Goal: Transaction & Acquisition: Book appointment/travel/reservation

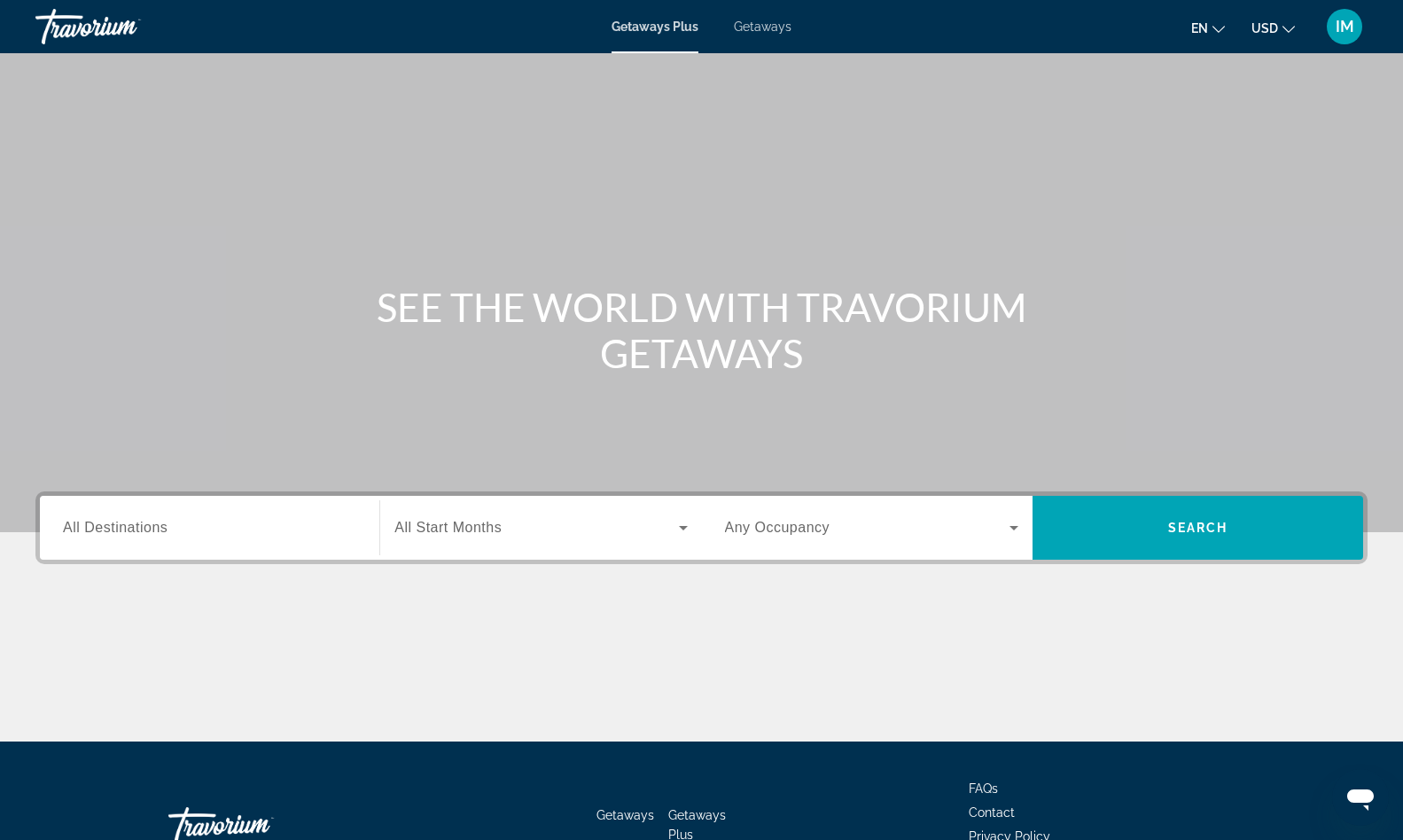
click at [139, 529] on span "All Destinations" at bounding box center [115, 527] width 105 height 15
click at [139, 529] on input "Destination All Destinations" at bounding box center [210, 528] width 294 height 22
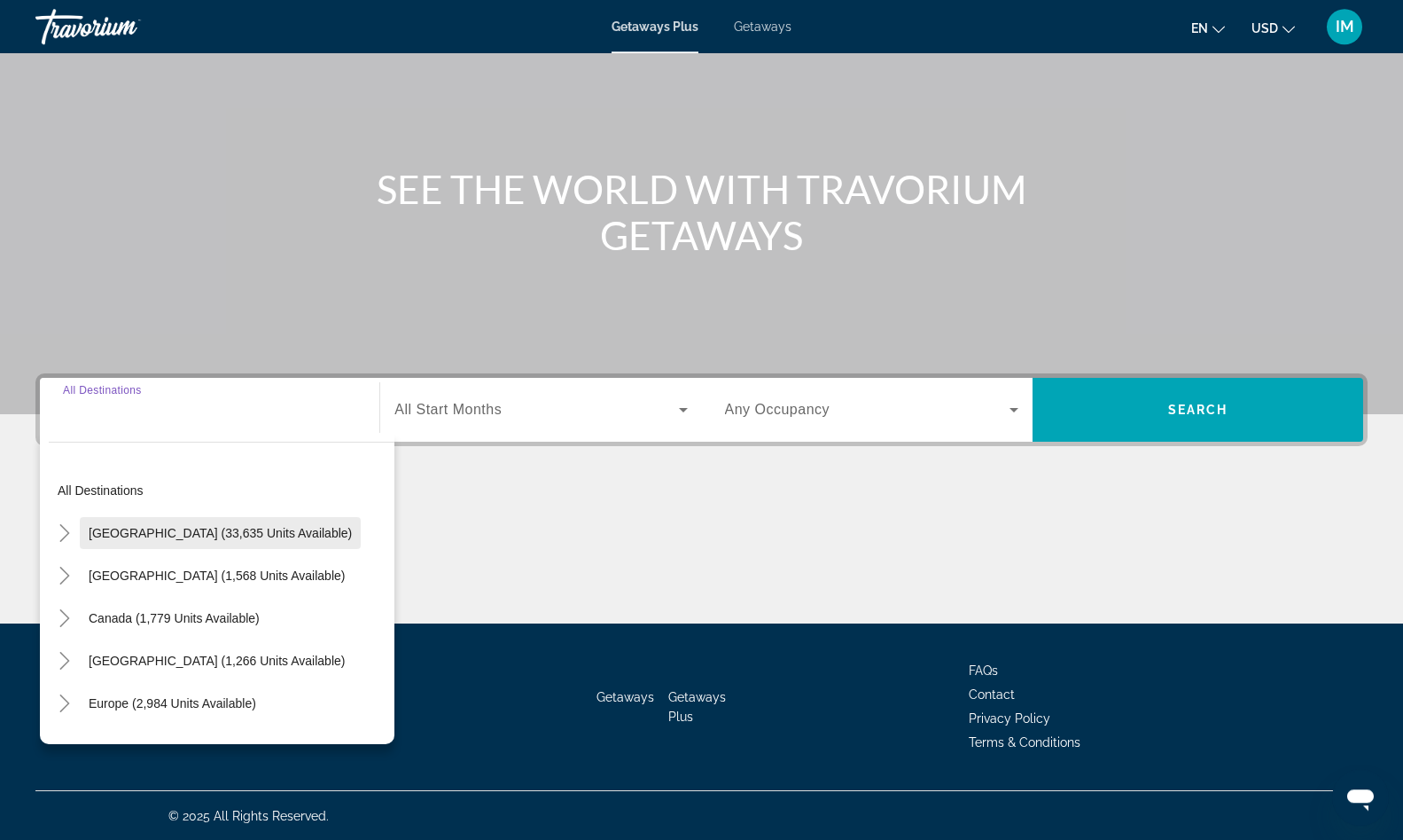
scroll to position [119, 0]
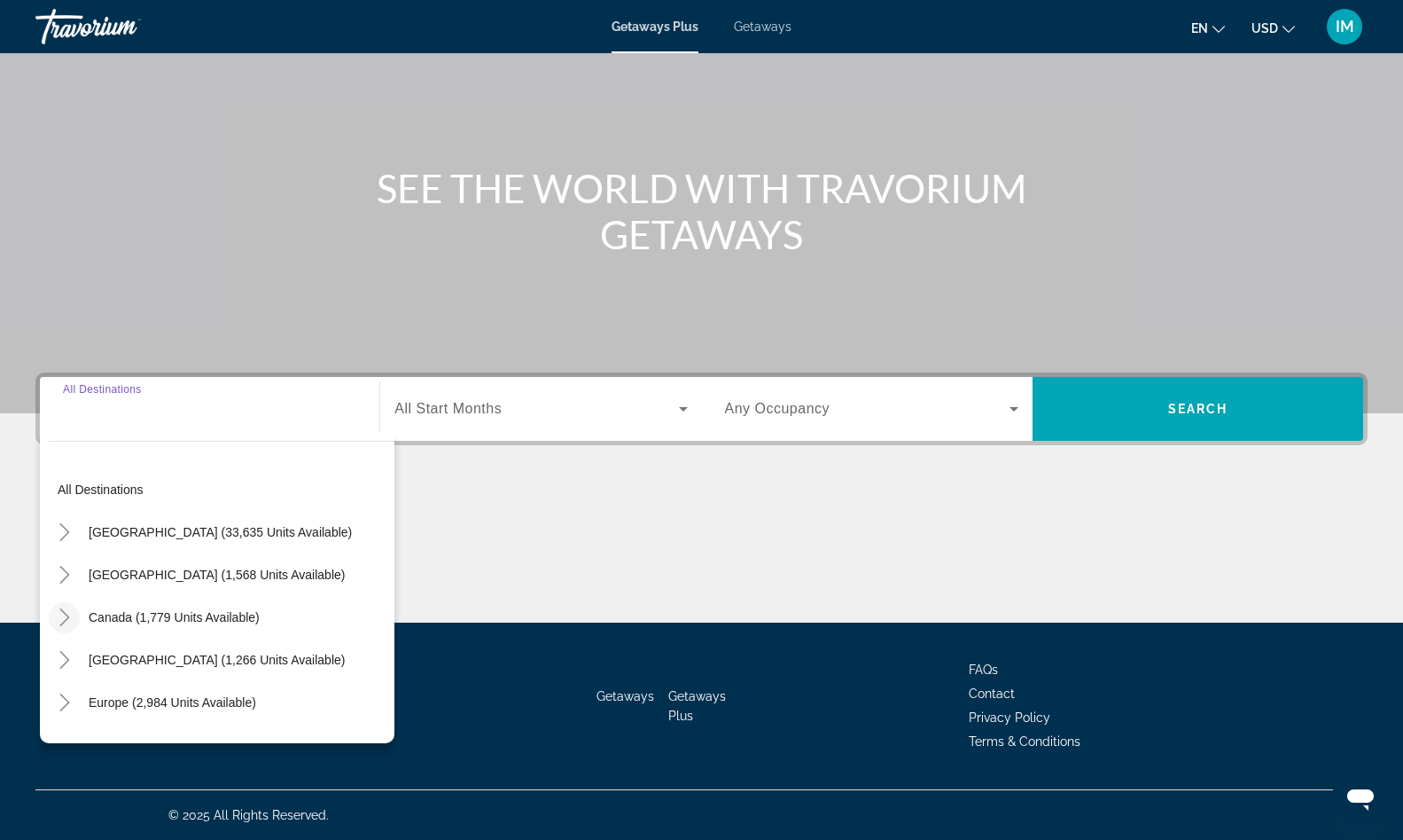
click at [58, 621] on icon "Toggle Canada (1,779 units available)" at bounding box center [64, 617] width 18 height 18
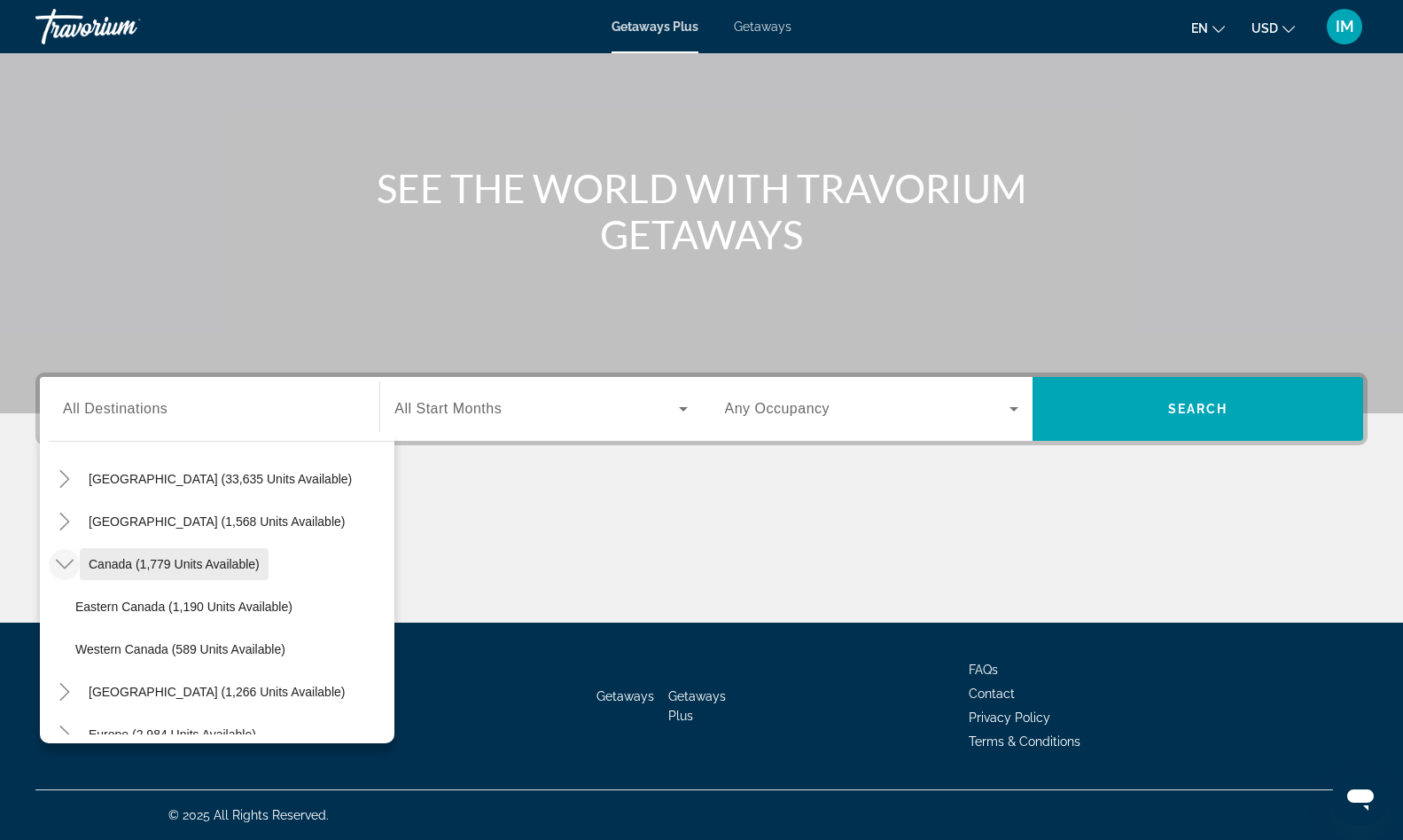
scroll to position [101, 0]
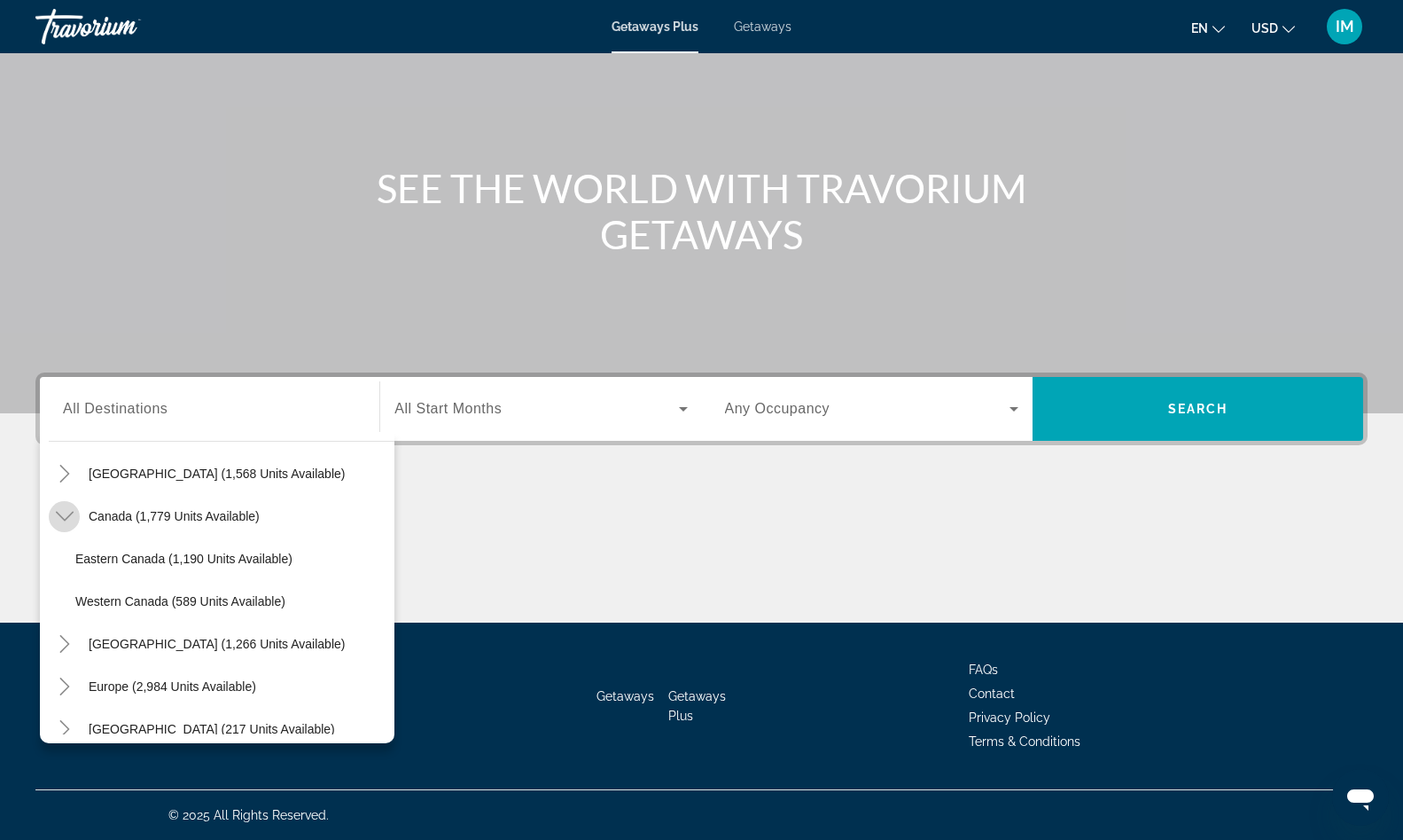
click at [63, 518] on icon "Toggle Canada (1,779 units available)" at bounding box center [63, 516] width 18 height 9
click at [68, 515] on icon "Toggle Canada (1,779 units available)" at bounding box center [64, 516] width 9 height 18
click at [134, 517] on span "Canada (1,779 units available)" at bounding box center [174, 515] width 171 height 14
type input "**********"
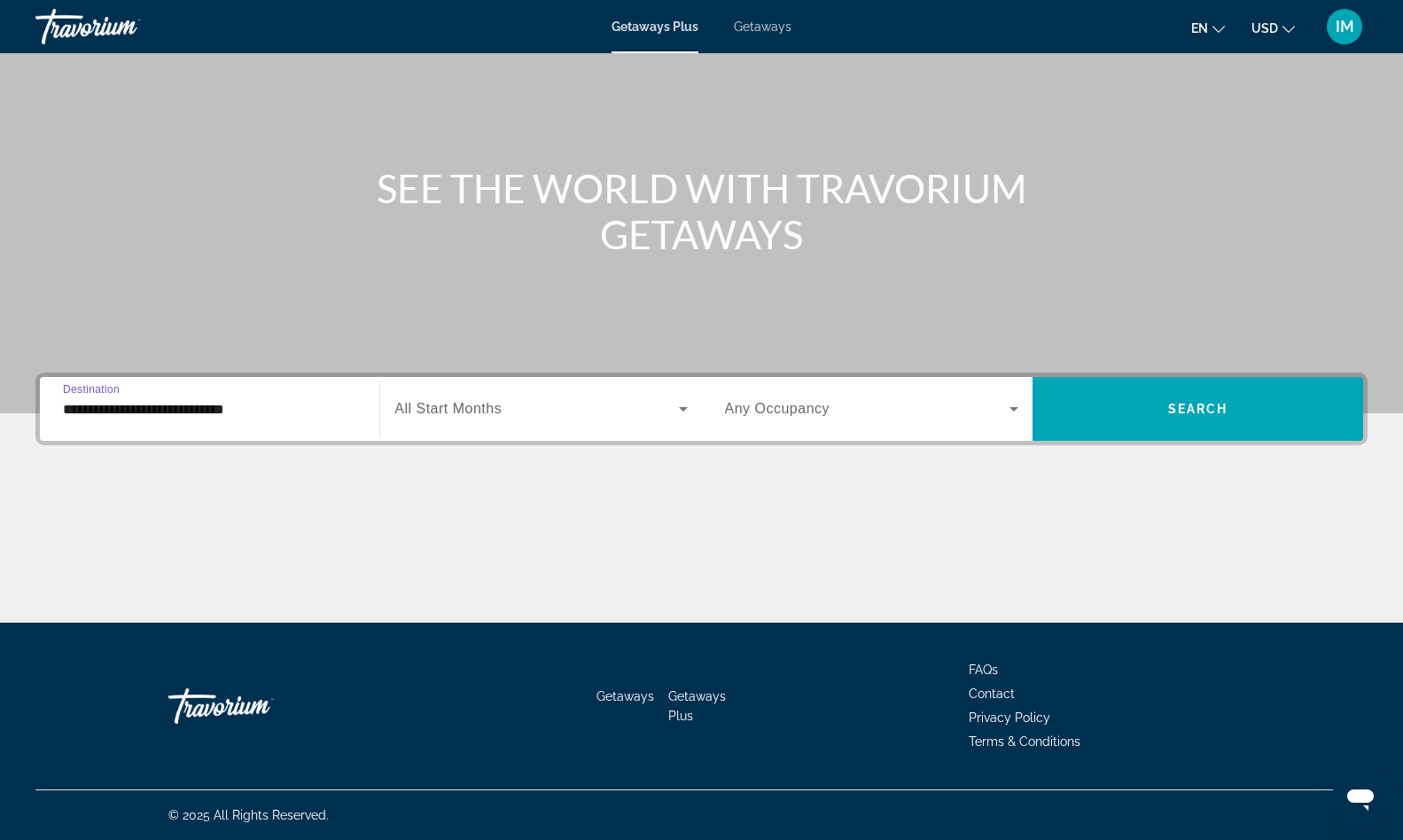
click at [562, 412] on span "Search widget" at bounding box center [536, 409] width 283 height 22
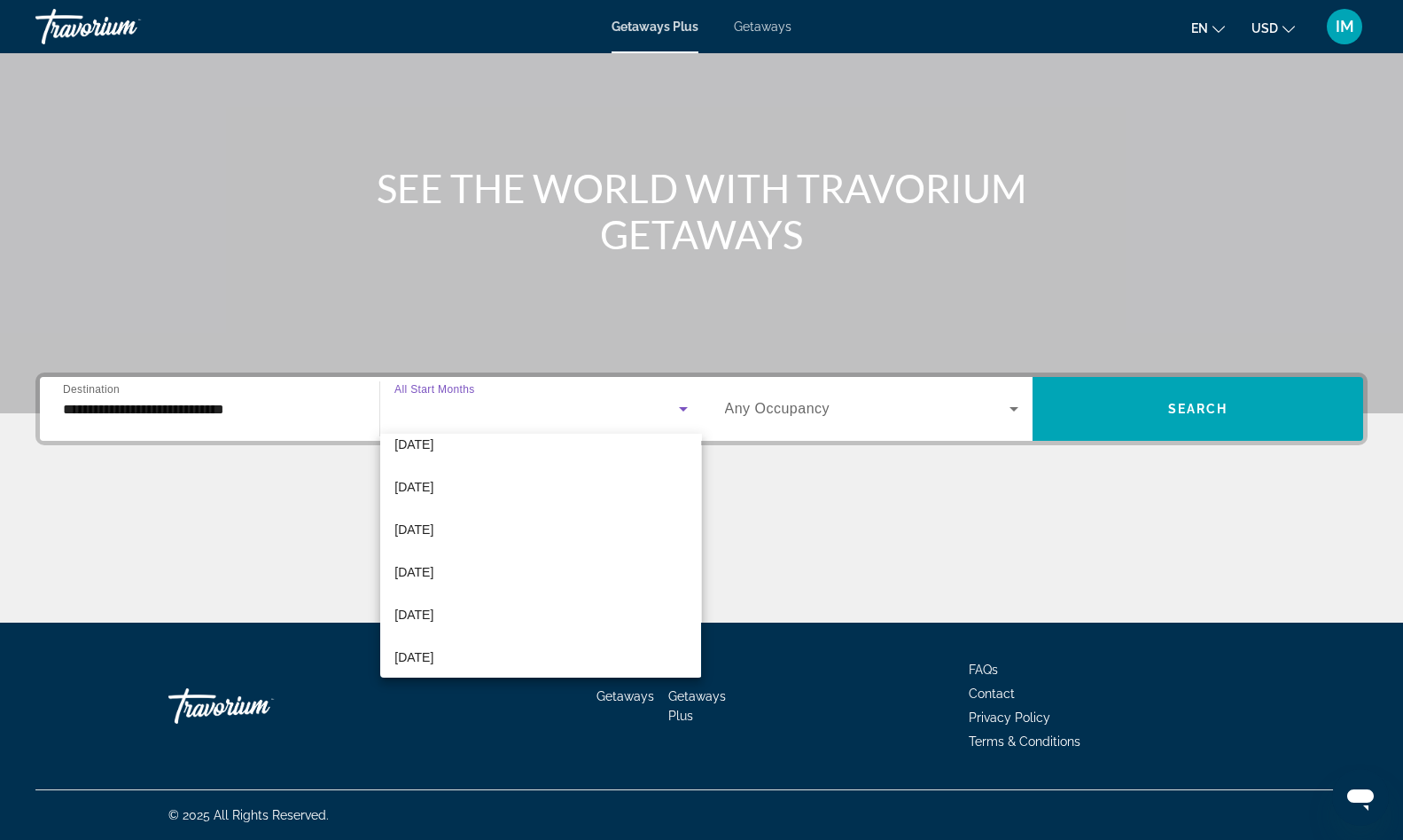
scroll to position [234, 0]
click at [472, 447] on mat-option "[DATE]" at bounding box center [540, 440] width 321 height 42
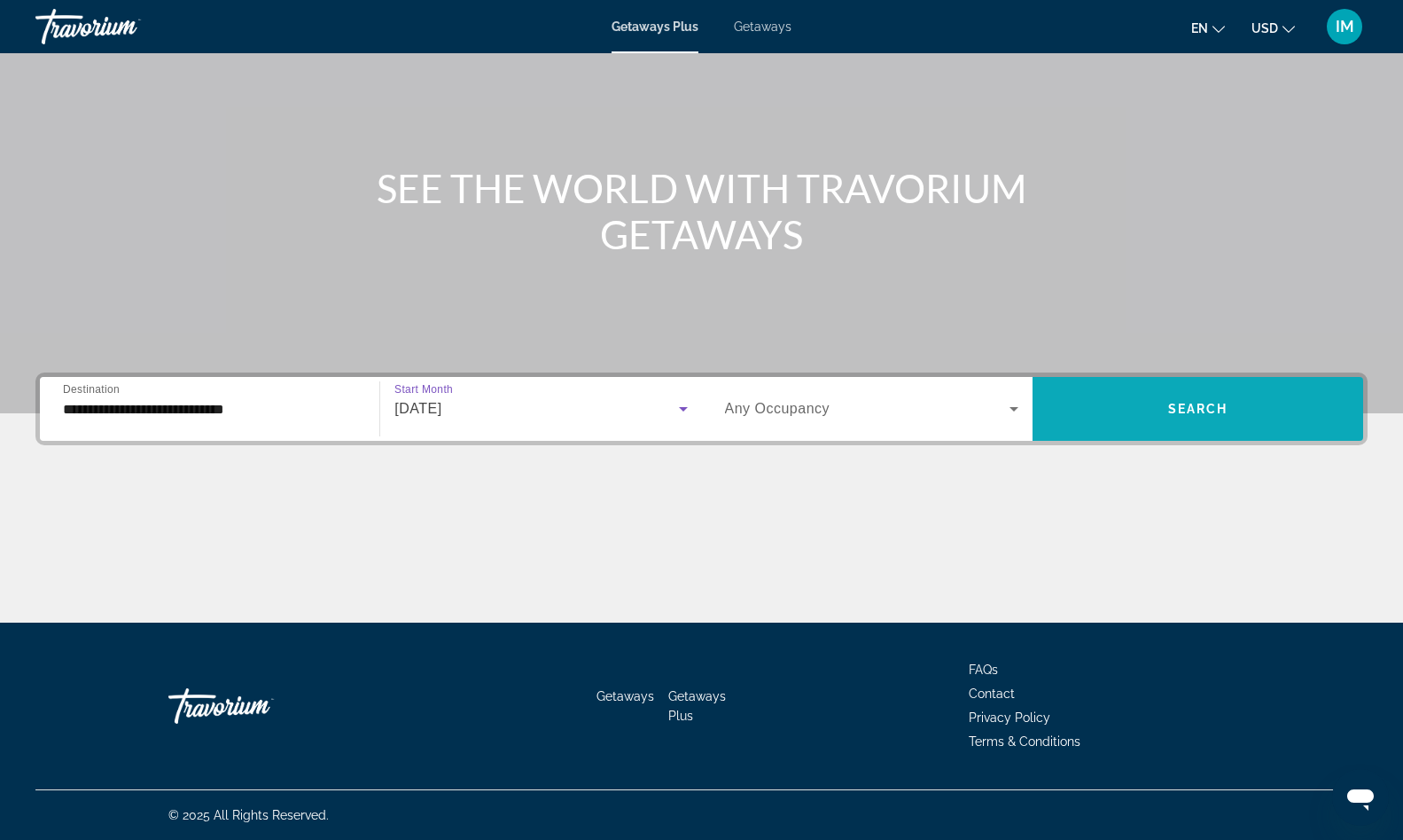
click at [1138, 420] on span "Search widget" at bounding box center [1198, 408] width 331 height 42
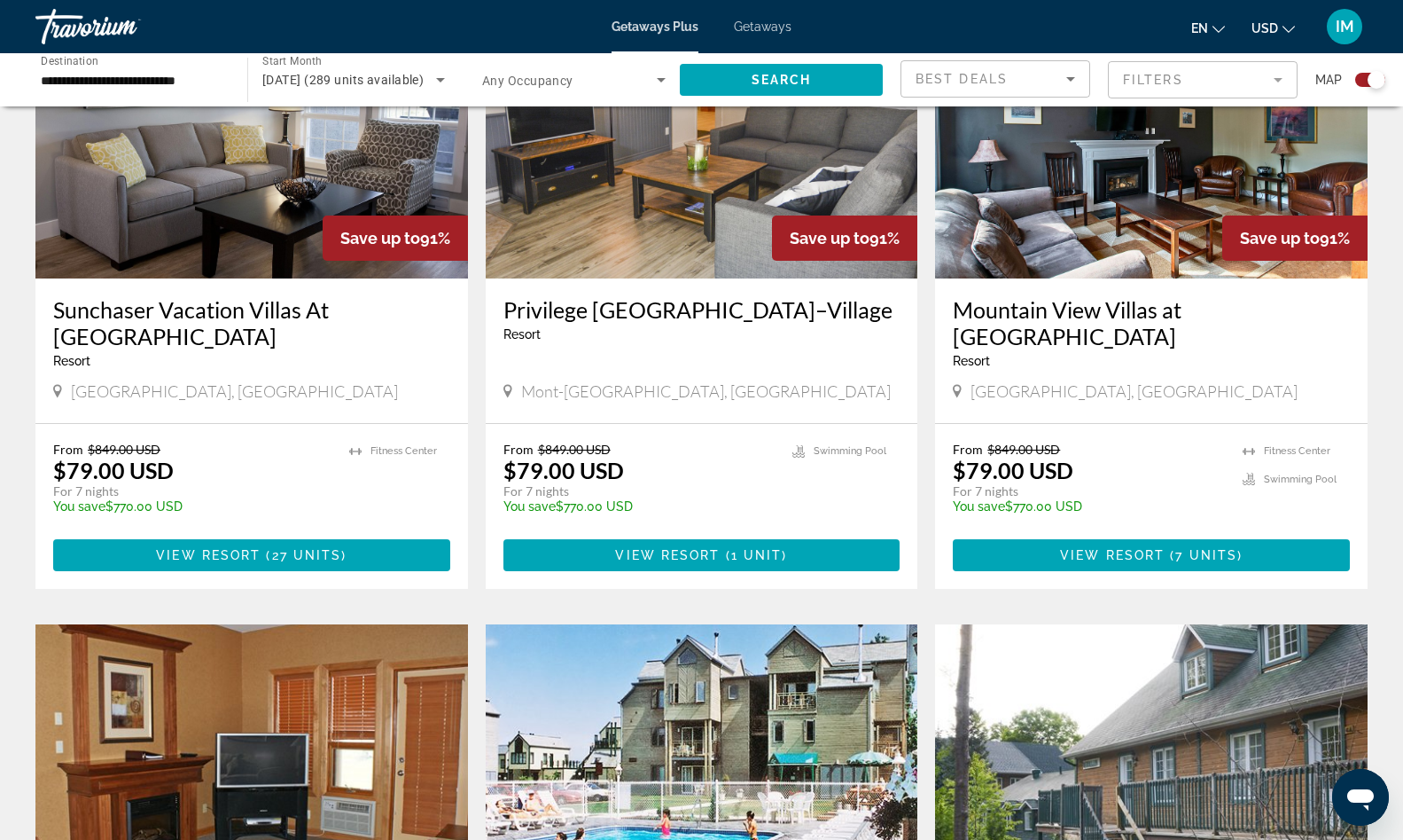
scroll to position [542, 0]
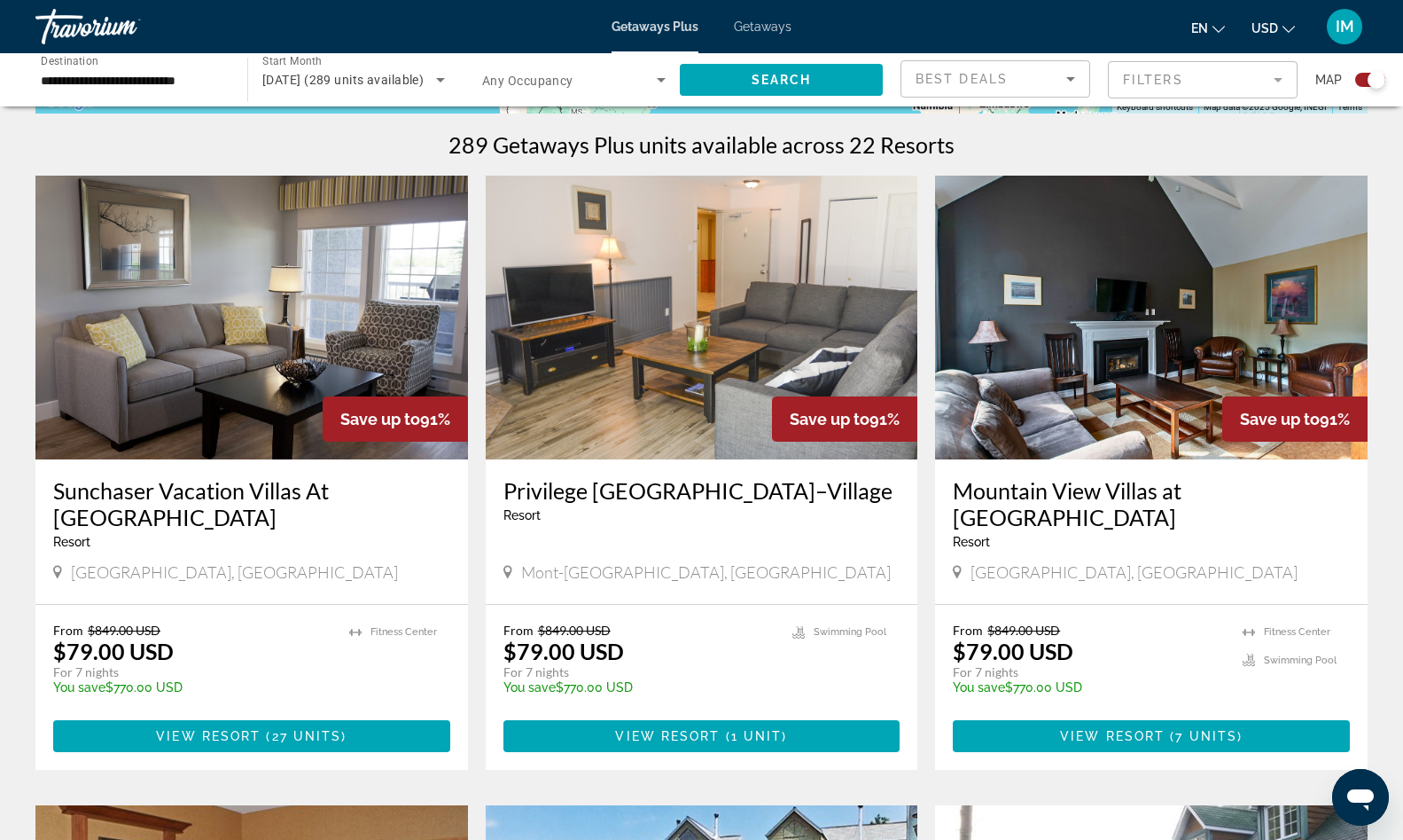
click at [137, 396] on img "Main content" at bounding box center [251, 316] width 432 height 283
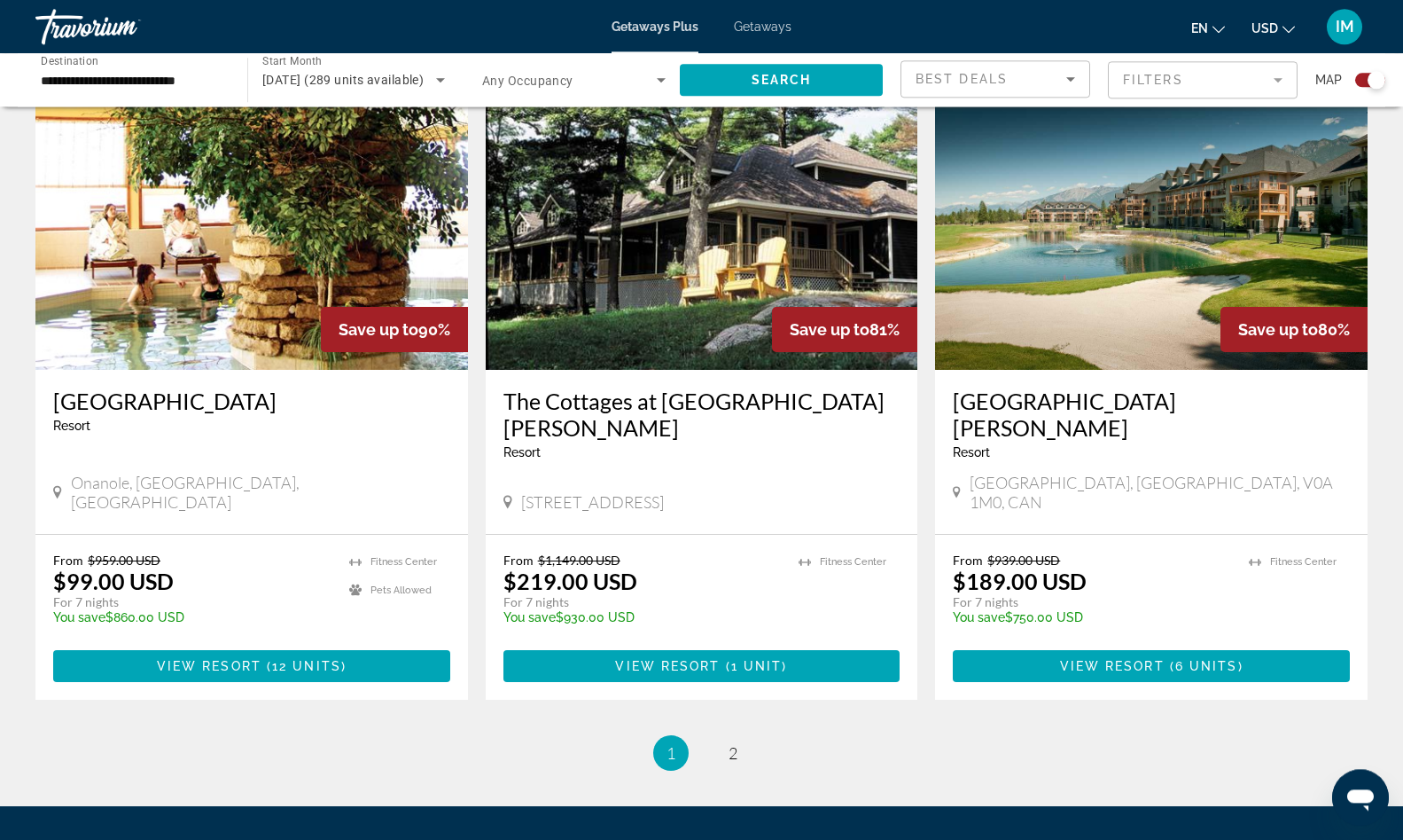
scroll to position [2532, 0]
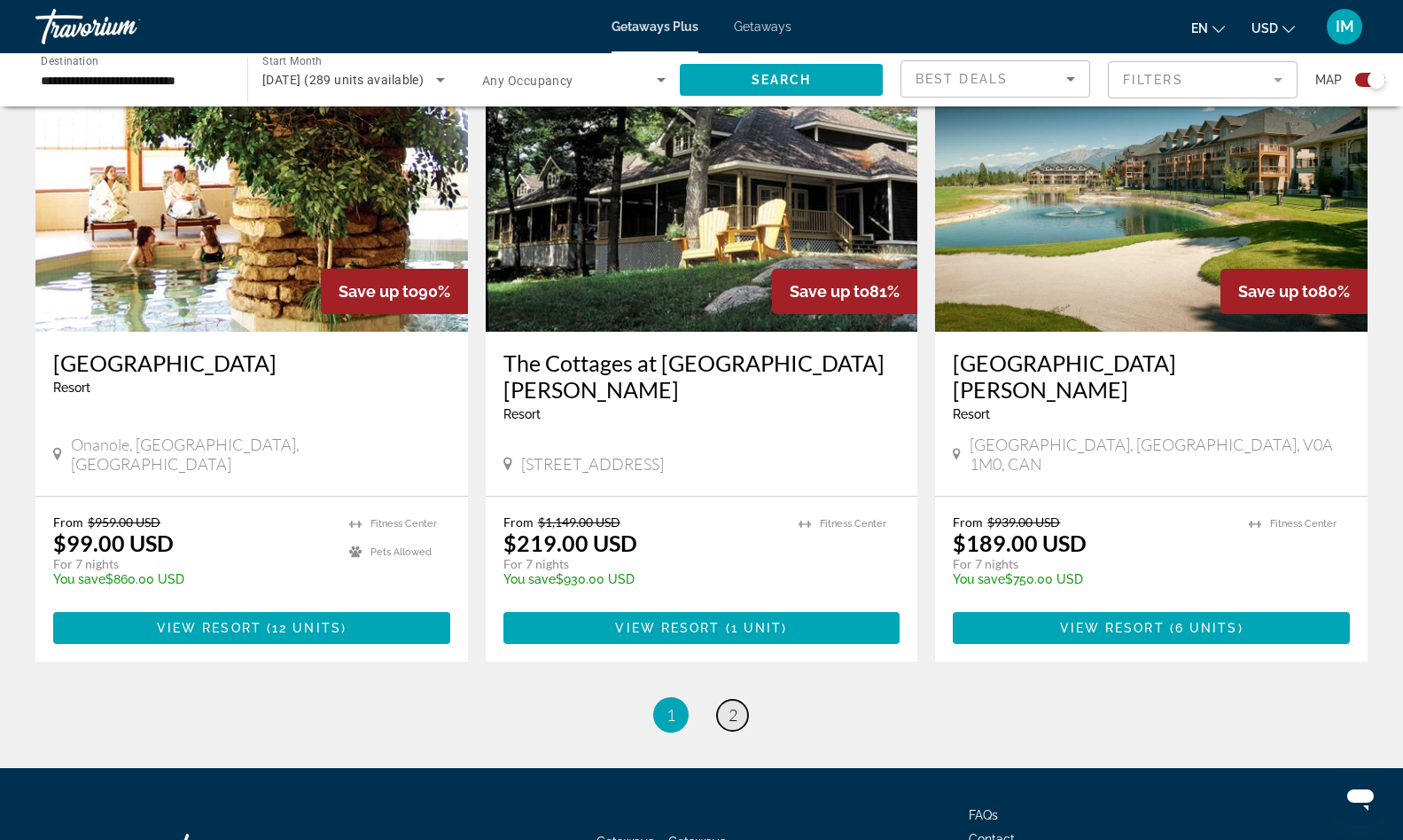
click at [733, 704] on span "2" at bounding box center [733, 714] width 8 height 20
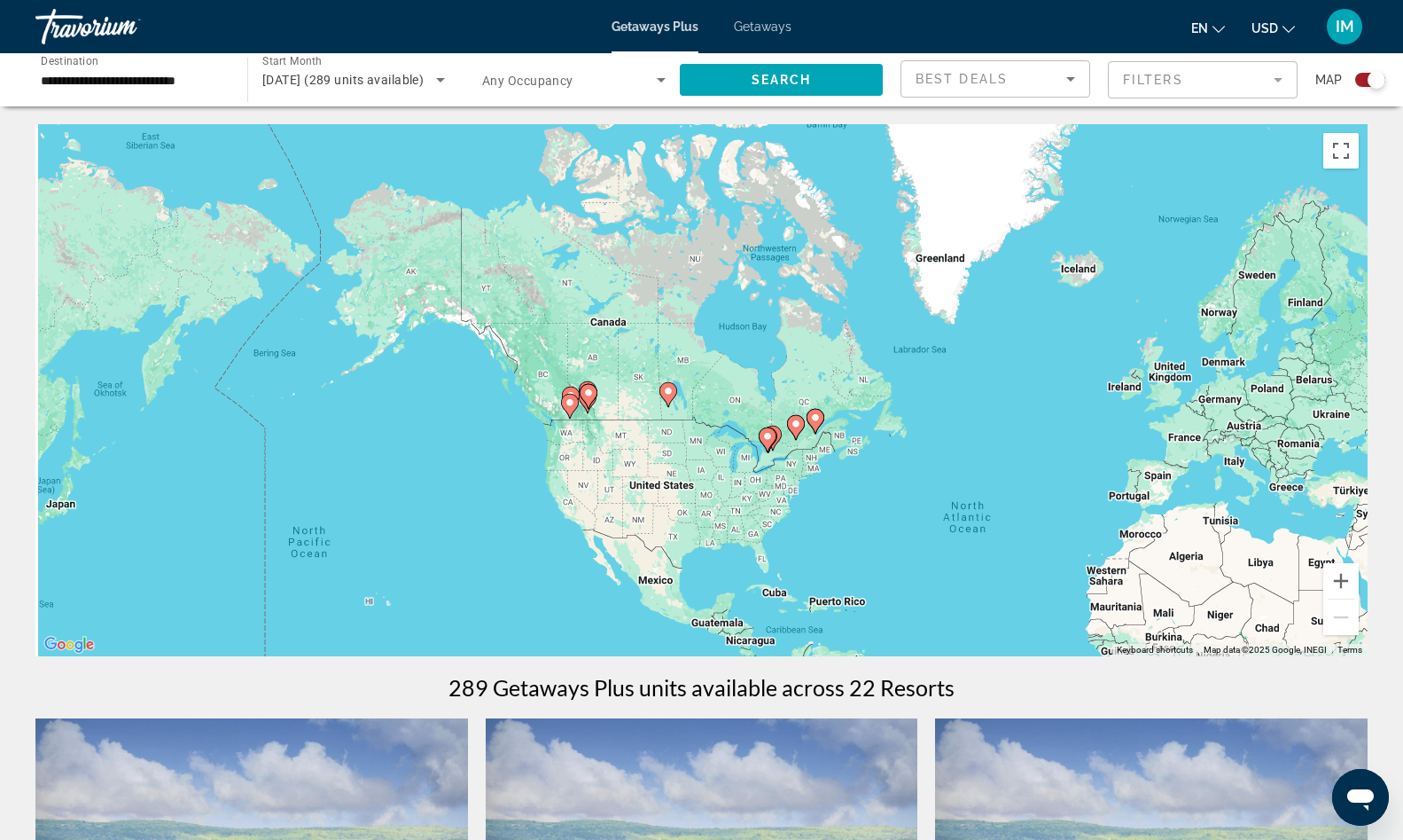
drag, startPoint x: 290, startPoint y: 280, endPoint x: 630, endPoint y: 439, distance: 375.3
click at [637, 445] on div "To activate drag with keyboard, press Alt + Enter. Once in keyboard drag state,…" at bounding box center [702, 390] width 1332 height 532
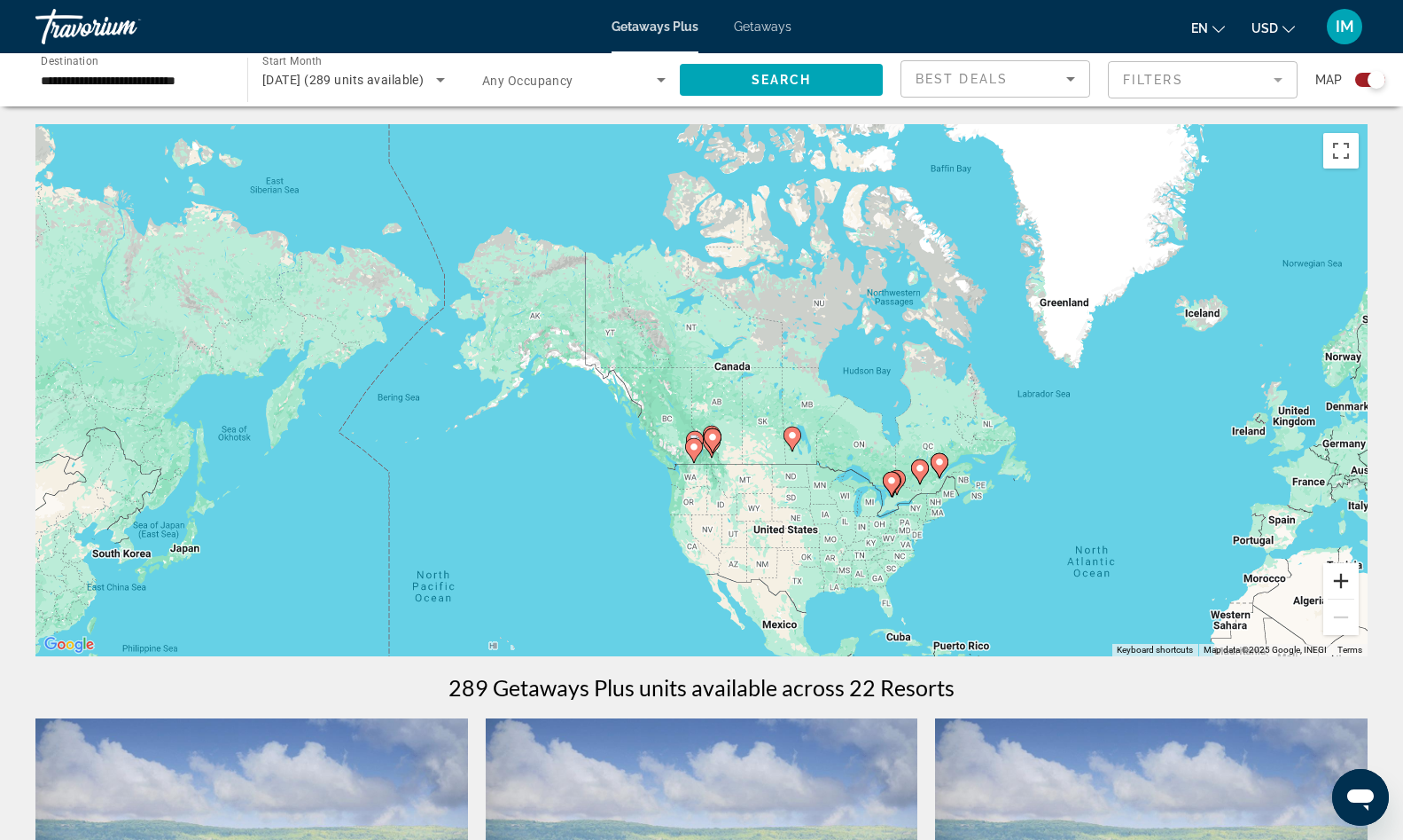
click at [1341, 577] on button "Zoom in" at bounding box center [1342, 581] width 36 height 36
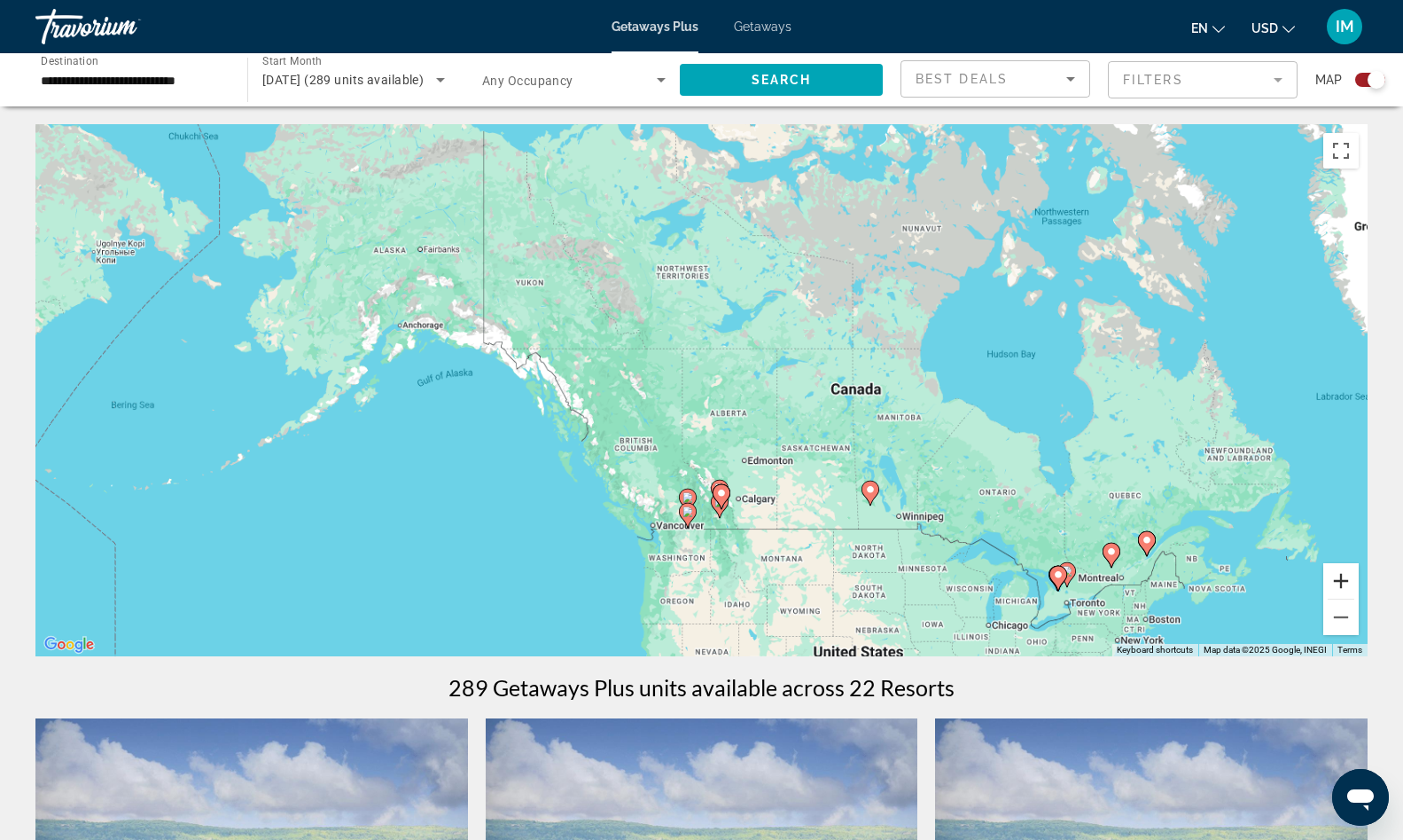
click at [1341, 577] on button "Zoom in" at bounding box center [1342, 581] width 36 height 36
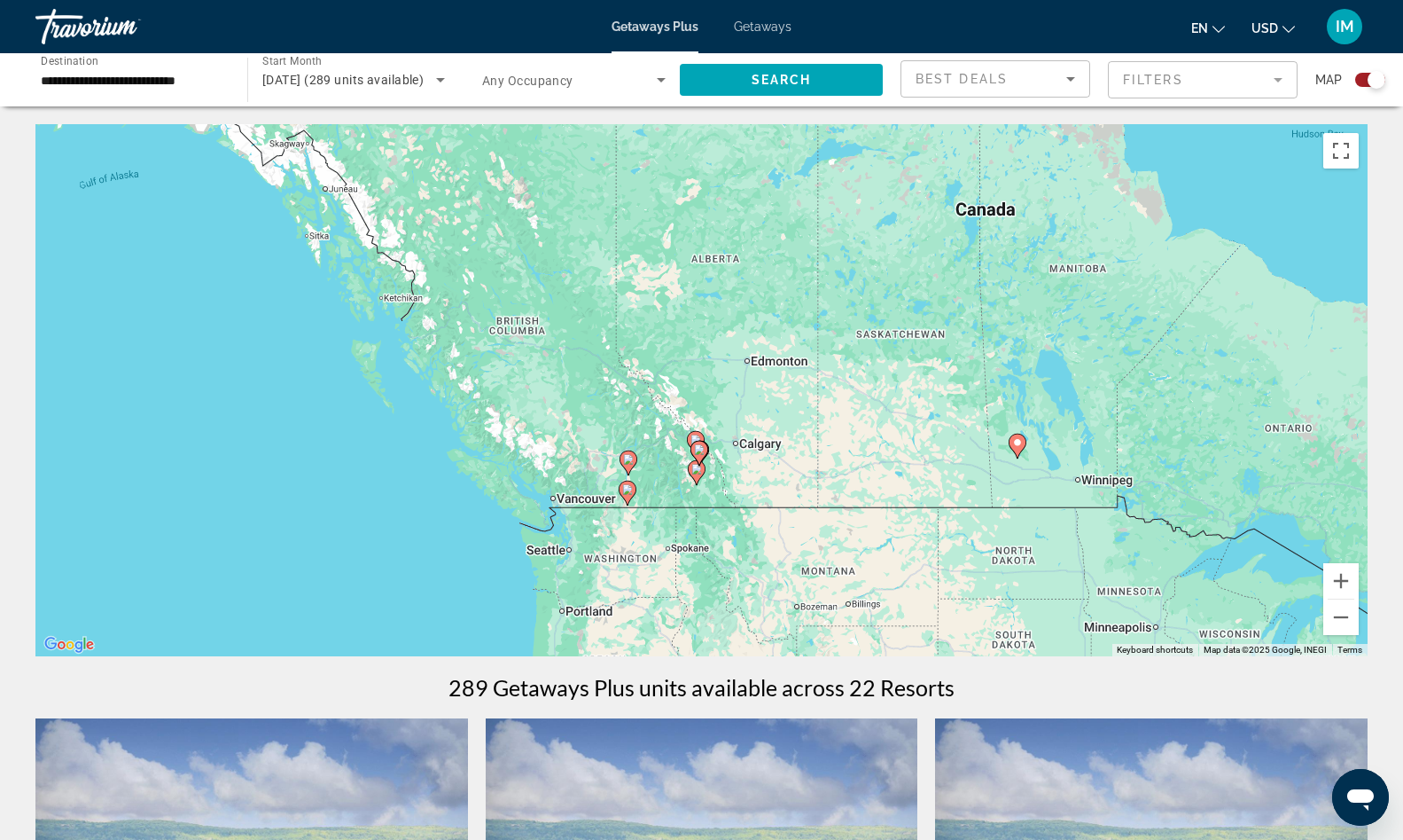
drag, startPoint x: 970, startPoint y: 561, endPoint x: 927, endPoint y: 370, distance: 195.8
click at [927, 371] on div "To activate drag with keyboard, press Alt + Enter. Once in keyboard drag state,…" at bounding box center [702, 390] width 1332 height 532
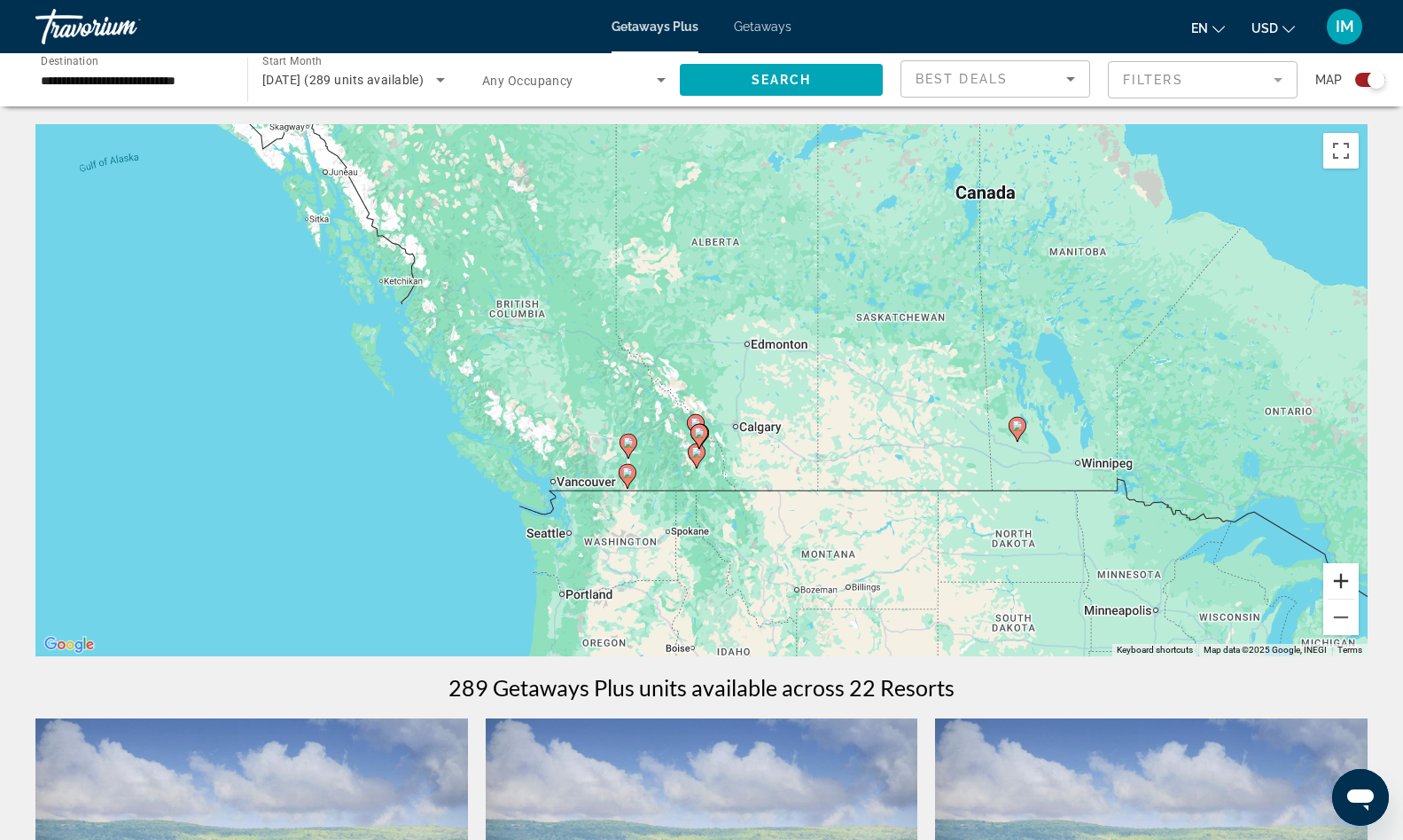
click at [1345, 577] on button "Zoom in" at bounding box center [1342, 581] width 36 height 36
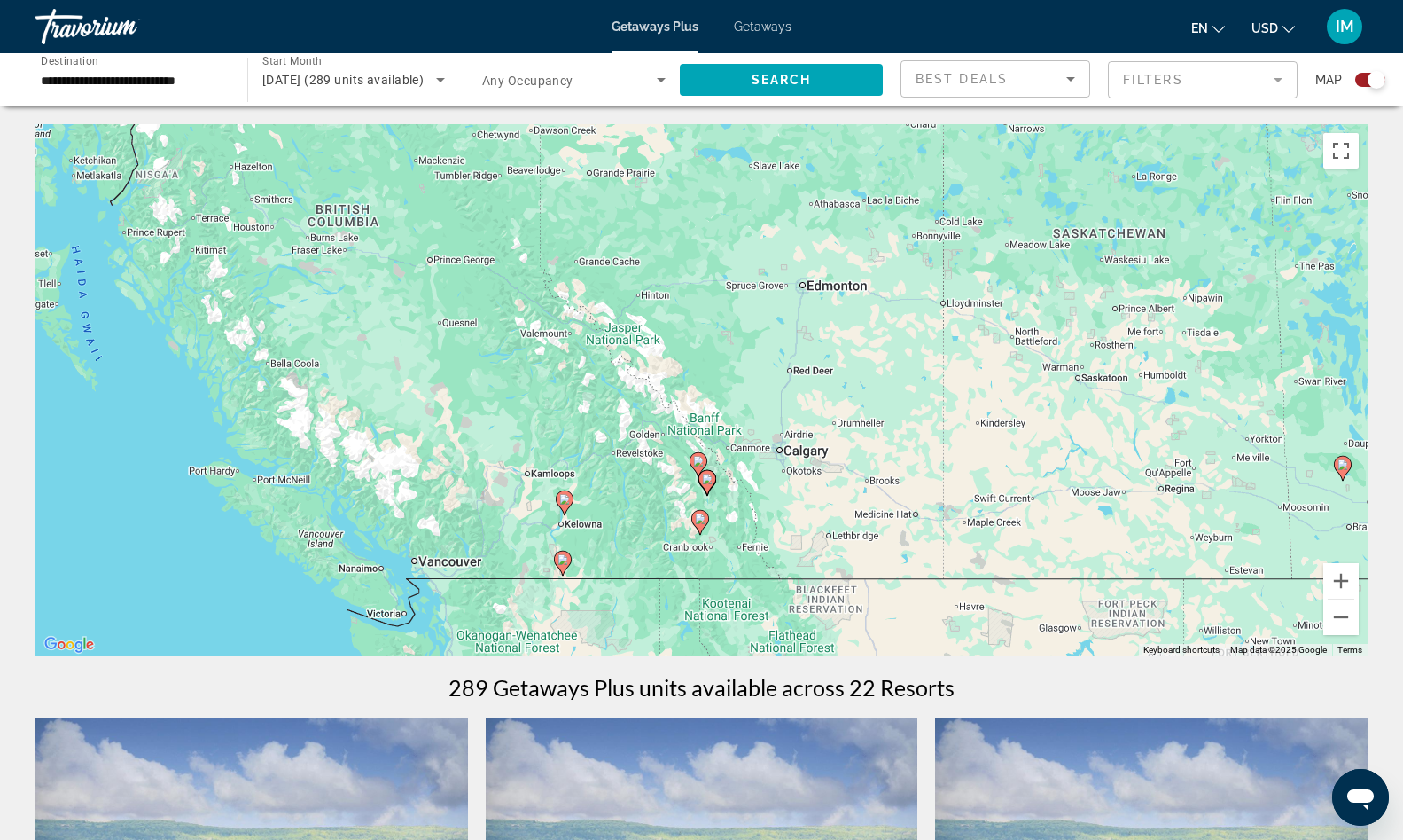
drag, startPoint x: 846, startPoint y: 568, endPoint x: 1016, endPoint y: 462, distance: 200.3
click at [1016, 462] on div "To activate drag with keyboard, press Alt + Enter. Once in keyboard drag state,…" at bounding box center [702, 390] width 1332 height 532
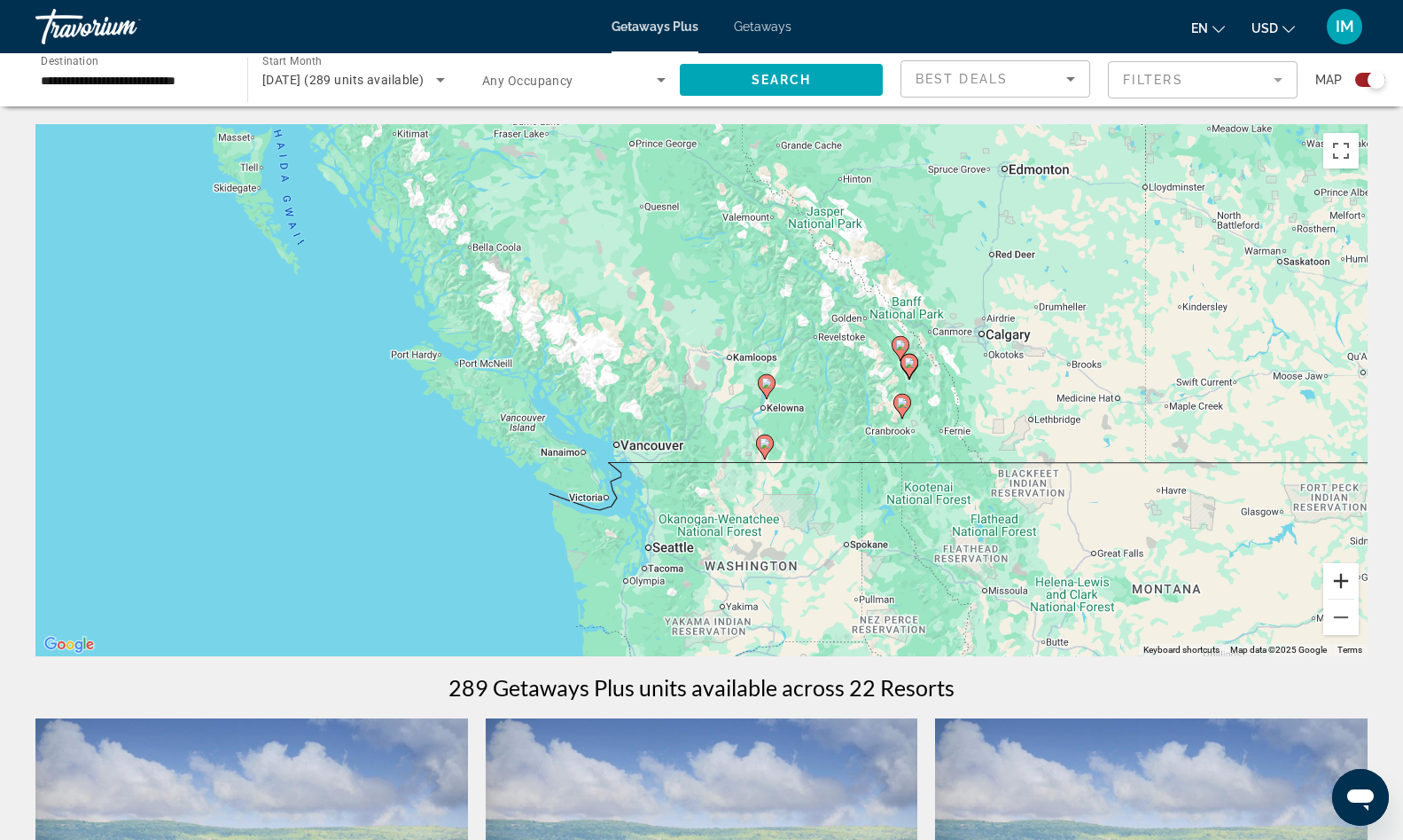
click at [1338, 583] on button "Zoom in" at bounding box center [1342, 581] width 36 height 36
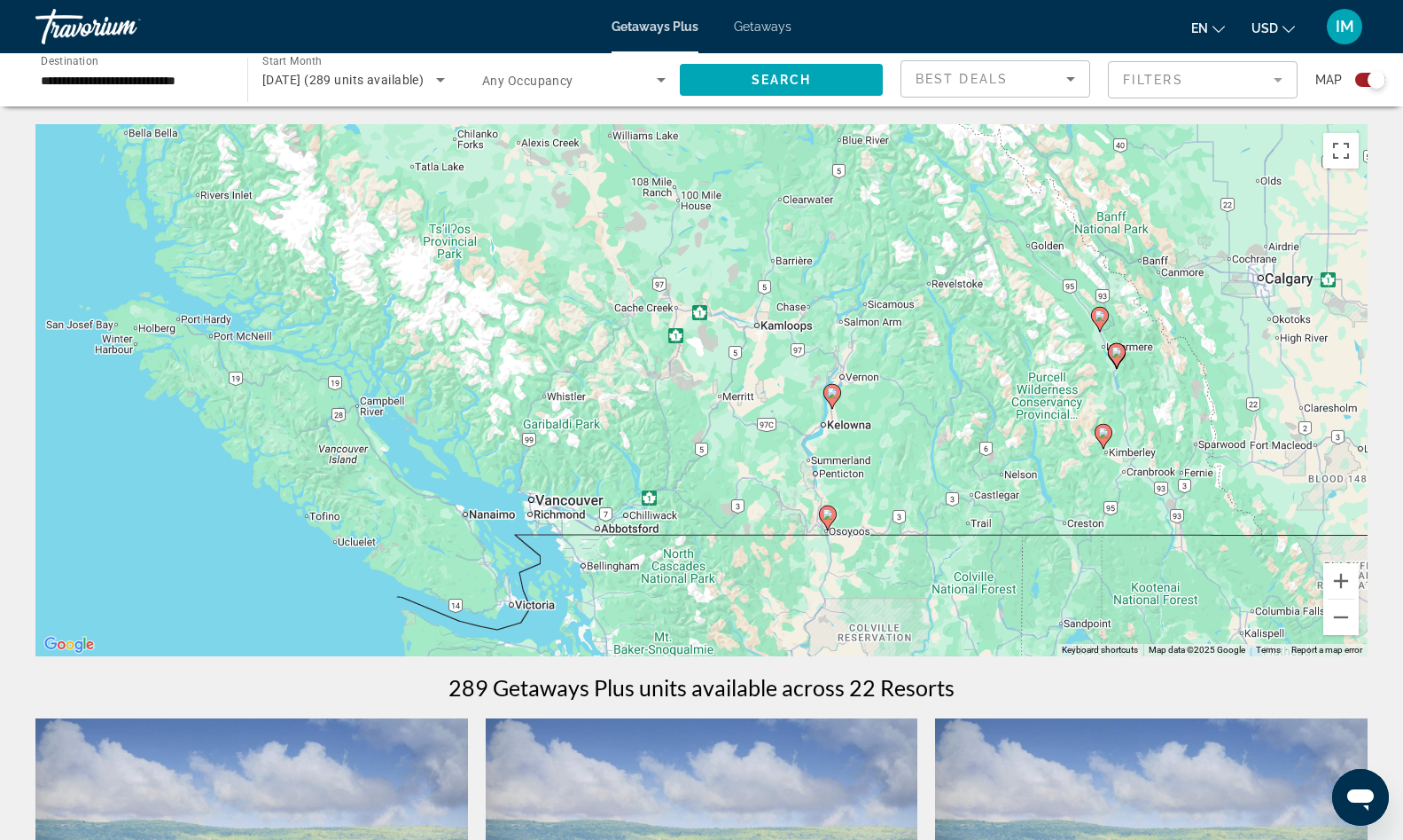
click at [826, 517] on image "Main content" at bounding box center [828, 513] width 10 height 10
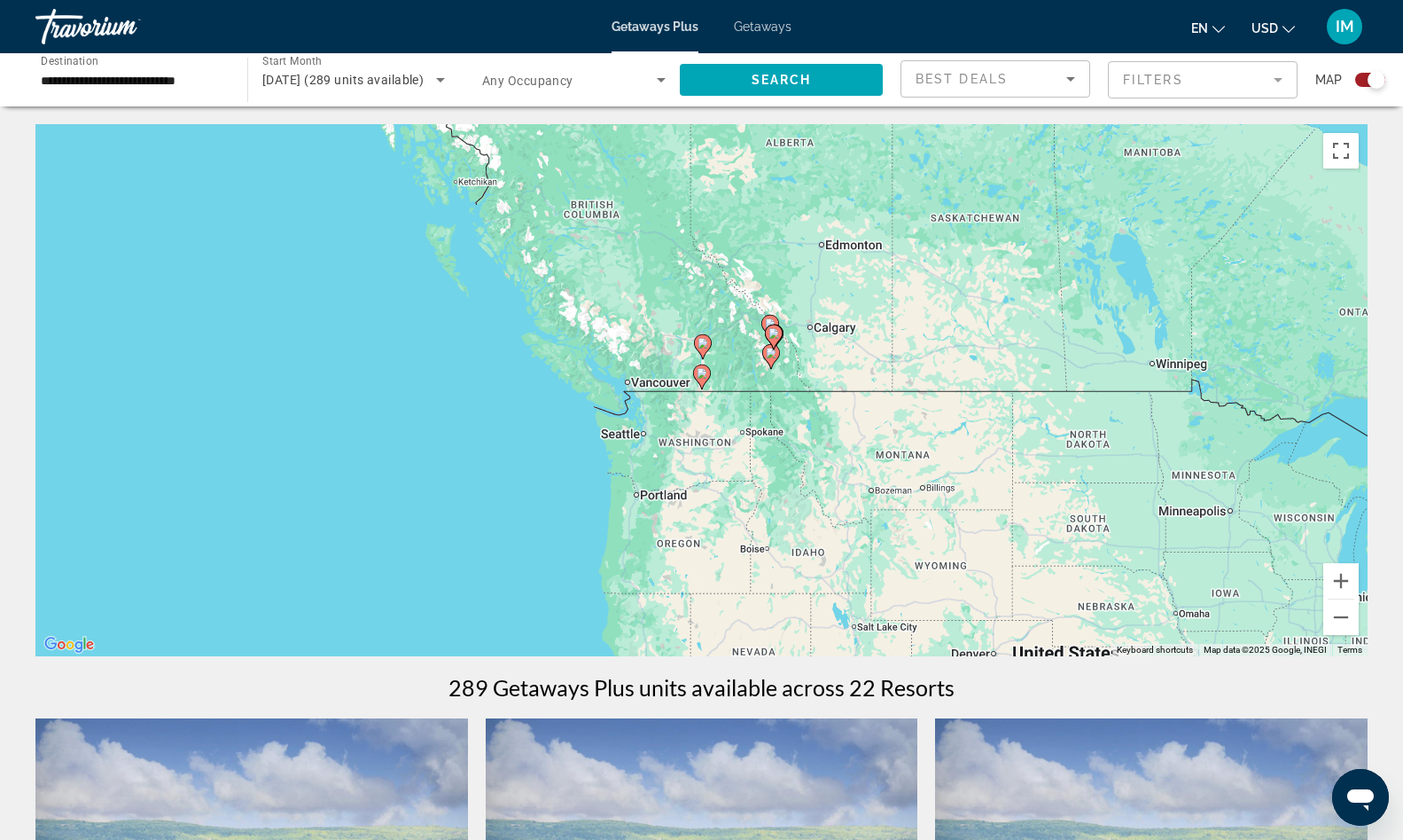
click at [700, 376] on image "Main content" at bounding box center [702, 373] width 10 height 10
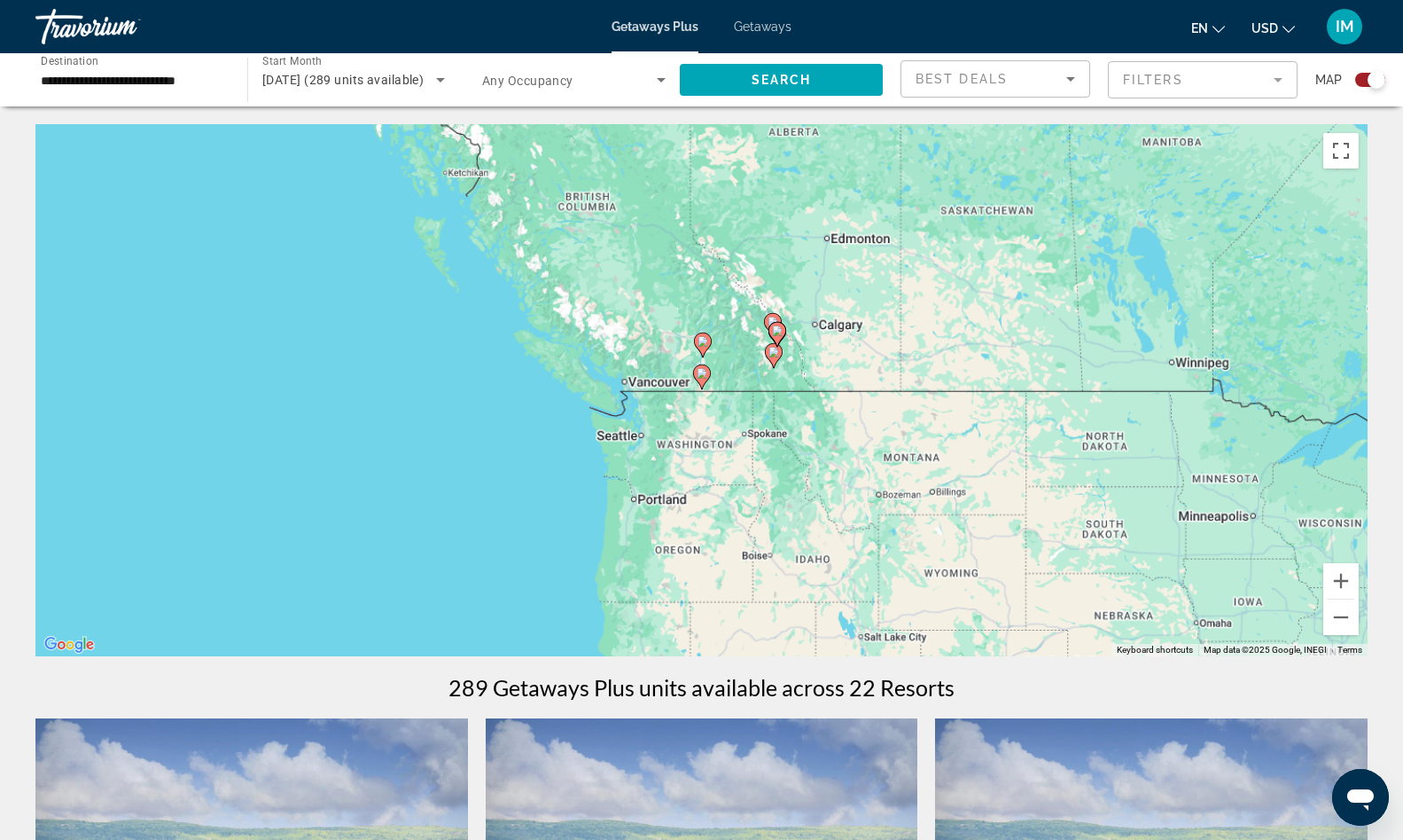
type input "**********"
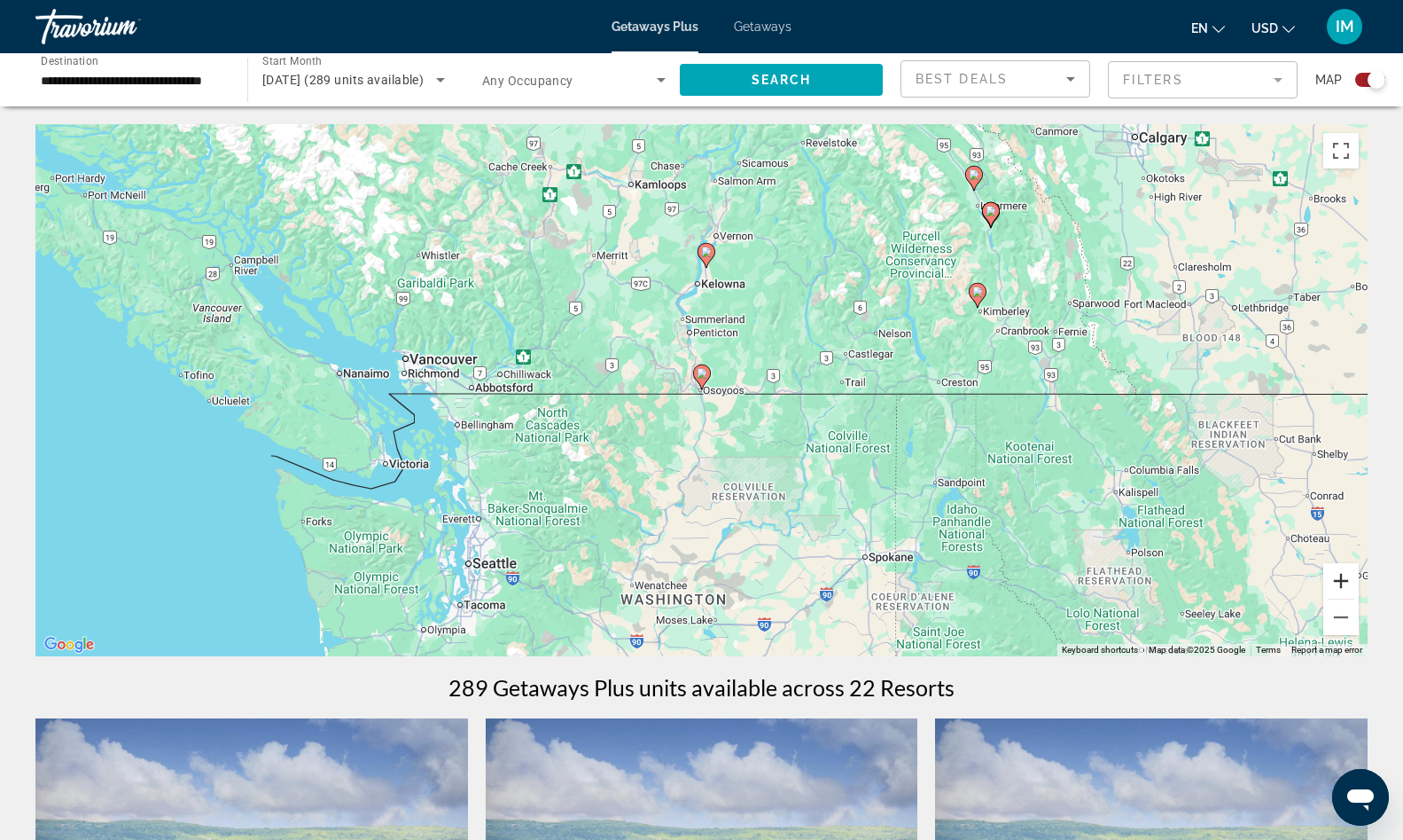
click at [1341, 582] on button "Zoom in" at bounding box center [1342, 581] width 36 height 36
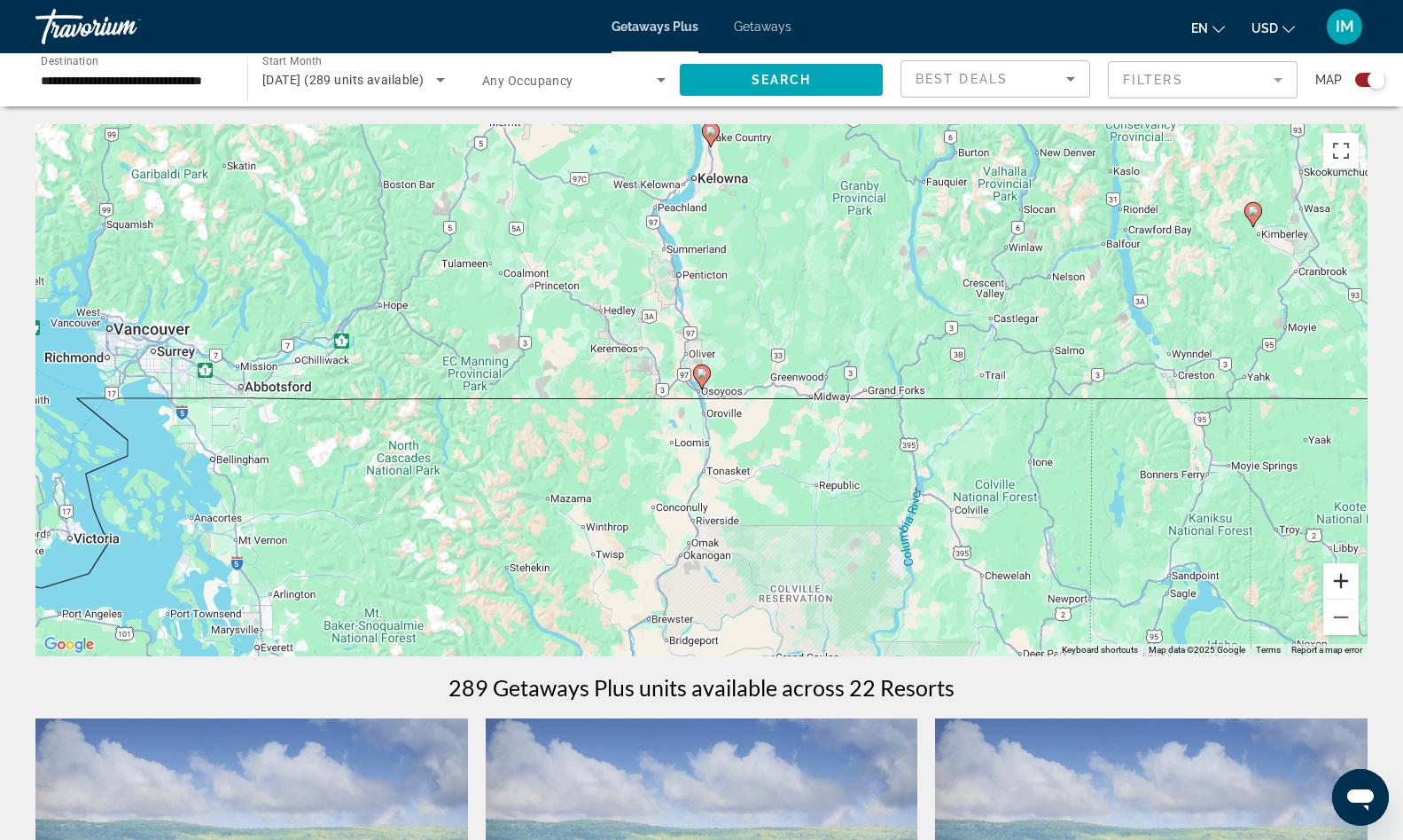
click at [1341, 582] on button "Zoom in" at bounding box center [1342, 581] width 36 height 36
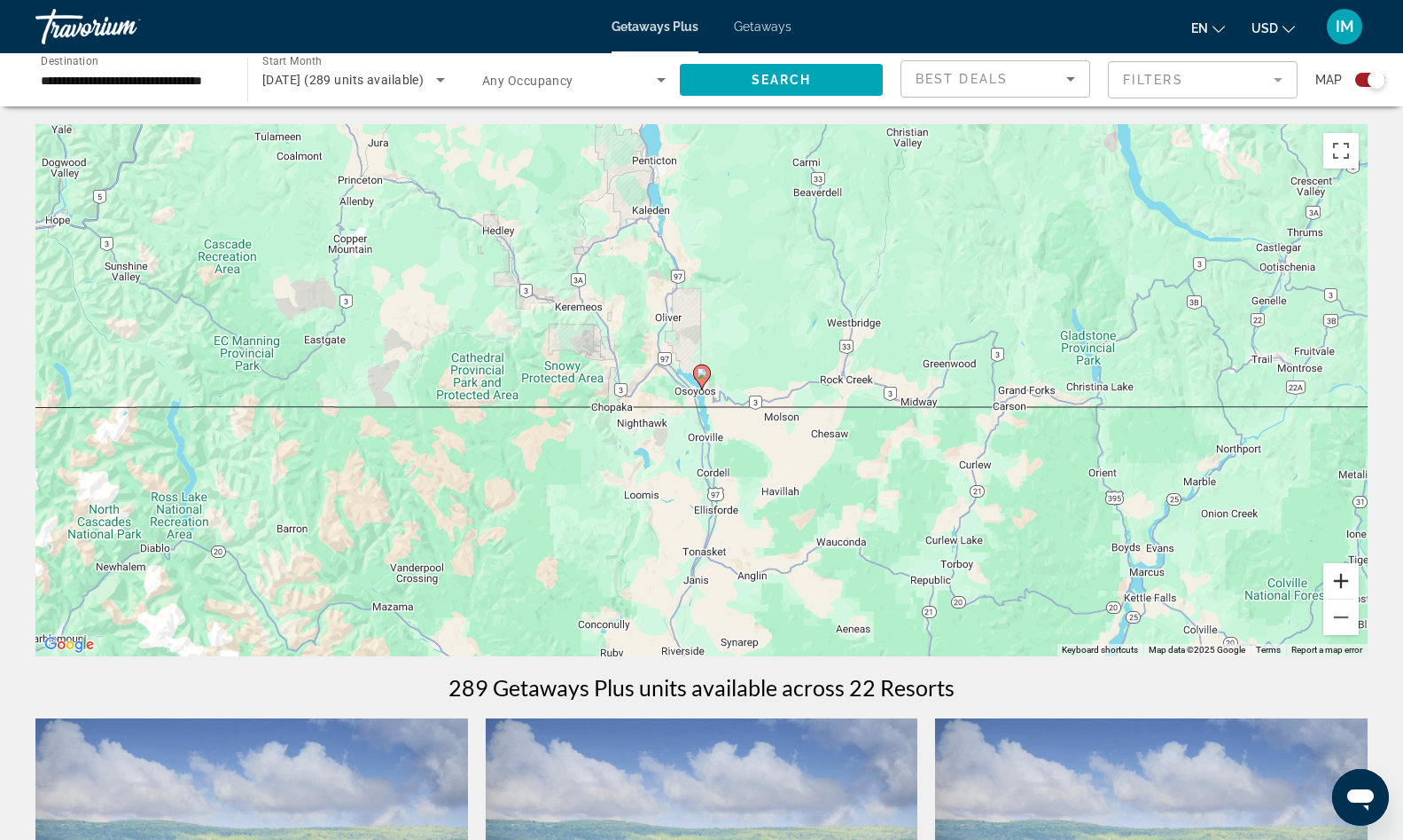
click at [1341, 582] on button "Zoom in" at bounding box center [1342, 581] width 36 height 36
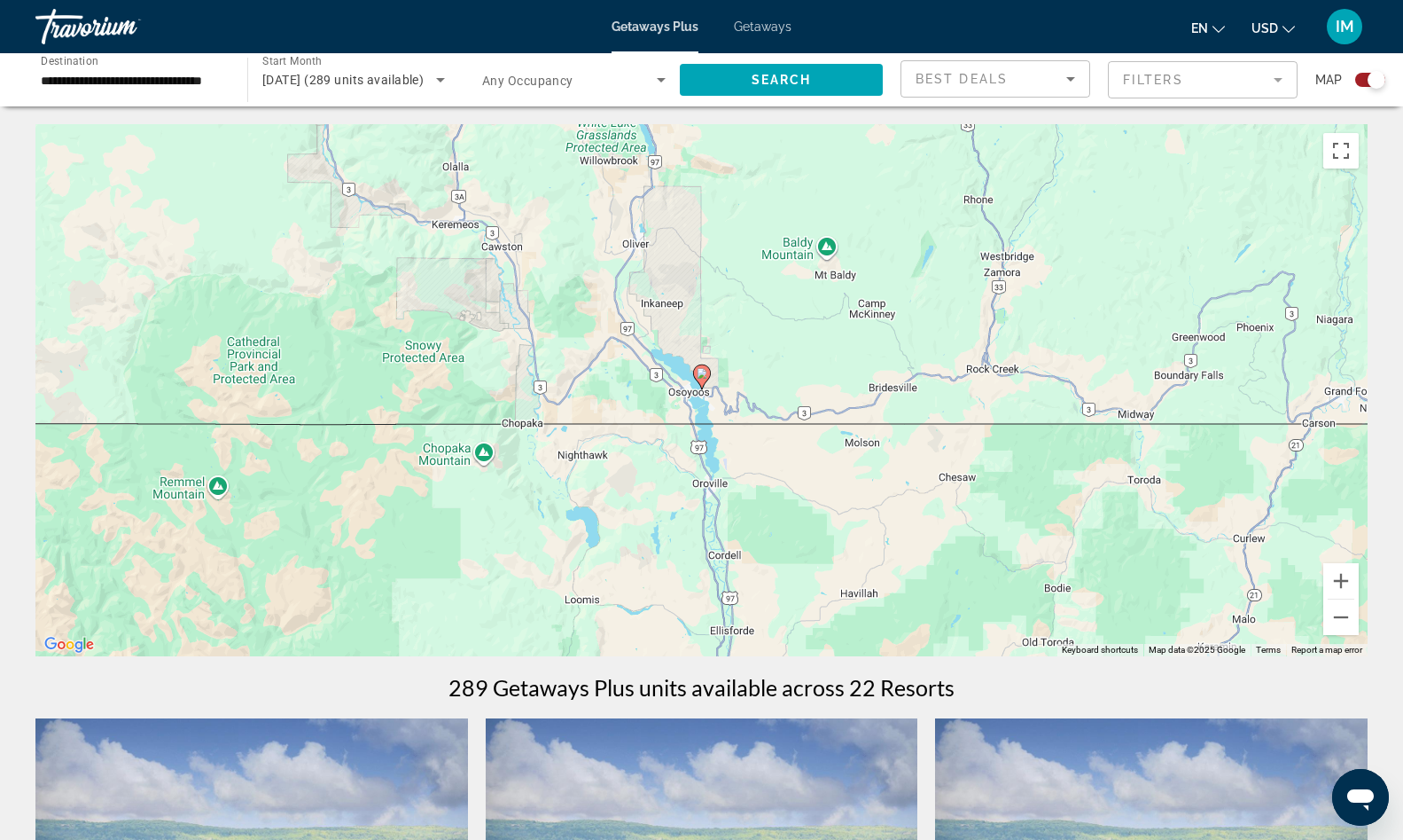
click at [704, 374] on image "Main content" at bounding box center [702, 373] width 10 height 10
click at [1343, 583] on button "Zoom in" at bounding box center [1342, 581] width 36 height 36
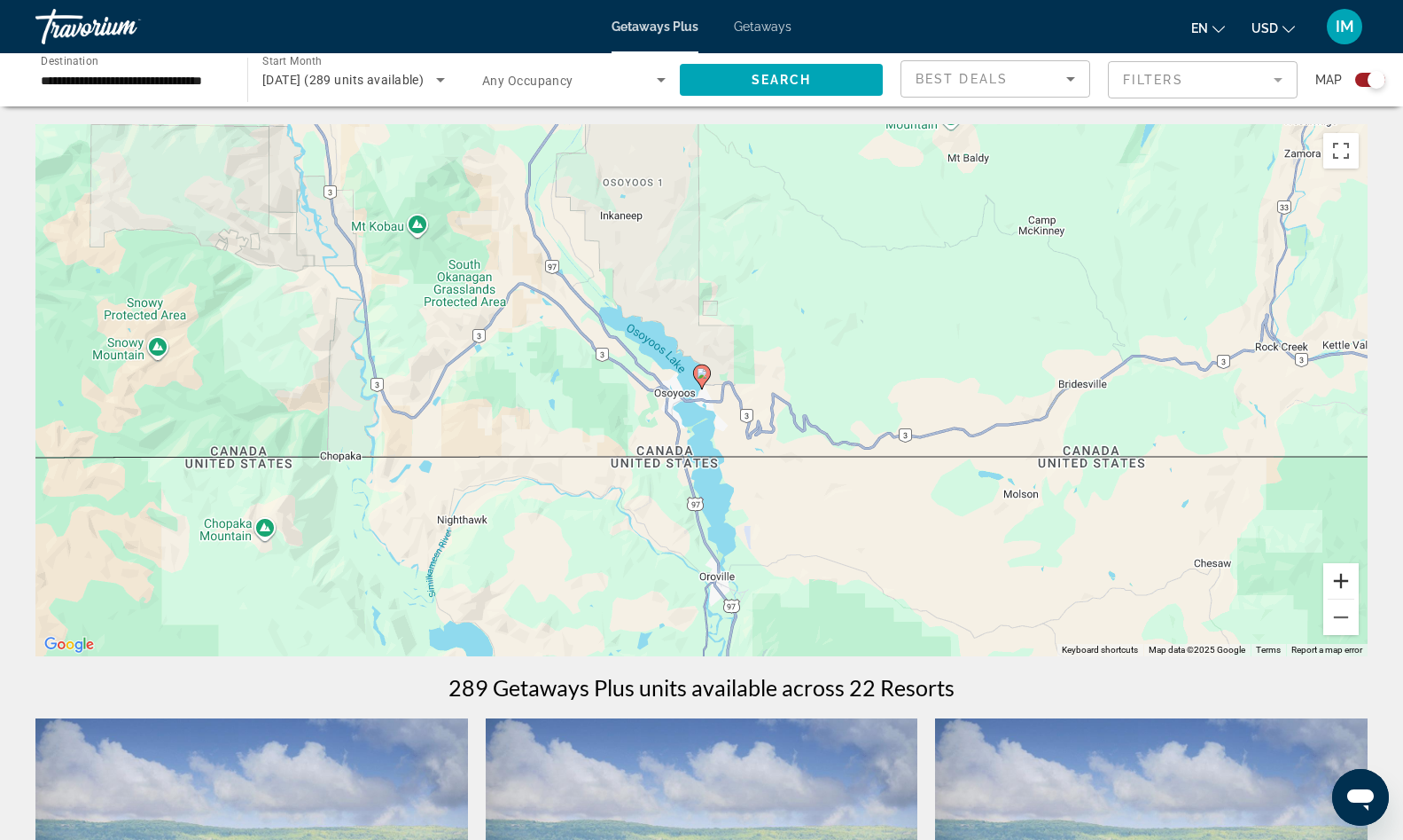
click at [1343, 583] on button "Zoom in" at bounding box center [1342, 581] width 36 height 36
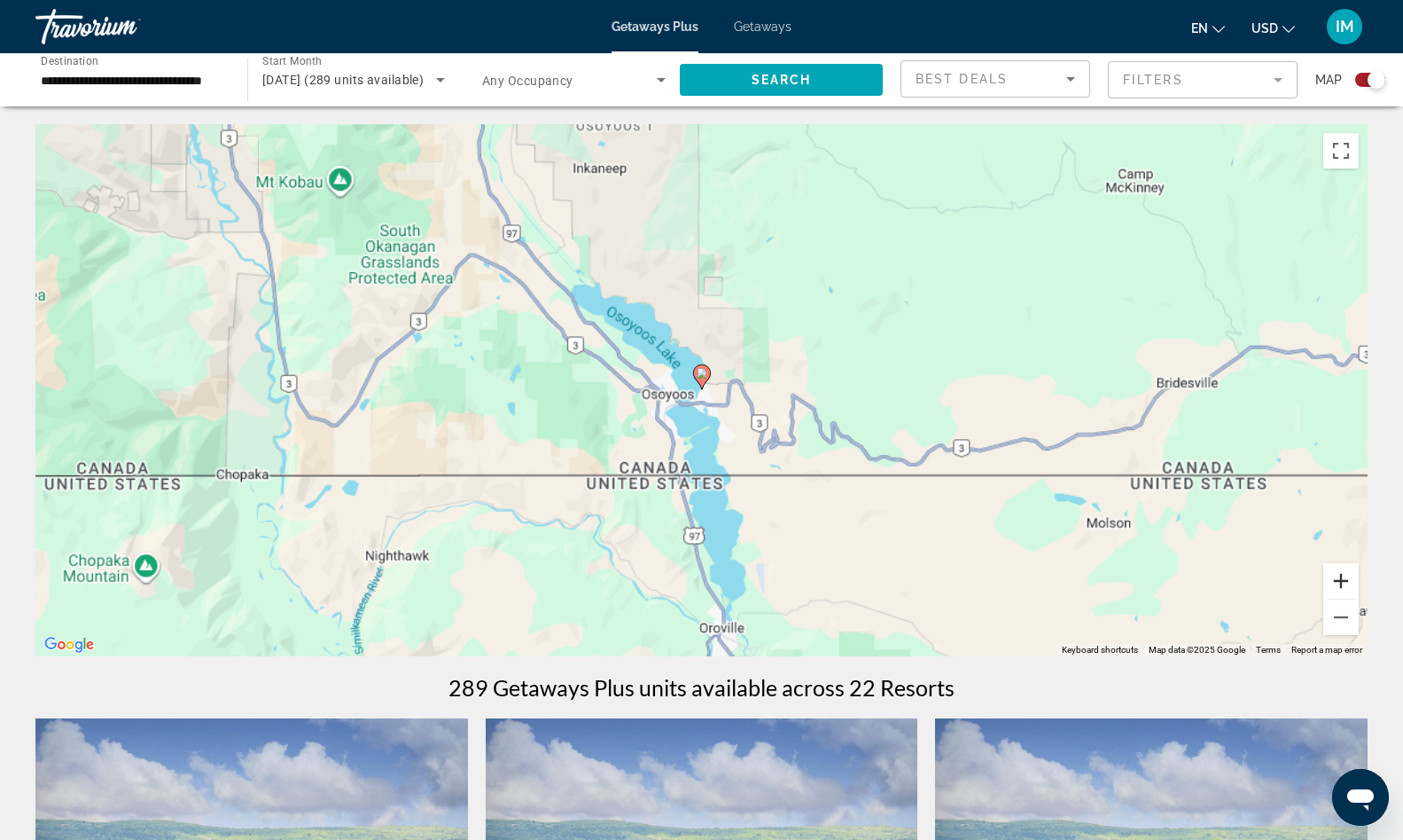
click at [1343, 583] on button "Zoom in" at bounding box center [1342, 581] width 36 height 36
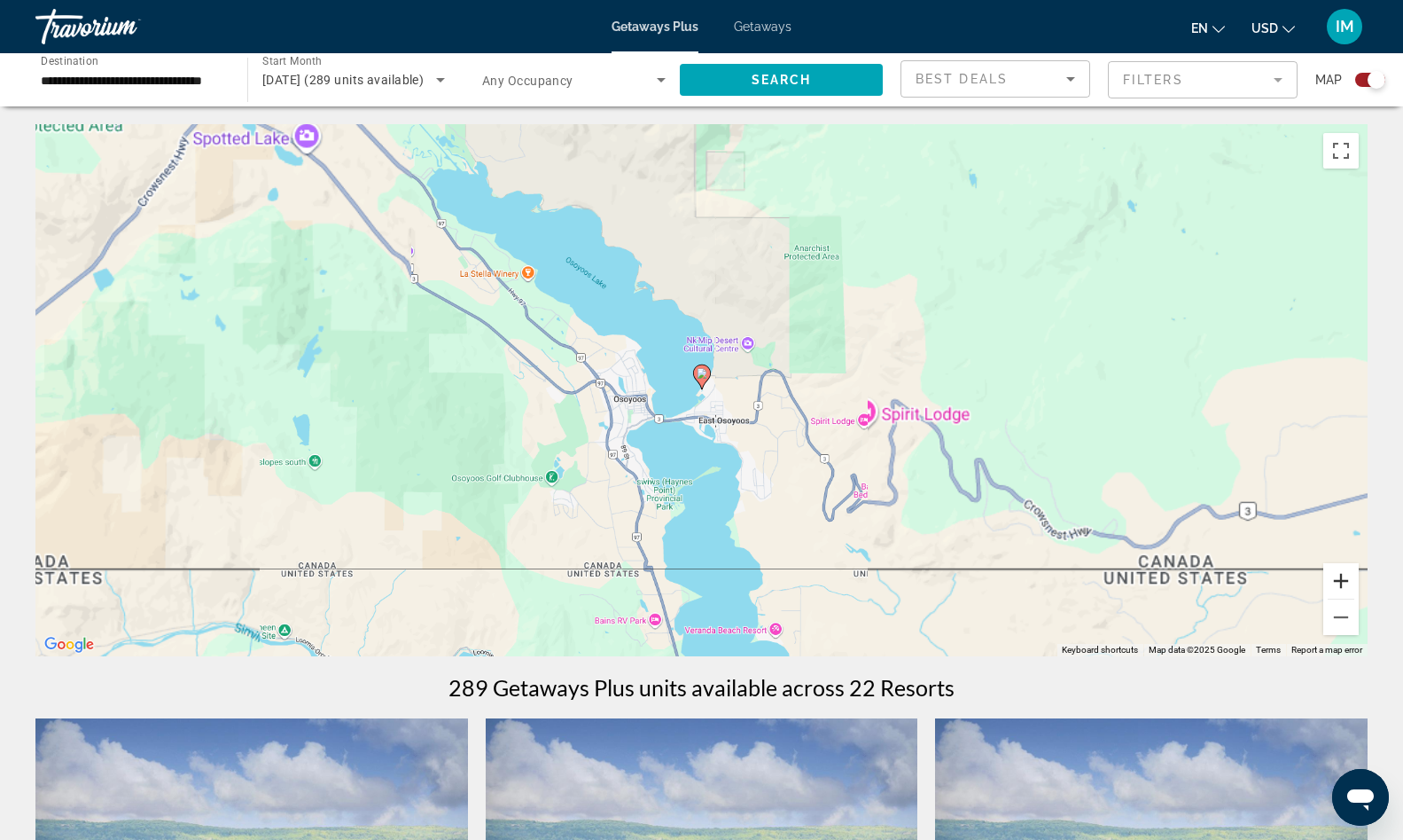
click at [1343, 583] on button "Zoom in" at bounding box center [1342, 581] width 36 height 36
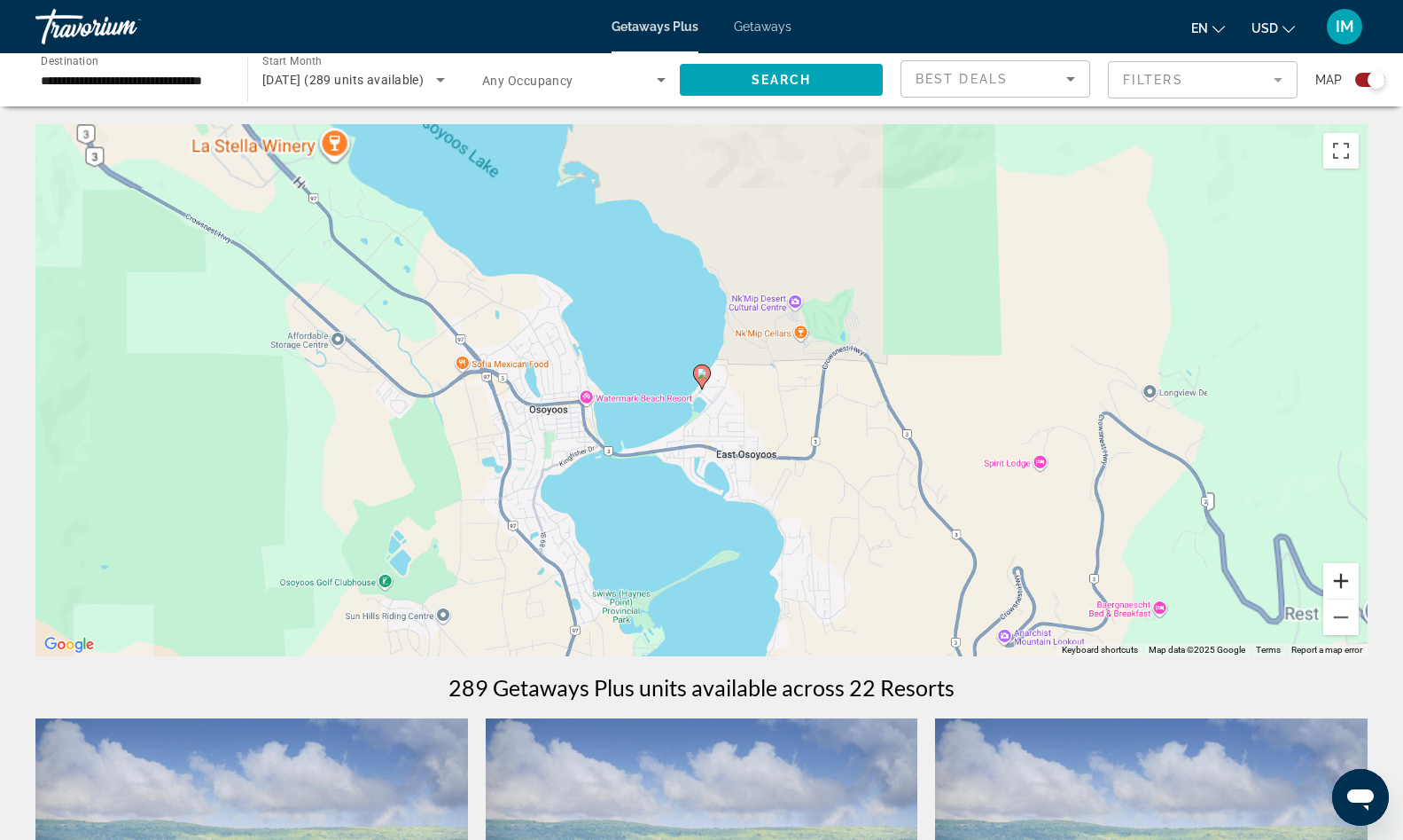
click at [1343, 583] on button "Zoom in" at bounding box center [1342, 581] width 36 height 36
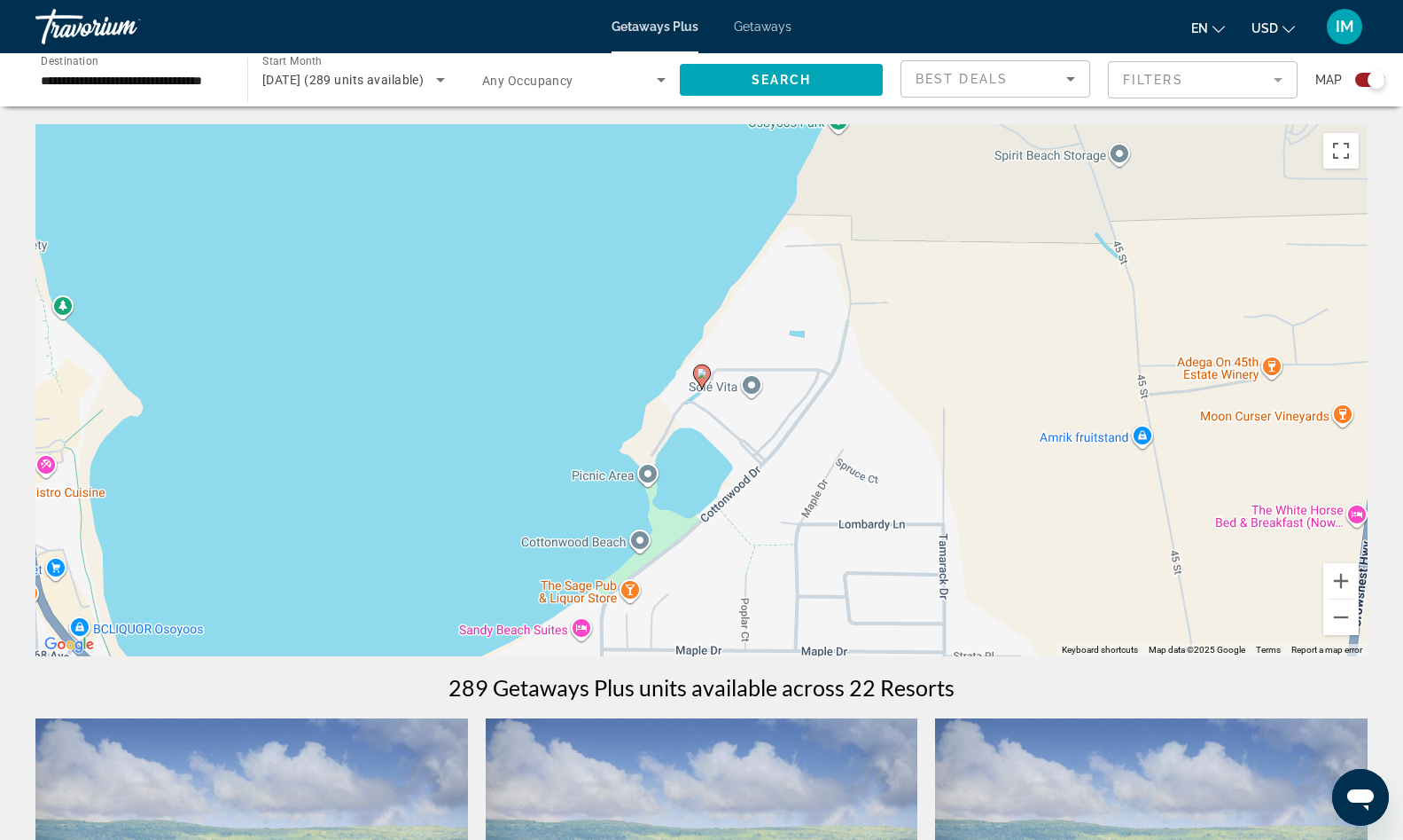
click at [706, 375] on image "Main content" at bounding box center [702, 373] width 10 height 10
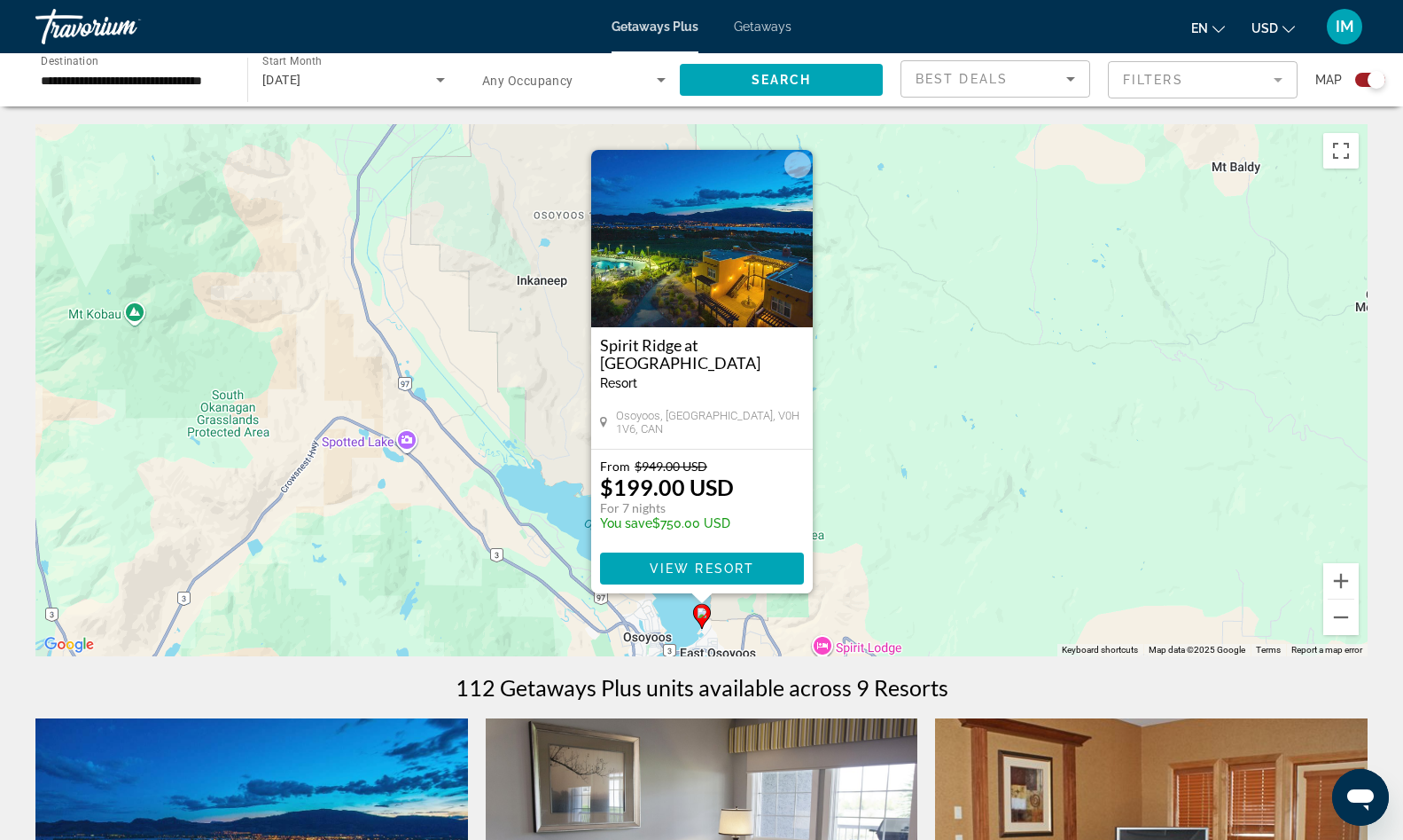
click at [800, 165] on button "Close" at bounding box center [798, 165] width 26 height 26
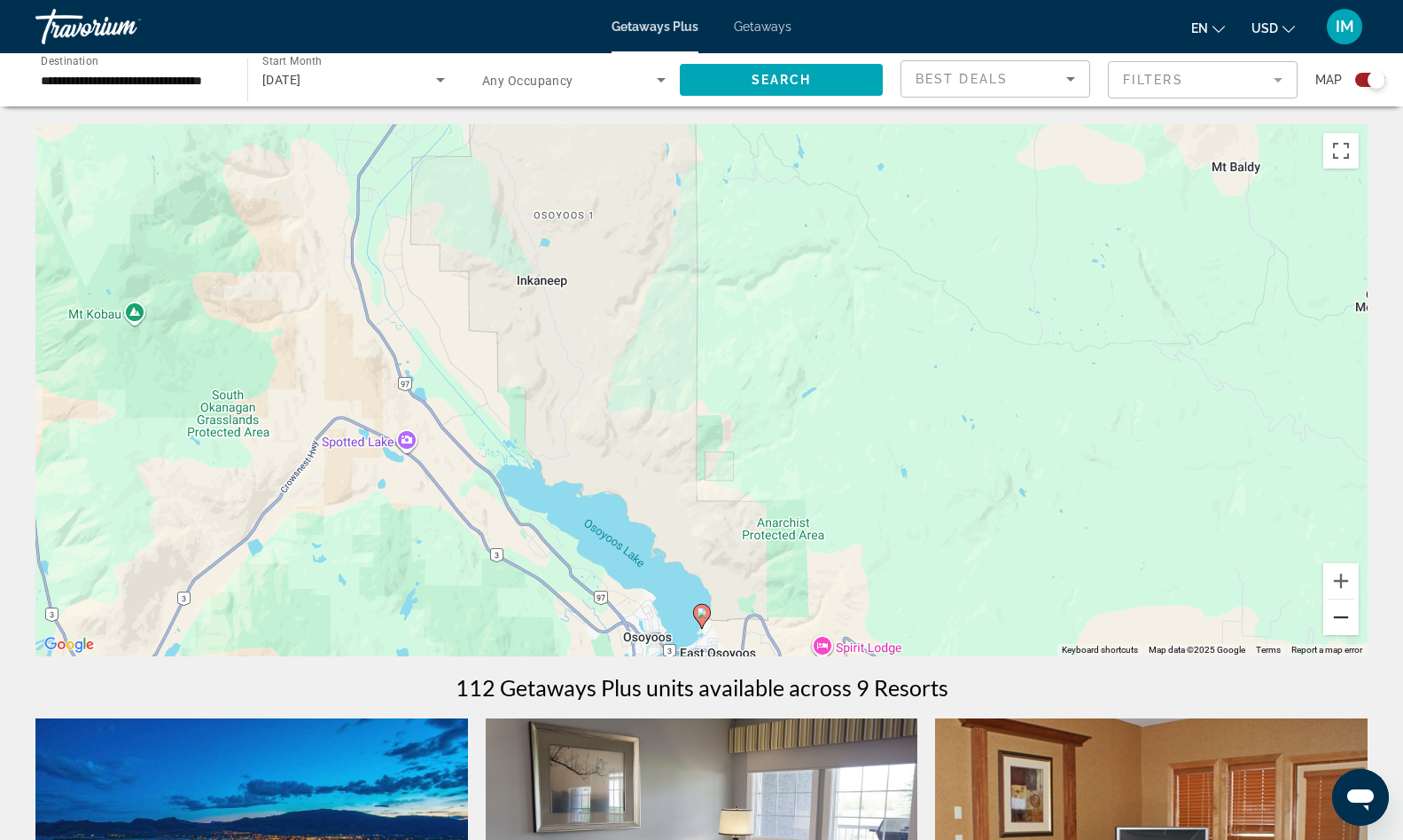
click at [1336, 609] on button "Zoom out" at bounding box center [1342, 617] width 36 height 36
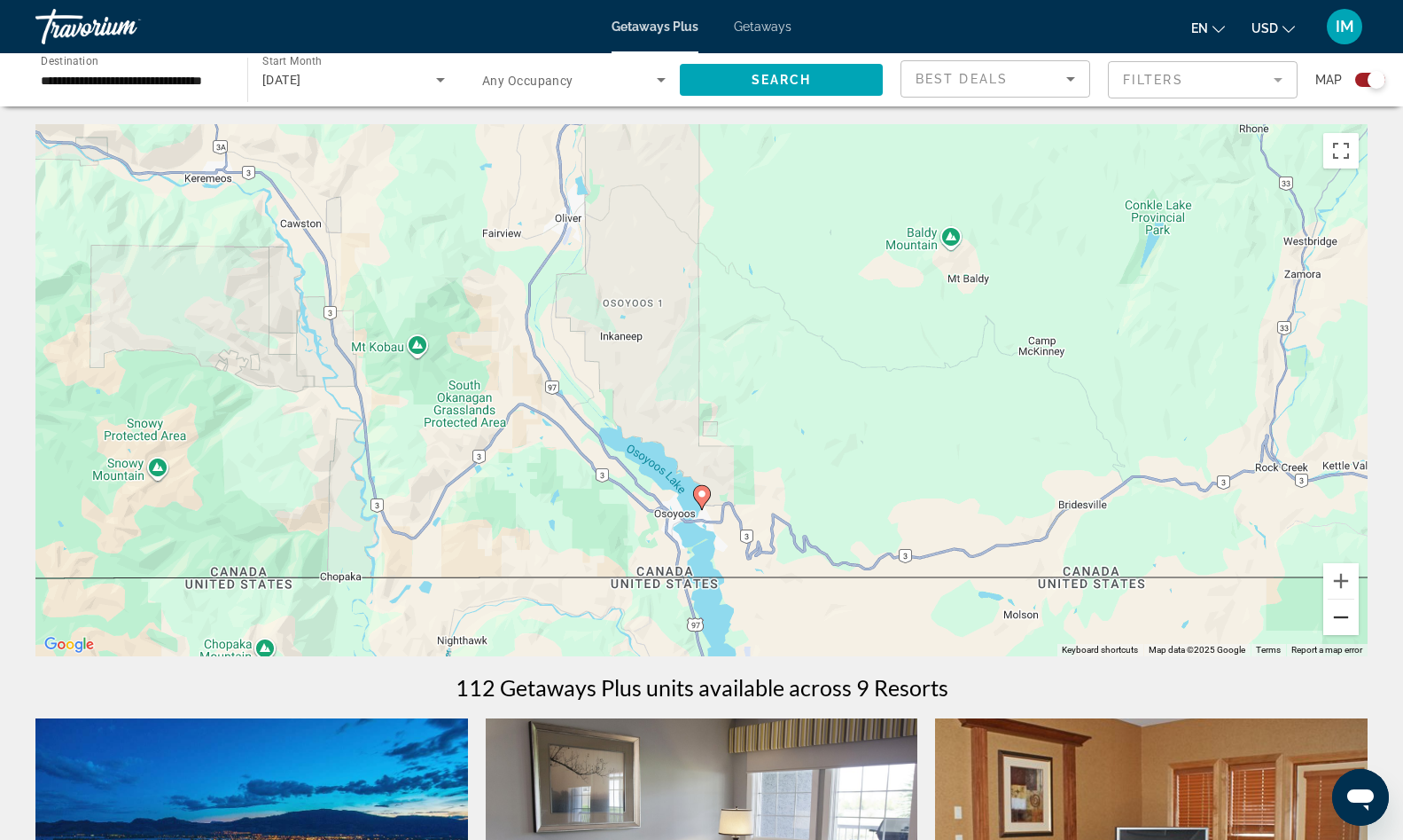
click at [1336, 609] on button "Zoom out" at bounding box center [1342, 617] width 36 height 36
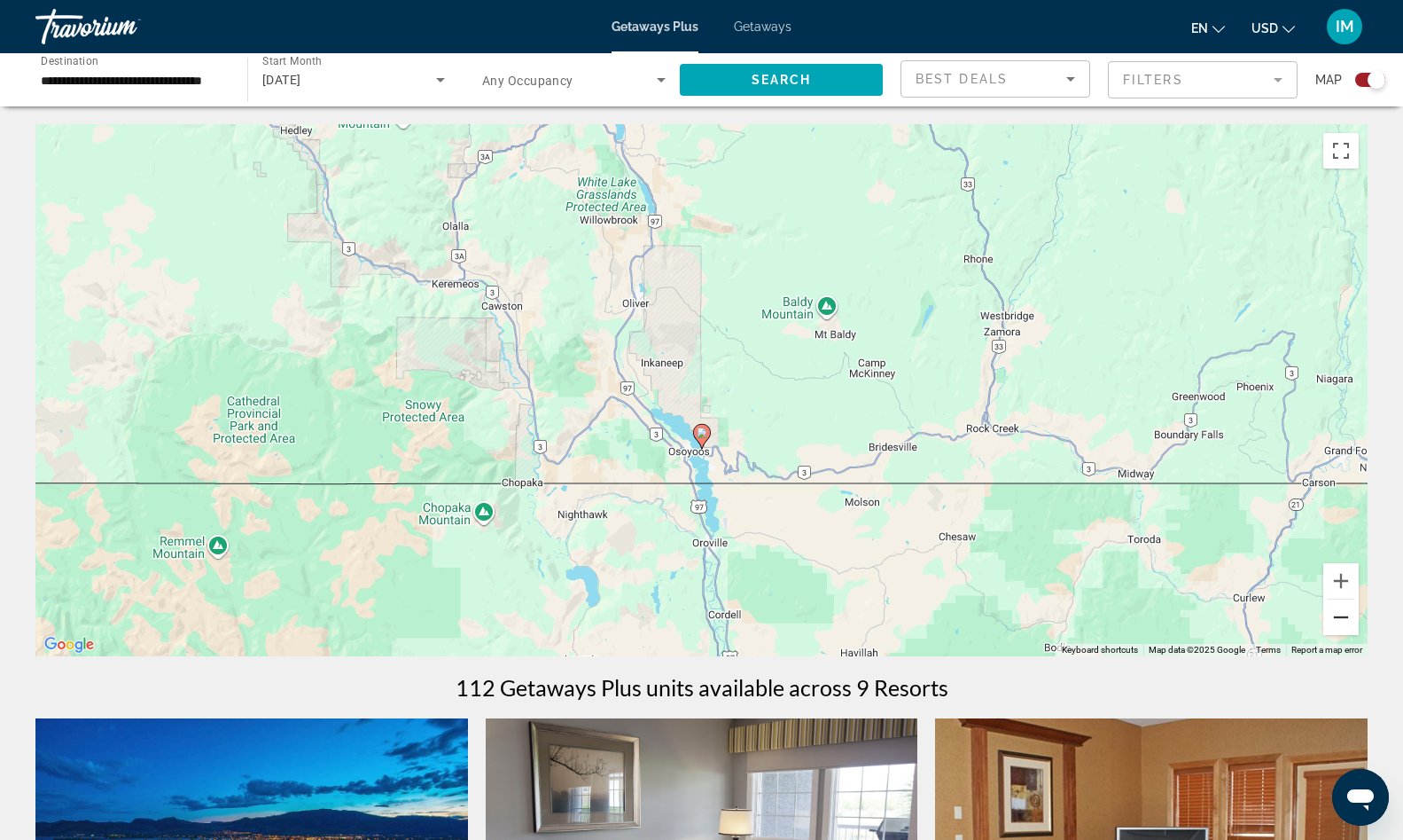
click at [1336, 609] on button "Zoom out" at bounding box center [1342, 617] width 36 height 36
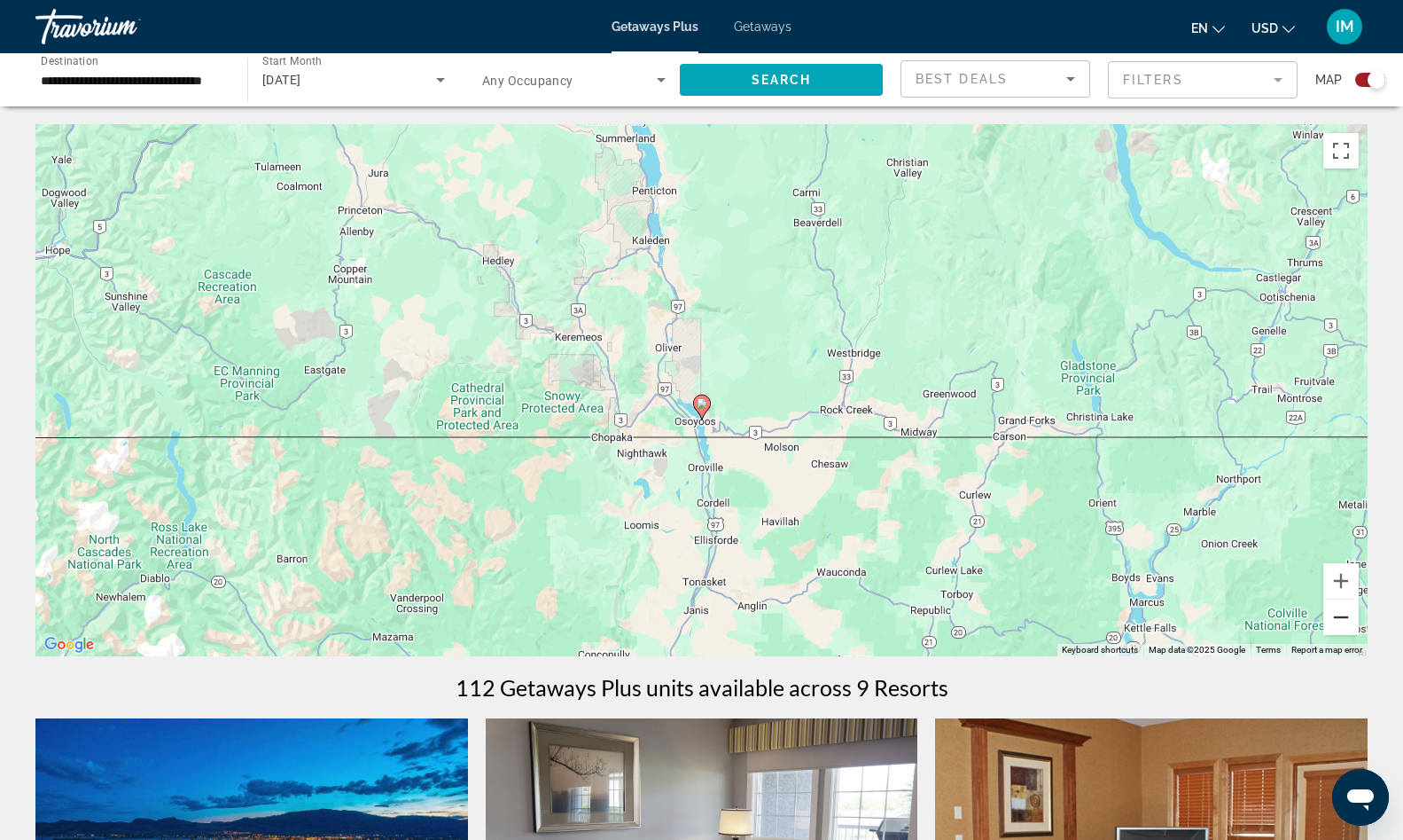
click at [1336, 609] on button "Zoom out" at bounding box center [1342, 617] width 36 height 36
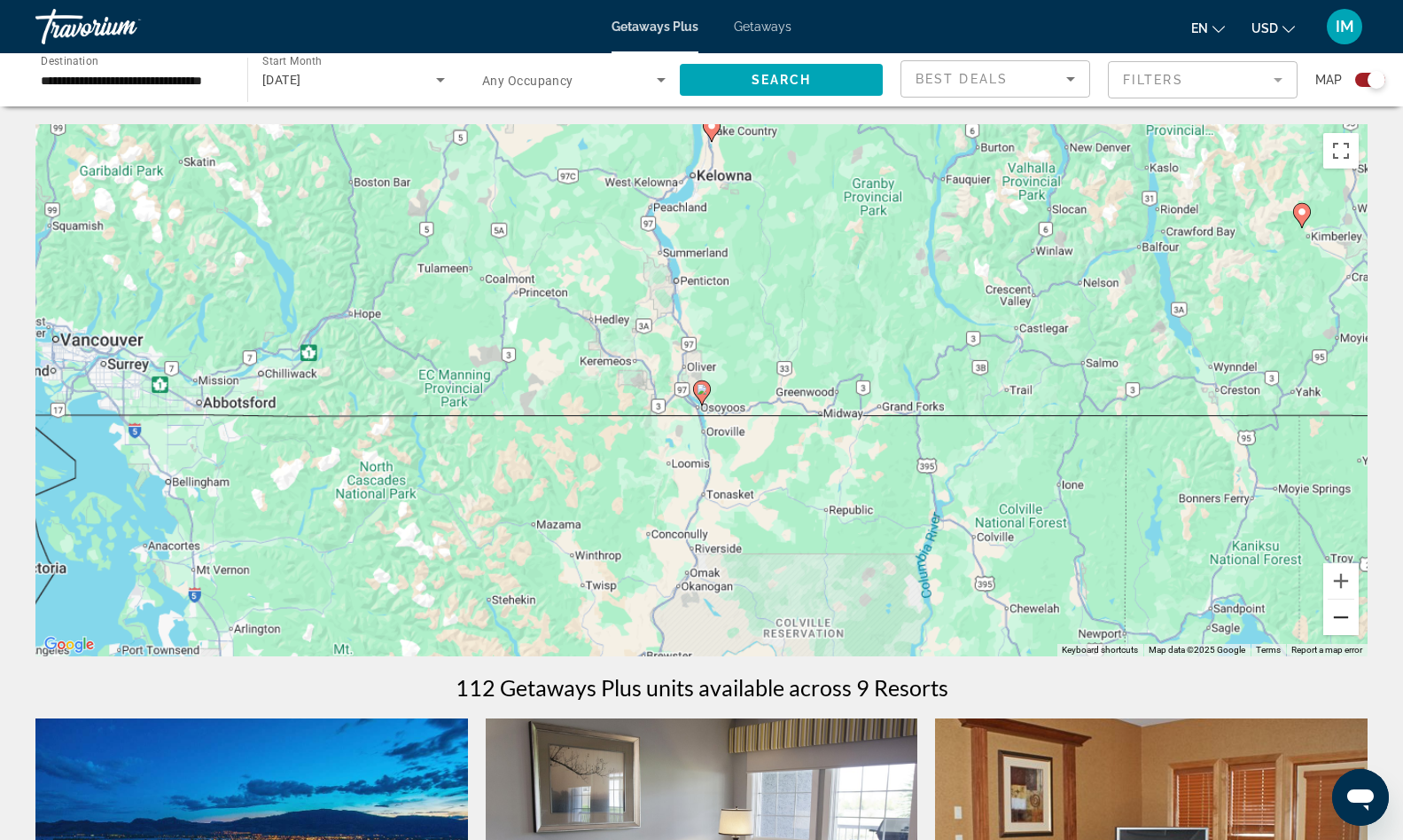
click at [1336, 609] on button "Zoom out" at bounding box center [1342, 617] width 36 height 36
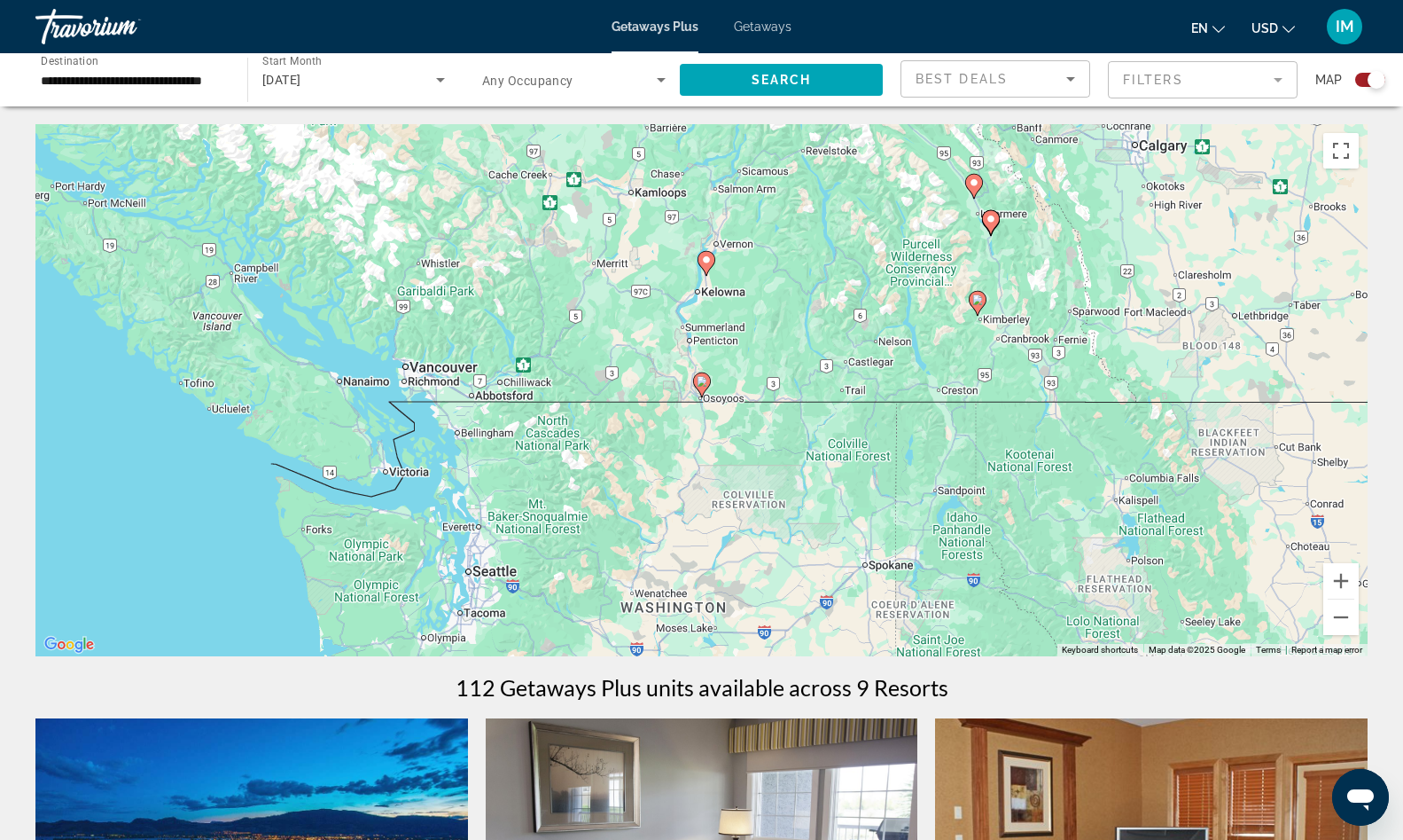
click at [707, 266] on icon "Main content" at bounding box center [705, 263] width 16 height 23
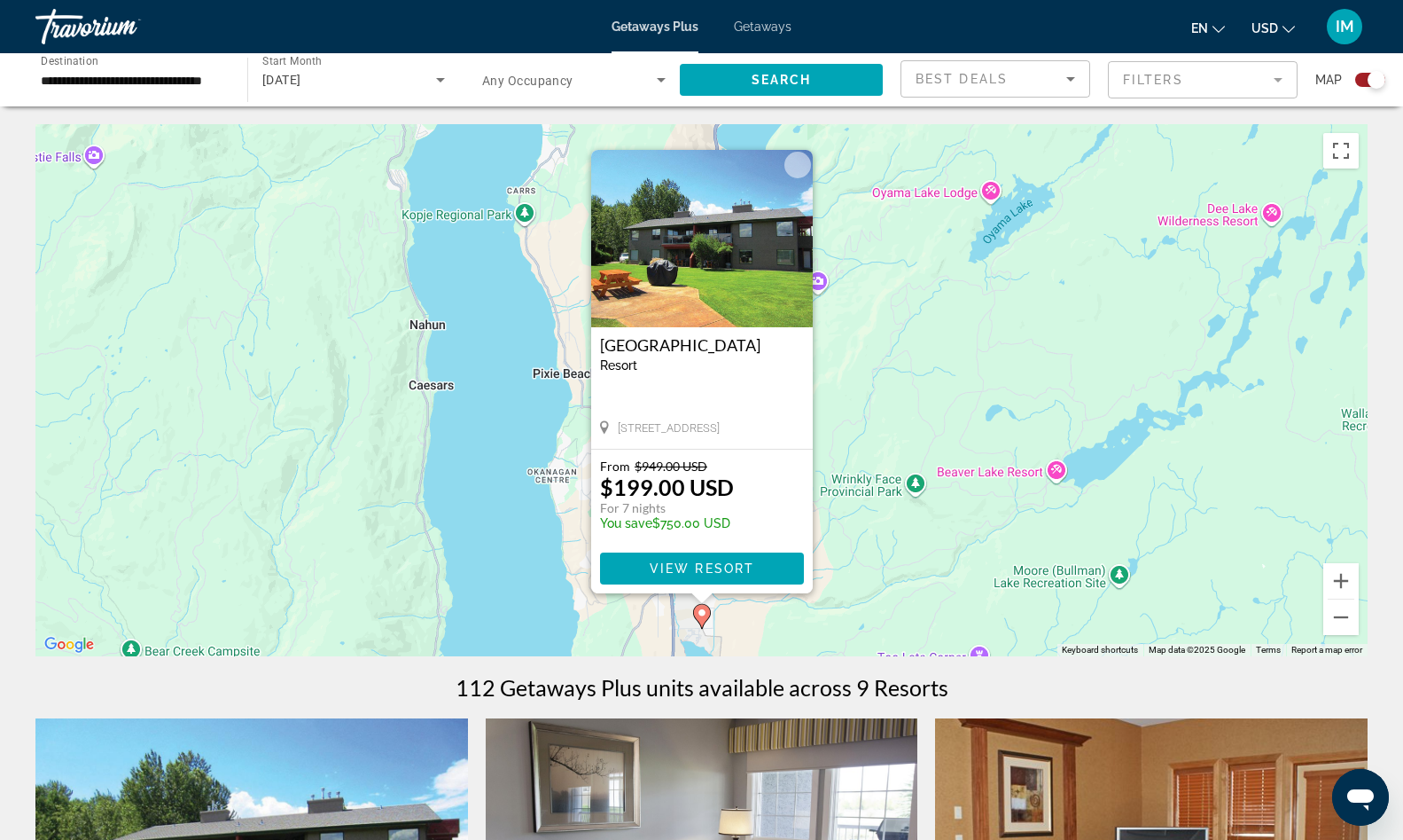
click at [795, 166] on button "Close" at bounding box center [798, 165] width 26 height 26
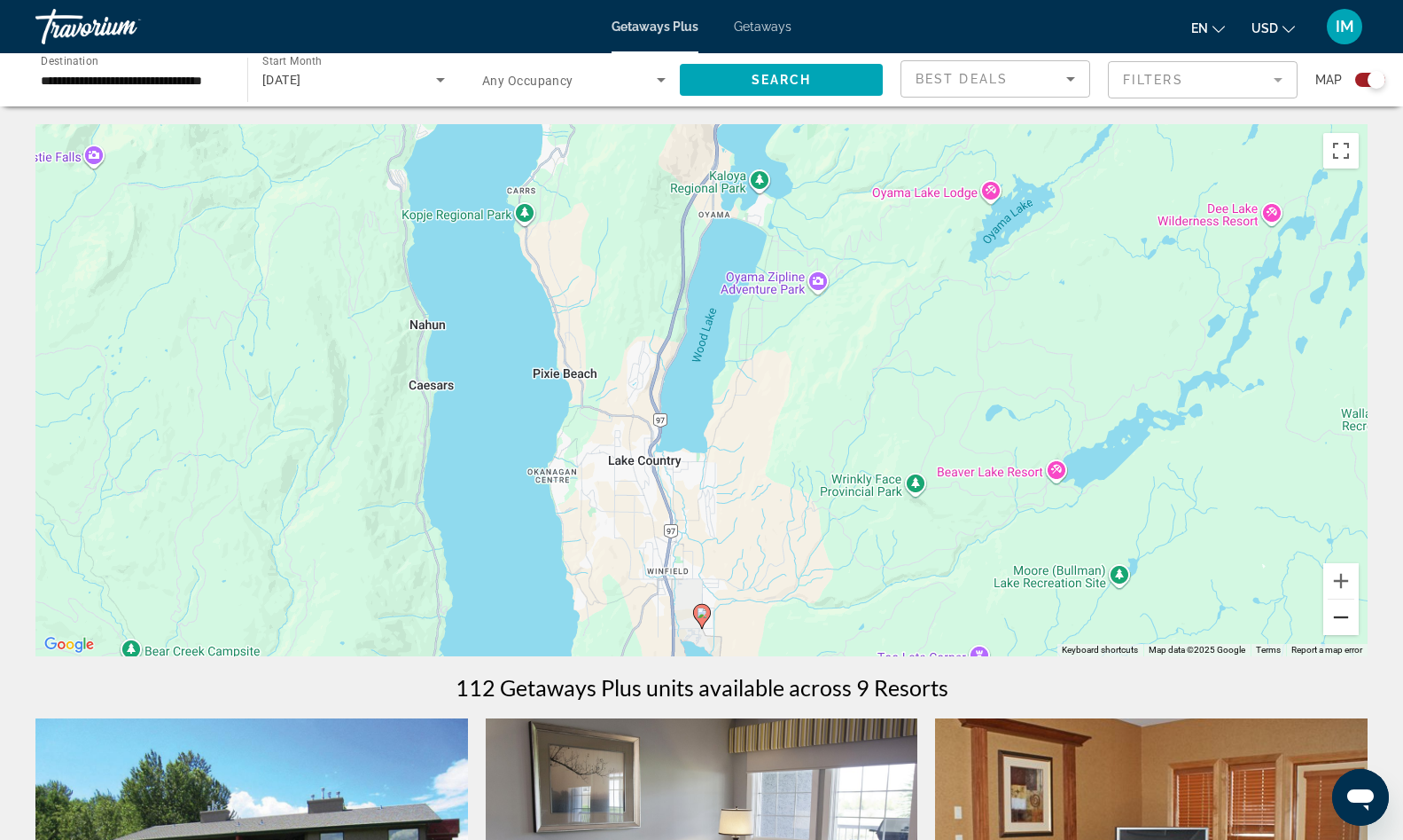
click at [1335, 620] on button "Zoom out" at bounding box center [1342, 617] width 36 height 36
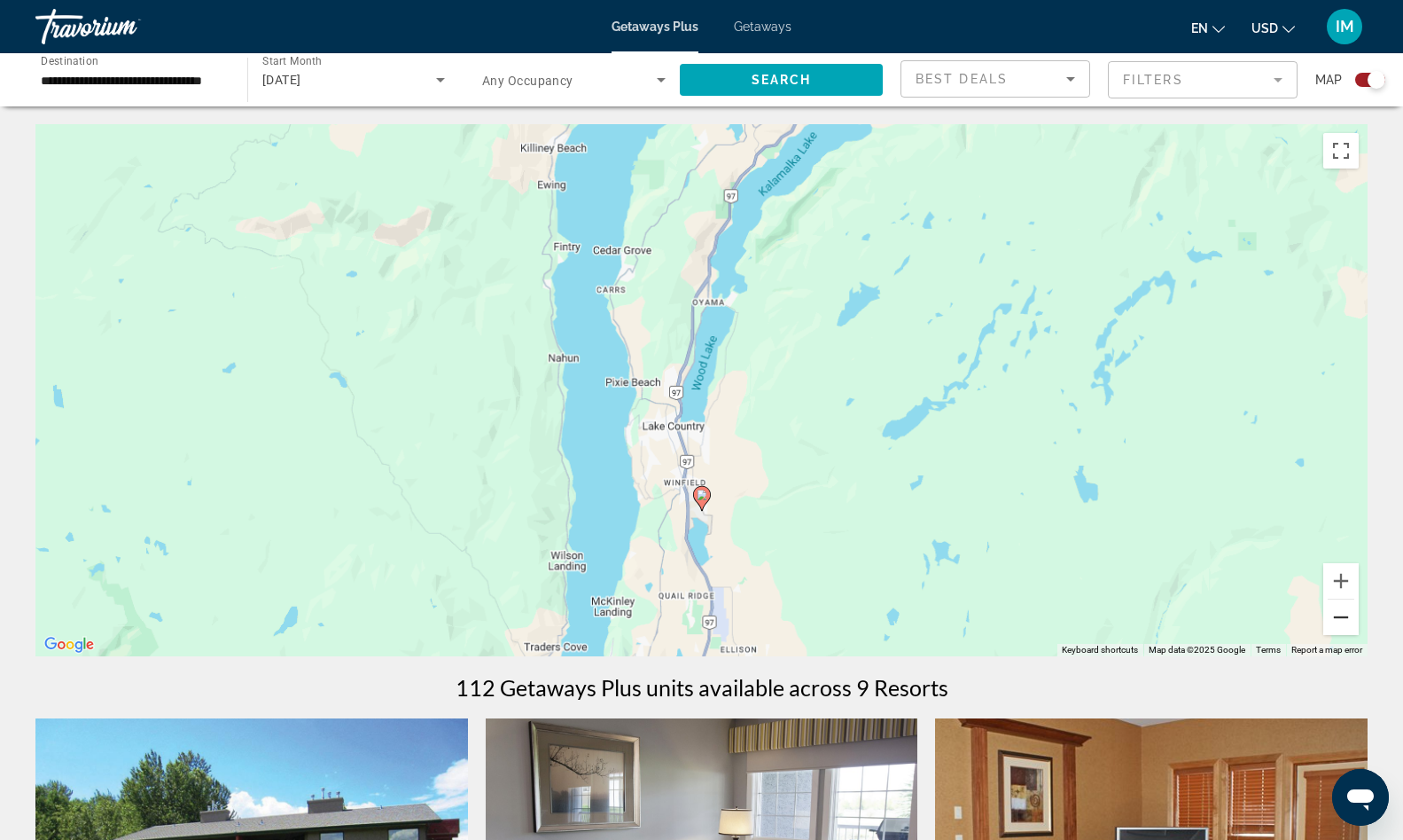
click at [1335, 620] on button "Zoom out" at bounding box center [1342, 617] width 36 height 36
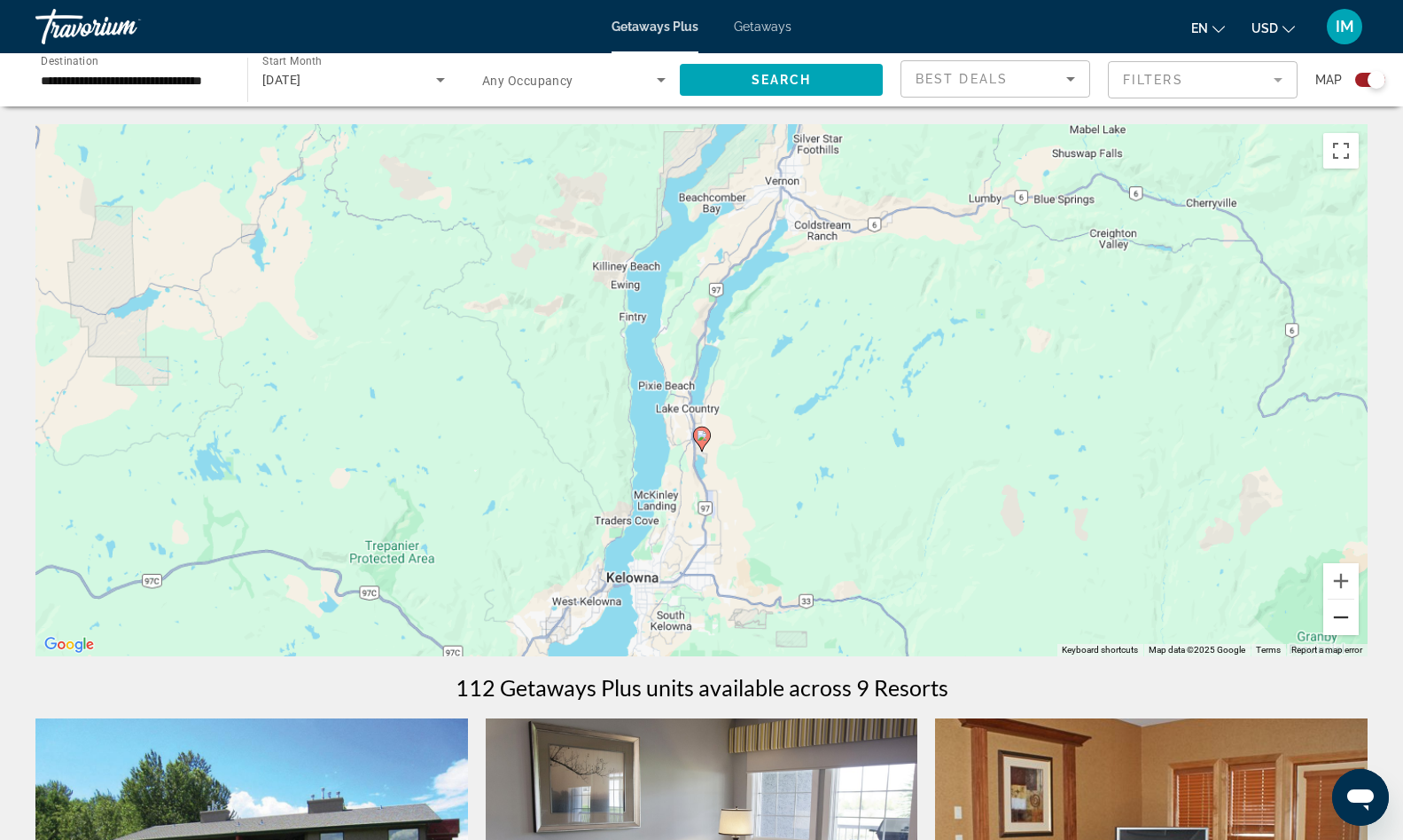
click at [1335, 620] on button "Zoom out" at bounding box center [1342, 617] width 36 height 36
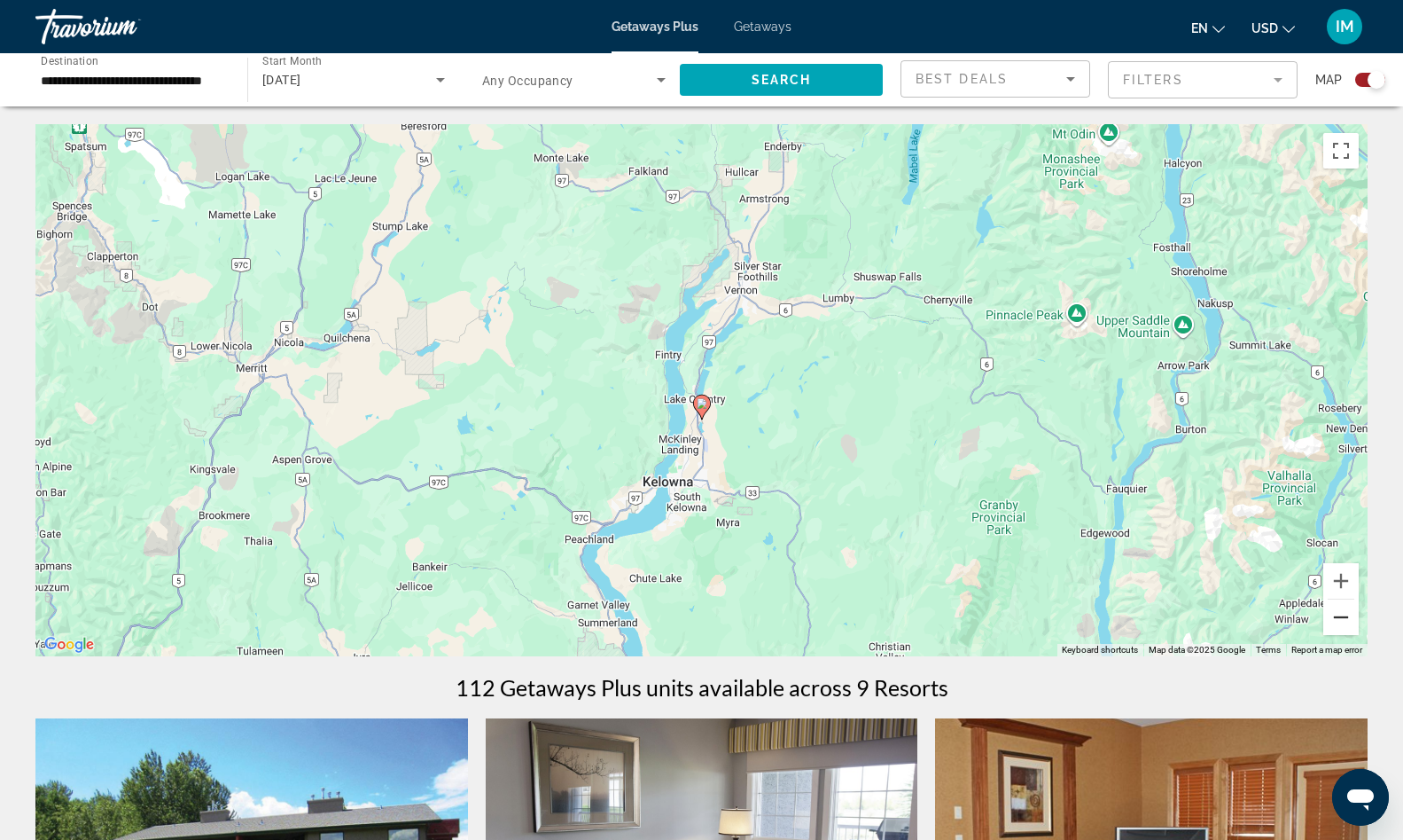
click at [1335, 620] on button "Zoom out" at bounding box center [1342, 617] width 36 height 36
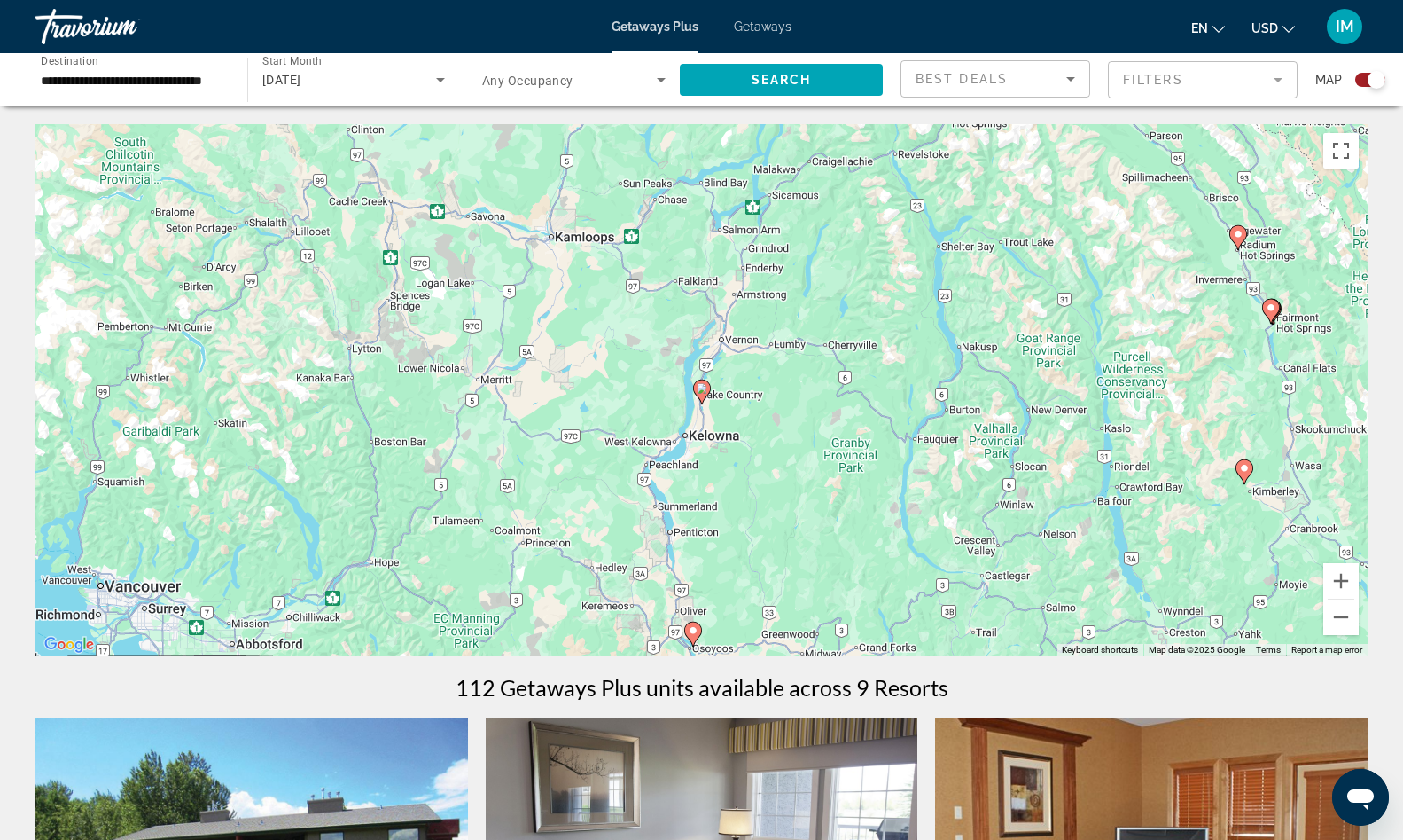
click at [1247, 470] on image "Main content" at bounding box center [1244, 467] width 10 height 10
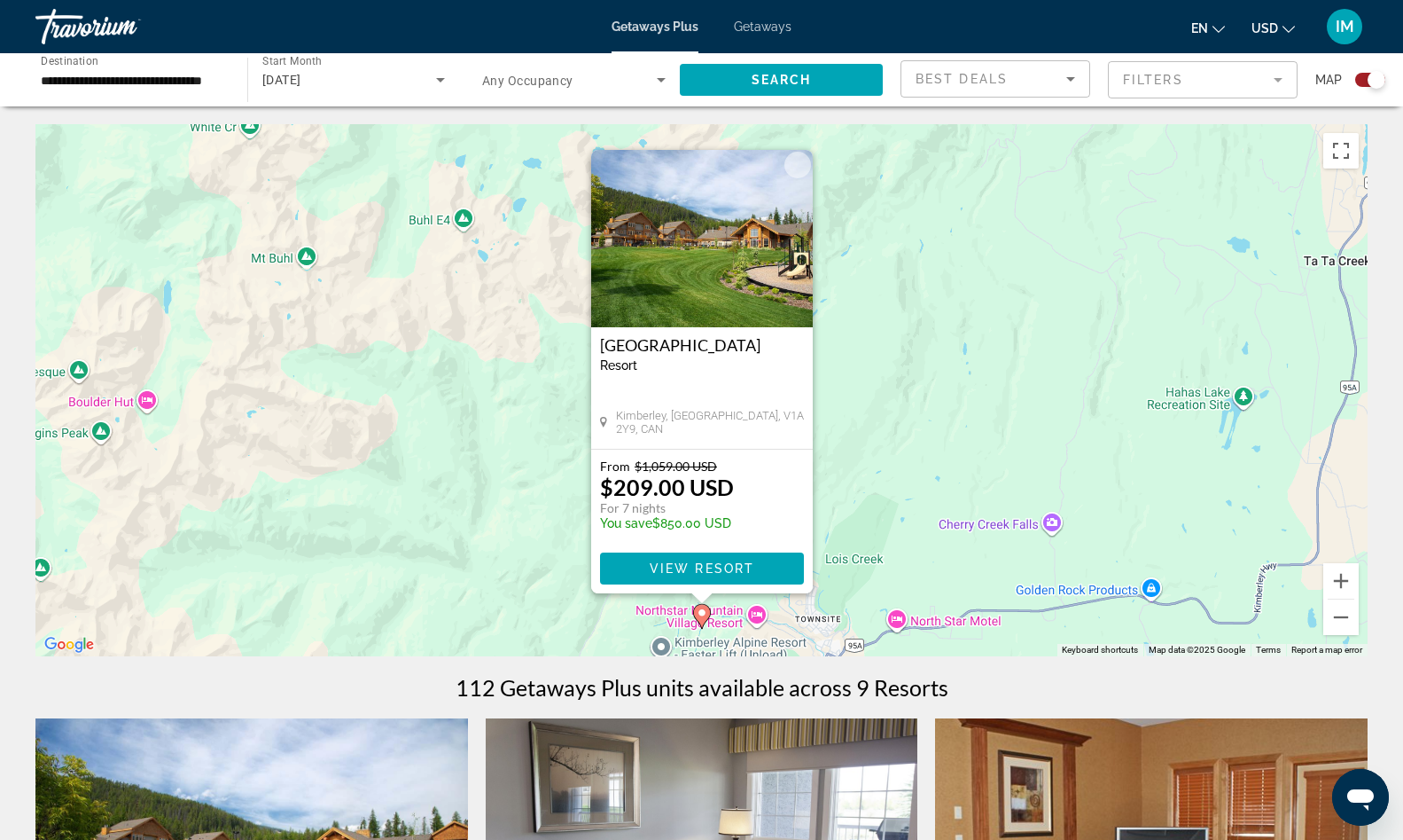
click at [800, 171] on button "Close" at bounding box center [798, 165] width 26 height 26
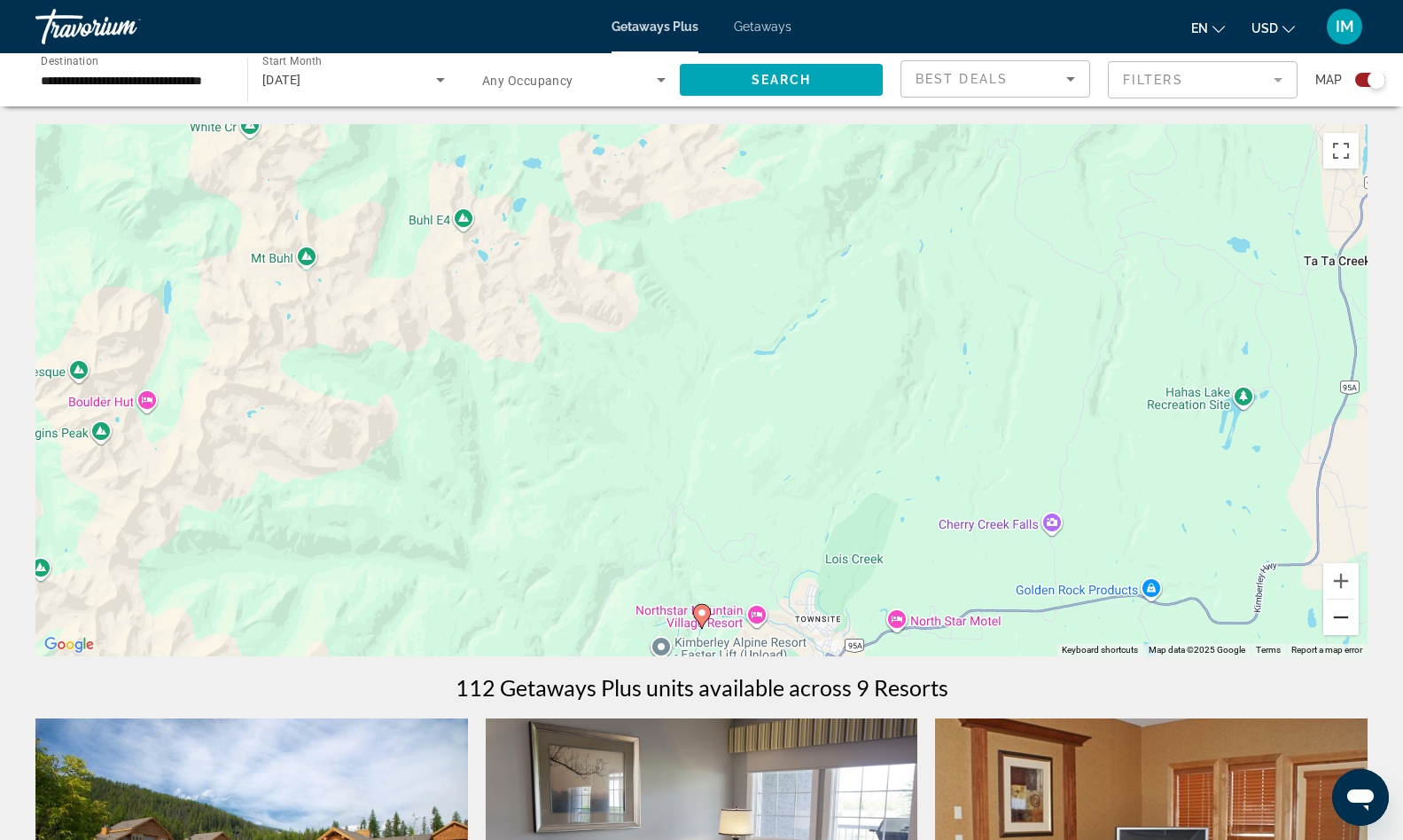
click at [1338, 629] on button "Zoom out" at bounding box center [1342, 617] width 36 height 36
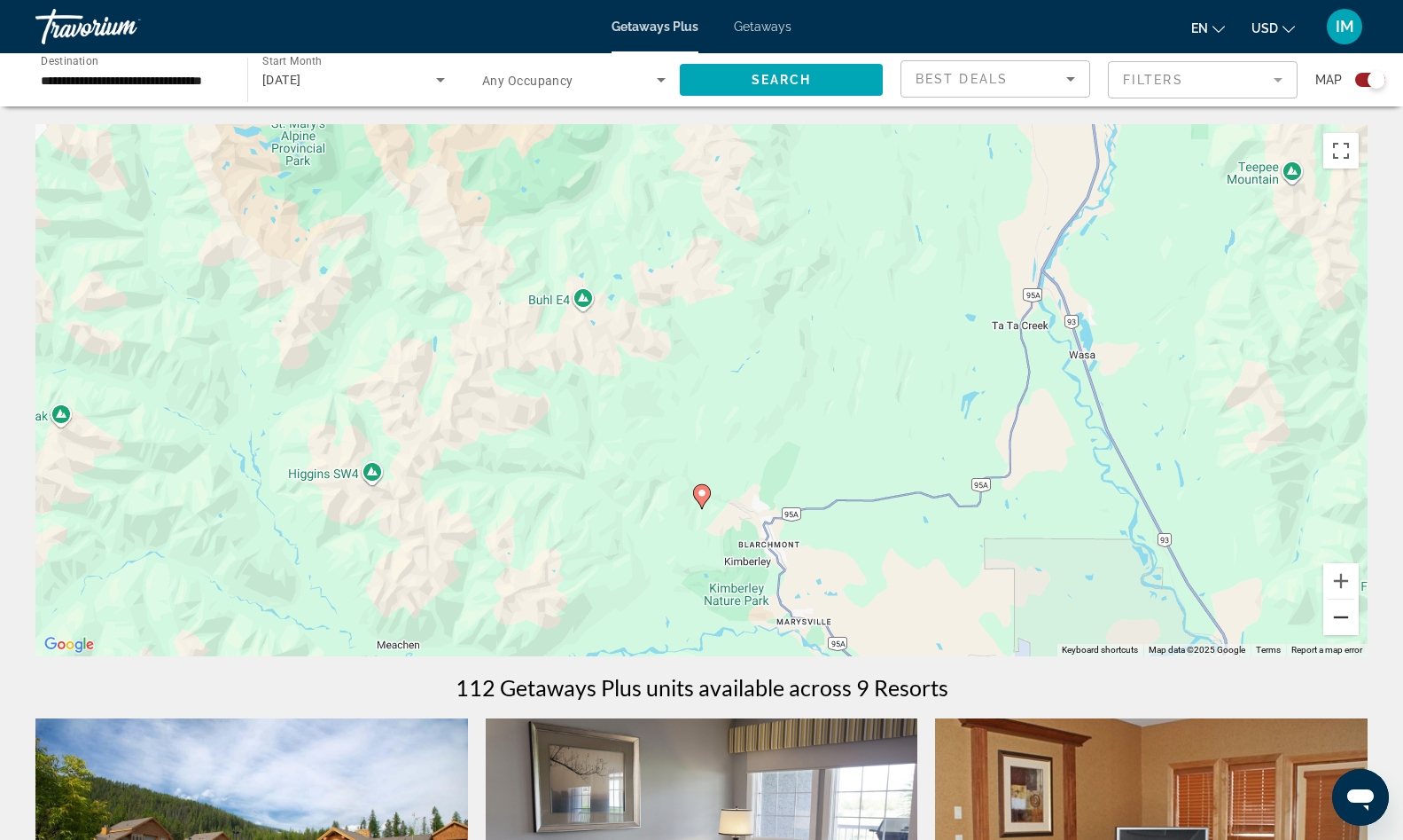
click at [1338, 629] on button "Zoom out" at bounding box center [1342, 617] width 36 height 36
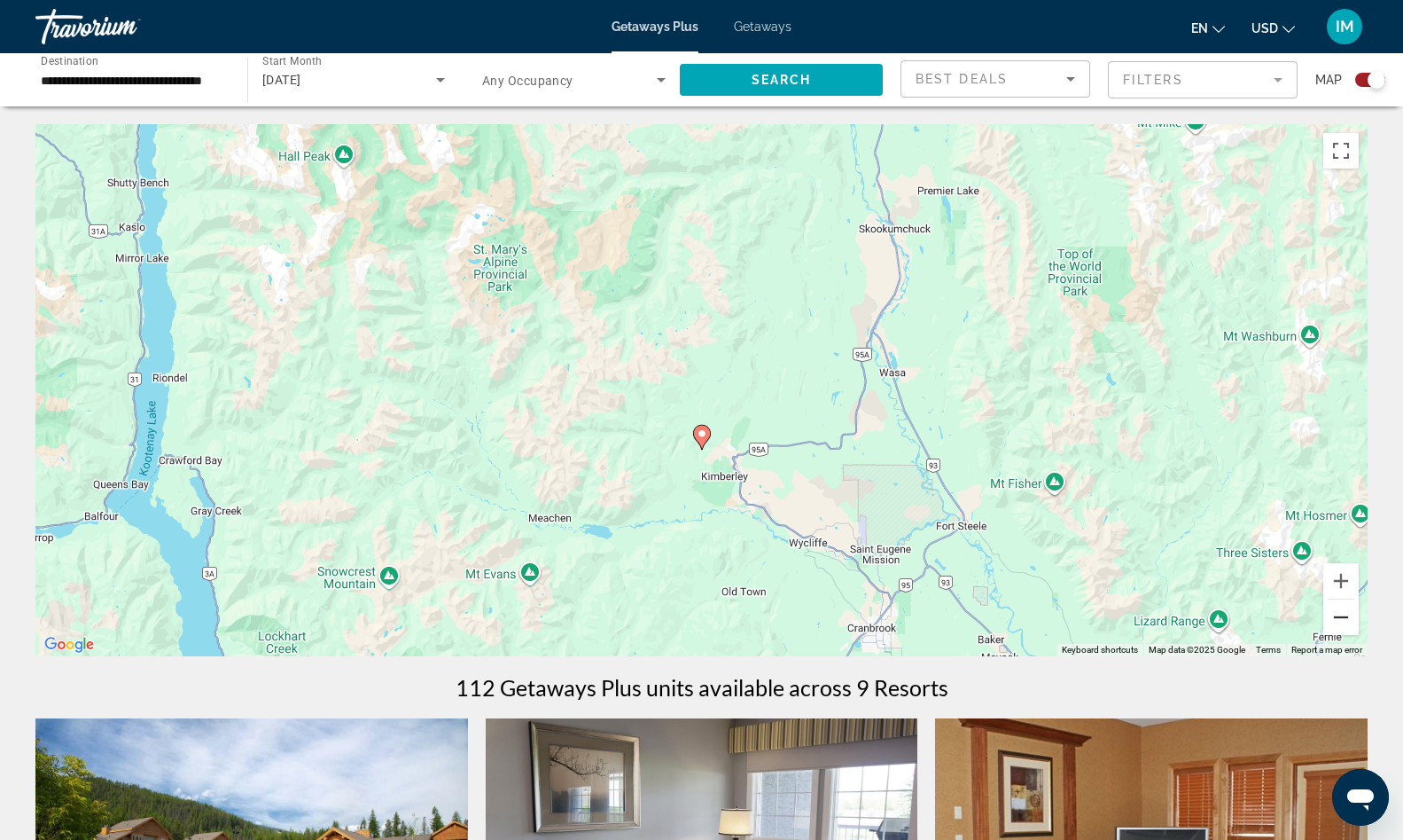
click at [1338, 629] on button "Zoom out" at bounding box center [1342, 617] width 36 height 36
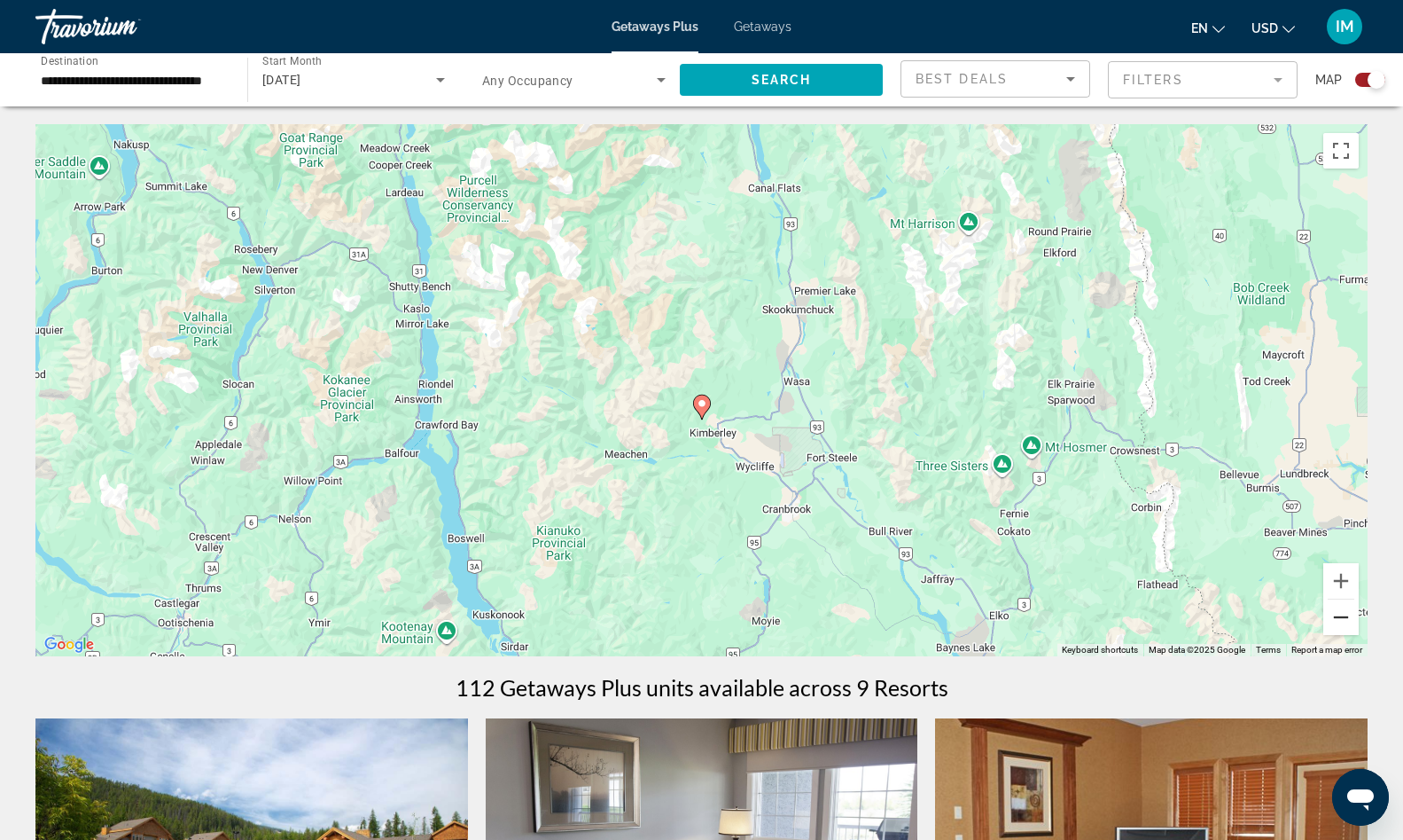
click at [1338, 629] on button "Zoom out" at bounding box center [1342, 617] width 36 height 36
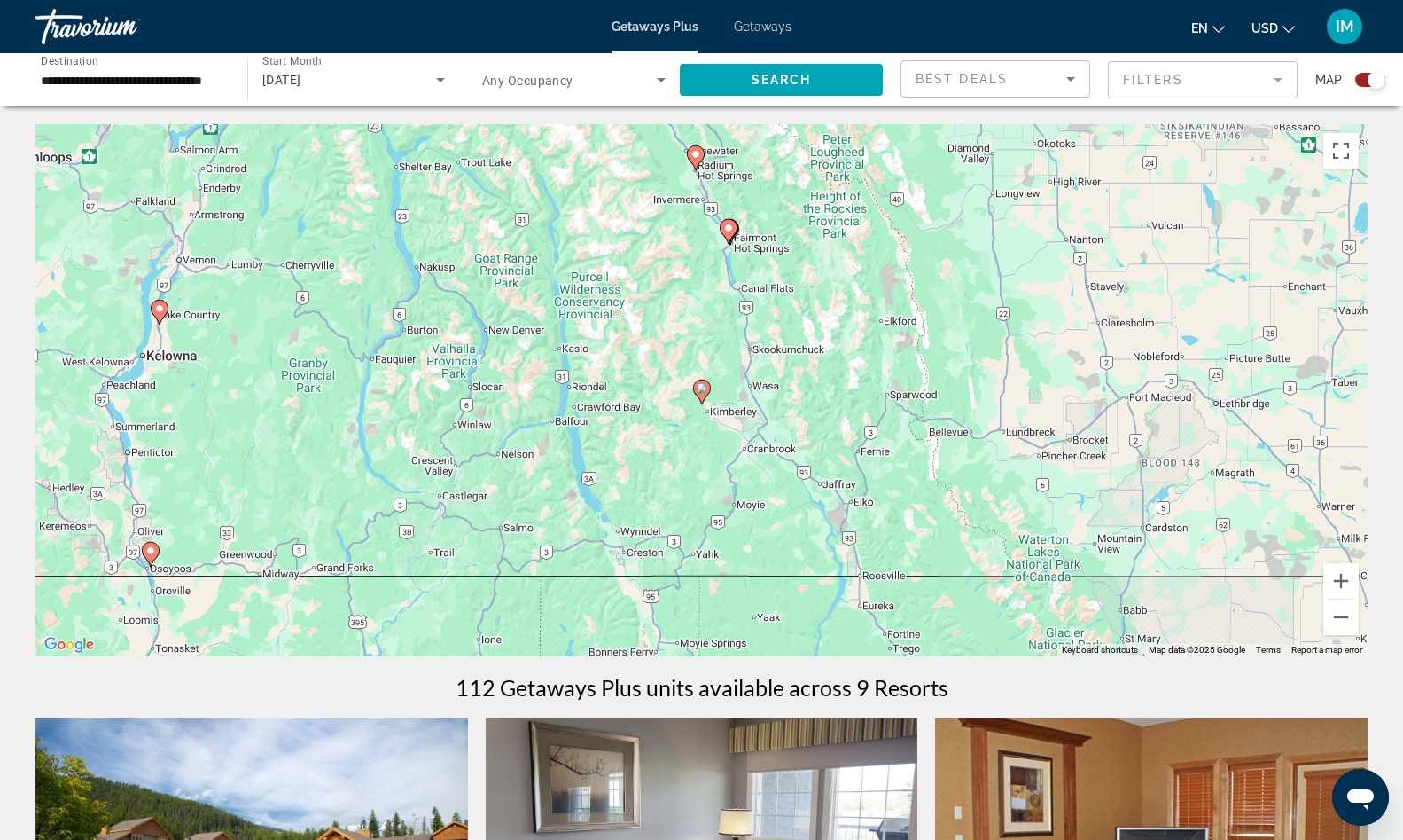
click at [733, 231] on image "Main content" at bounding box center [728, 227] width 10 height 10
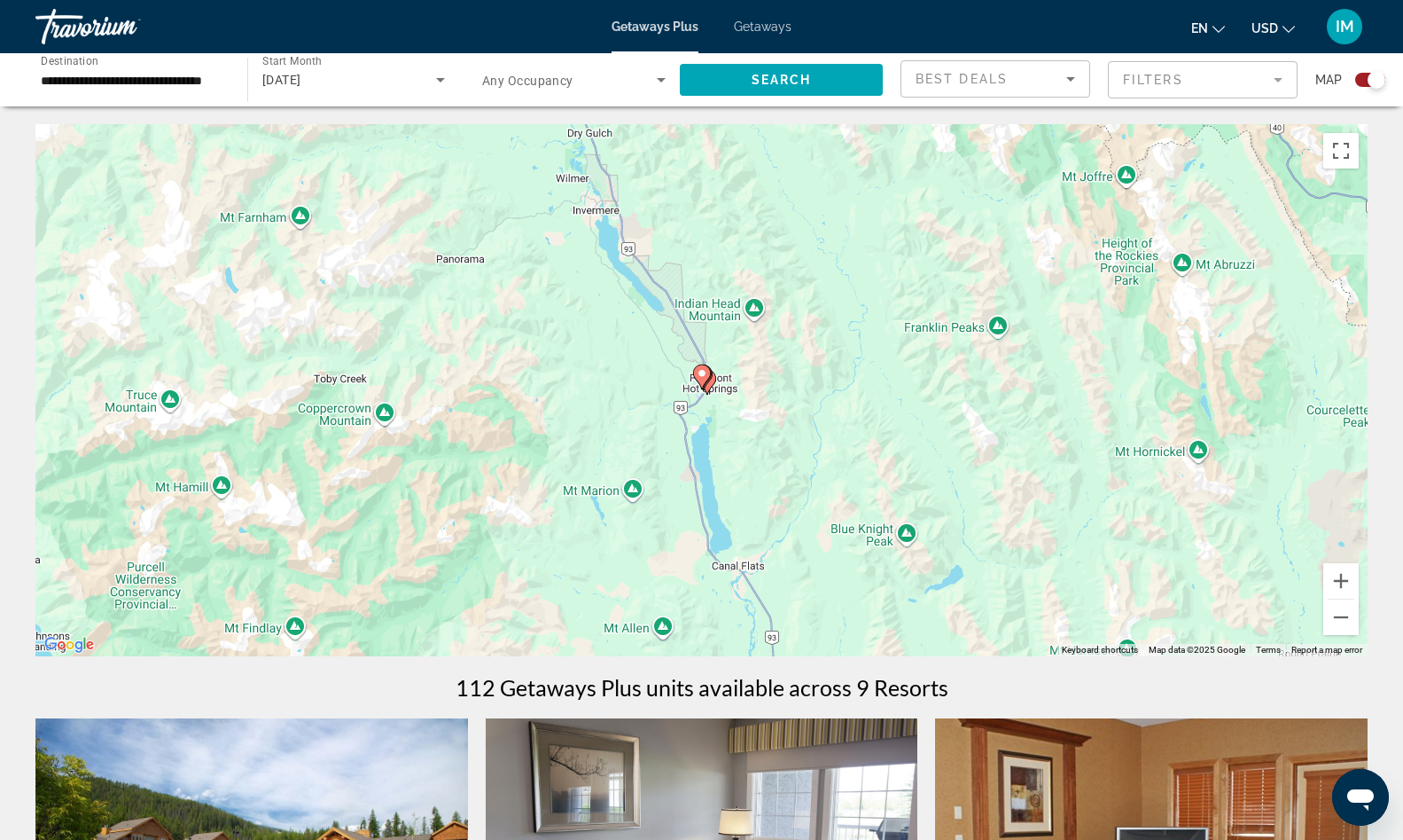
click at [702, 379] on icon "Main content" at bounding box center [701, 377] width 16 height 23
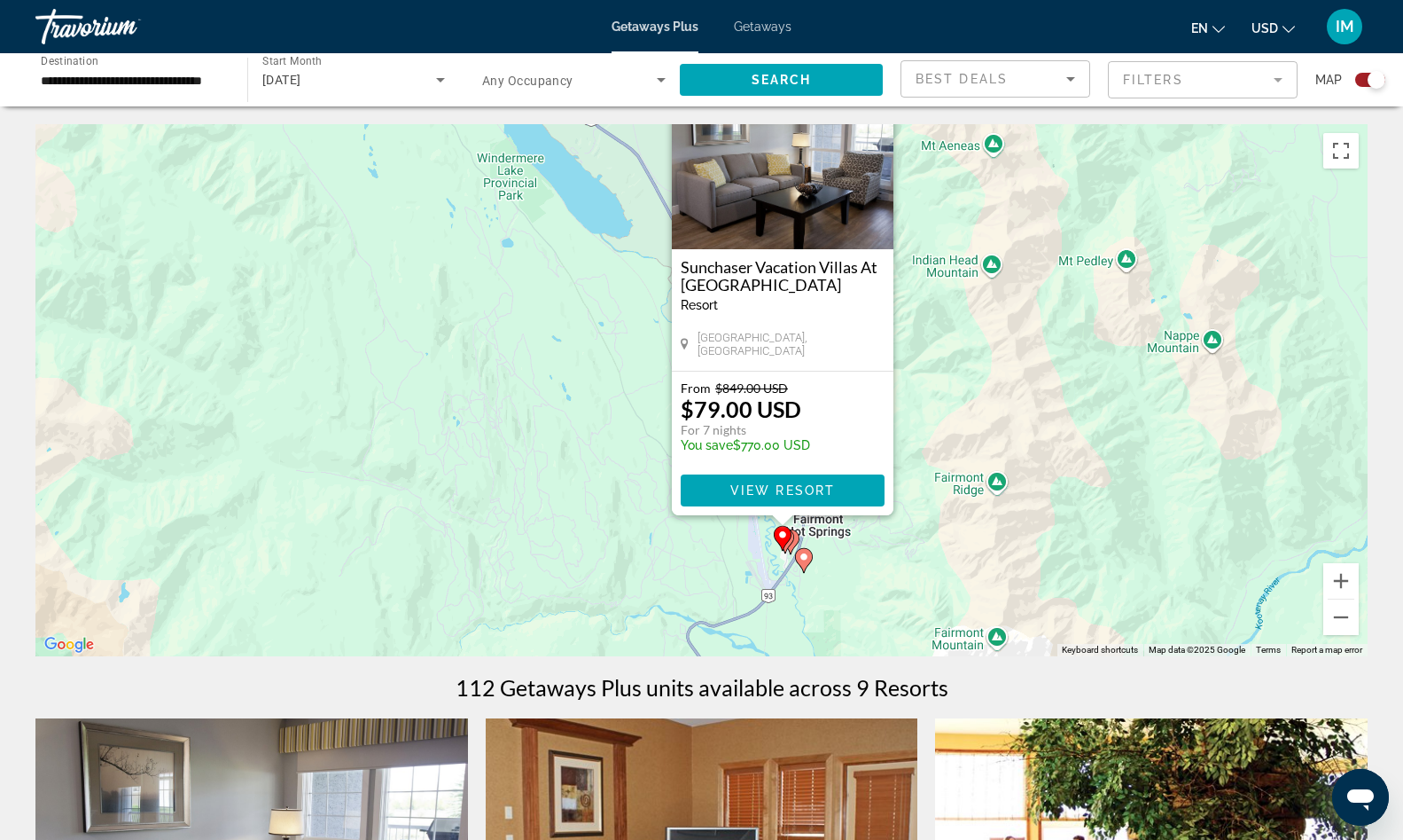
drag, startPoint x: 1089, startPoint y: 508, endPoint x: 1123, endPoint y: 449, distance: 68.1
click at [1169, 427] on div "To activate drag with keyboard, press Alt + Enter. Once in keyboard drag state,…" at bounding box center [702, 390] width 1332 height 532
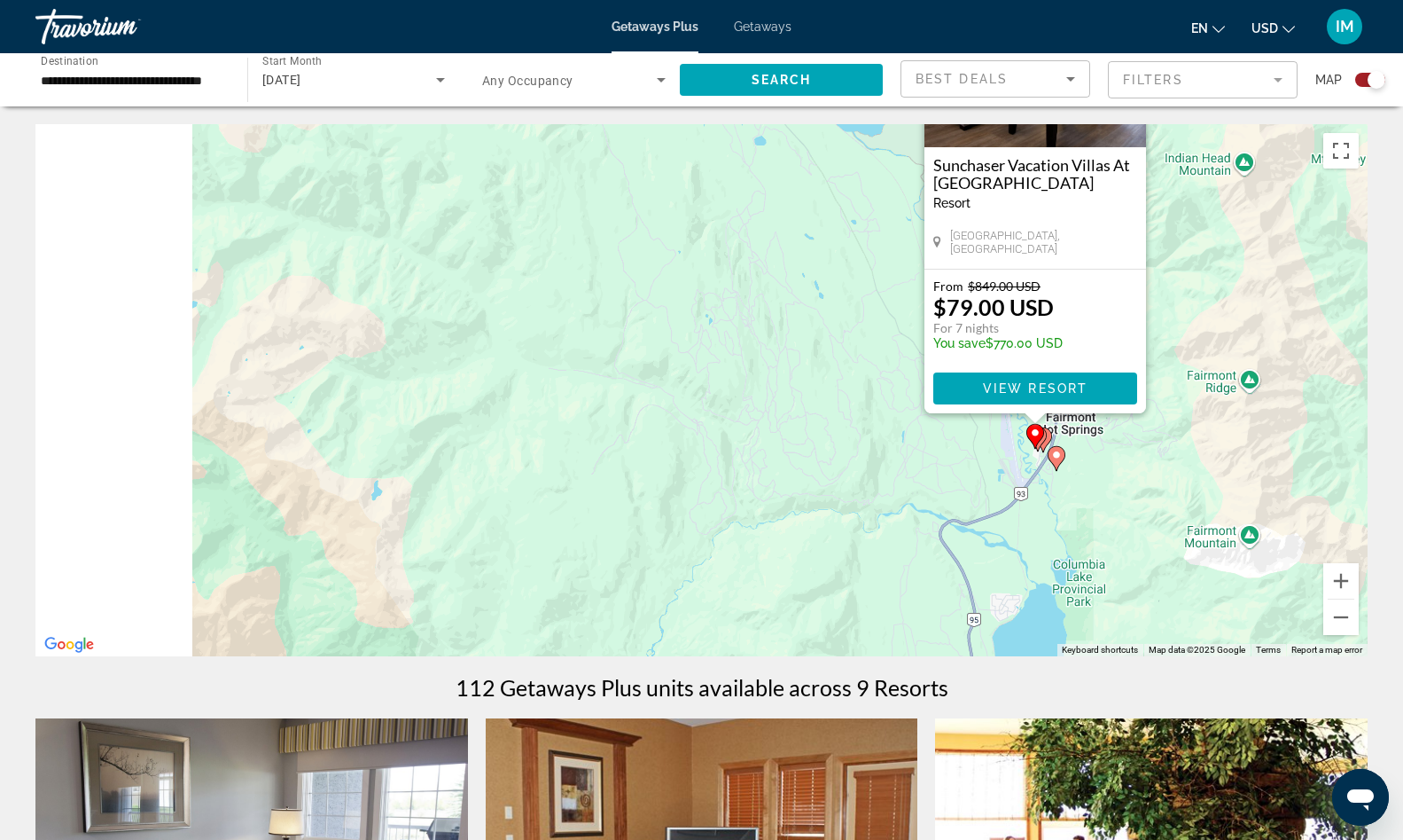
drag, startPoint x: 920, startPoint y: 568, endPoint x: 1227, endPoint y: 427, distance: 337.8
click at [1227, 430] on div "To activate drag with keyboard, press Alt + Enter. Once in keyboard drag state,…" at bounding box center [702, 390] width 1332 height 532
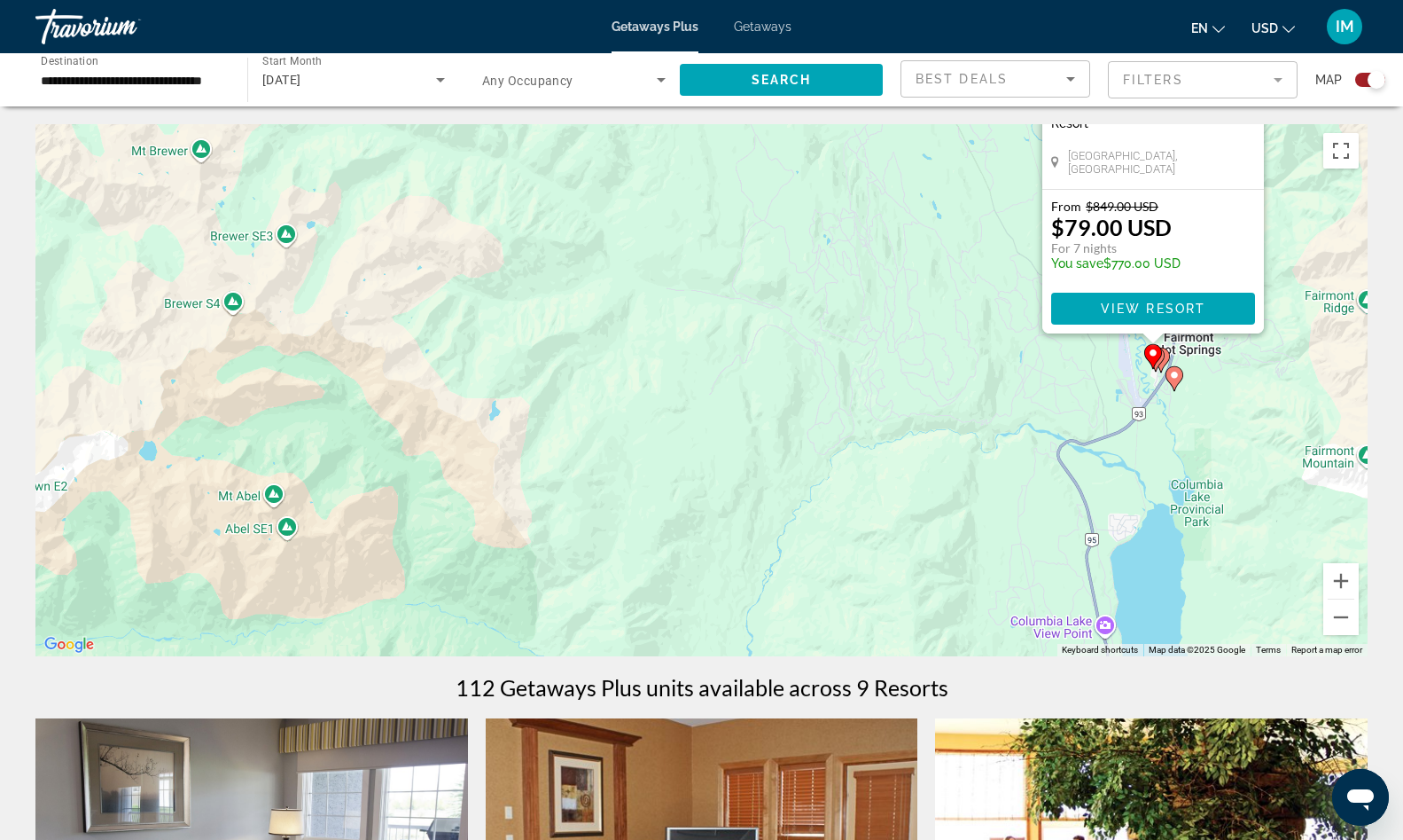
click at [1159, 361] on gmp-advanced-marker "Main content" at bounding box center [1153, 356] width 18 height 26
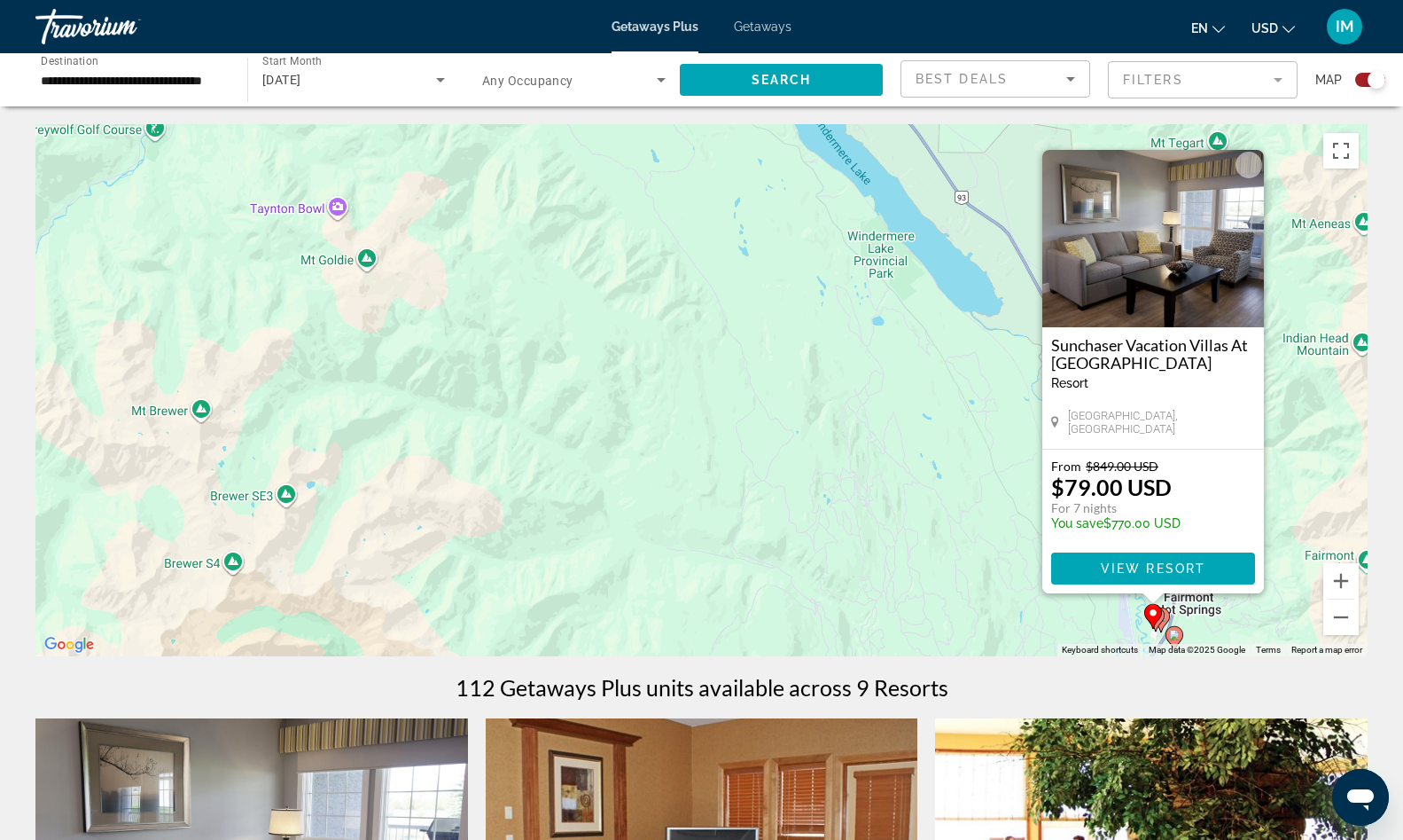
click at [1181, 640] on icon "Main content" at bounding box center [1174, 638] width 18 height 24
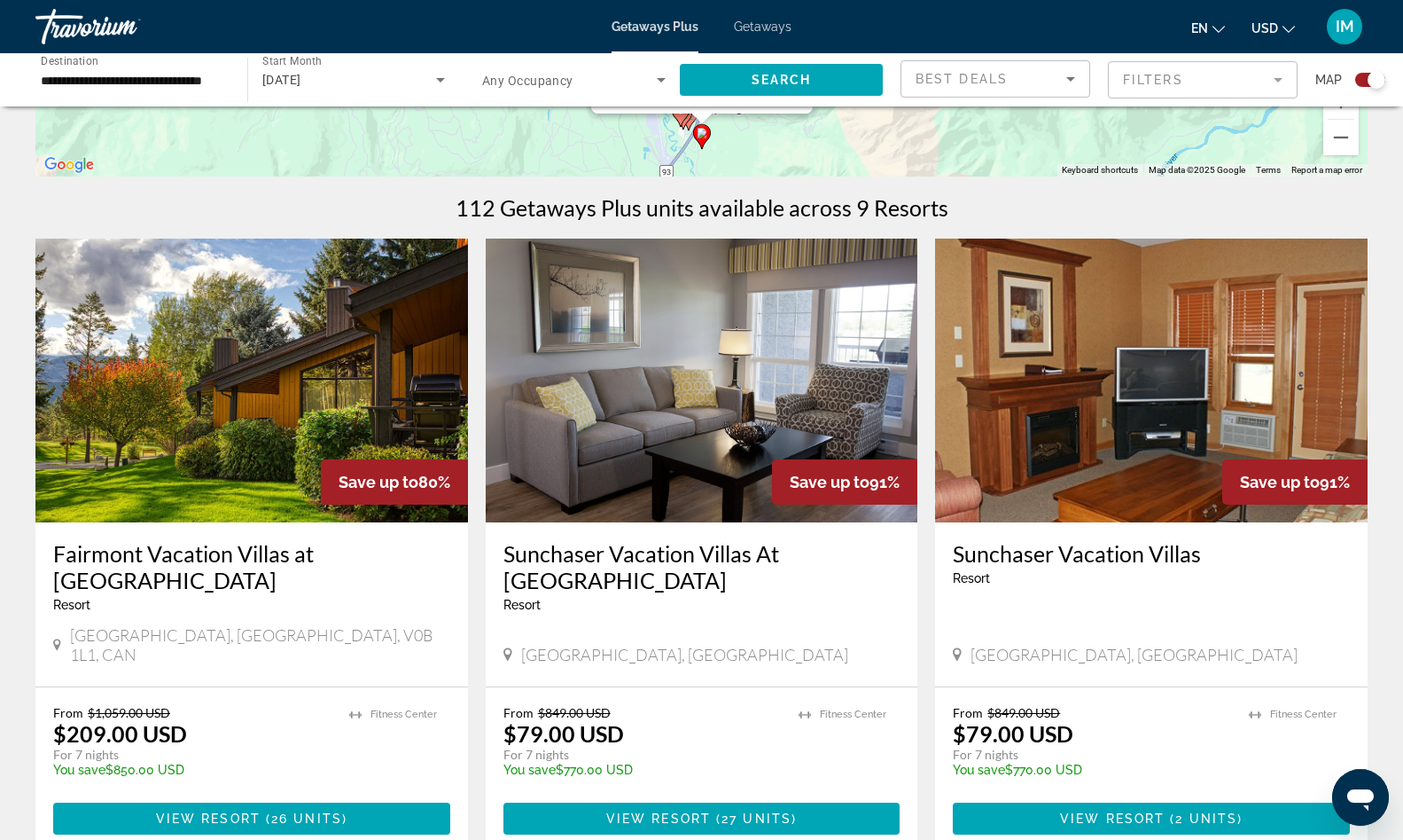
scroll to position [362, 0]
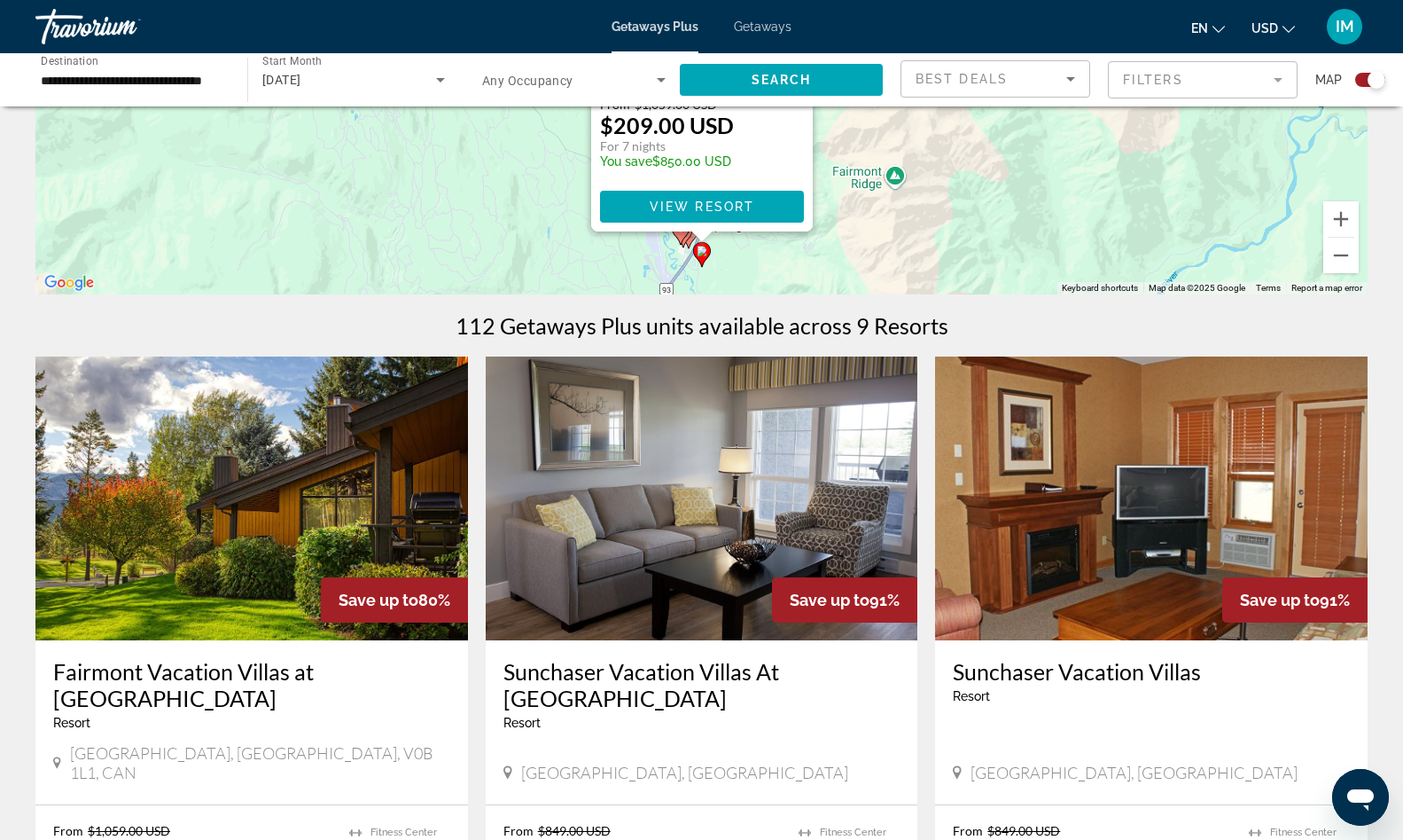
click at [242, 511] on img "Main content" at bounding box center [251, 497] width 432 height 283
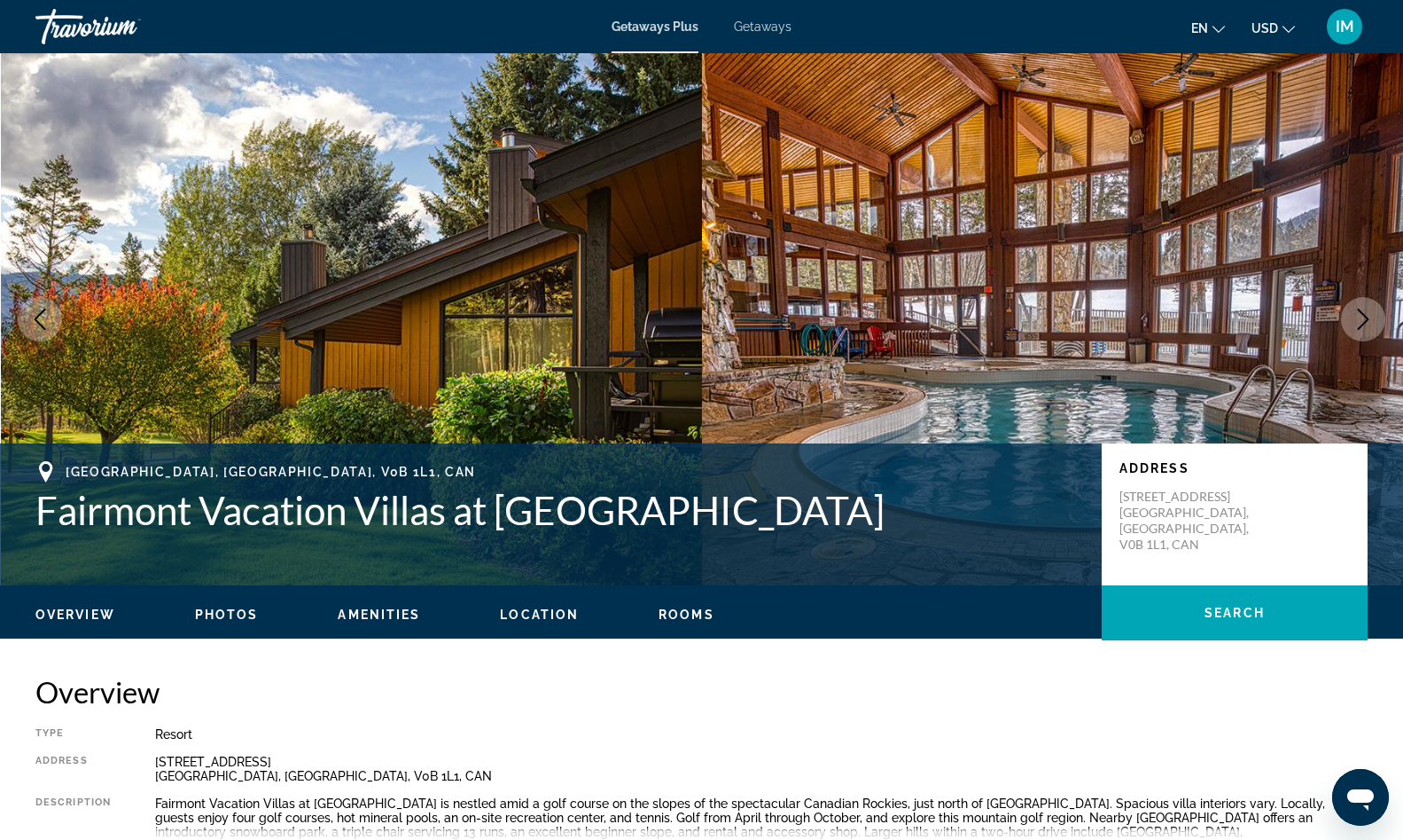
click at [1365, 321] on icon "Next image" at bounding box center [1363, 319] width 22 height 22
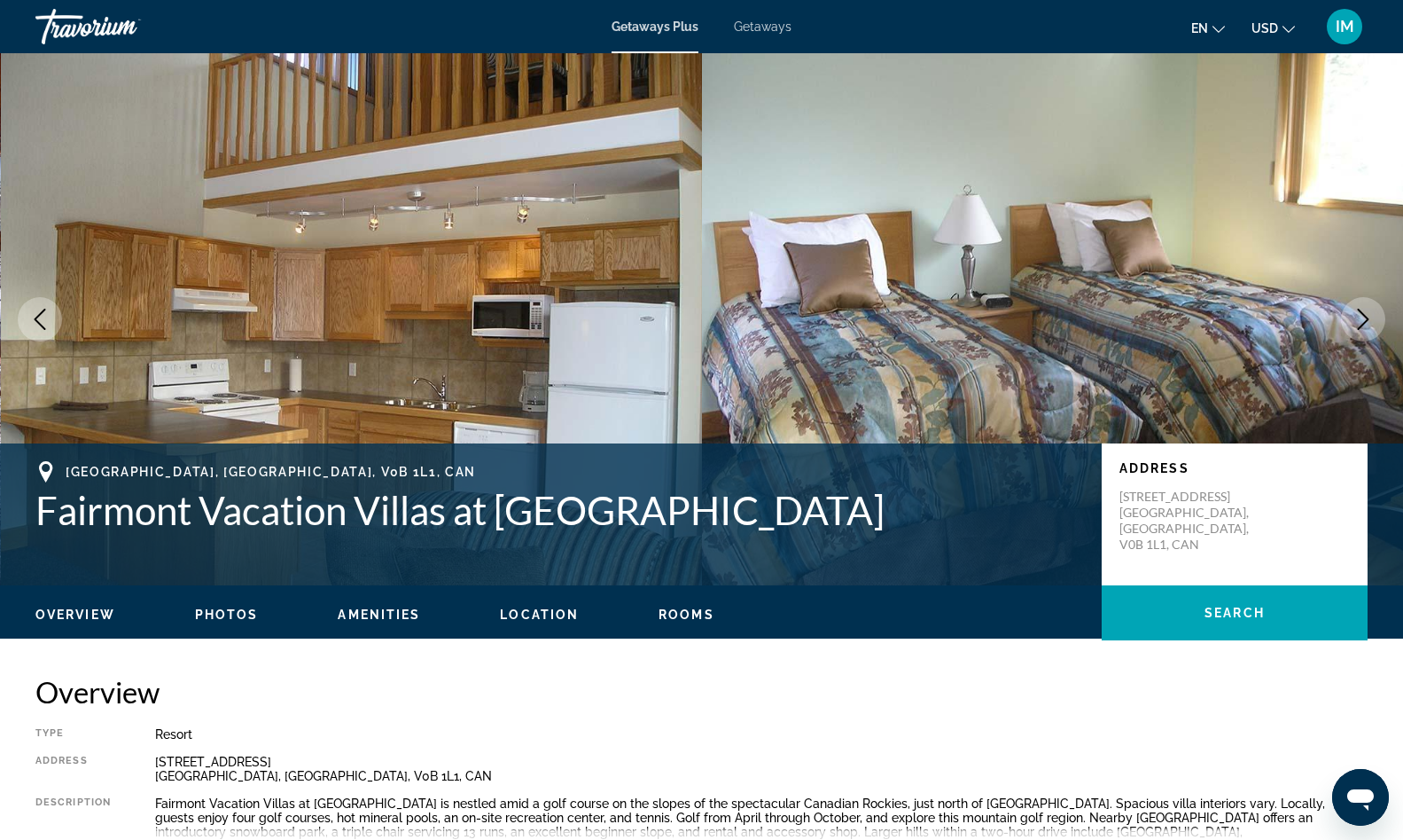
click at [1365, 321] on icon "Next image" at bounding box center [1363, 319] width 22 height 22
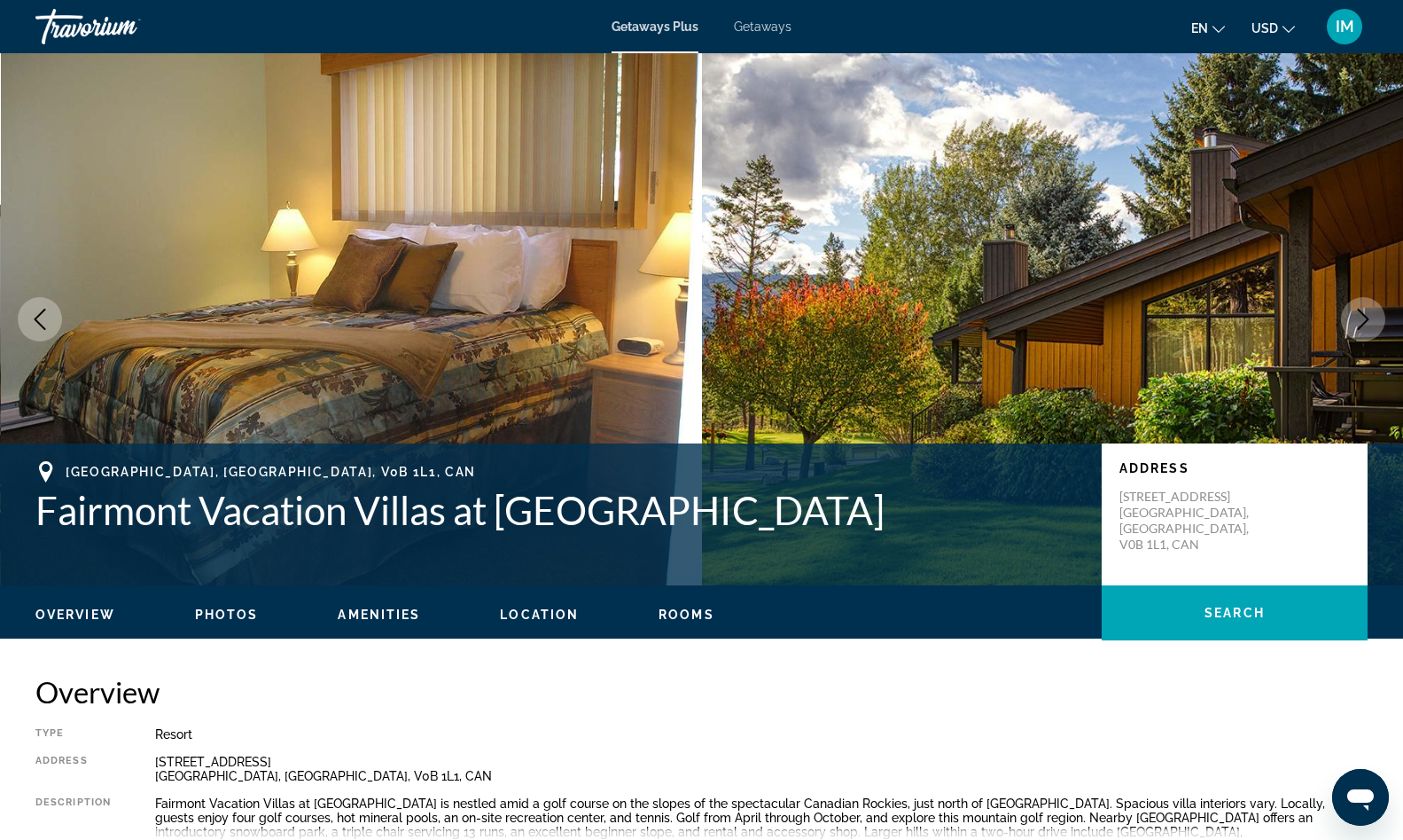
click at [1365, 321] on icon "Next image" at bounding box center [1363, 319] width 22 height 22
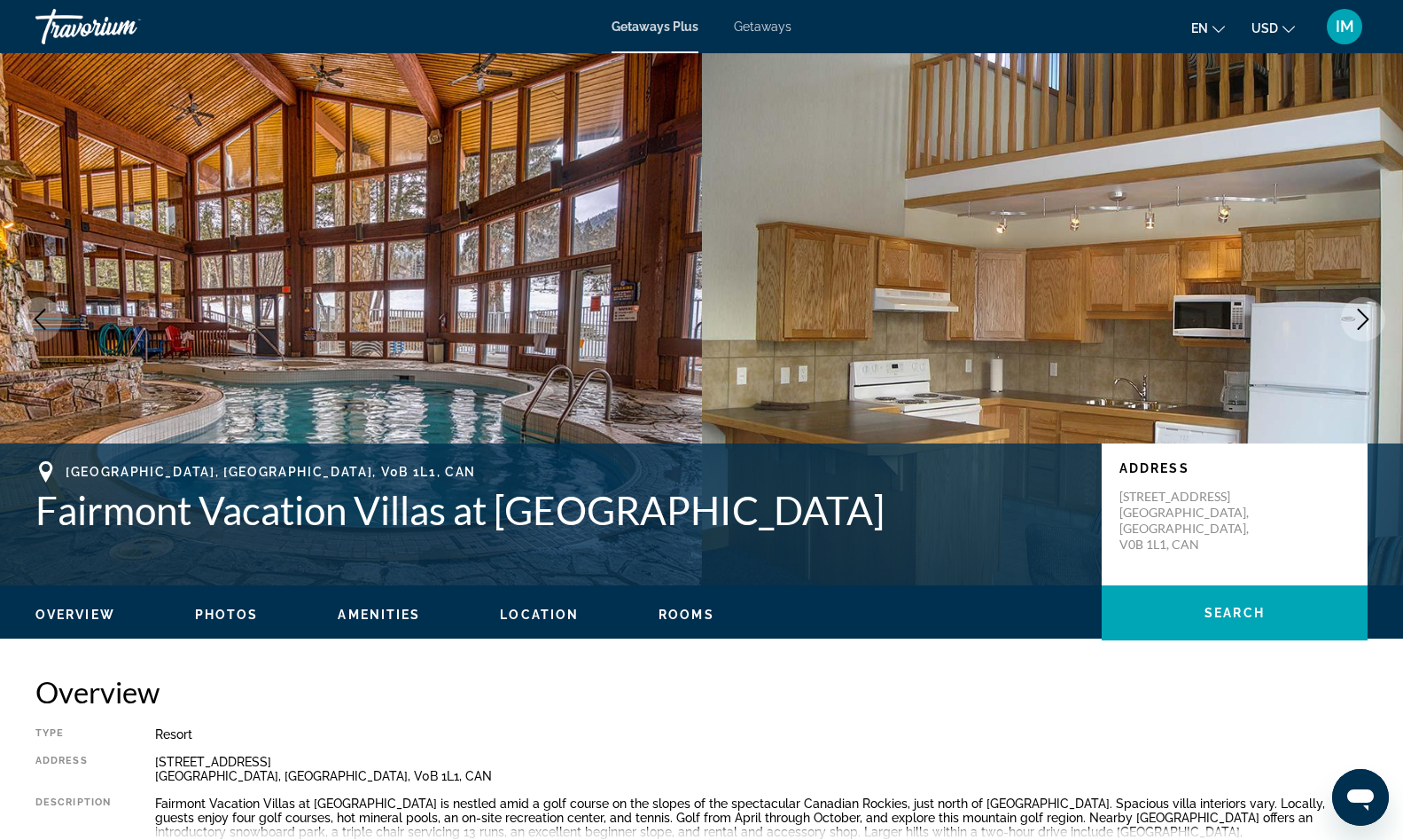
click at [1365, 321] on icon "Next image" at bounding box center [1363, 319] width 22 height 22
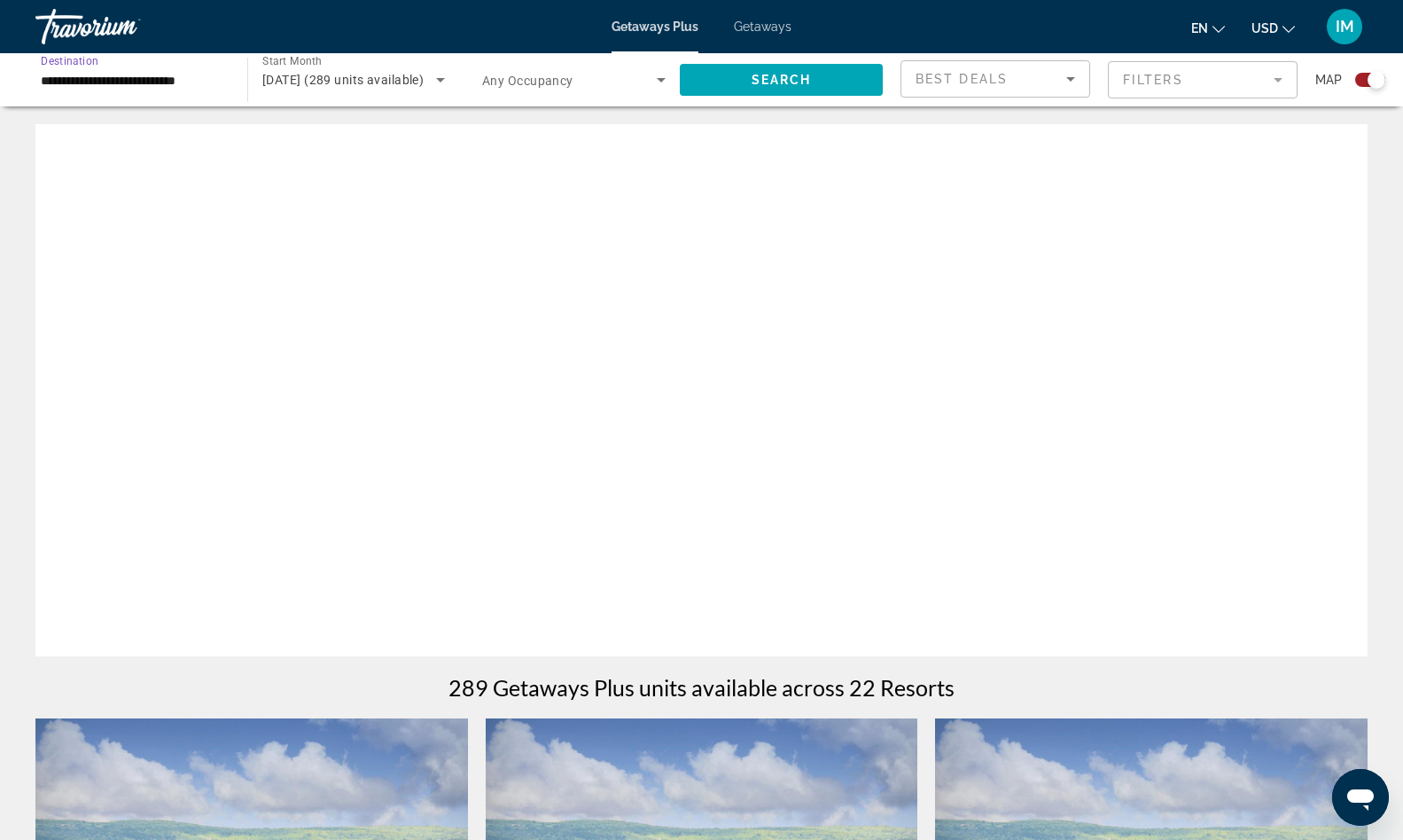
click at [83, 89] on input "**********" at bounding box center [132, 80] width 184 height 22
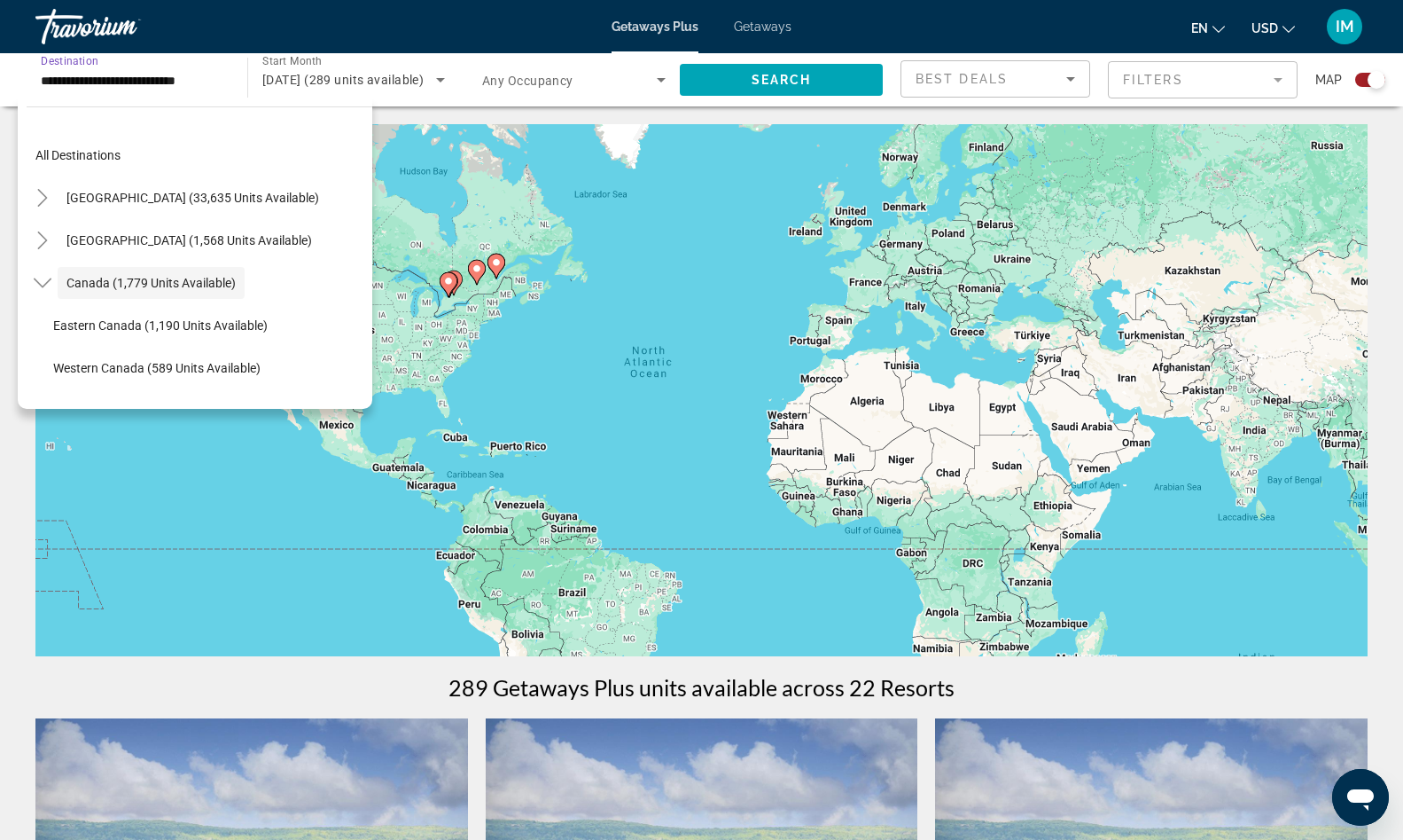
scroll to position [21, 0]
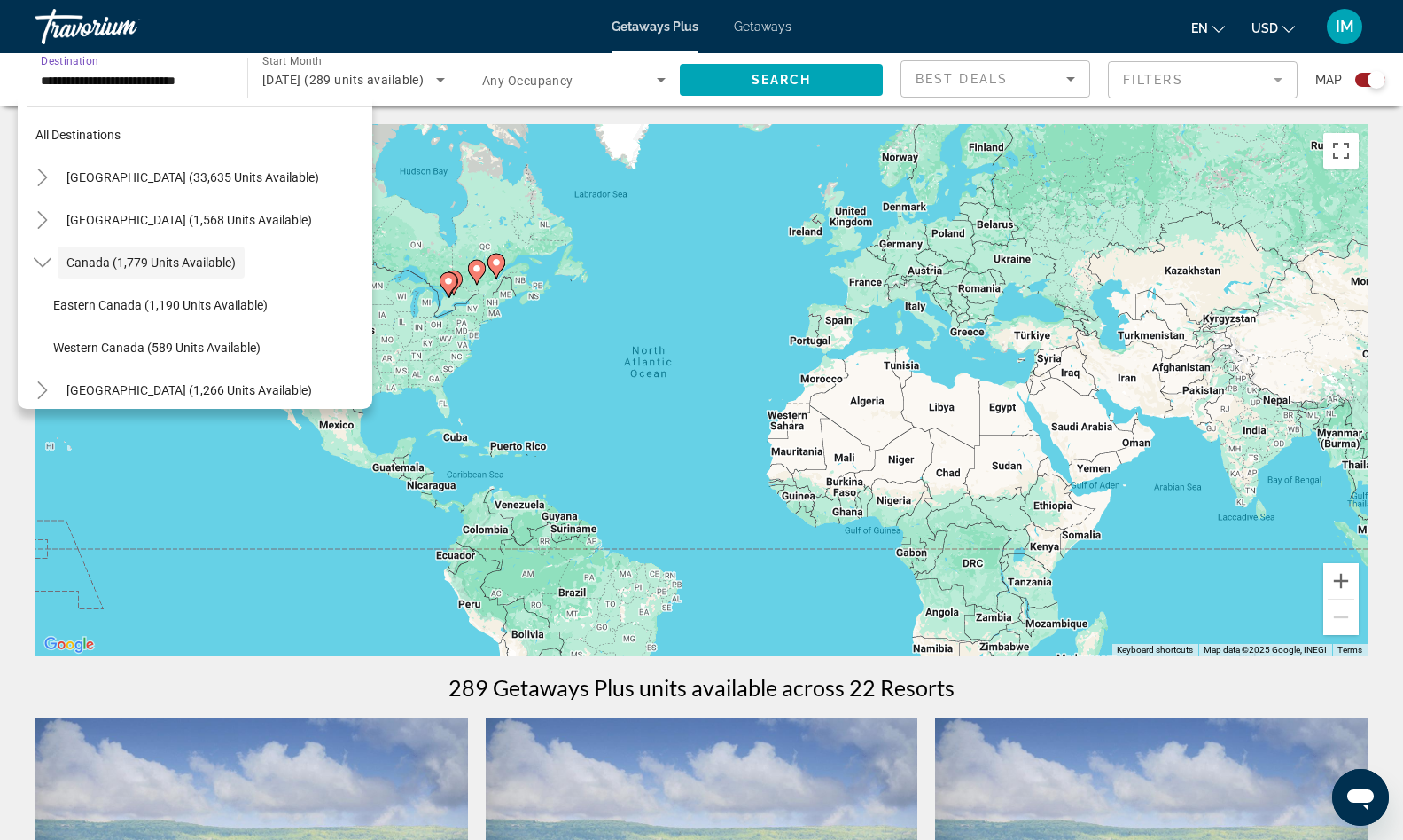
click at [445, 313] on div "To activate drag with keyboard, press Alt + Enter. Once in keyboard drag state,…" at bounding box center [702, 390] width 1332 height 532
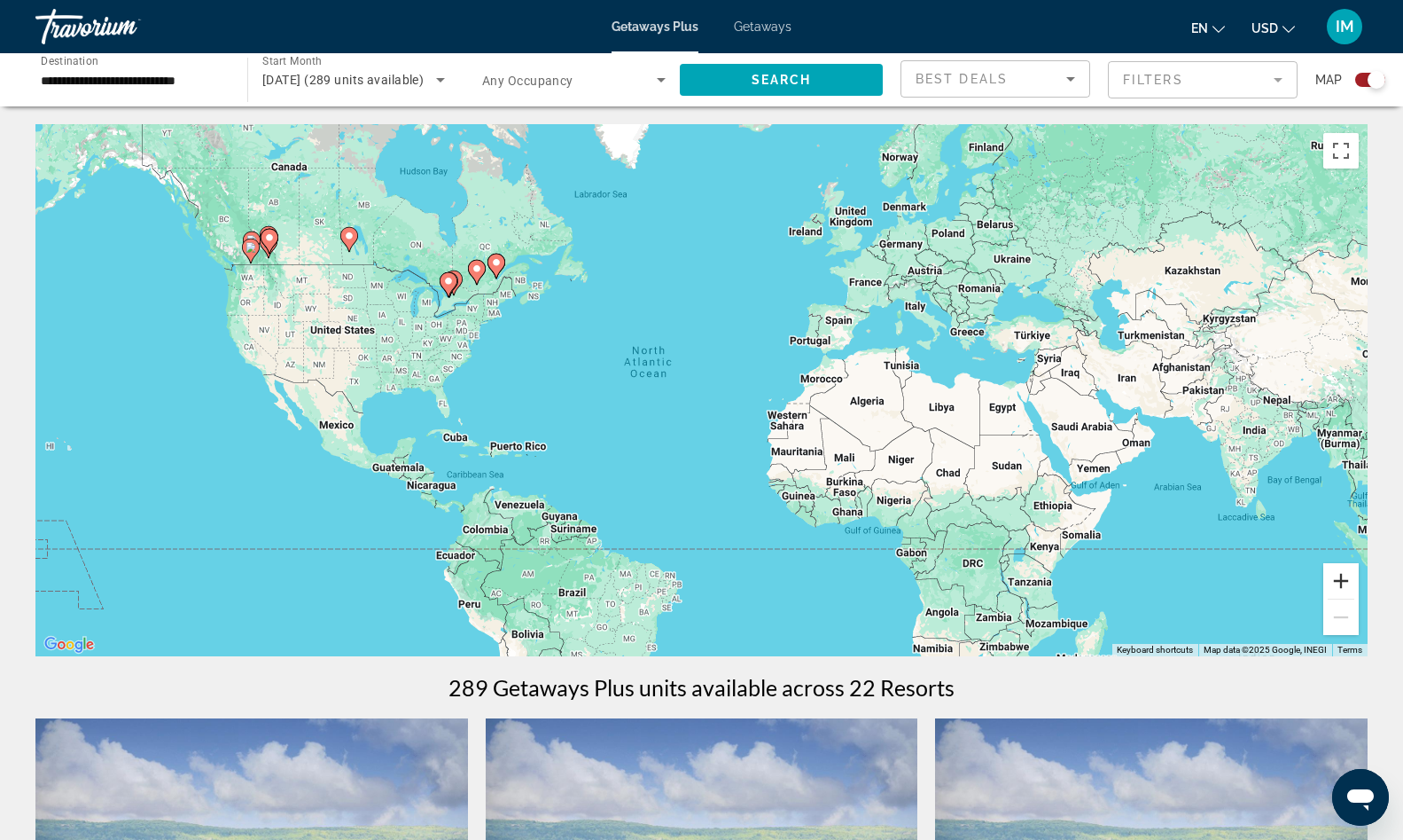
click at [1348, 582] on button "Zoom in" at bounding box center [1342, 581] width 36 height 36
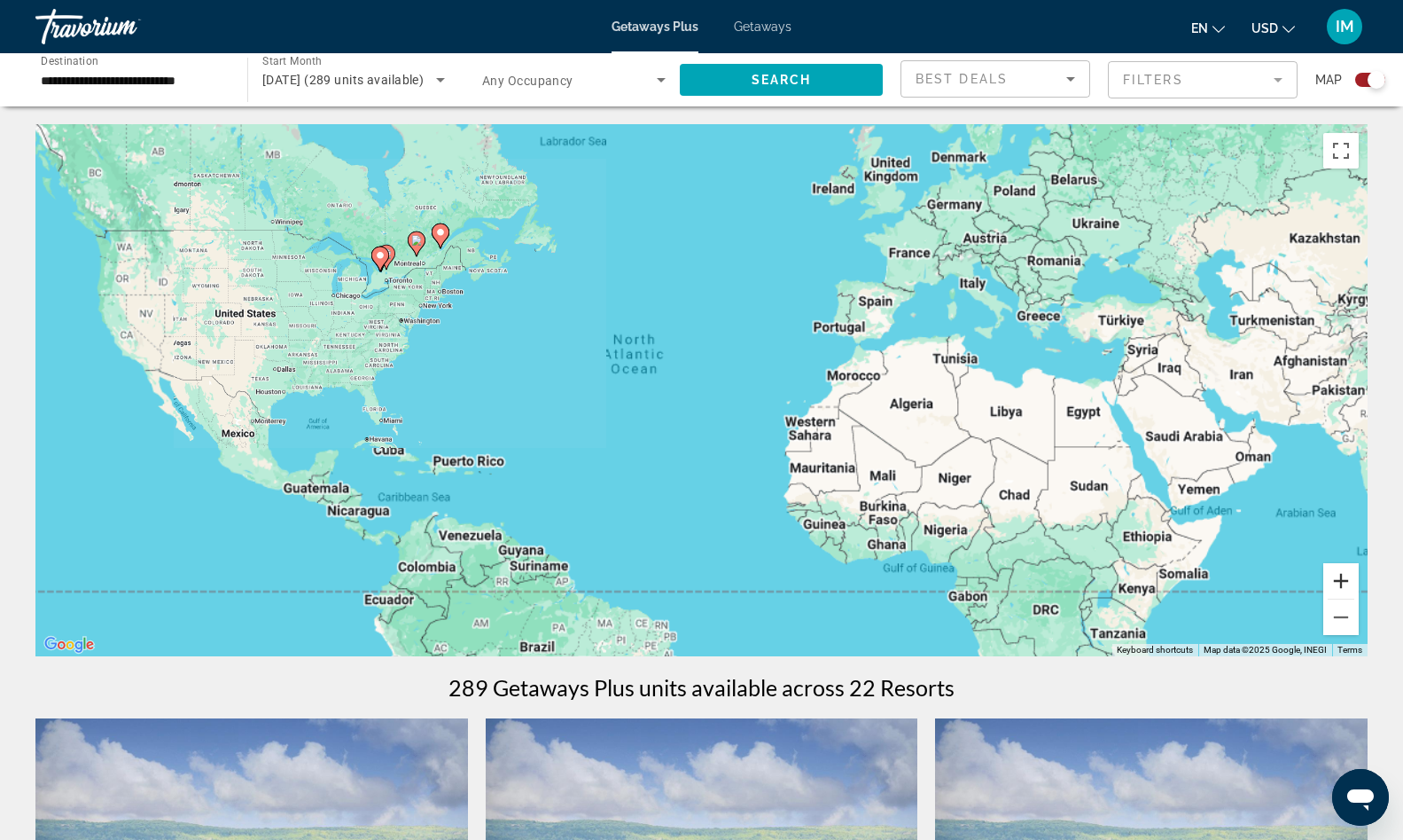
click at [1348, 582] on button "Zoom in" at bounding box center [1342, 581] width 36 height 36
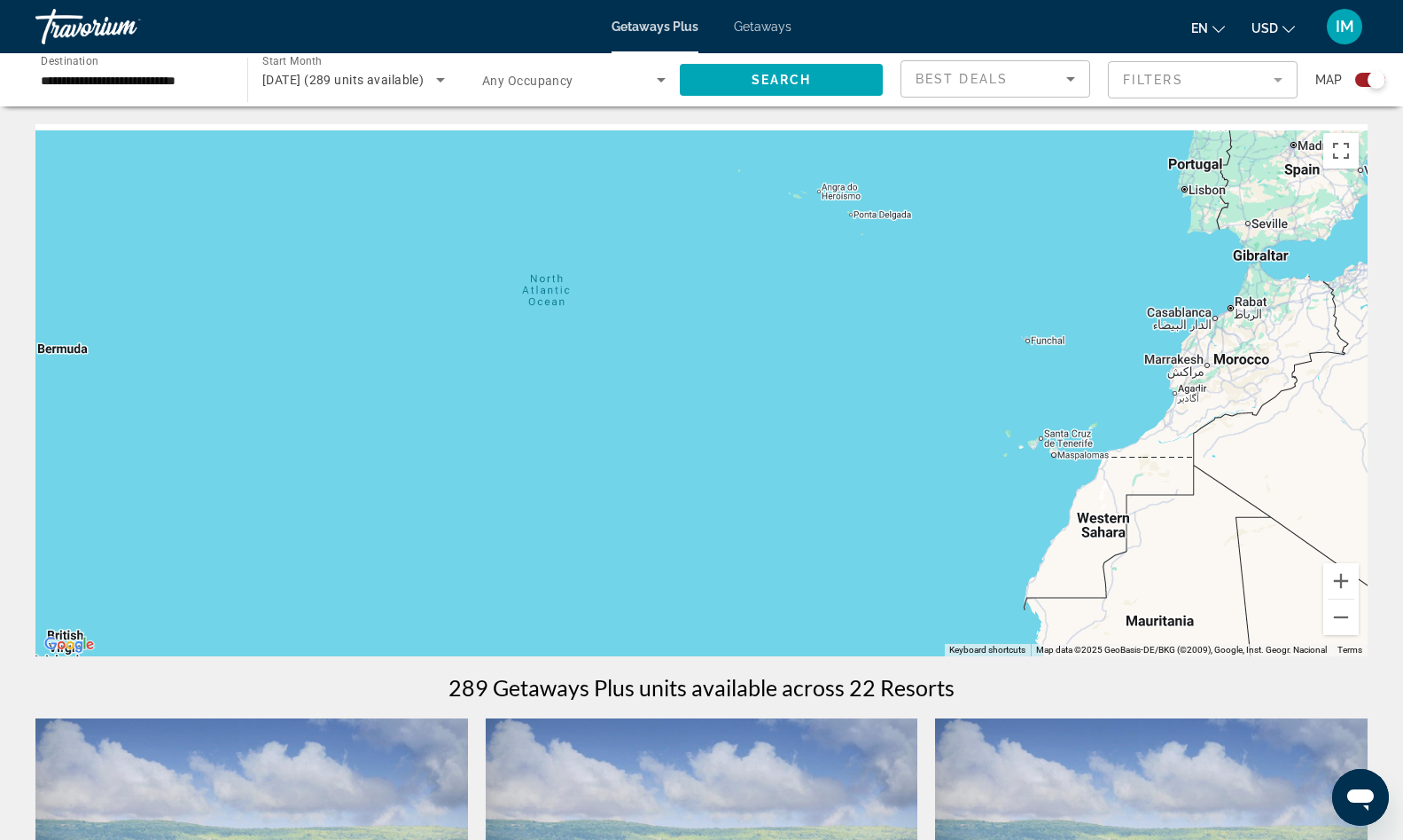
drag, startPoint x: 149, startPoint y: 238, endPoint x: 736, endPoint y: 320, distance: 592.7
click at [736, 320] on div "Main content" at bounding box center [702, 390] width 1332 height 532
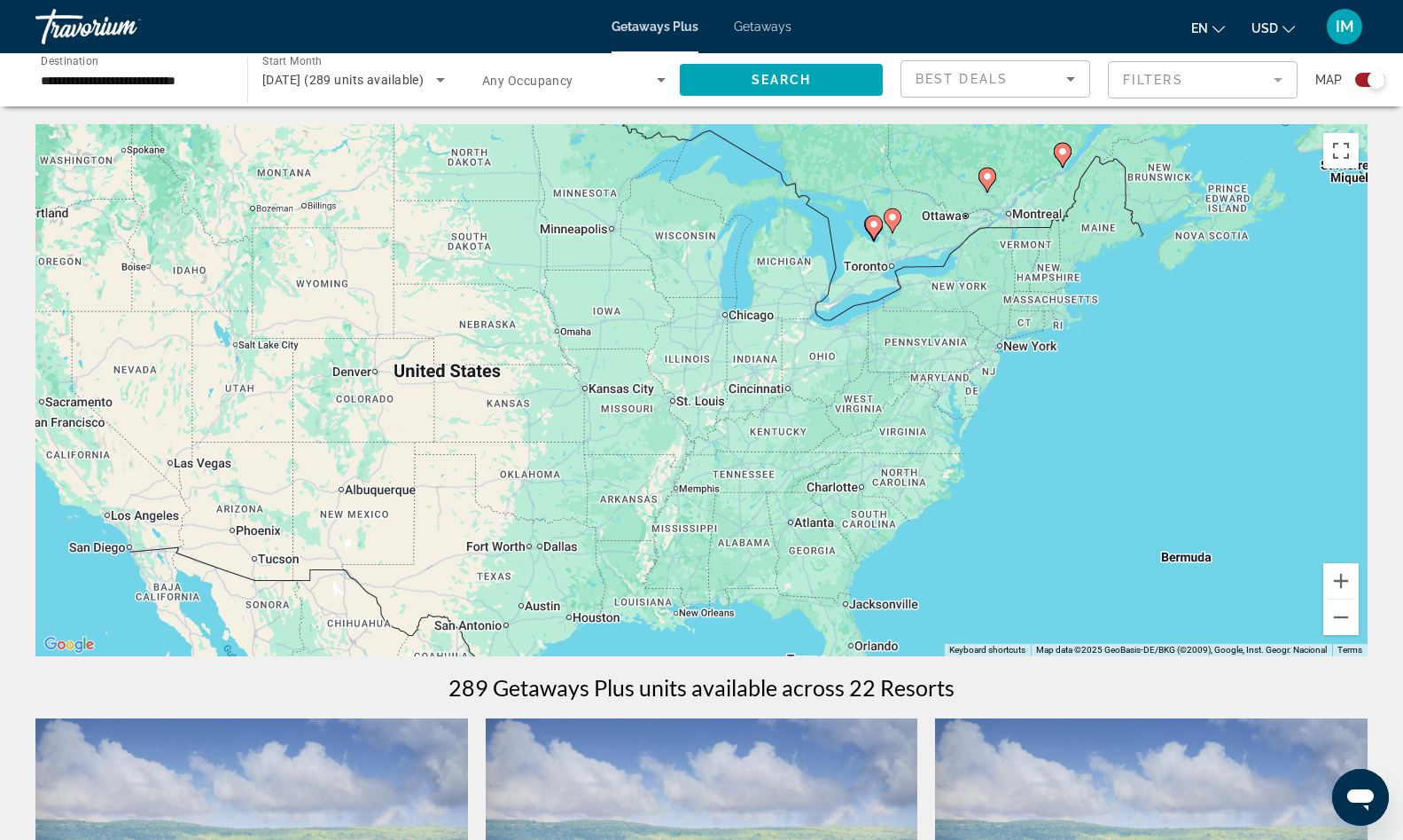
drag, startPoint x: 404, startPoint y: 278, endPoint x: 738, endPoint y: 403, distance: 356.6
click at [738, 403] on div "To activate drag with keyboard, press Alt + Enter. Once in keyboard drag state,…" at bounding box center [702, 390] width 1332 height 532
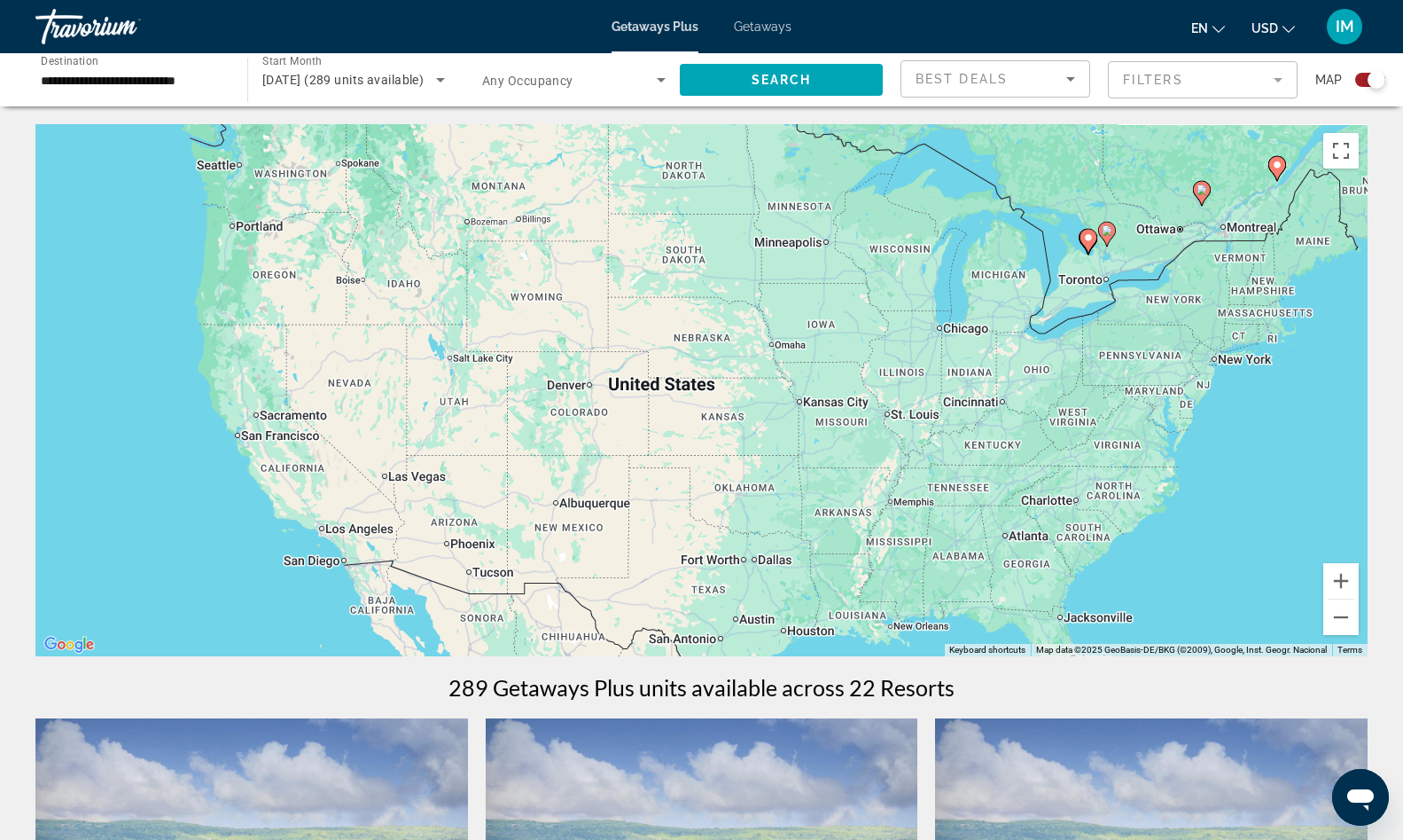
drag, startPoint x: 487, startPoint y: 350, endPoint x: 704, endPoint y: 361, distance: 217.3
click at [704, 361] on div "To activate drag with keyboard, press Alt + Enter. Once in keyboard drag state,…" at bounding box center [702, 390] width 1332 height 532
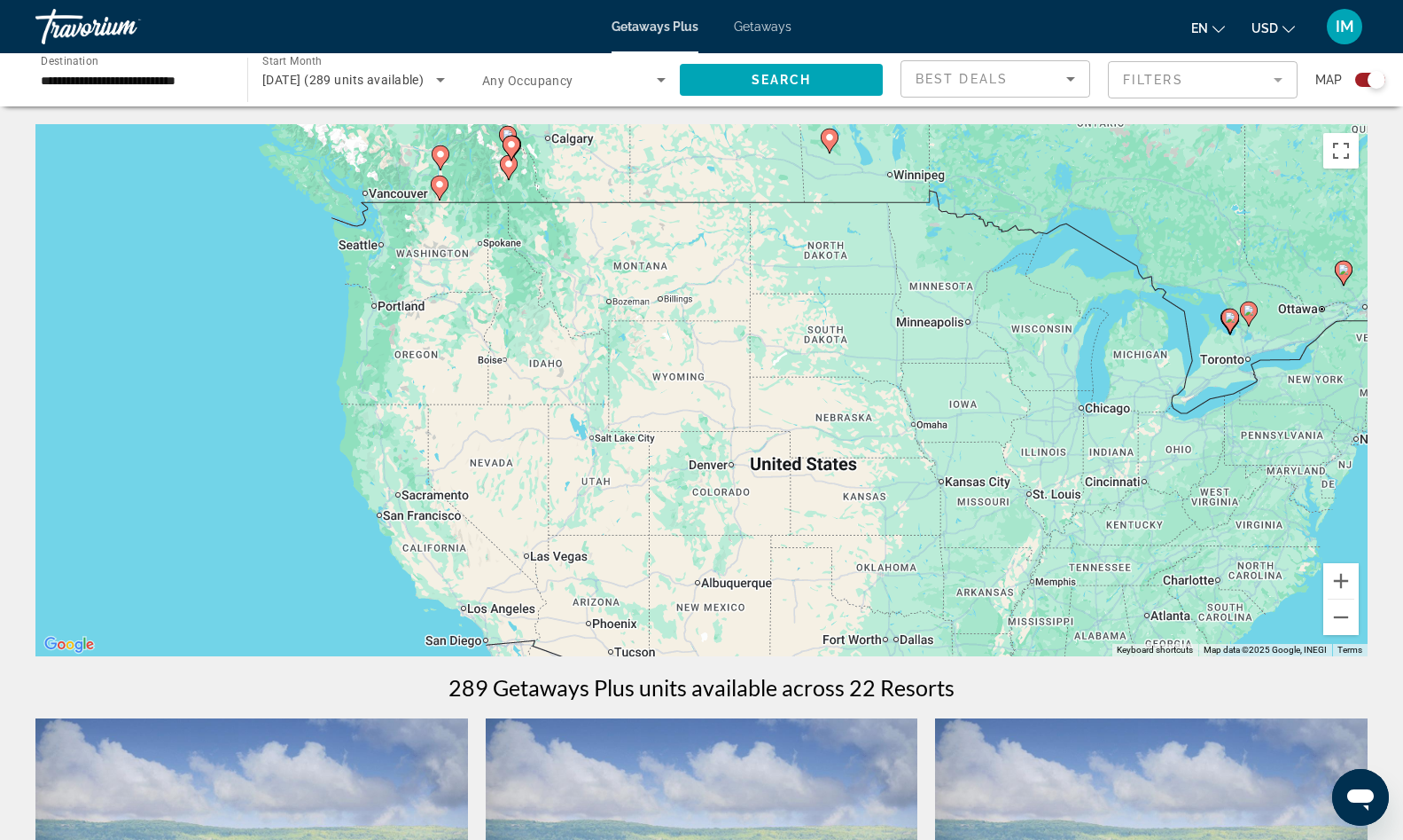
drag, startPoint x: 623, startPoint y: 266, endPoint x: 780, endPoint y: 440, distance: 234.4
click at [777, 444] on div "To activate drag with keyboard, press Alt + Enter. Once in keyboard drag state,…" at bounding box center [702, 390] width 1332 height 532
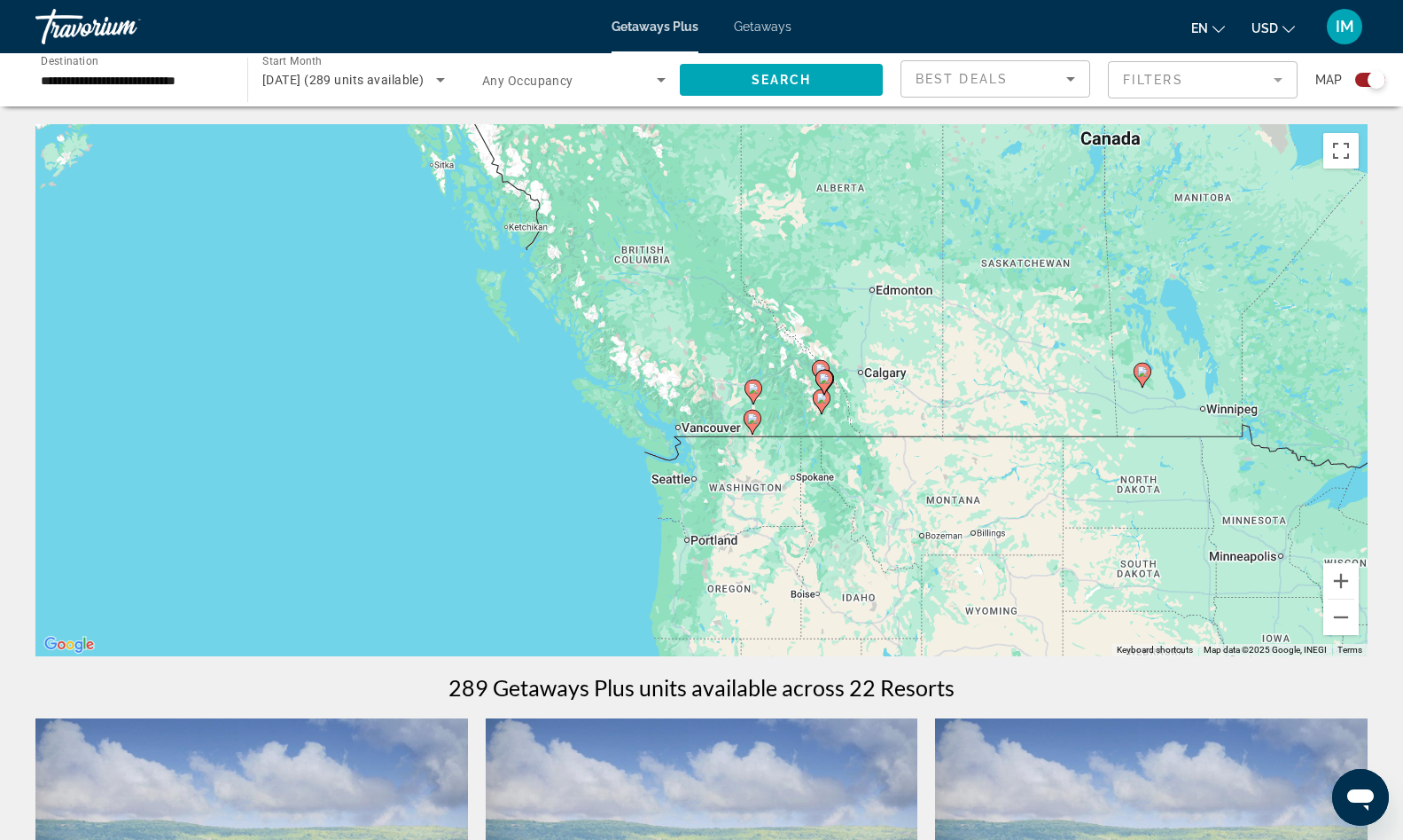
drag, startPoint x: 693, startPoint y: 400, endPoint x: 826, endPoint y: 437, distance: 138.1
click at [829, 438] on div "To activate drag with keyboard, press Alt + Enter. Once in keyboard drag state,…" at bounding box center [702, 390] width 1332 height 532
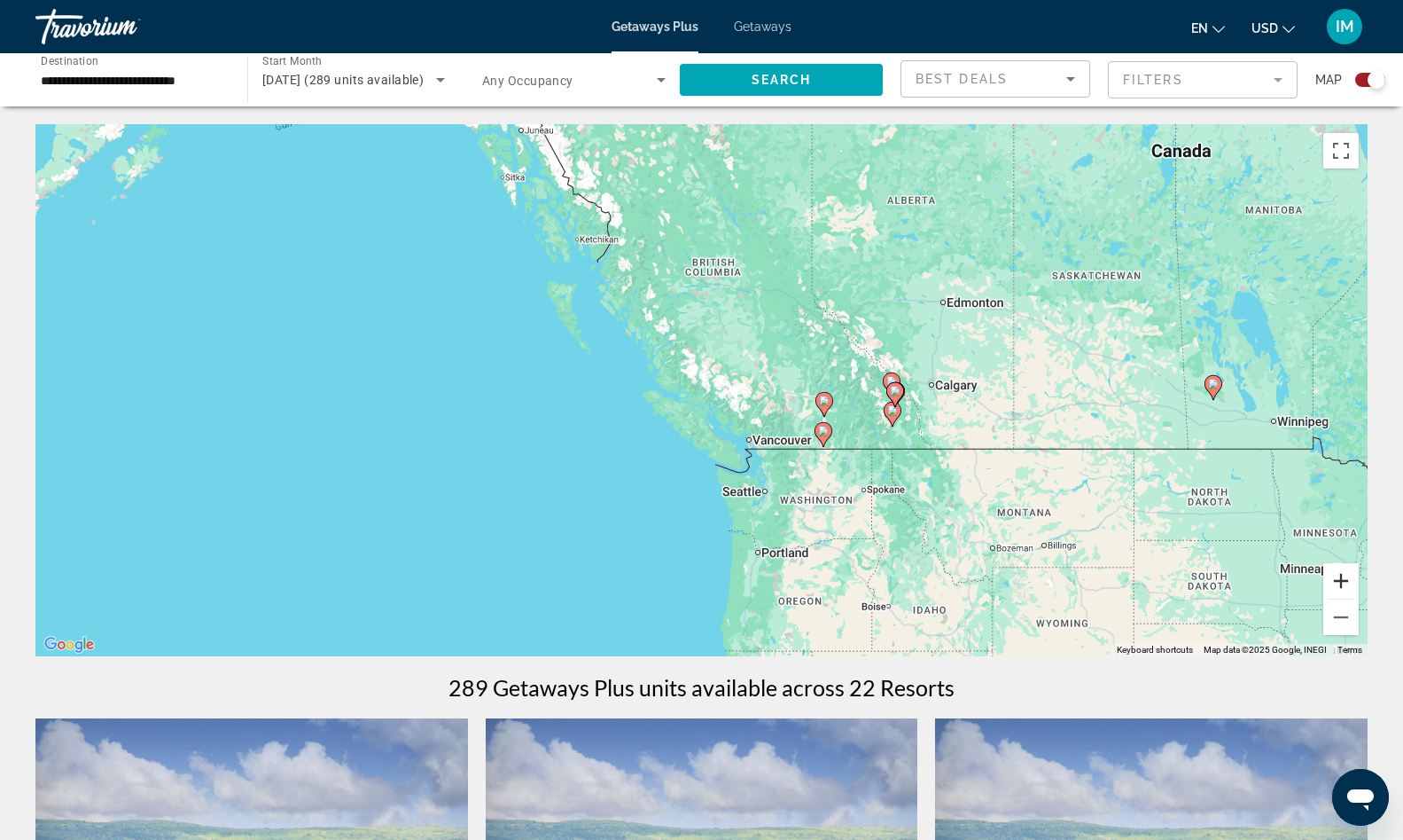
click at [1331, 590] on button "Zoom in" at bounding box center [1342, 581] width 36 height 36
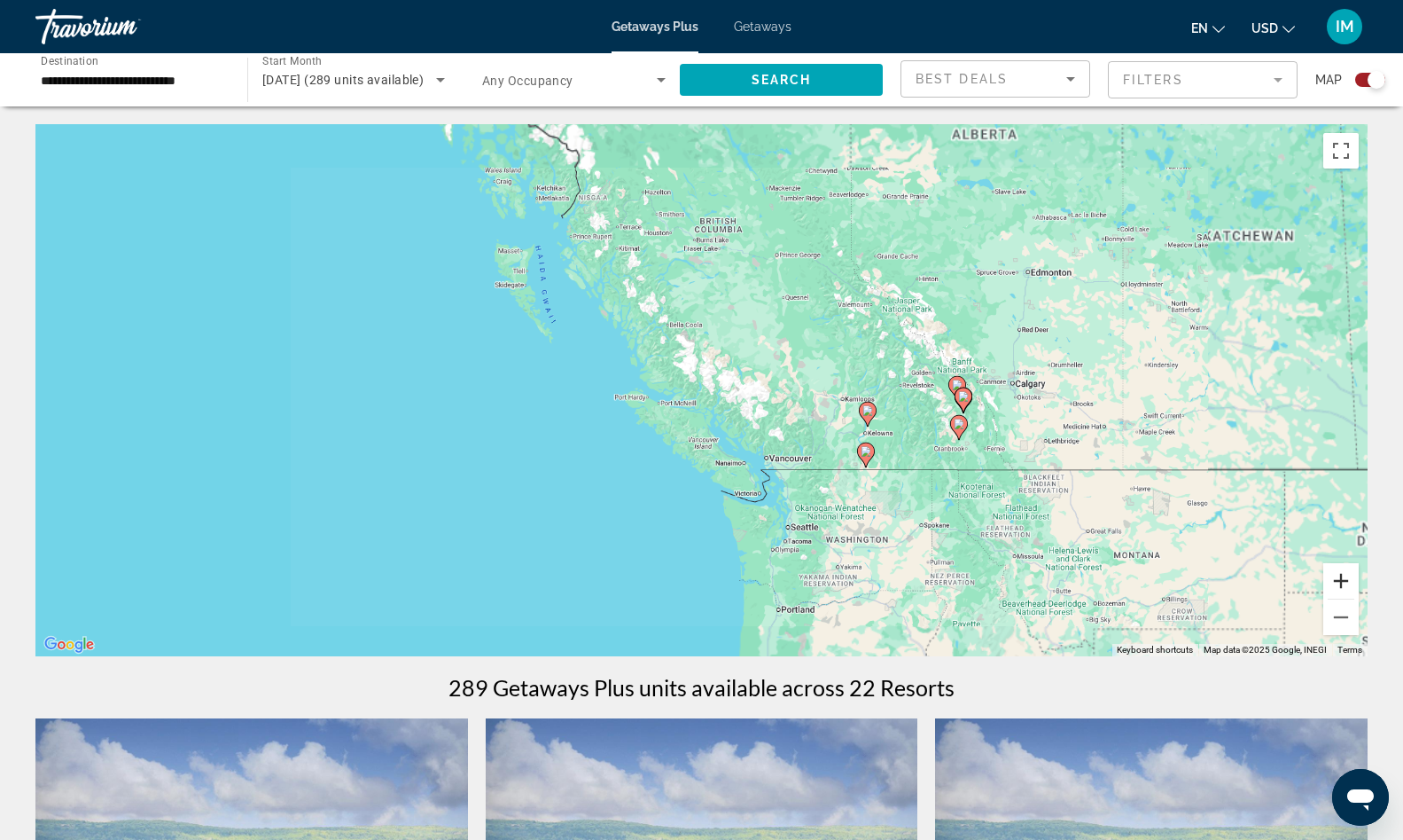
click at [1331, 590] on button "Zoom in" at bounding box center [1342, 581] width 36 height 36
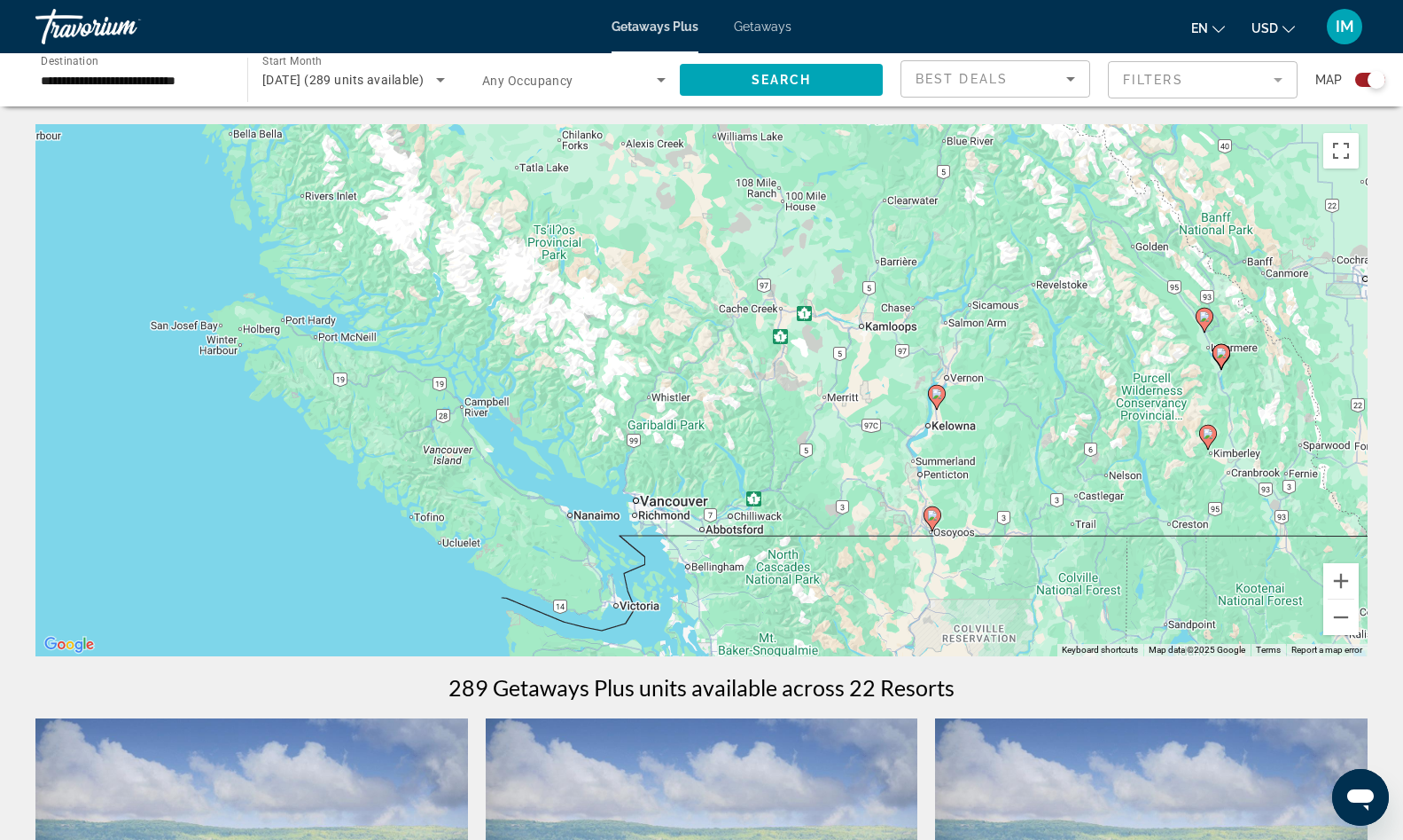
drag, startPoint x: 1268, startPoint y: 557, endPoint x: 1010, endPoint y: 468, distance: 272.9
click at [1010, 468] on div "To activate drag with keyboard, press Alt + Enter. Once in keyboard drag state,…" at bounding box center [702, 390] width 1332 height 532
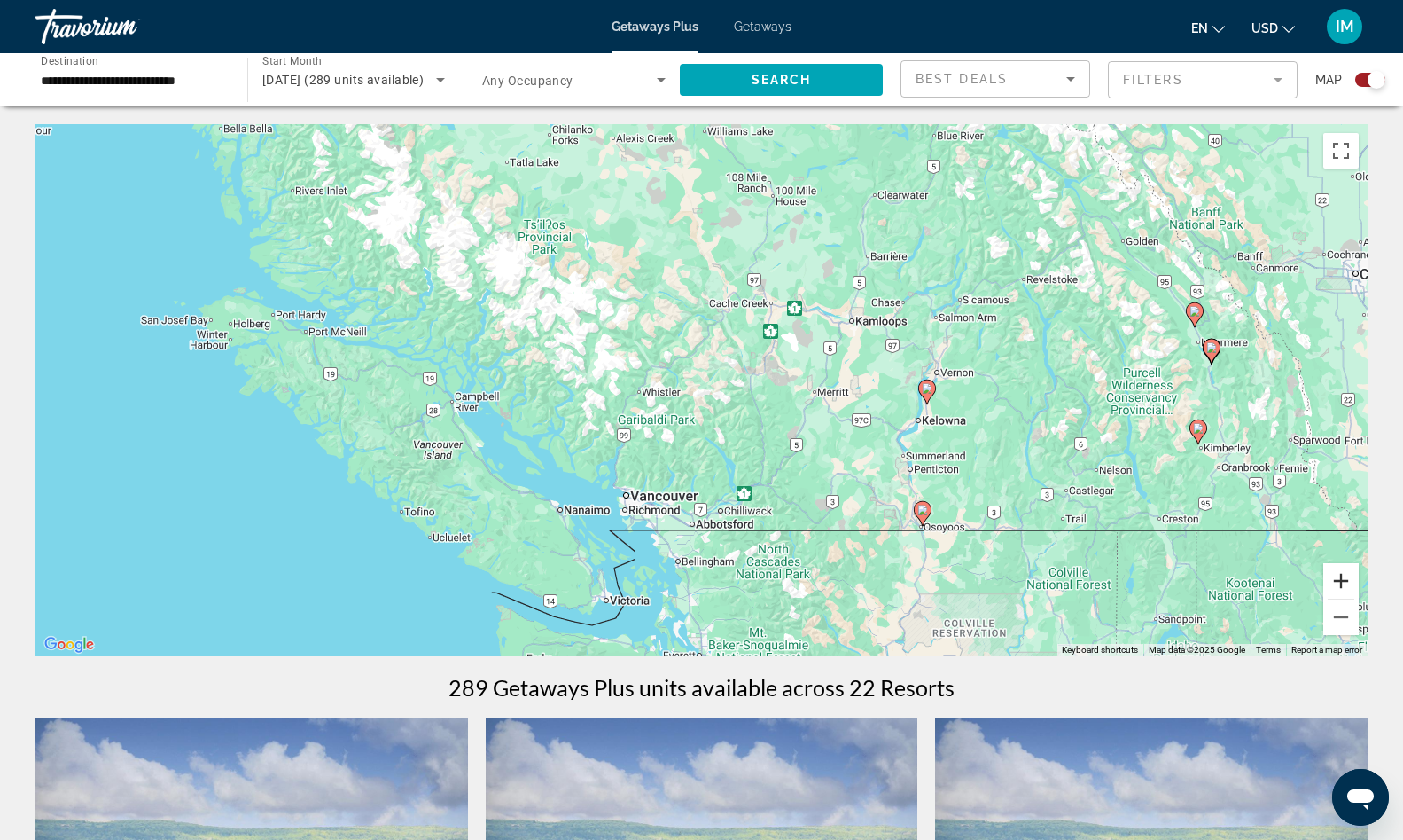
click at [1346, 587] on button "Zoom in" at bounding box center [1342, 581] width 36 height 36
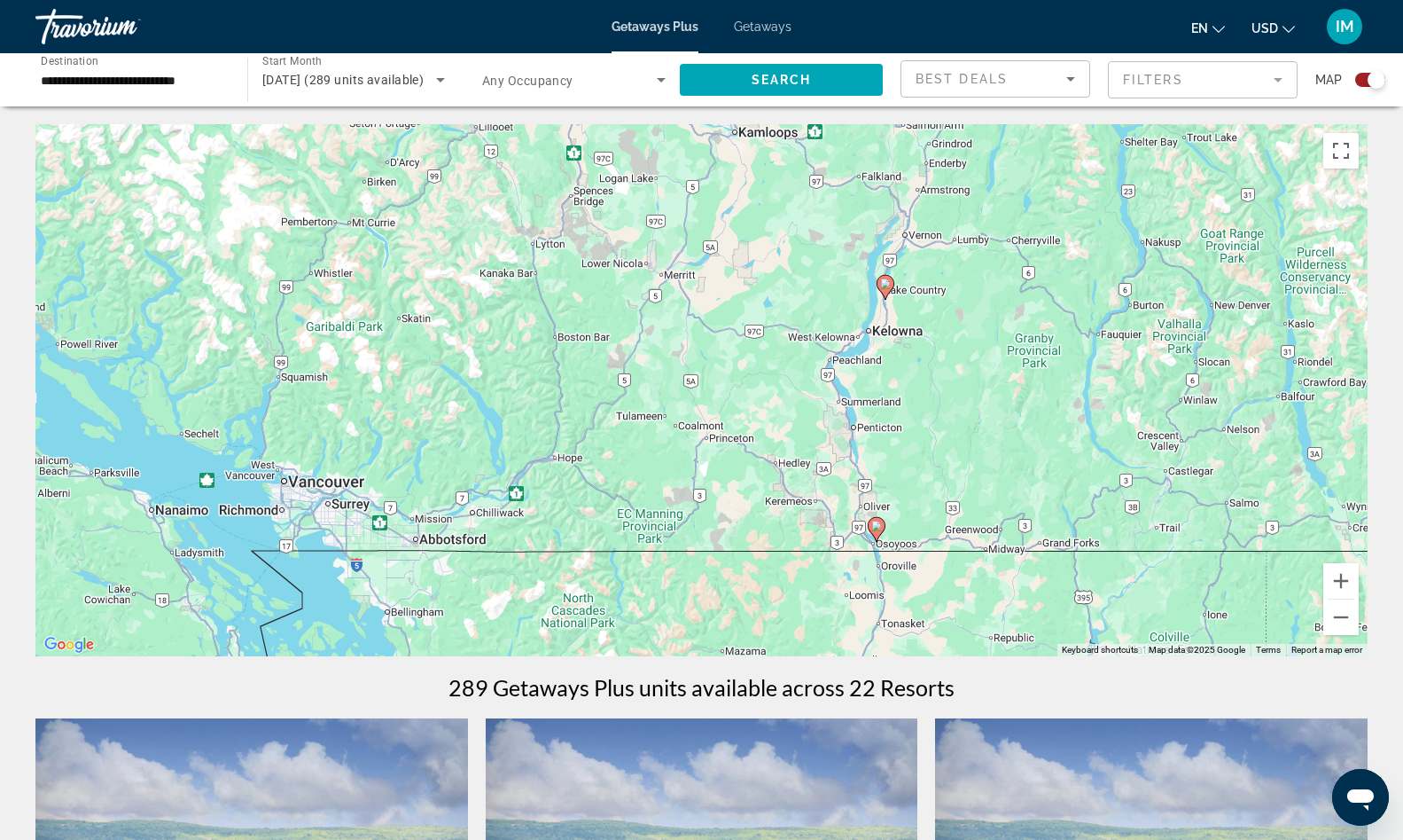
drag, startPoint x: 1309, startPoint y: 564, endPoint x: 1022, endPoint y: 436, distance: 314.2
click at [1023, 437] on div "To activate drag with keyboard, press Alt + Enter. Once in keyboard drag state,…" at bounding box center [702, 390] width 1332 height 532
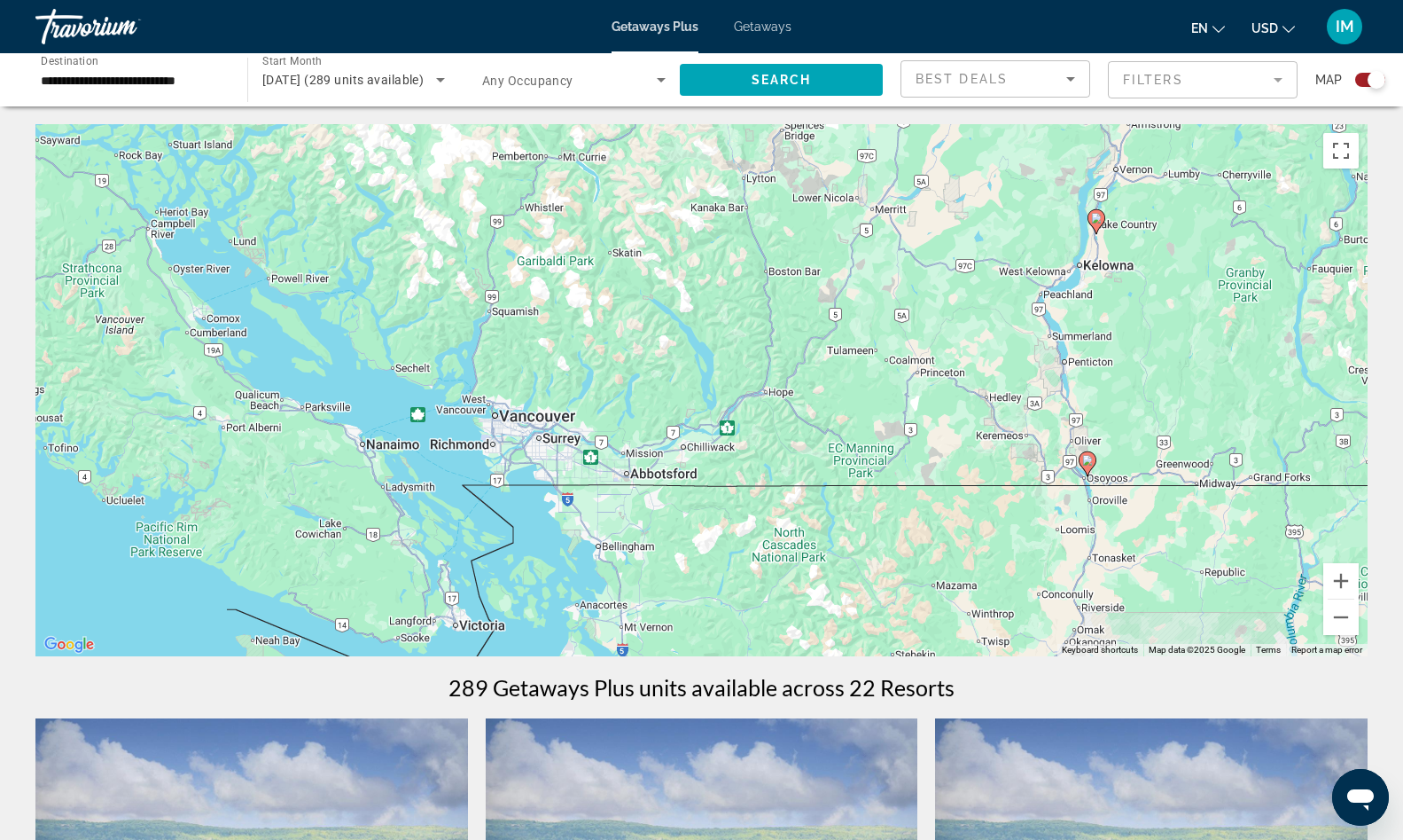
drag, startPoint x: 652, startPoint y: 425, endPoint x: 927, endPoint y: 366, distance: 281.3
click at [928, 366] on div "To activate drag with keyboard, press Alt + Enter. Once in keyboard drag state,…" at bounding box center [702, 390] width 1332 height 532
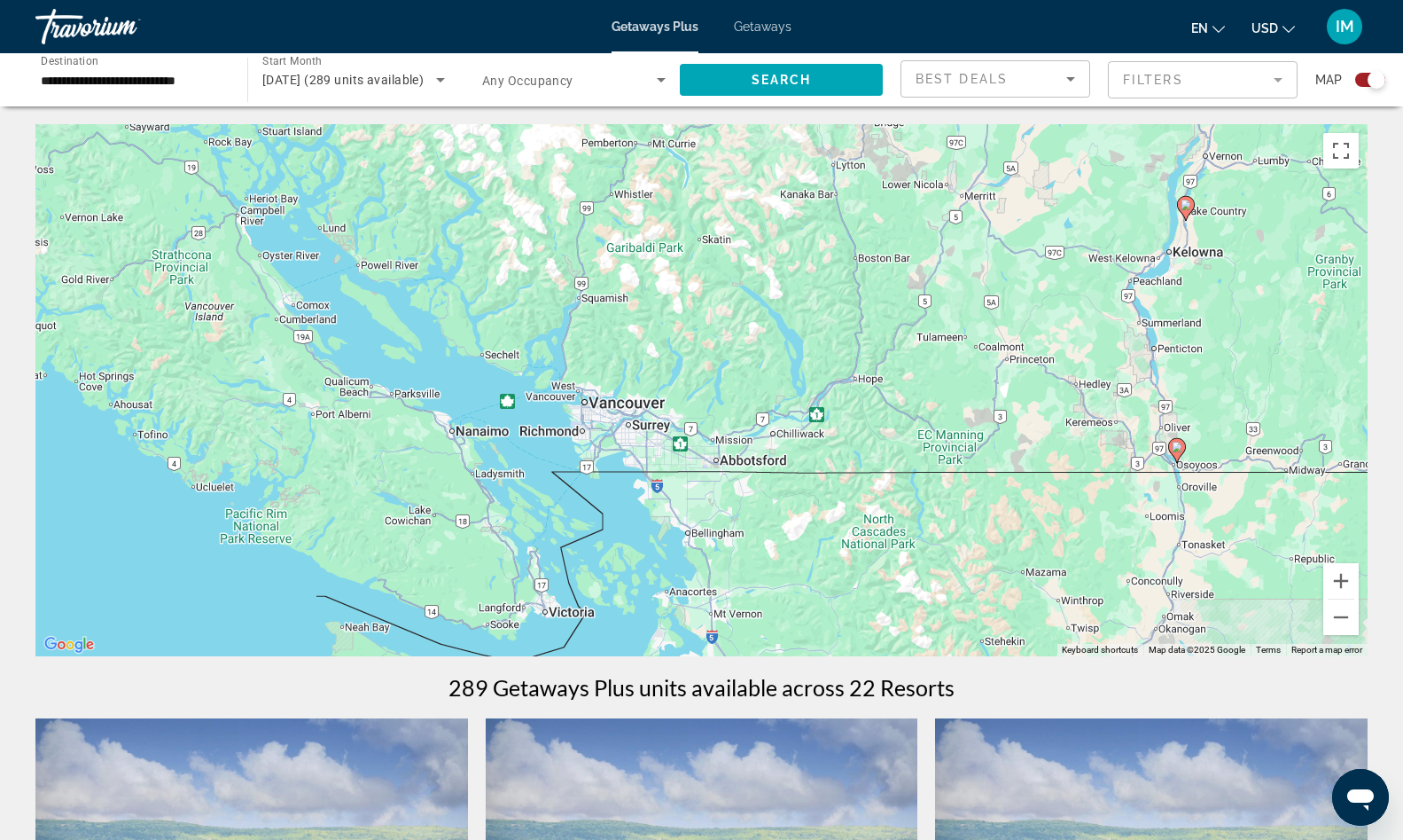
drag, startPoint x: 578, startPoint y: 394, endPoint x: 718, endPoint y: 380, distance: 140.7
click at [718, 380] on div "To activate drag with keyboard, press Alt + Enter. Once in keyboard drag state,…" at bounding box center [702, 390] width 1332 height 532
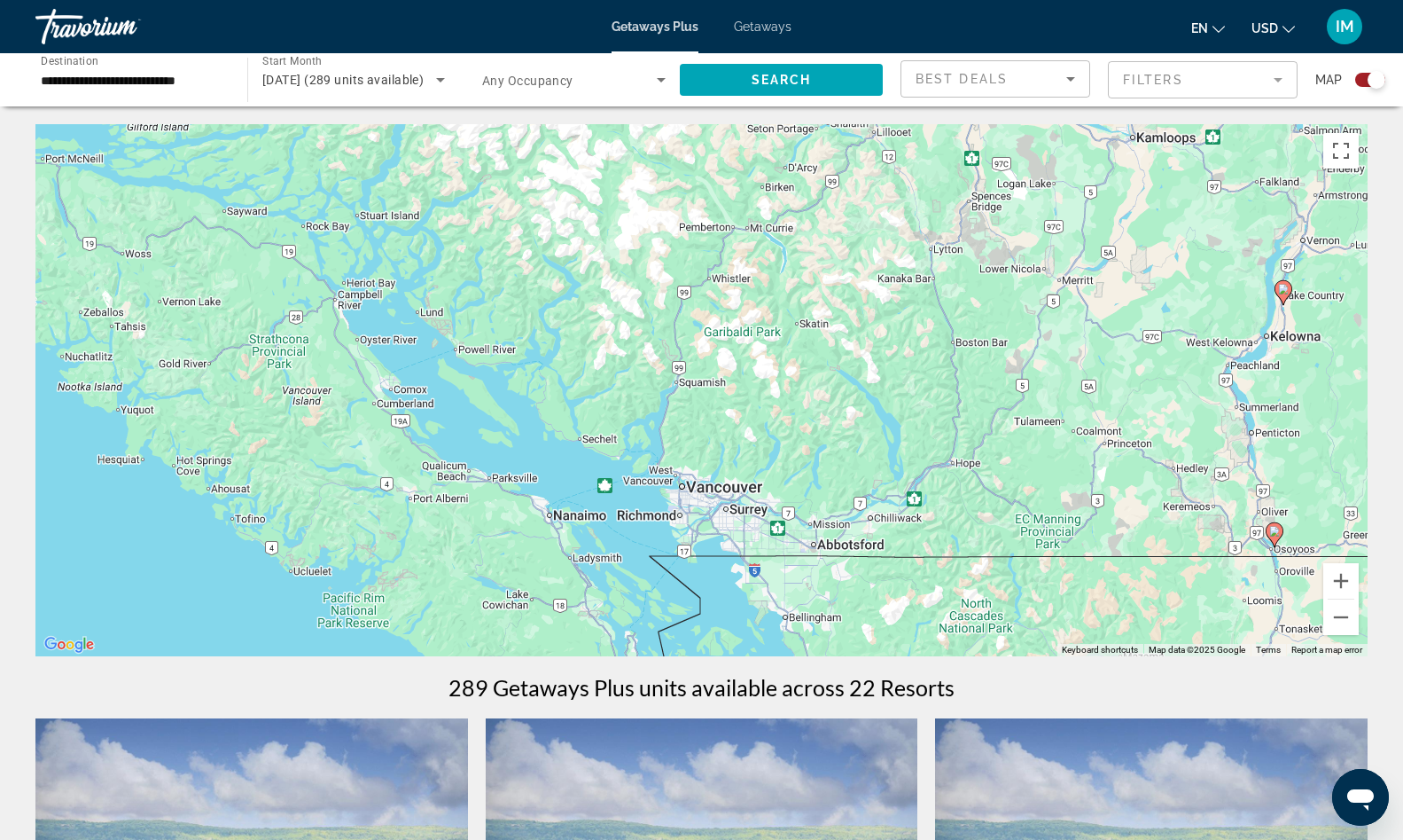
drag, startPoint x: 827, startPoint y: 304, endPoint x: 818, endPoint y: 386, distance: 82.5
click at [818, 386] on div "To activate drag with keyboard, press Alt + Enter. Once in keyboard drag state,…" at bounding box center [702, 390] width 1332 height 532
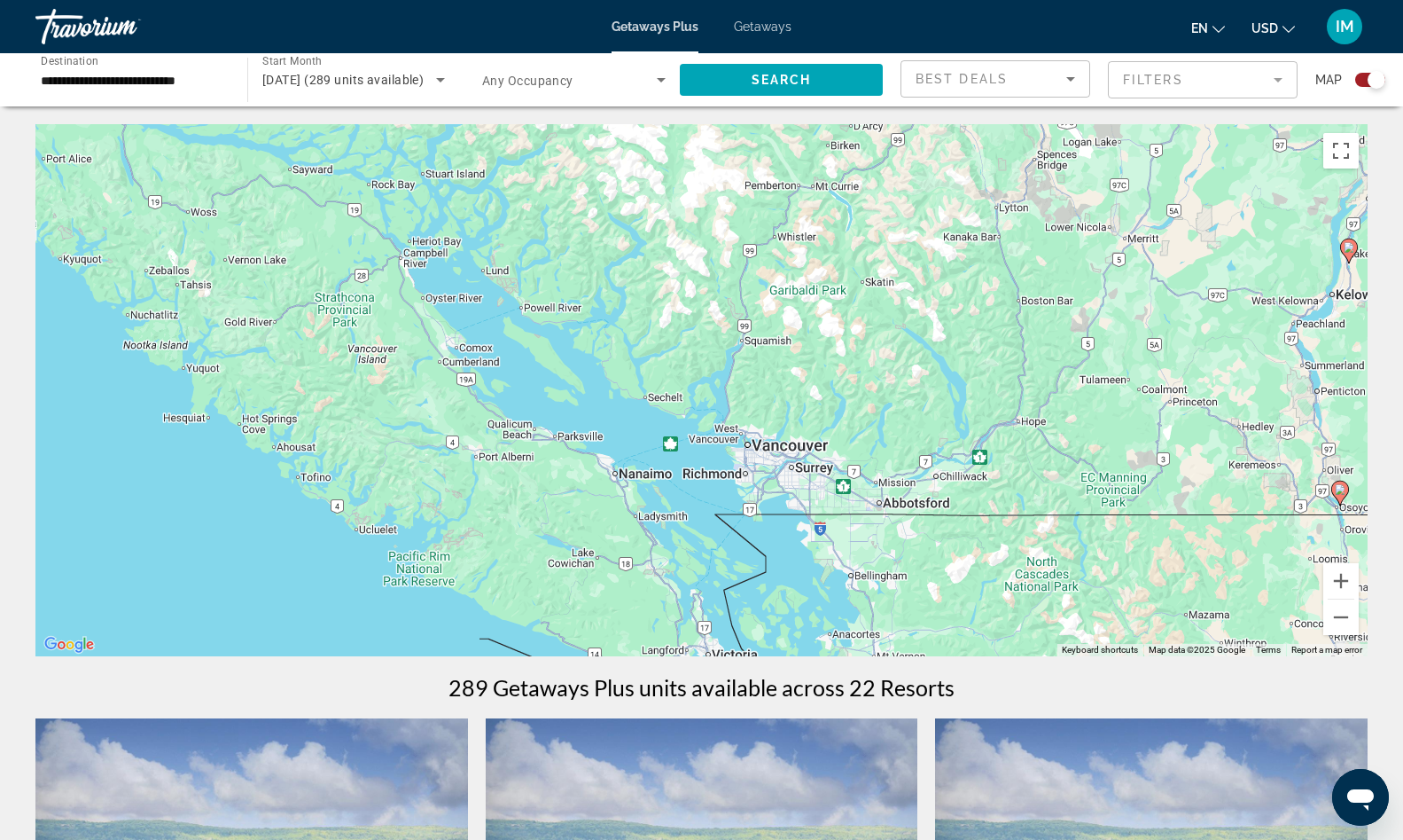
drag, startPoint x: 798, startPoint y: 454, endPoint x: 844, endPoint y: 429, distance: 52.4
click at [844, 429] on div "To activate drag with keyboard, press Alt + Enter. Once in keyboard drag state,…" at bounding box center [702, 390] width 1332 height 532
click at [1346, 580] on button "Zoom in" at bounding box center [1342, 581] width 36 height 36
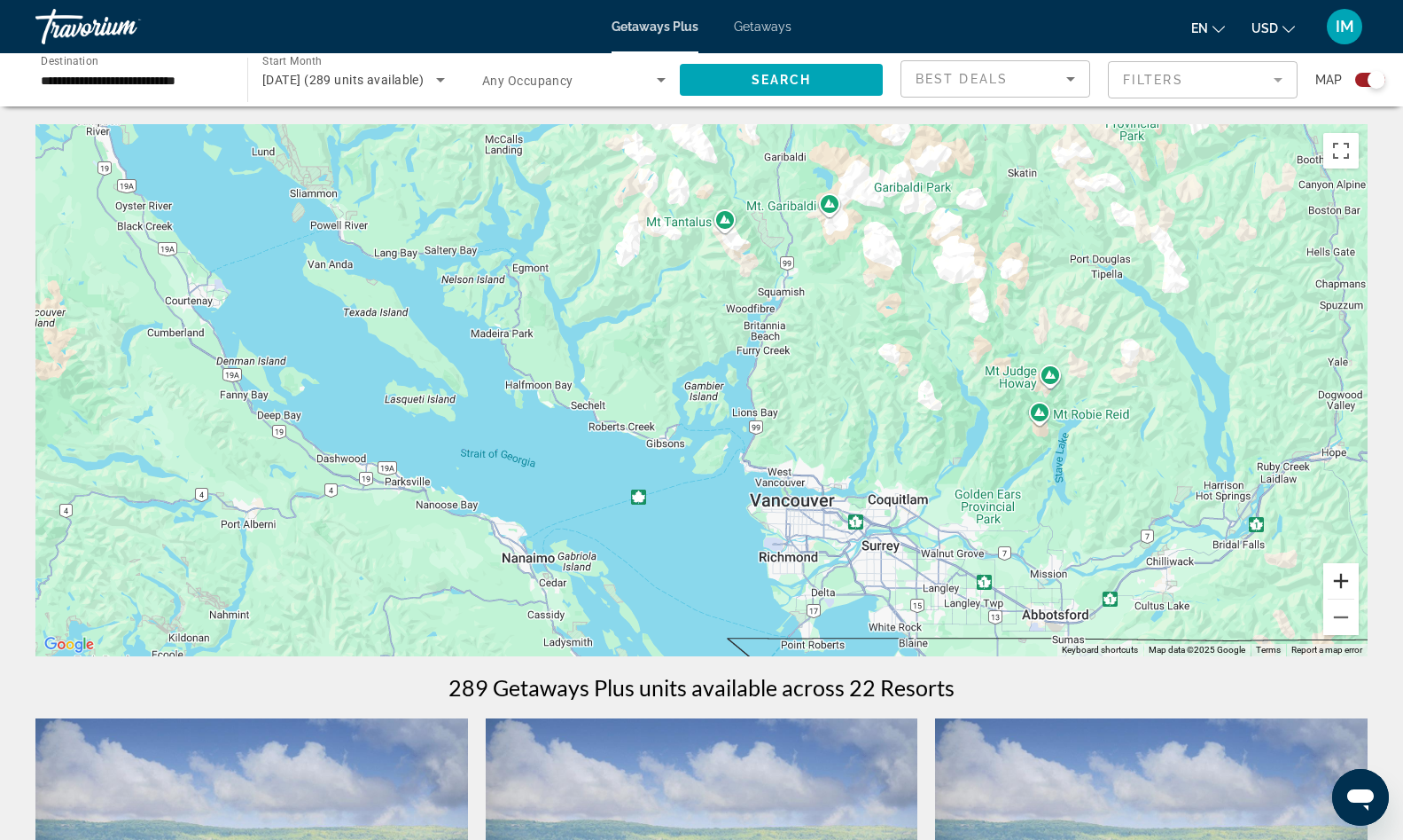
click at [1346, 580] on button "Zoom in" at bounding box center [1342, 581] width 36 height 36
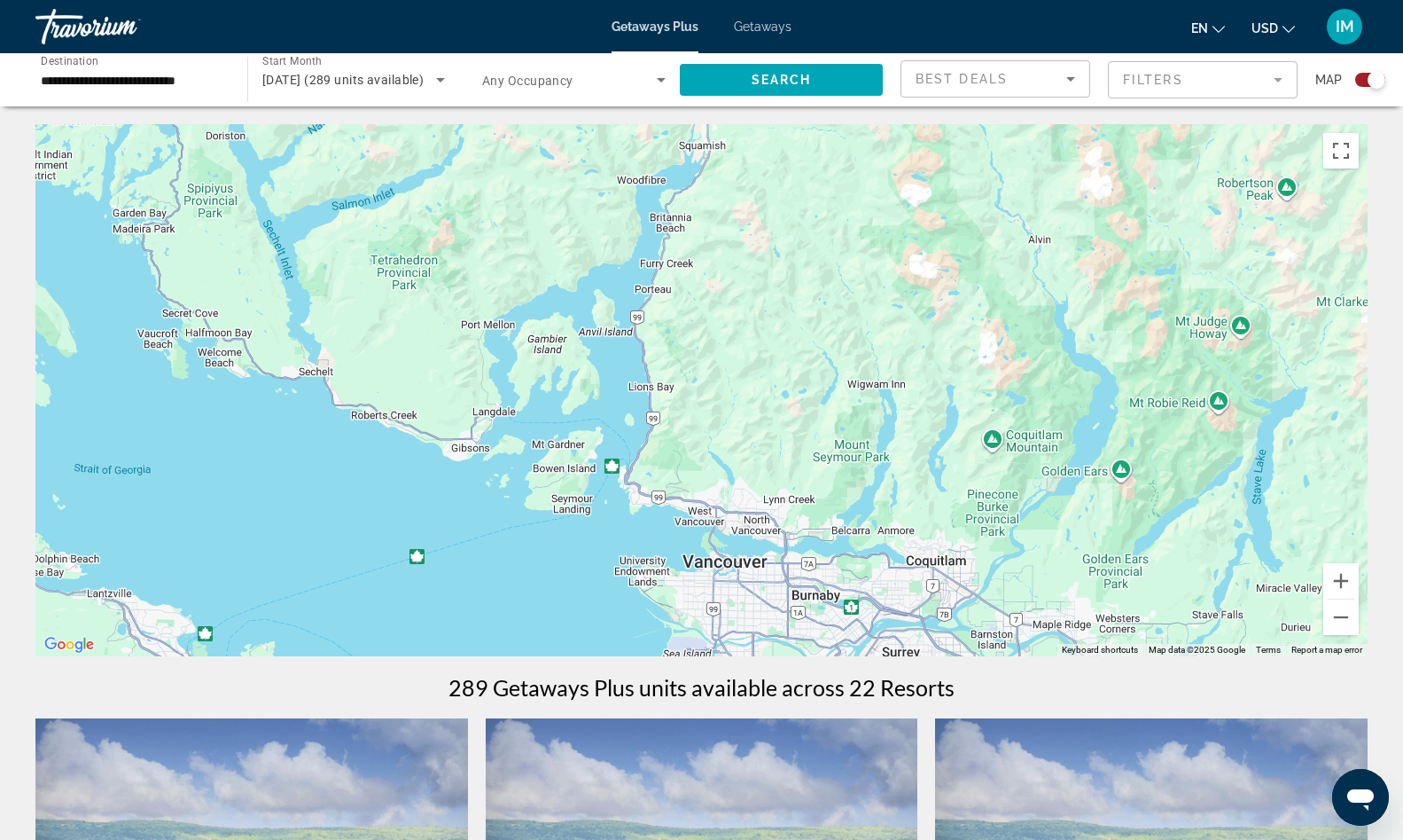
drag, startPoint x: 1222, startPoint y: 341, endPoint x: 1051, endPoint y: 263, distance: 187.9
click at [1051, 263] on div "Main content" at bounding box center [702, 390] width 1332 height 532
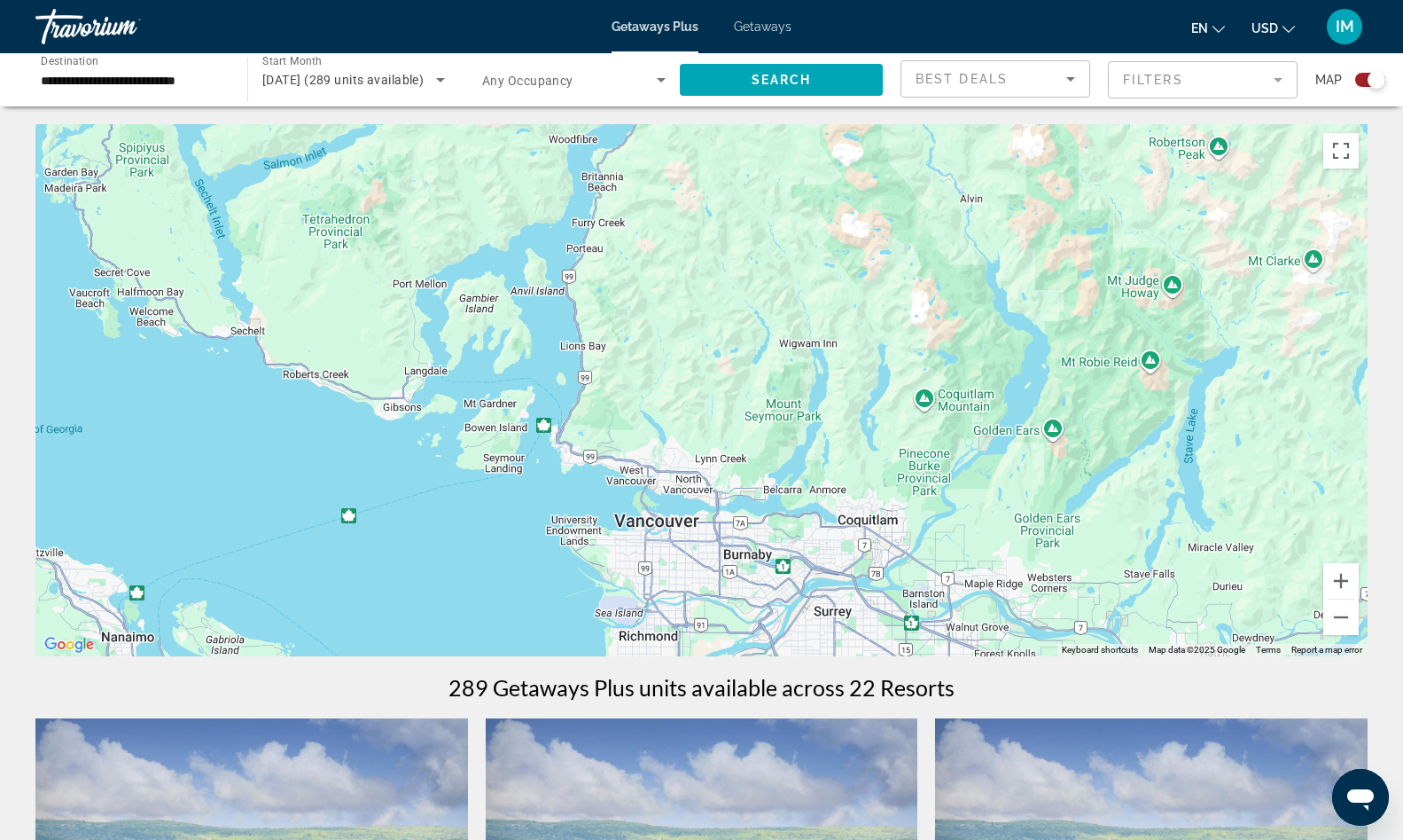
drag, startPoint x: 1087, startPoint y: 413, endPoint x: 1065, endPoint y: 528, distance: 117.1
click at [1065, 527] on div "Main content" at bounding box center [702, 390] width 1332 height 532
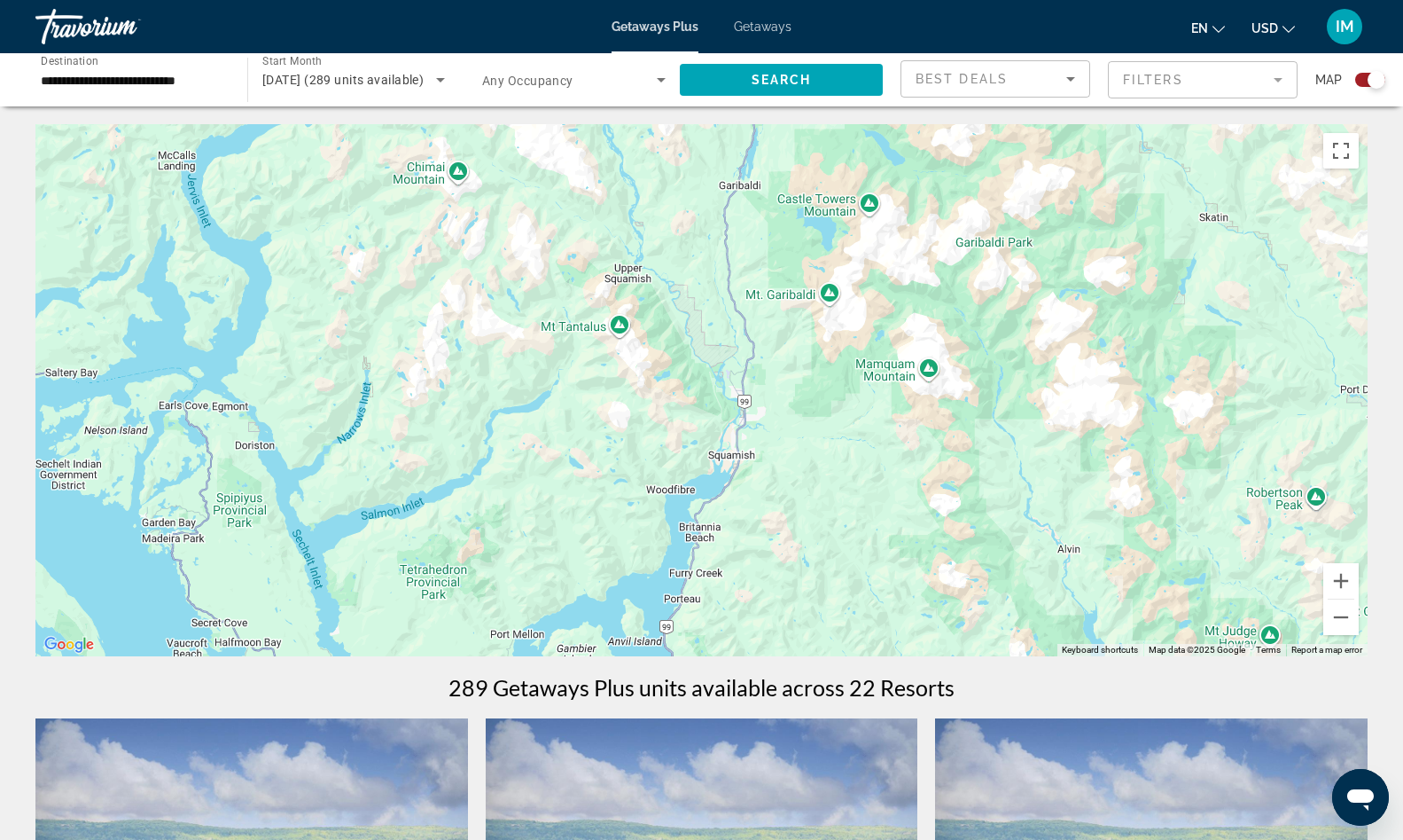
drag, startPoint x: 931, startPoint y: 298, endPoint x: 980, endPoint y: 480, distance: 188.5
click at [980, 479] on div "Main content" at bounding box center [702, 390] width 1332 height 532
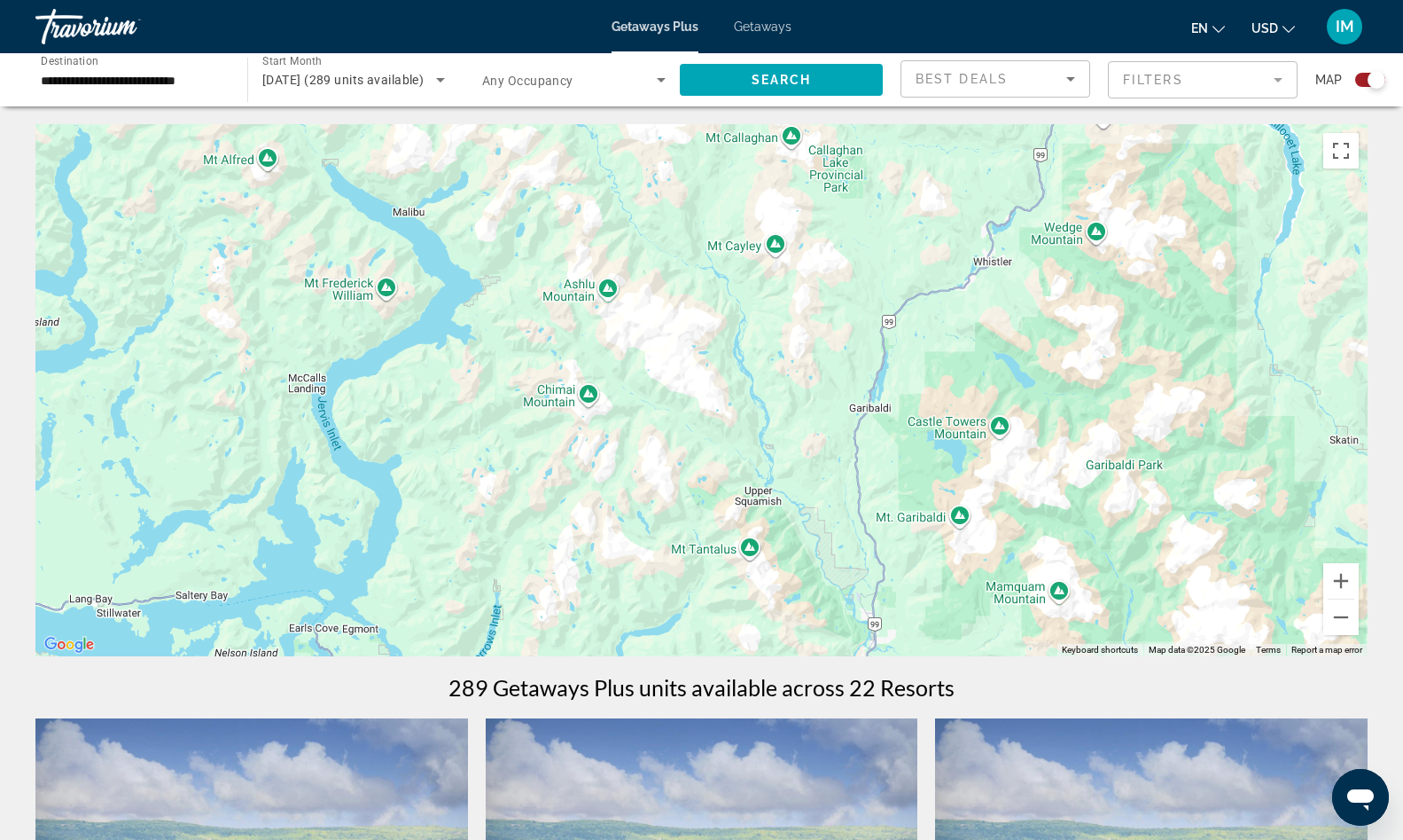
drag, startPoint x: 1001, startPoint y: 344, endPoint x: 977, endPoint y: 501, distance: 158.8
click at [978, 511] on div "Main content" at bounding box center [702, 390] width 1332 height 532
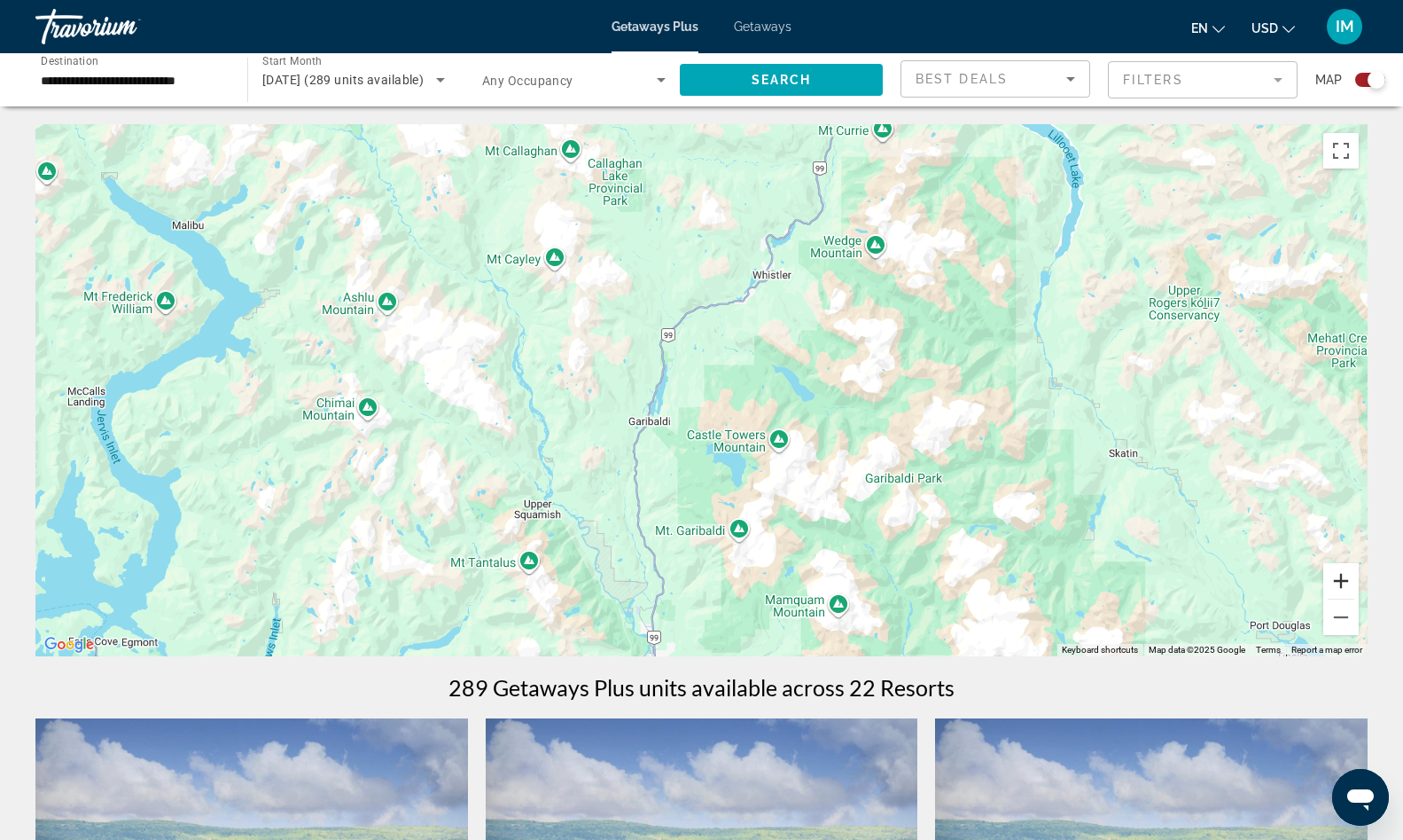
click at [1339, 577] on button "Zoom in" at bounding box center [1342, 581] width 36 height 36
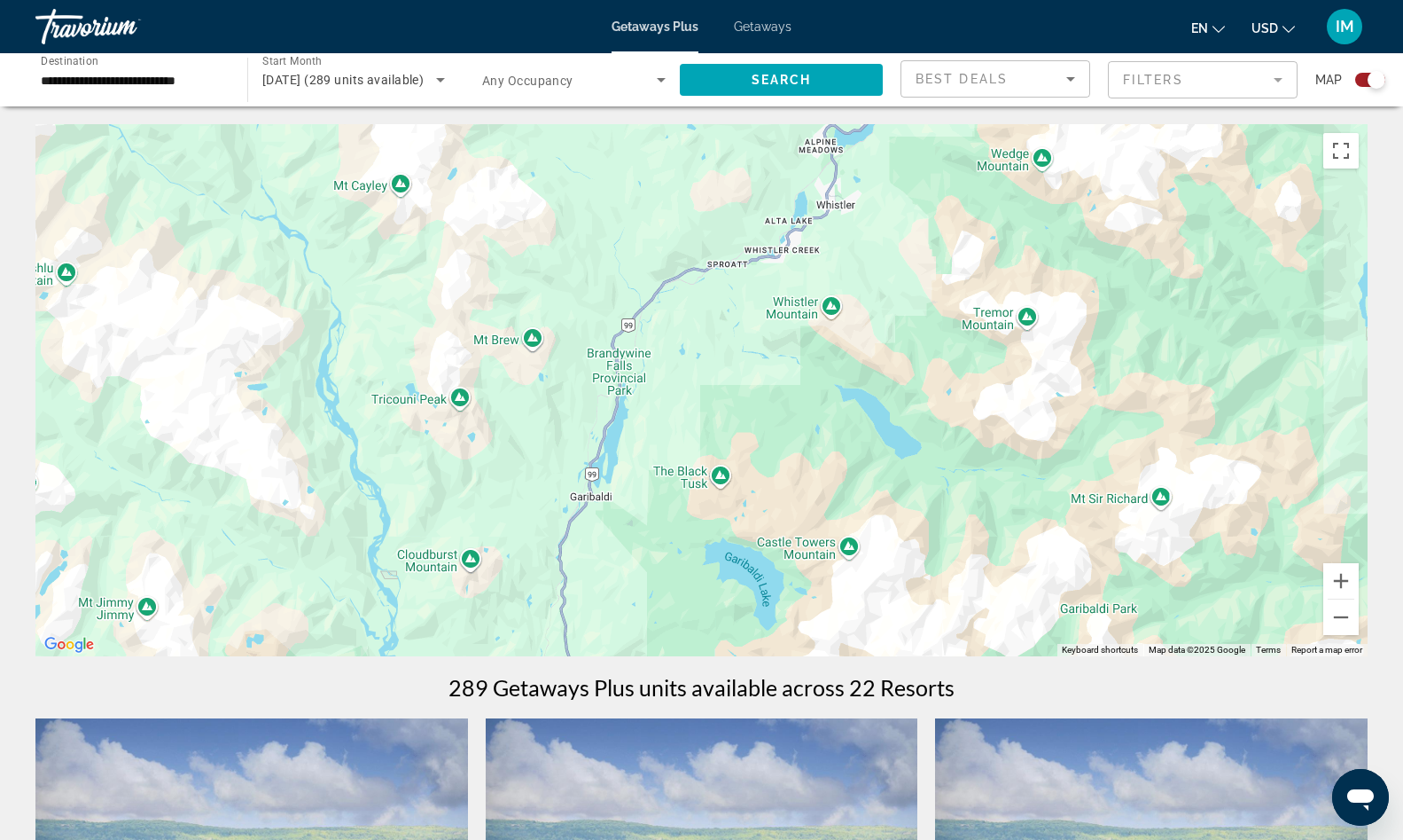
drag, startPoint x: 934, startPoint y: 386, endPoint x: 955, endPoint y: 581, distance: 196.1
click at [955, 581] on div "Main content" at bounding box center [702, 390] width 1332 height 532
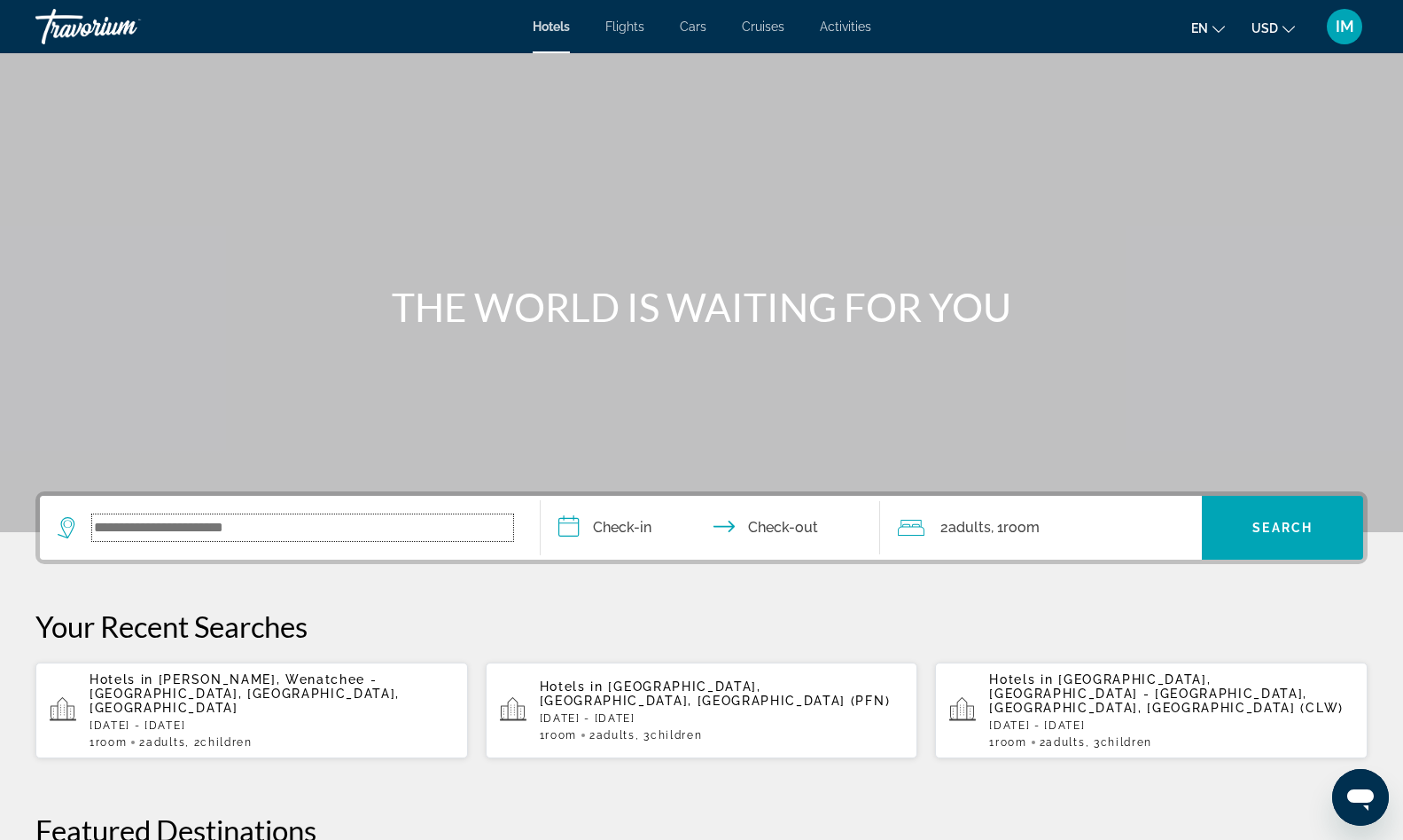
click at [247, 534] on input "Search widget" at bounding box center [302, 527] width 421 height 26
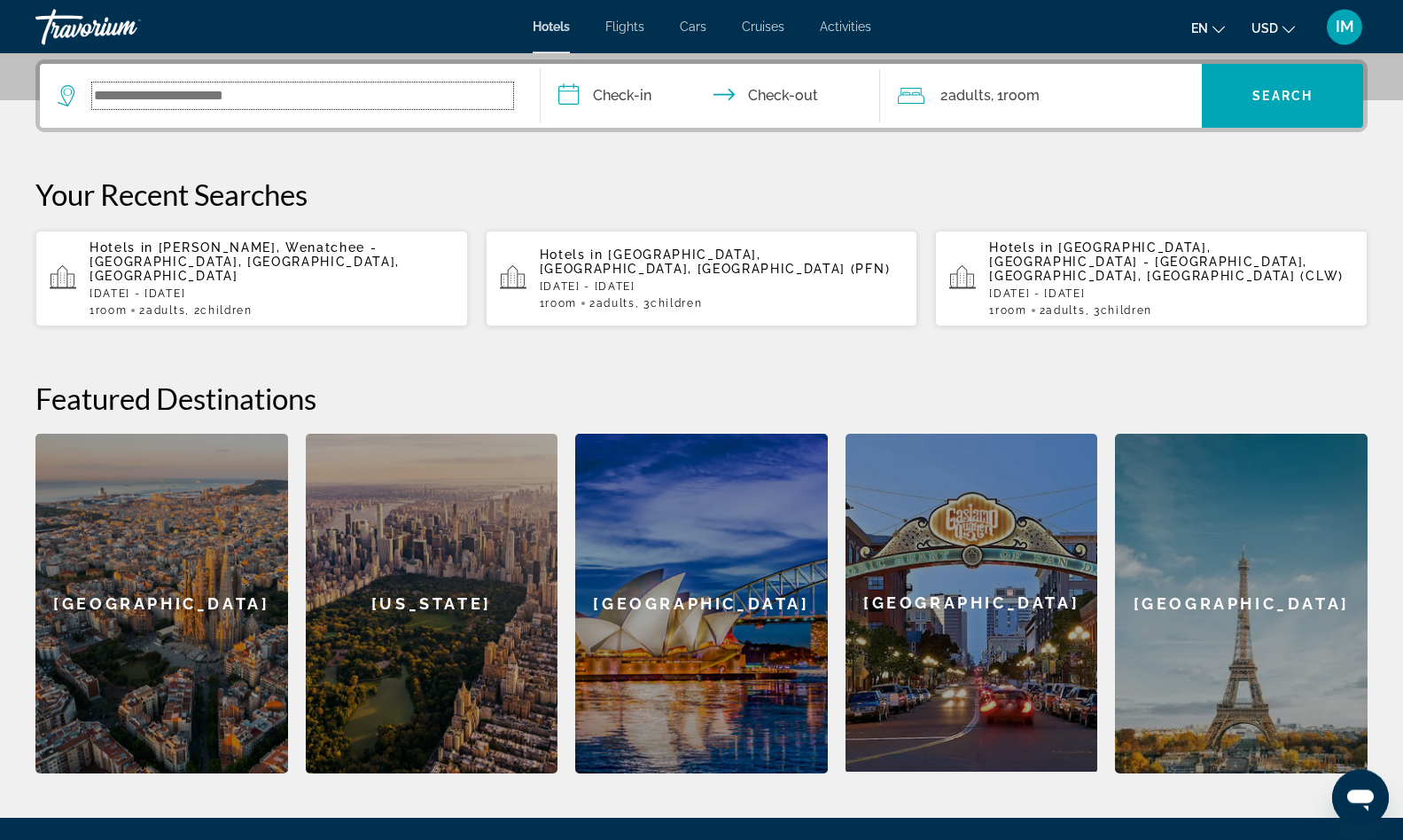
scroll to position [433, 0]
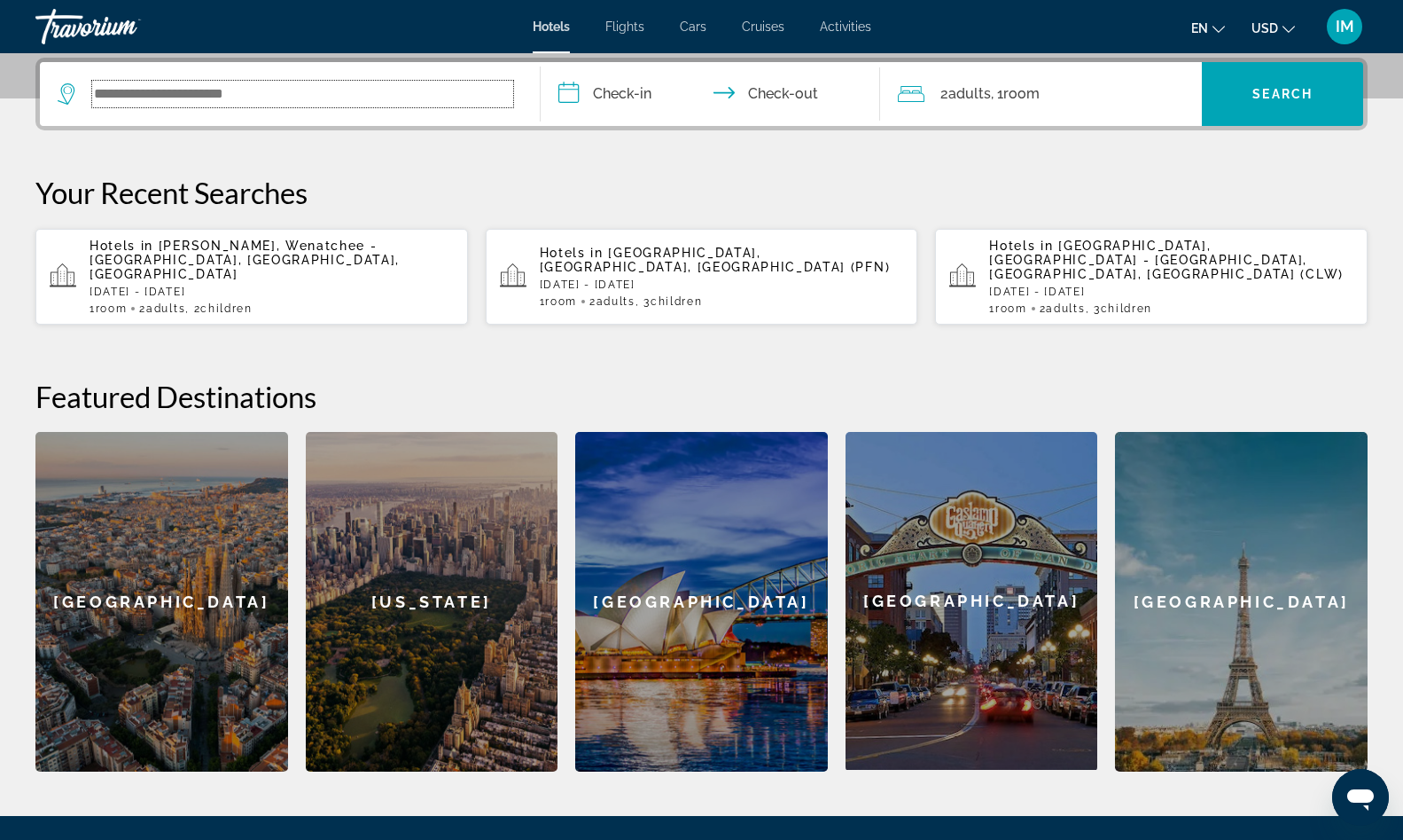
click at [188, 86] on input "Search widget" at bounding box center [302, 94] width 421 height 26
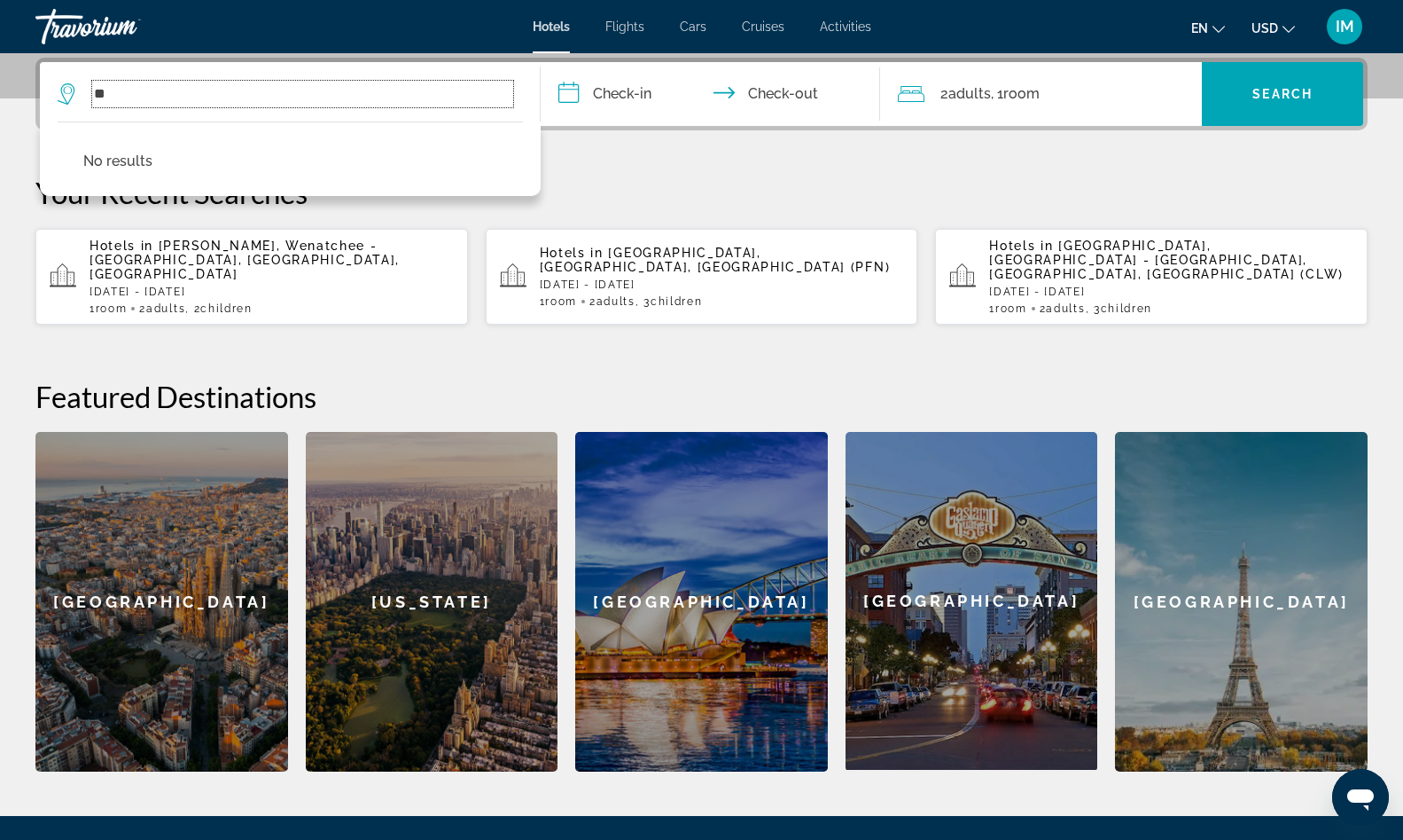
type input "*"
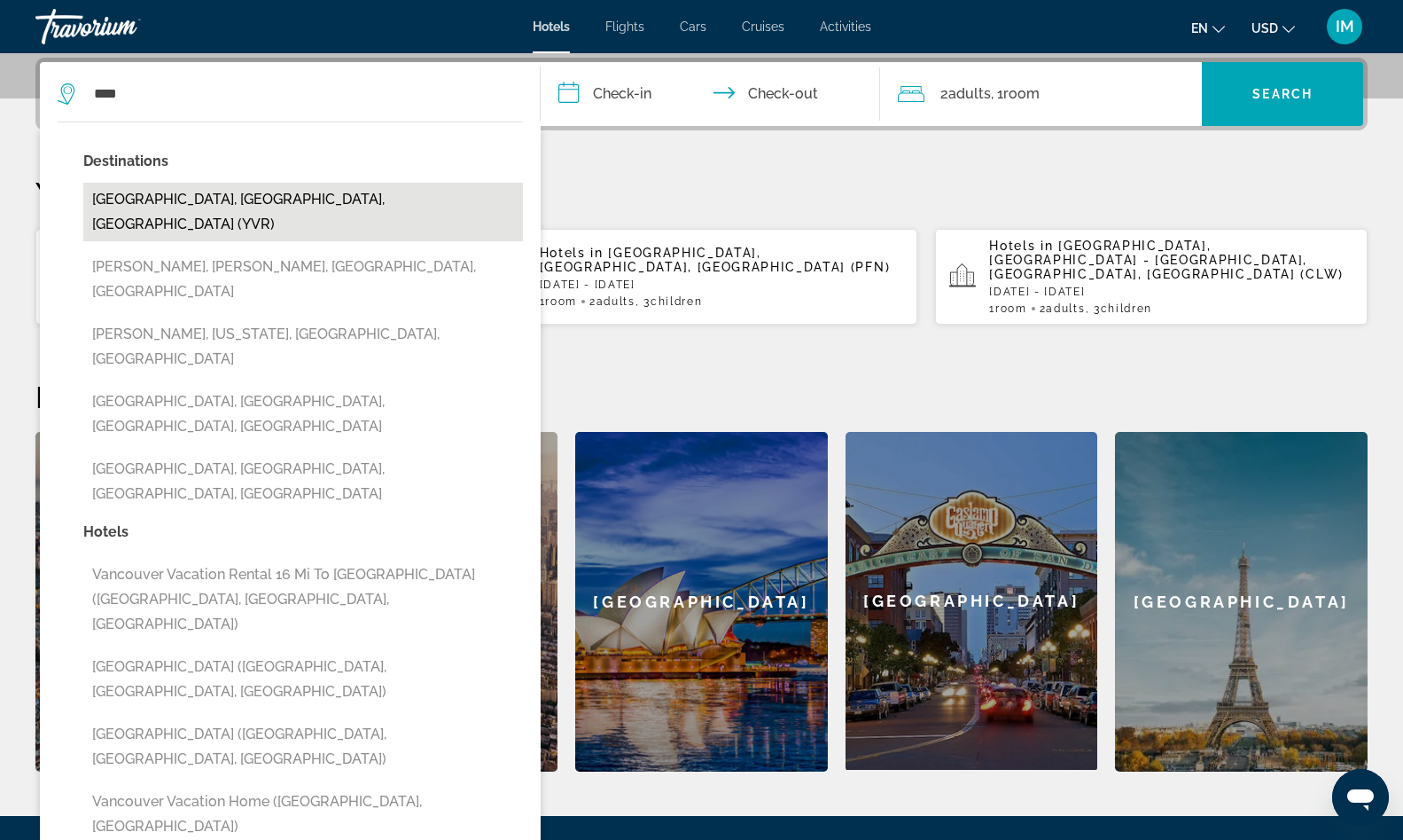
click at [189, 209] on button "Vancouver, BC, Canada (YVR)" at bounding box center [302, 212] width 440 height 58
type input "**********"
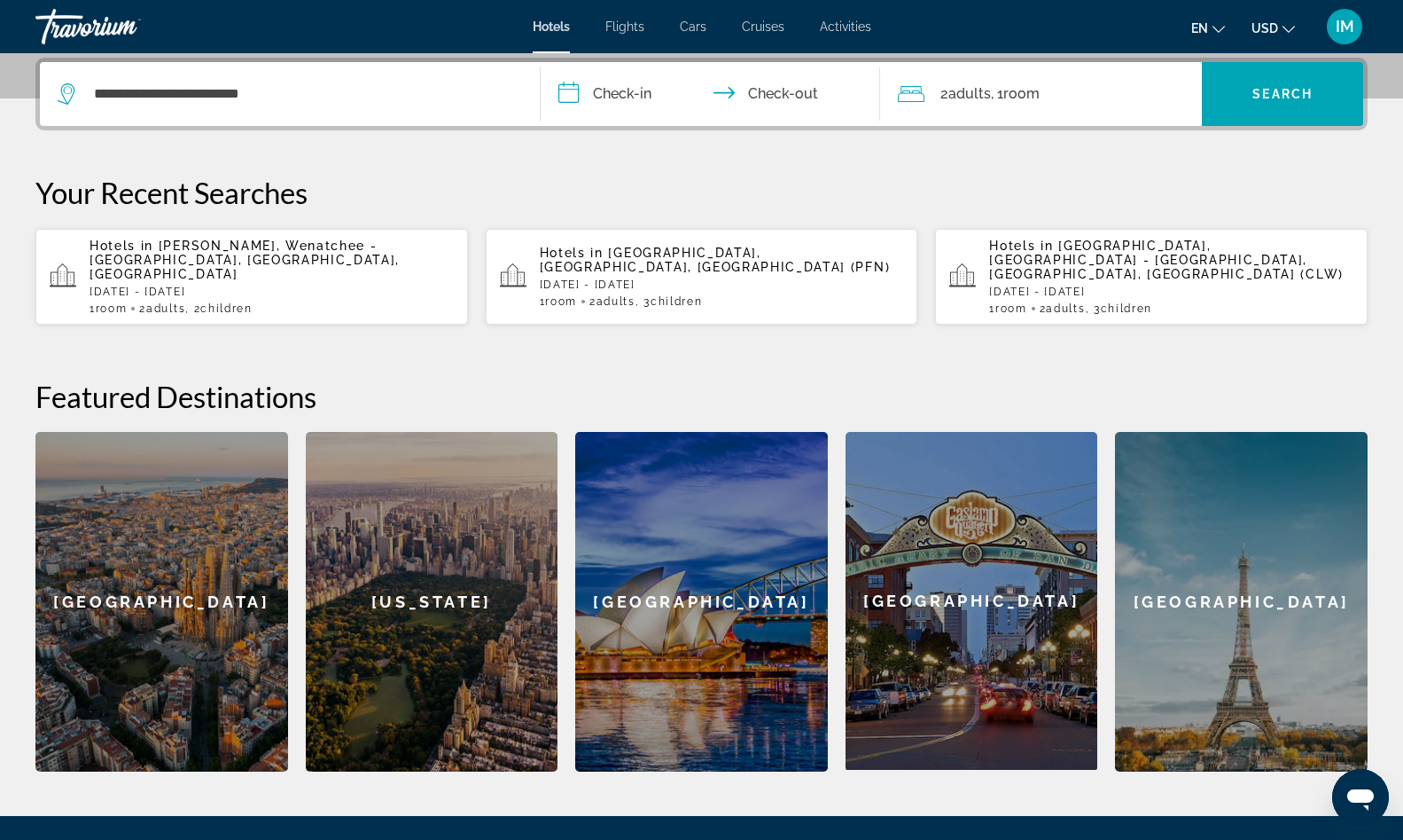
click at [674, 110] on input "**********" at bounding box center [714, 96] width 347 height 69
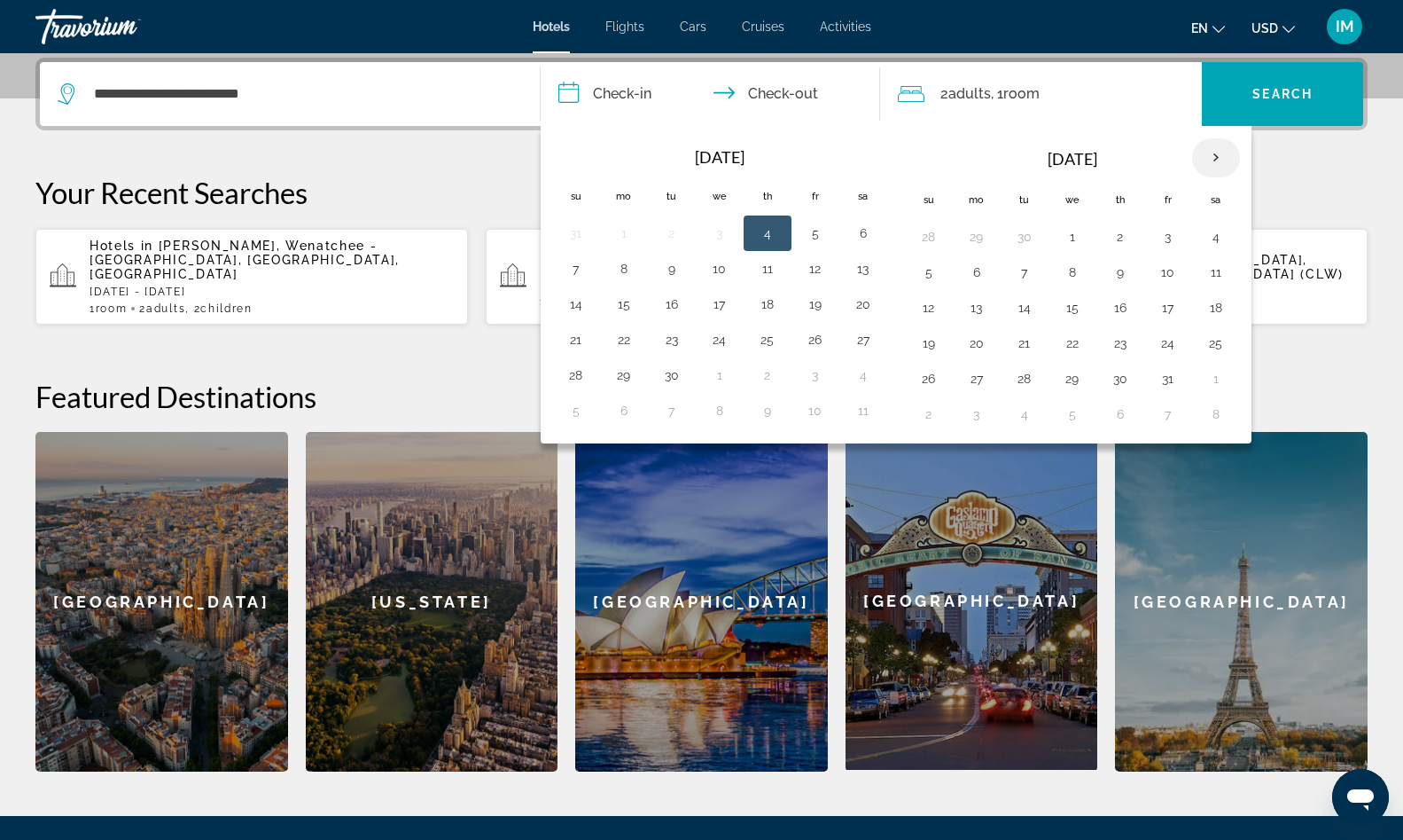
click at [1209, 157] on th "Next month" at bounding box center [1216, 157] width 48 height 39
click at [1125, 240] on button "1" at bounding box center [1121, 236] width 28 height 24
click at [945, 266] on td "4" at bounding box center [928, 272] width 48 height 36
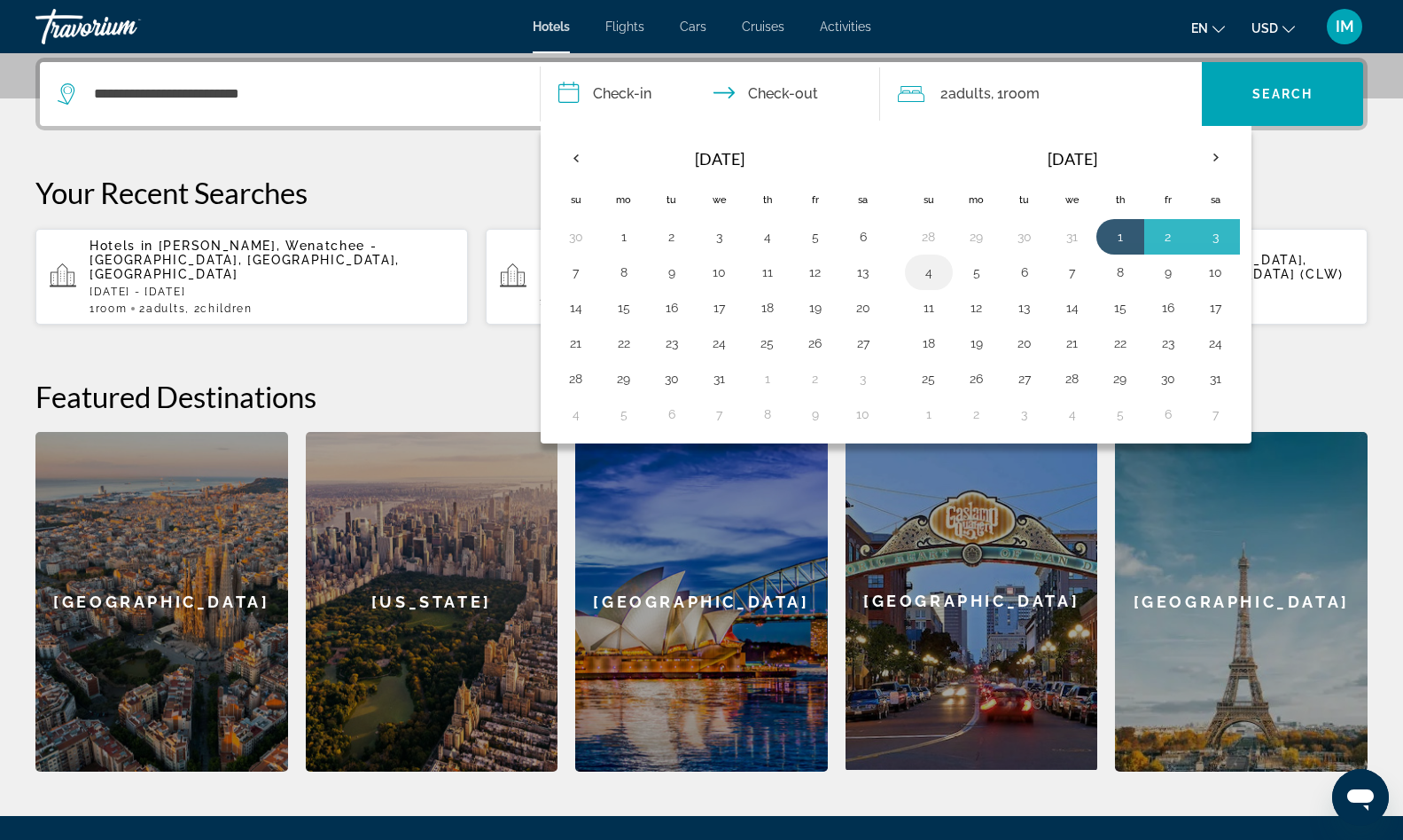
click at [939, 274] on button "4" at bounding box center [929, 272] width 28 height 24
type input "**********"
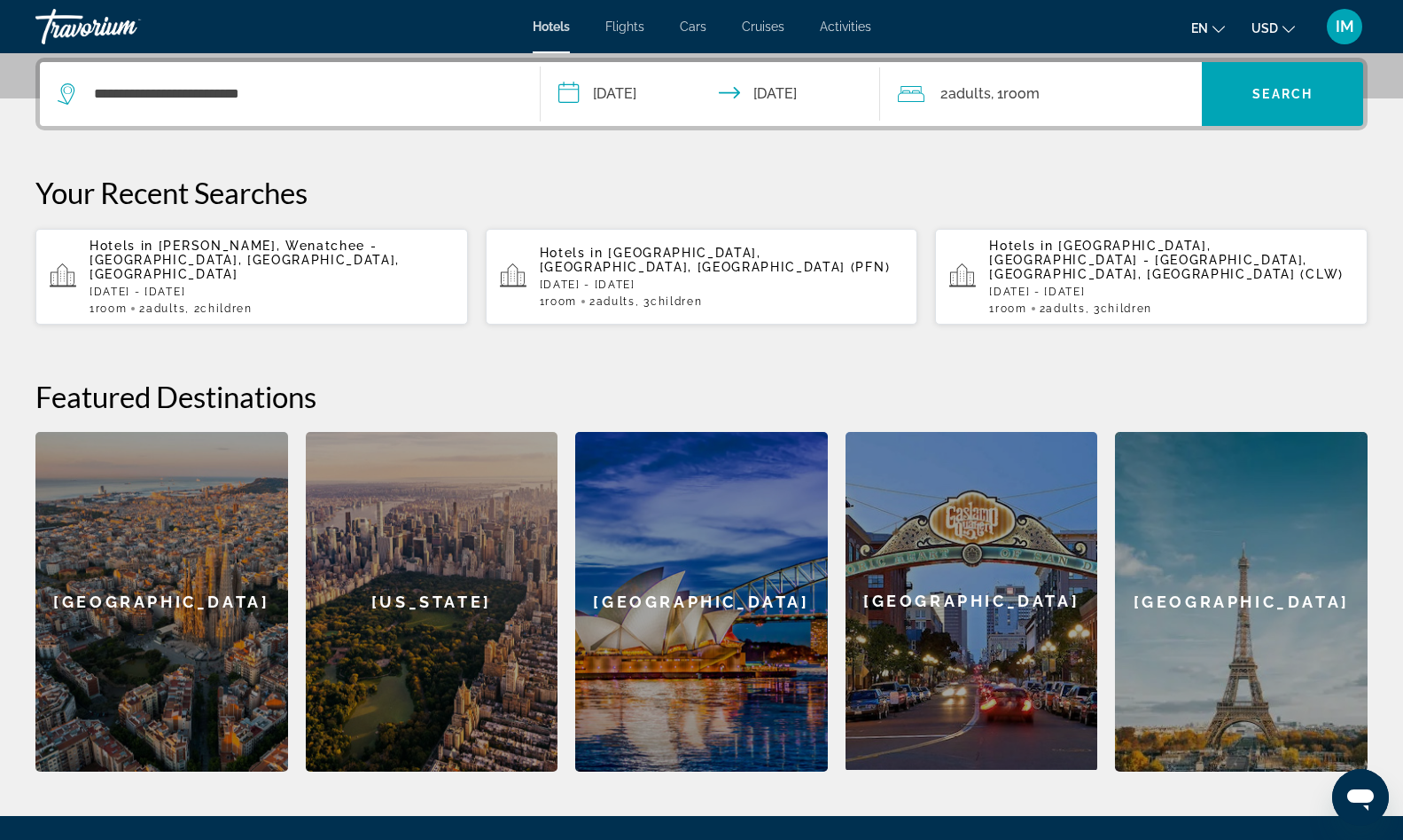
click at [1033, 84] on span ", 1 Room rooms" at bounding box center [1016, 94] width 49 height 24
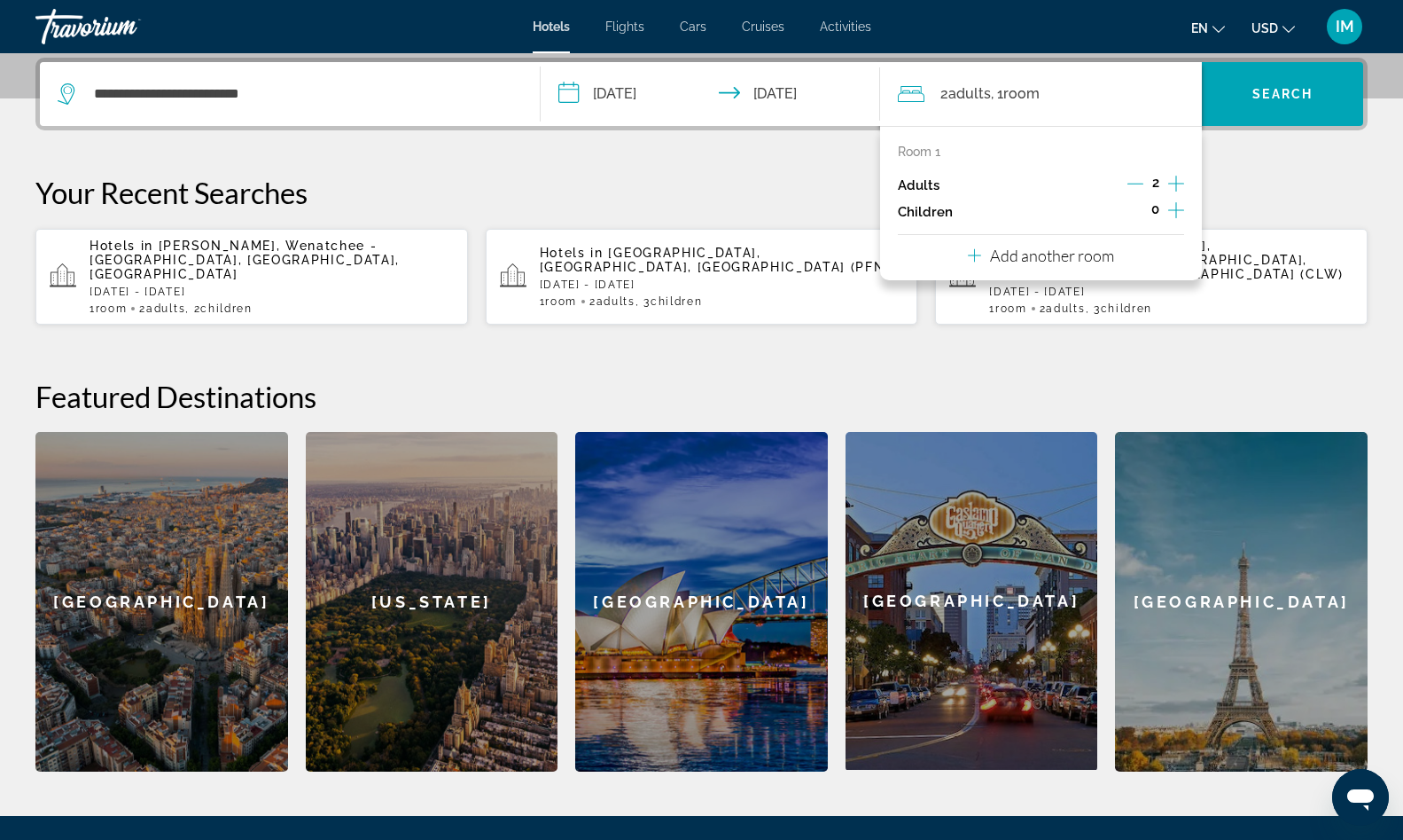
click at [1172, 205] on icon "Increment children" at bounding box center [1176, 210] width 16 height 22
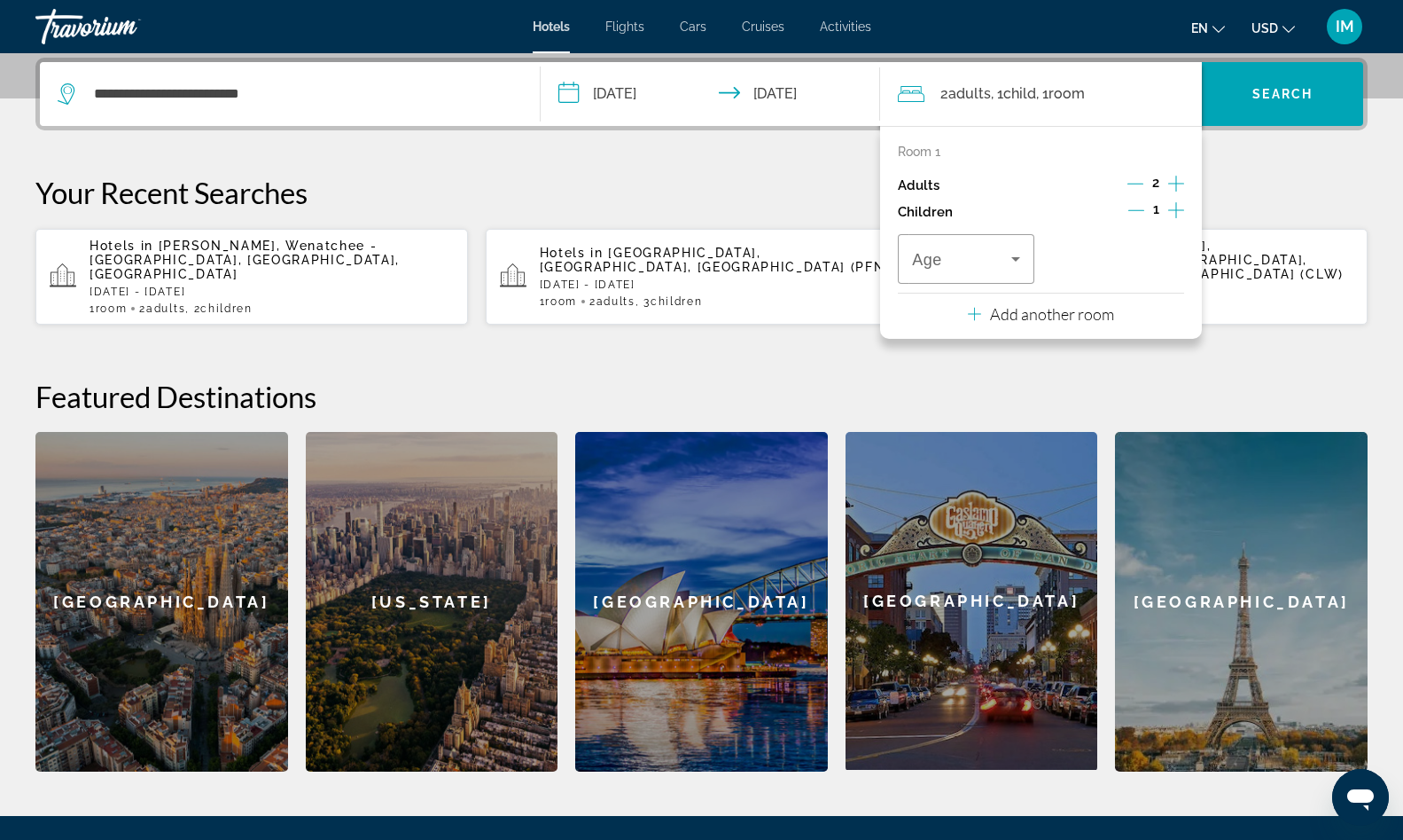
click at [1172, 205] on icon "Increment children" at bounding box center [1176, 210] width 16 height 22
click at [1019, 249] on icon "Travelers: 2 adults, 2 children" at bounding box center [1016, 259] width 22 height 22
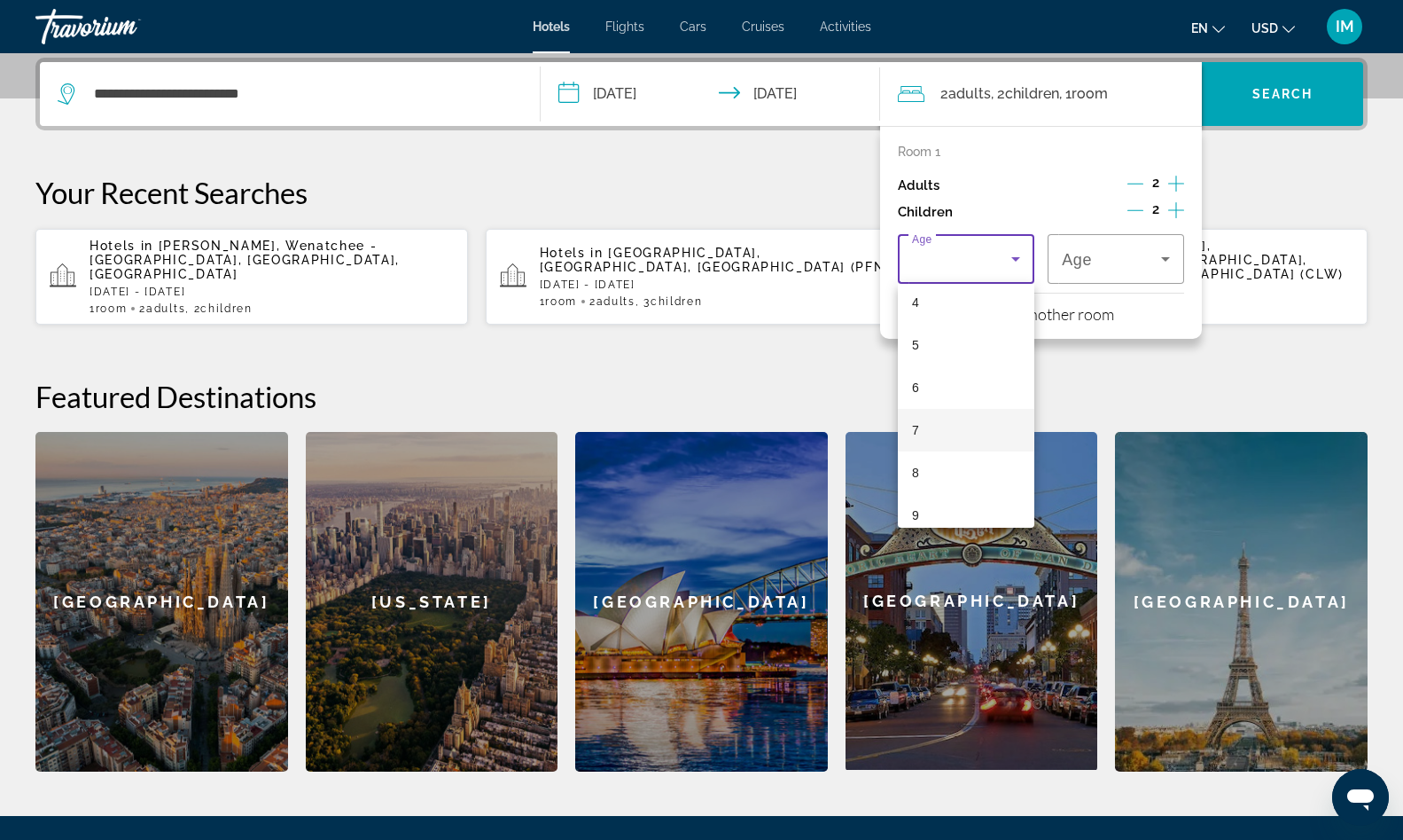
scroll to position [234, 0]
click at [943, 419] on mat-option "8" at bounding box center [966, 418] width 137 height 42
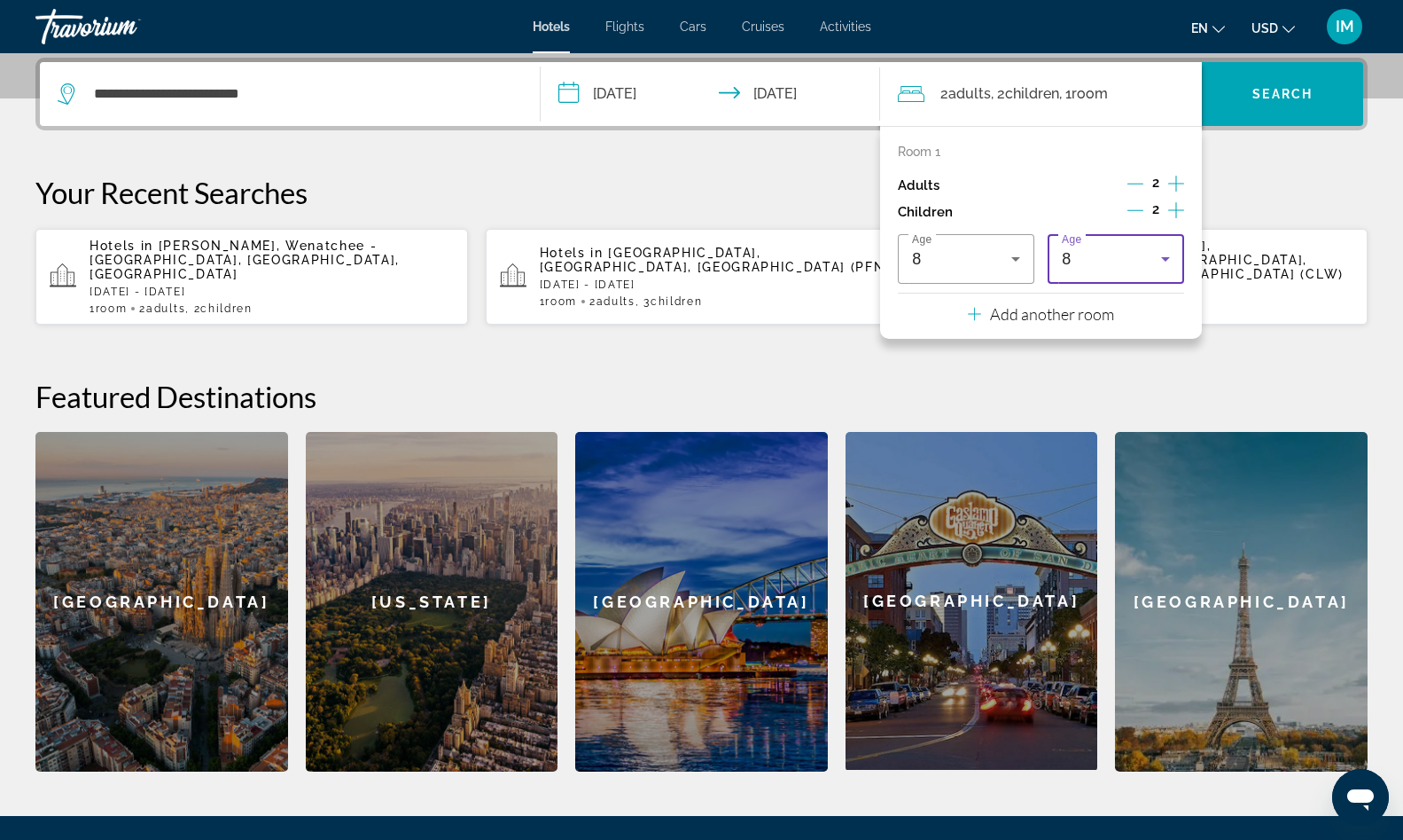
click at [1099, 276] on div "8" at bounding box center [1116, 259] width 108 height 50
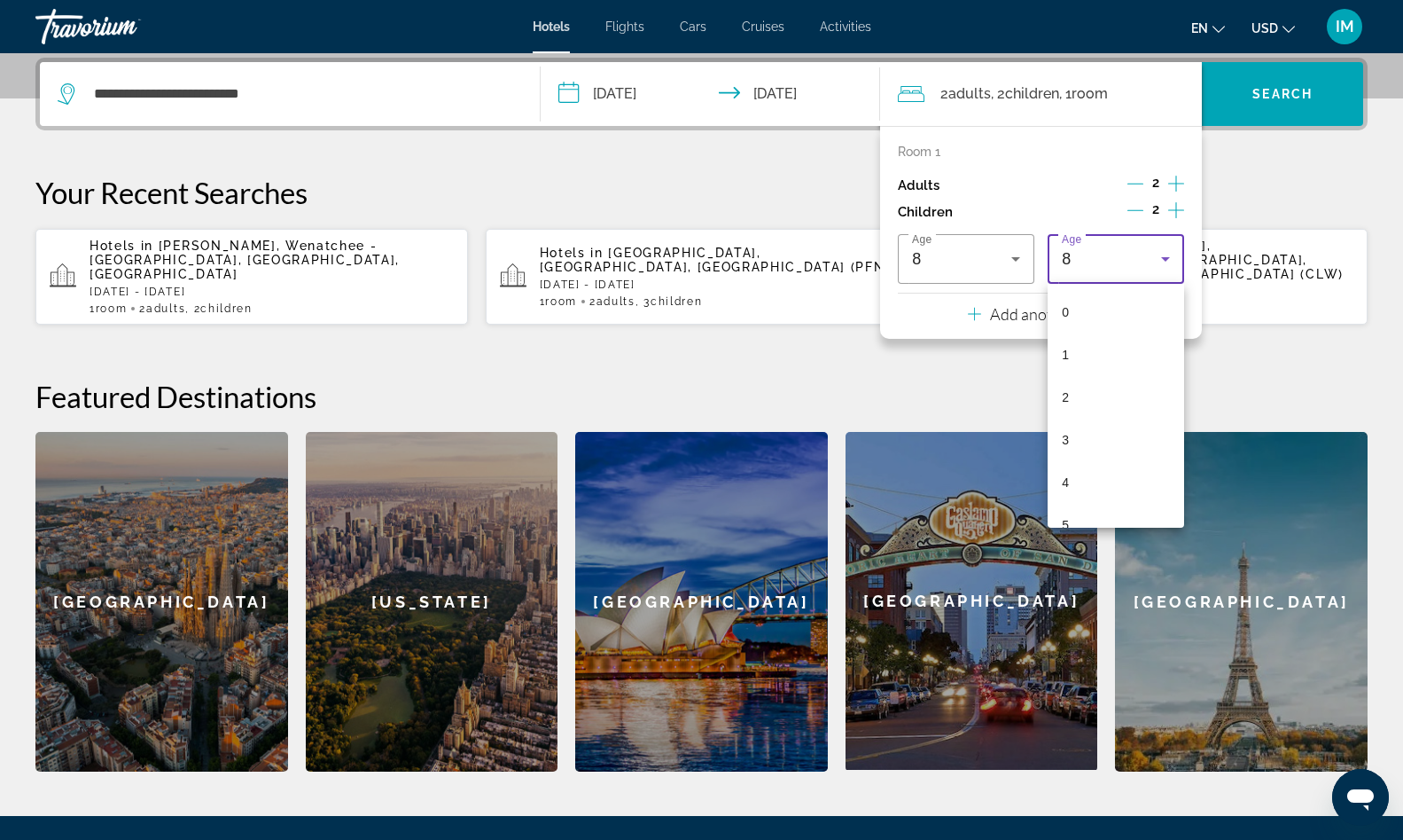
scroll to position [146, 0]
click at [1080, 409] on mat-option "6" at bounding box center [1116, 421] width 137 height 42
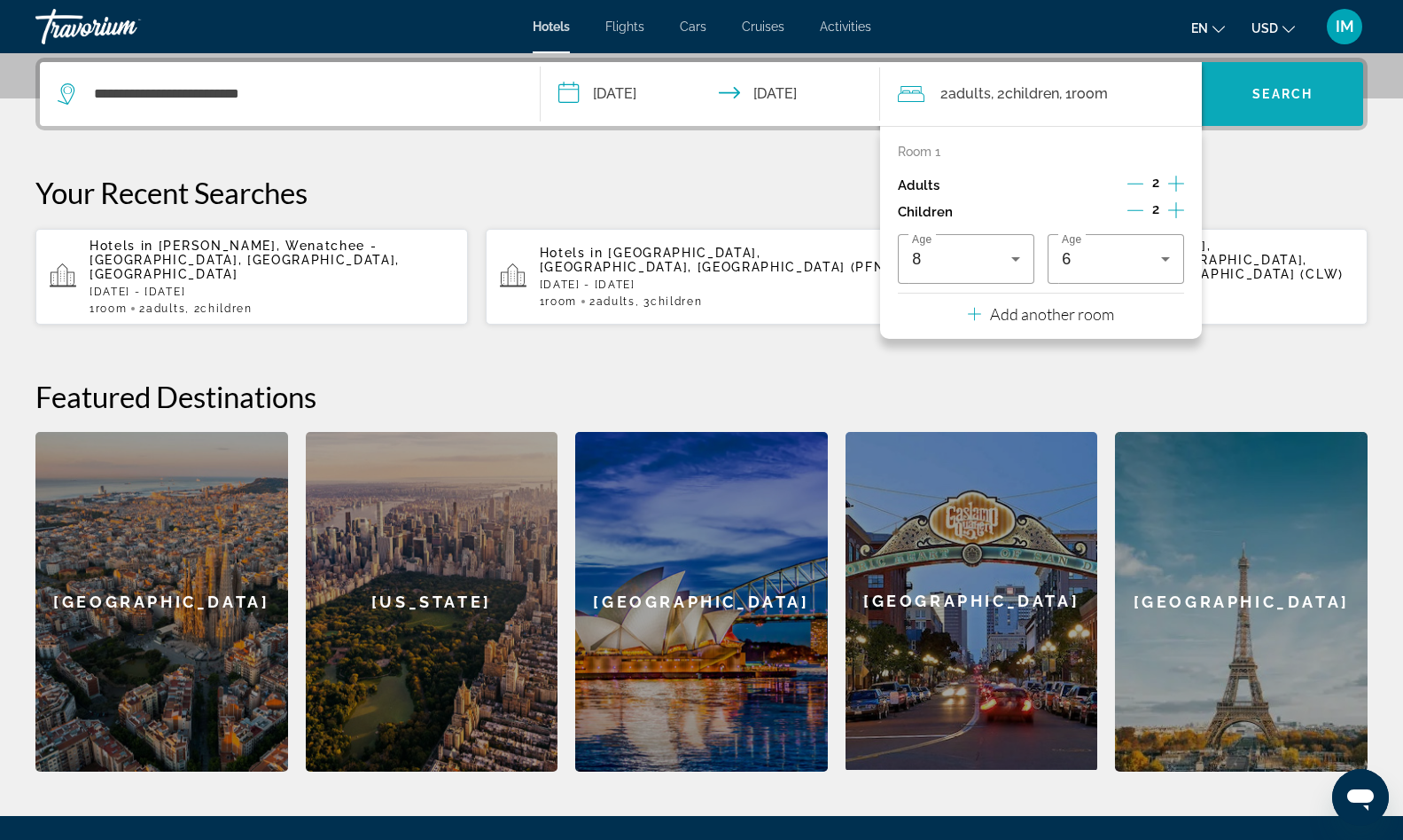
click at [1235, 119] on span "Search widget" at bounding box center [1282, 94] width 161 height 64
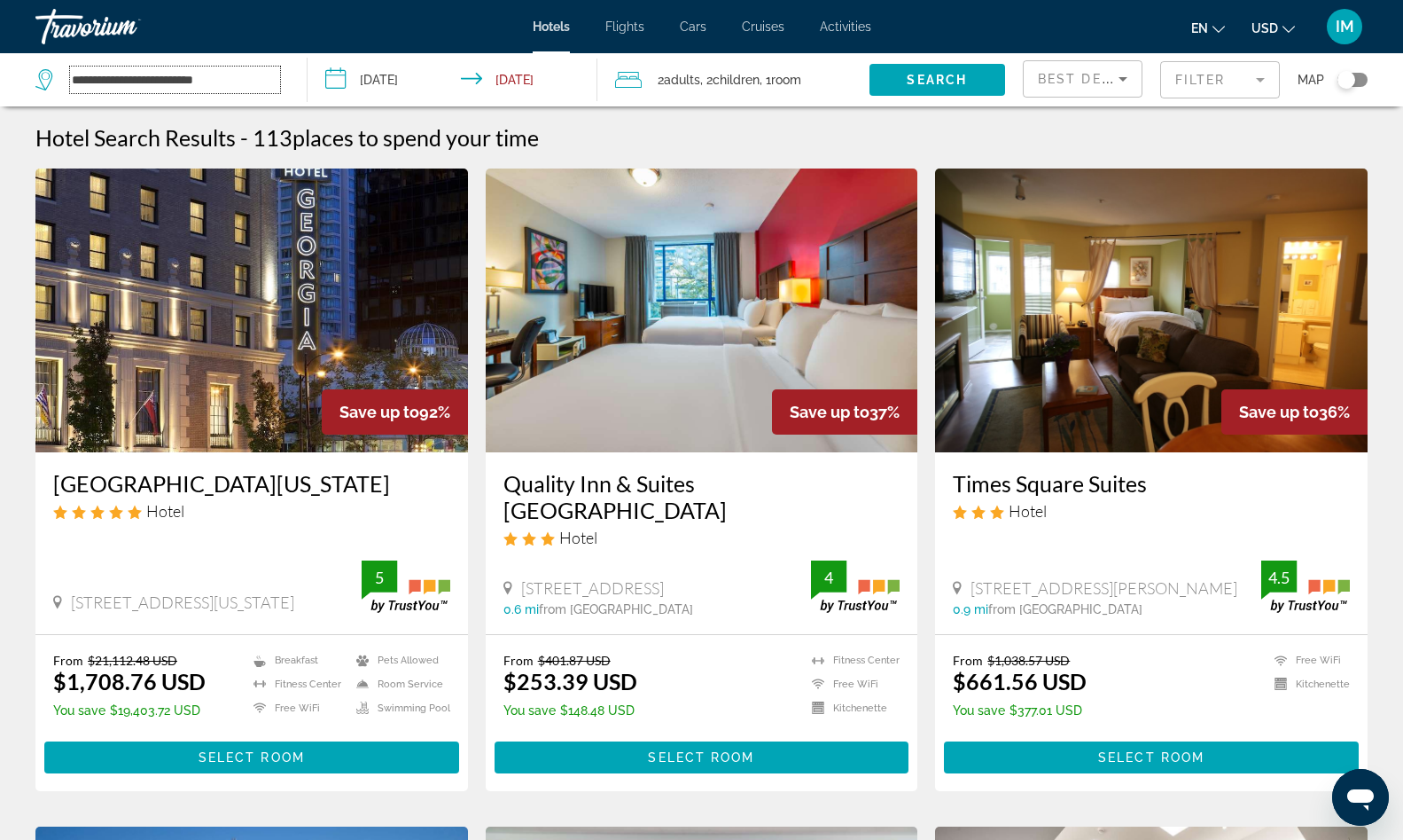
click at [271, 82] on input "**********" at bounding box center [174, 80] width 210 height 26
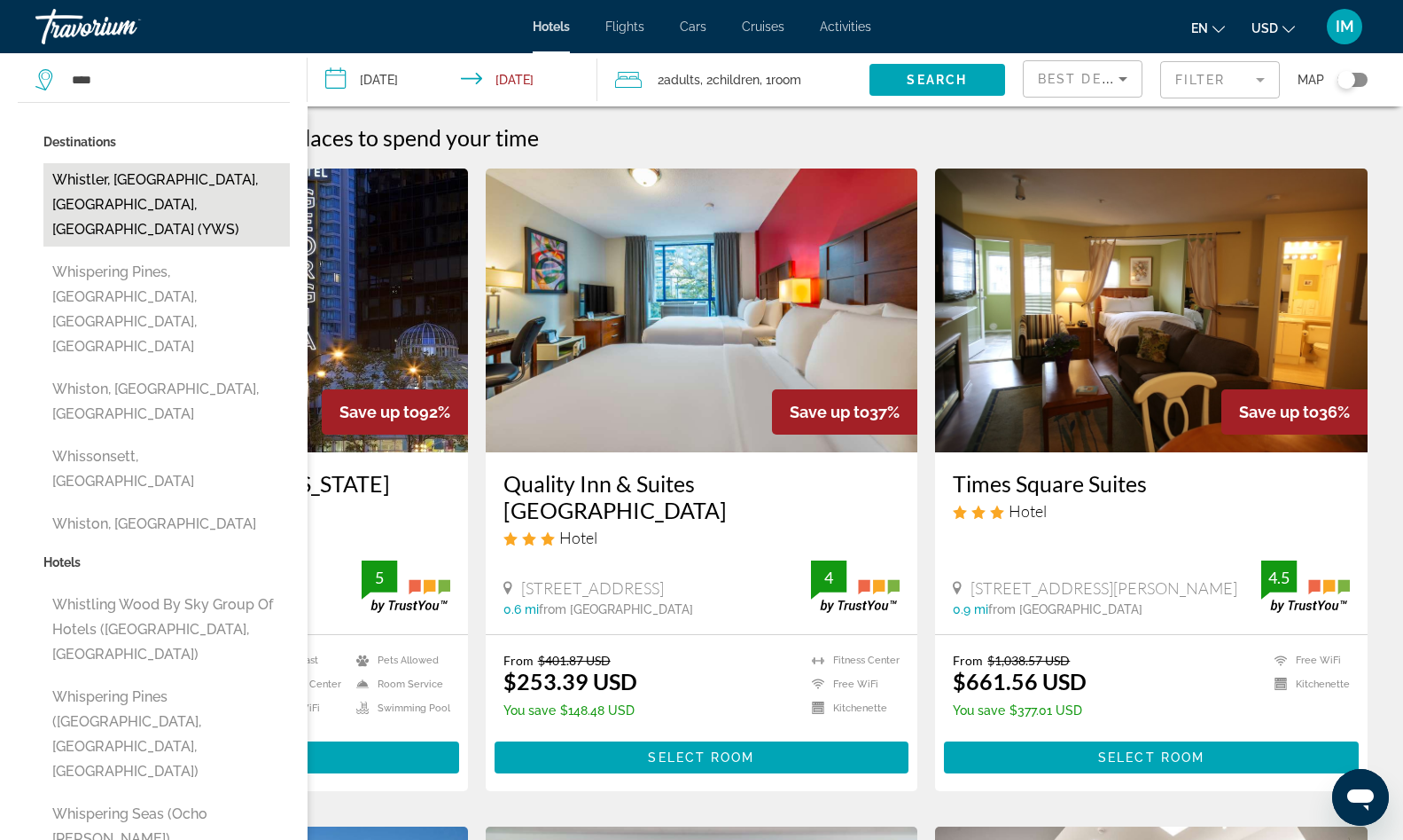
click at [129, 201] on button "Whistler, Whistler Ski Area, BC, Canada (YWS)" at bounding box center [167, 204] width 247 height 83
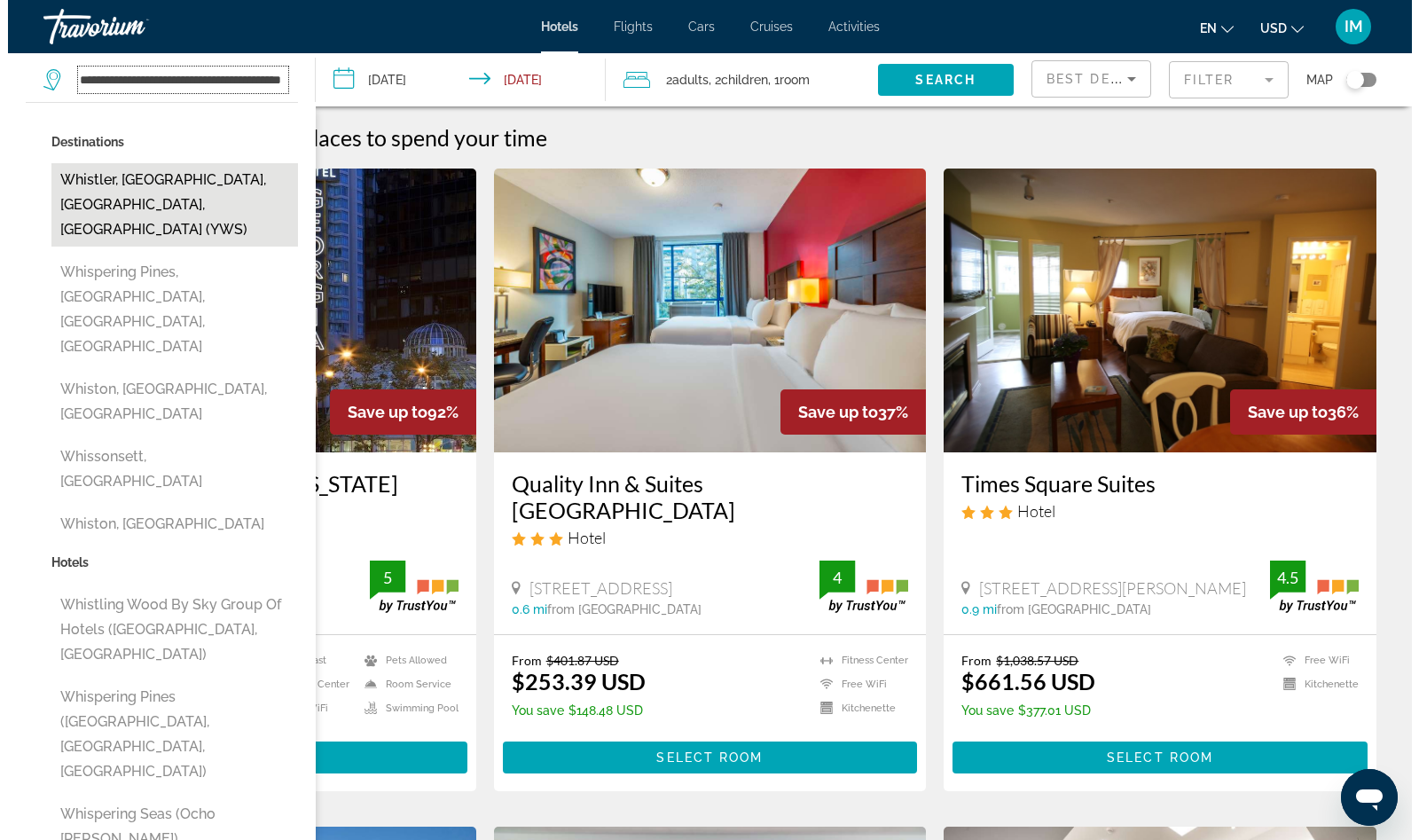
scroll to position [0, 57]
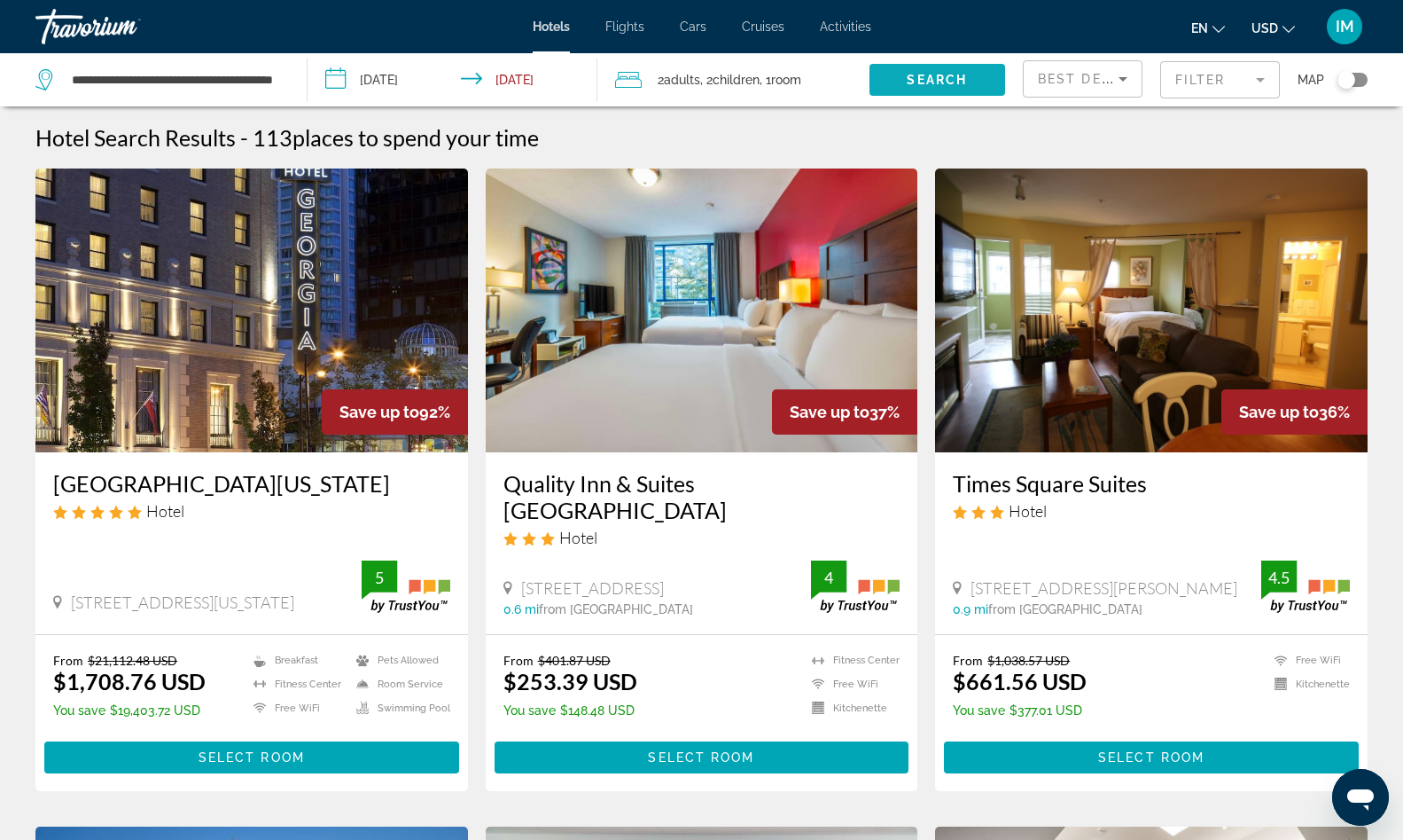
click at [944, 85] on span "Search" at bounding box center [937, 79] width 60 height 14
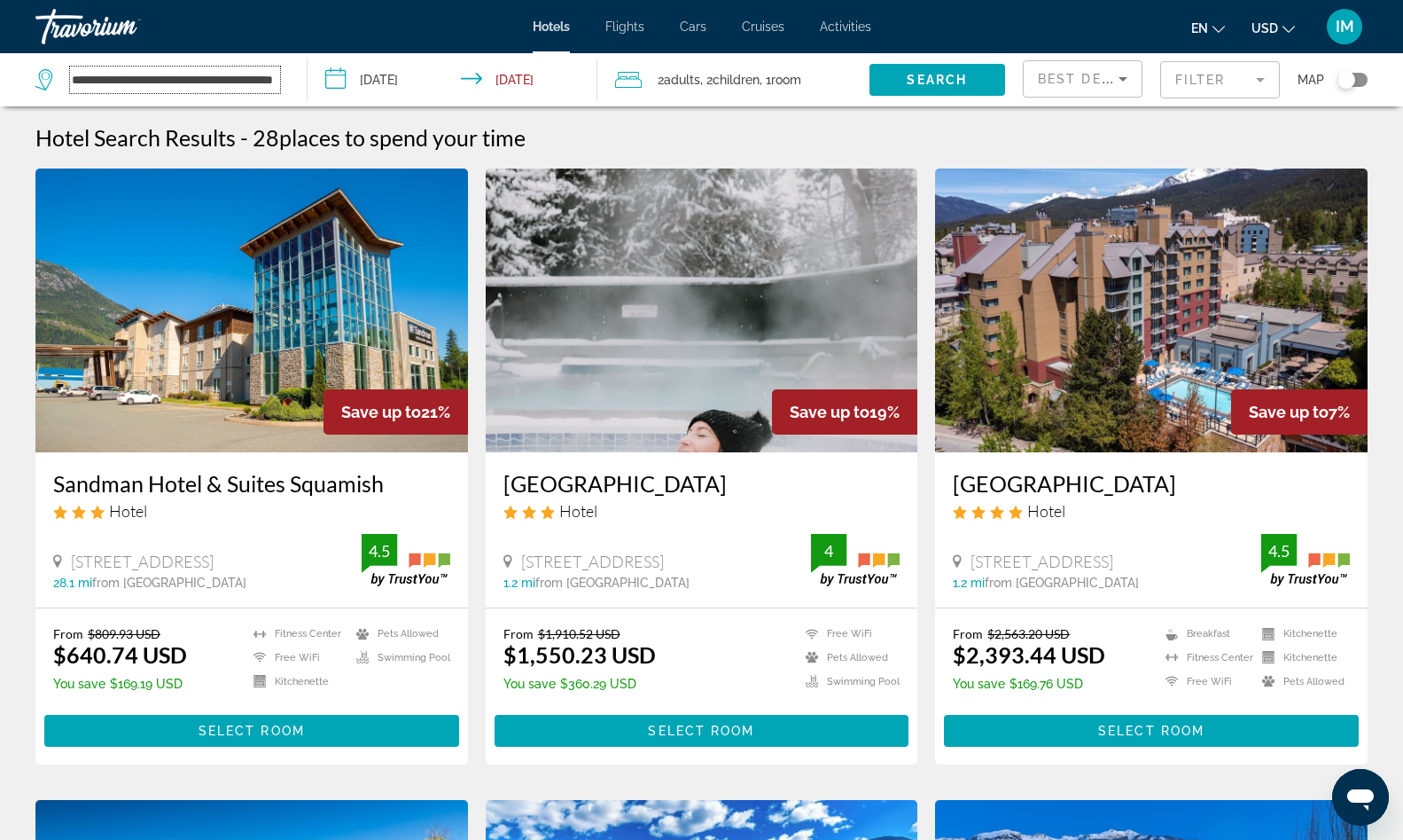
click at [250, 74] on input "**********" at bounding box center [174, 80] width 210 height 26
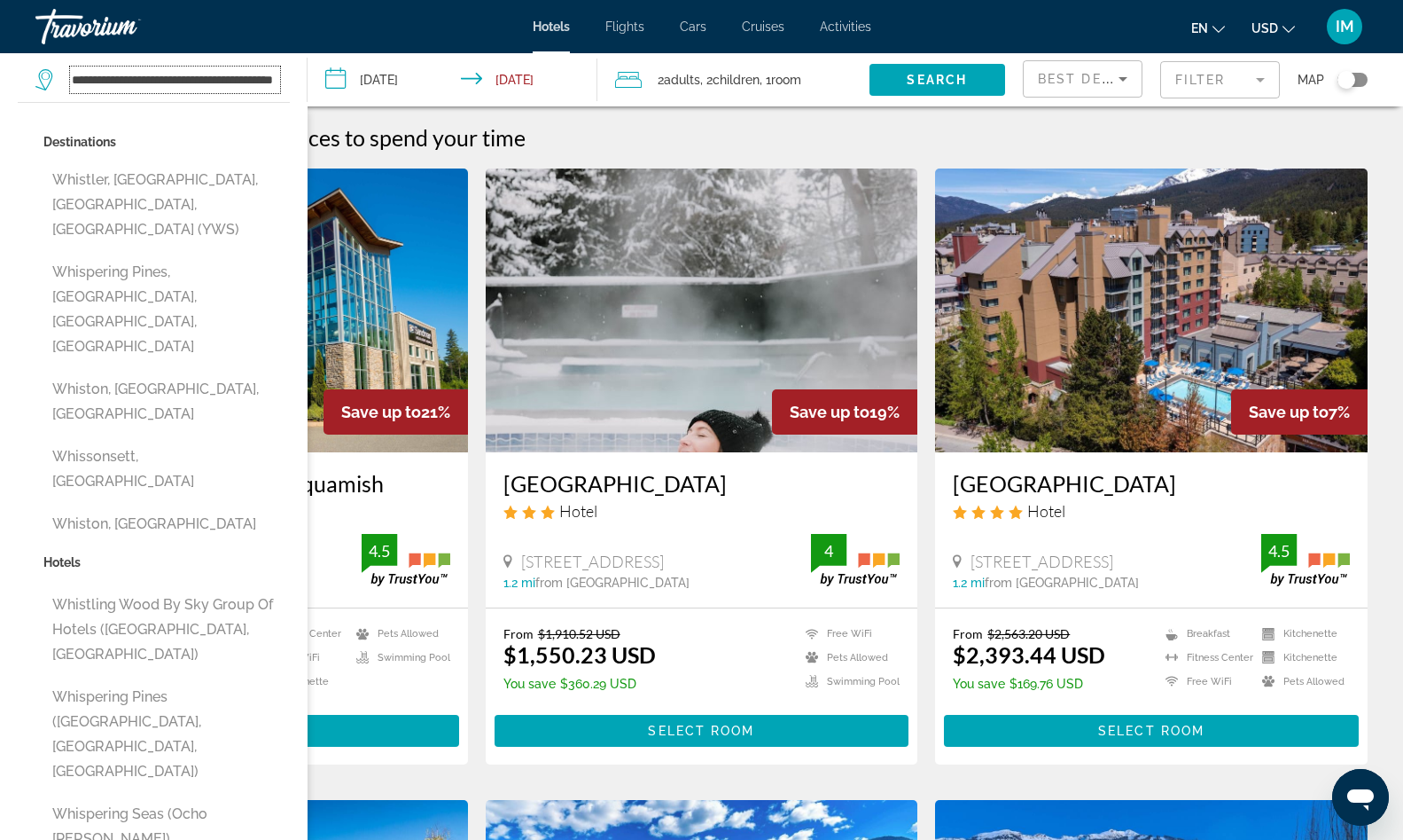
click at [250, 74] on input "**********" at bounding box center [174, 80] width 210 height 26
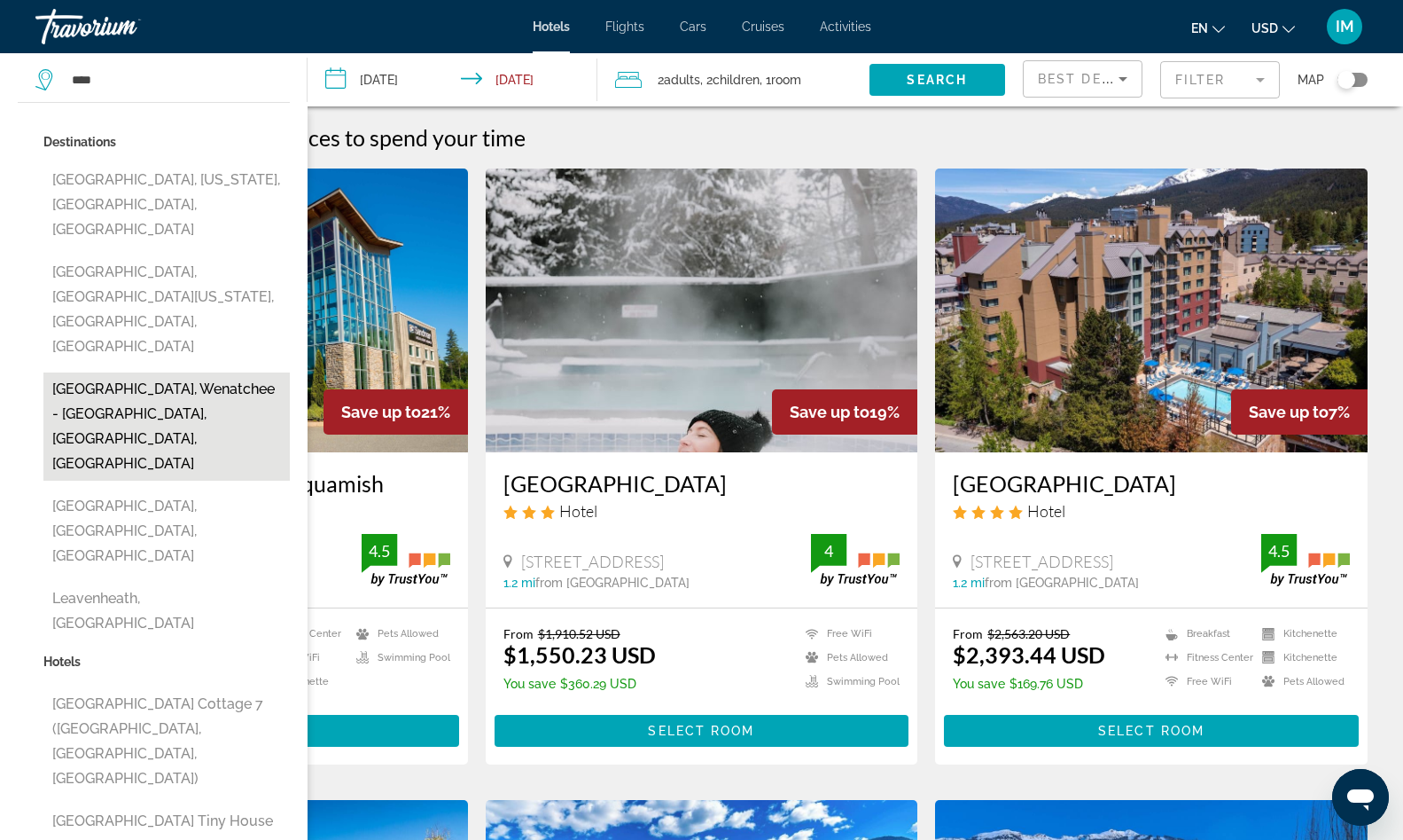
click at [125, 372] on button "Leavenworth, Wenatchee - Lake Chelan, WA, United States" at bounding box center [167, 426] width 247 height 108
type input "**********"
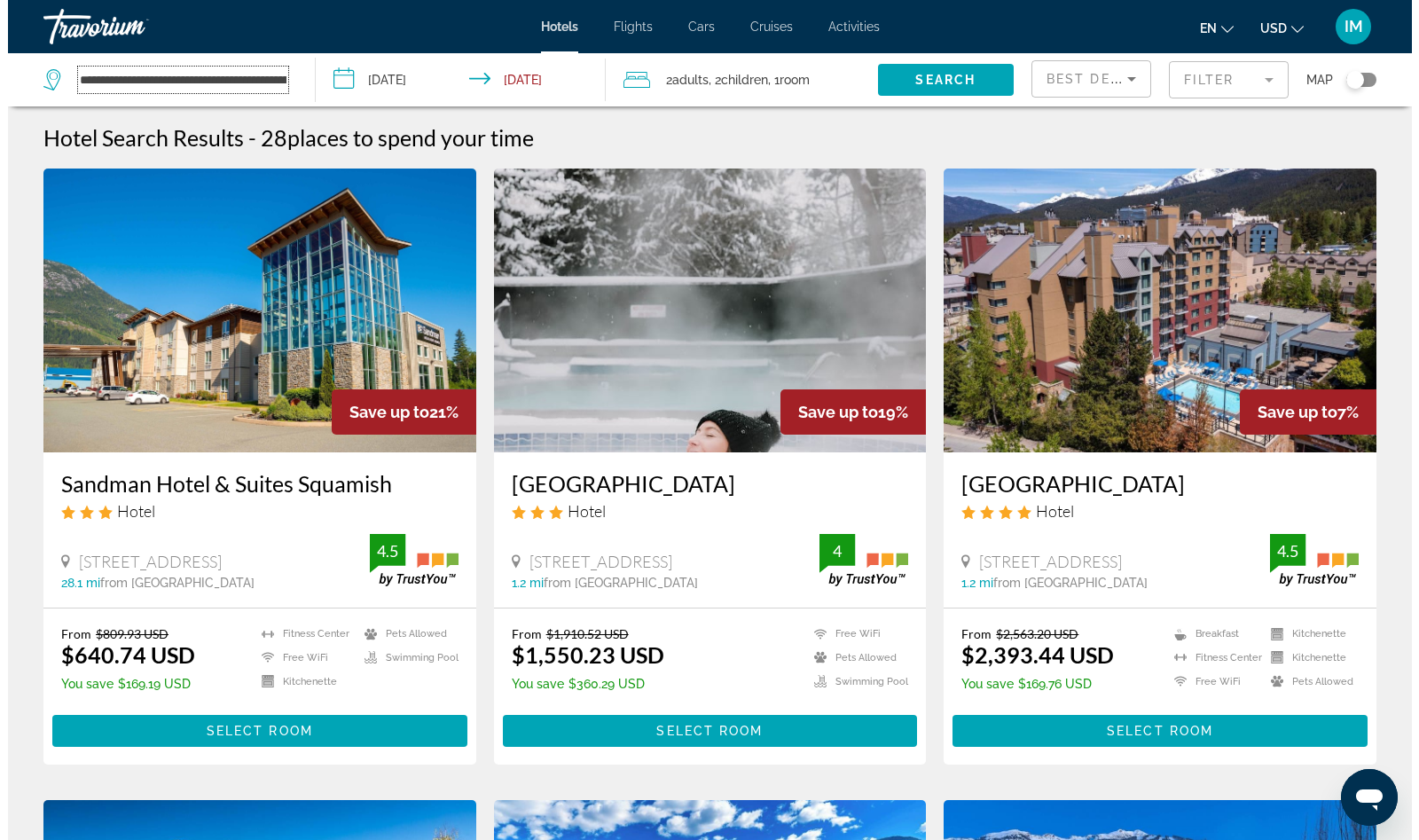
scroll to position [0, 136]
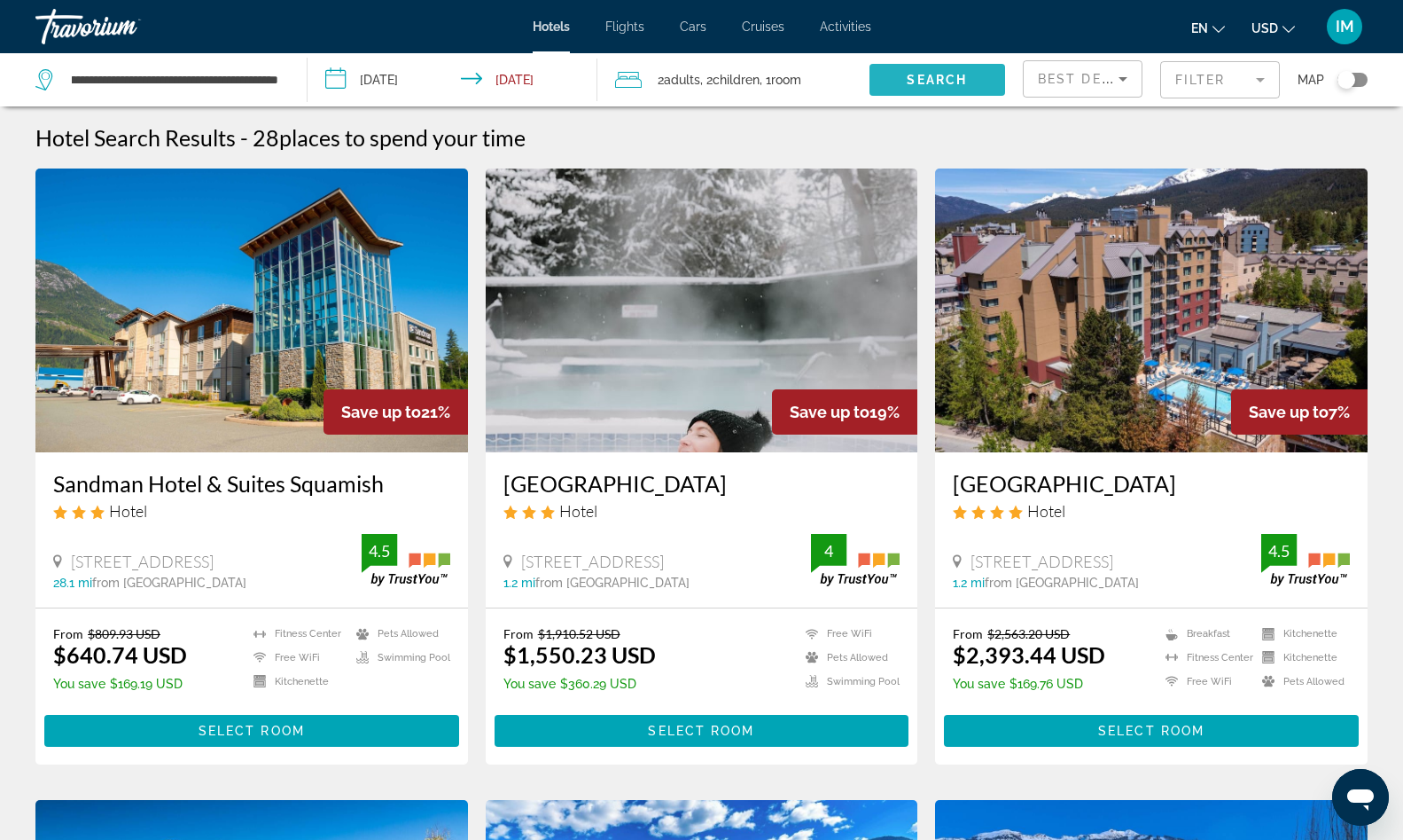
click at [930, 81] on span "Search" at bounding box center [937, 79] width 60 height 14
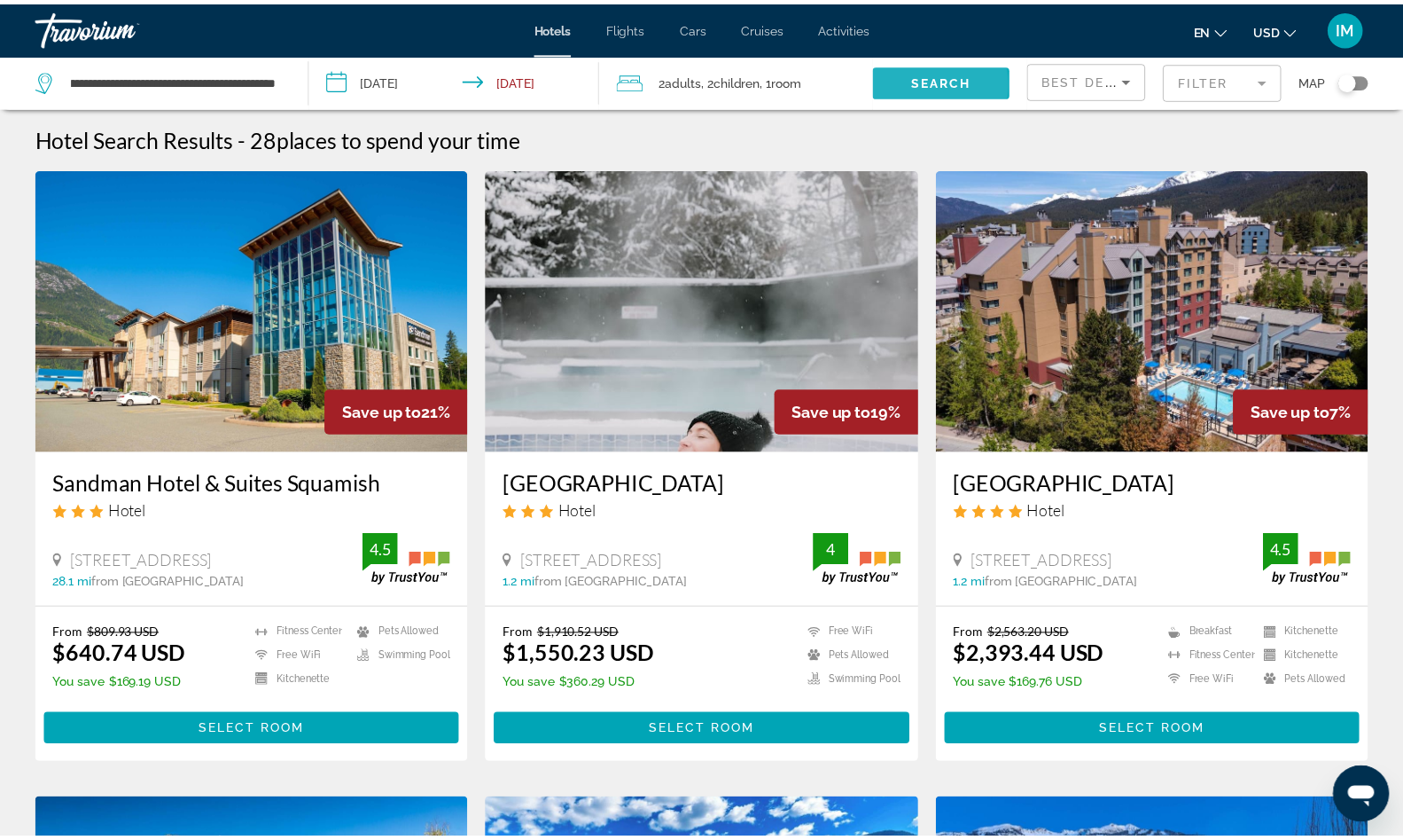
scroll to position [0, 23]
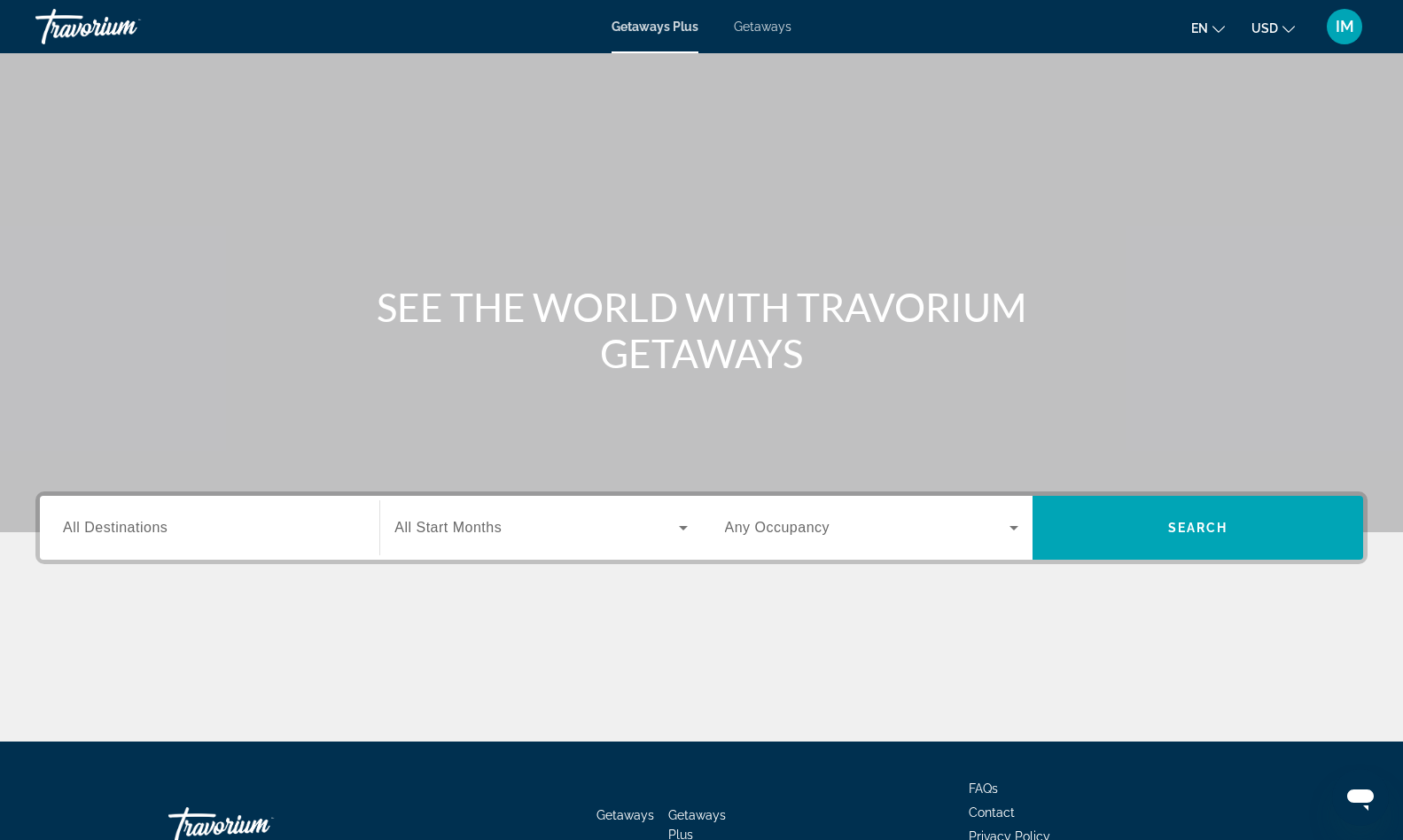
click at [204, 532] on input "Destination All Destinations" at bounding box center [210, 528] width 294 height 22
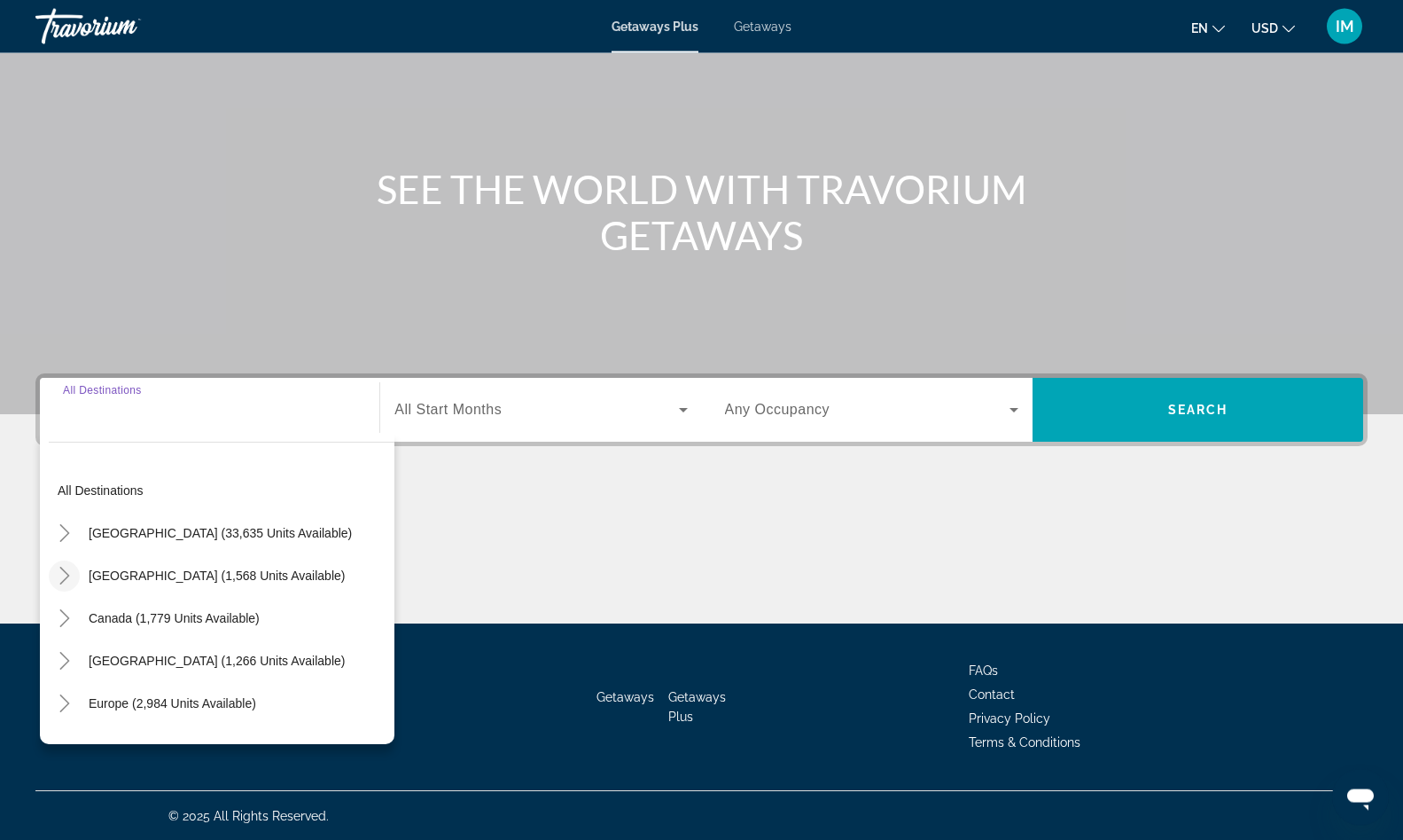
scroll to position [119, 0]
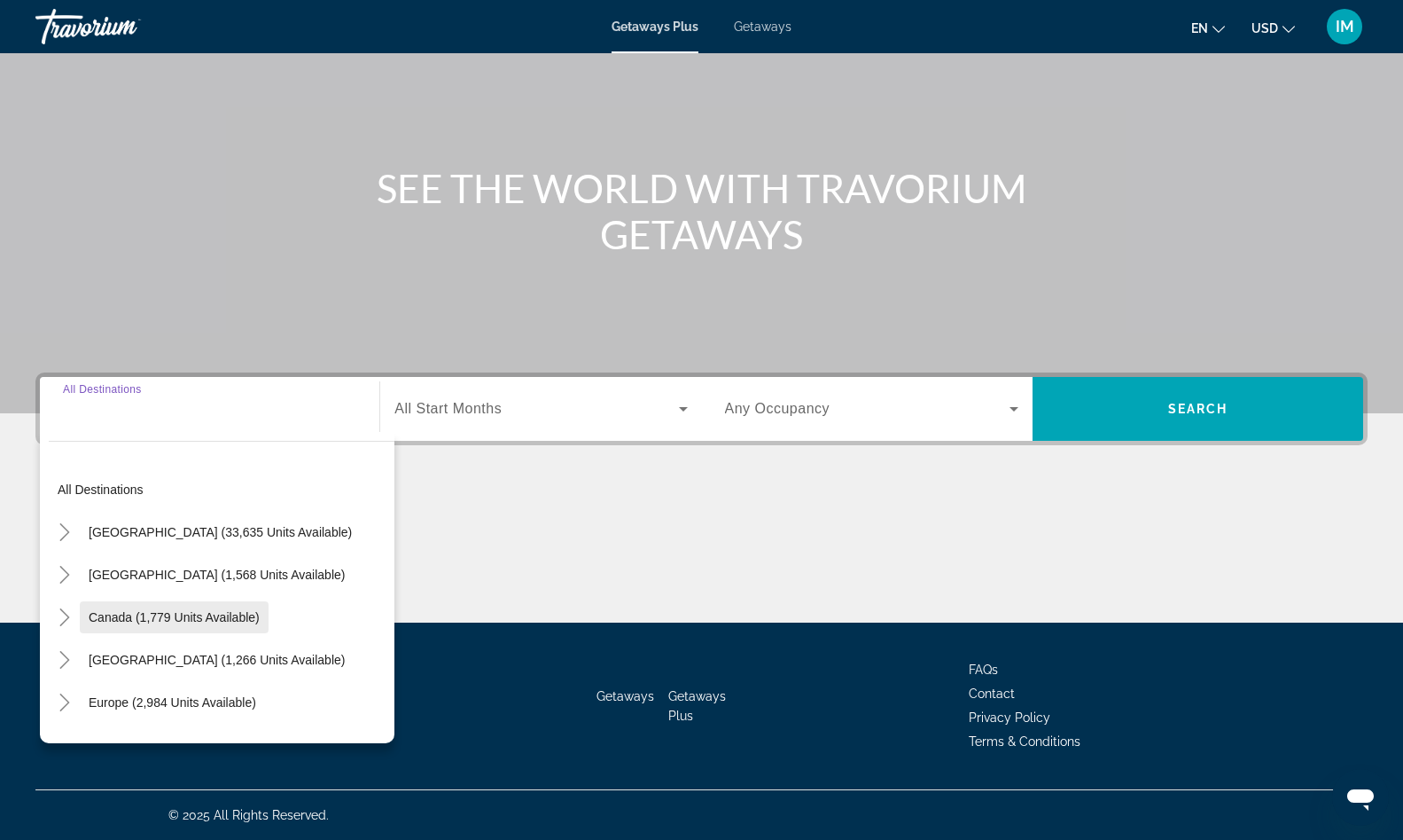
click at [122, 617] on span "Canada (1,779 units available)" at bounding box center [174, 617] width 171 height 14
type input "**********"
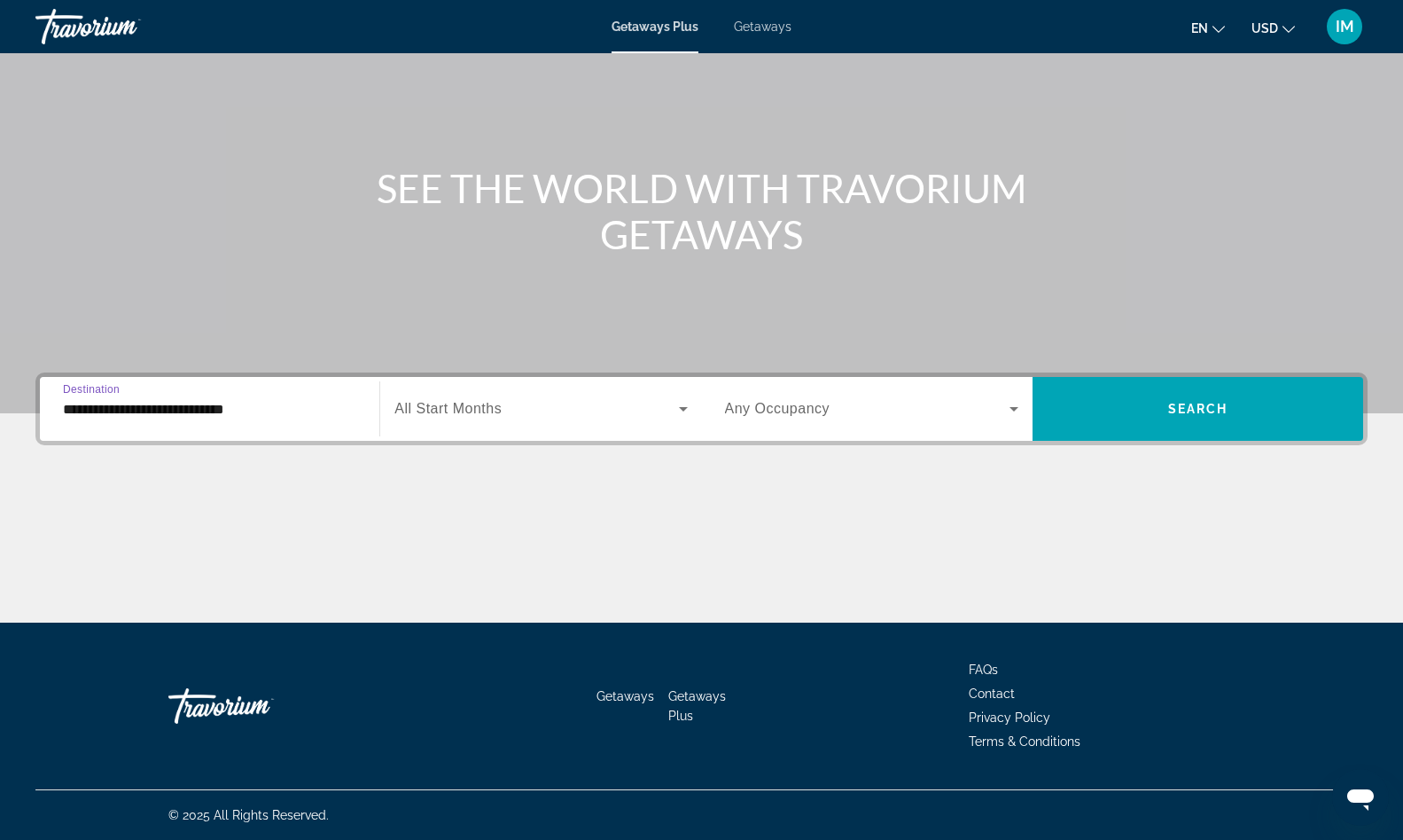
click at [627, 392] on div "Search widget" at bounding box center [540, 409] width 293 height 50
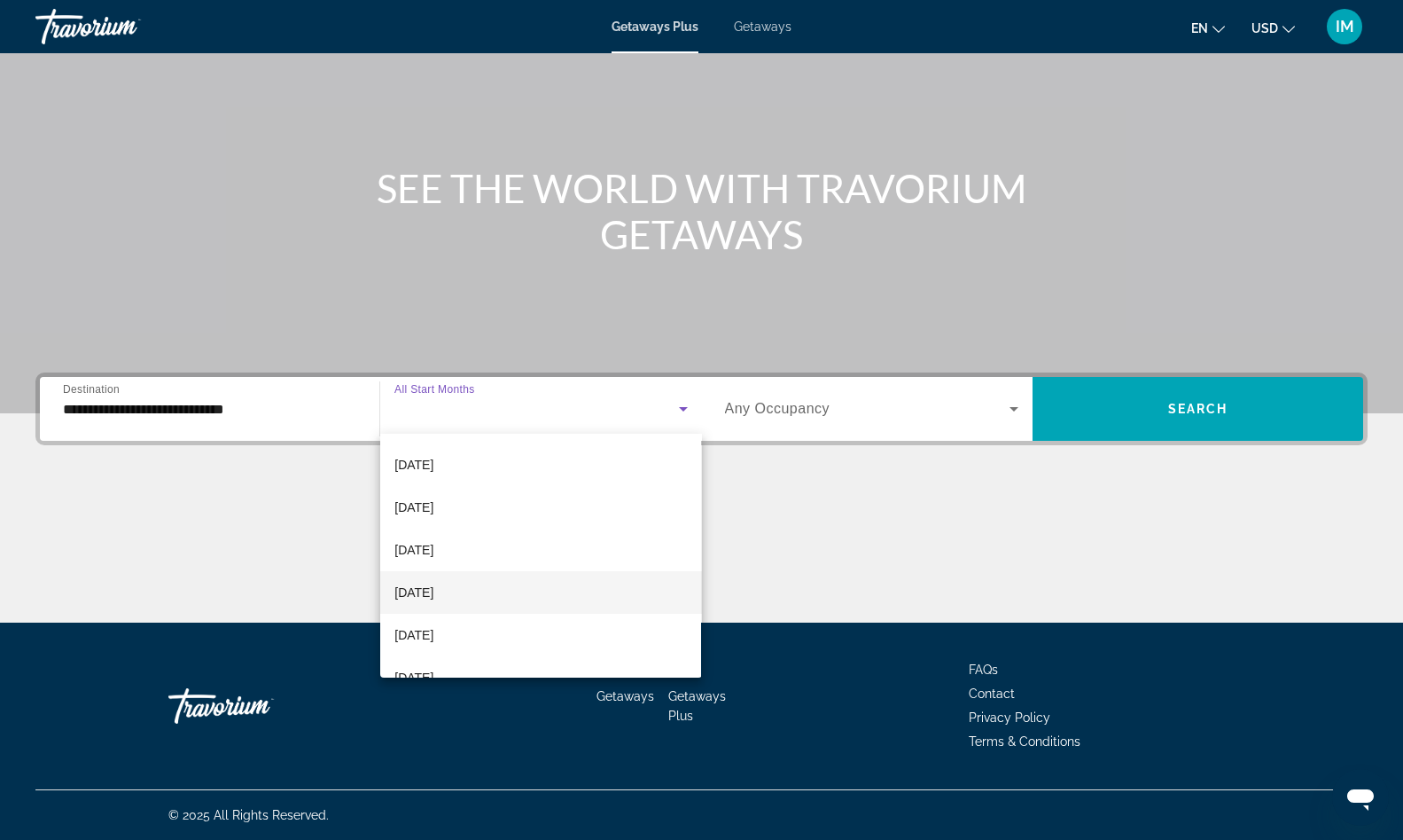
scroll to position [117, 0]
click at [433, 555] on span "[DATE]" at bounding box center [413, 557] width 39 height 22
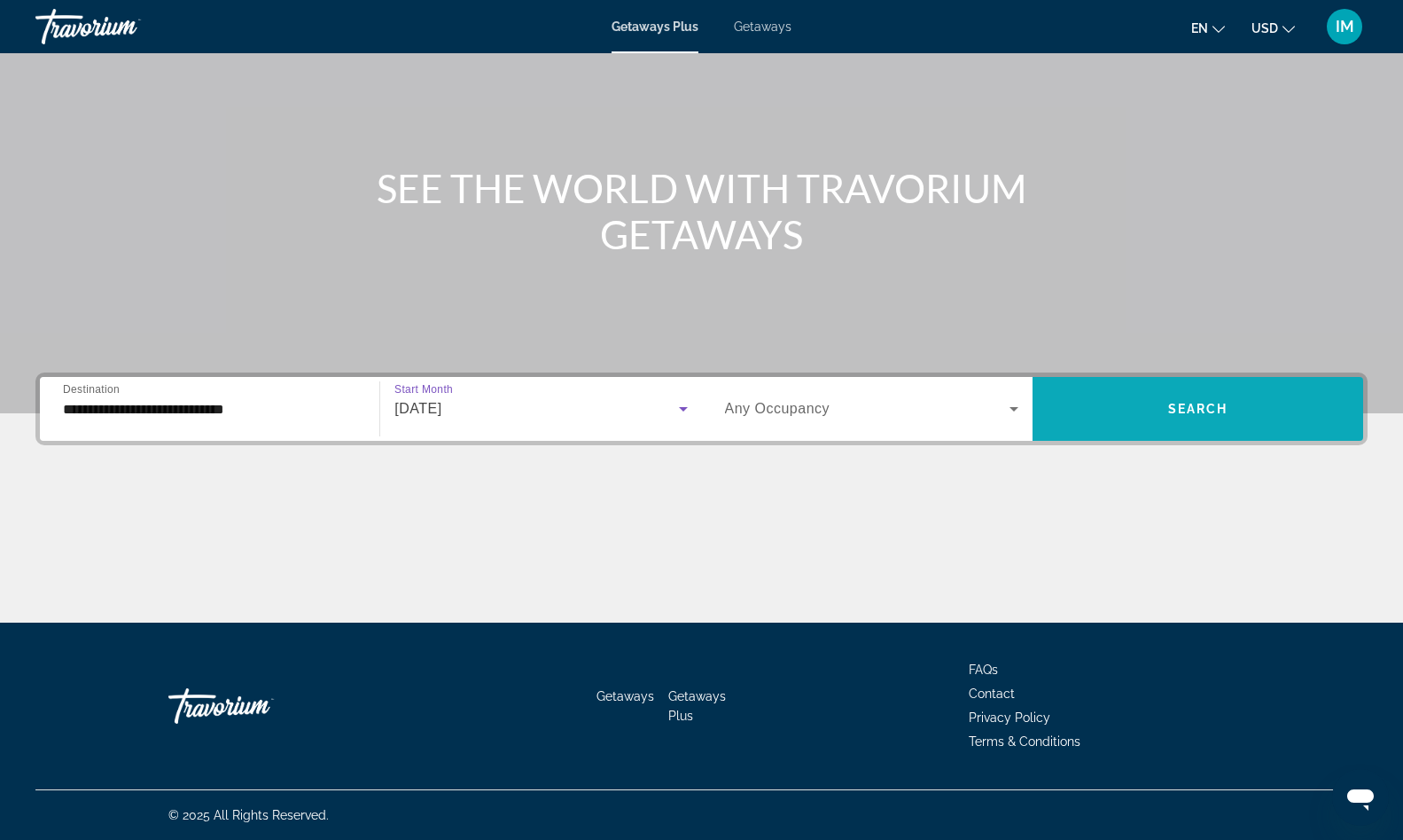
click at [1219, 403] on span "Search" at bounding box center [1199, 408] width 60 height 14
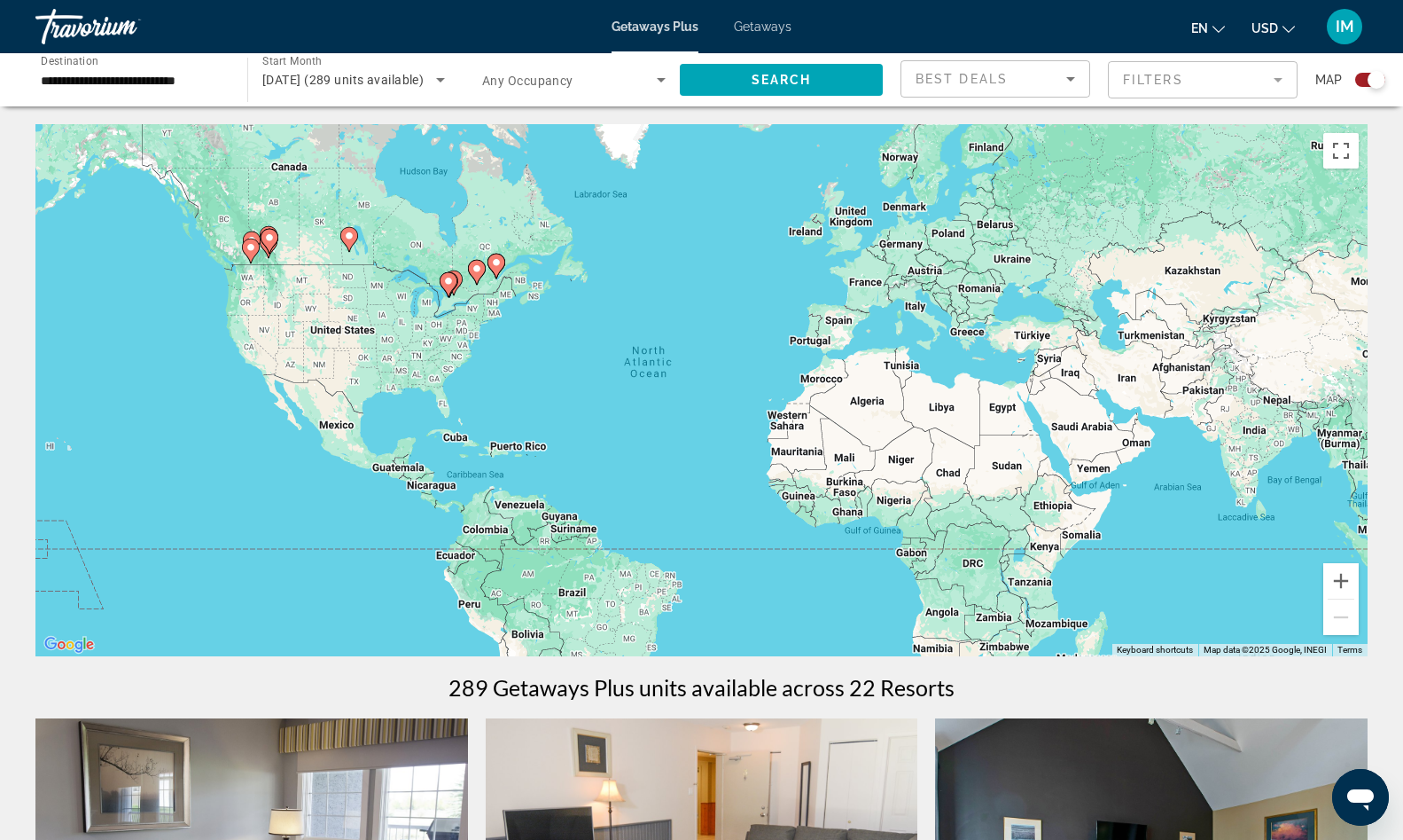
click at [129, 76] on input "**********" at bounding box center [132, 80] width 184 height 22
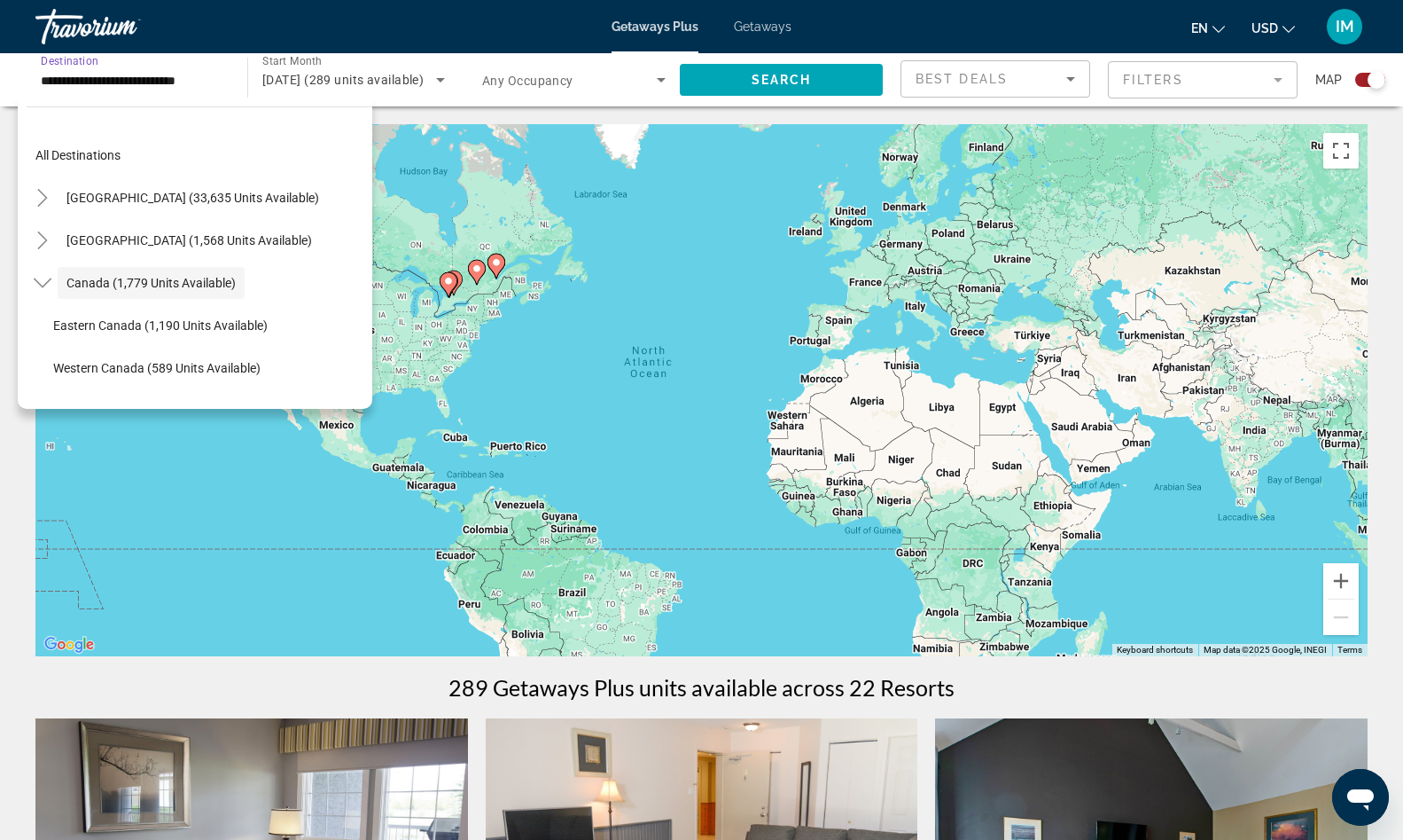
scroll to position [21, 0]
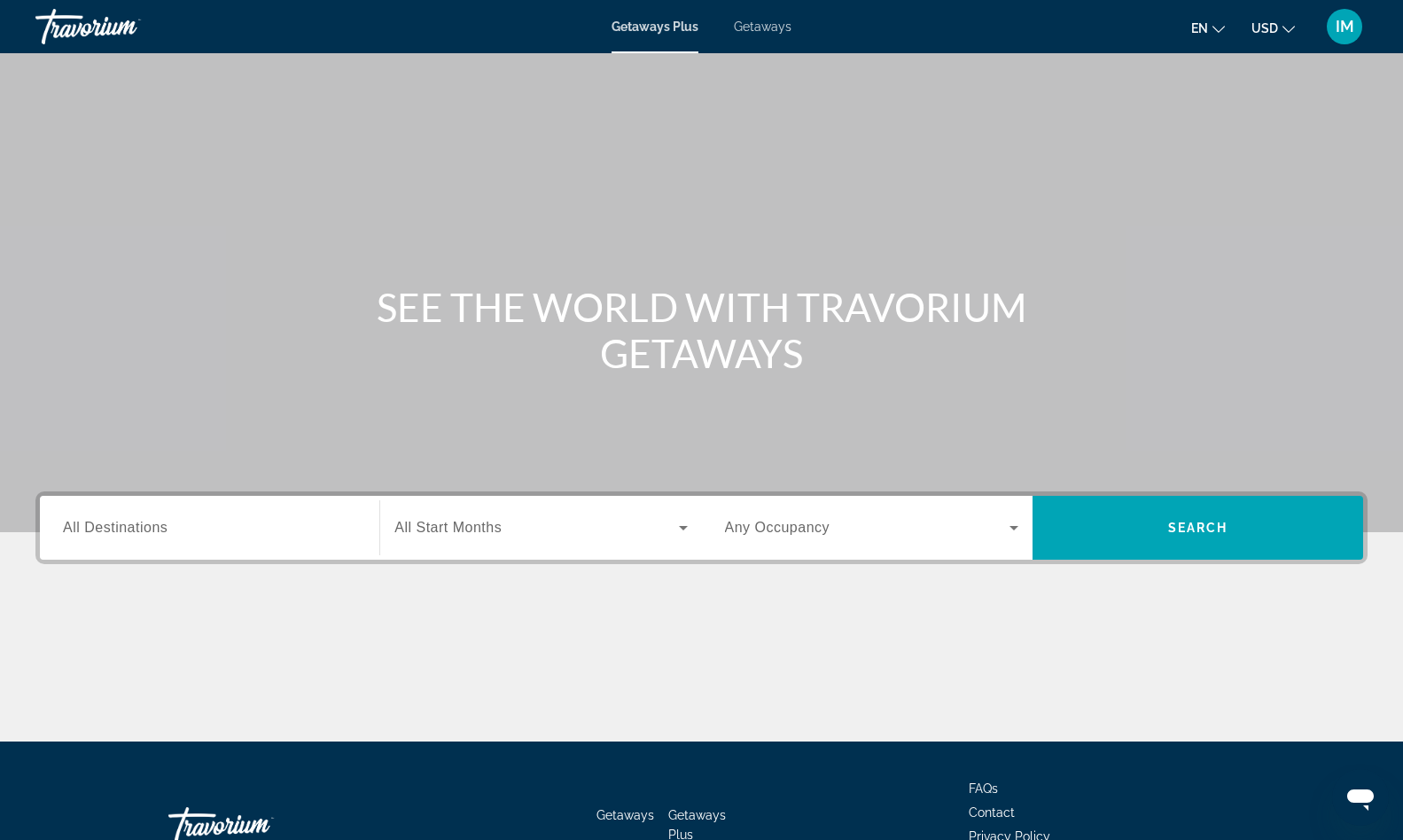
click at [156, 535] on span "All Destinations" at bounding box center [115, 527] width 105 height 15
click at [156, 535] on input "Destination All Destinations" at bounding box center [210, 528] width 294 height 22
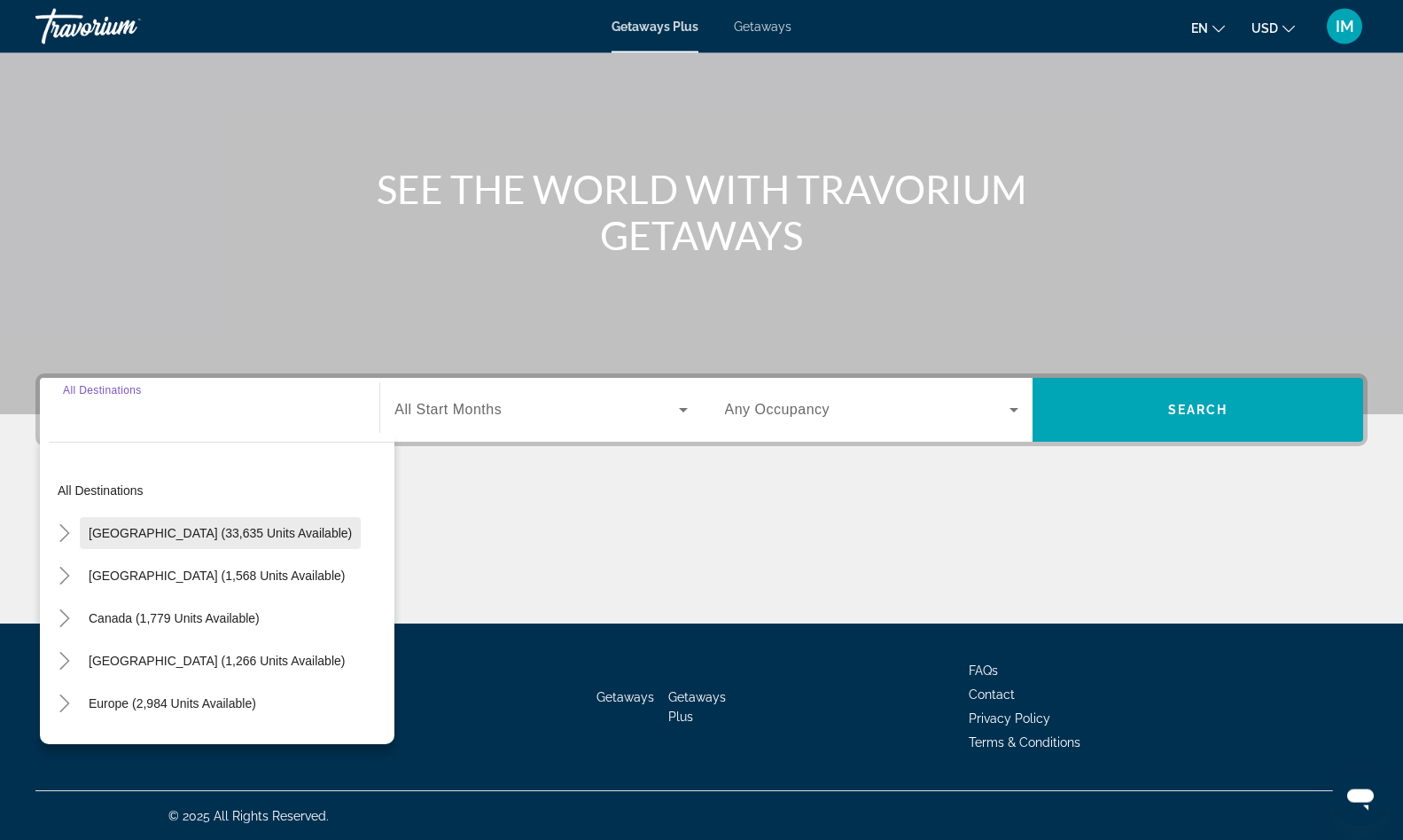
scroll to position [119, 0]
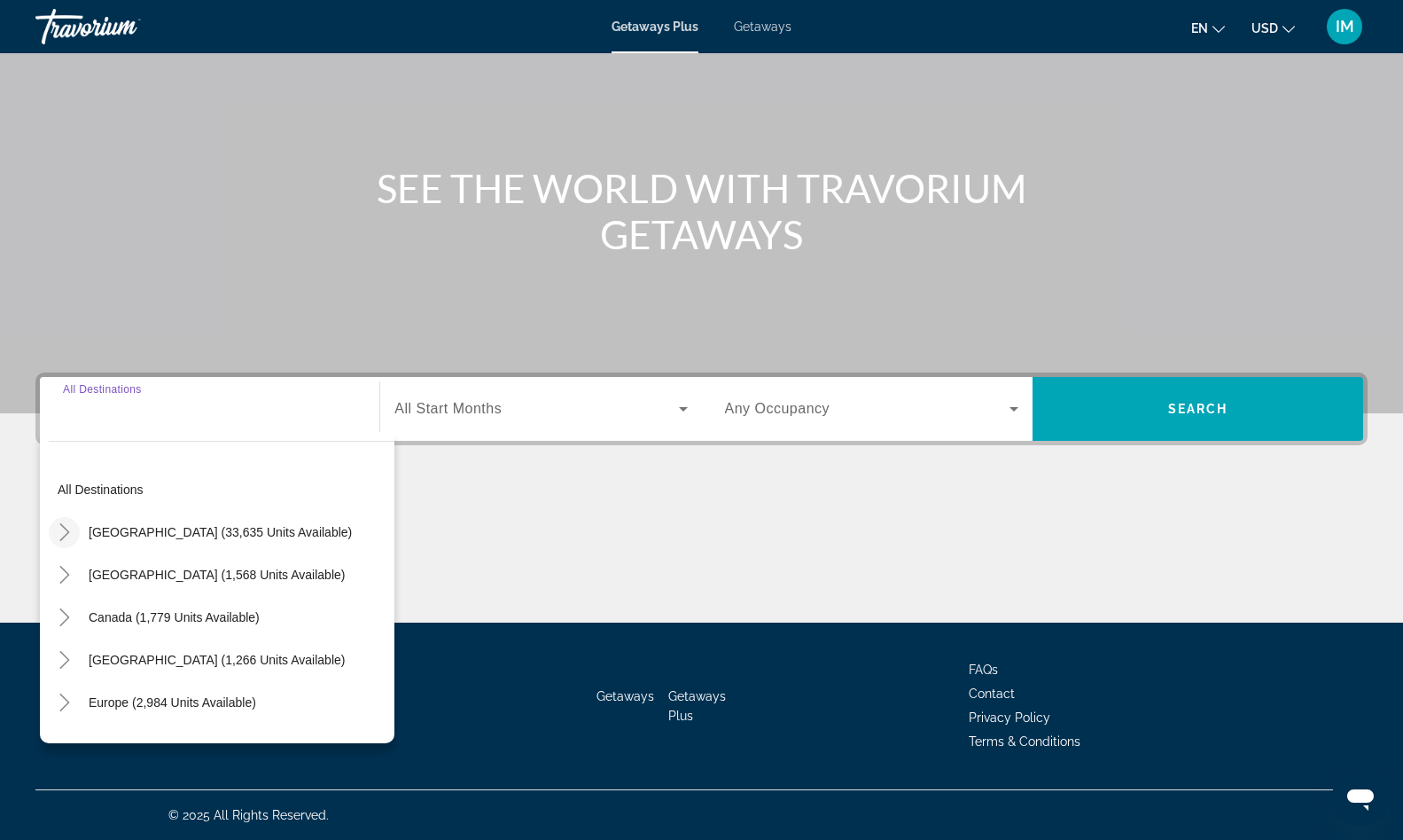
click at [64, 534] on icon "Toggle United States (33,635 units available)" at bounding box center [64, 531] width 18 height 18
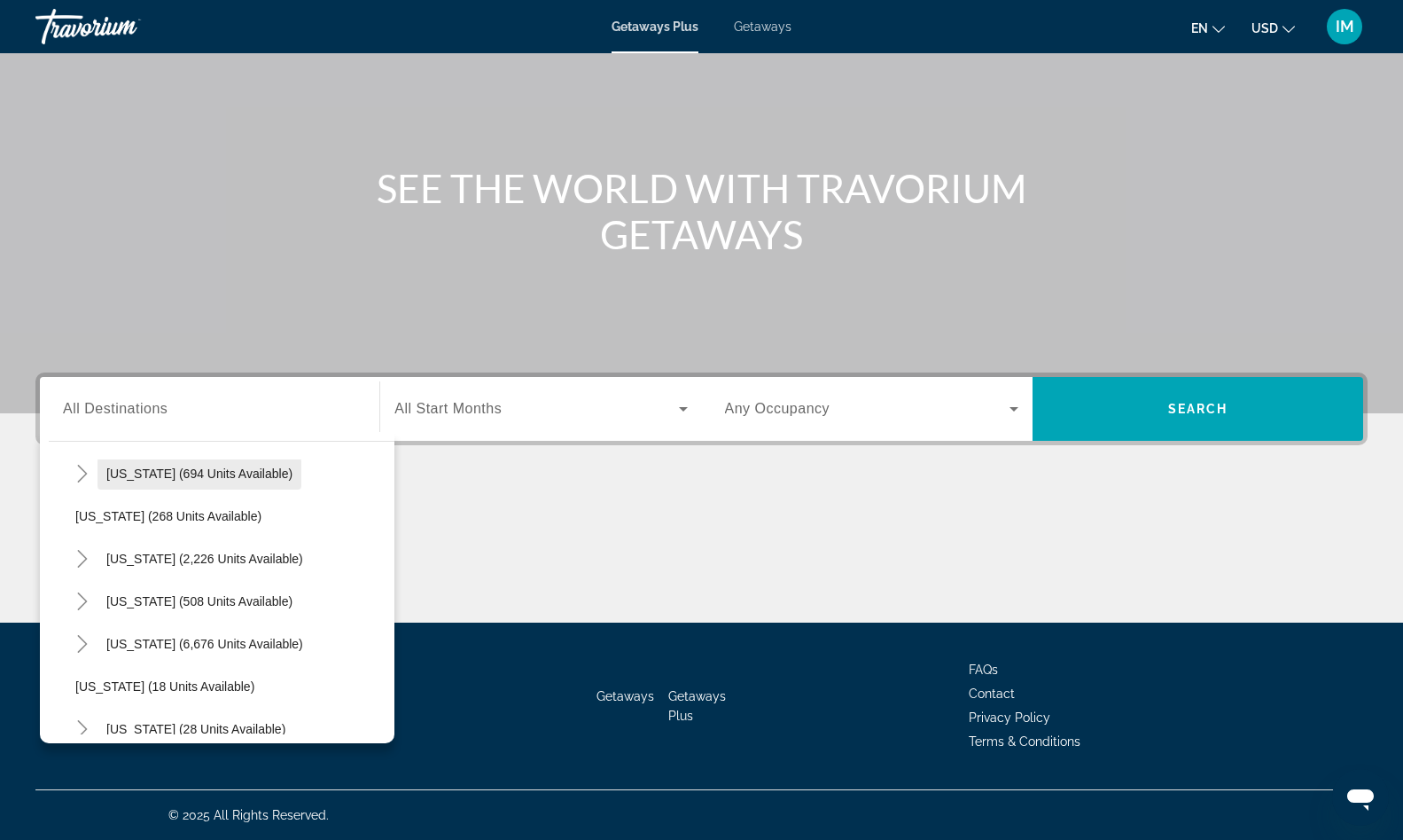
scroll to position [202, 0]
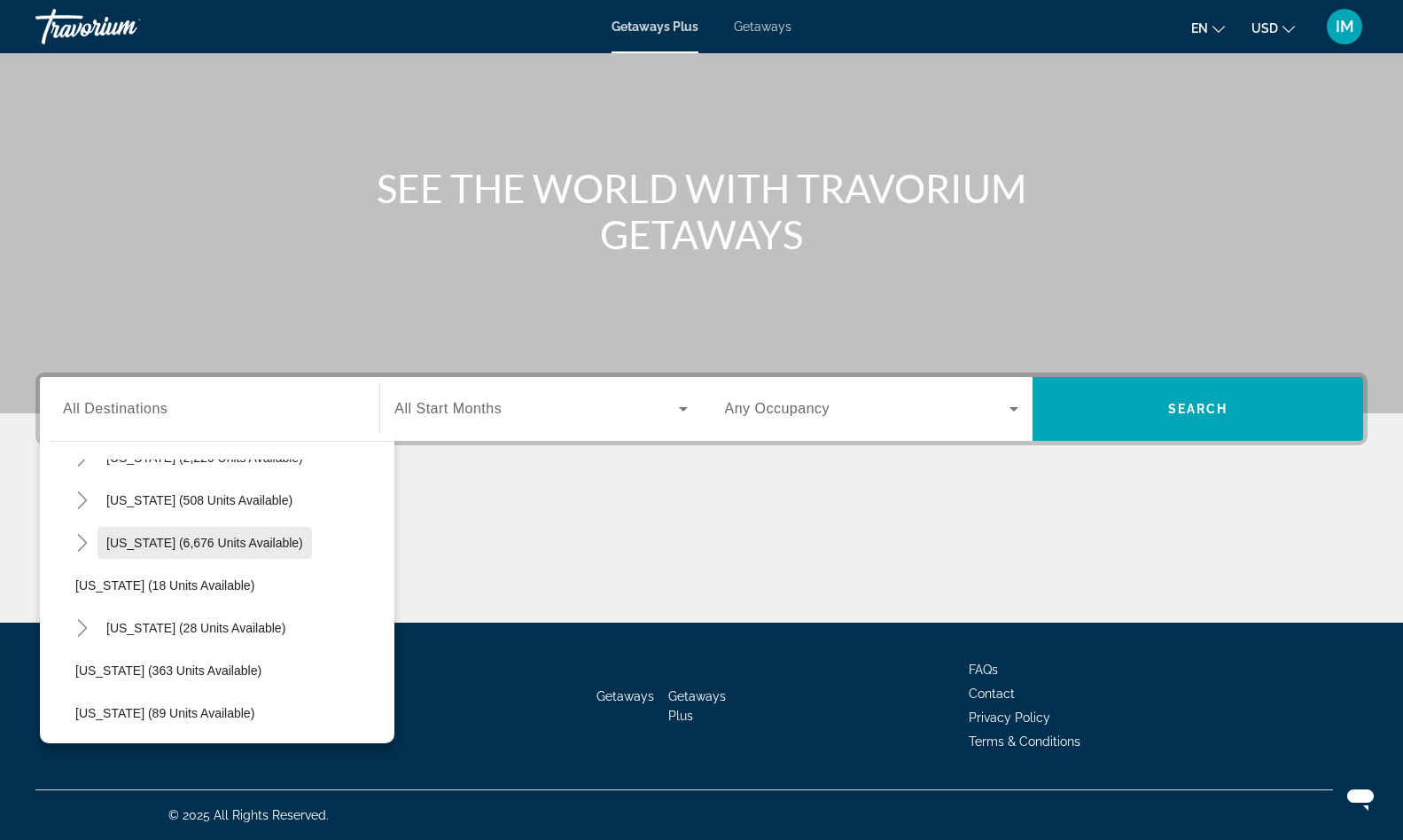
click at [187, 557] on span "Search widget" at bounding box center [205, 542] width 215 height 42
type input "**********"
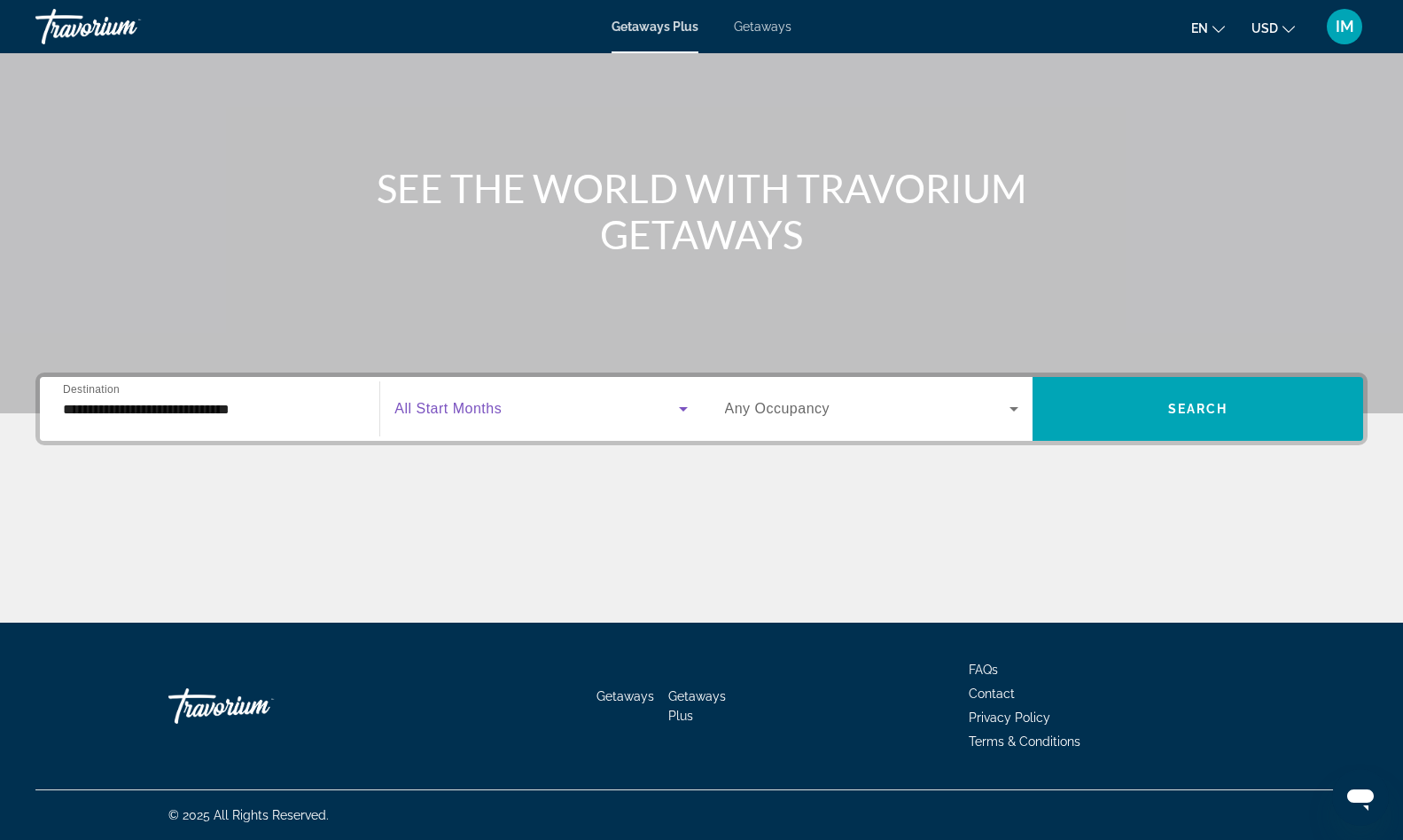
click at [644, 415] on span "Search widget" at bounding box center [536, 409] width 283 height 22
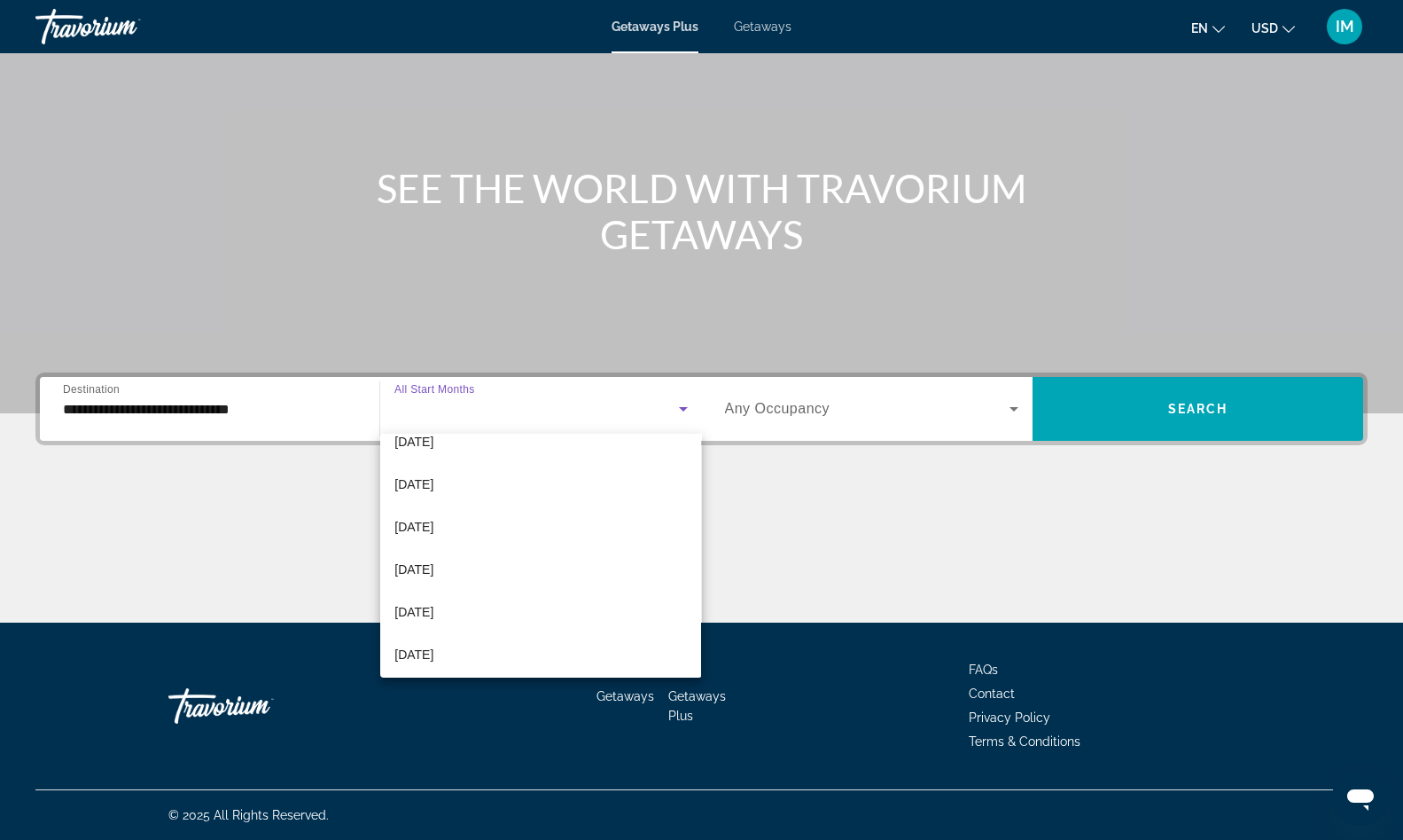
scroll to position [234, 0]
click at [419, 572] on span "[DATE]" at bounding box center [413, 568] width 39 height 22
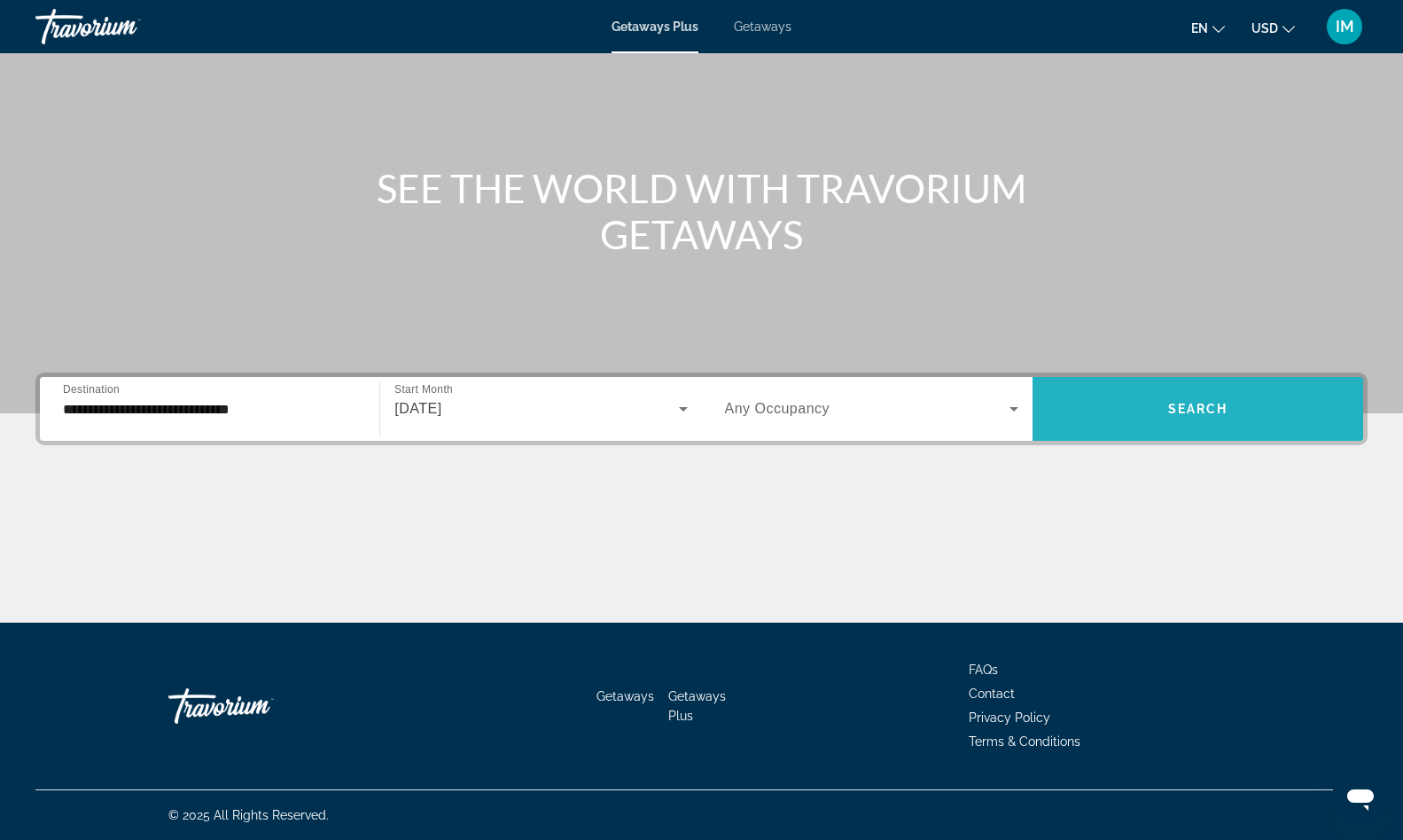
click at [1151, 410] on span "Search widget" at bounding box center [1198, 408] width 331 height 42
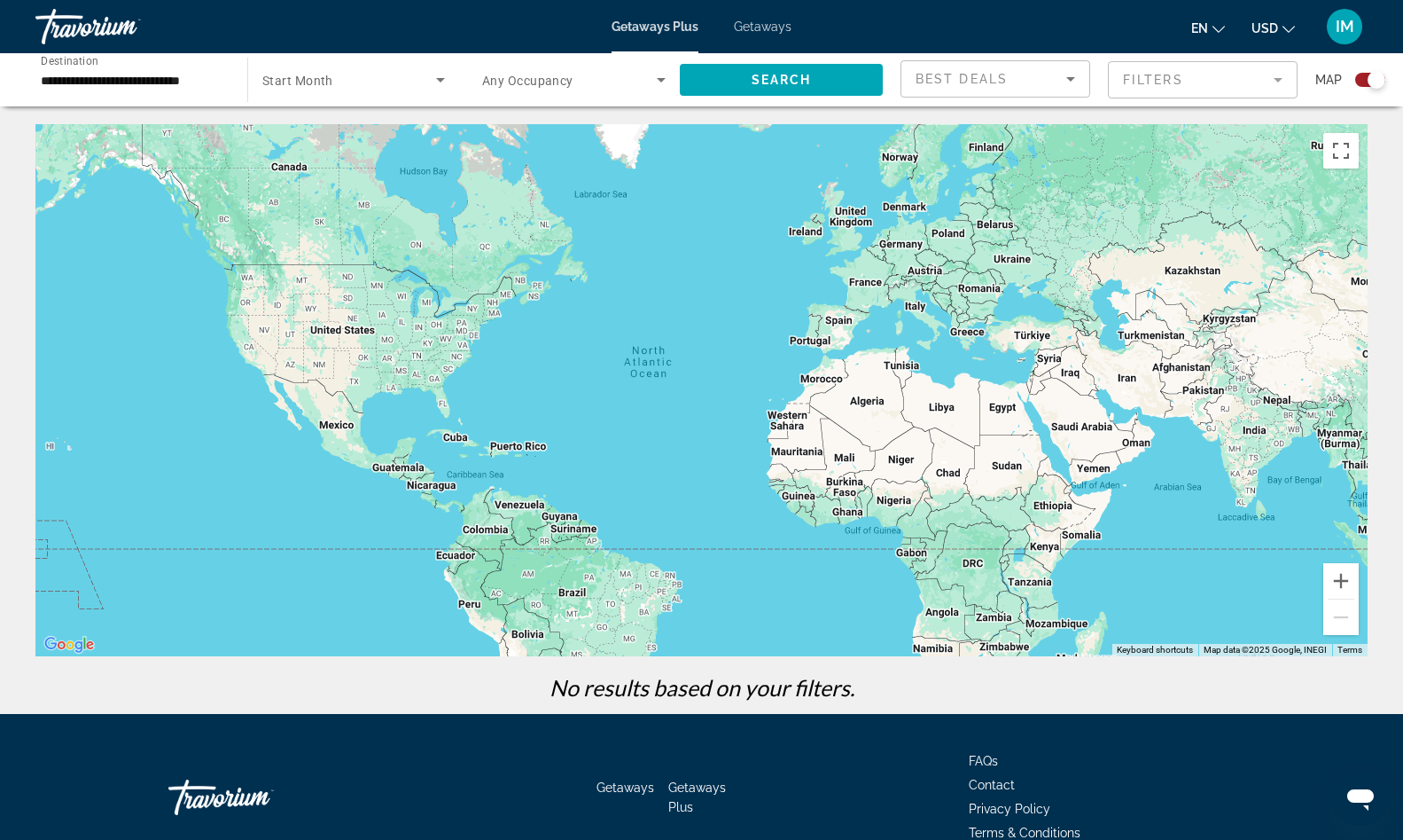
click at [397, 83] on span "Search widget" at bounding box center [349, 79] width 174 height 22
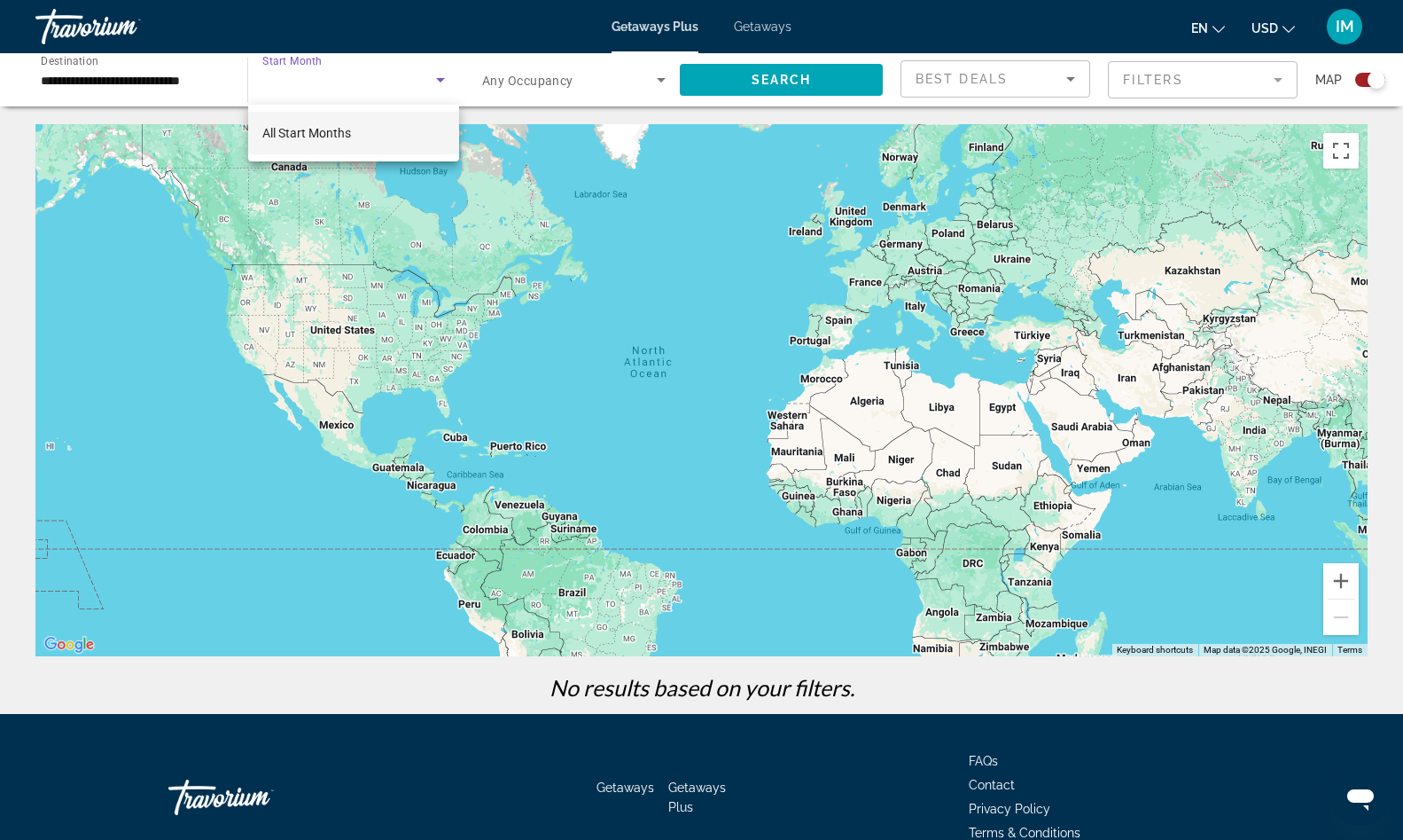
click at [331, 129] on span "All Start Months" at bounding box center [307, 133] width 89 height 14
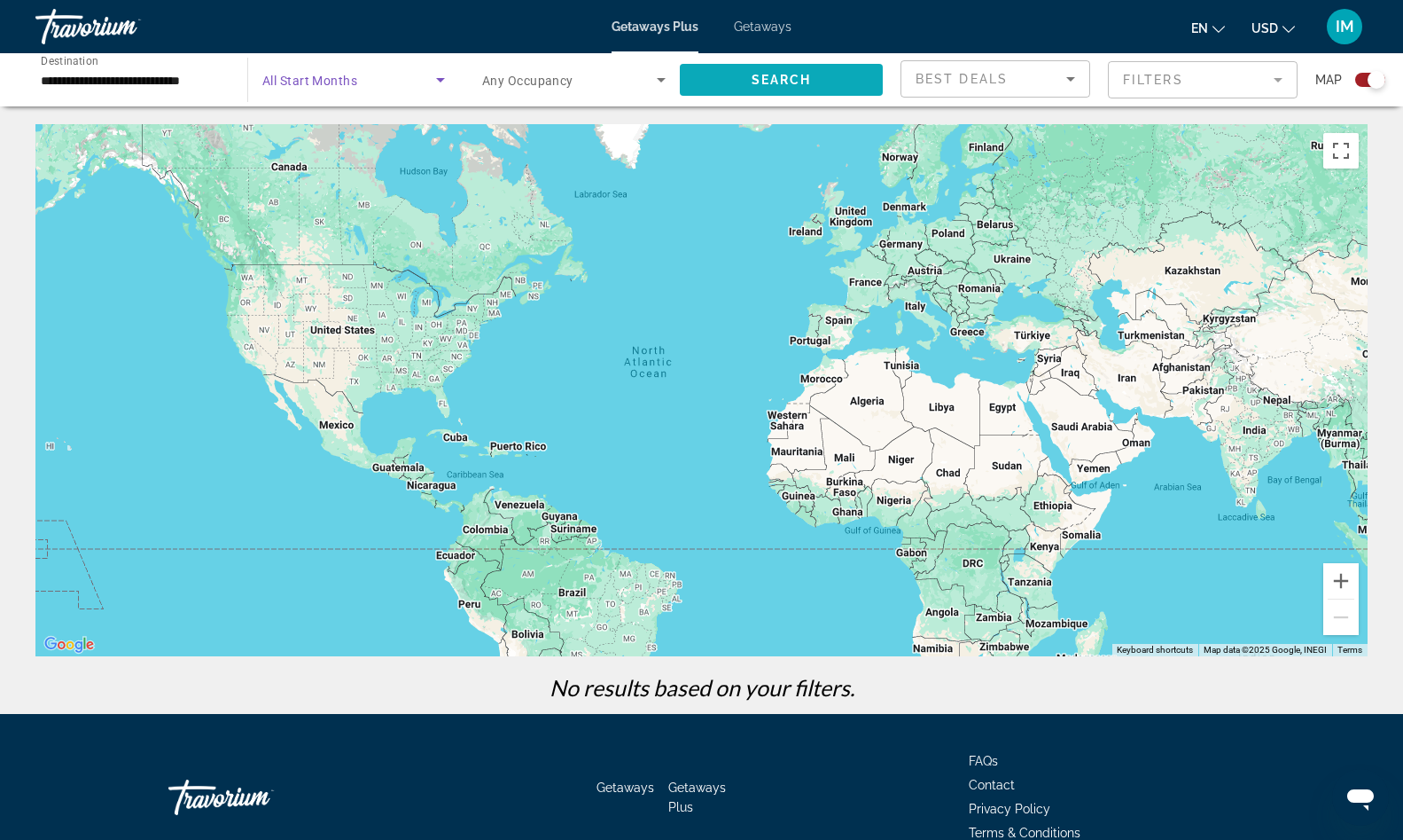
click at [792, 75] on span "Search" at bounding box center [782, 79] width 60 height 14
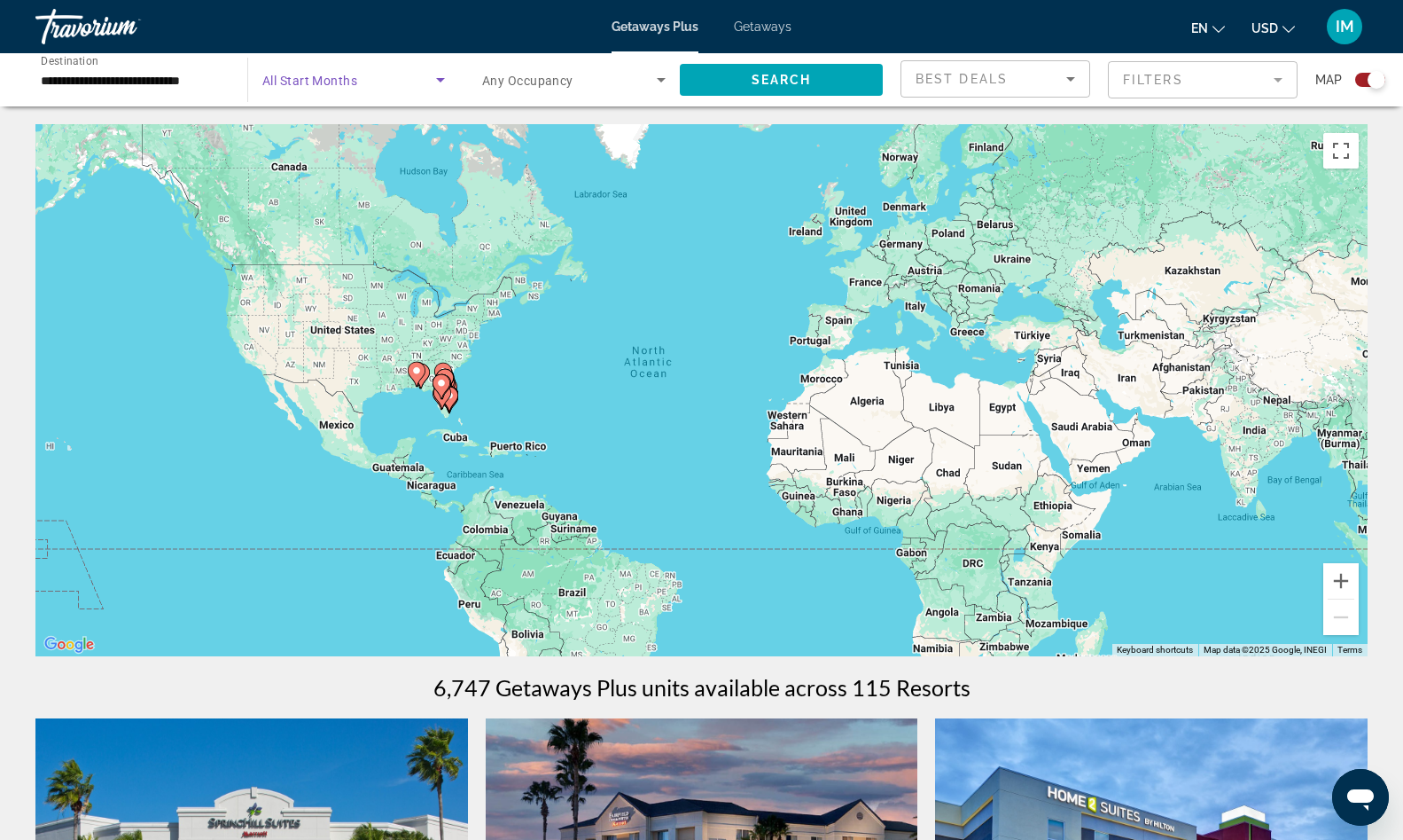
click at [424, 83] on span "Search widget" at bounding box center [349, 79] width 174 height 22
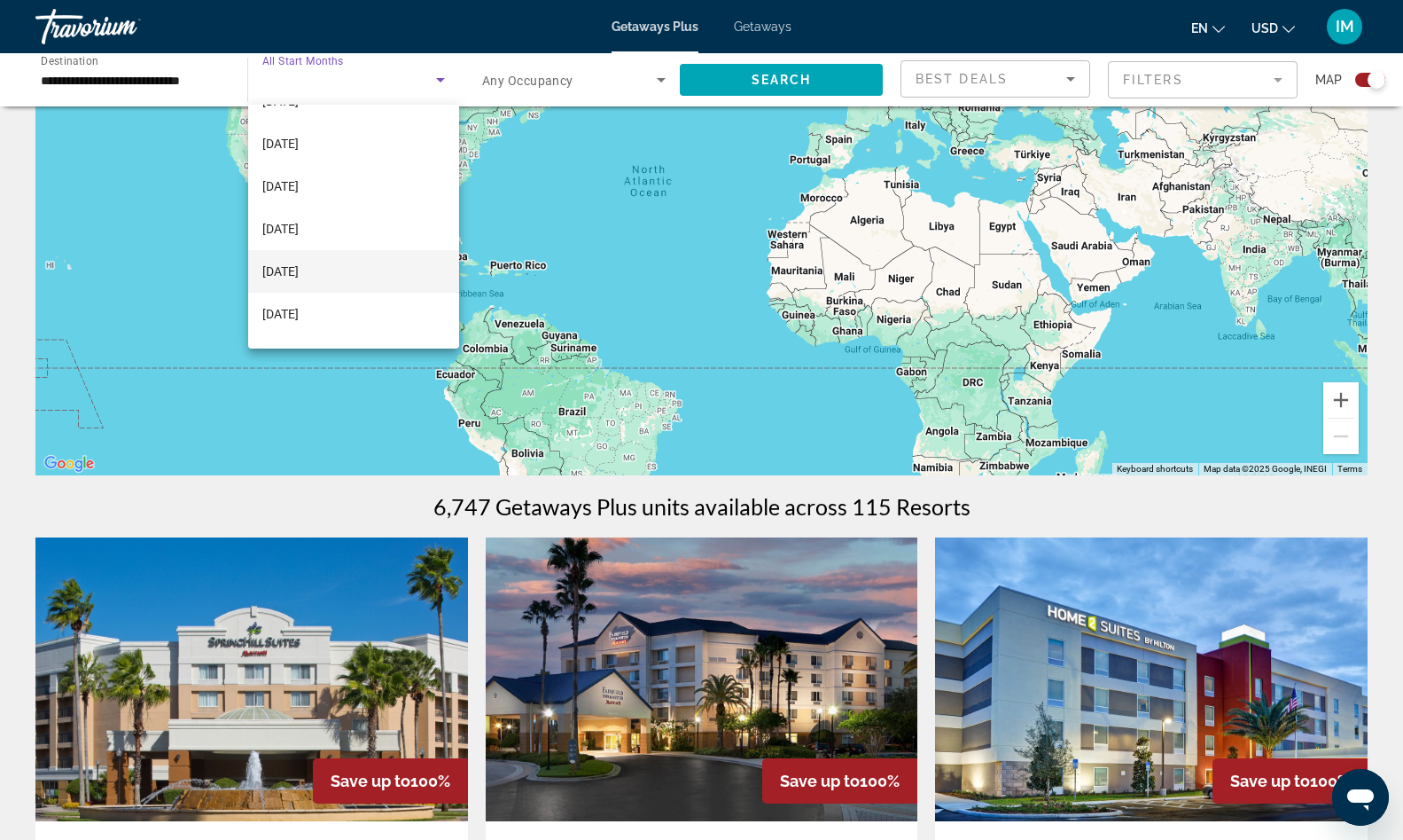
scroll to position [196, 0]
click at [642, 136] on div at bounding box center [702, 420] width 1403 height 840
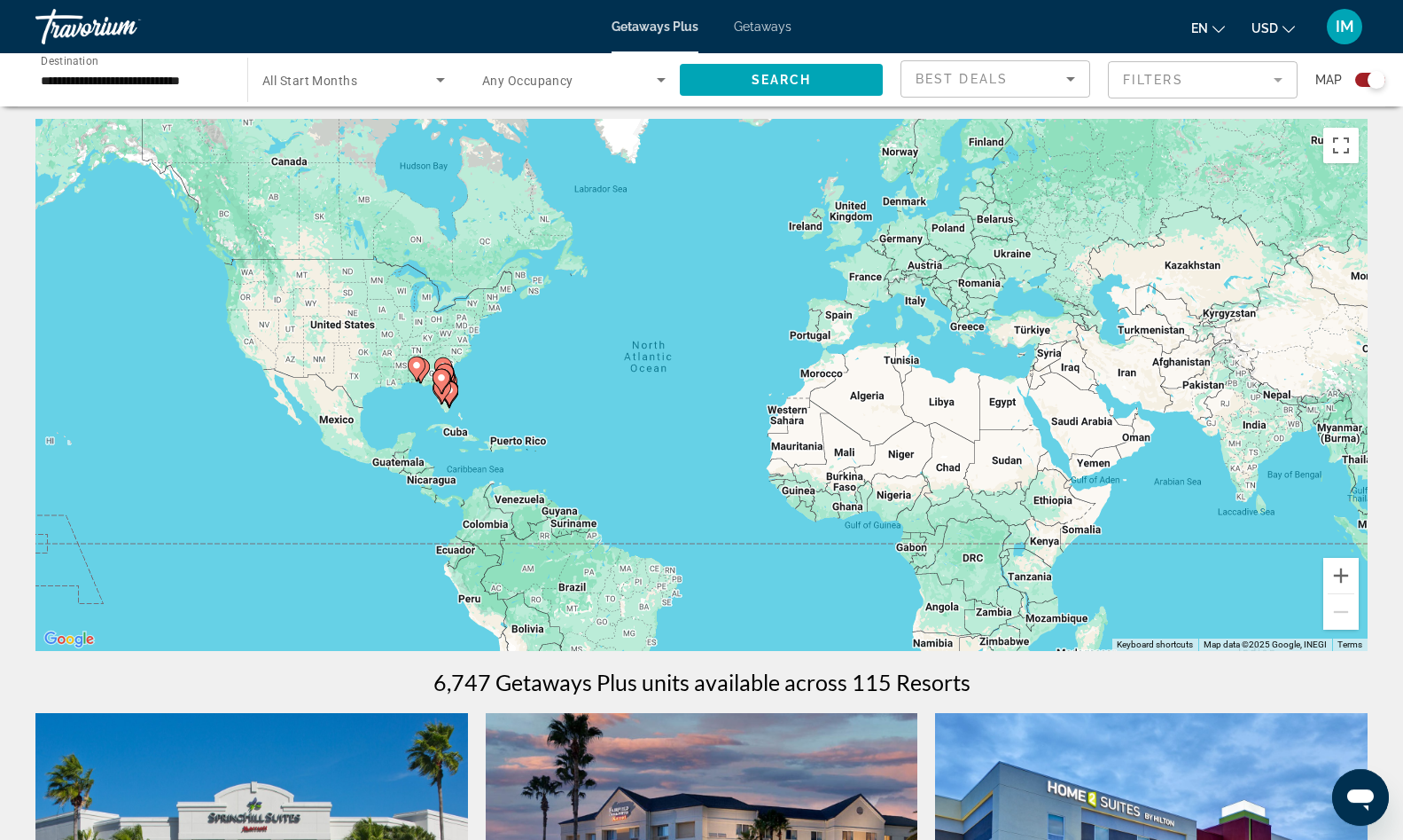
scroll to position [0, 0]
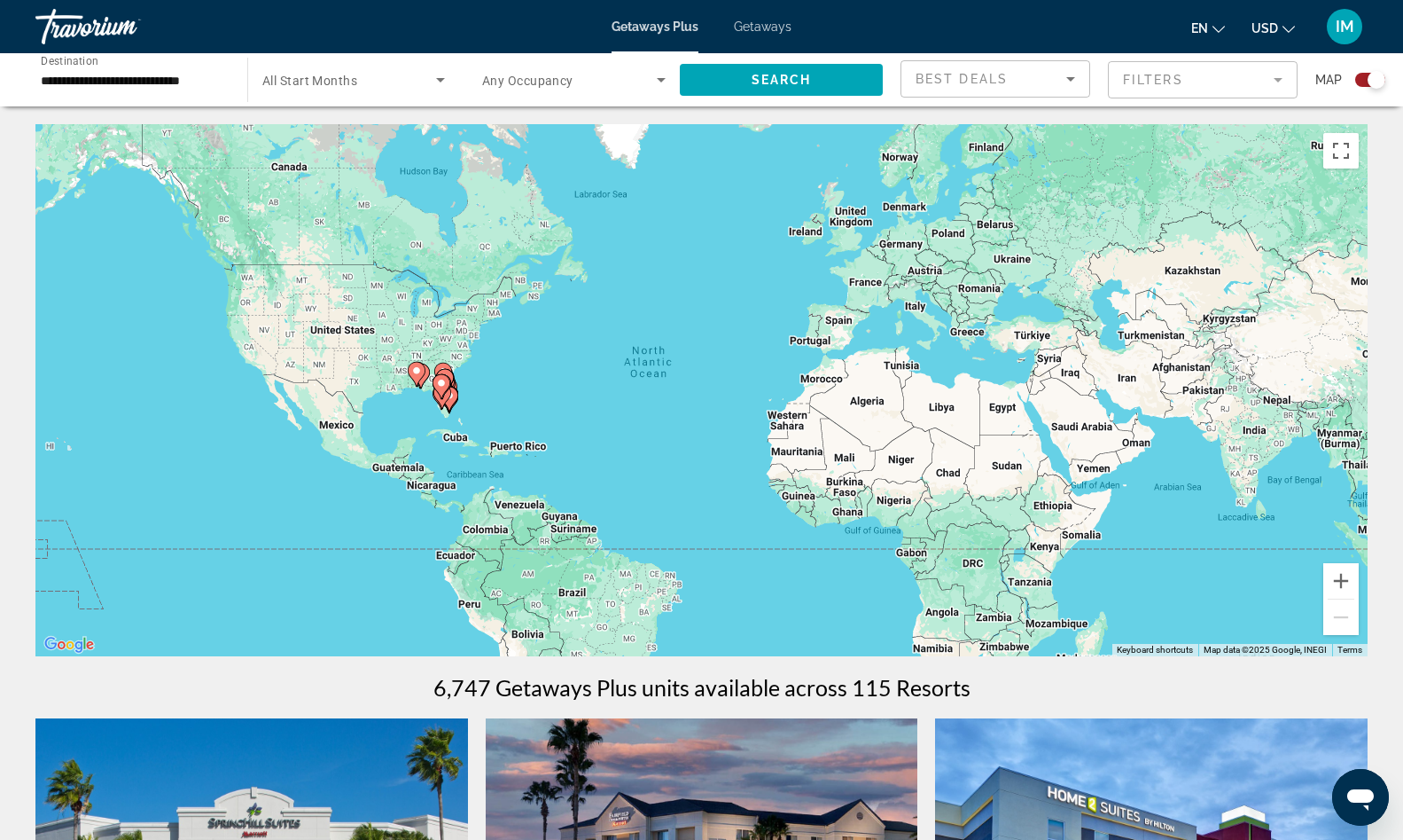
click at [747, 31] on span "Getaways" at bounding box center [763, 26] width 57 height 14
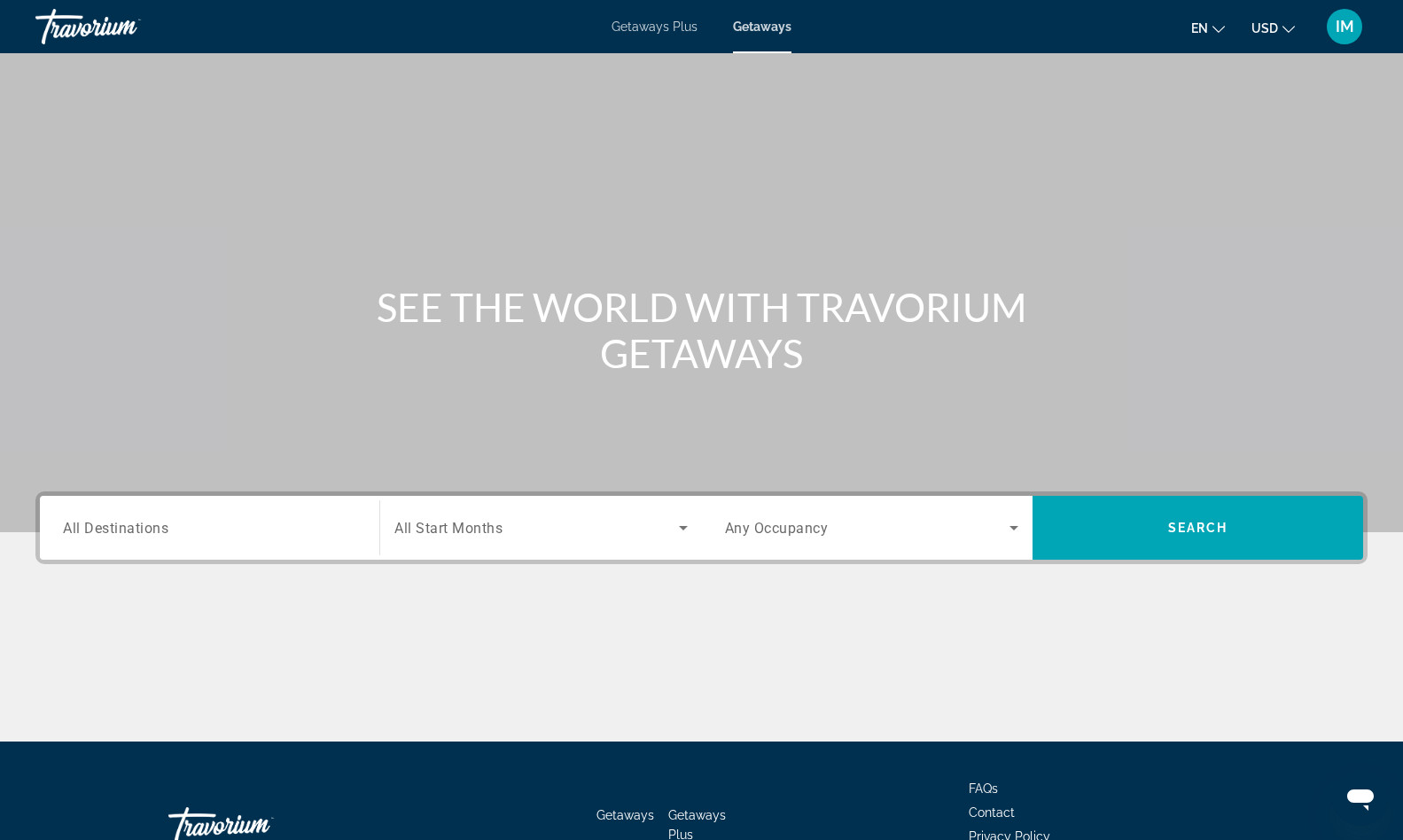
click at [174, 523] on input "Destination All Destinations" at bounding box center [210, 528] width 294 height 22
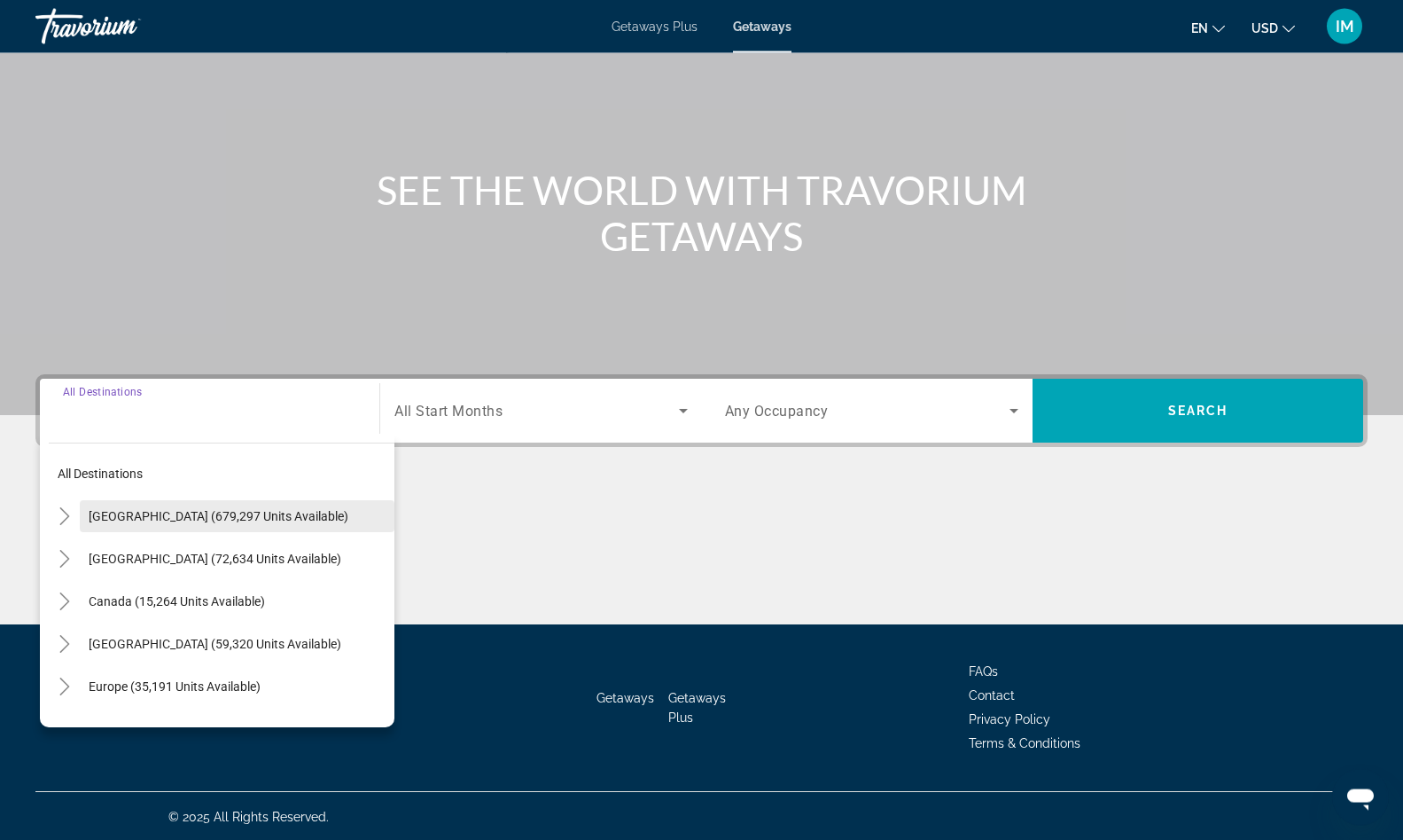
scroll to position [119, 0]
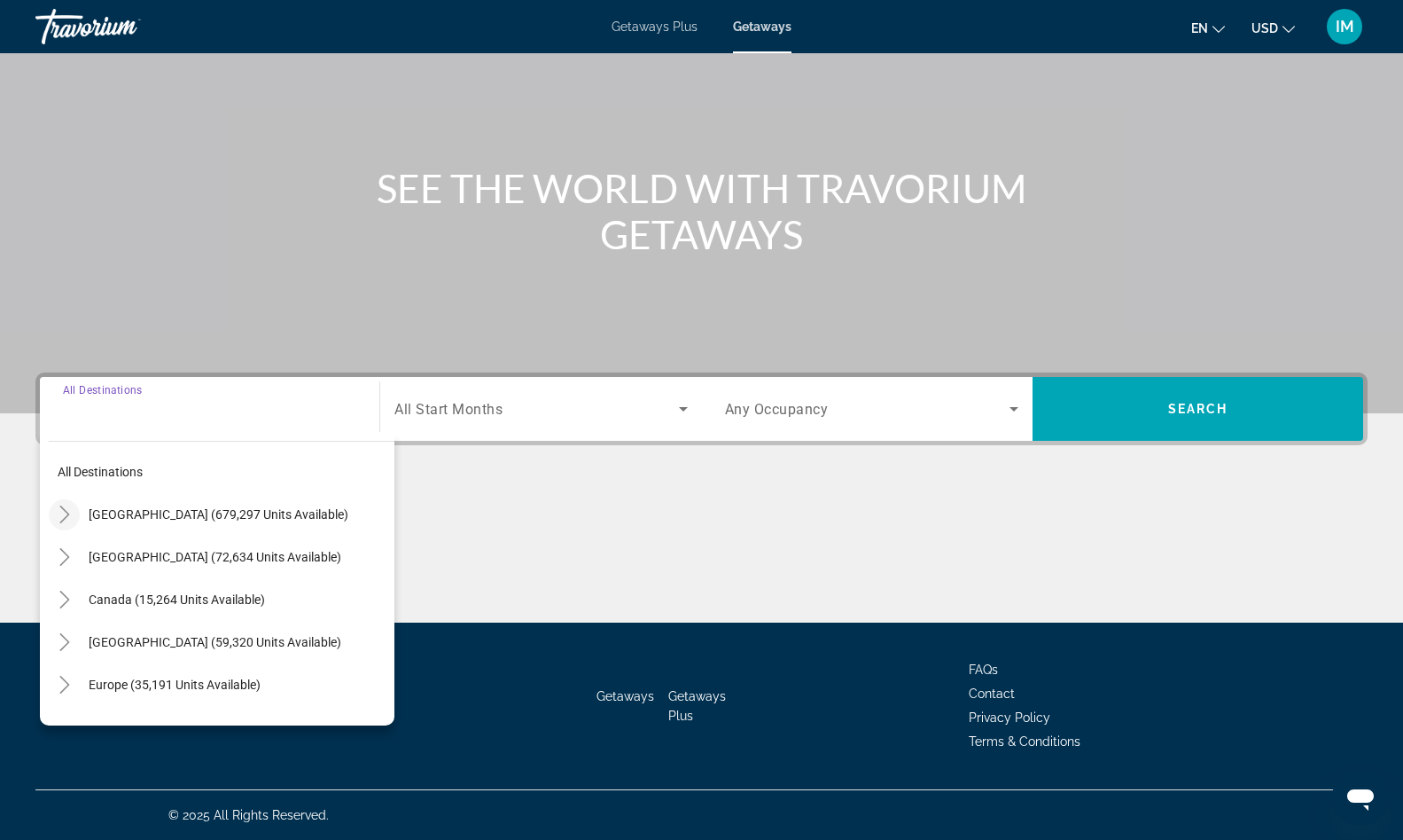
click at [62, 508] on icon "Toggle United States (679,297 units available)" at bounding box center [64, 514] width 9 height 18
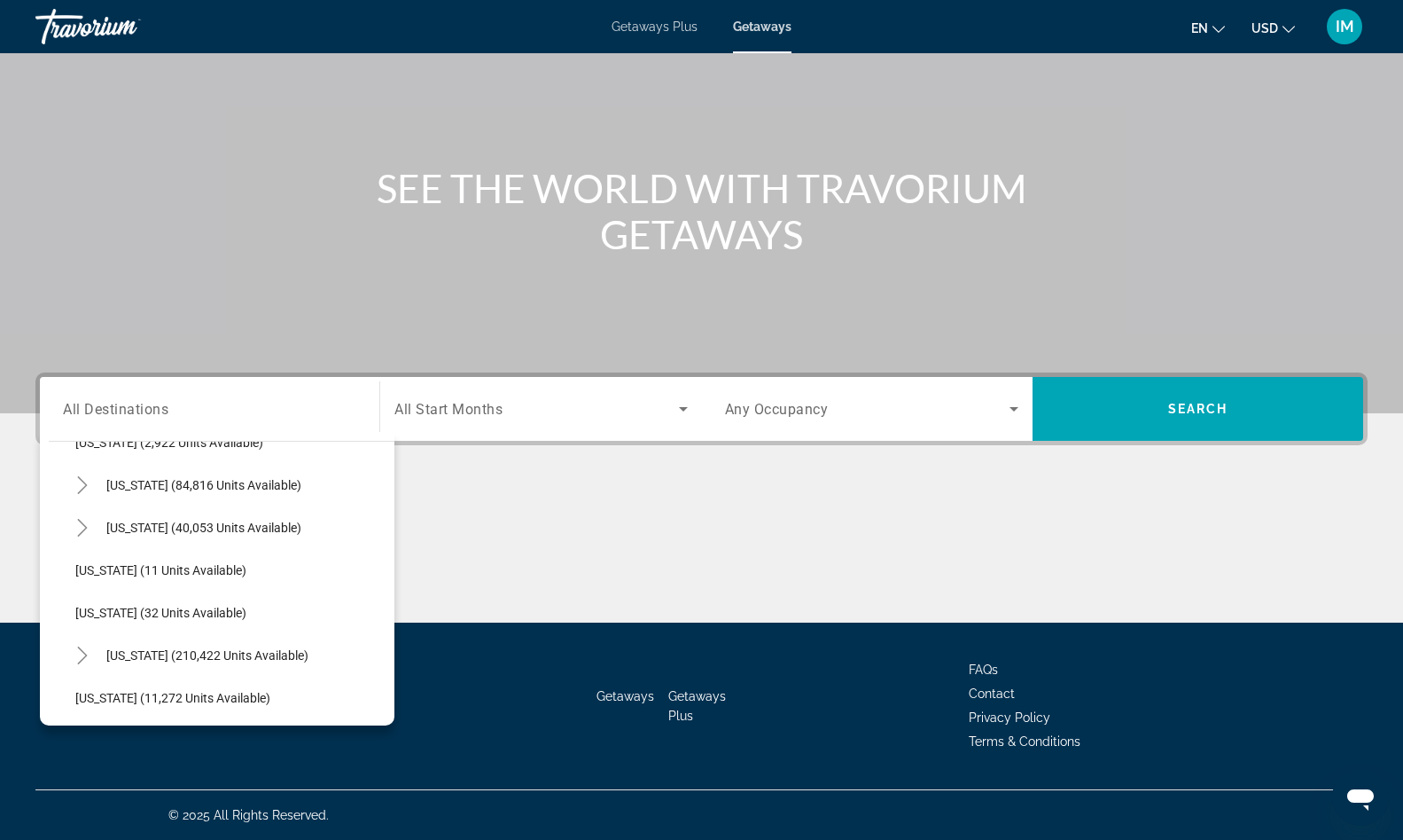
scroll to position [202, 0]
click at [148, 644] on span "Search widget" at bounding box center [246, 652] width 297 height 42
type input "**********"
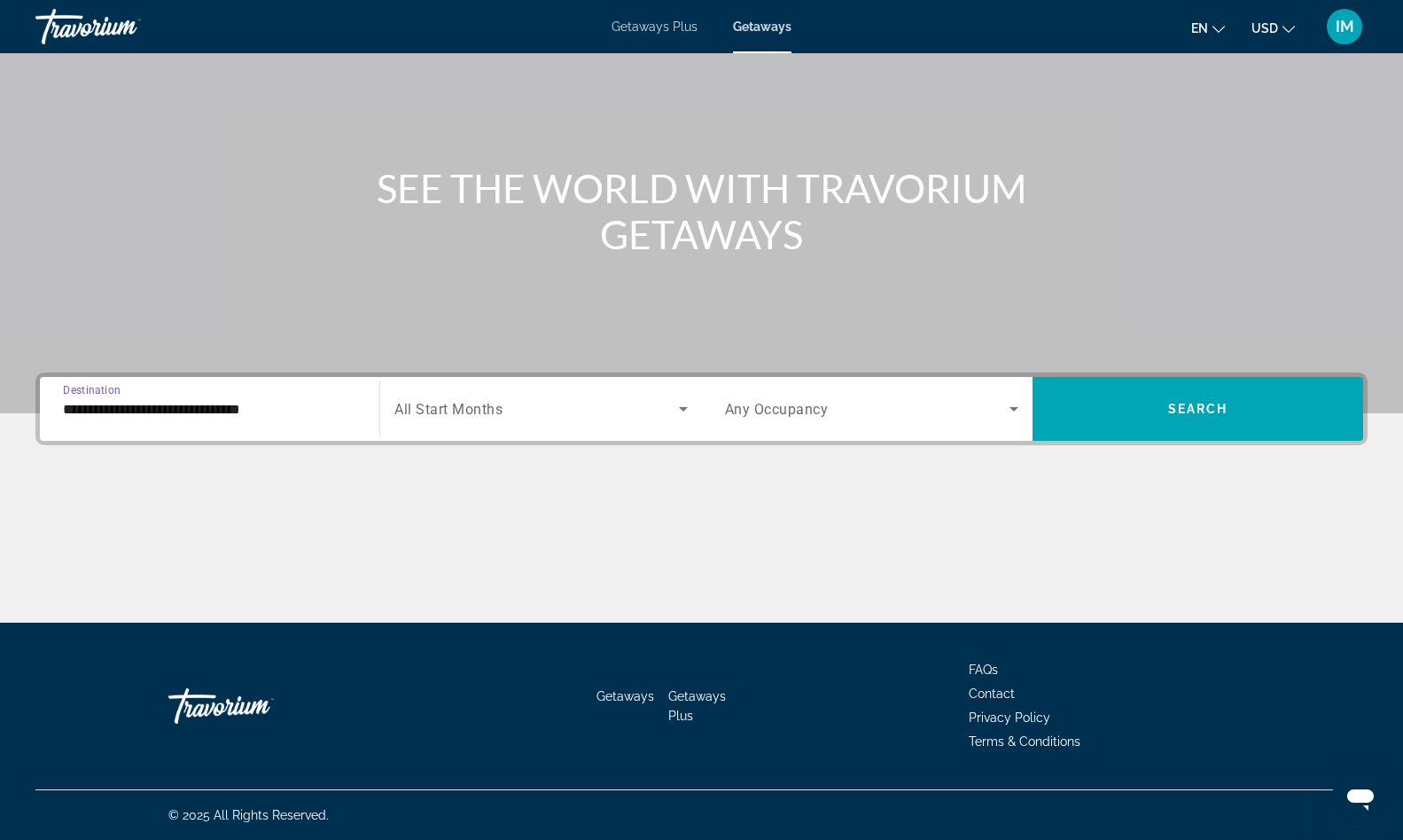
click at [669, 432] on div "Search widget" at bounding box center [540, 409] width 293 height 50
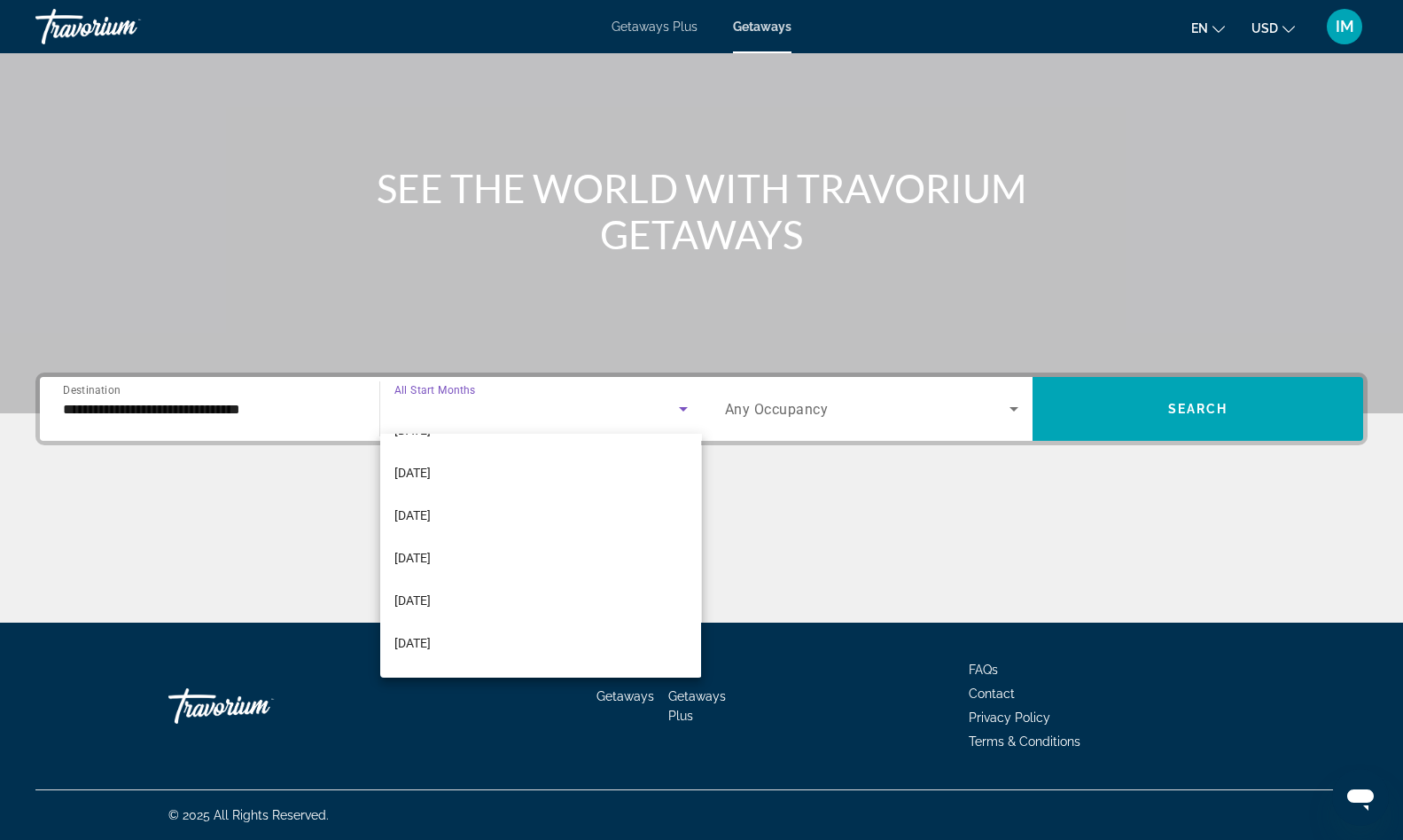
scroll to position [234, 0]
click at [416, 578] on span "[DATE]" at bounding box center [412, 568] width 37 height 22
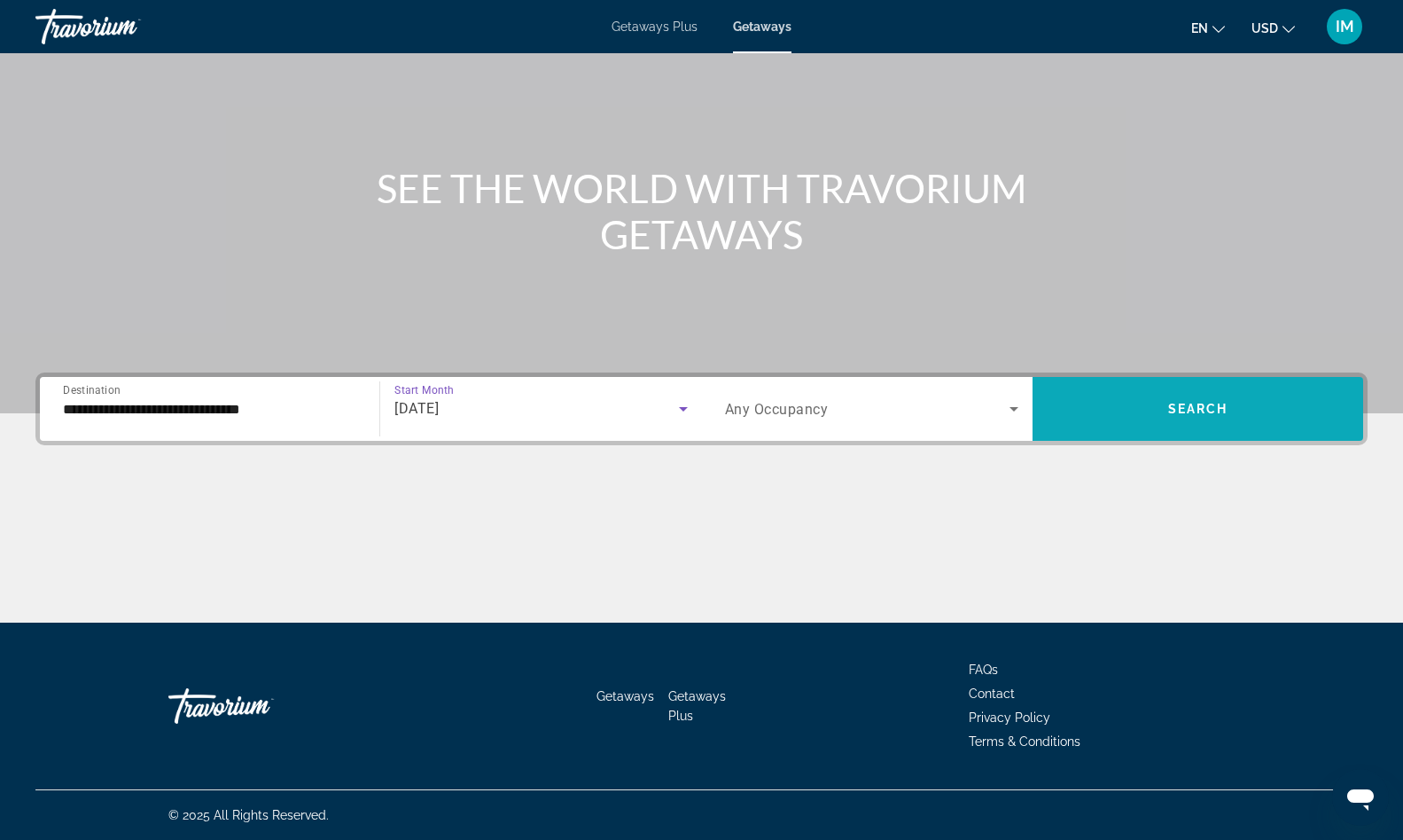
click at [1129, 398] on span "Search widget" at bounding box center [1198, 408] width 331 height 42
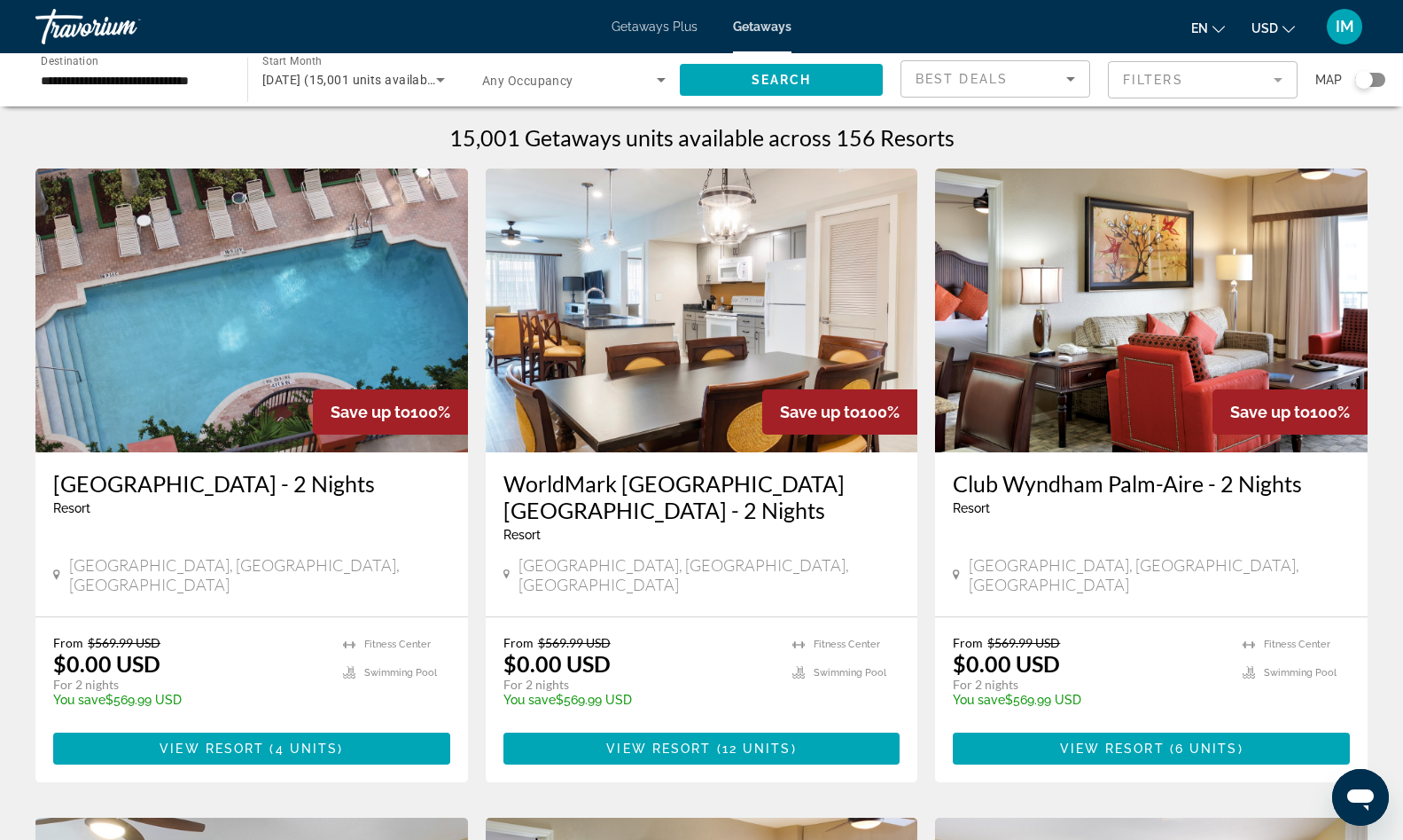
click at [1279, 83] on mat-form-field "Filters" at bounding box center [1202, 80] width 189 height 38
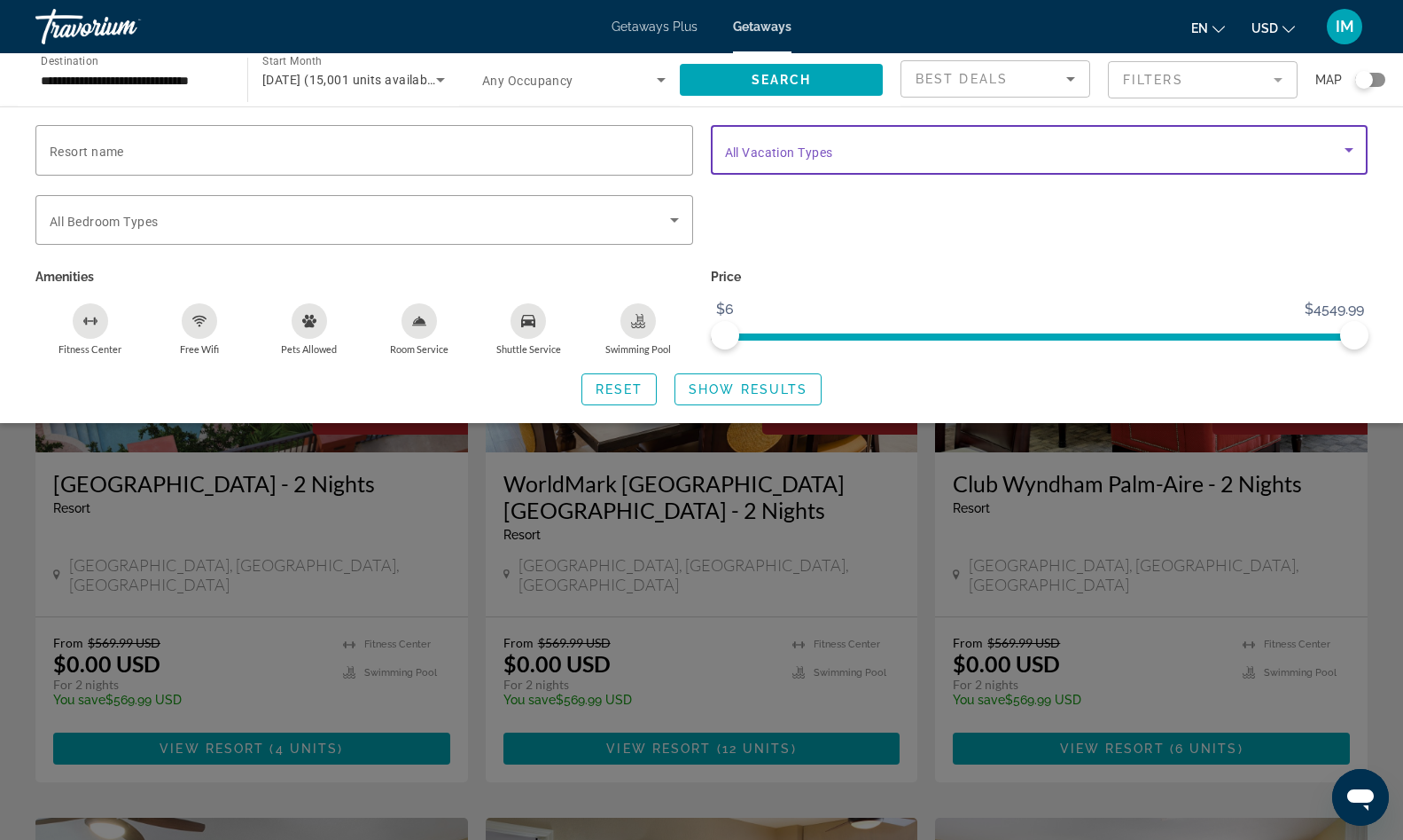
click at [900, 158] on span "Search widget" at bounding box center [1035, 150] width 621 height 22
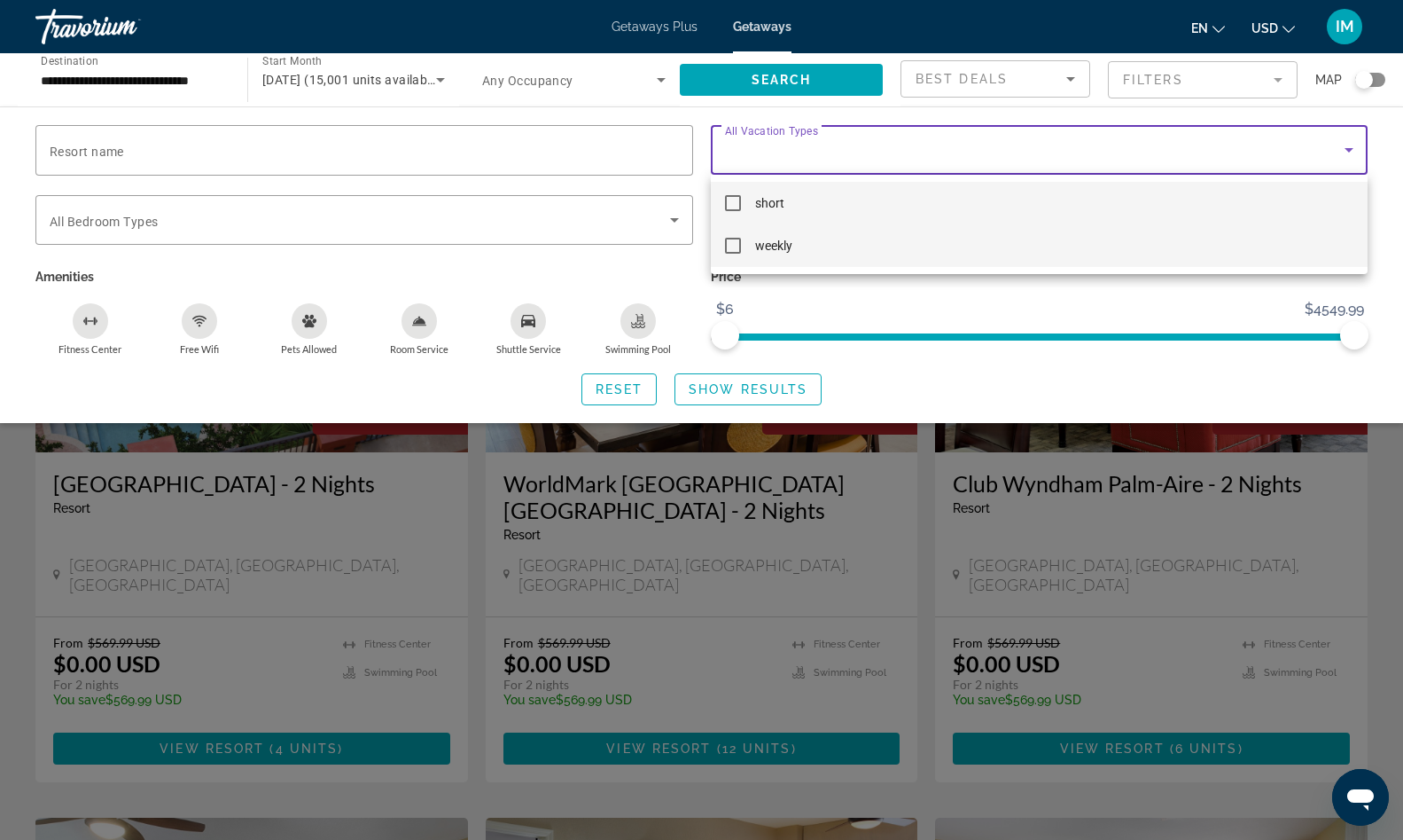
click at [738, 247] on mat-pseudo-checkbox at bounding box center [733, 245] width 16 height 16
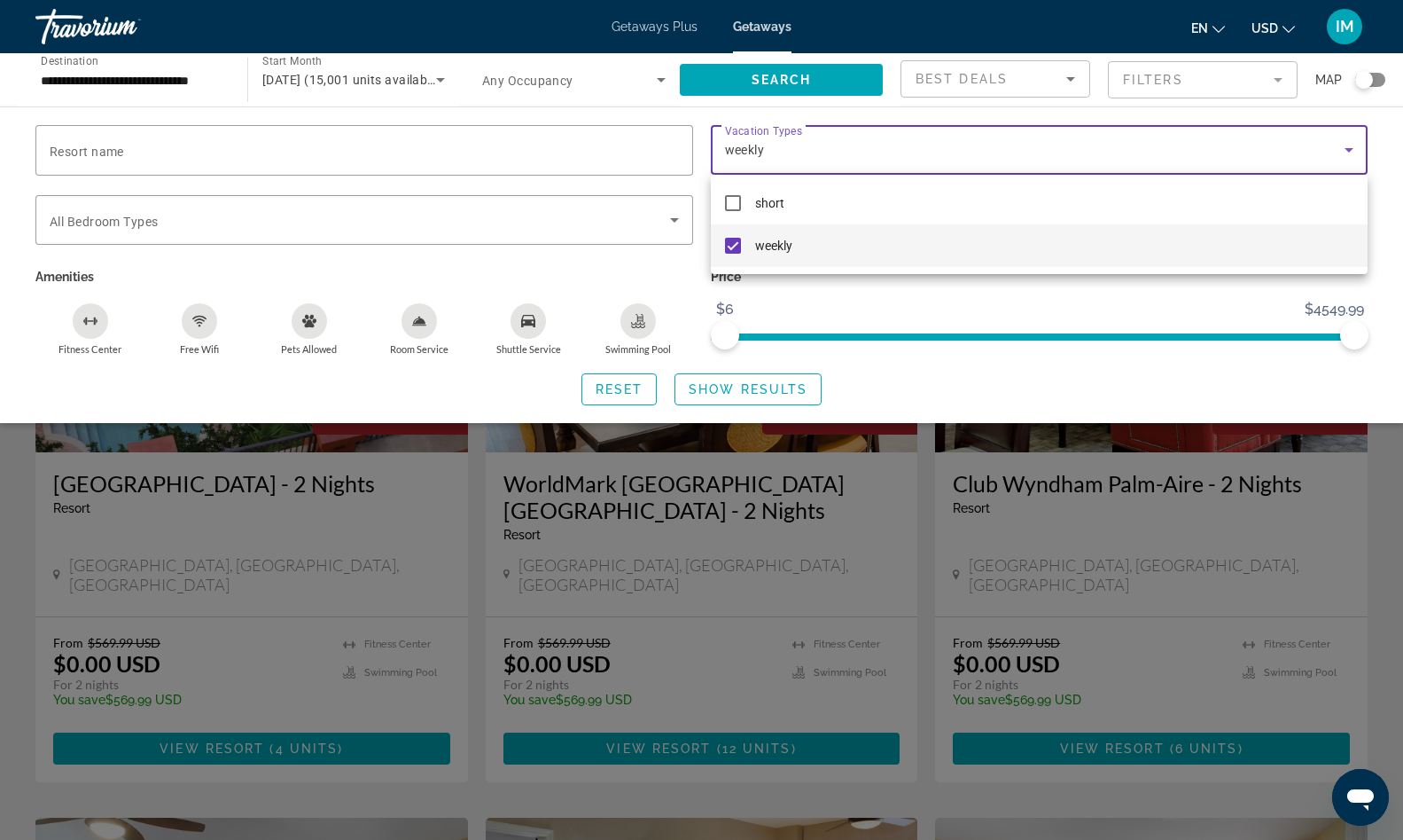
click at [769, 82] on div at bounding box center [702, 420] width 1403 height 840
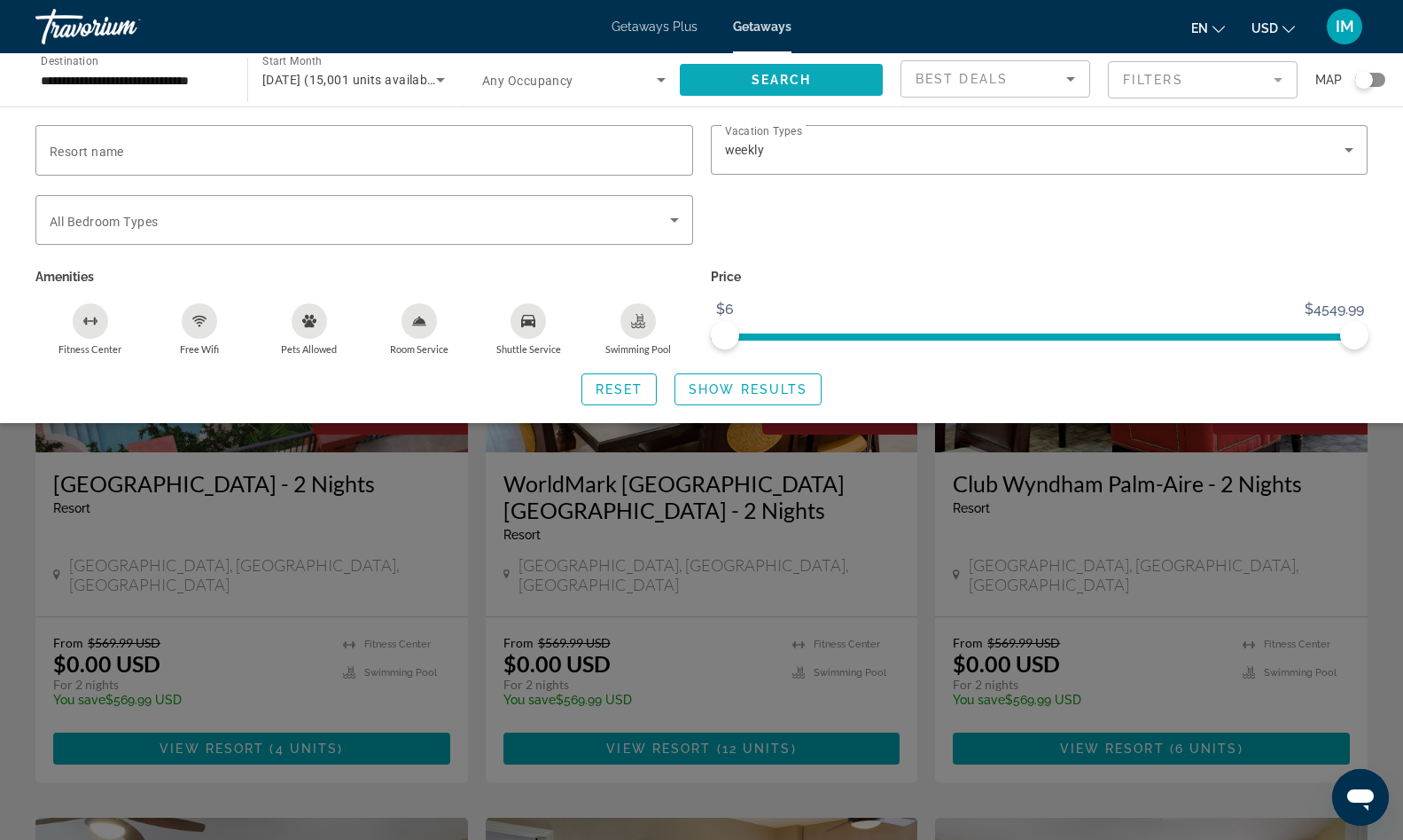
click at [759, 81] on span "Search" at bounding box center [782, 79] width 60 height 14
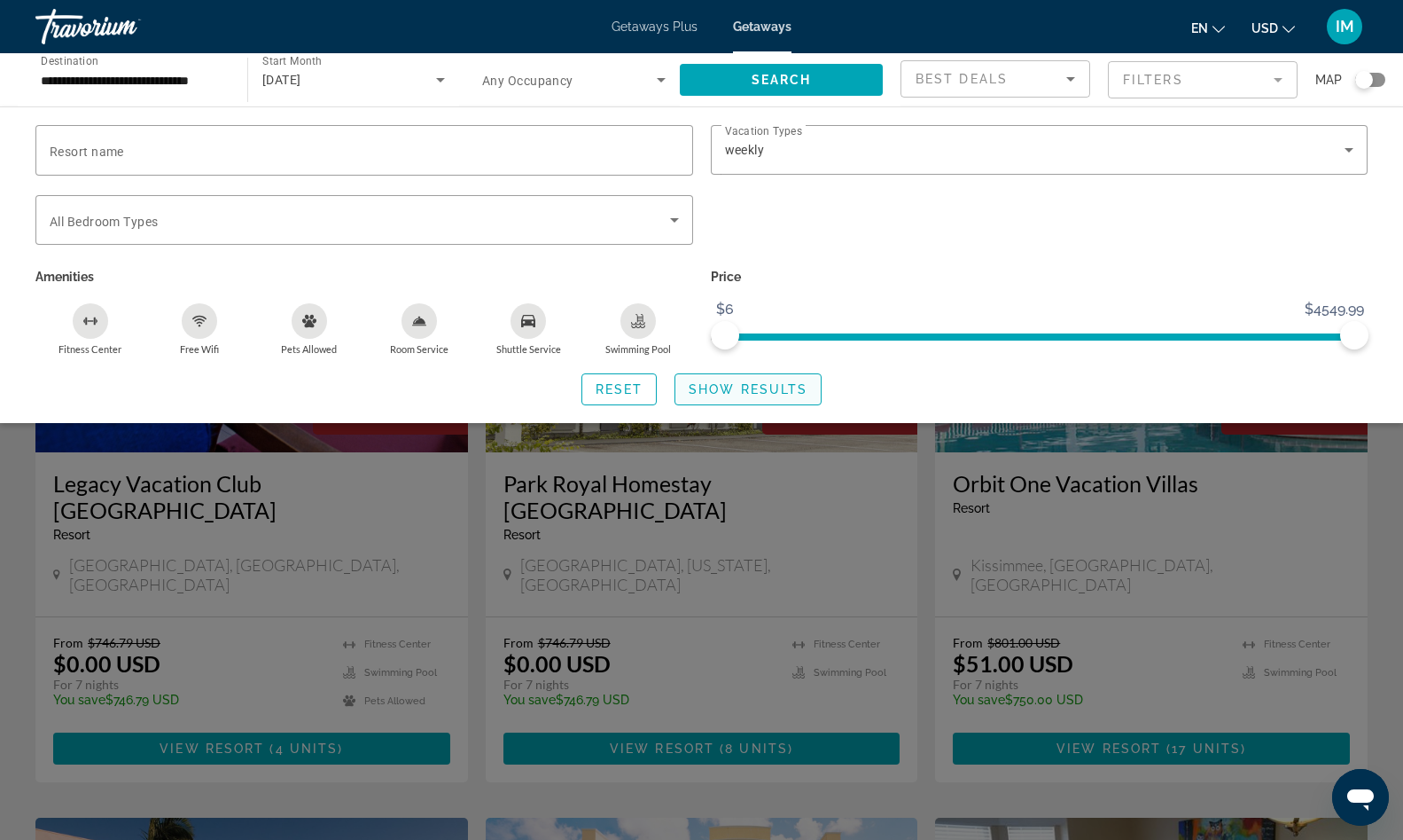
click at [740, 390] on span "Show Results" at bounding box center [749, 389] width 119 height 14
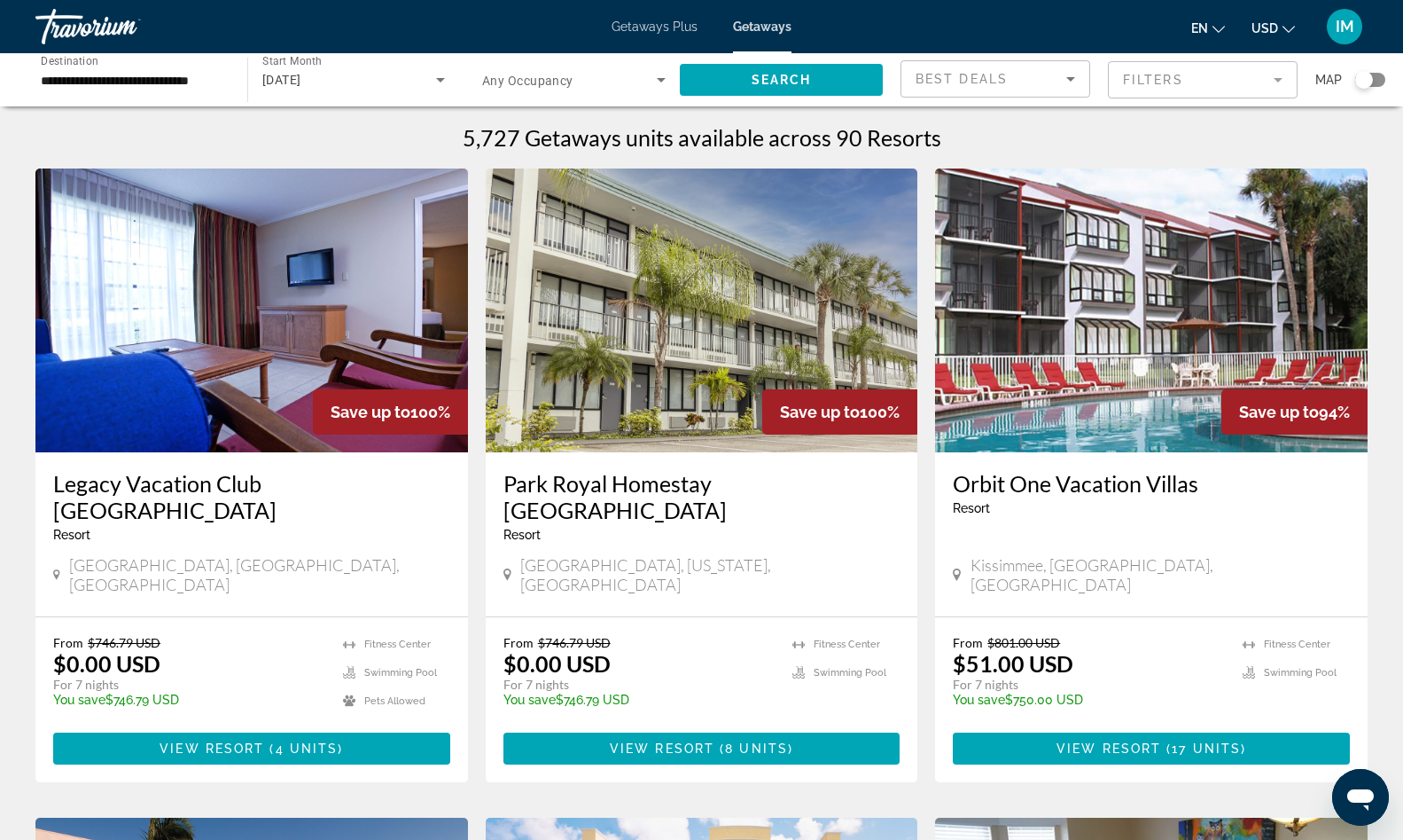
click at [1137, 94] on mat-form-field "Filters" at bounding box center [1202, 80] width 189 height 38
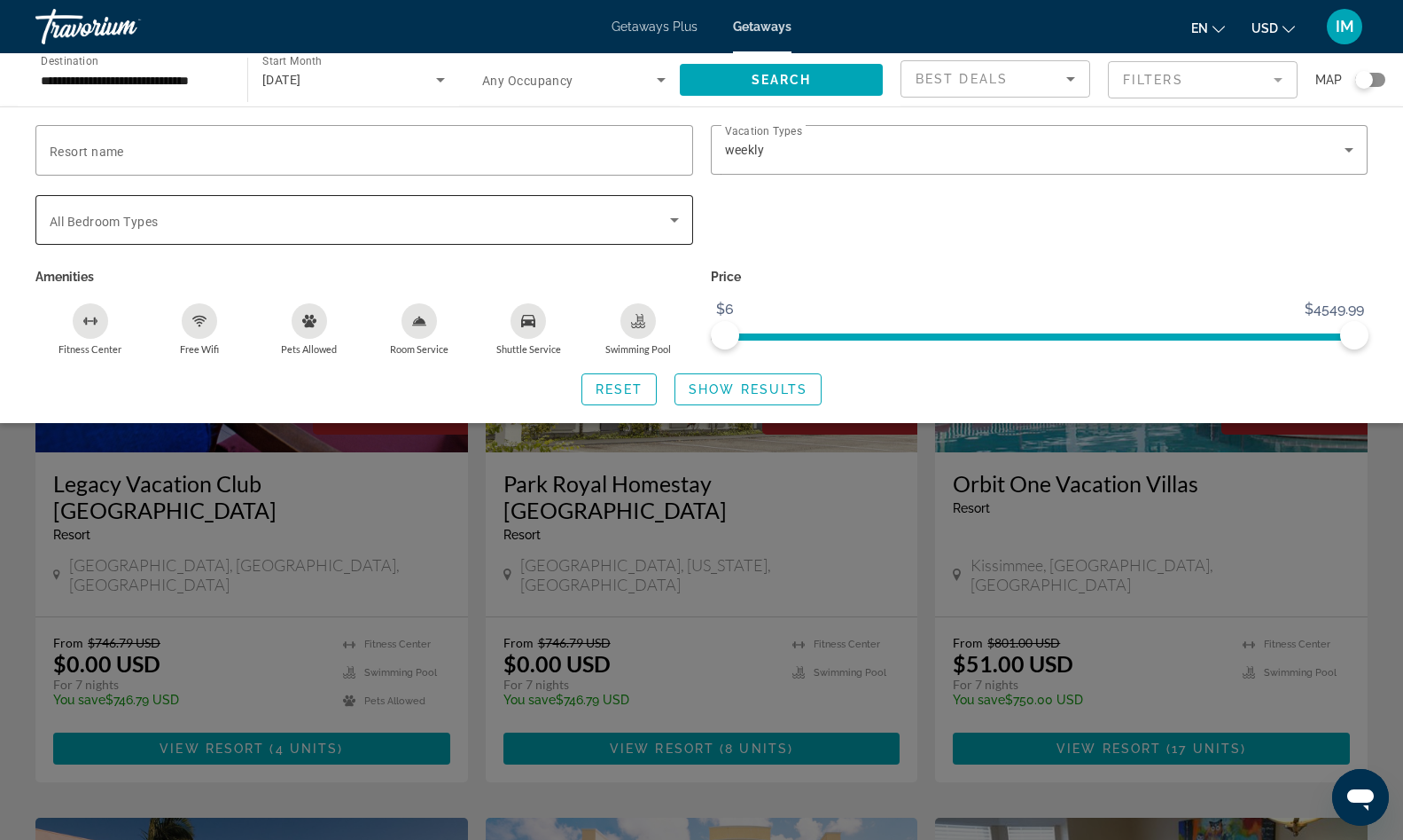
click at [365, 216] on span "Search widget" at bounding box center [360, 219] width 621 height 22
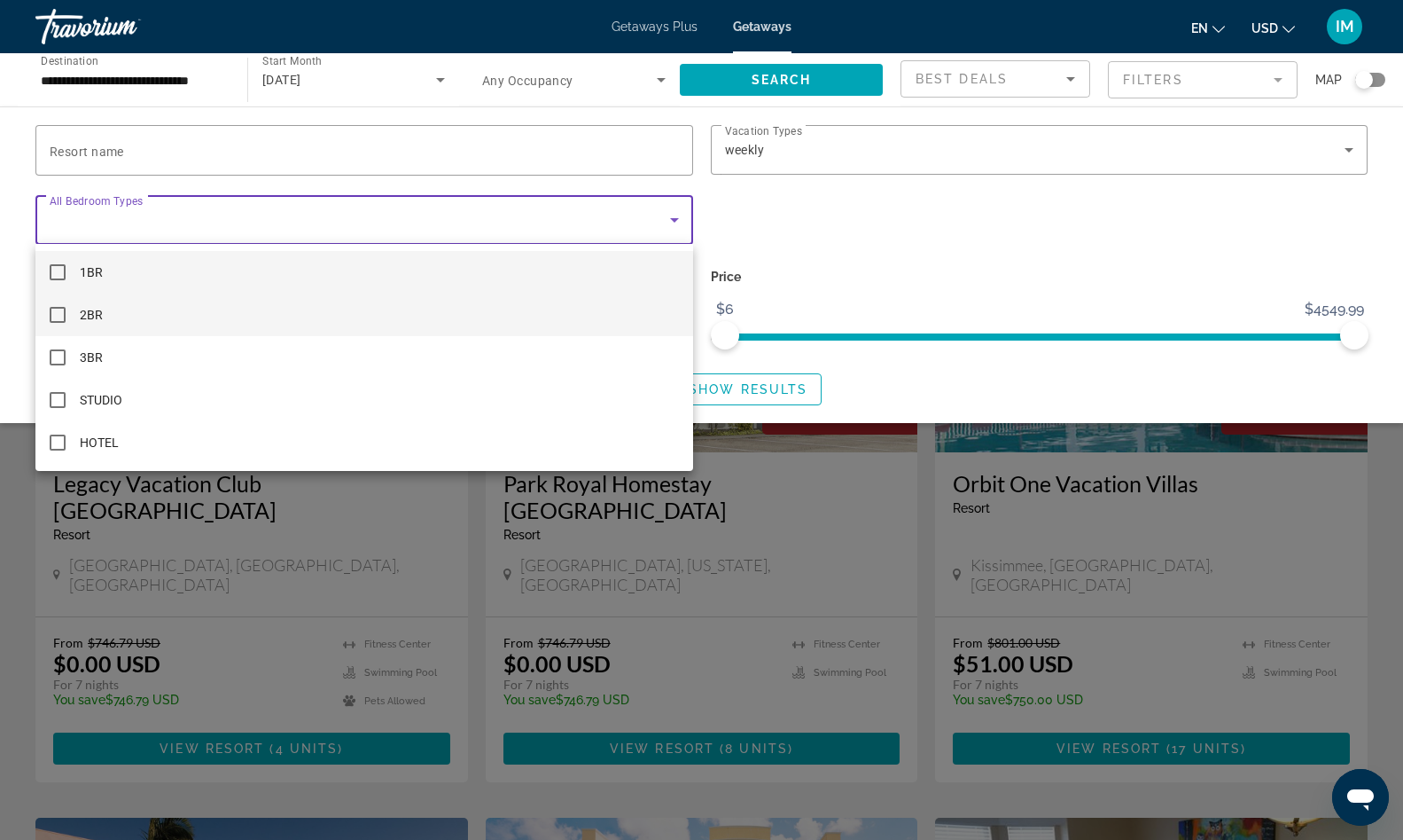
click at [57, 315] on mat-pseudo-checkbox at bounding box center [57, 315] width 16 height 16
click at [53, 267] on mat-pseudo-checkbox at bounding box center [57, 272] width 16 height 16
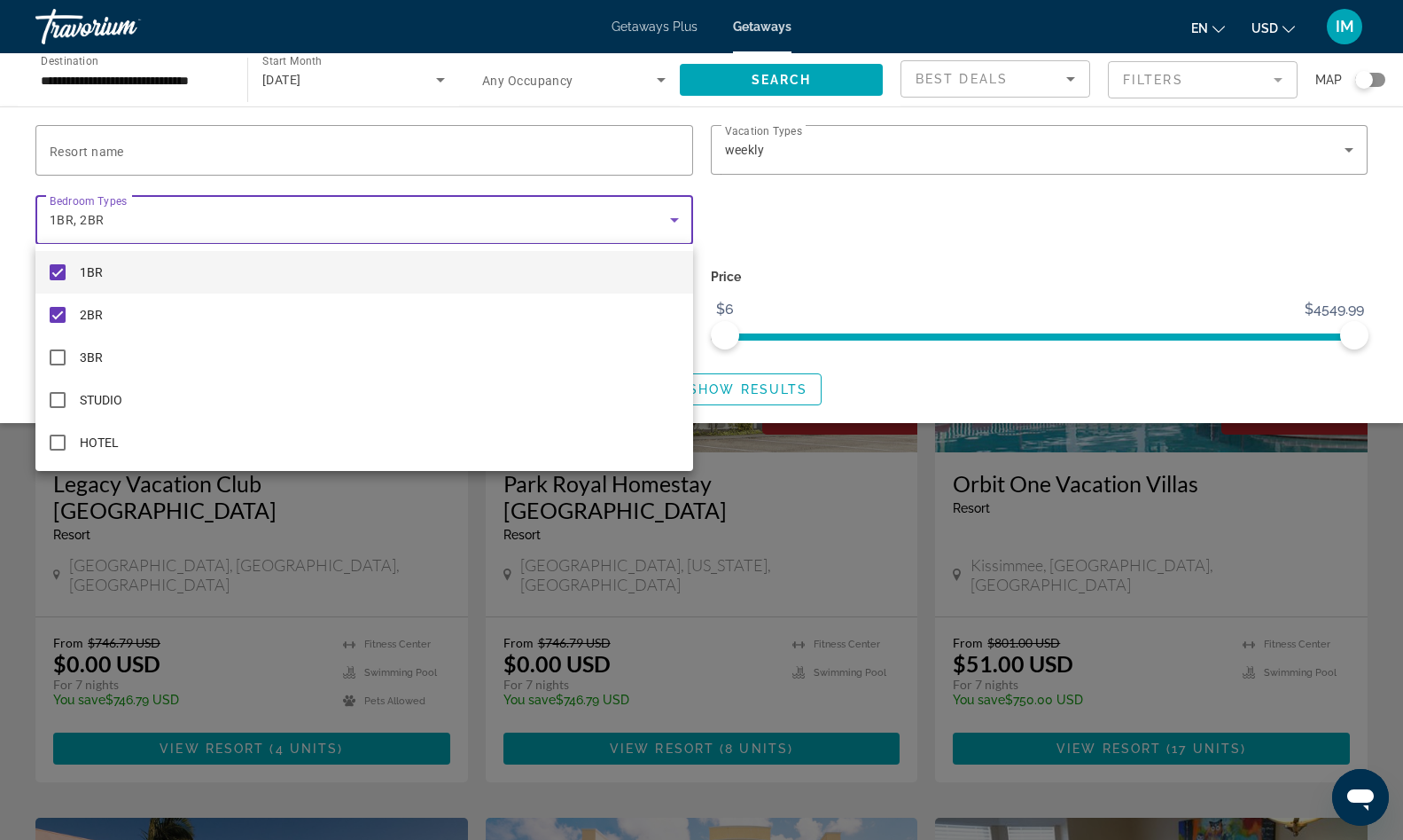
click at [755, 396] on div at bounding box center [702, 420] width 1403 height 840
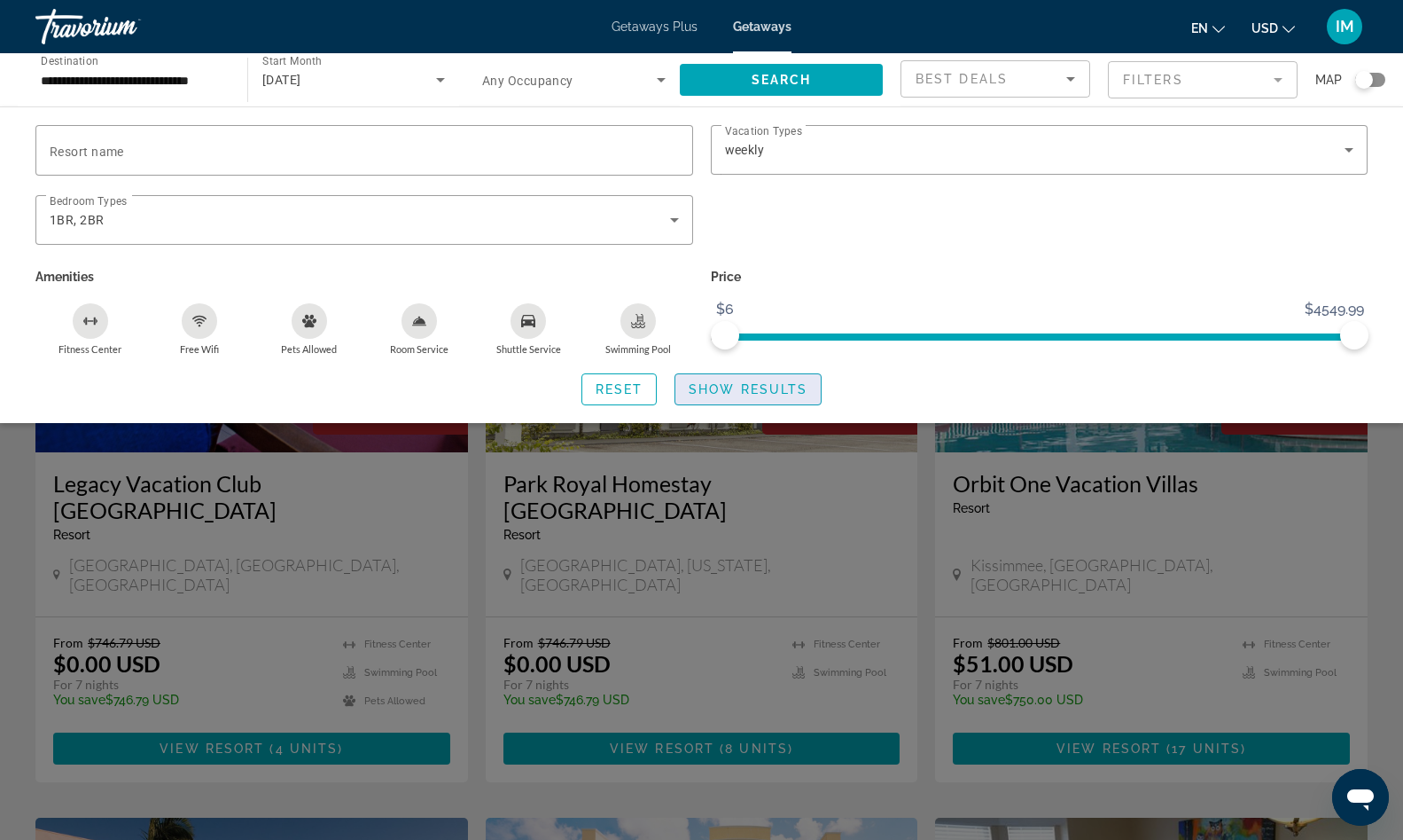
click at [755, 395] on span "Show Results" at bounding box center [749, 389] width 119 height 14
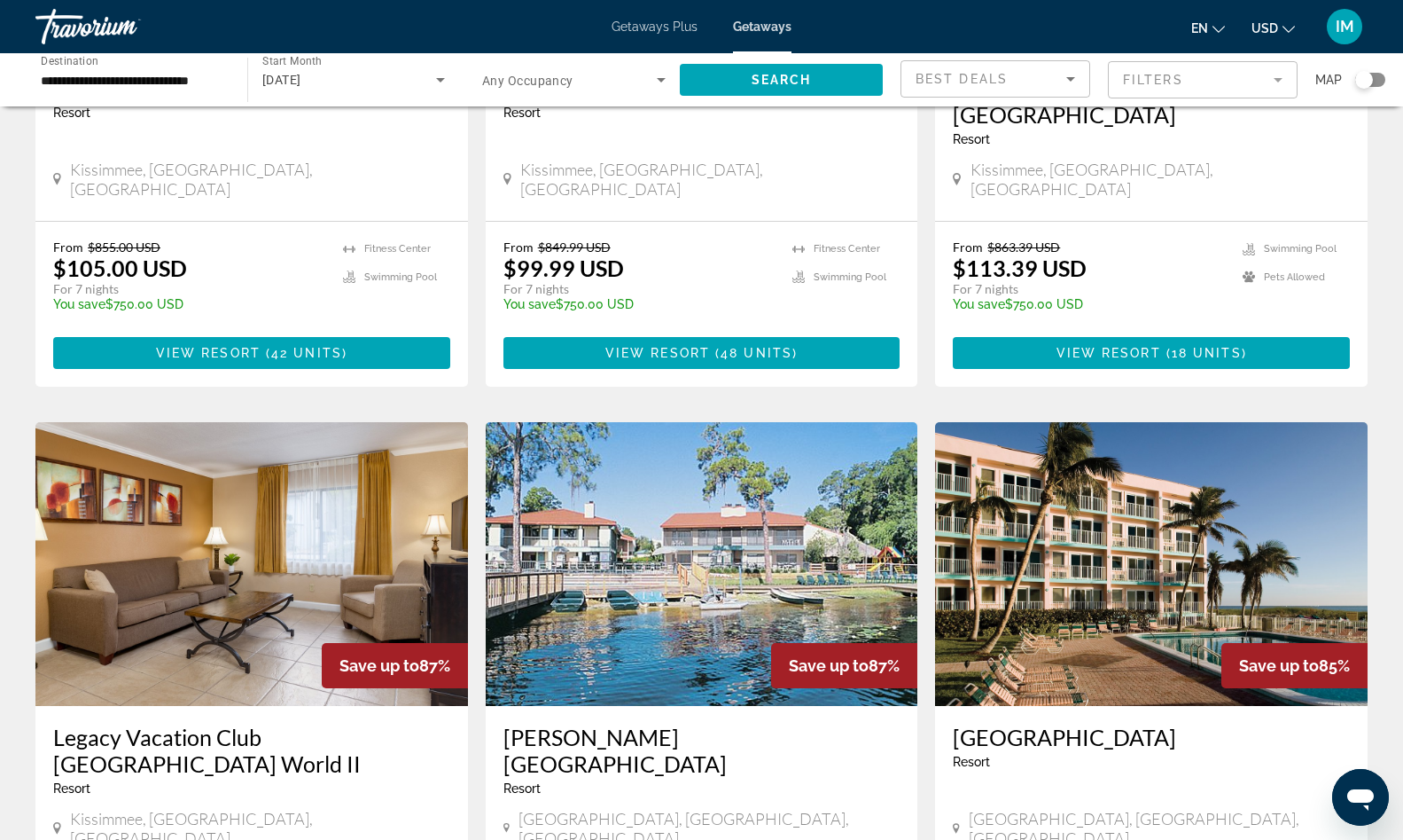
scroll to position [2055, 0]
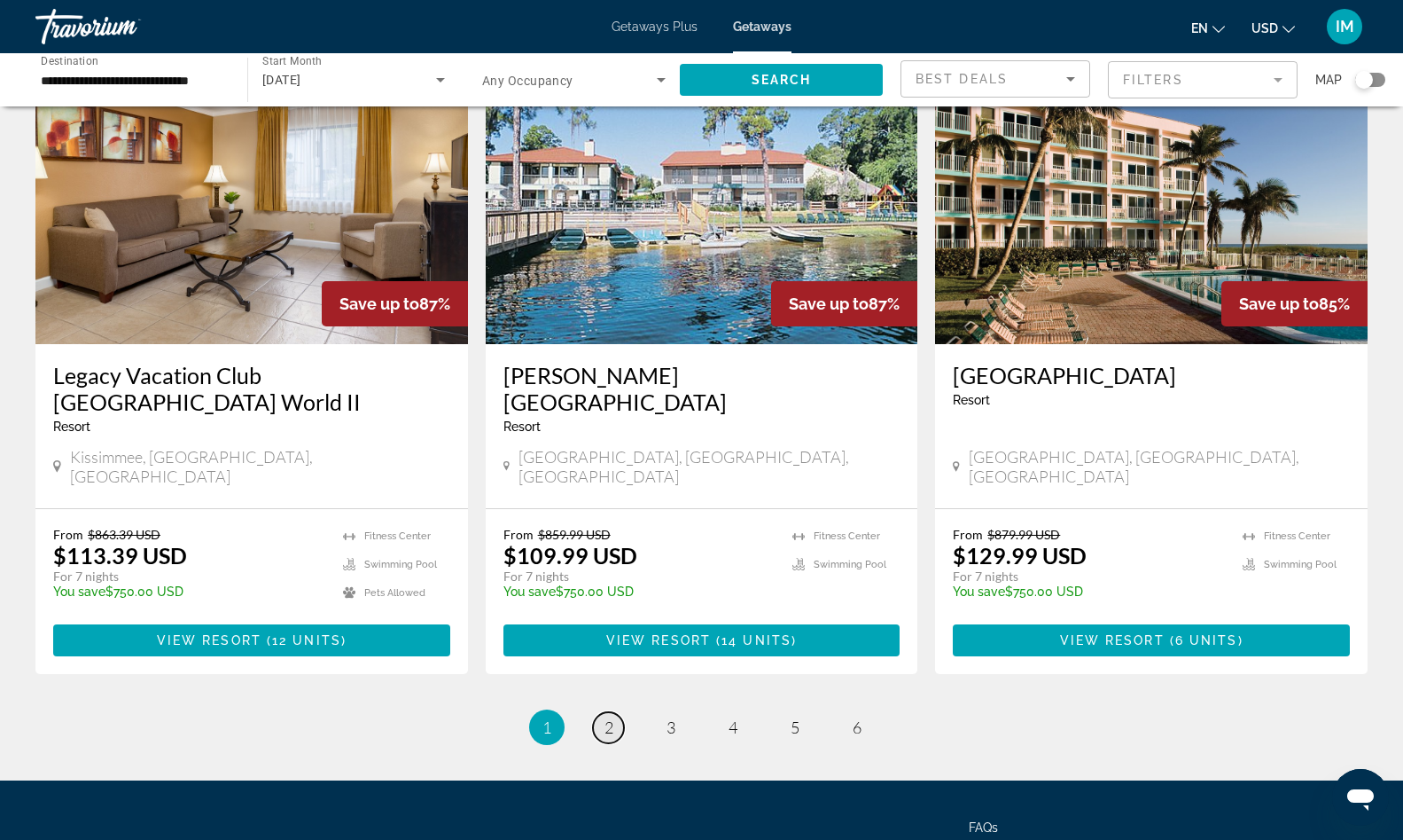
click at [611, 718] on span "2" at bounding box center [608, 727] width 8 height 20
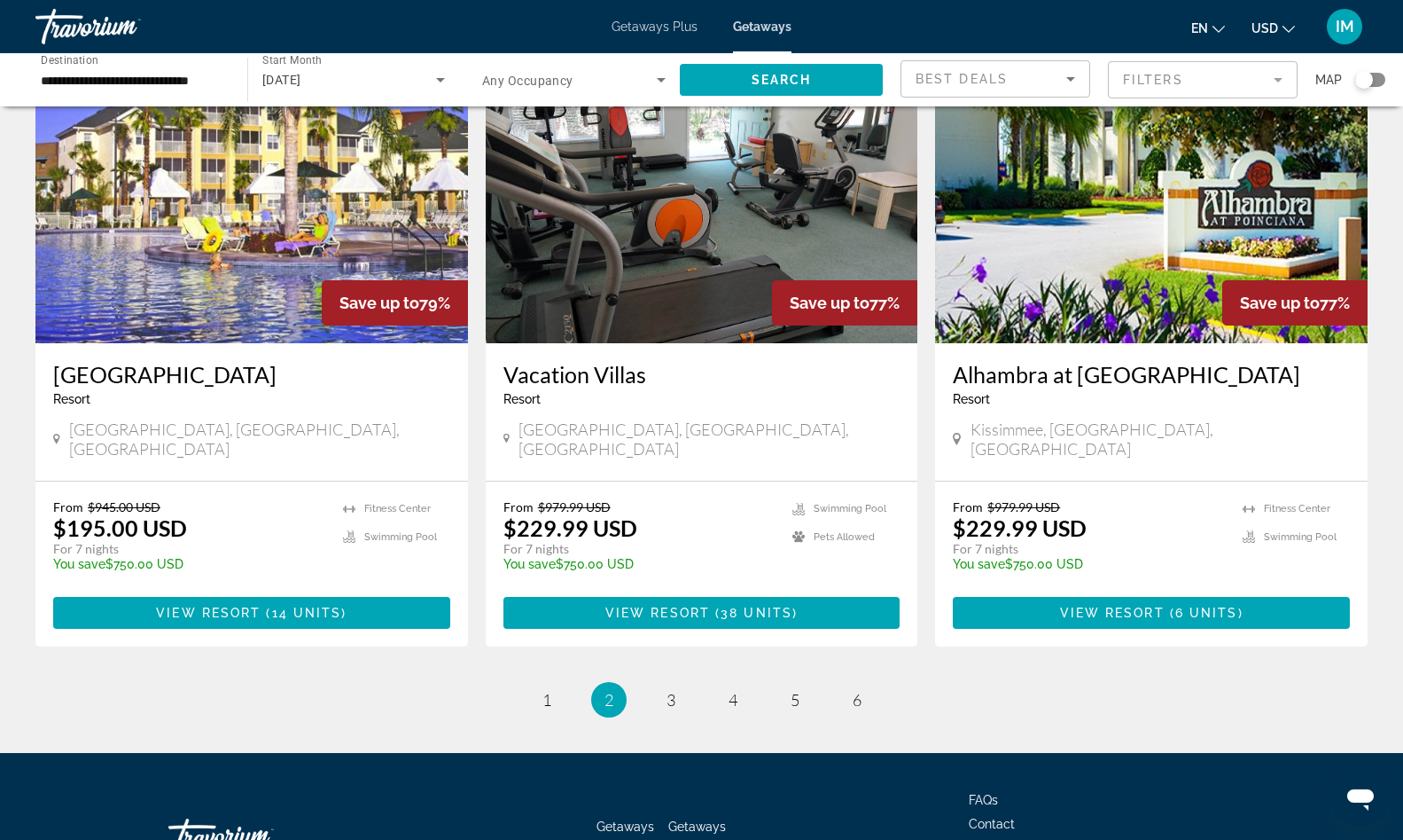
scroll to position [2080, 0]
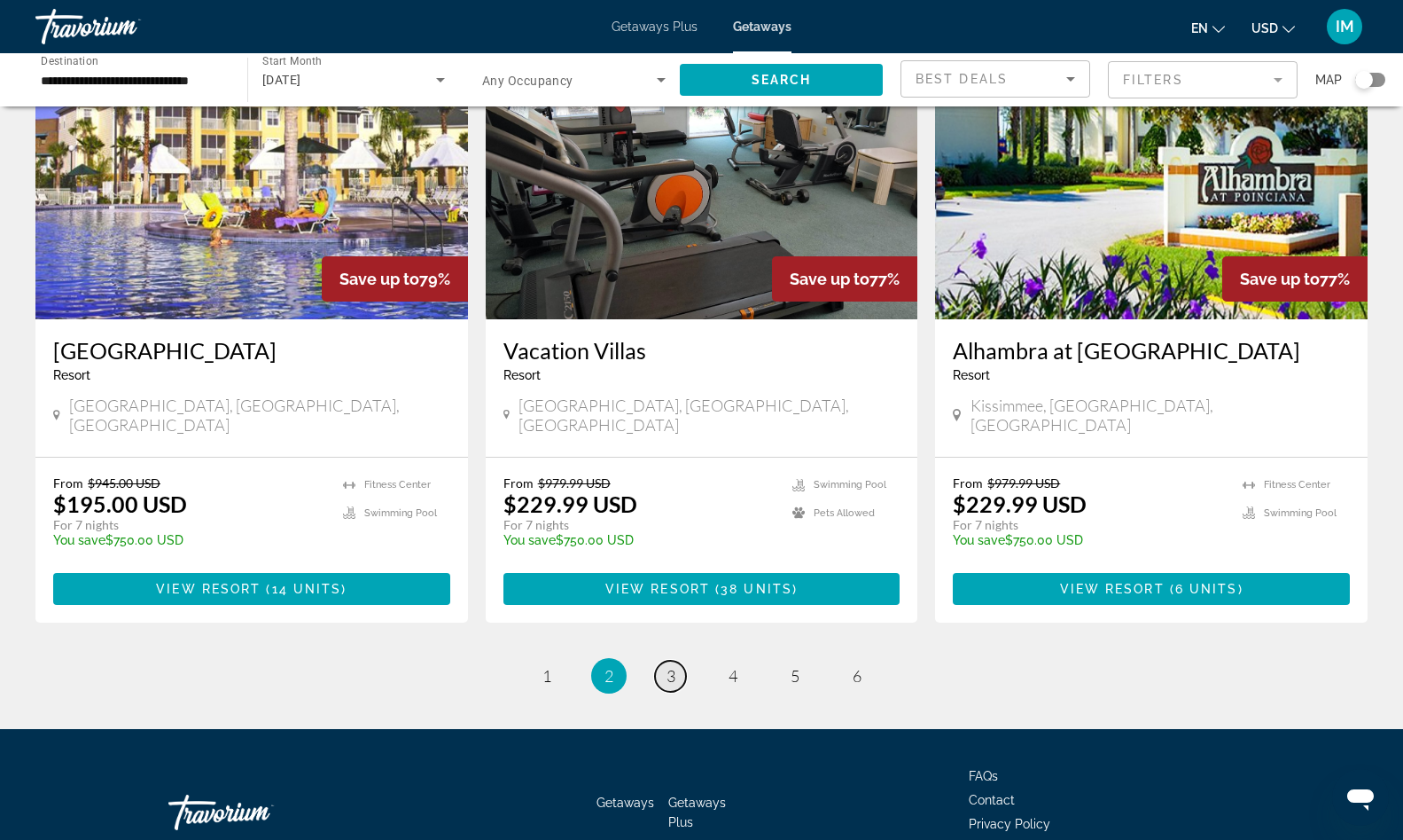
click at [658, 660] on link "page 3" at bounding box center [670, 675] width 31 height 31
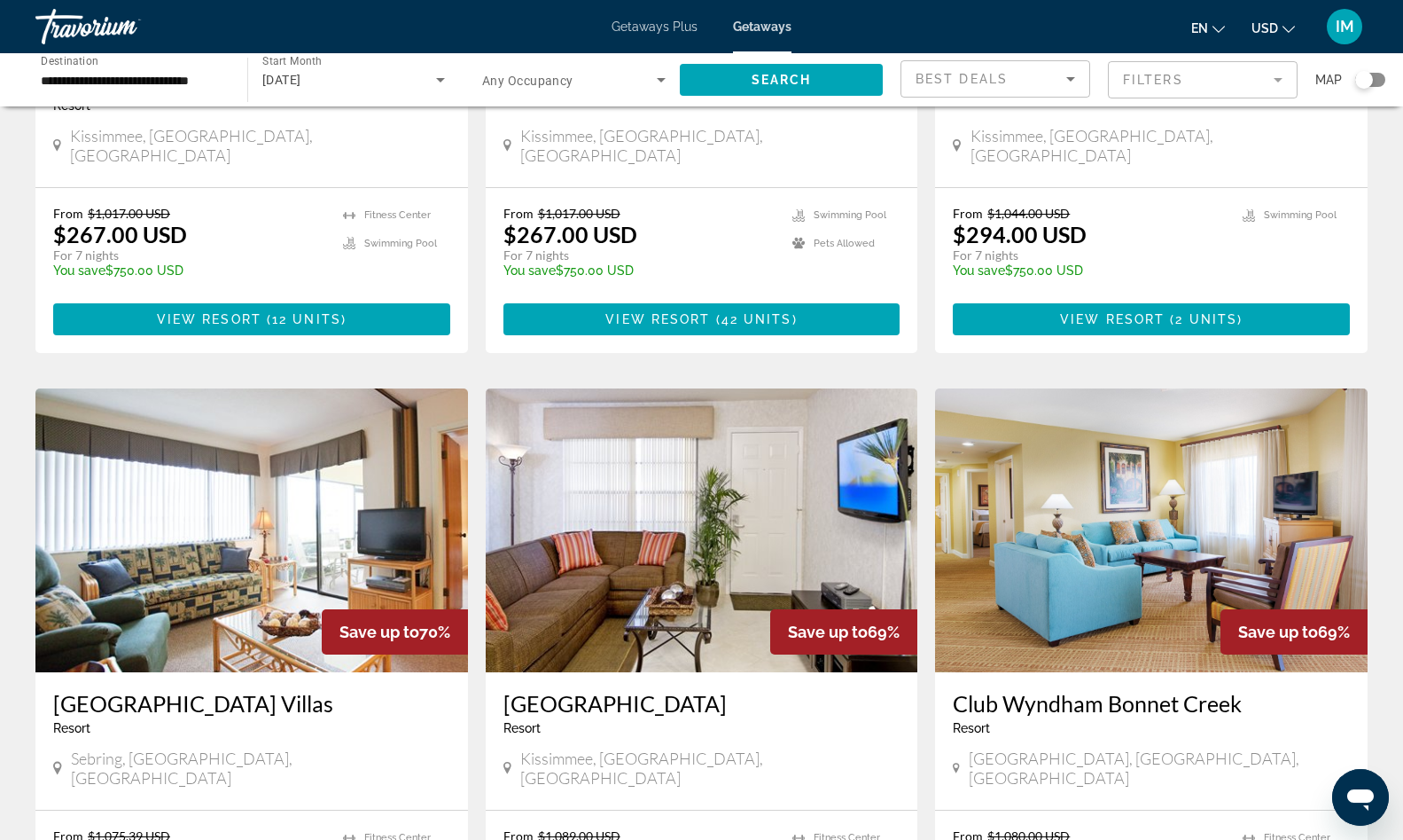
scroll to position [1266, 0]
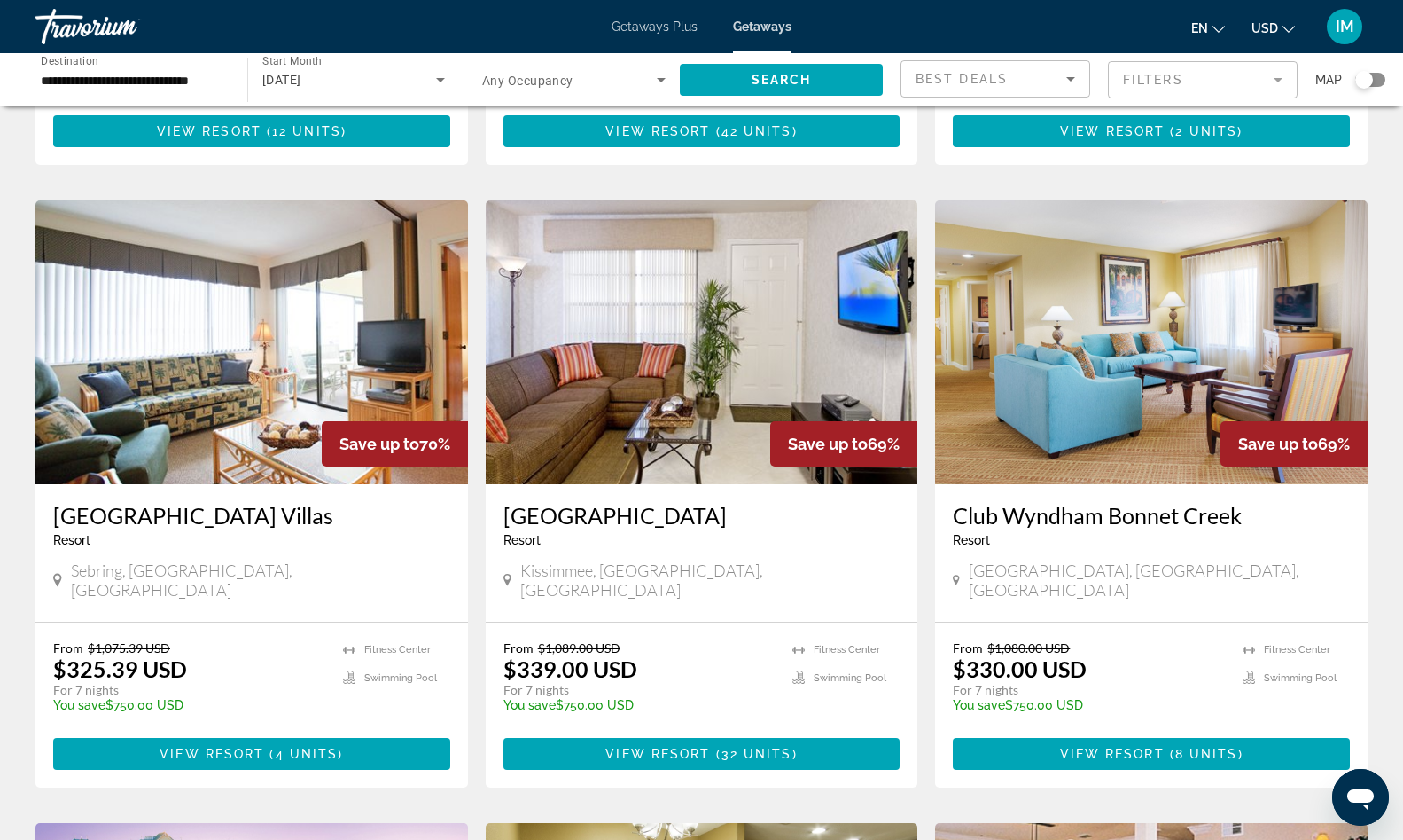
click at [1113, 386] on img "Main content" at bounding box center [1151, 342] width 432 height 283
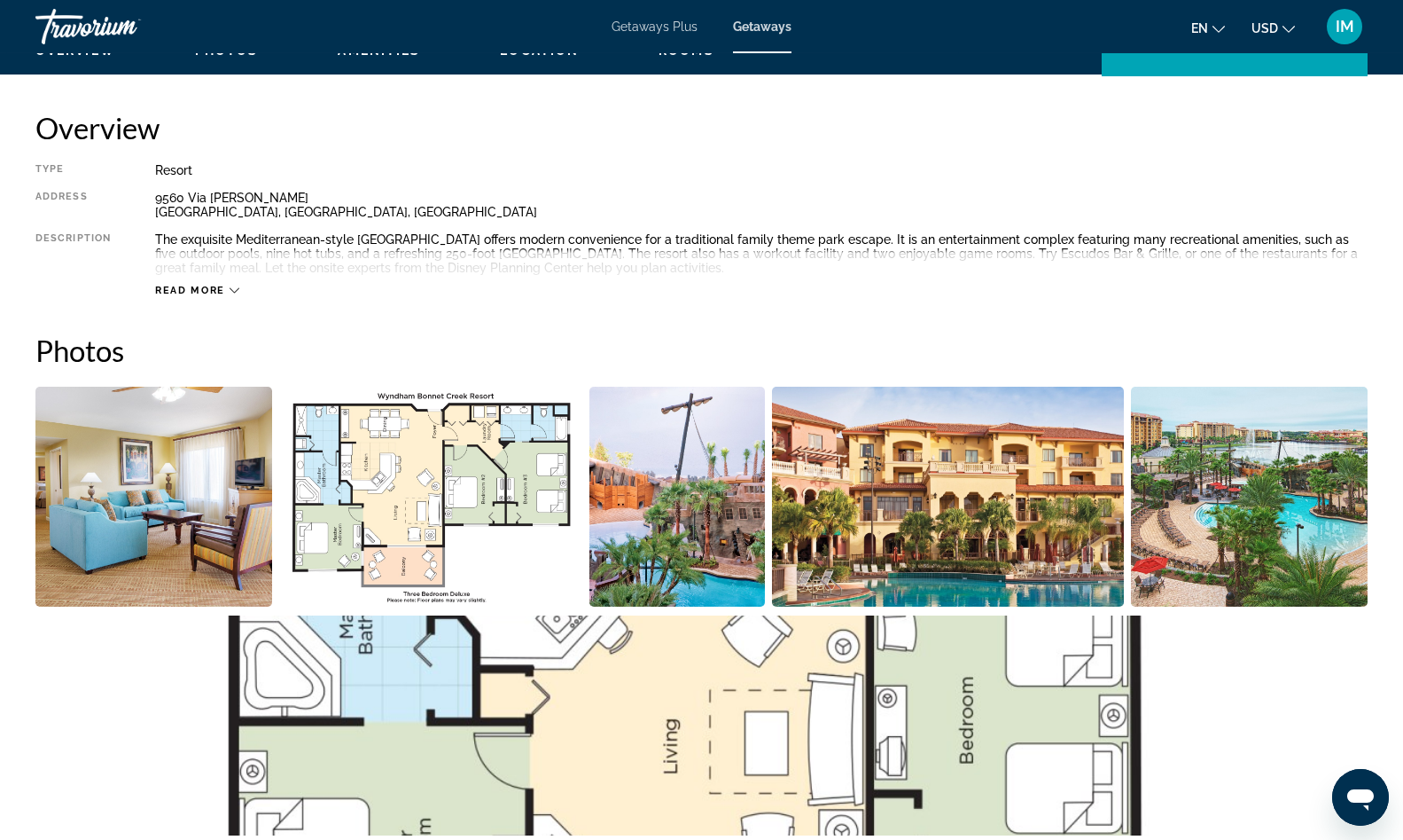
scroll to position [525, 0]
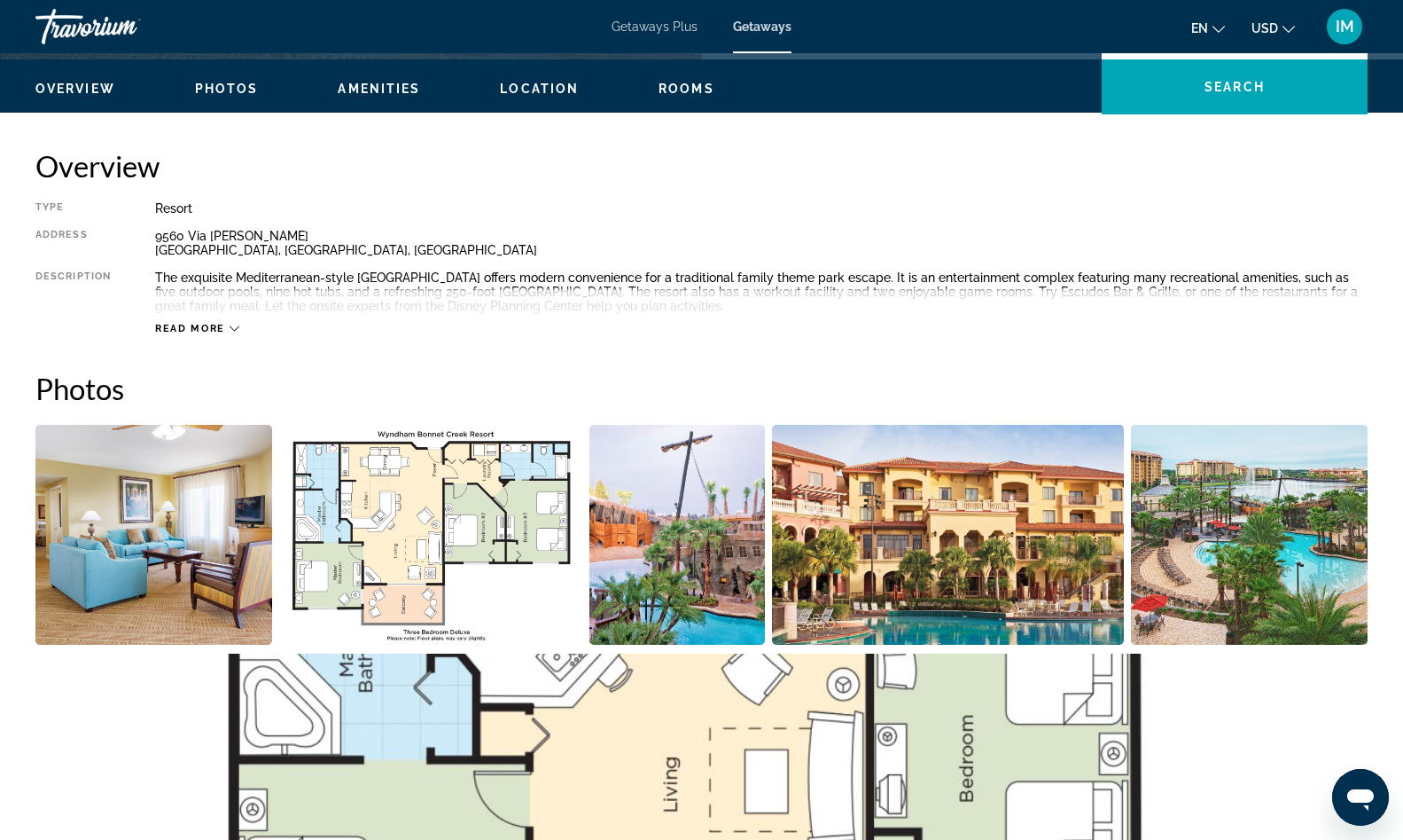
click at [669, 546] on img "Open full-screen image slider" at bounding box center [676, 534] width 174 height 219
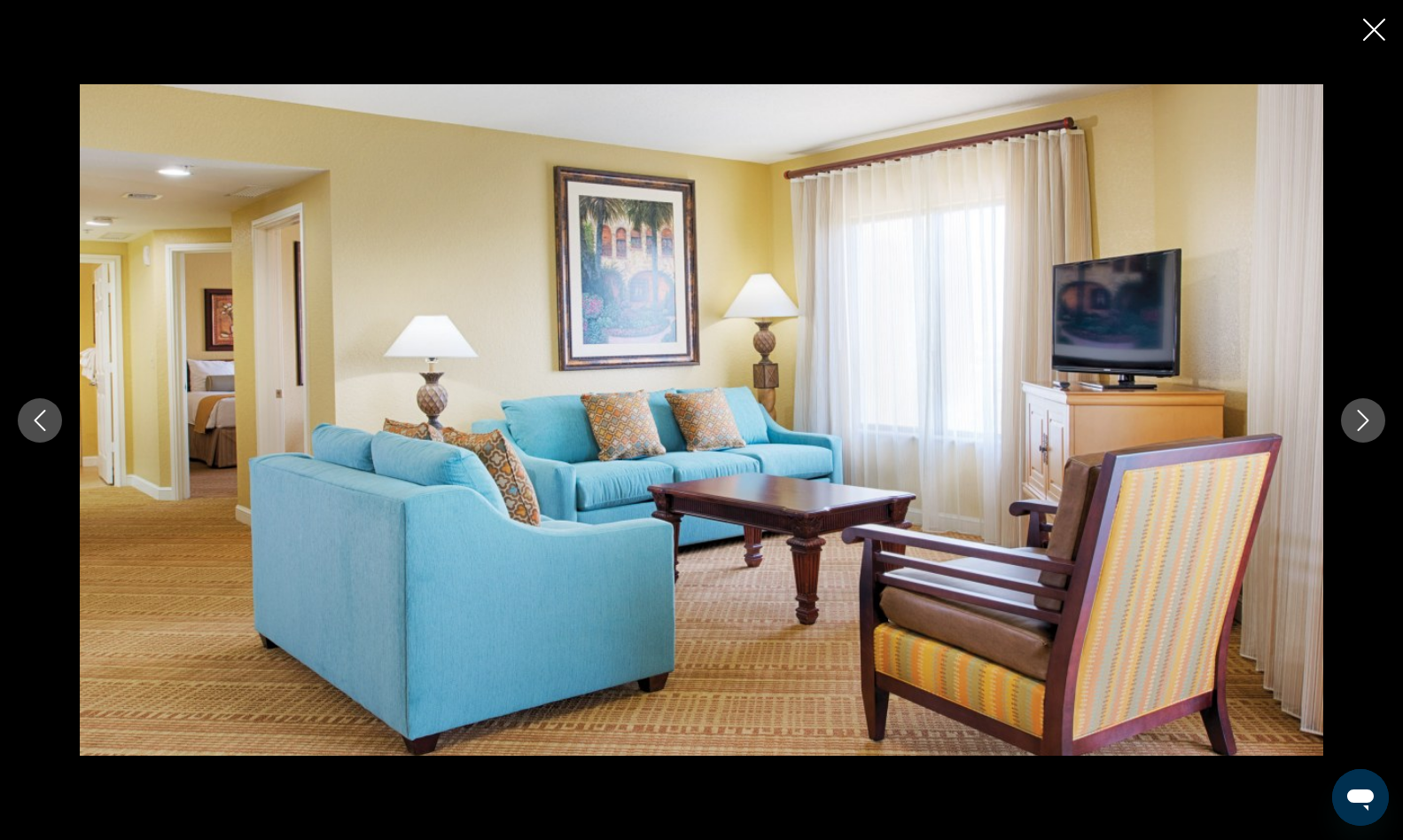
click at [1371, 434] on button "Next image" at bounding box center [1363, 420] width 44 height 44
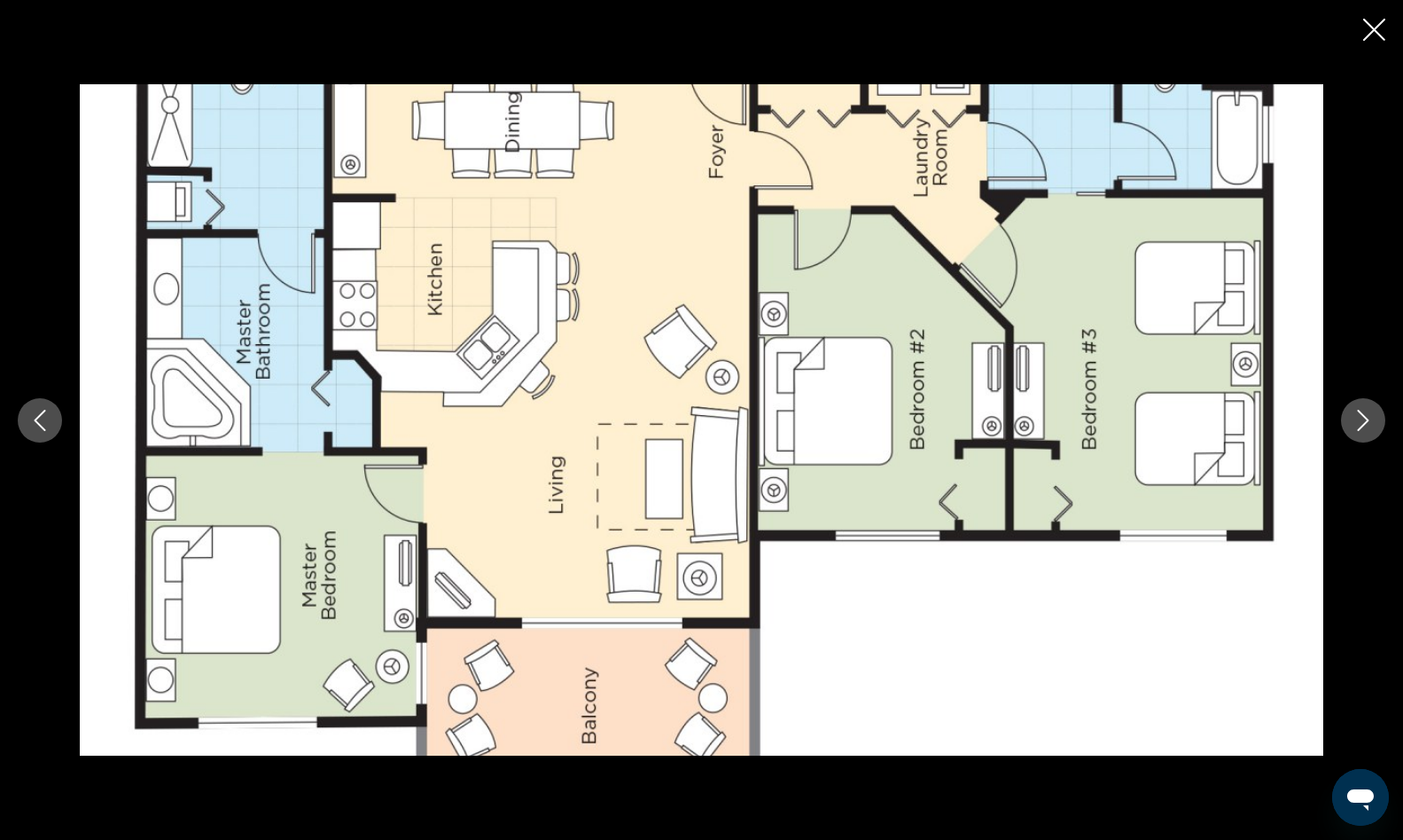
click at [1371, 434] on button "Next image" at bounding box center [1363, 420] width 44 height 44
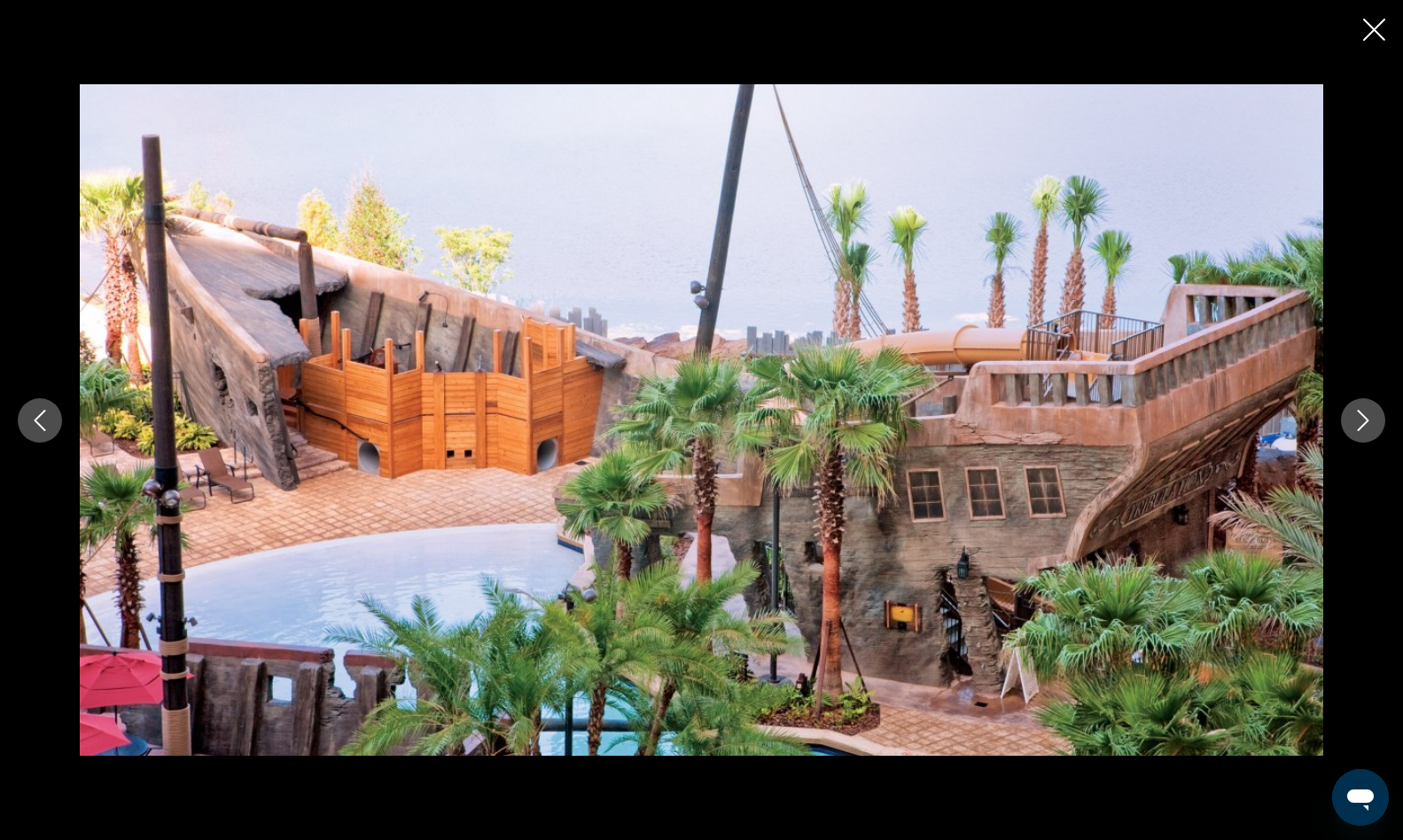
click at [1371, 434] on button "Next image" at bounding box center [1363, 420] width 44 height 44
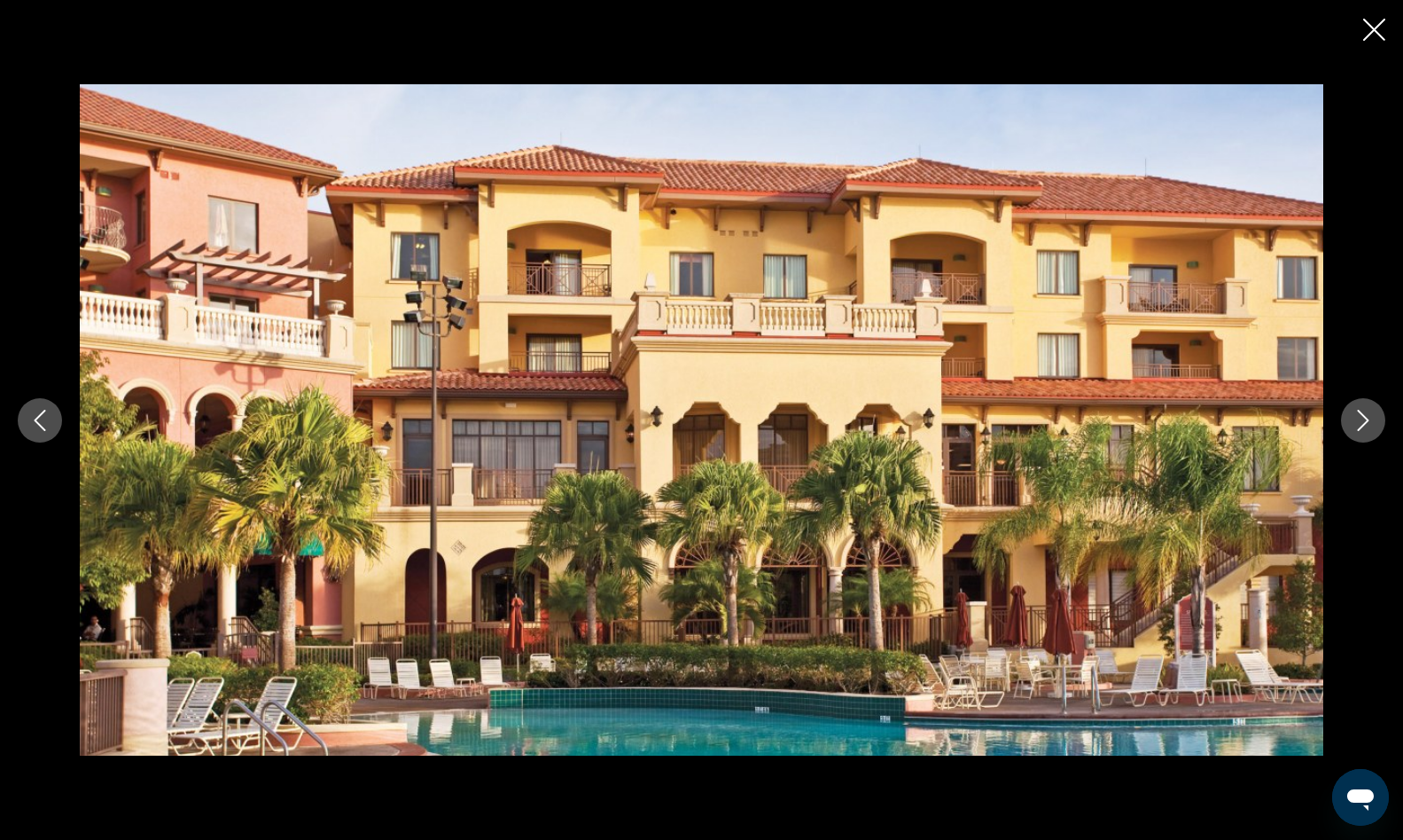
click at [1371, 434] on button "Next image" at bounding box center [1363, 420] width 44 height 44
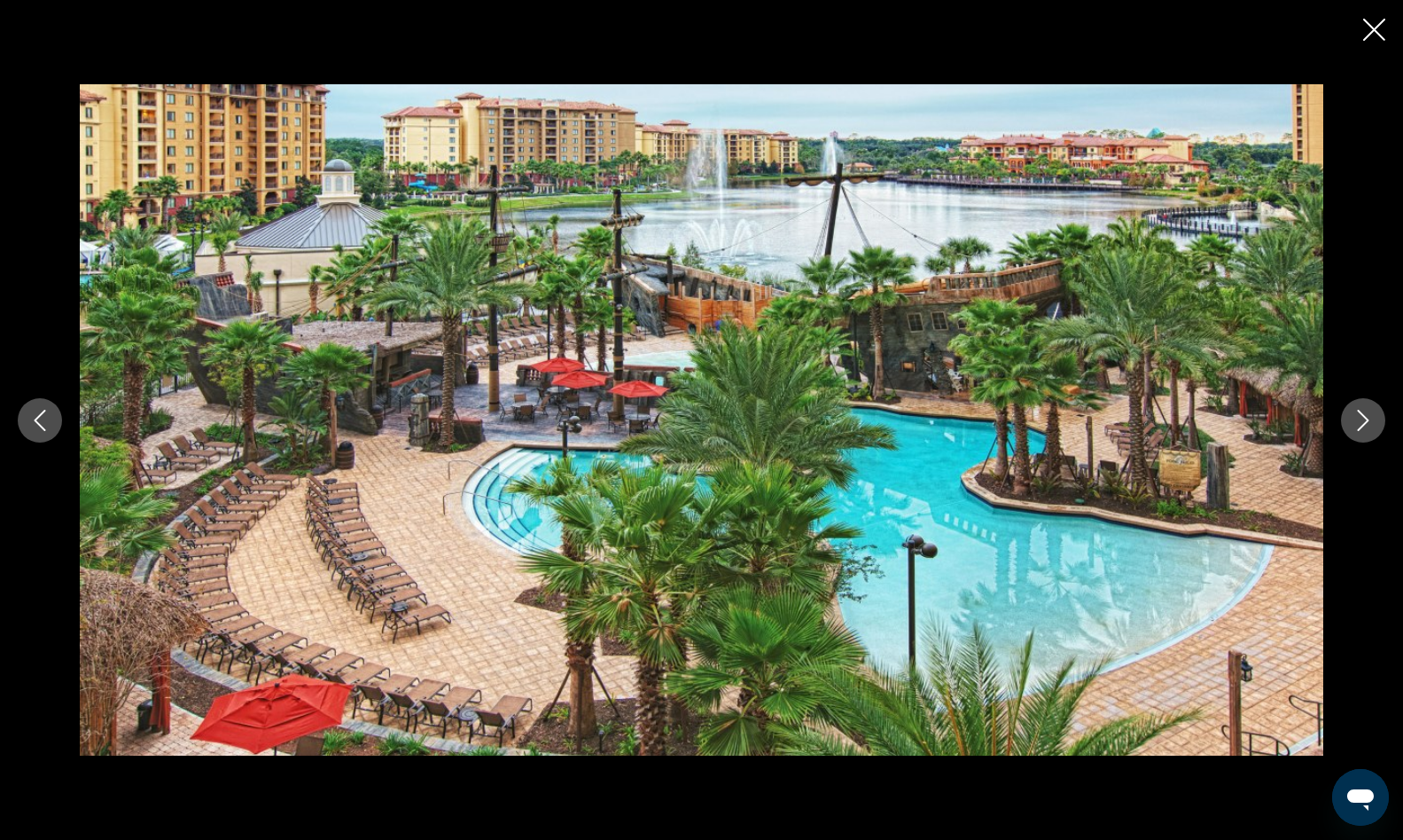
click at [1371, 434] on button "Next image" at bounding box center [1363, 420] width 44 height 44
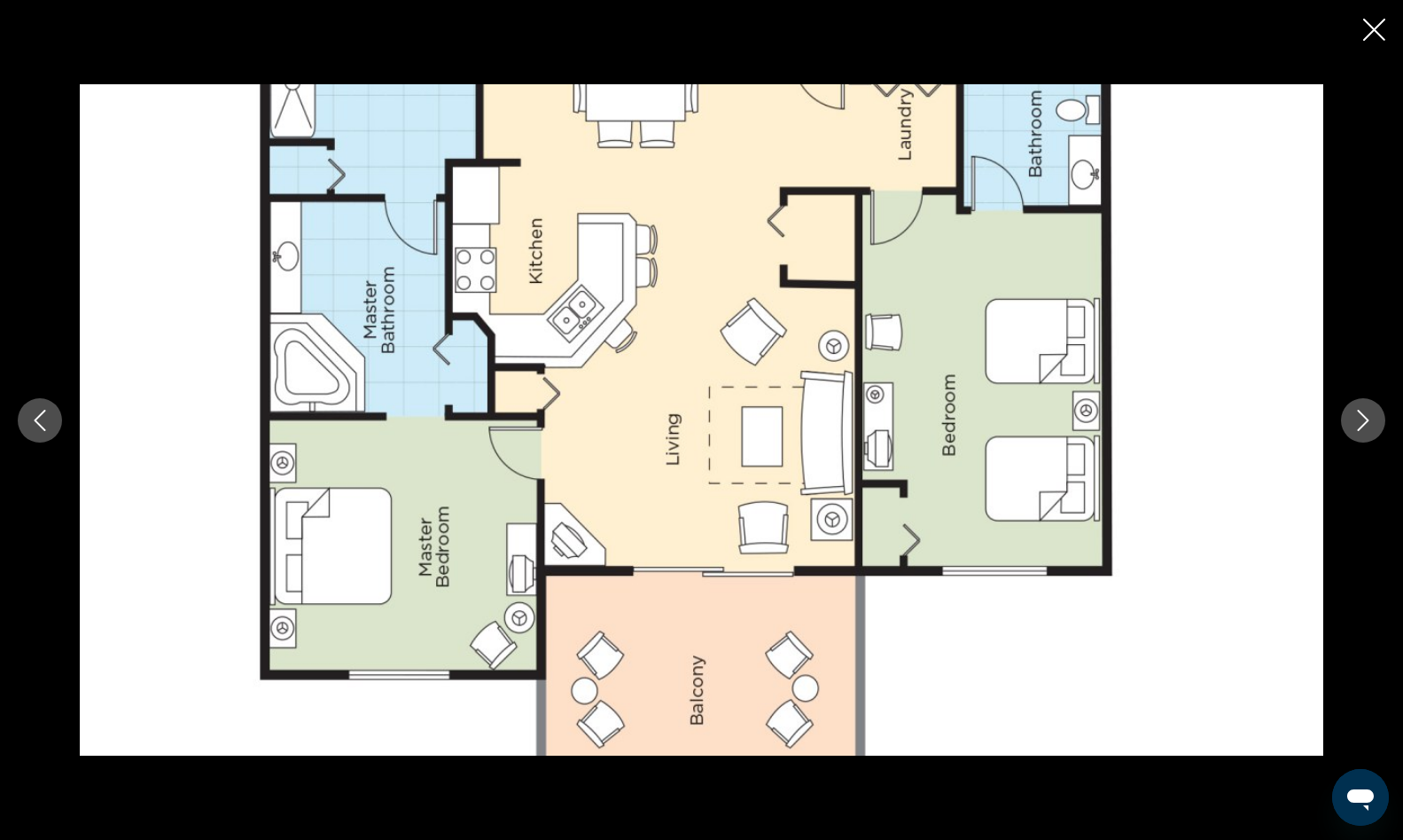
click at [1371, 434] on button "Next image" at bounding box center [1363, 420] width 44 height 44
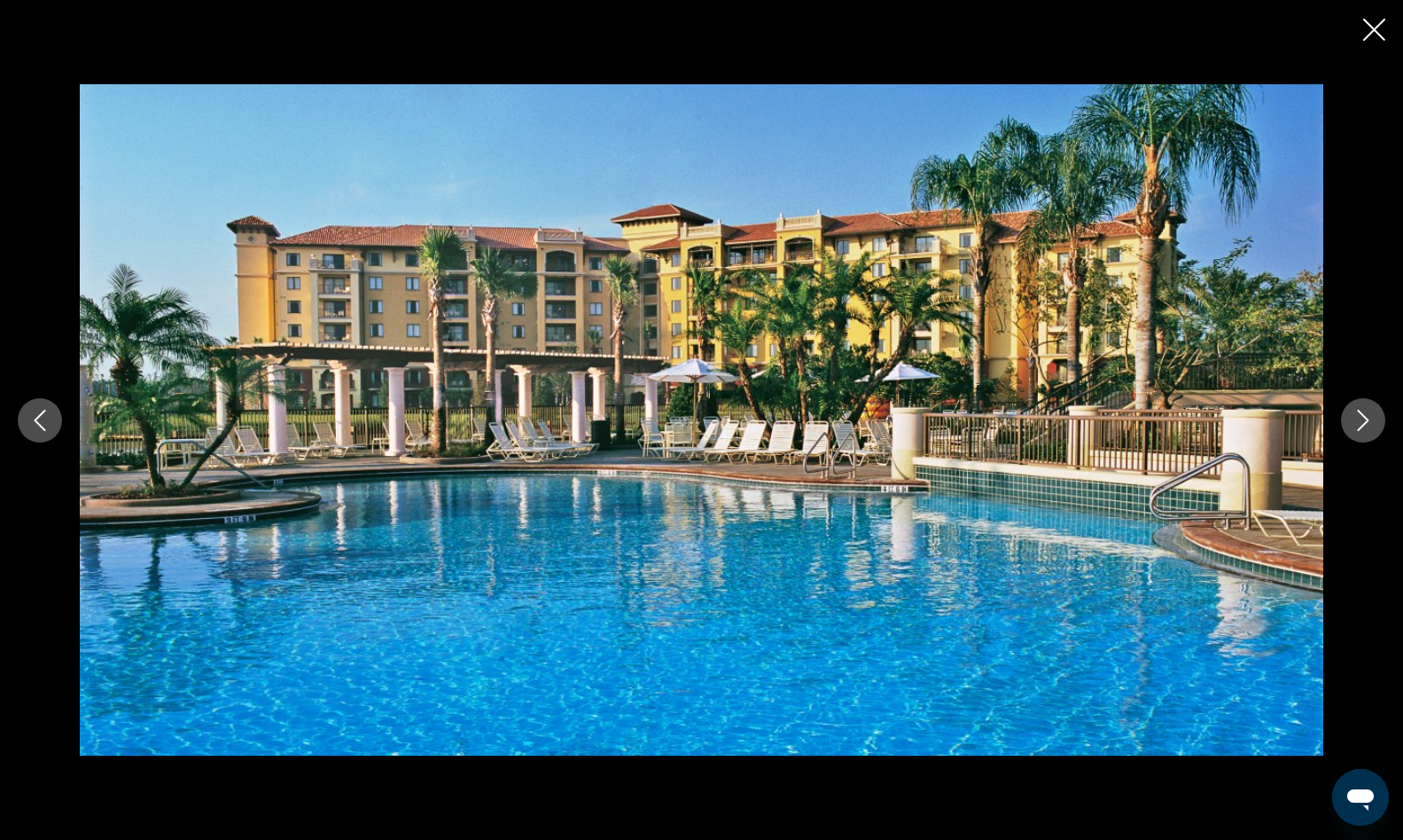
click at [1371, 434] on button "Next image" at bounding box center [1363, 420] width 44 height 44
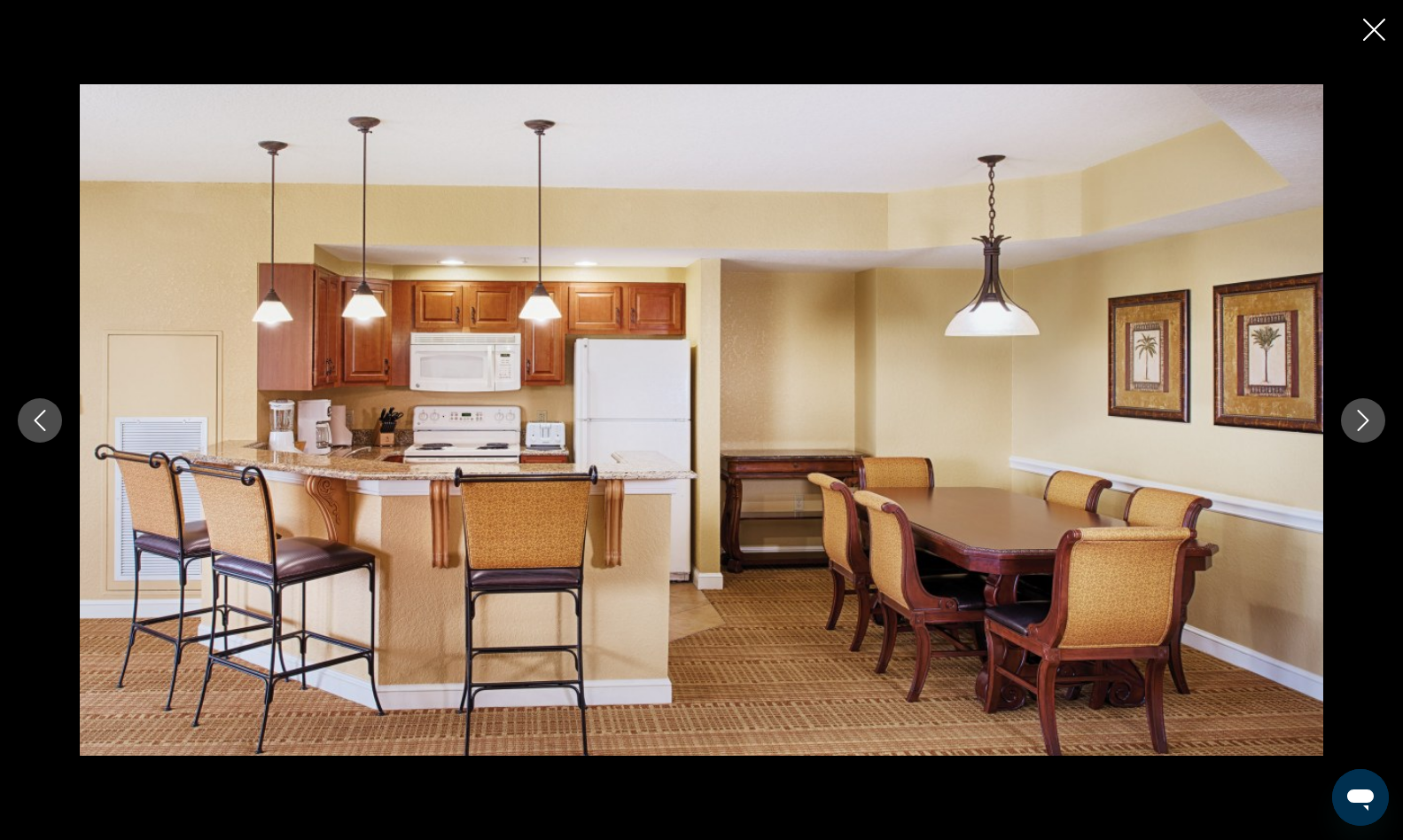
click at [1371, 434] on button "Next image" at bounding box center [1363, 420] width 44 height 44
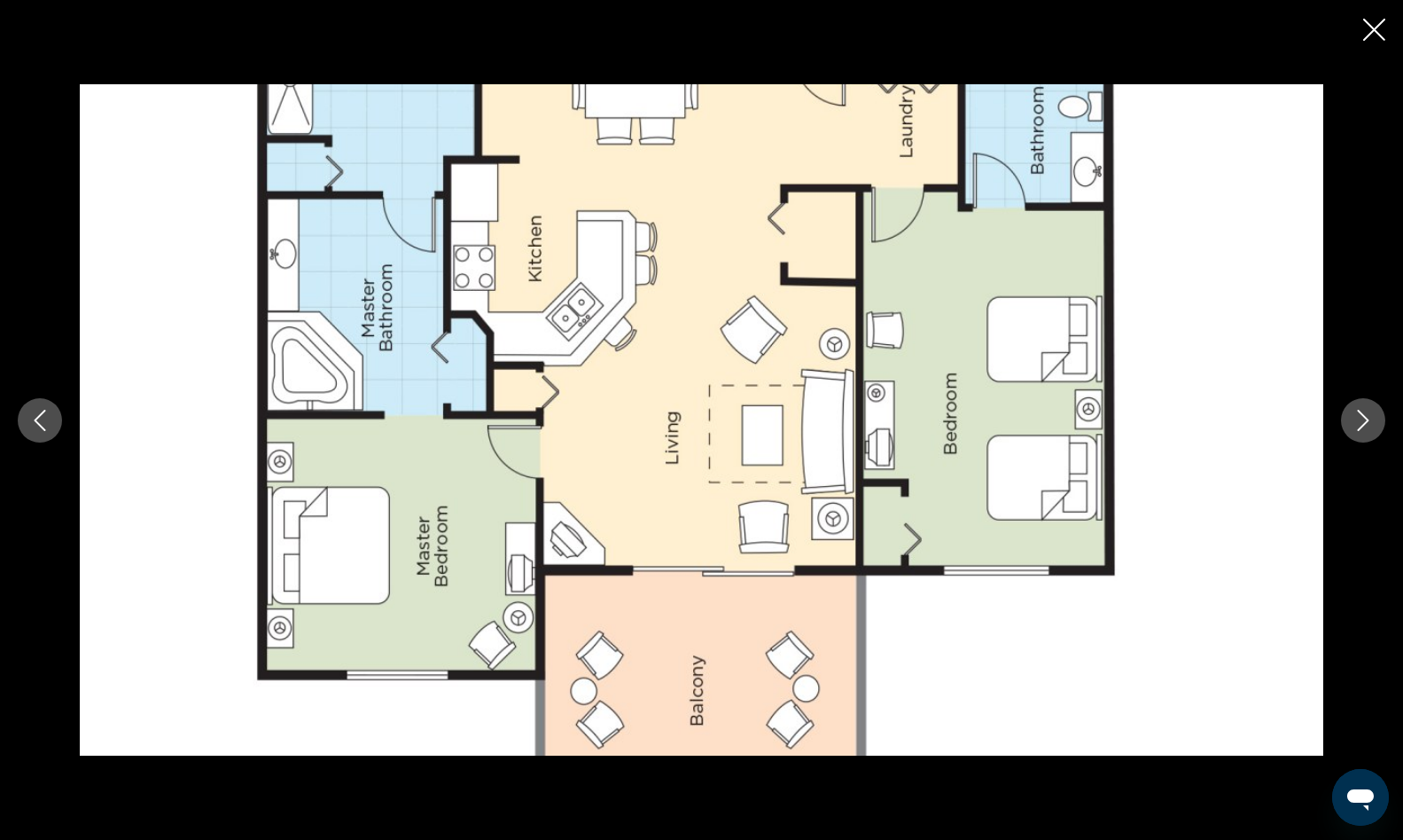
click at [1371, 434] on button "Next image" at bounding box center [1363, 420] width 44 height 44
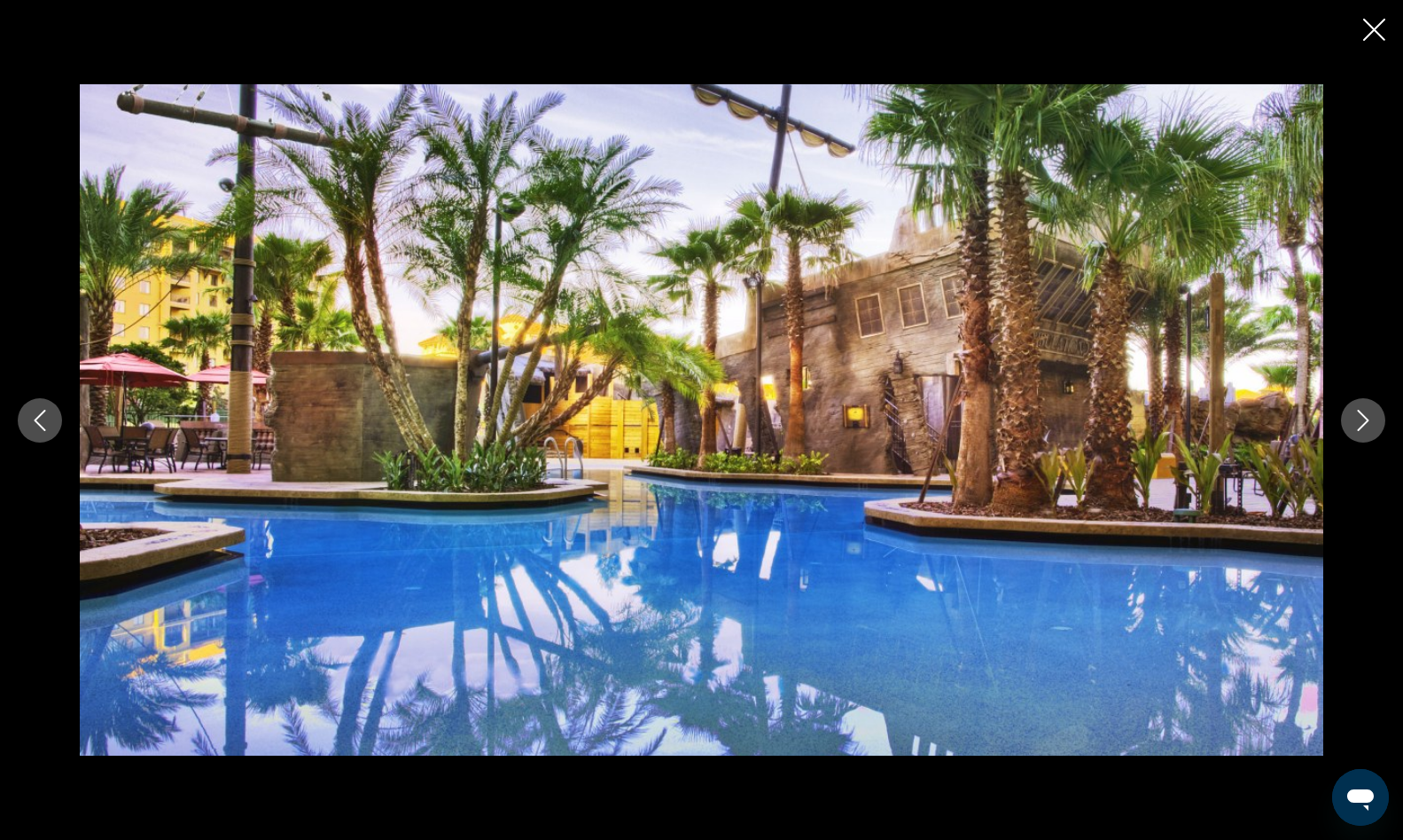
click at [1371, 434] on button "Next image" at bounding box center [1363, 420] width 44 height 44
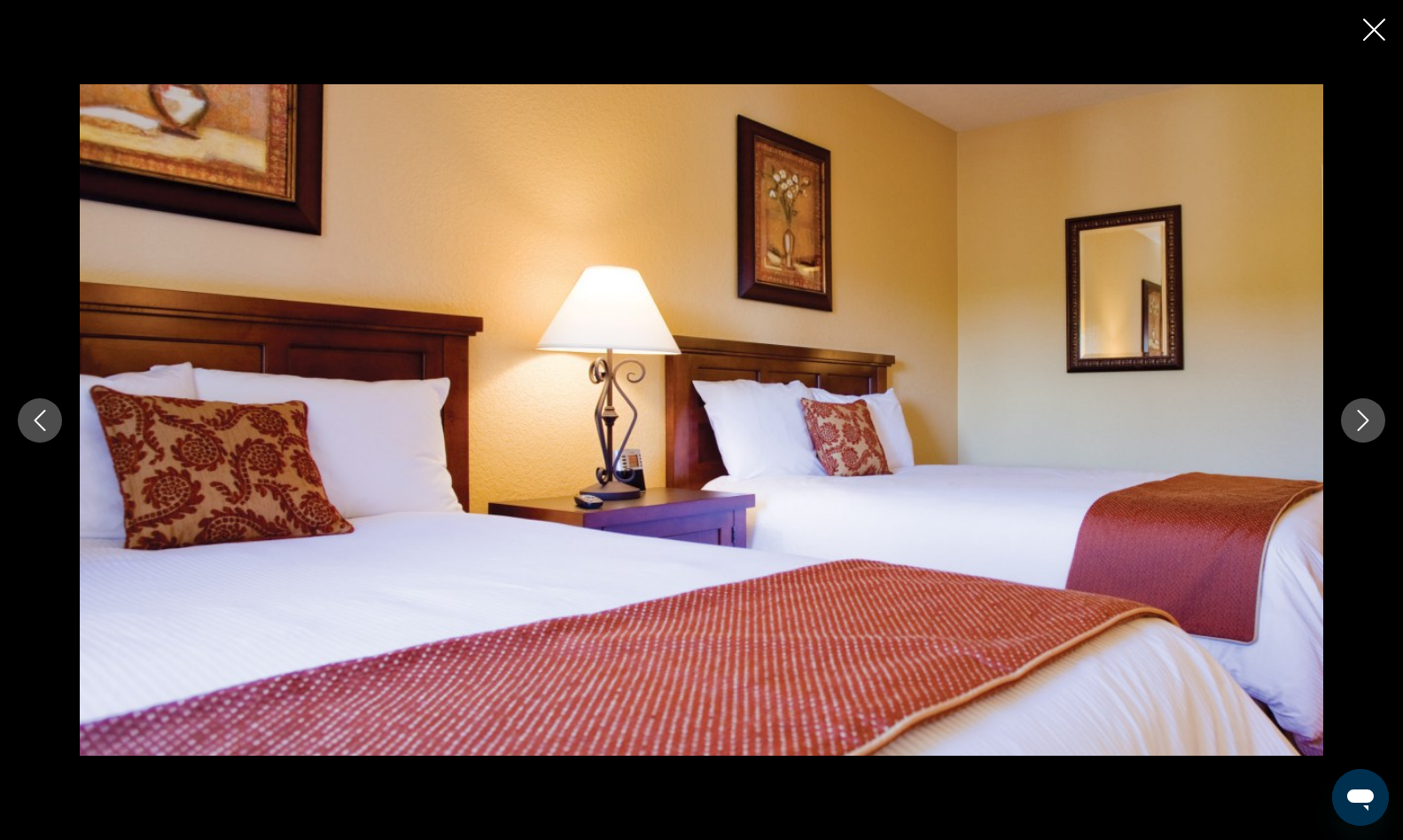
click at [1369, 432] on button "Next image" at bounding box center [1363, 420] width 44 height 44
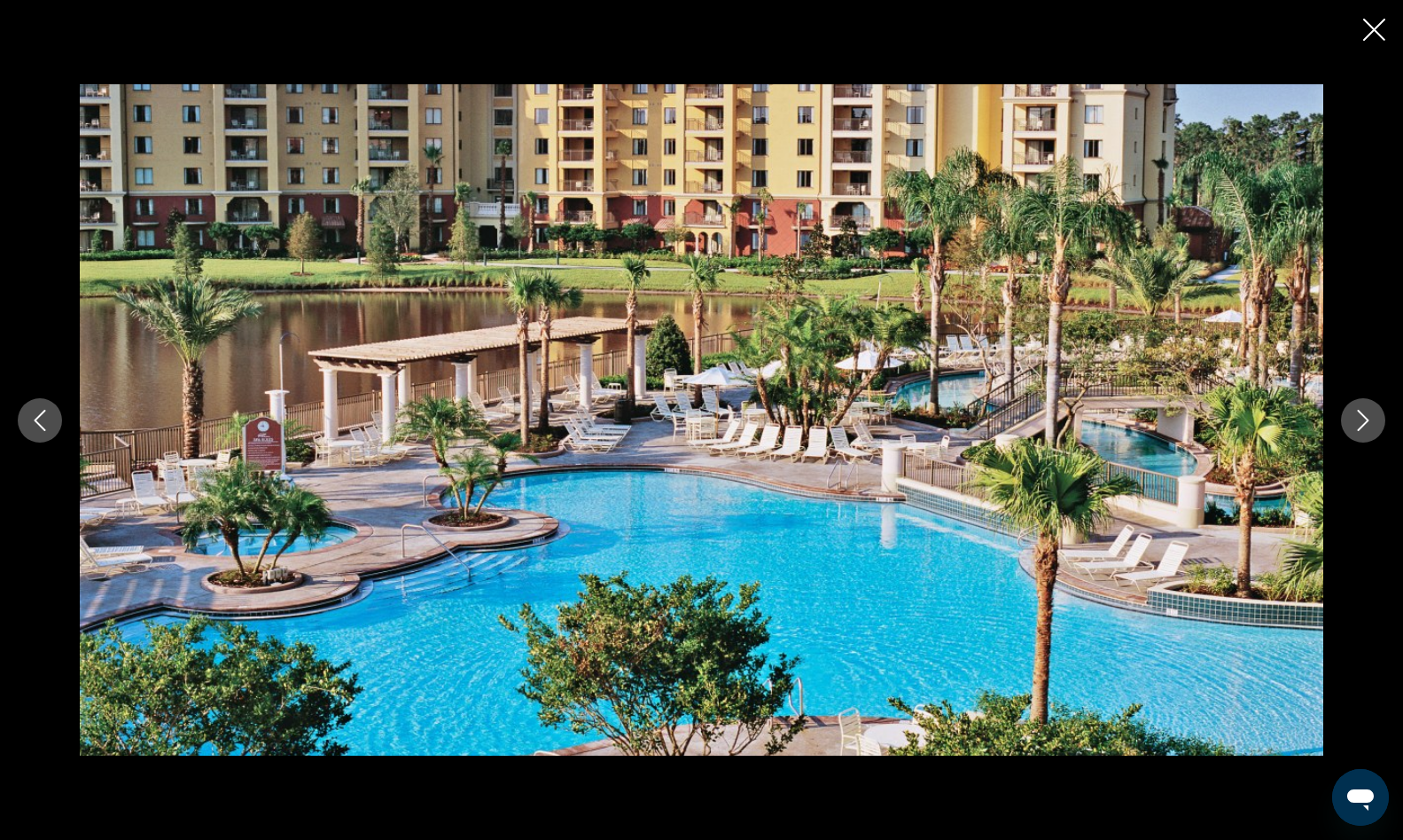
click at [1354, 428] on icon "Next image" at bounding box center [1363, 420] width 22 height 22
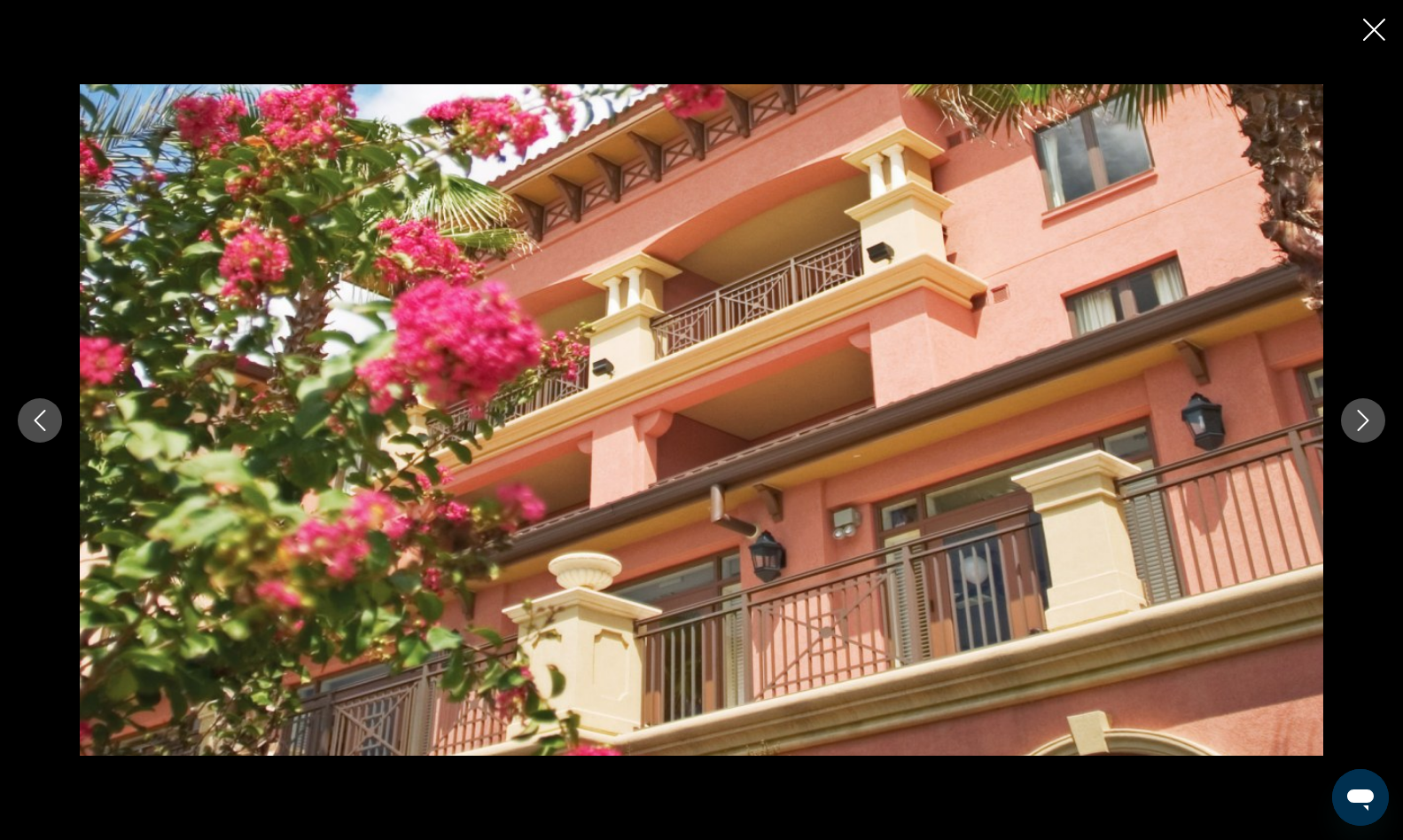
click at [1354, 428] on icon "Next image" at bounding box center [1363, 420] width 22 height 22
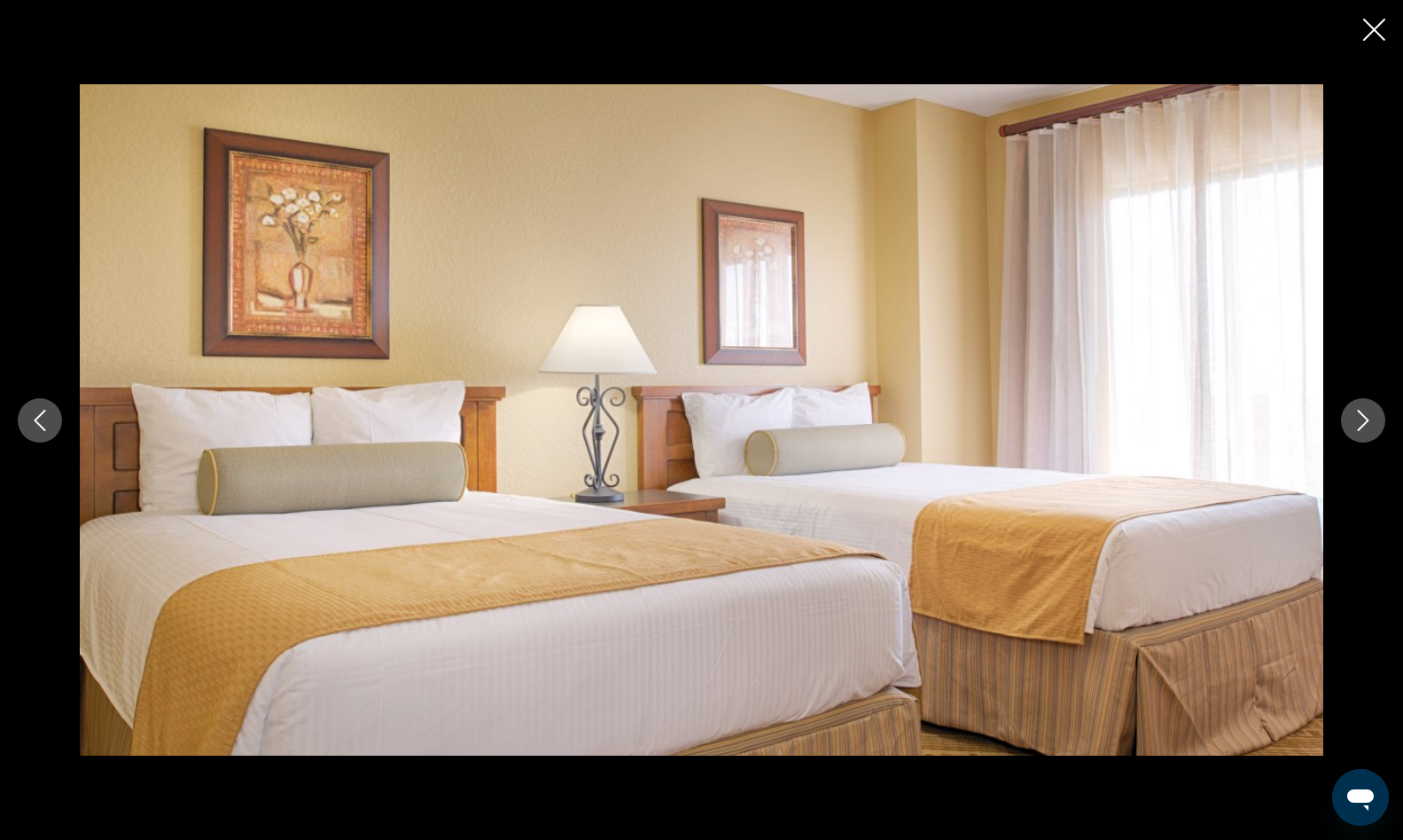
click at [1354, 428] on icon "Next image" at bounding box center [1363, 420] width 22 height 22
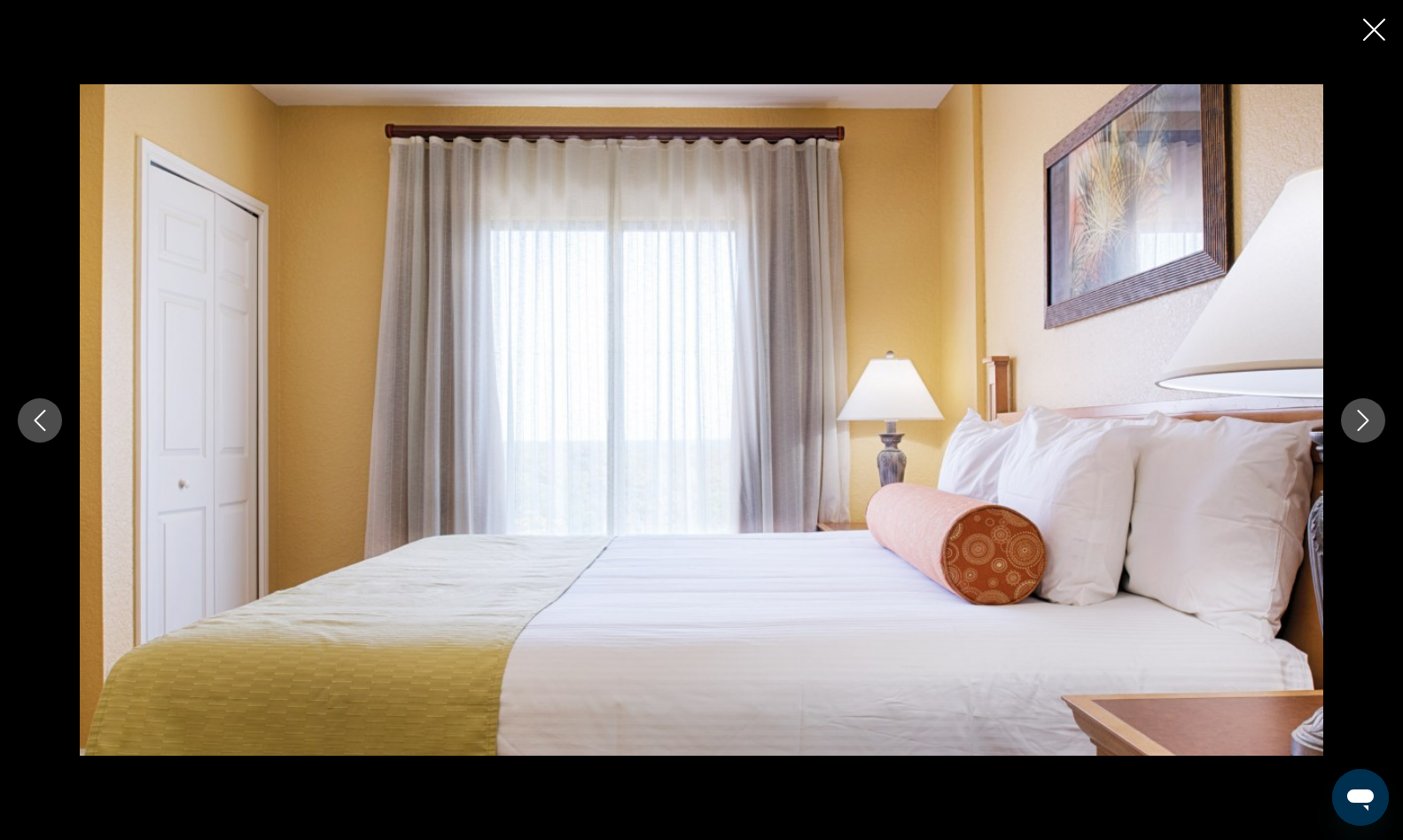
click at [1354, 428] on icon "Next image" at bounding box center [1363, 420] width 22 height 22
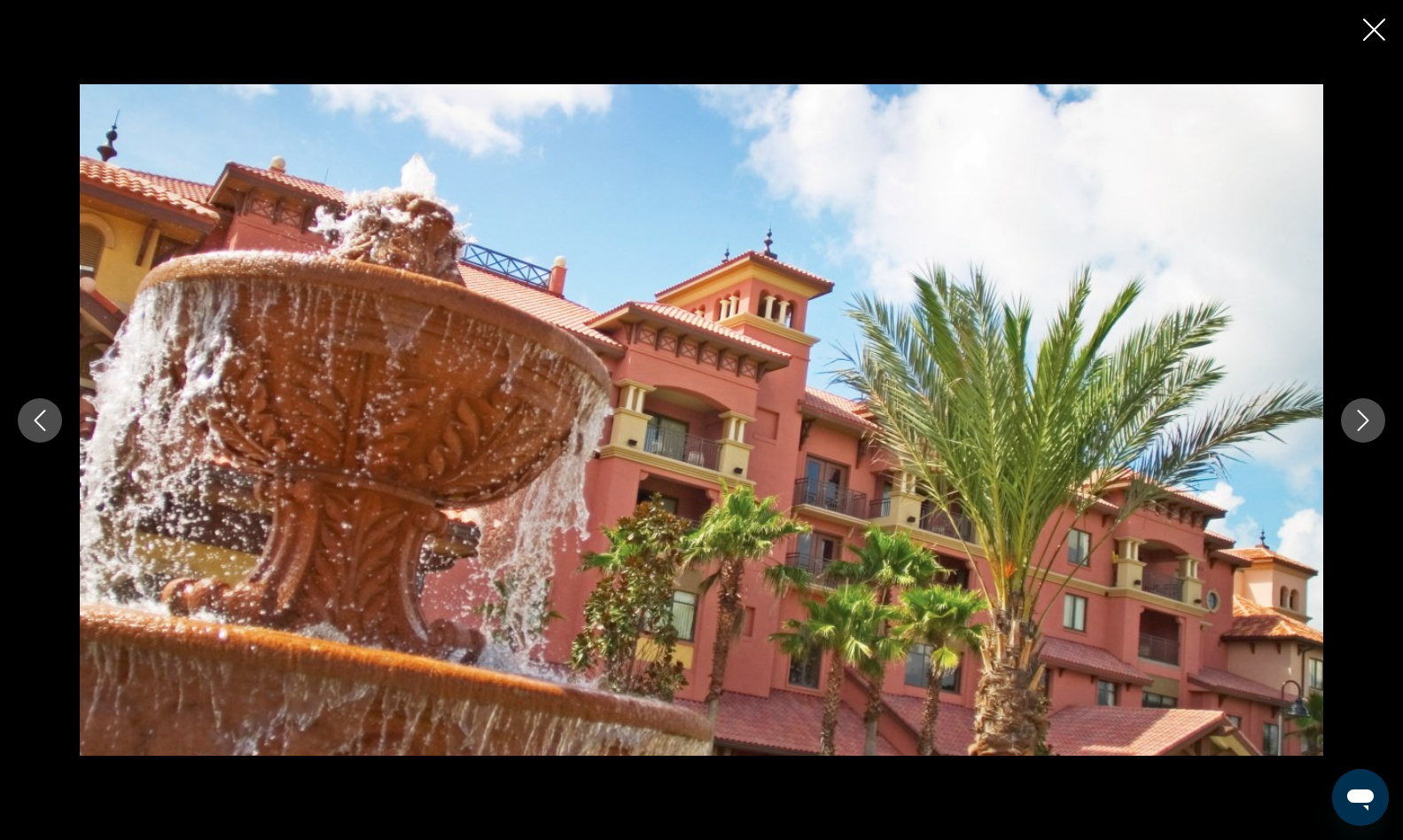
click at [1354, 428] on icon "Next image" at bounding box center [1363, 420] width 22 height 22
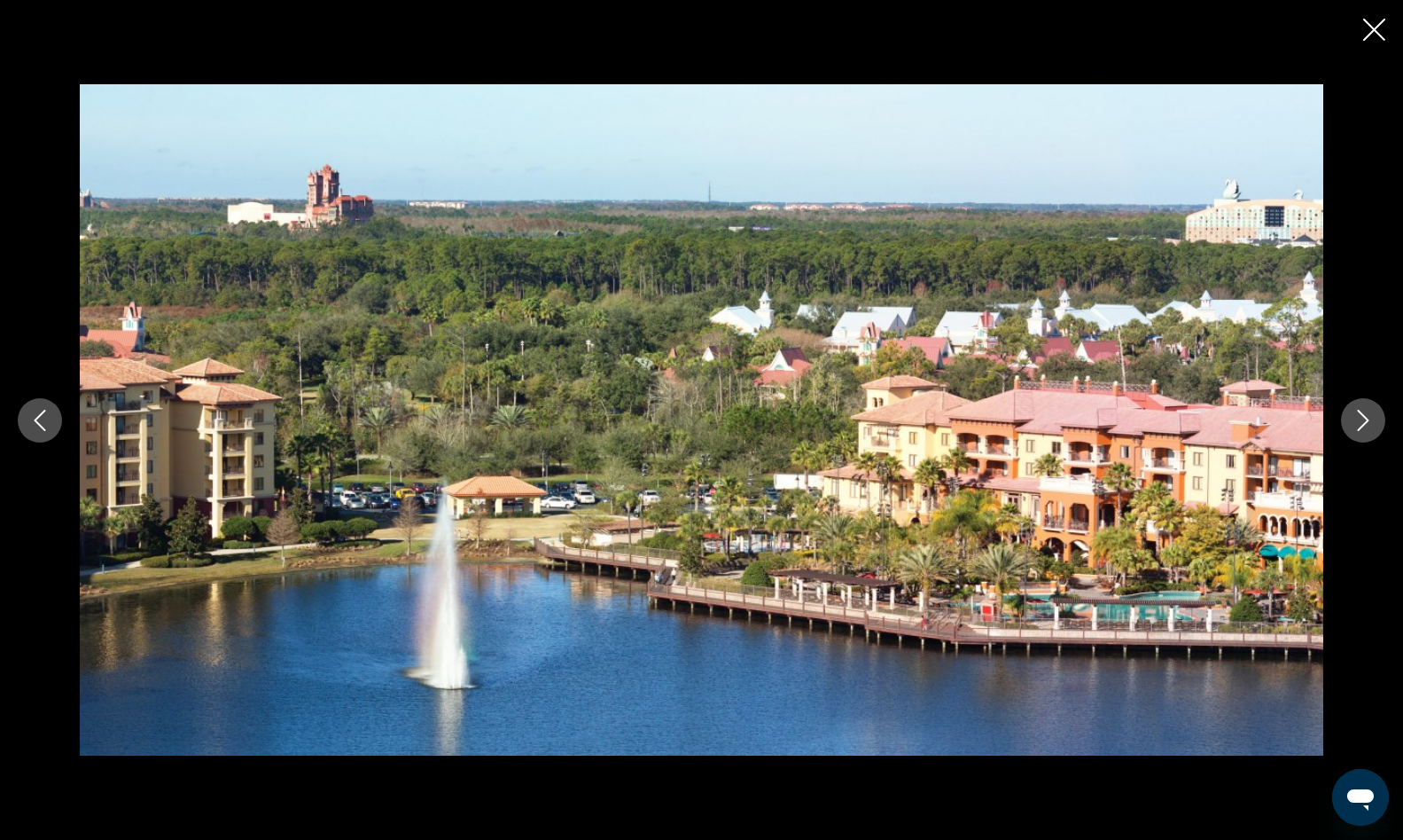
click at [1375, 29] on icon "Close slideshow" at bounding box center [1375, 30] width 23 height 23
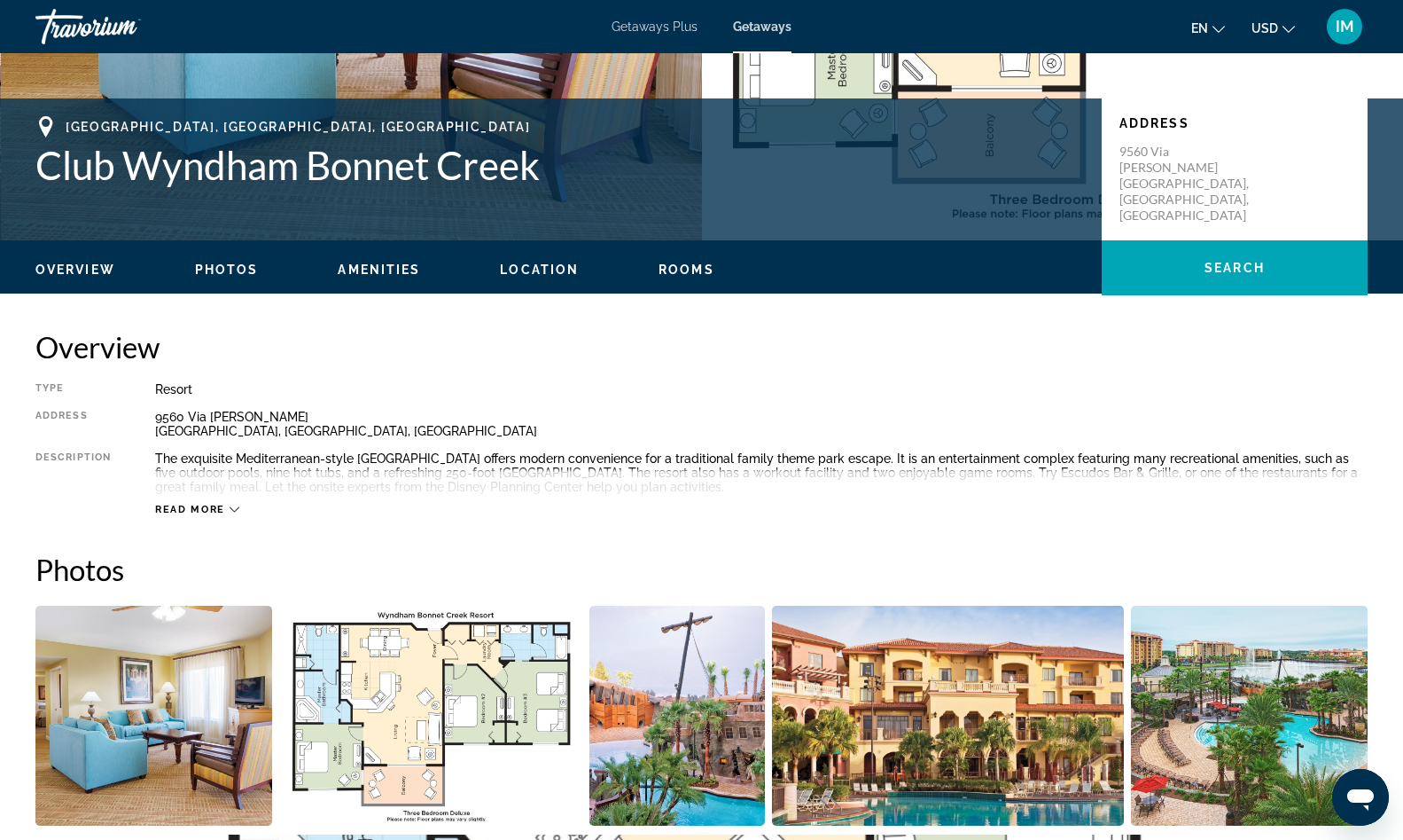
scroll to position [0, 0]
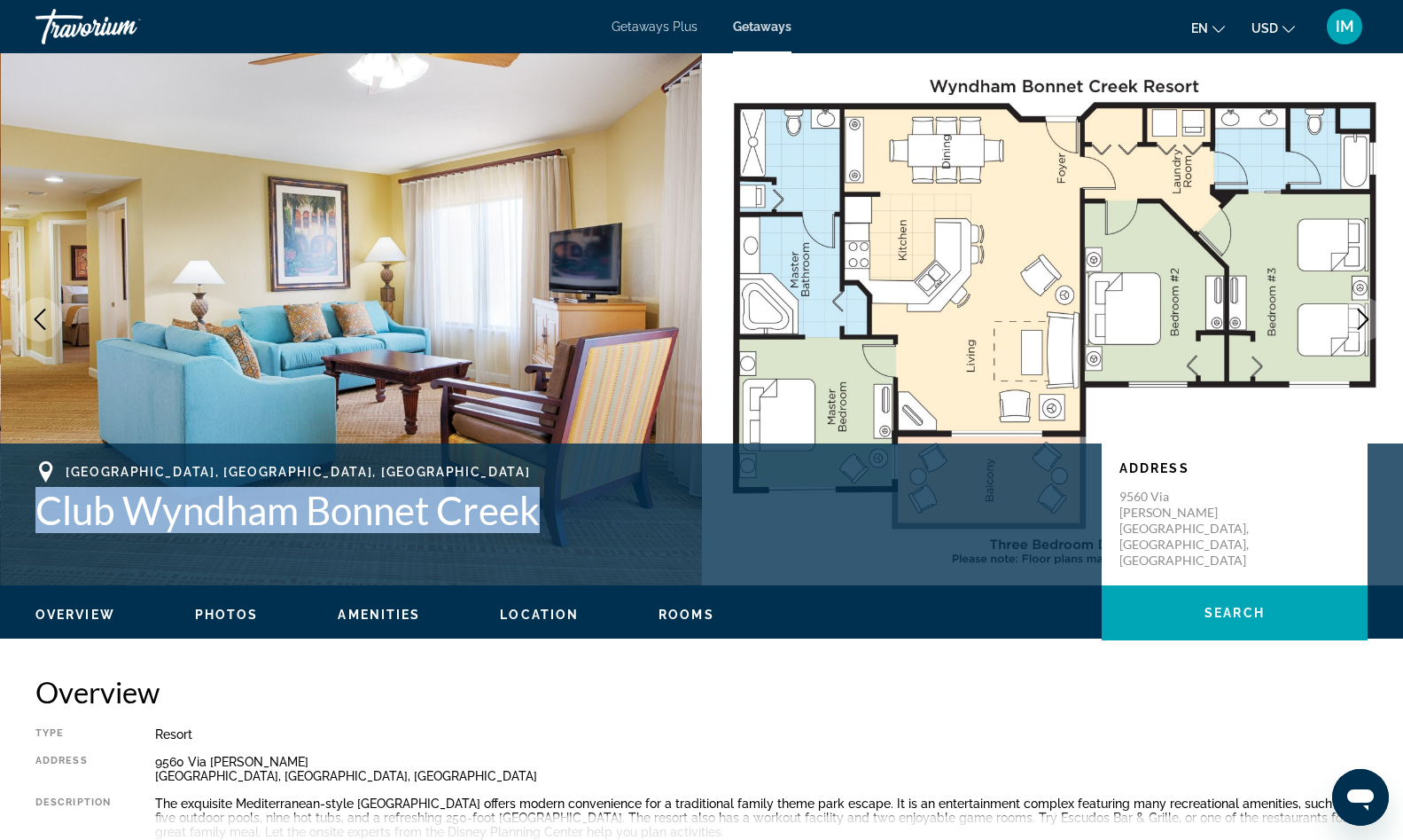
drag, startPoint x: 36, startPoint y: 504, endPoint x: 553, endPoint y: 500, distance: 517.0
click at [553, 500] on h1 "Club Wyndham Bonnet Creek" at bounding box center [560, 509] width 1049 height 46
copy h1 "Club Wyndham Bonnet Creek"
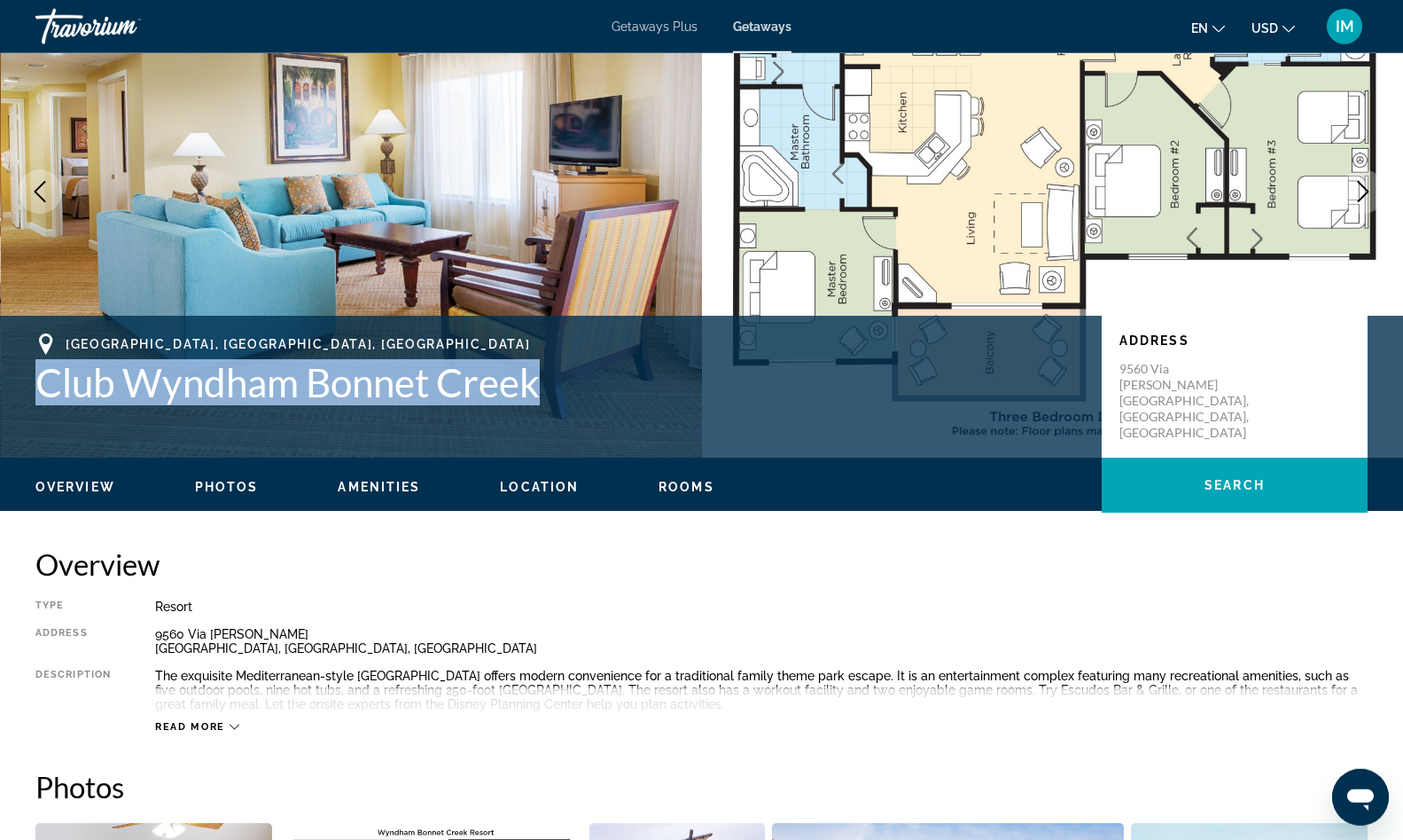
scroll to position [362, 0]
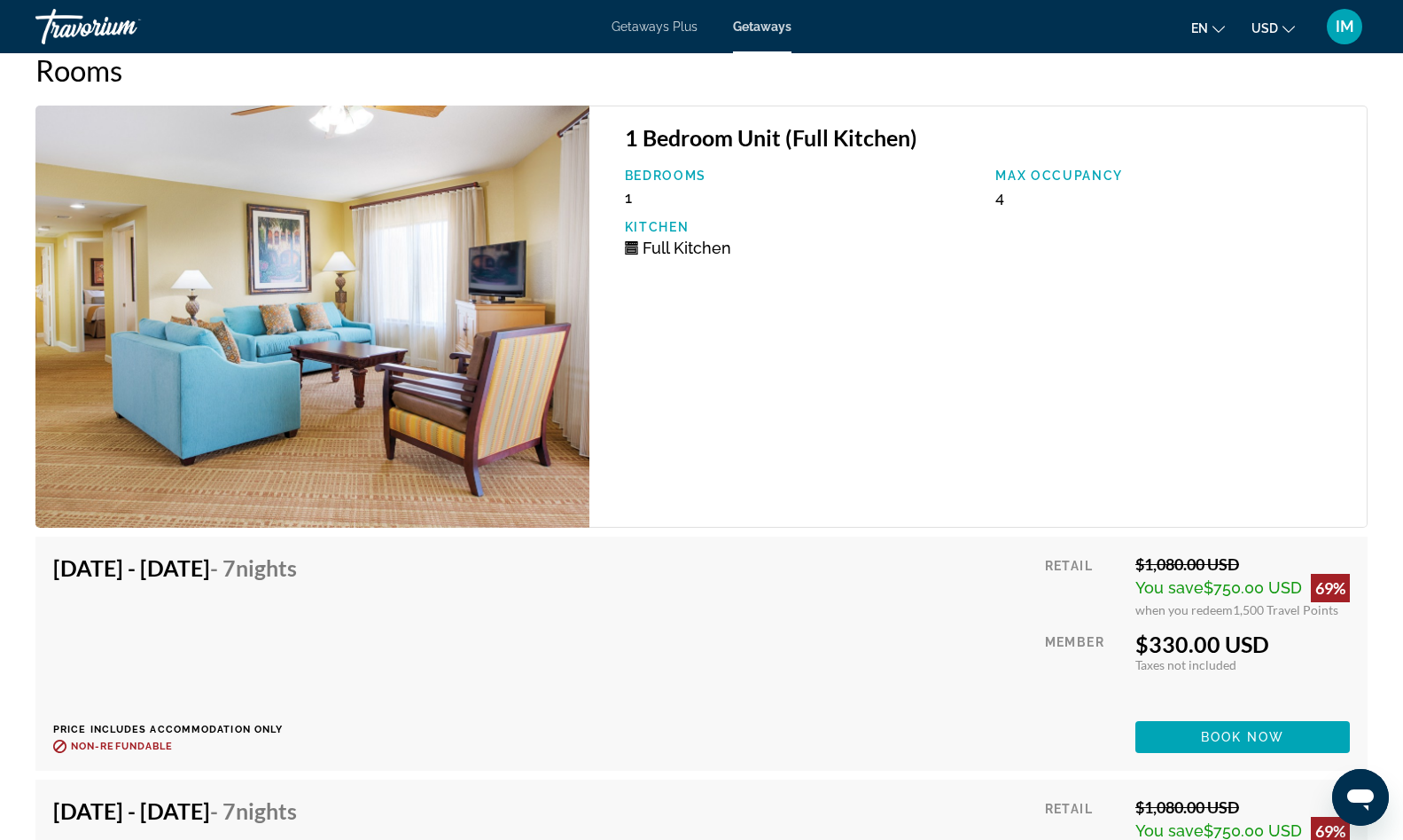
scroll to position [3527, 0]
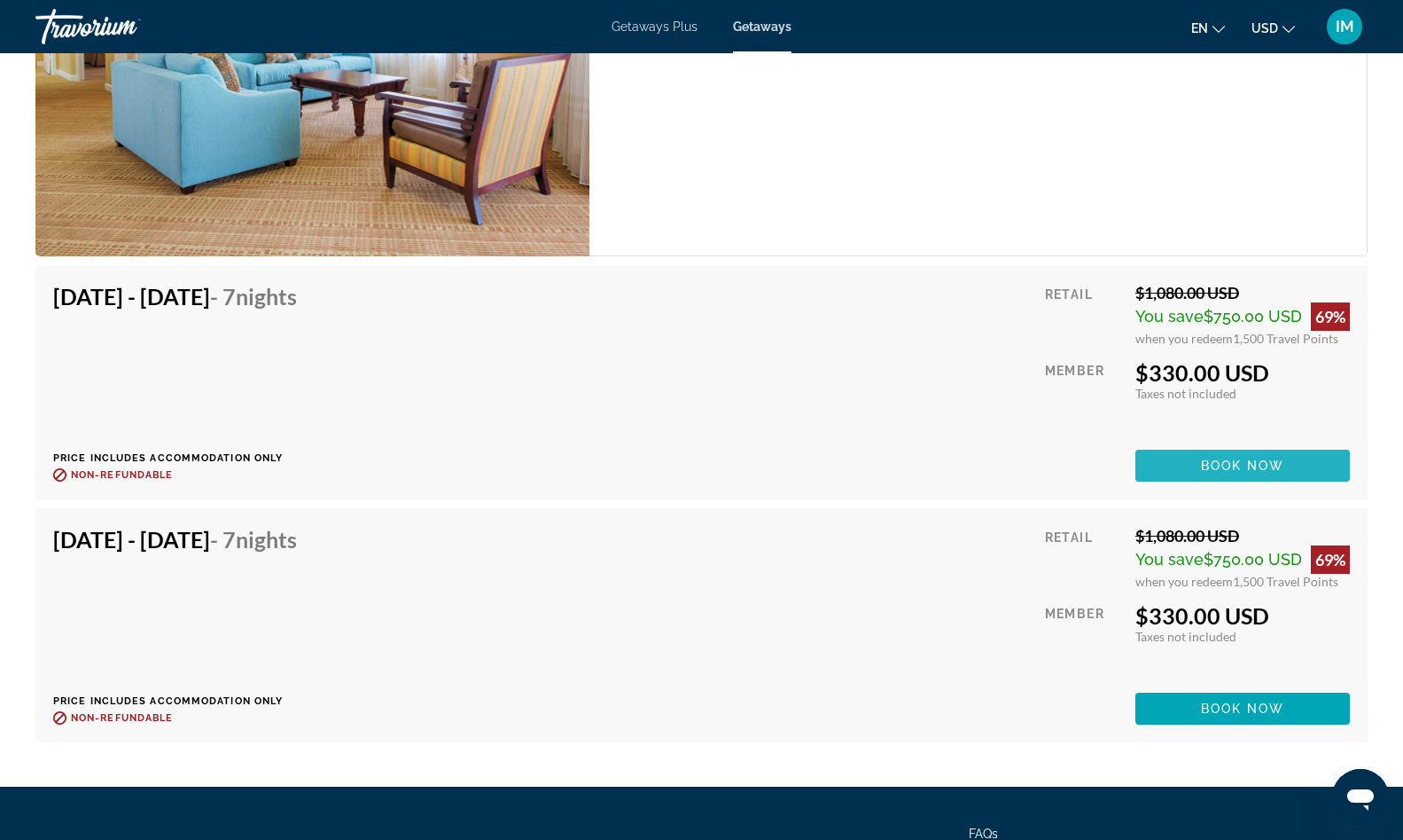
click at [1245, 464] on span "Book now" at bounding box center [1243, 465] width 84 height 14
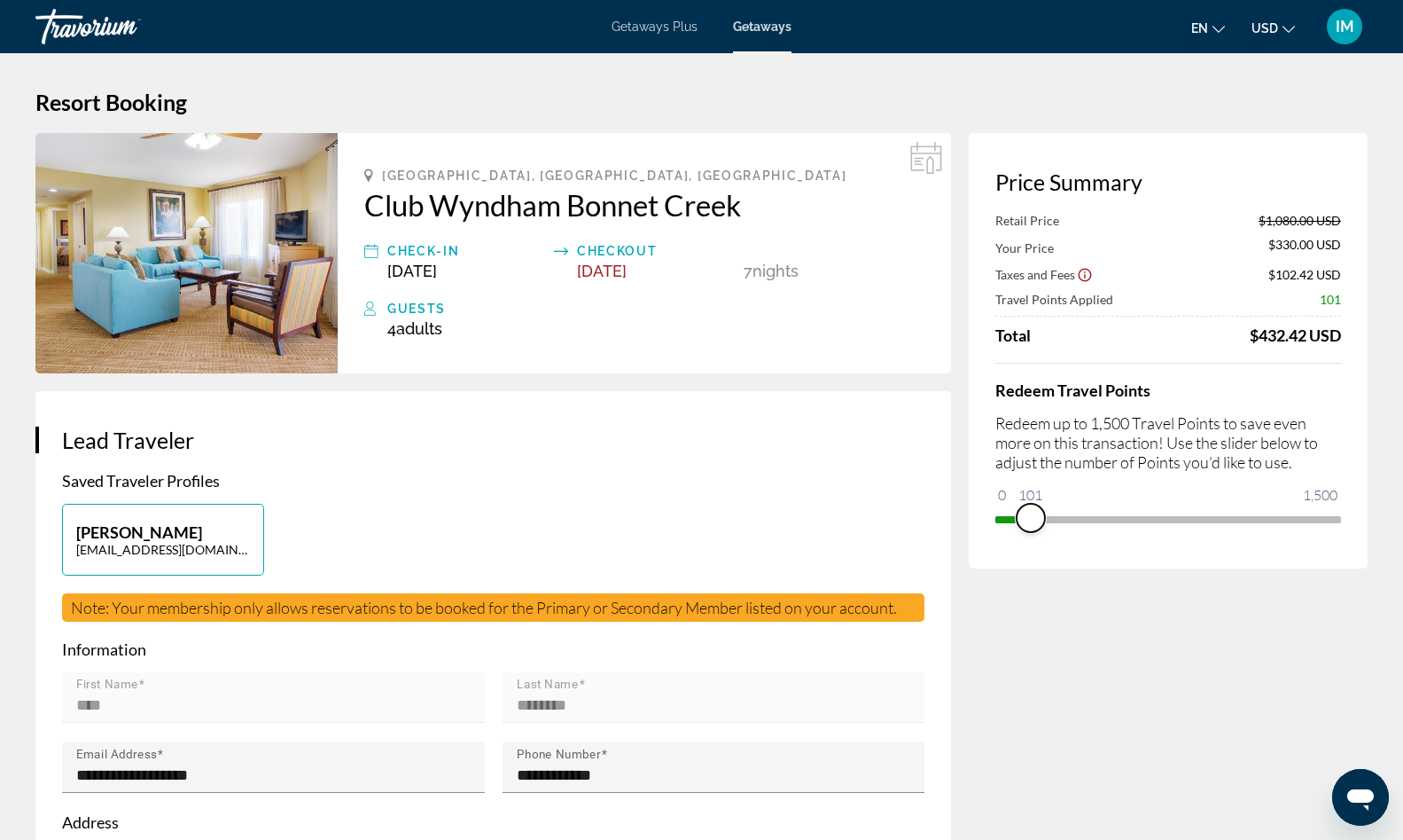
drag, startPoint x: 1330, startPoint y: 516, endPoint x: 985, endPoint y: 517, distance: 345.0
click at [985, 517] on div "Price Summary Retail Price $1,080.00 USD Your Price $330.00 USD Taxes and Fees …" at bounding box center [1169, 350] width 399 height 435
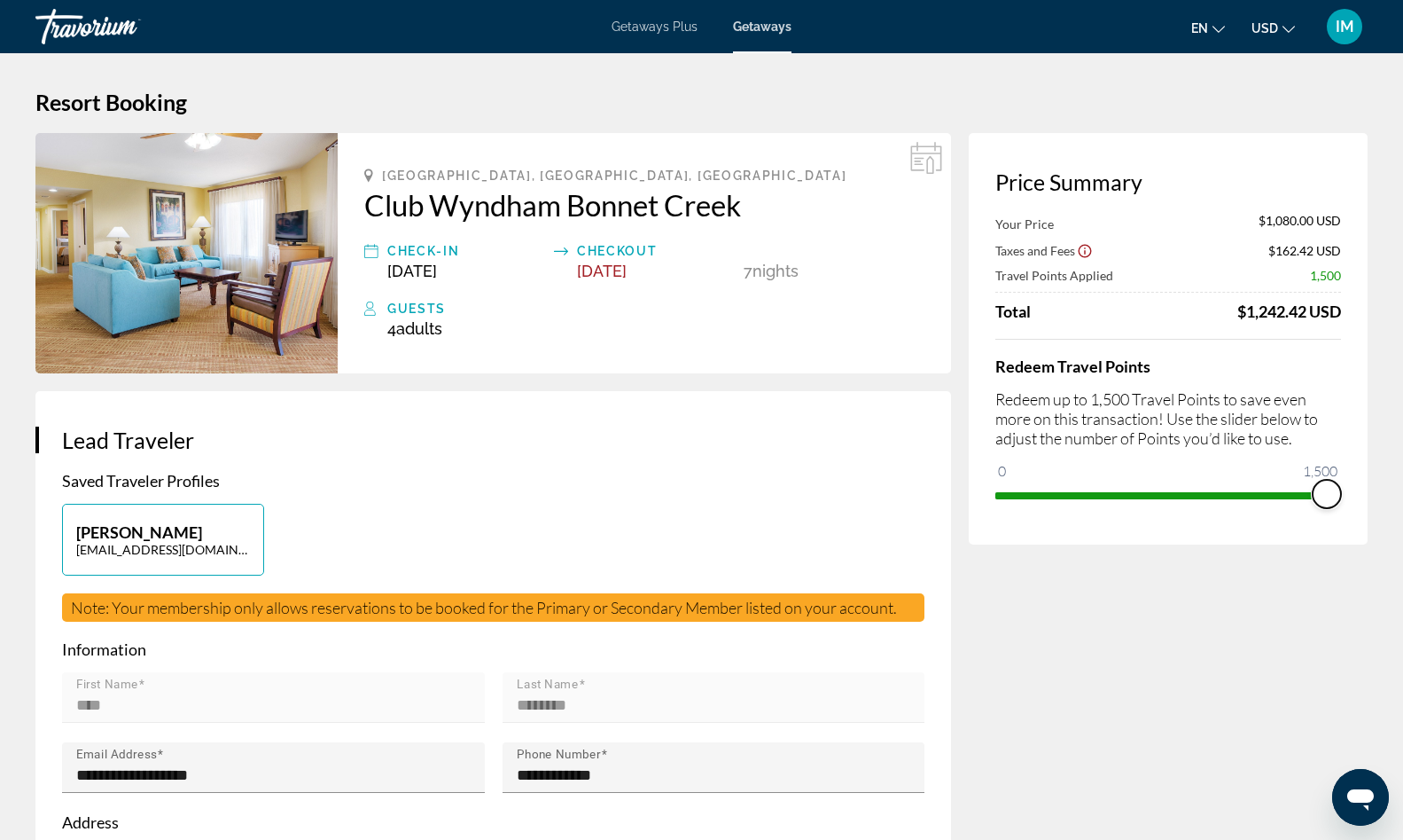
drag, startPoint x: 1005, startPoint y: 468, endPoint x: 1379, endPoint y: 481, distance: 374.2
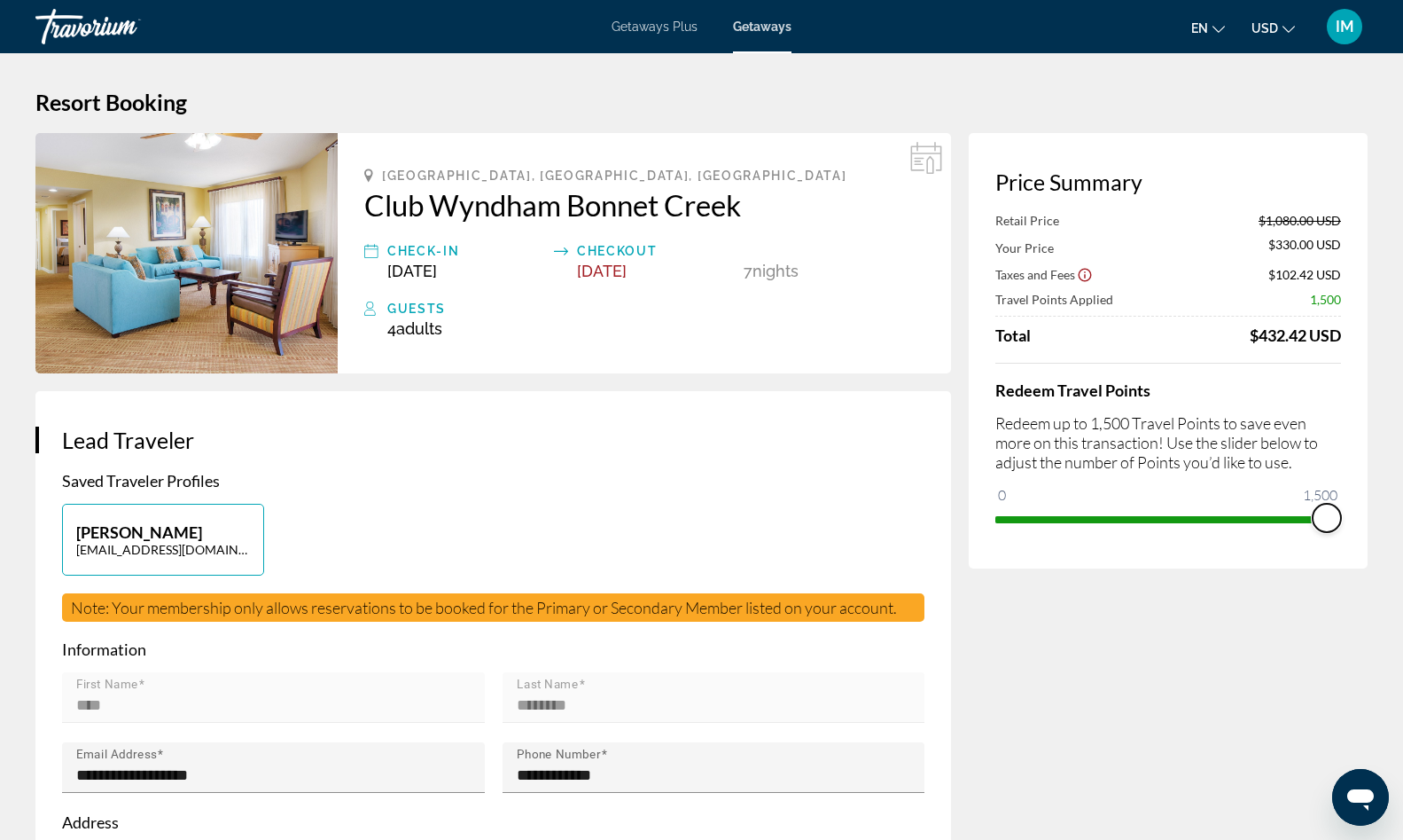
drag, startPoint x: 1330, startPoint y: 523, endPoint x: 1356, endPoint y: 523, distance: 26.0
click at [1356, 523] on div "Price Summary Retail Price $1,080.00 USD Your Price $330.00 USD Taxes and Fees …" at bounding box center [1169, 350] width 399 height 435
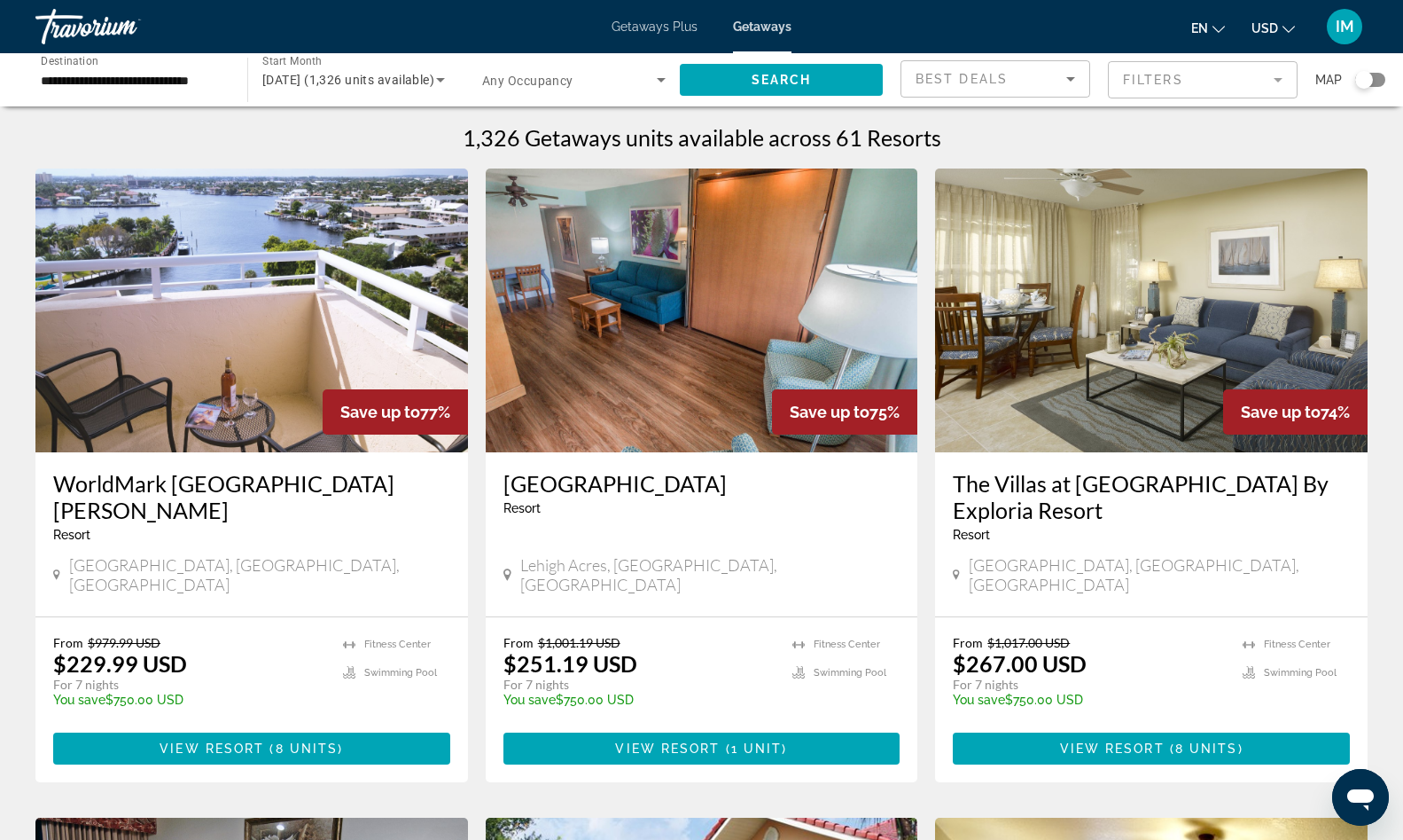
click at [244, 355] on img "Main content" at bounding box center [251, 310] width 432 height 283
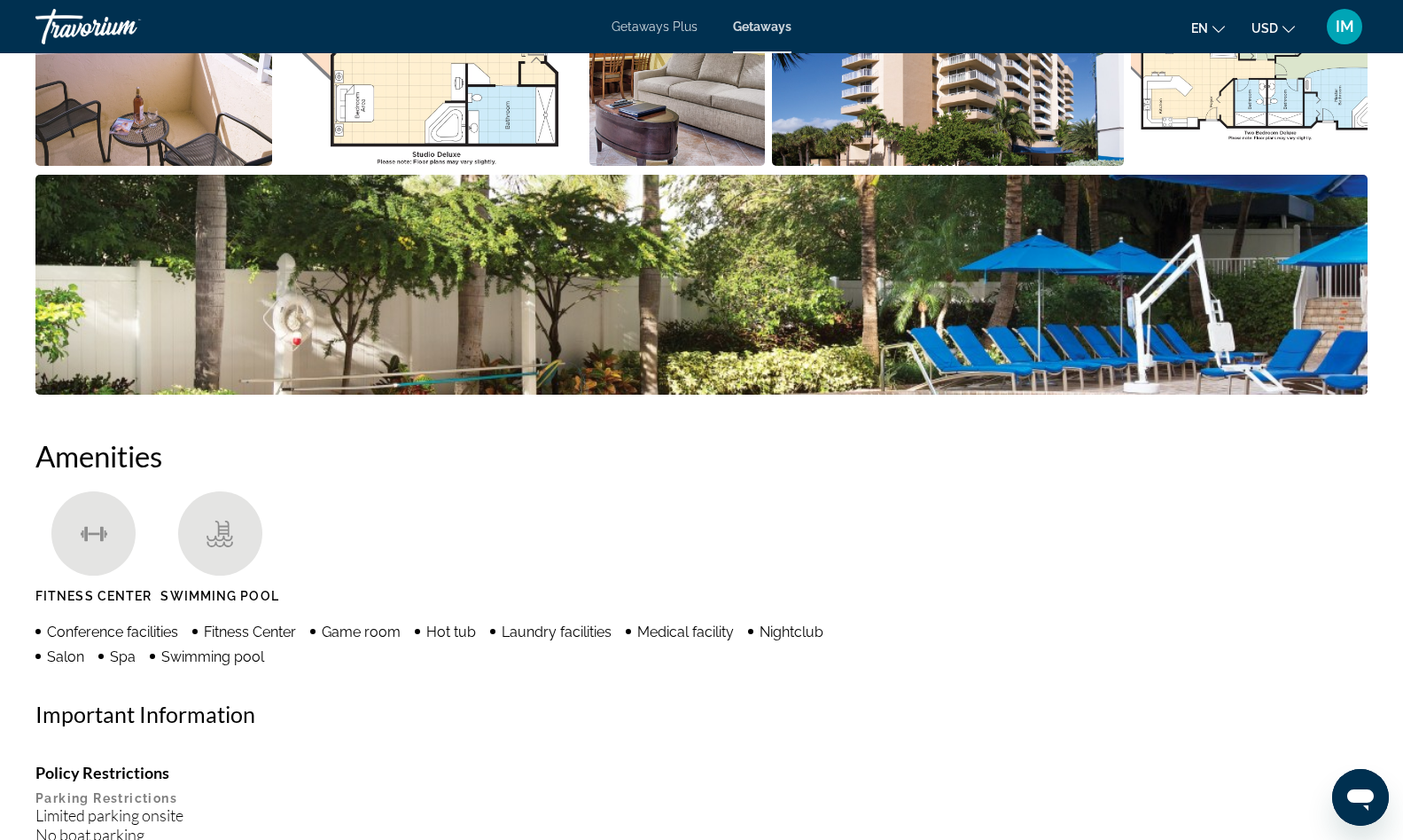
scroll to position [643, 0]
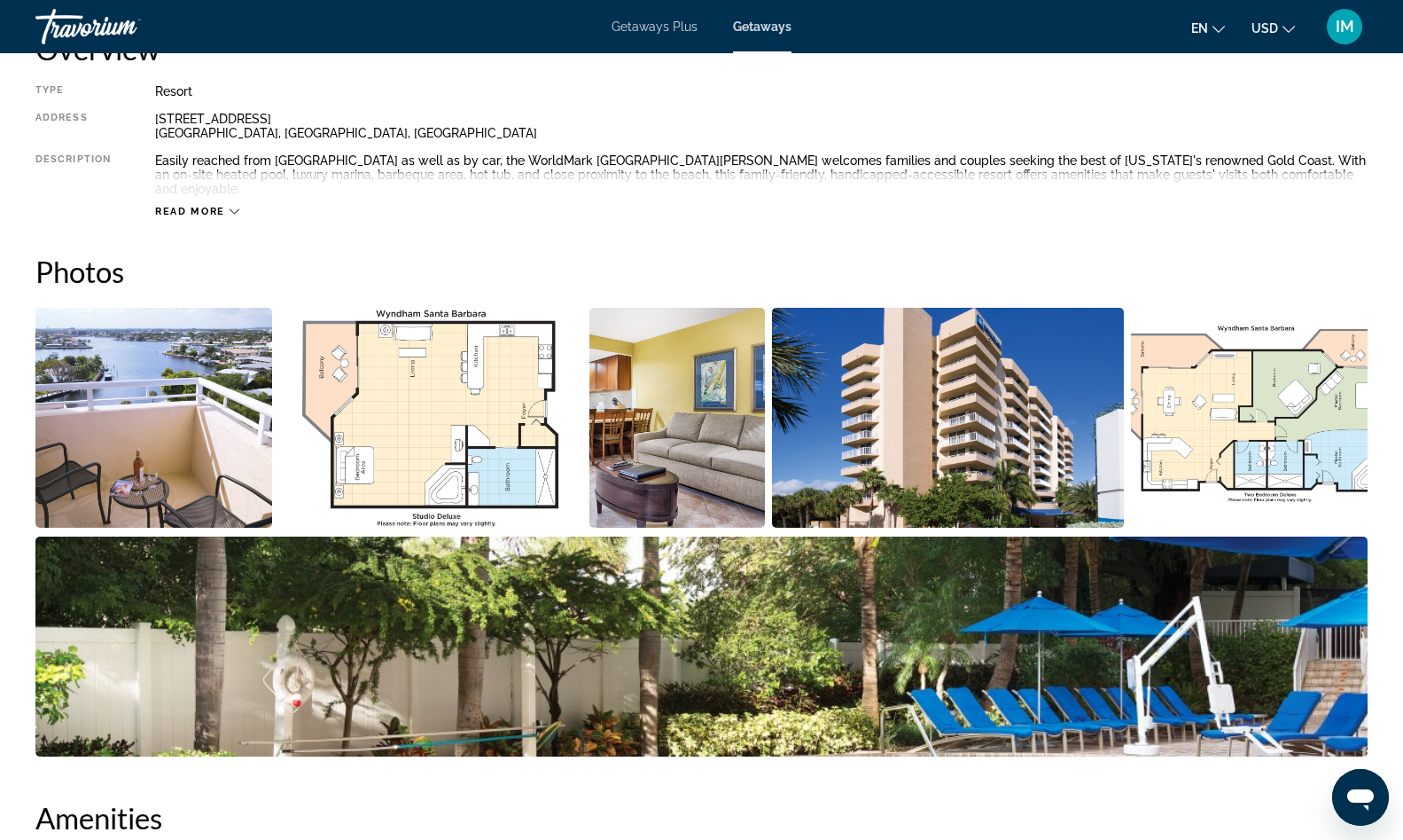
click at [205, 385] on img "Open full-screen image slider" at bounding box center [153, 417] width 236 height 219
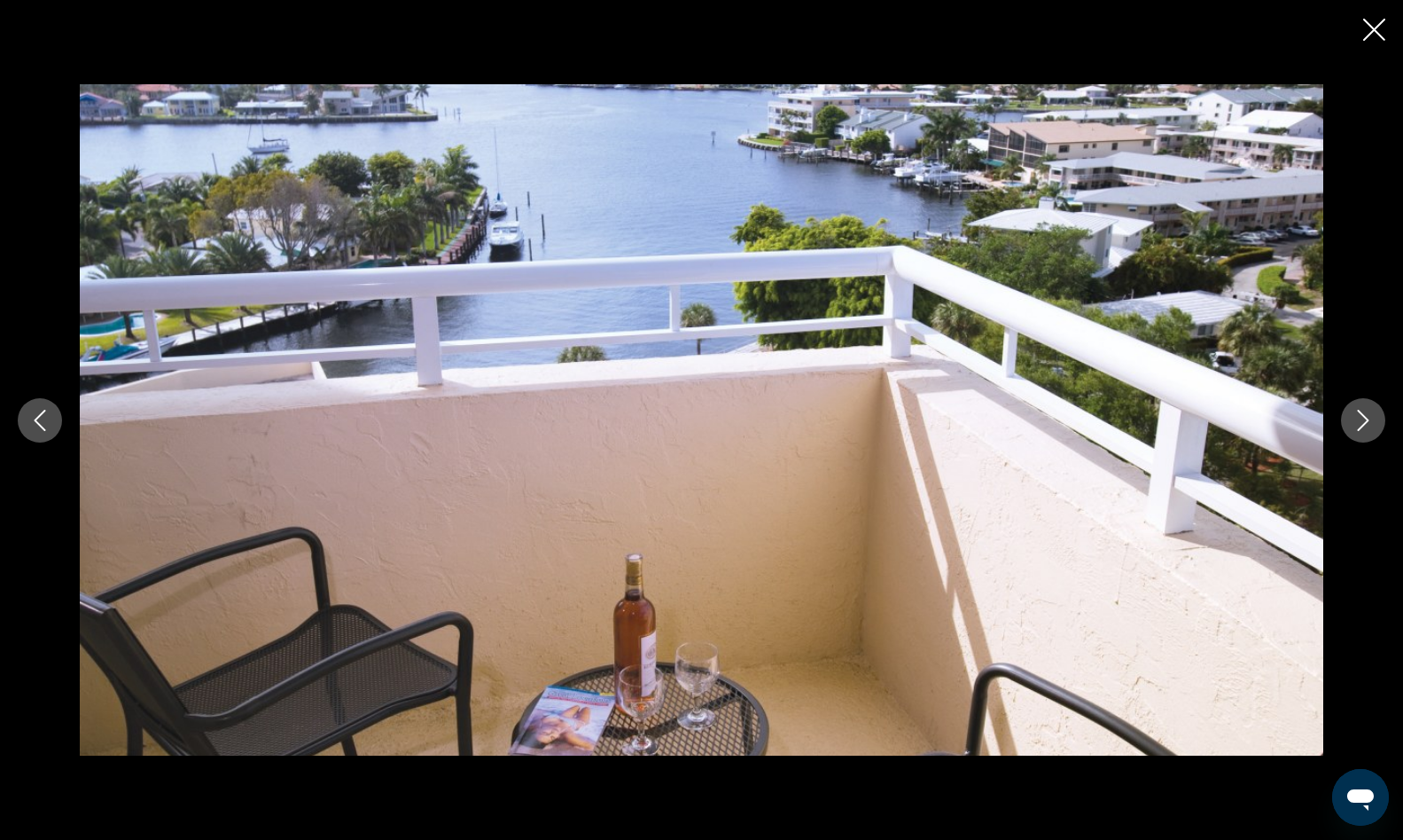
click at [1375, 417] on button "Next image" at bounding box center [1363, 420] width 44 height 44
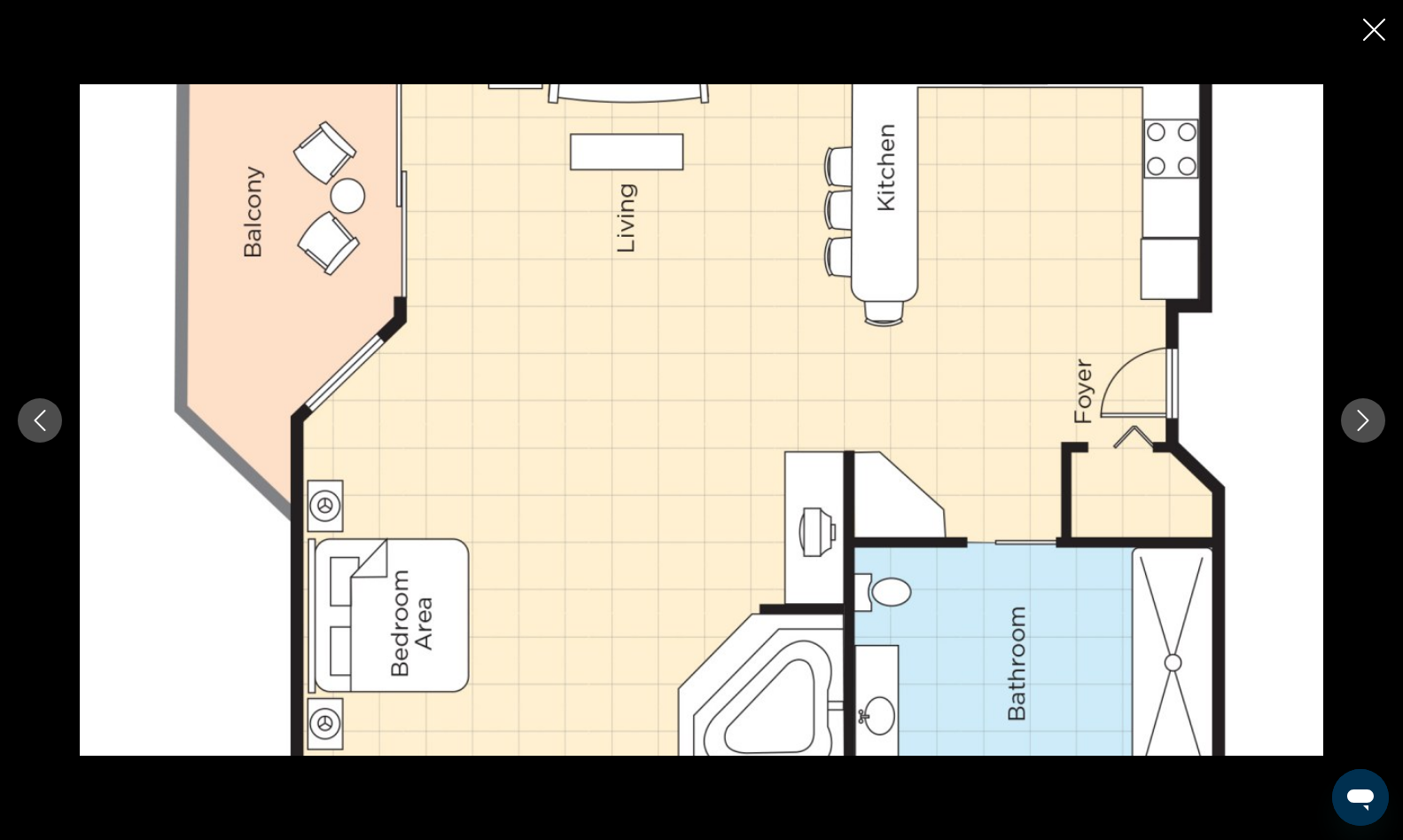
click at [1375, 417] on button "Next image" at bounding box center [1363, 420] width 44 height 44
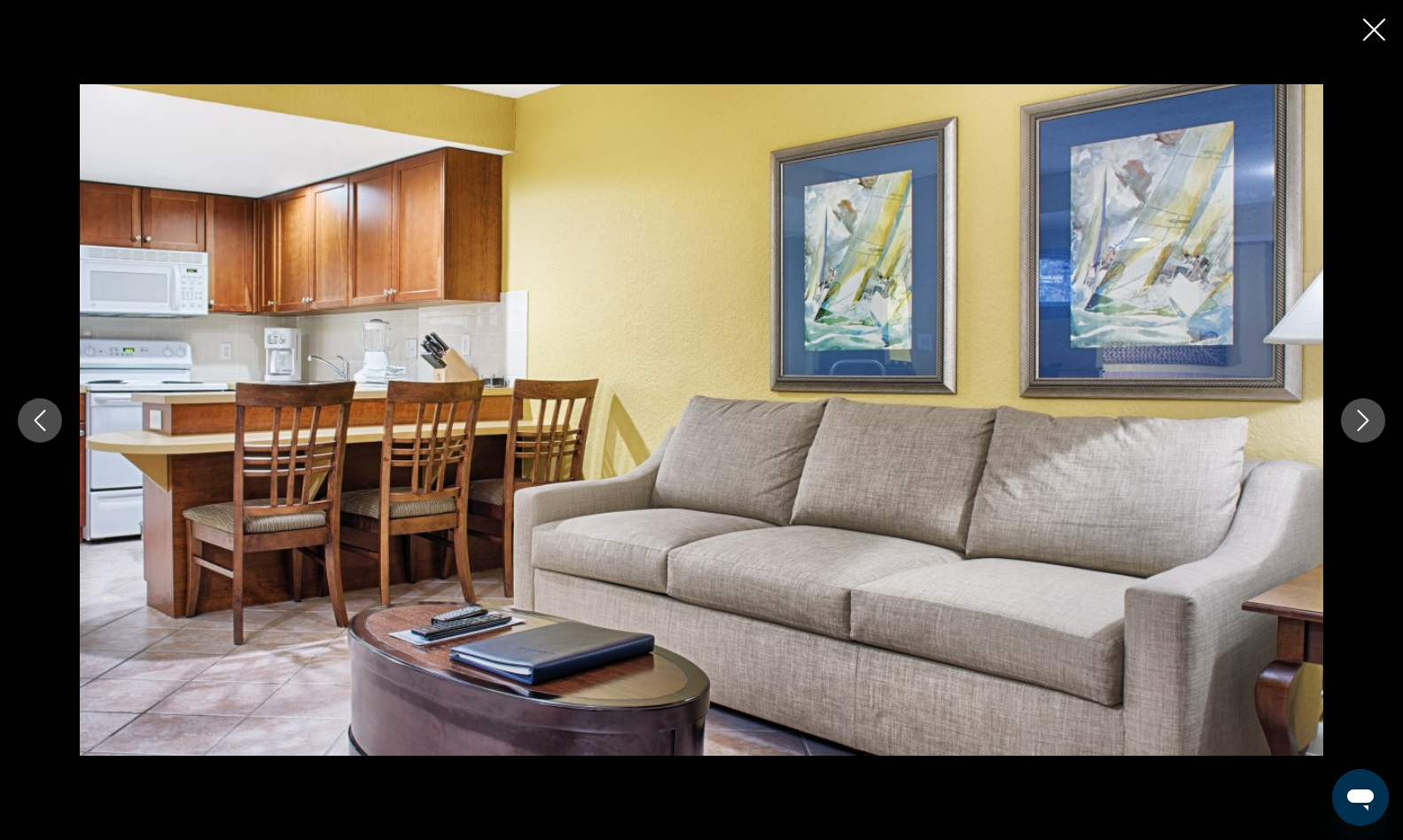
click at [1375, 417] on button "Next image" at bounding box center [1363, 420] width 44 height 44
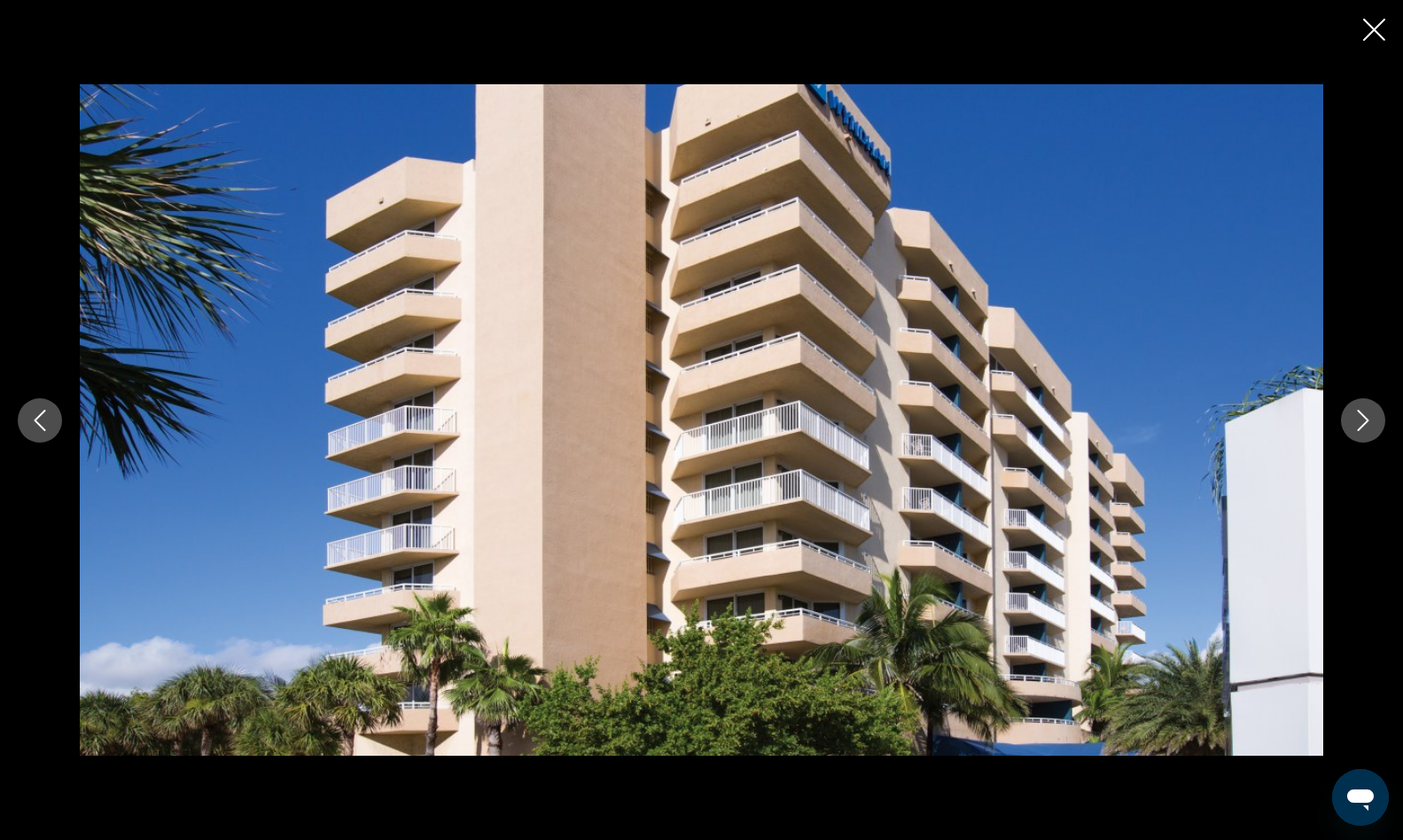
click at [1375, 417] on button "Next image" at bounding box center [1363, 420] width 44 height 44
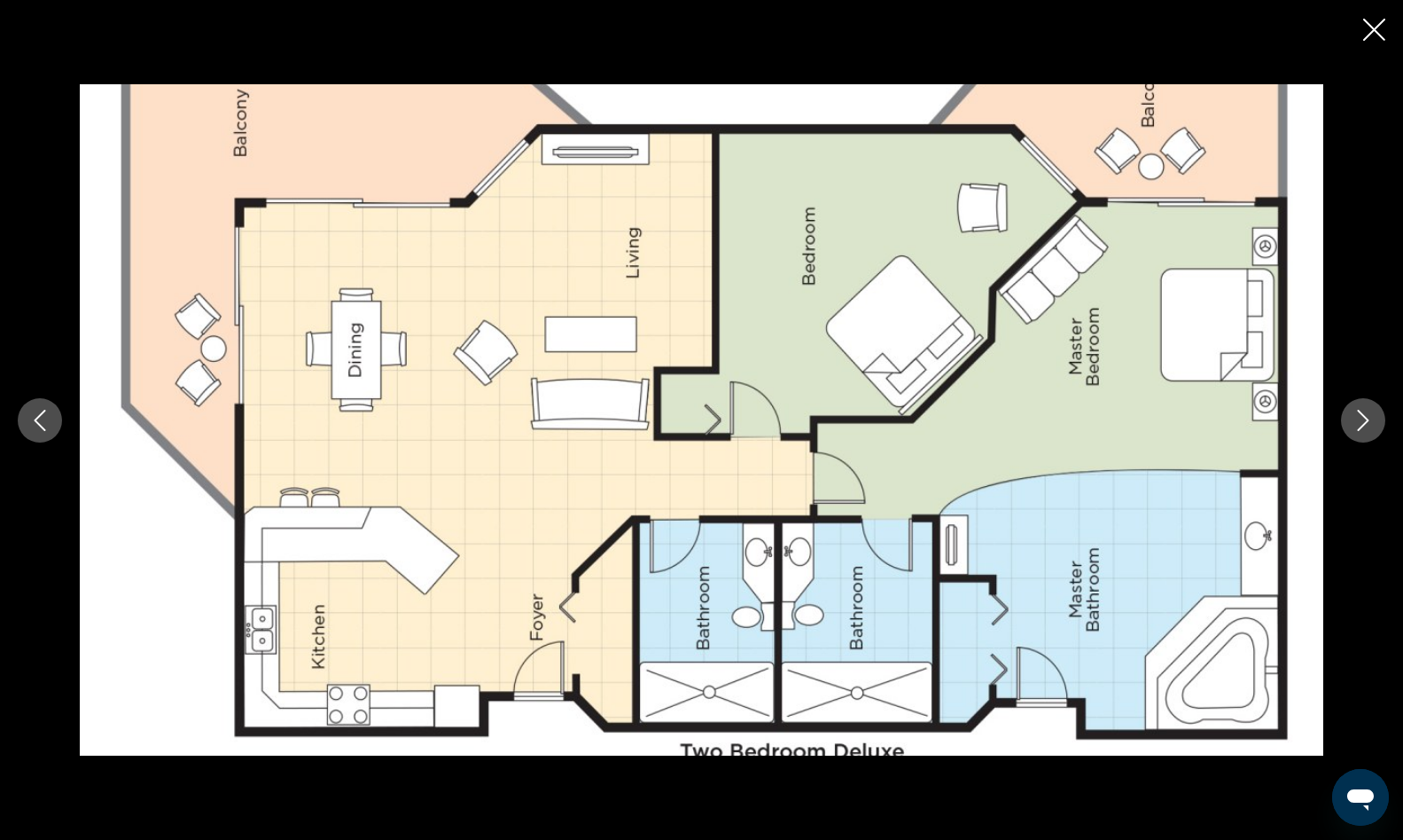
click at [1375, 417] on button "Next image" at bounding box center [1363, 420] width 44 height 44
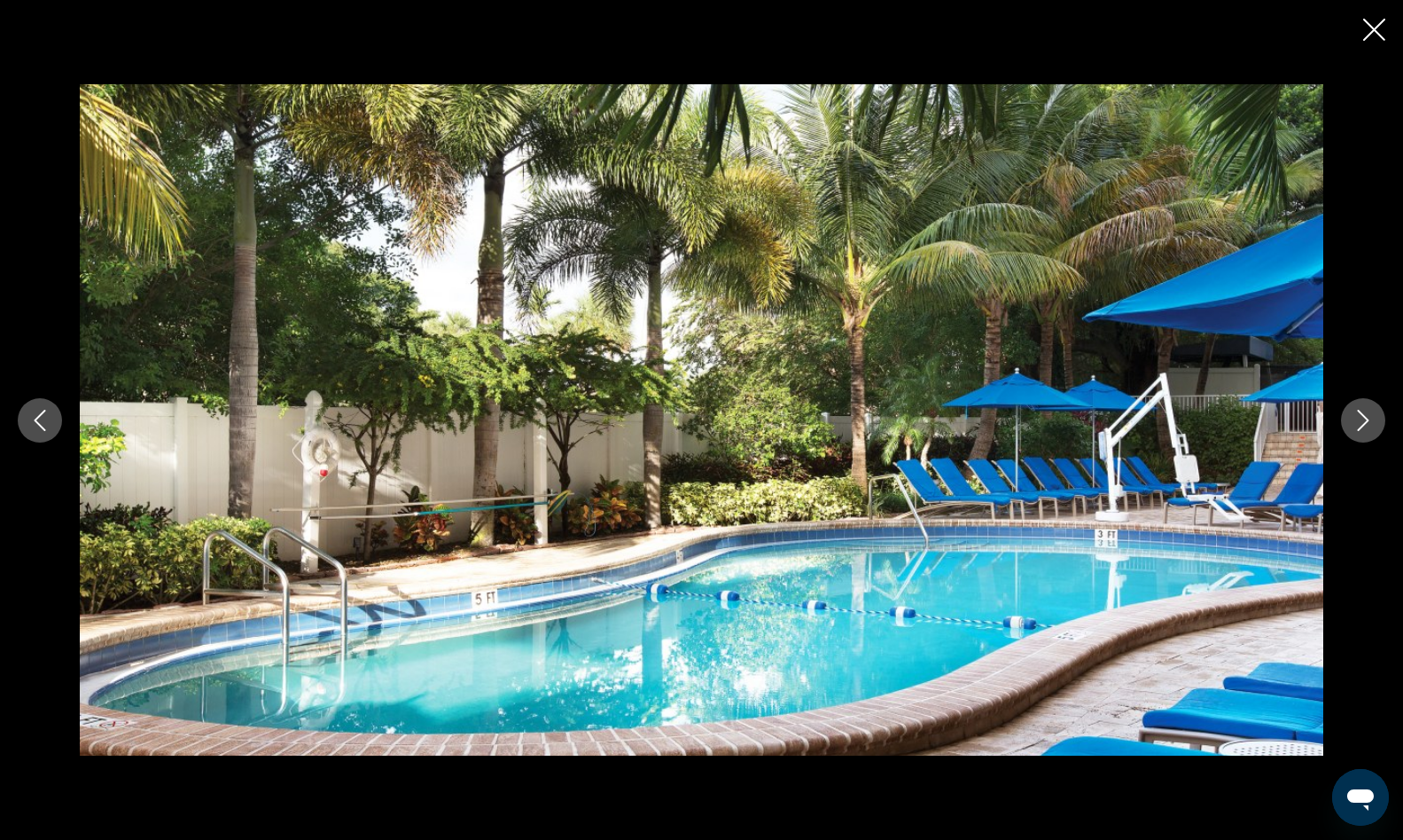
click at [1375, 417] on button "Next image" at bounding box center [1363, 420] width 44 height 44
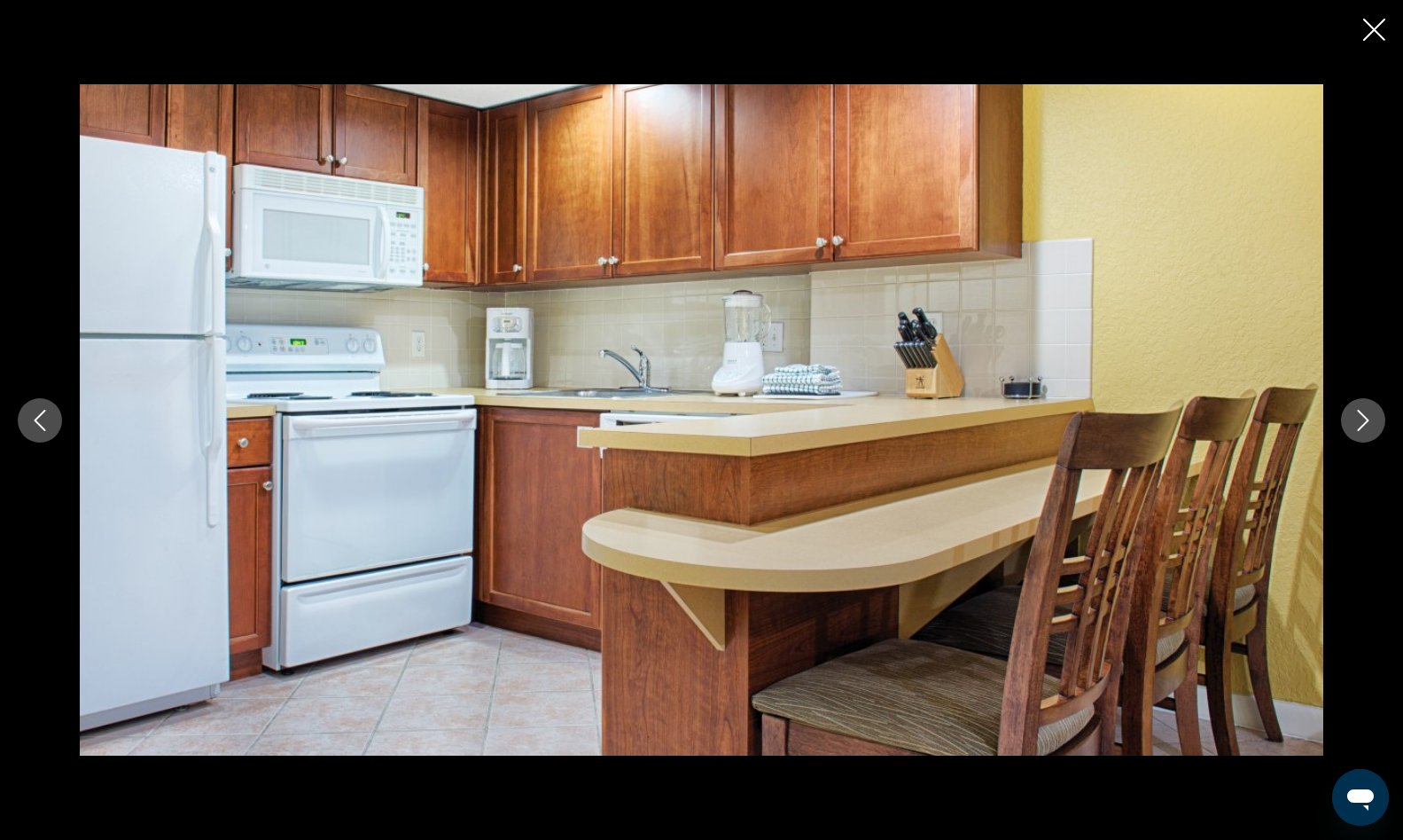
click at [1375, 417] on button "Next image" at bounding box center [1363, 420] width 44 height 44
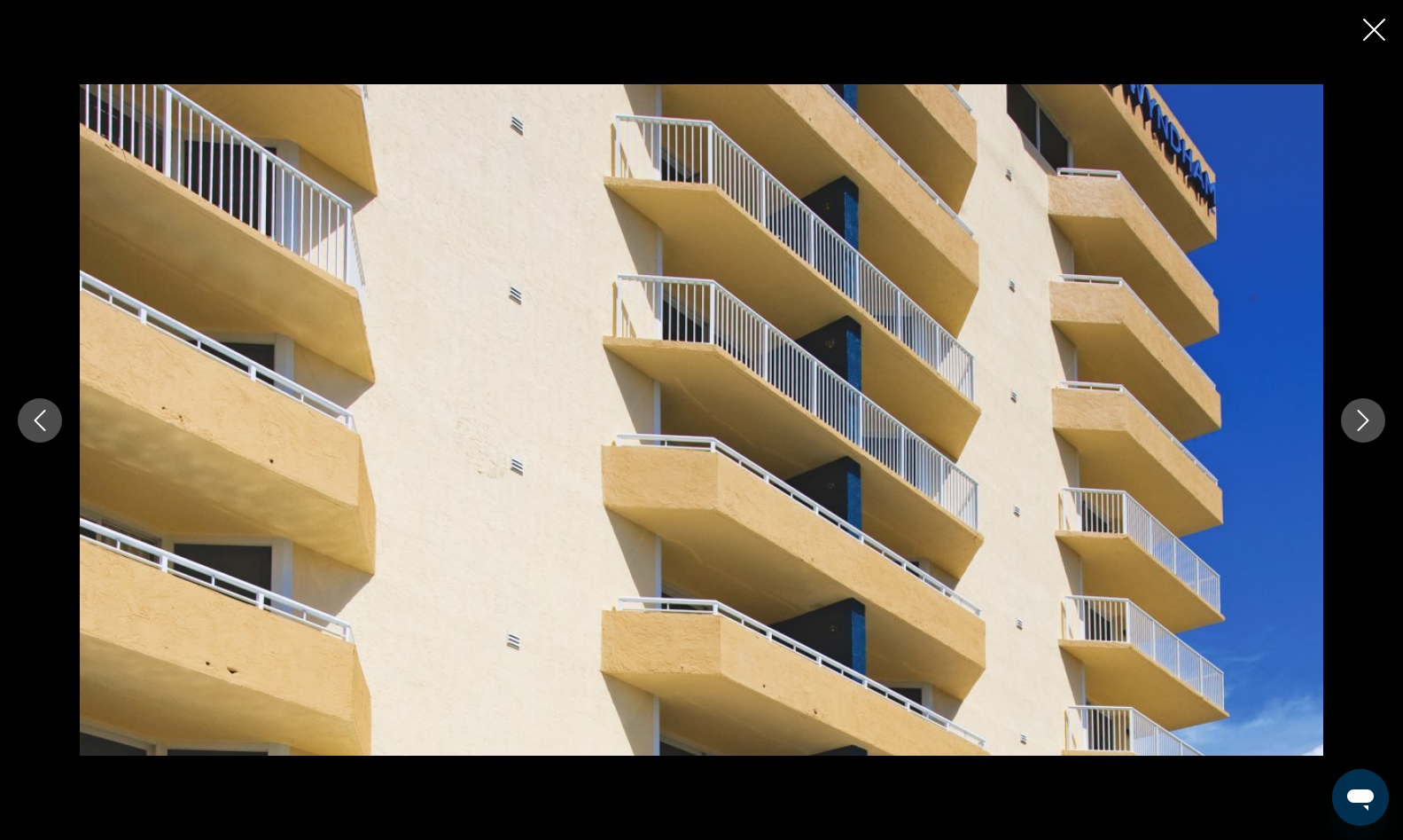
click at [1366, 33] on icon "Close slideshow" at bounding box center [1375, 30] width 23 height 23
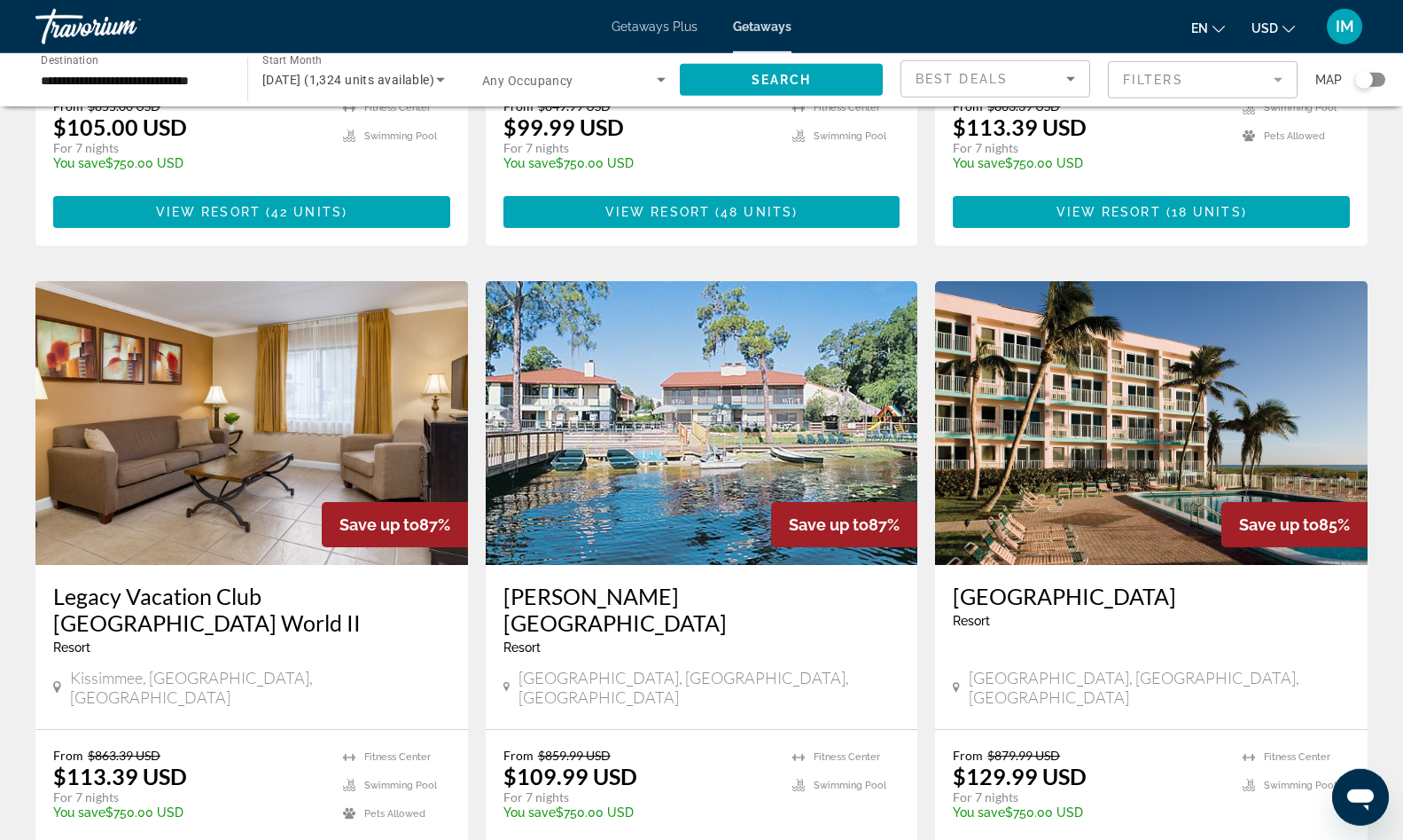
scroll to position [1990, 0]
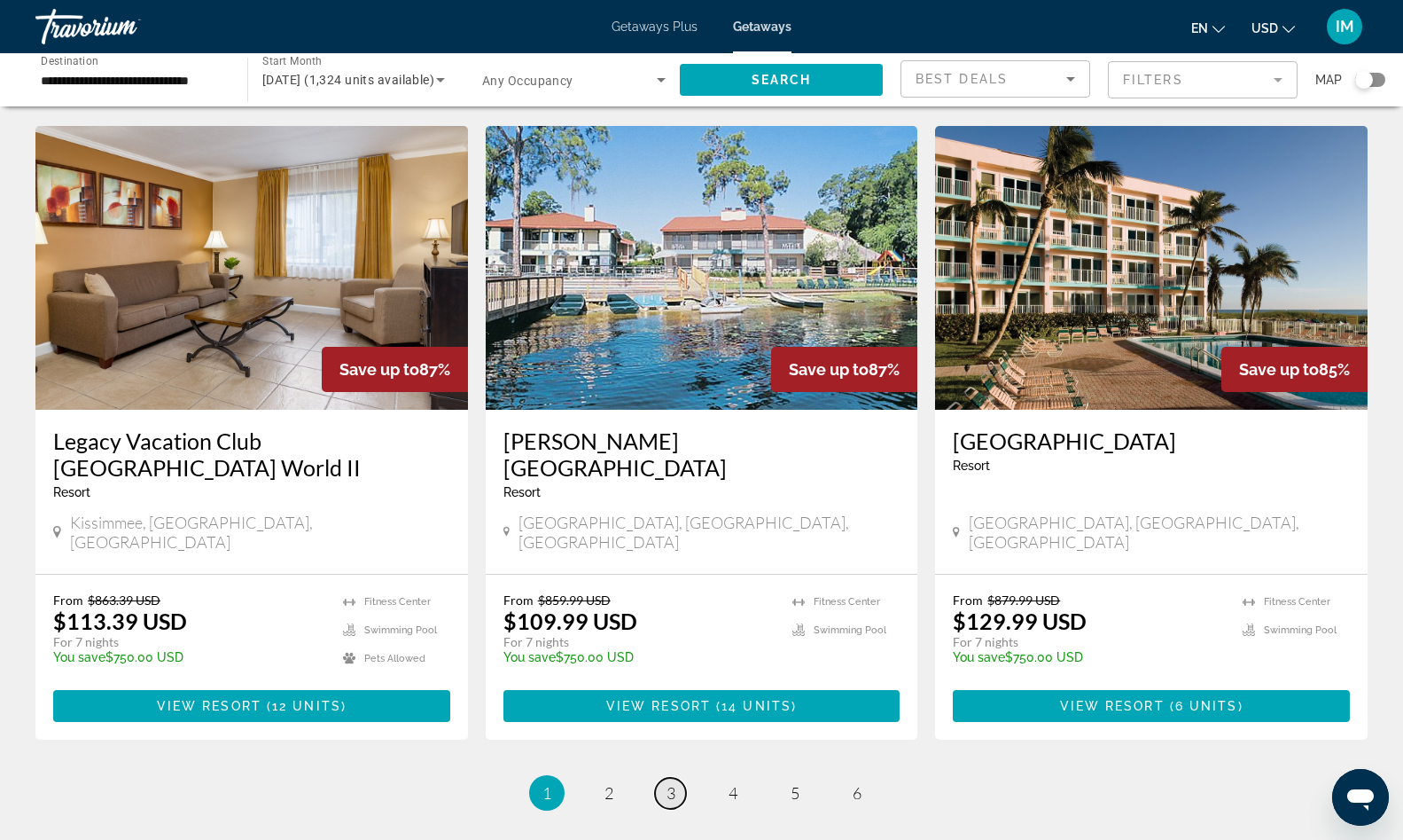
click at [674, 783] on span "3" at bounding box center [670, 792] width 8 height 20
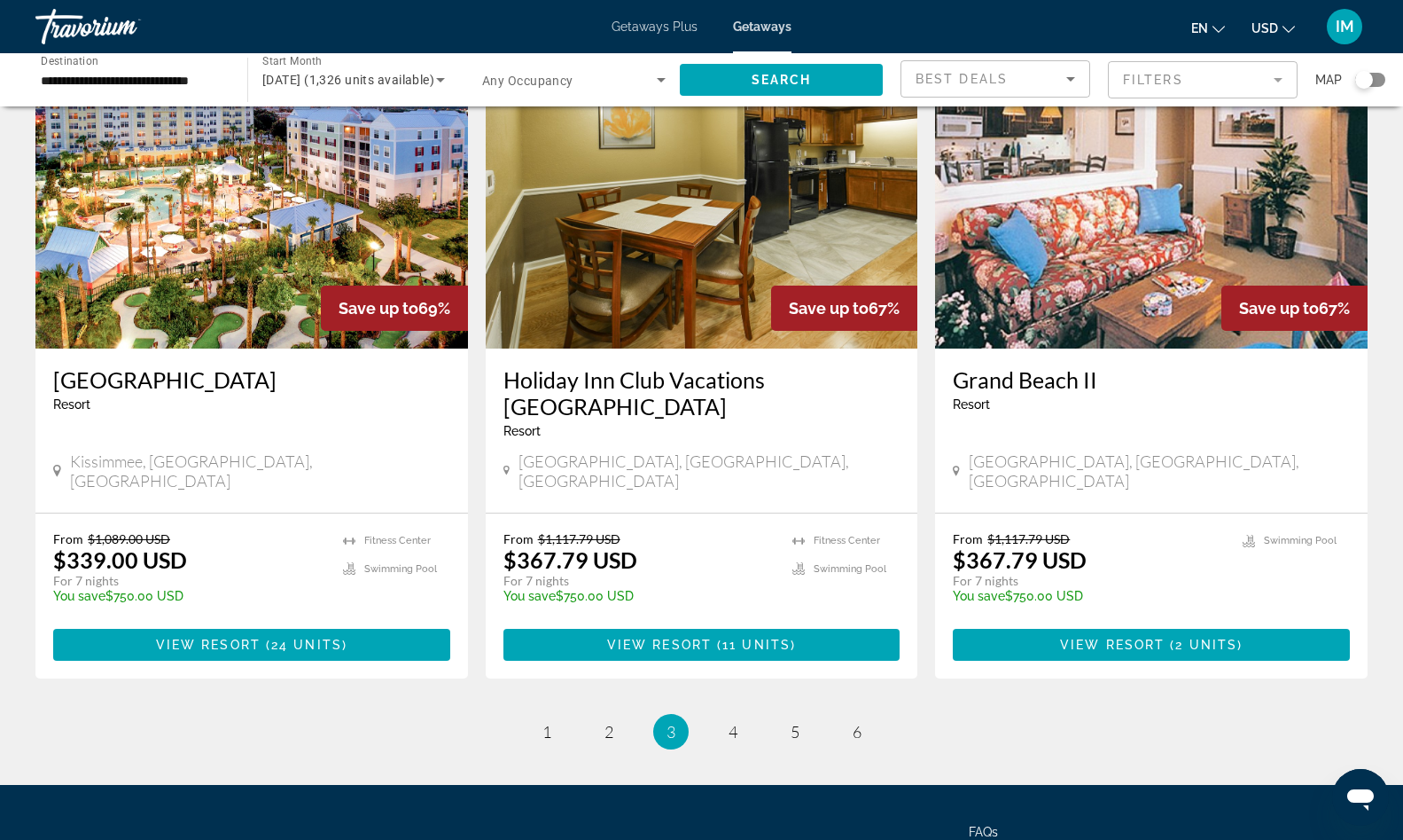
scroll to position [2108, 0]
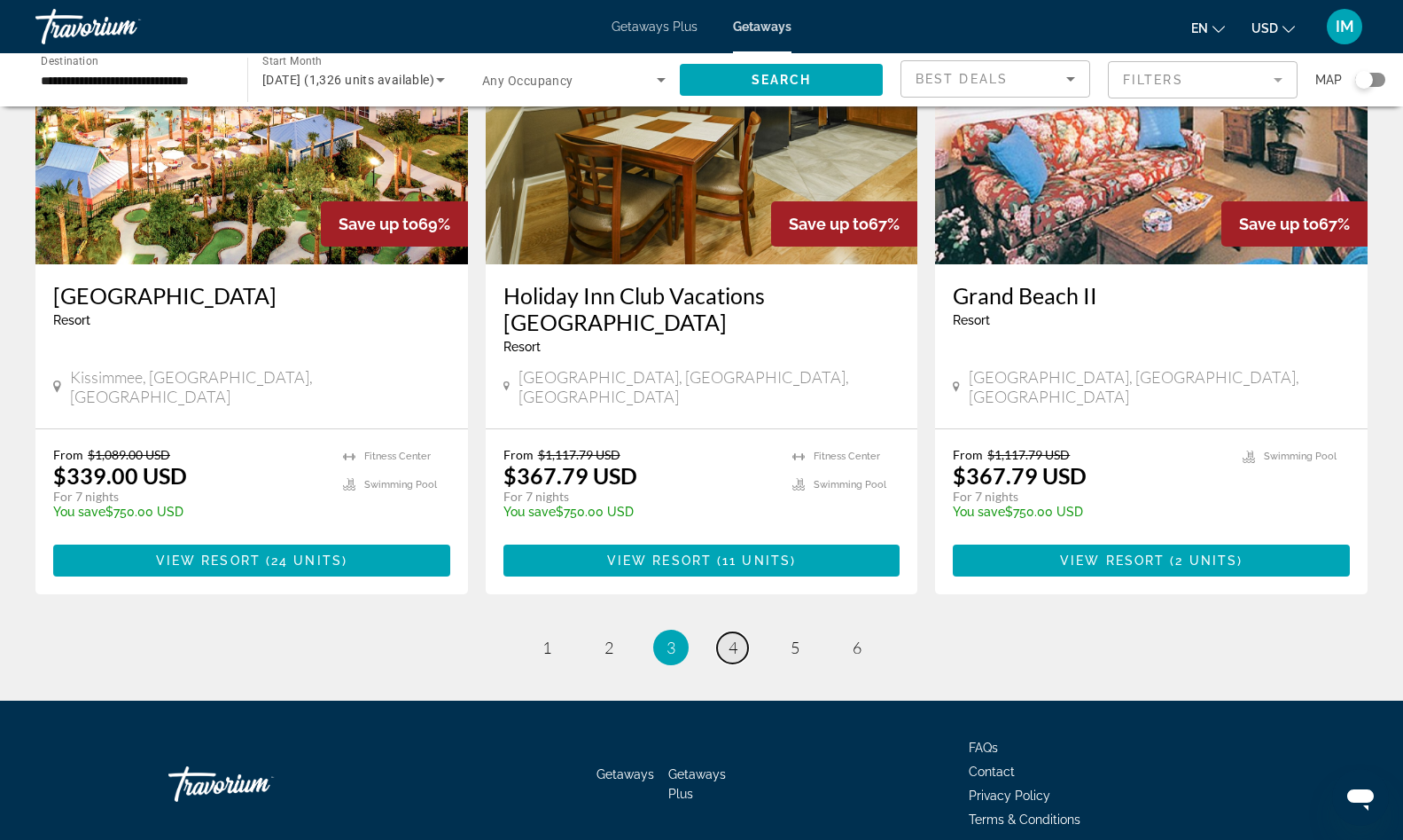
click at [734, 638] on span "4" at bounding box center [733, 647] width 8 height 20
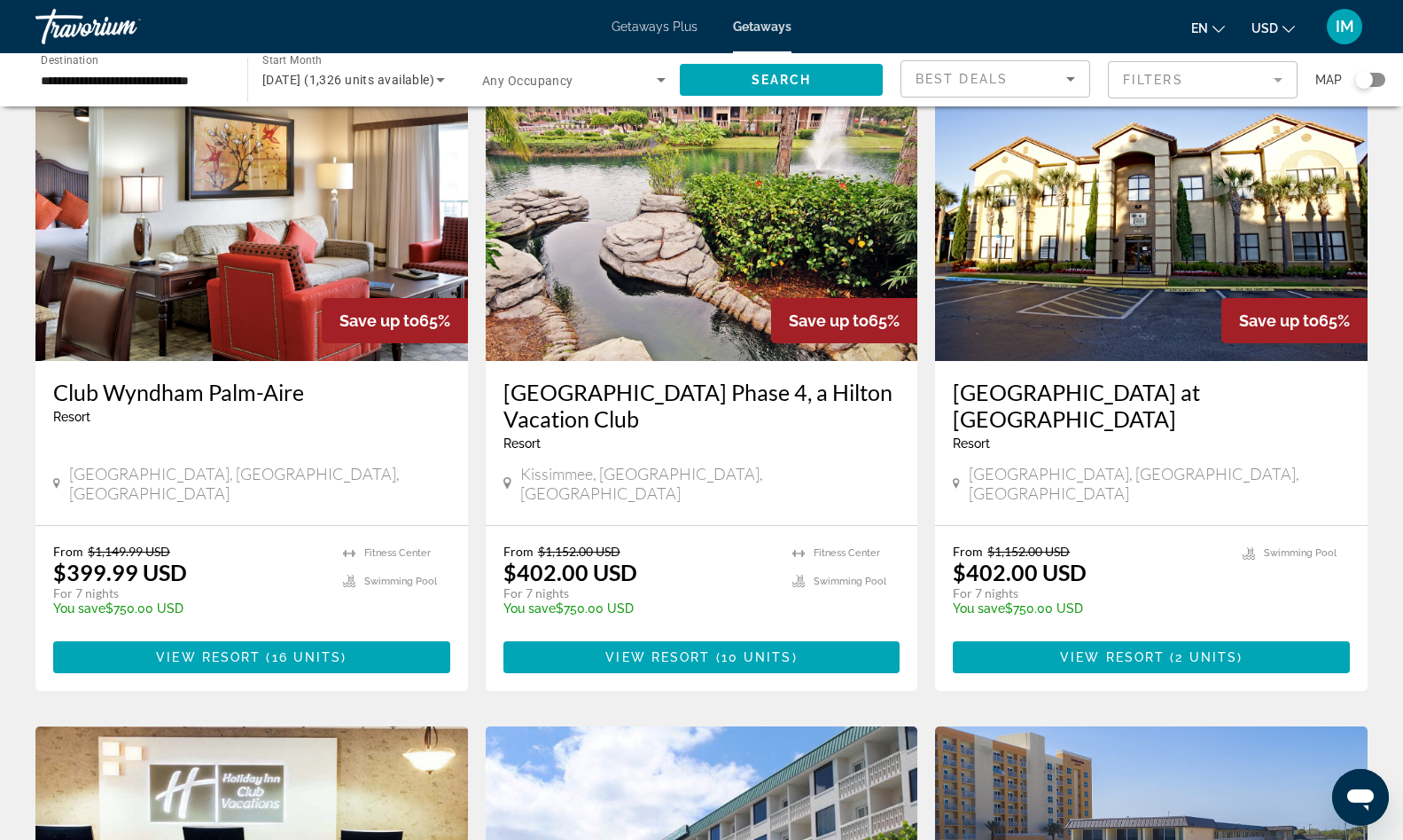
scroll to position [90, 0]
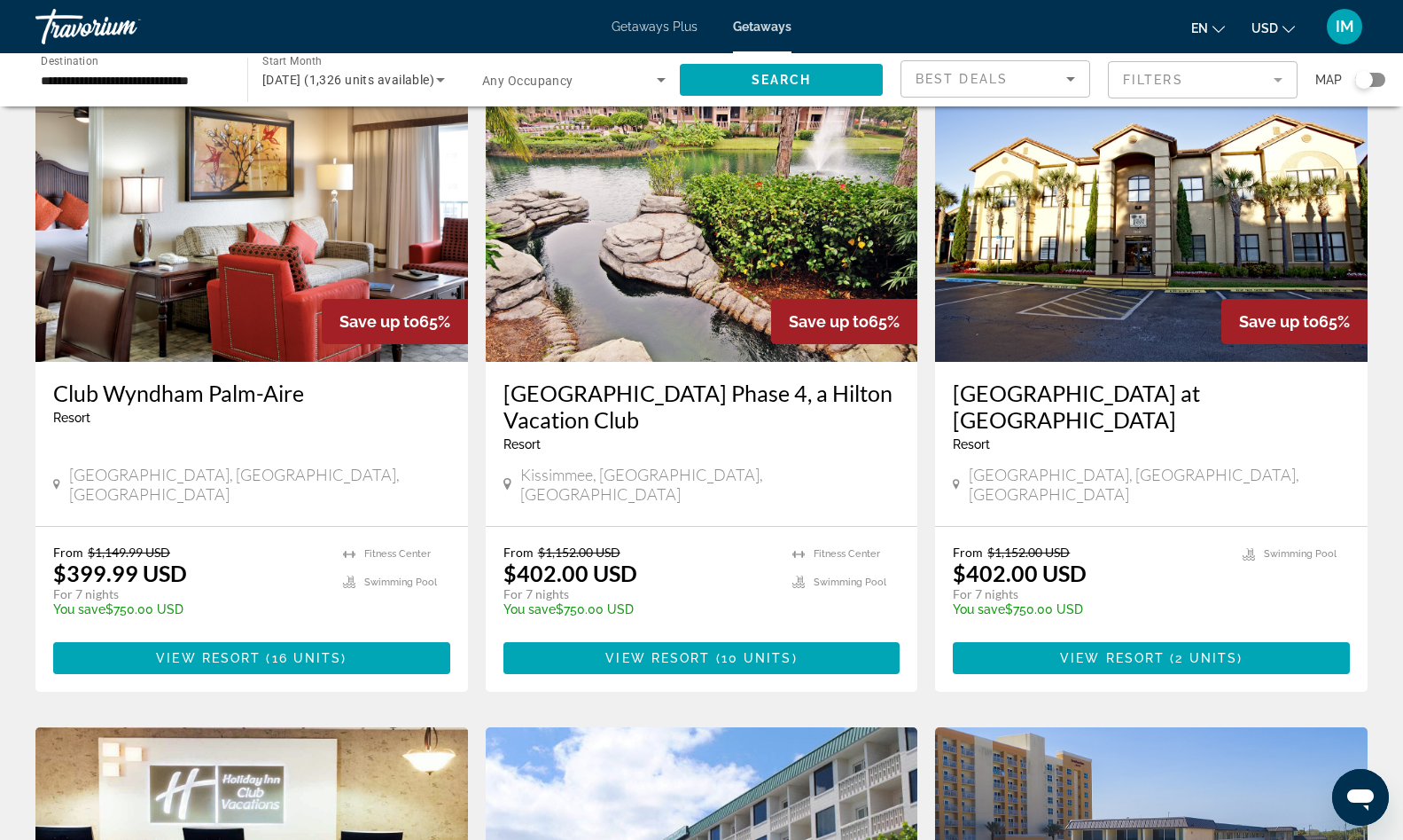
click at [1104, 328] on img "Main content" at bounding box center [1151, 219] width 432 height 283
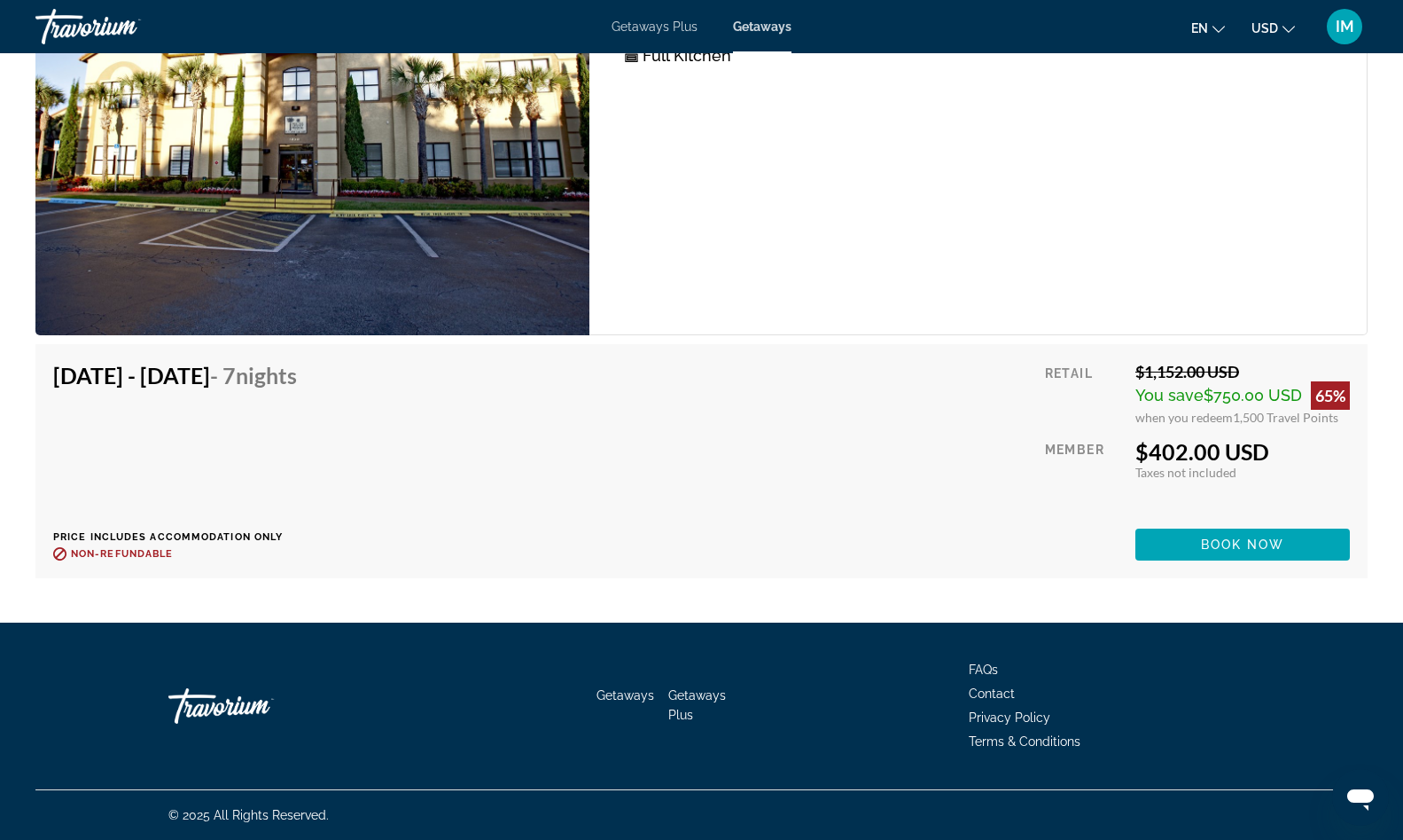
scroll to position [2514, 0]
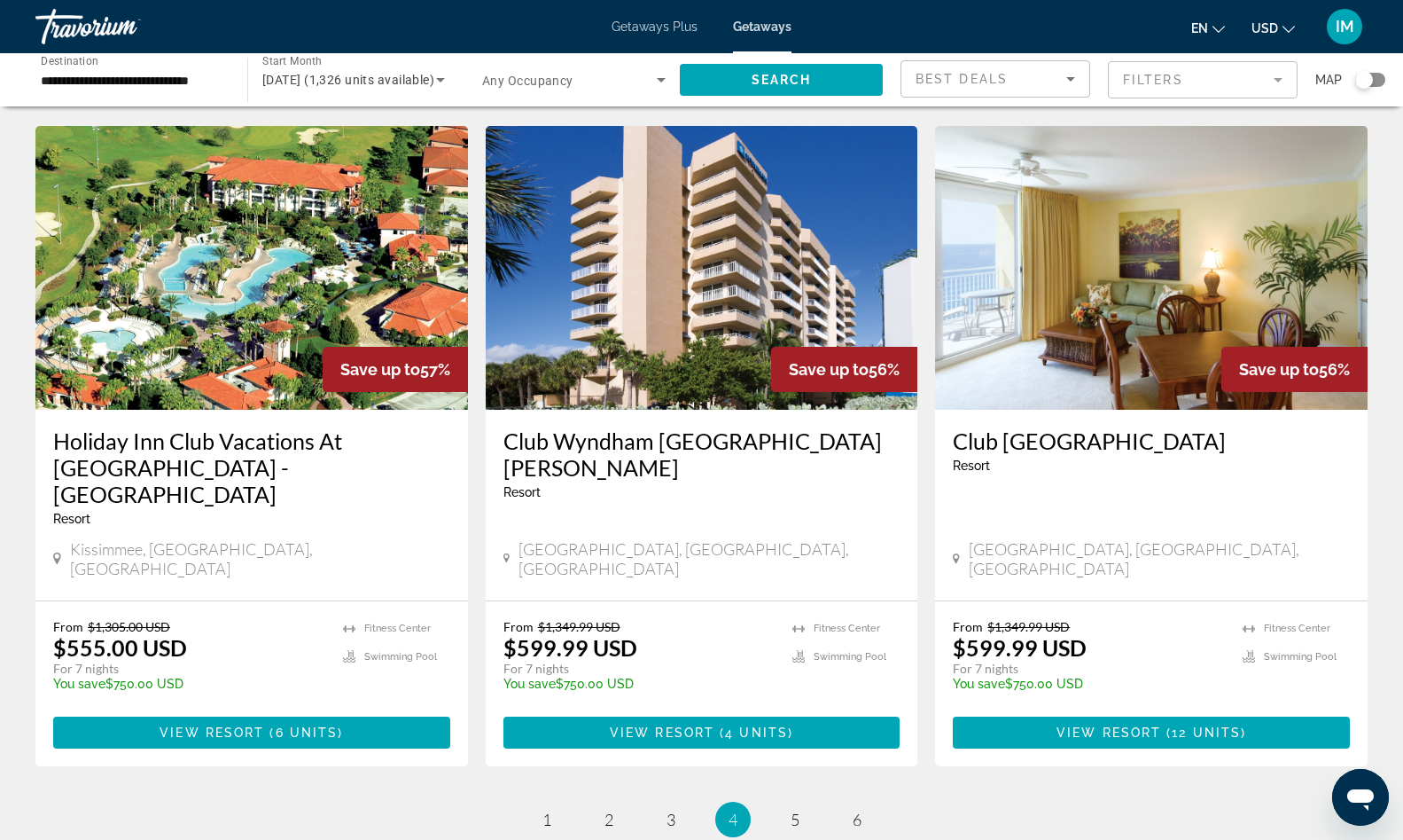
scroll to position [1899, 0]
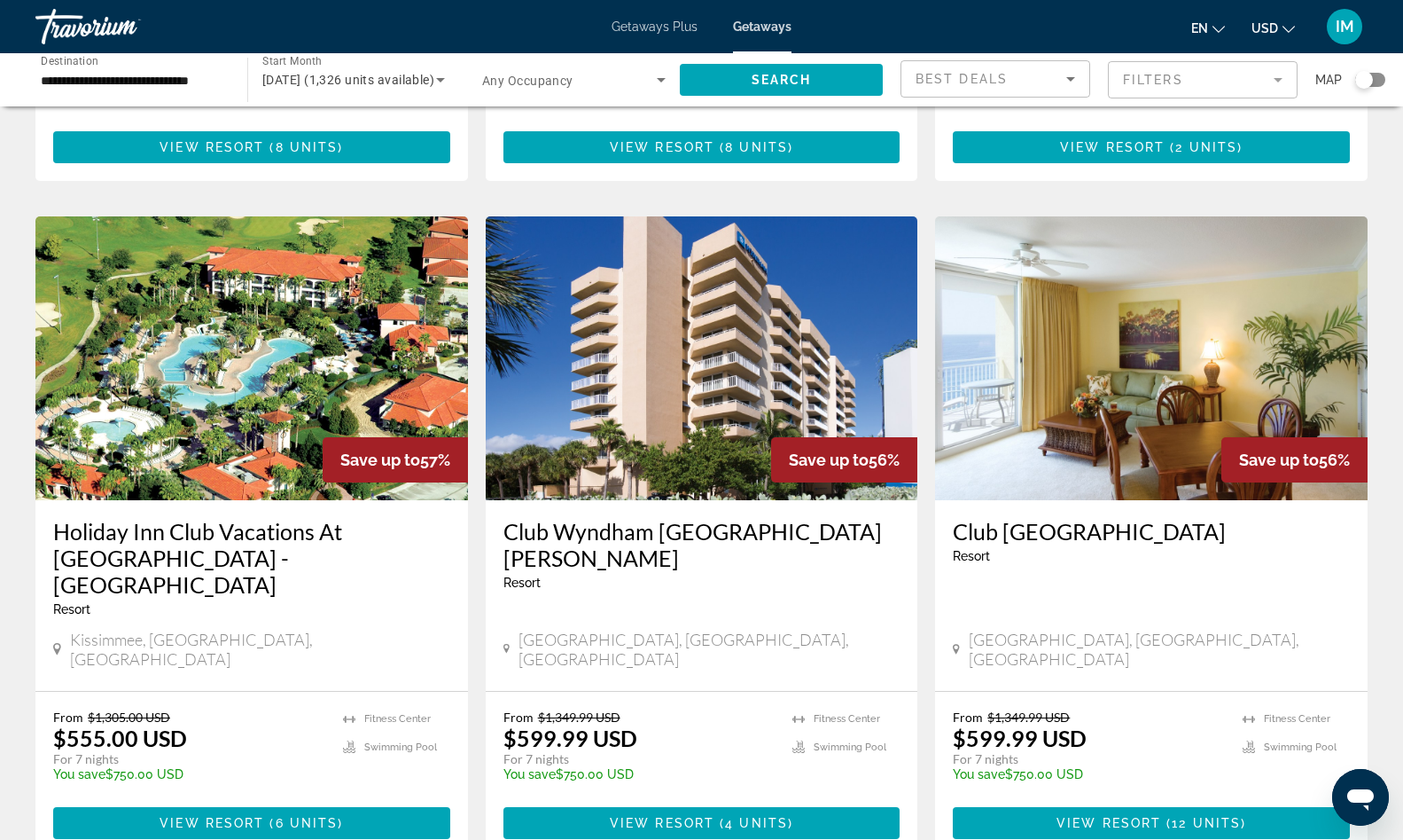
click at [1091, 355] on img "Main content" at bounding box center [1151, 358] width 432 height 283
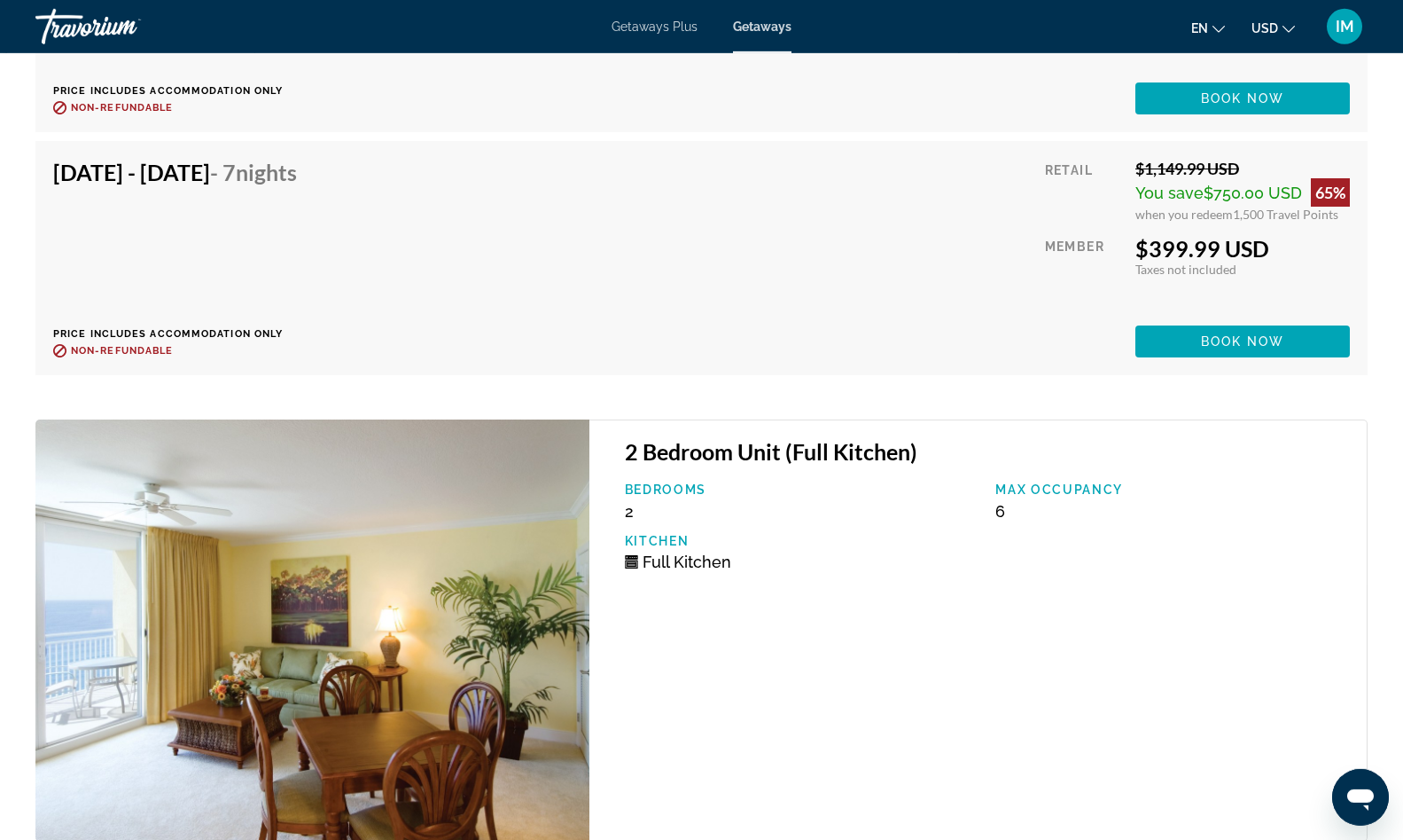
scroll to position [3918, 0]
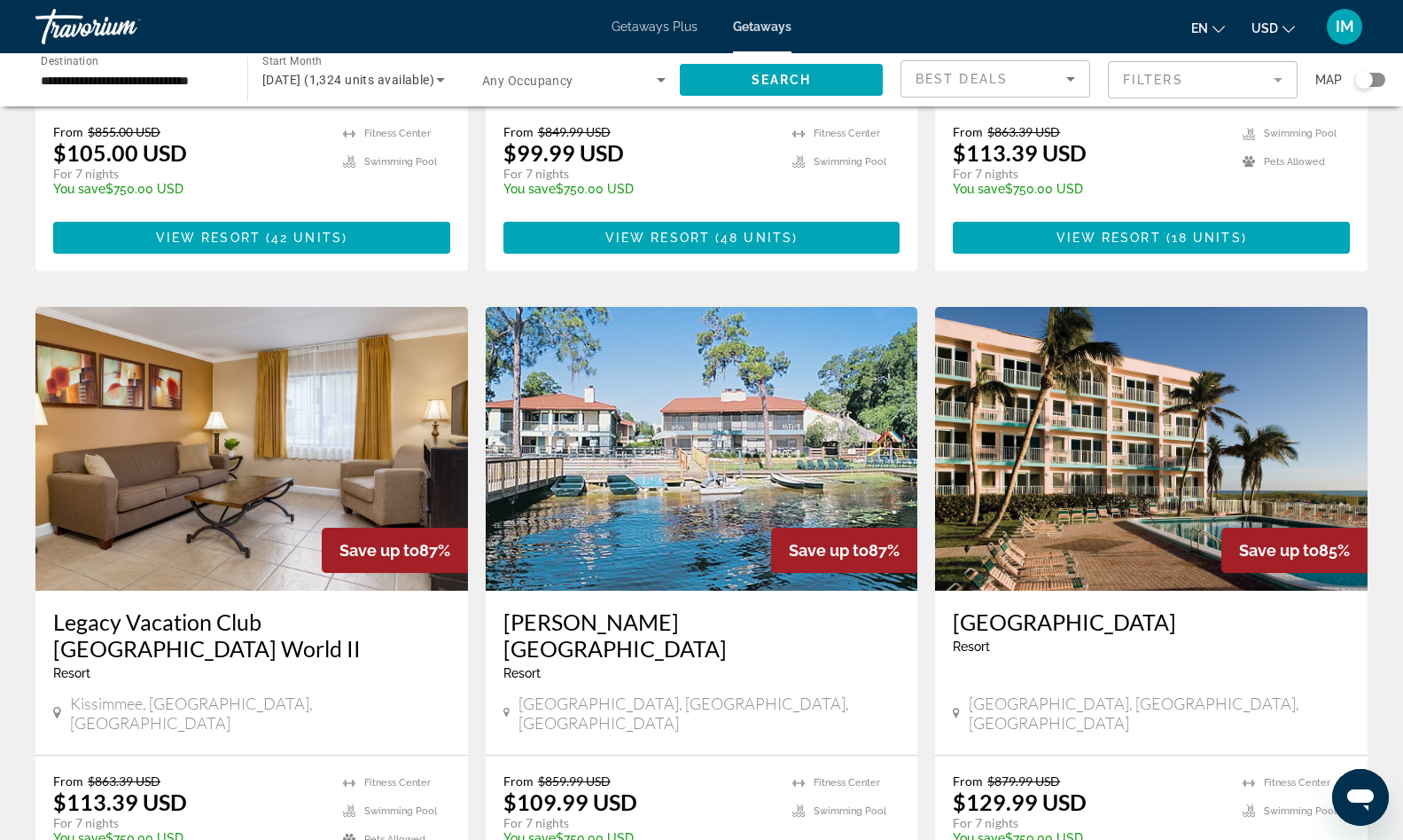
scroll to position [2055, 0]
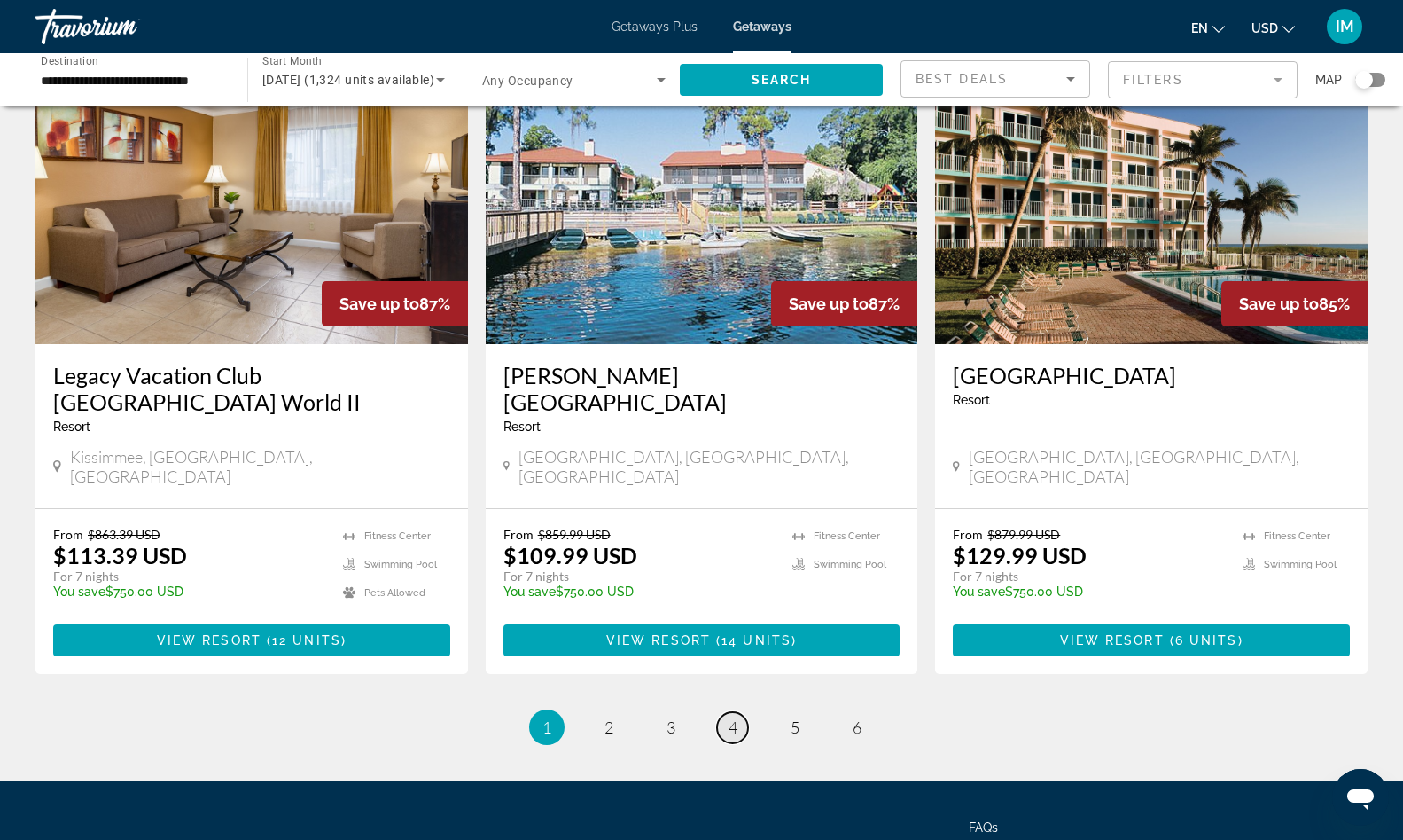
click at [737, 712] on link "page 4" at bounding box center [733, 727] width 31 height 31
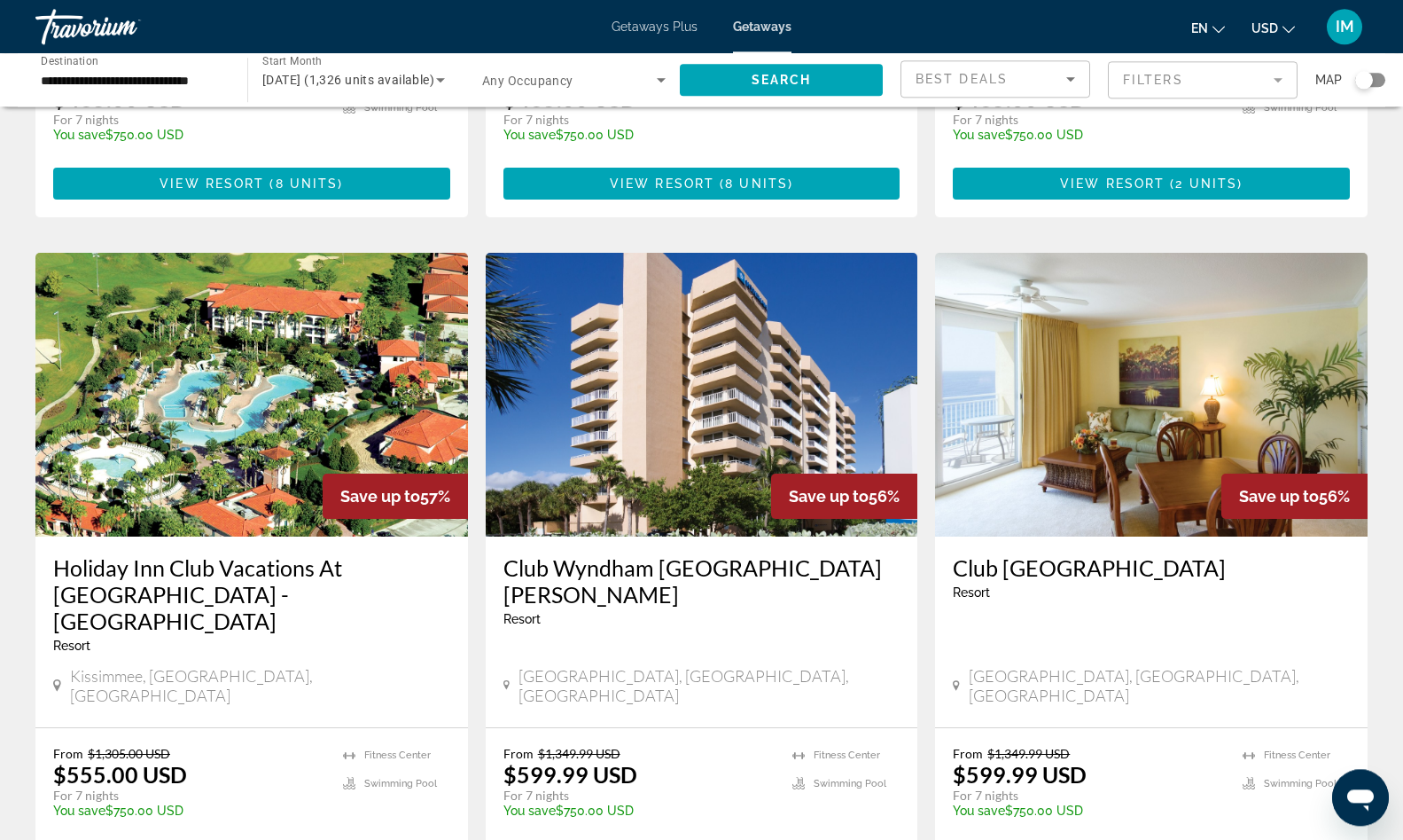
scroll to position [1990, 0]
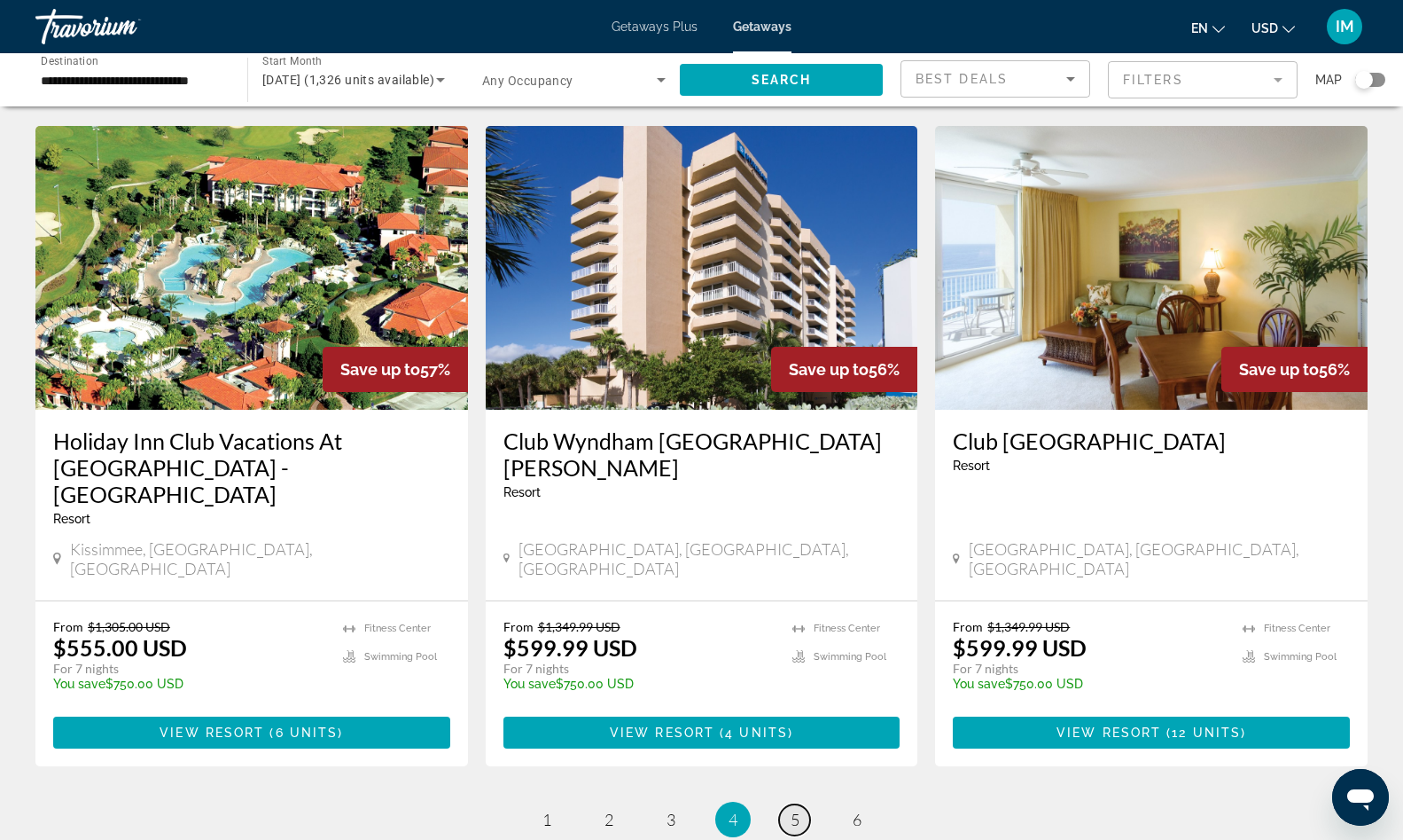
click at [792, 810] on span "5" at bounding box center [795, 819] width 8 height 20
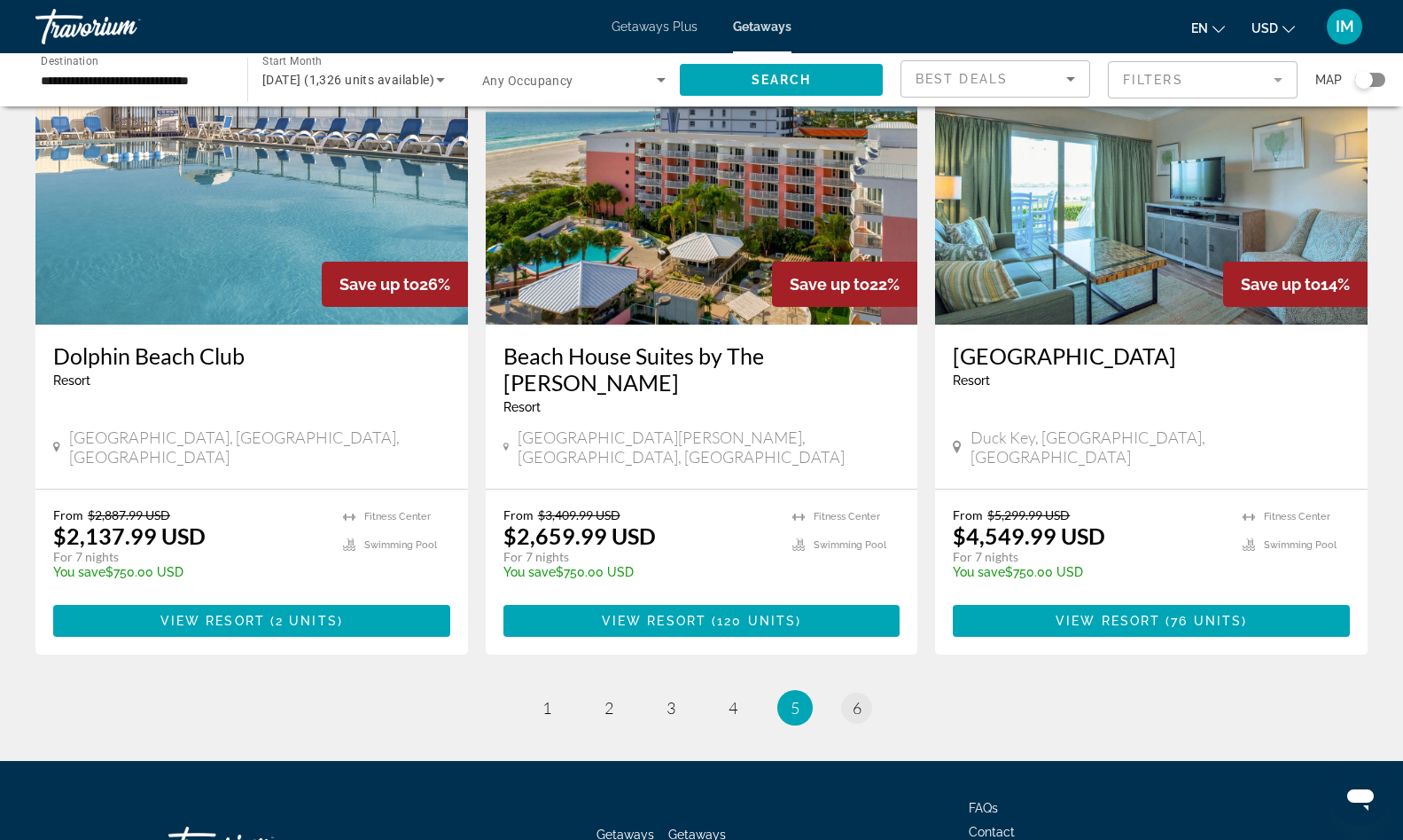
scroll to position [1720, 0]
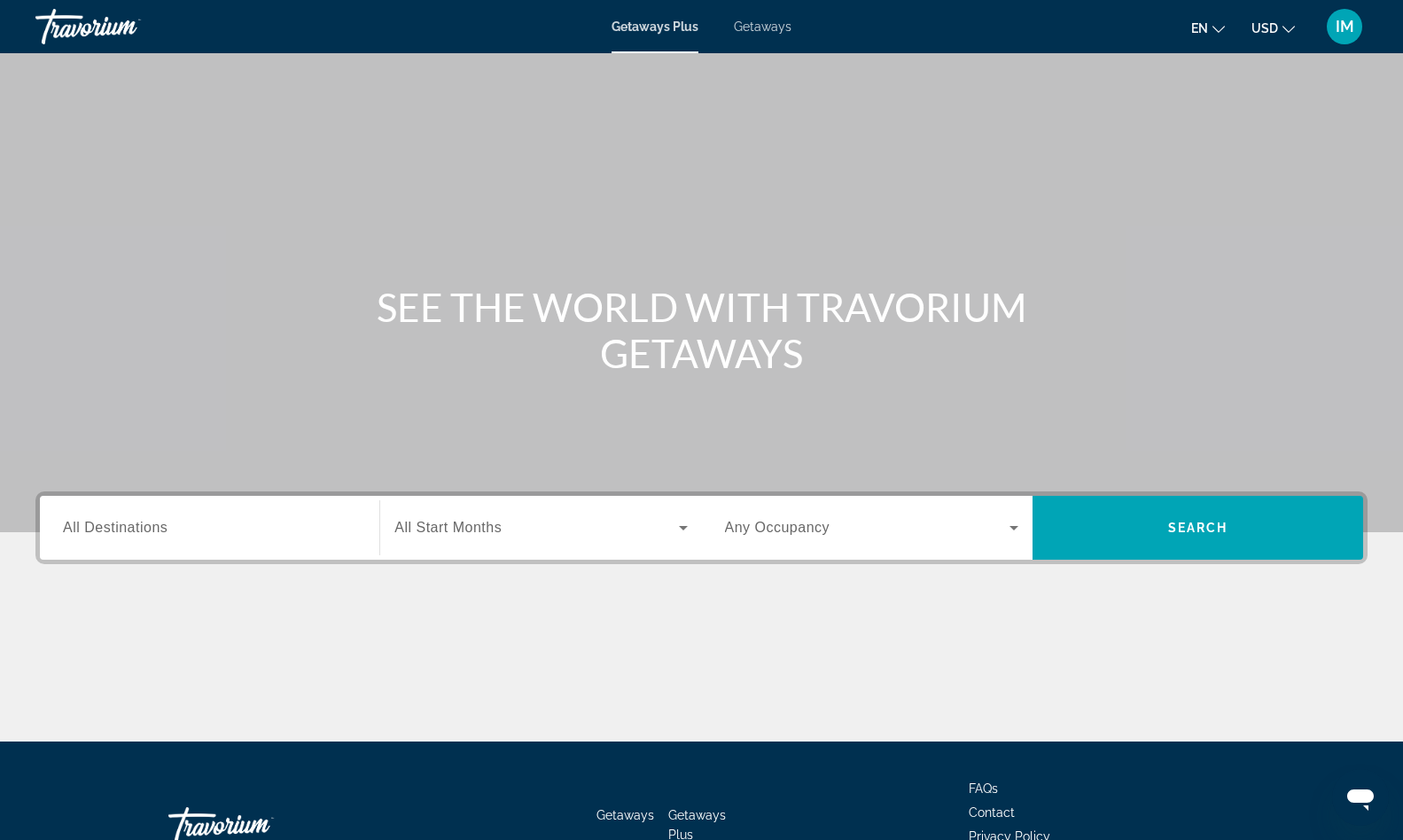
click at [765, 15] on div "Getaways Plus Getaways en English Español Français Italiano Português русский U…" at bounding box center [702, 26] width 1403 height 46
click at [766, 24] on span "Getaways" at bounding box center [763, 26] width 57 height 14
click at [646, 30] on span "Getaways Plus" at bounding box center [654, 26] width 86 height 14
click at [179, 523] on input "Destination All Destinations" at bounding box center [210, 528] width 294 height 22
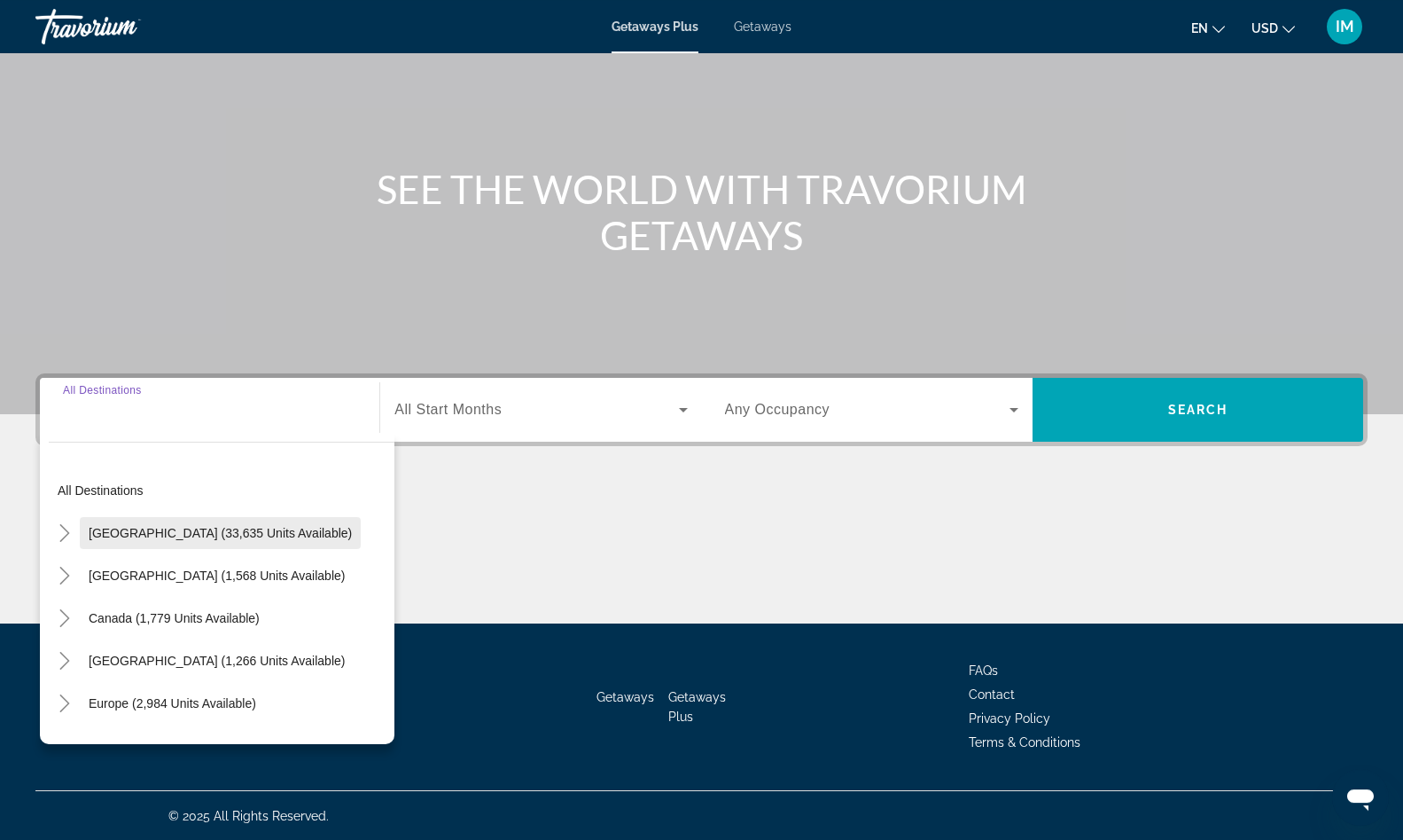
scroll to position [119, 0]
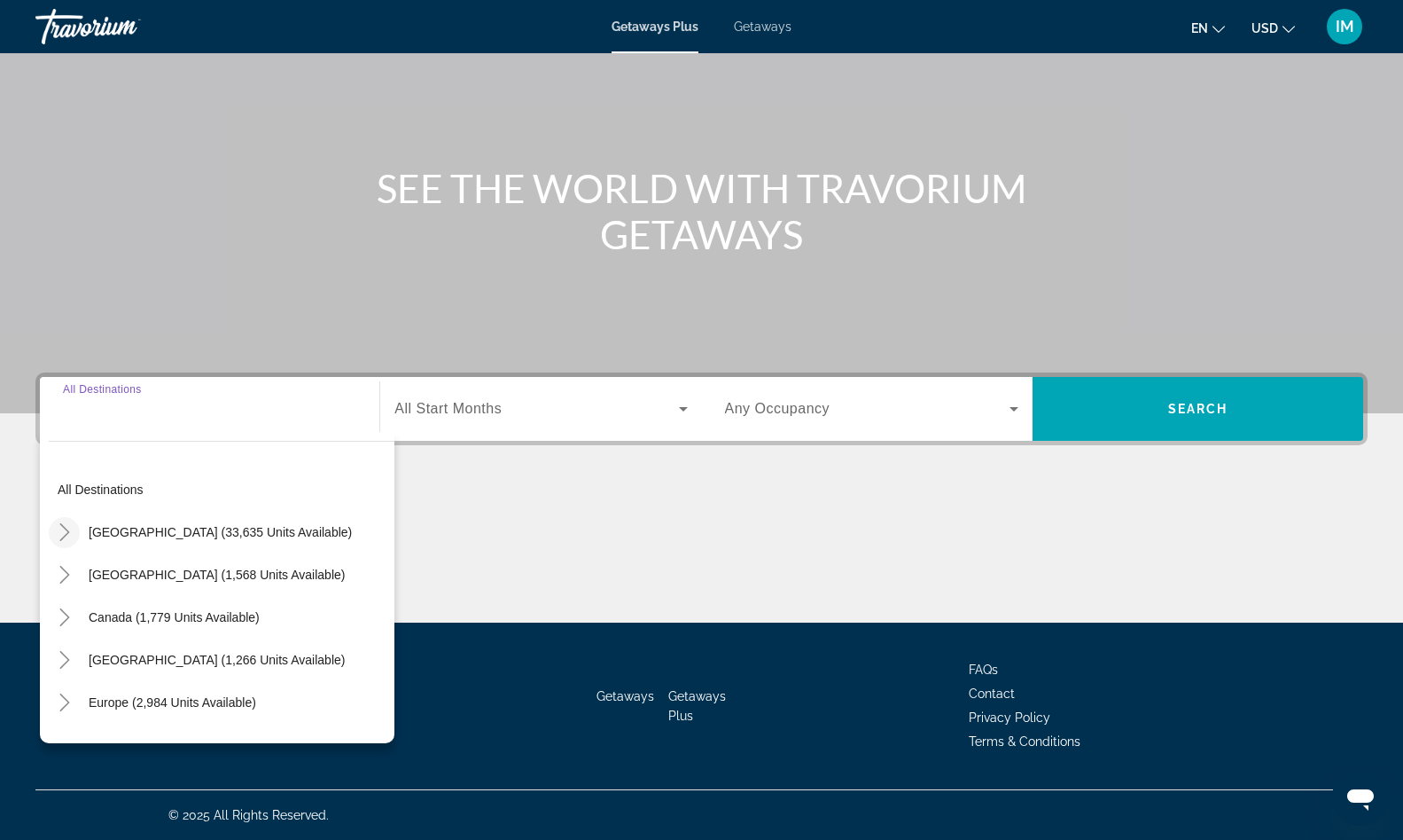
click at [69, 533] on icon "Toggle United States (33,635 units available)" at bounding box center [64, 531] width 18 height 18
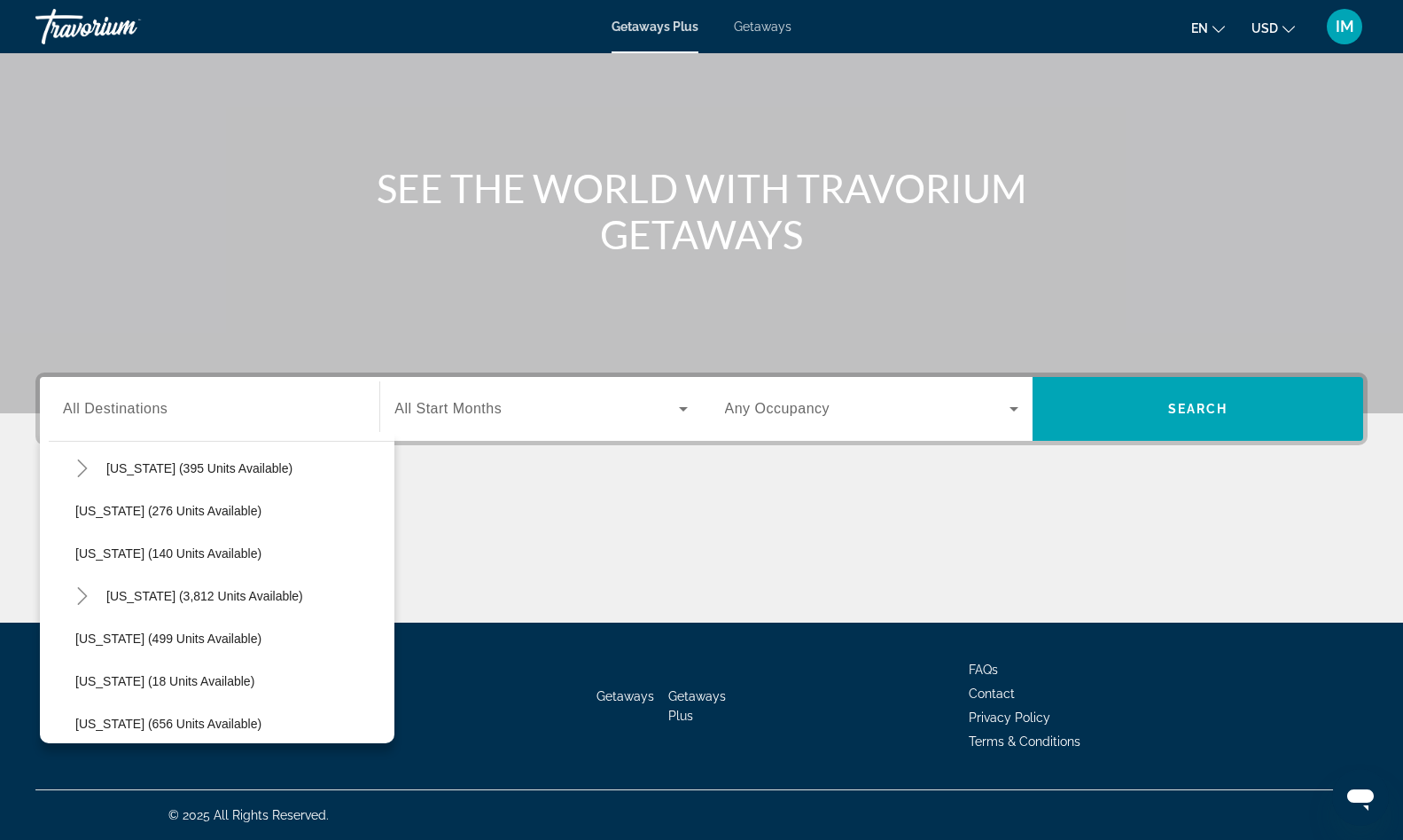
scroll to position [1415, 0]
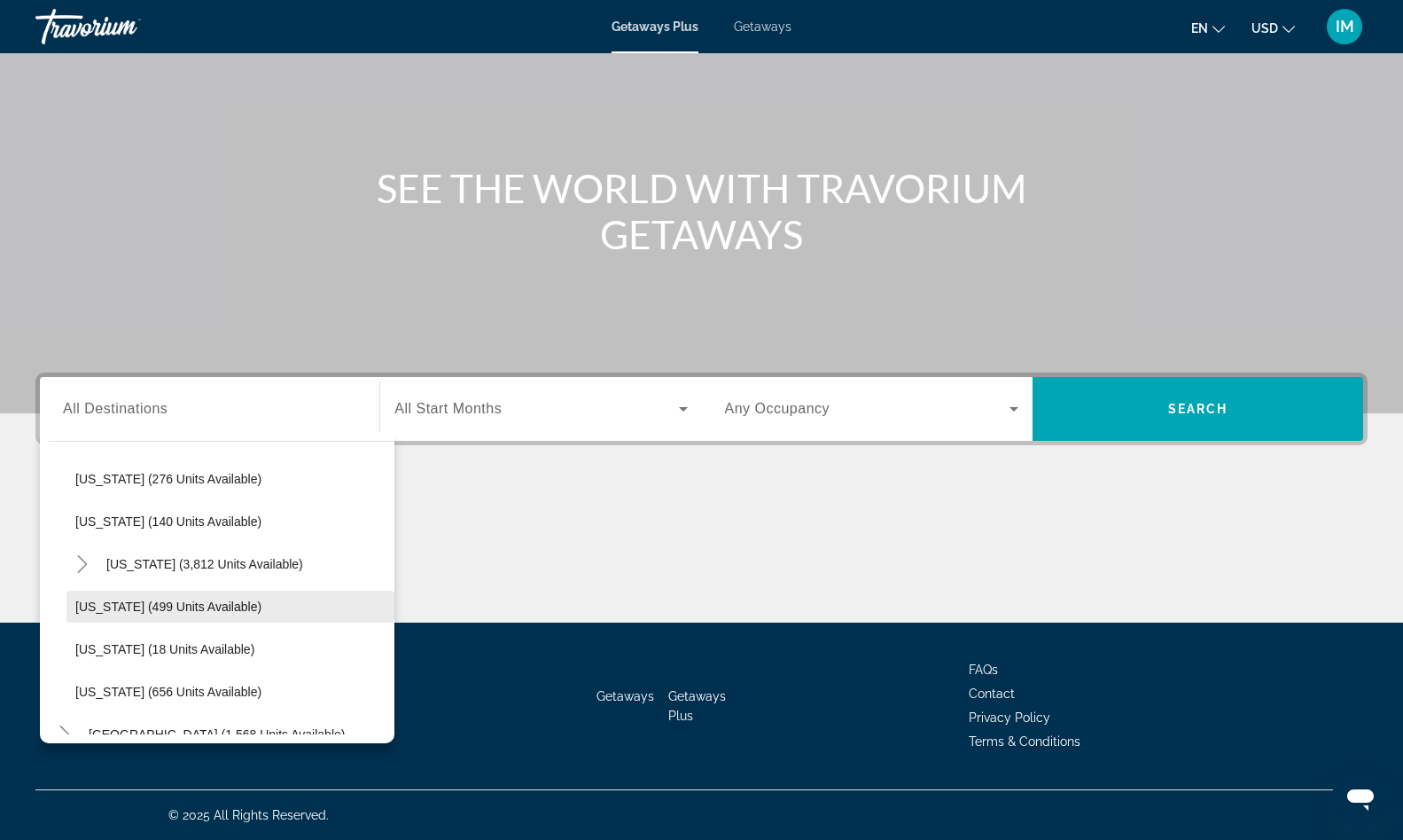
click at [165, 604] on span "[US_STATE] (499 units available)" at bounding box center [169, 606] width 186 height 14
type input "**********"
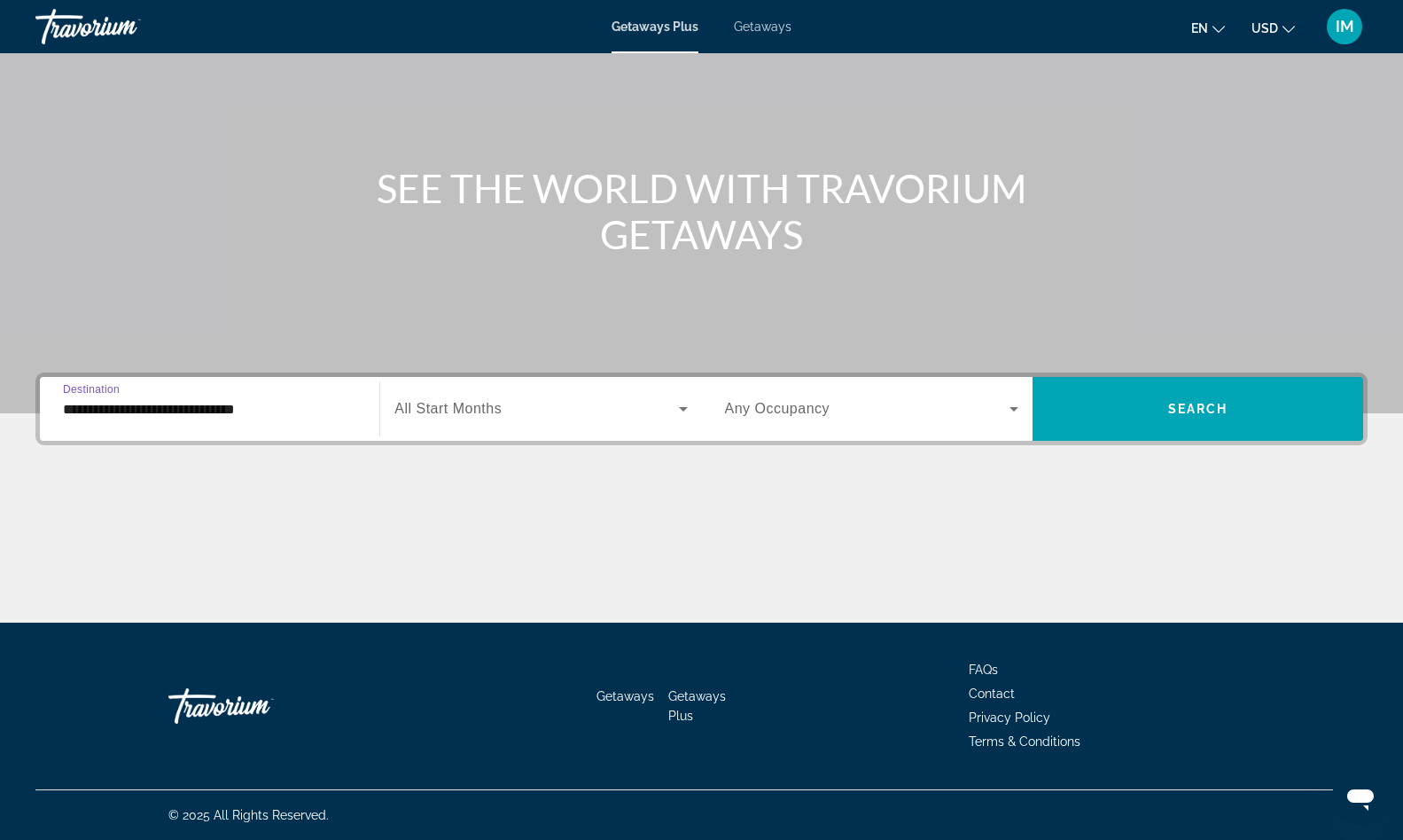
click at [596, 411] on span "Search widget" at bounding box center [536, 409] width 283 height 22
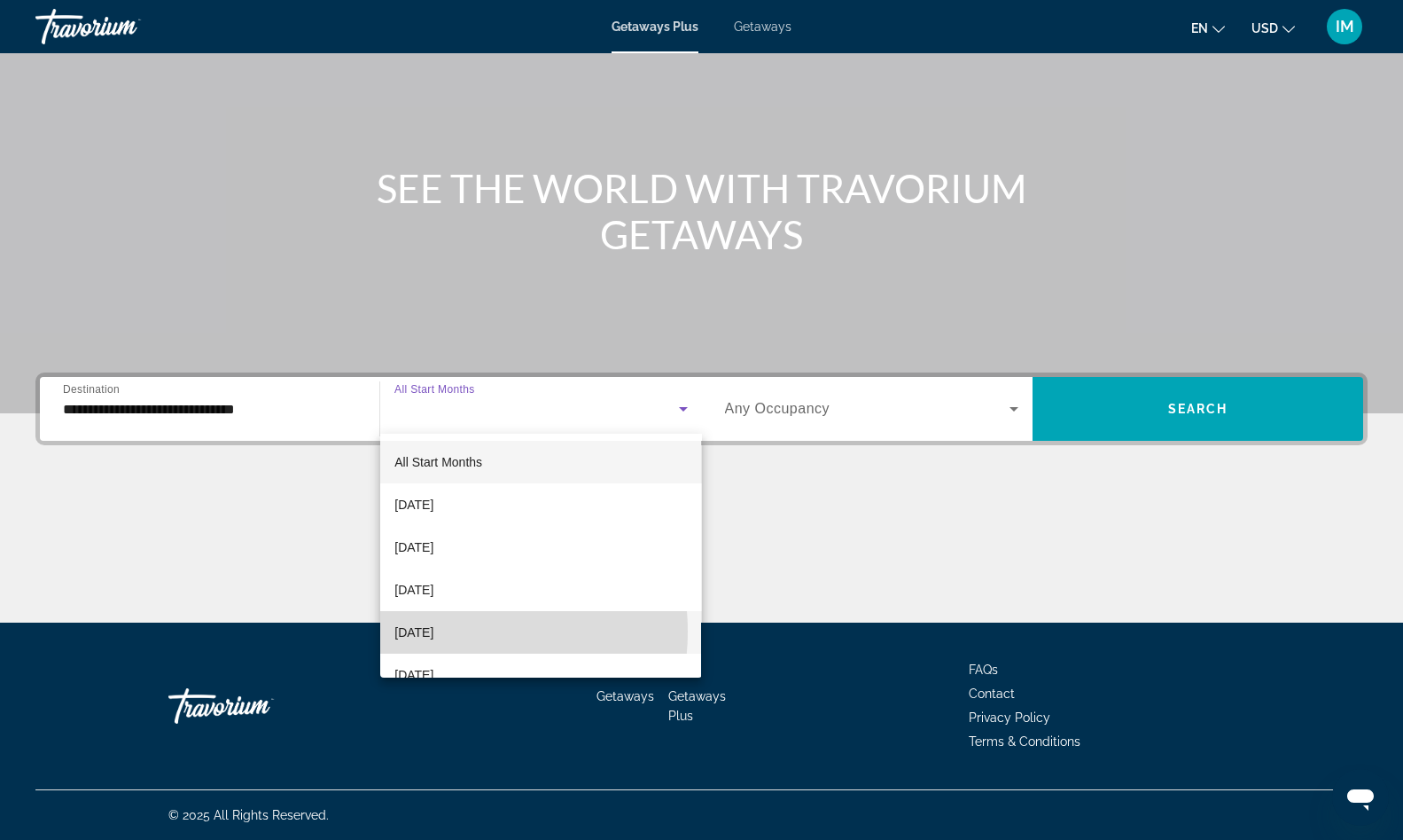
click at [433, 631] on span "[DATE]" at bounding box center [413, 632] width 39 height 22
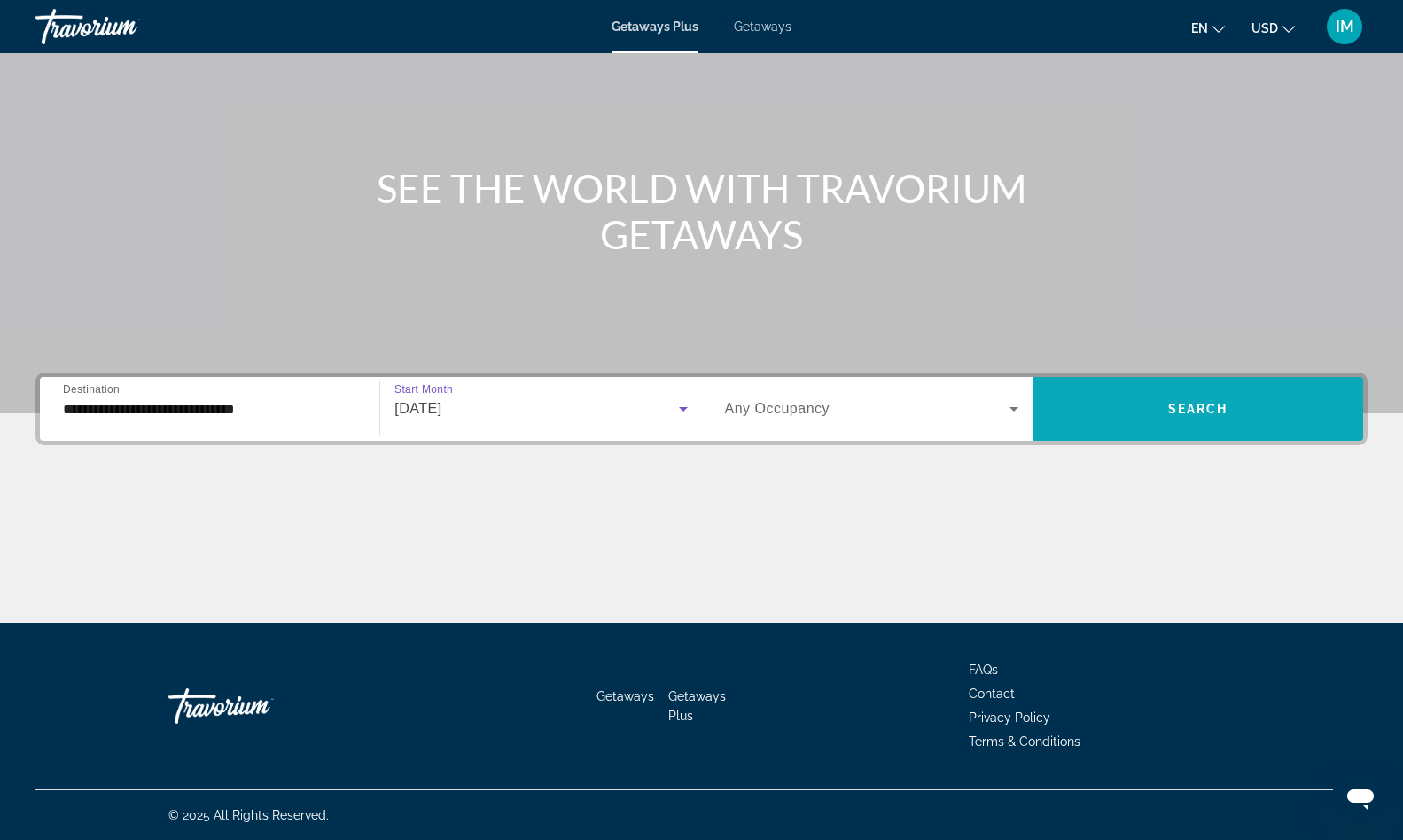
click at [1119, 410] on span "Search widget" at bounding box center [1198, 408] width 331 height 42
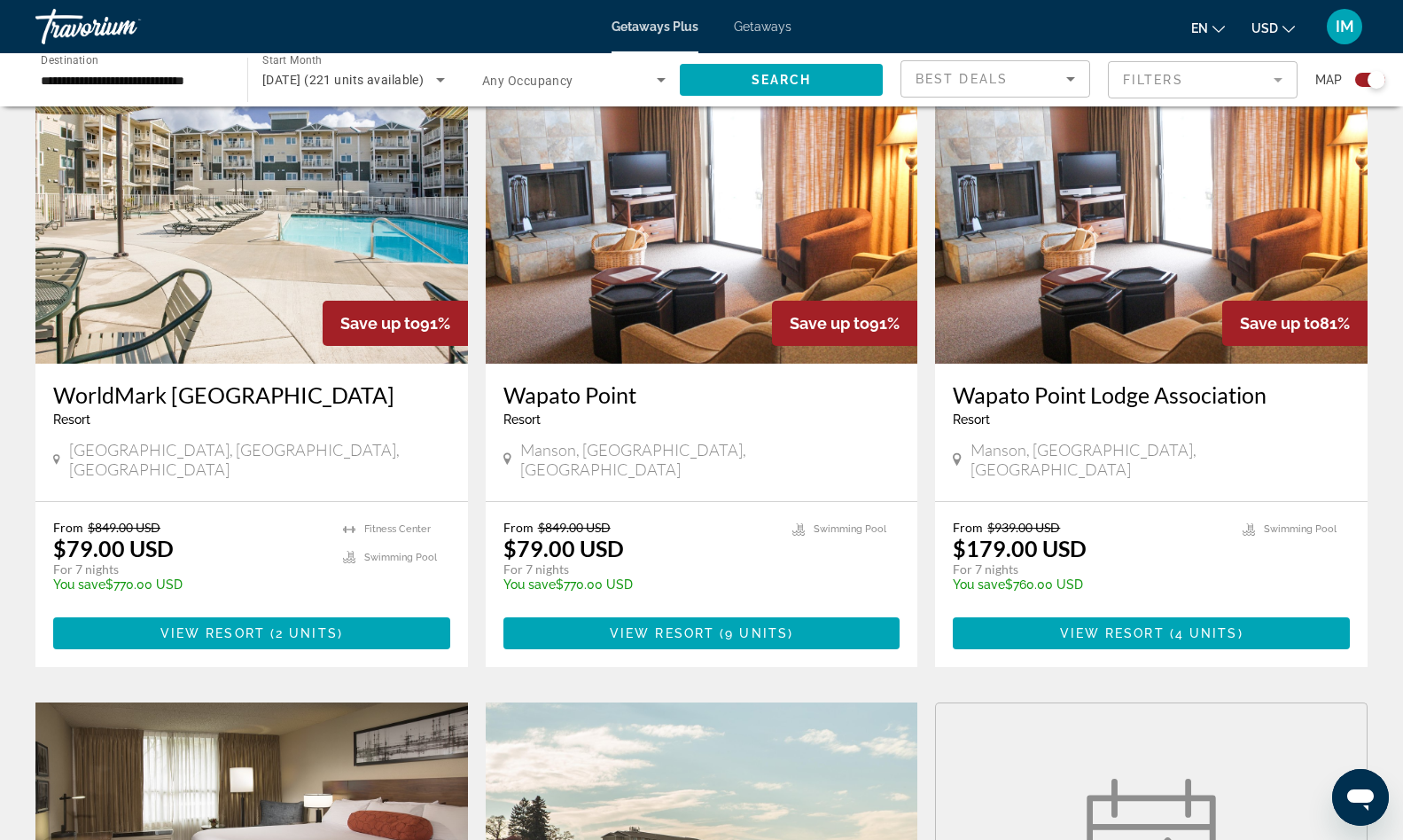
scroll to position [542, 0]
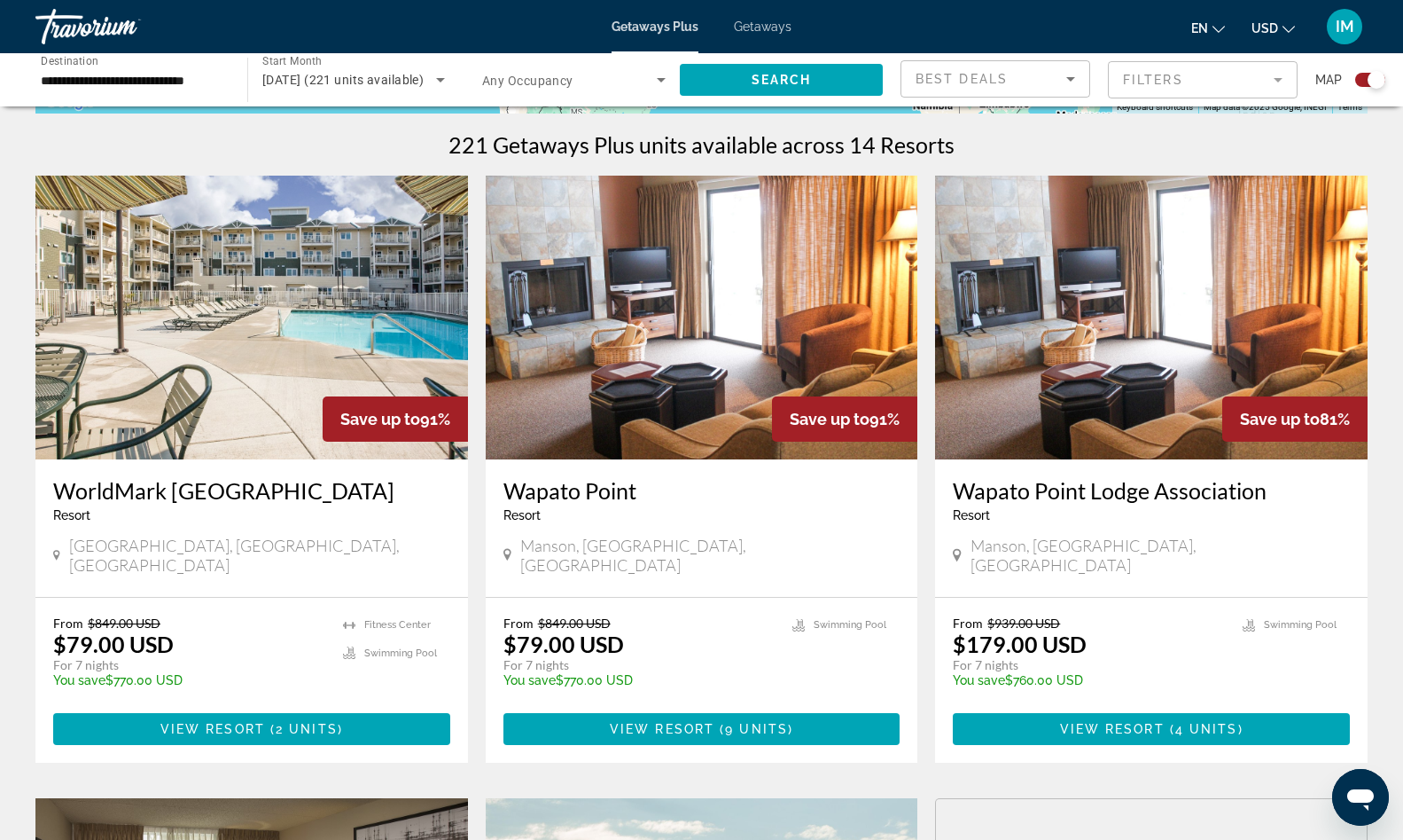
click at [723, 335] on img "Main content" at bounding box center [702, 316] width 432 height 283
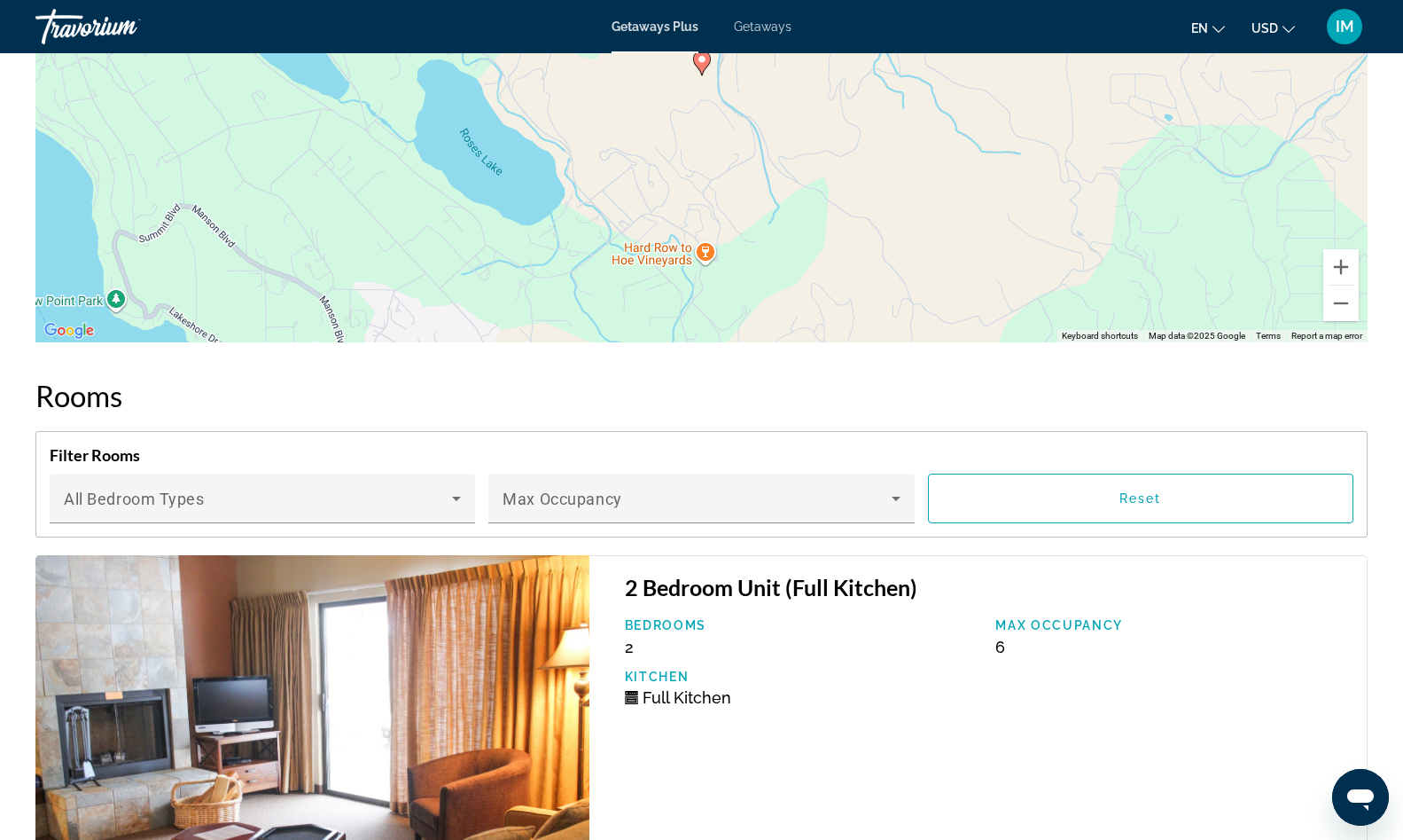
scroll to position [2243, 0]
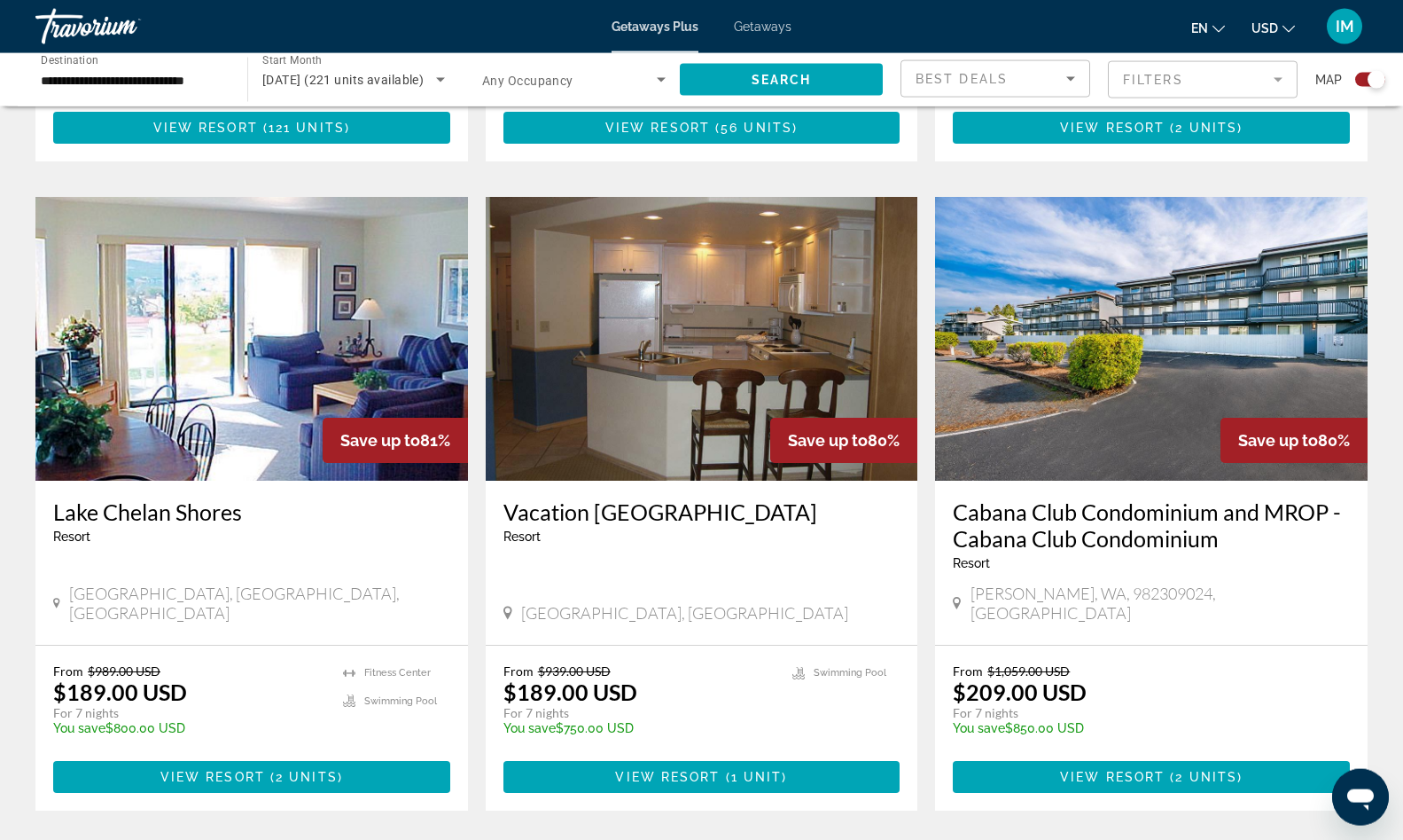
scroll to position [1809, 0]
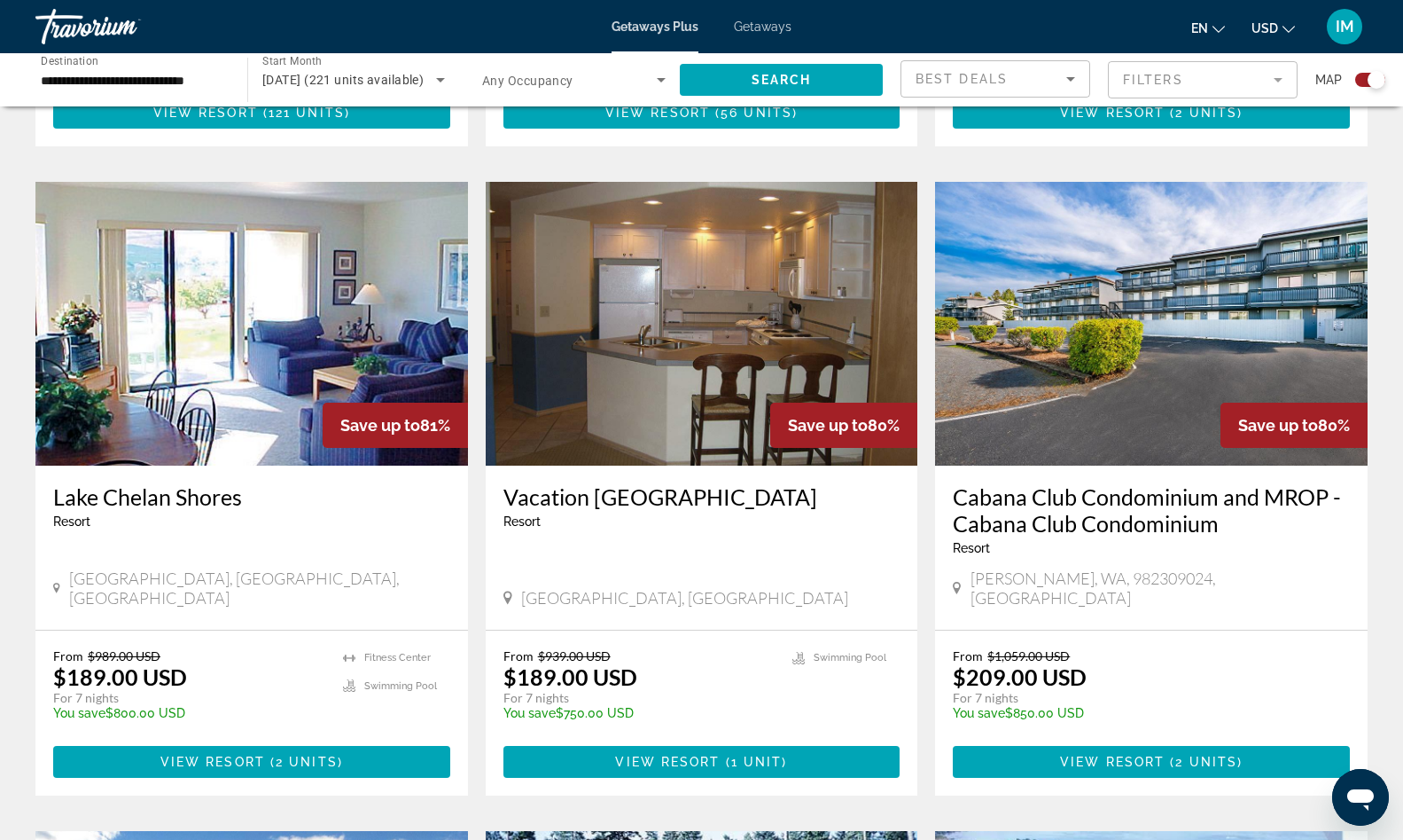
click at [189, 282] on img "Main content" at bounding box center [251, 323] width 432 height 283
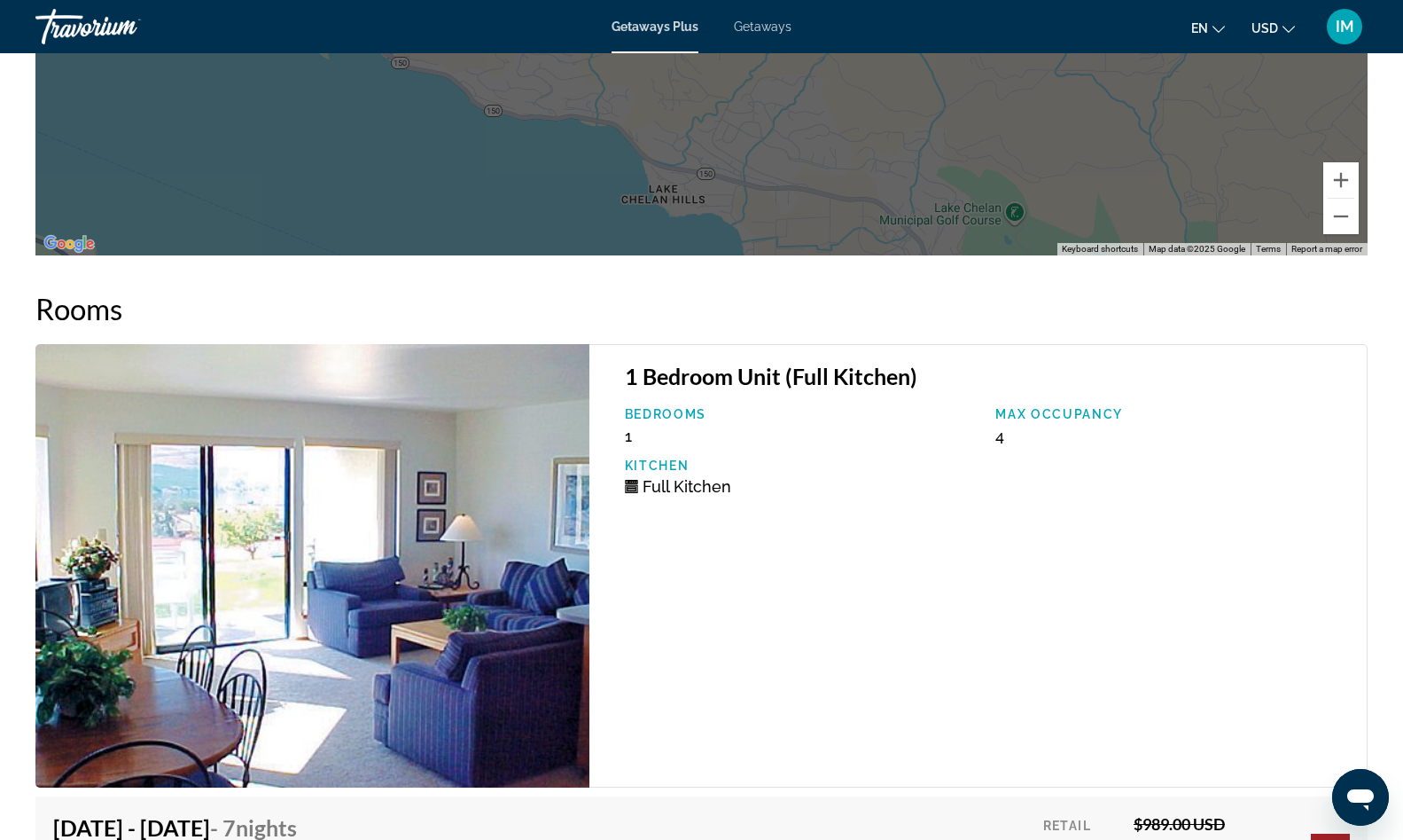
scroll to position [2894, 0]
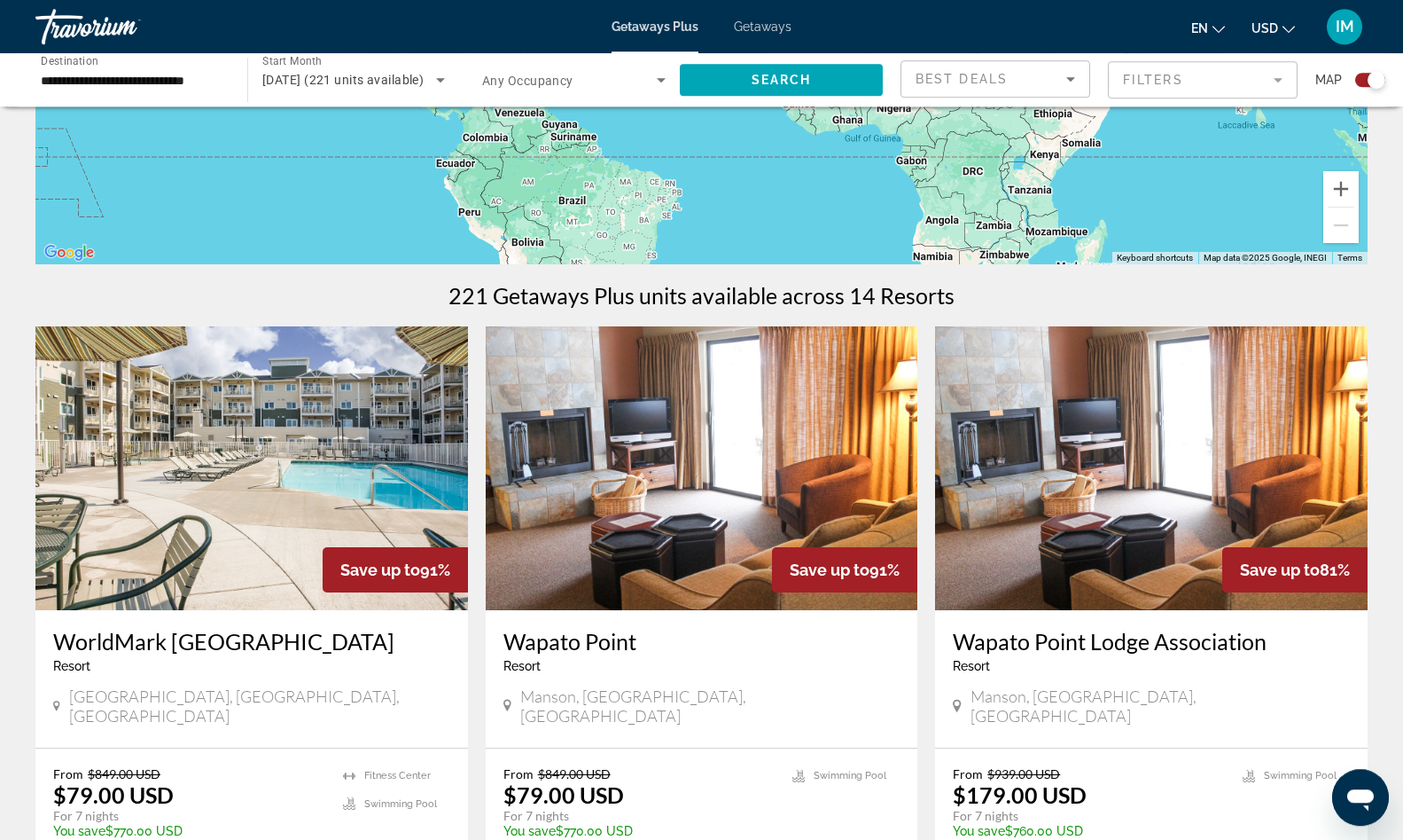
scroll to position [452, 0]
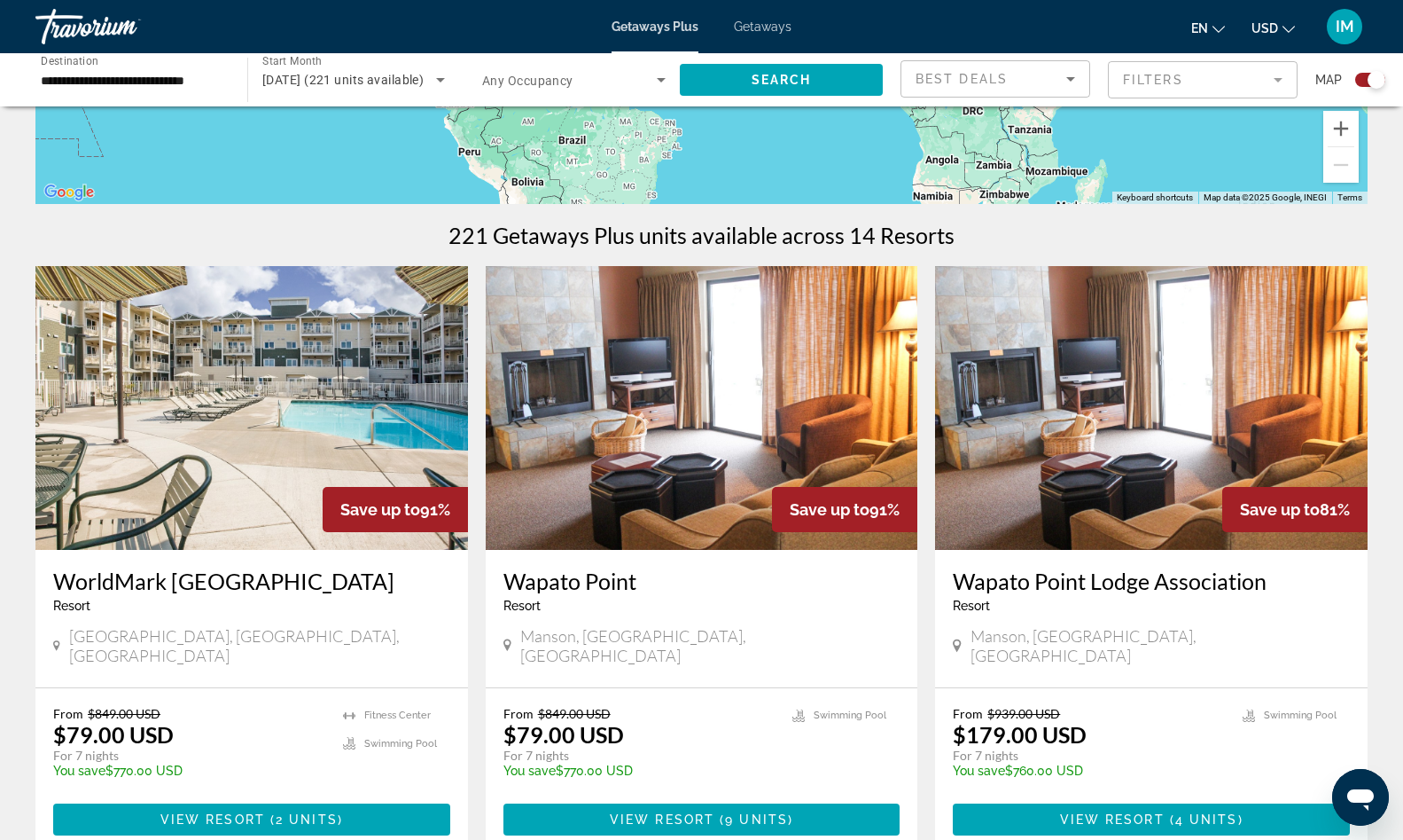
click at [1170, 81] on mat-form-field "Filters" at bounding box center [1202, 80] width 189 height 38
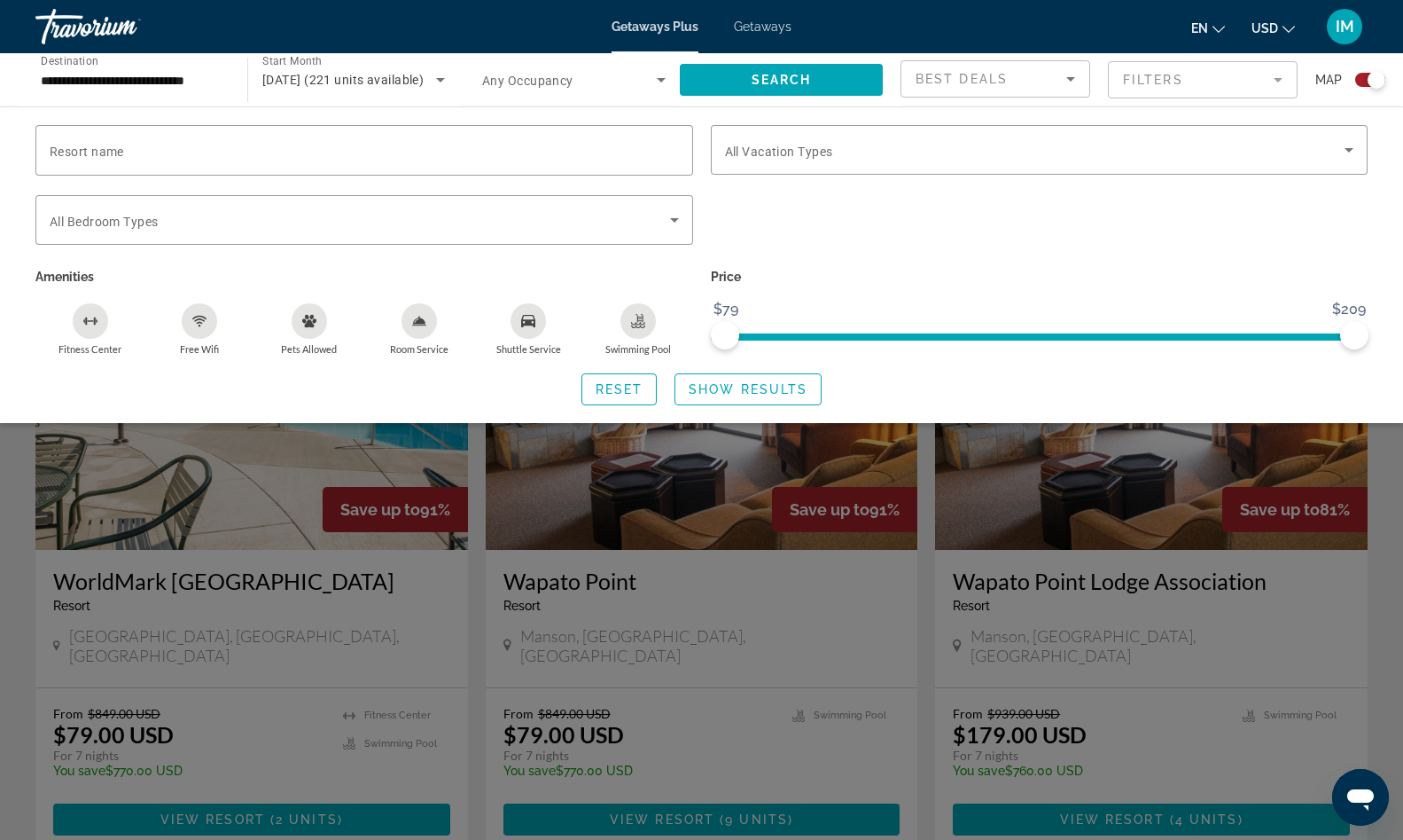
click at [591, 480] on div "Search widget" at bounding box center [702, 552] width 1403 height 573
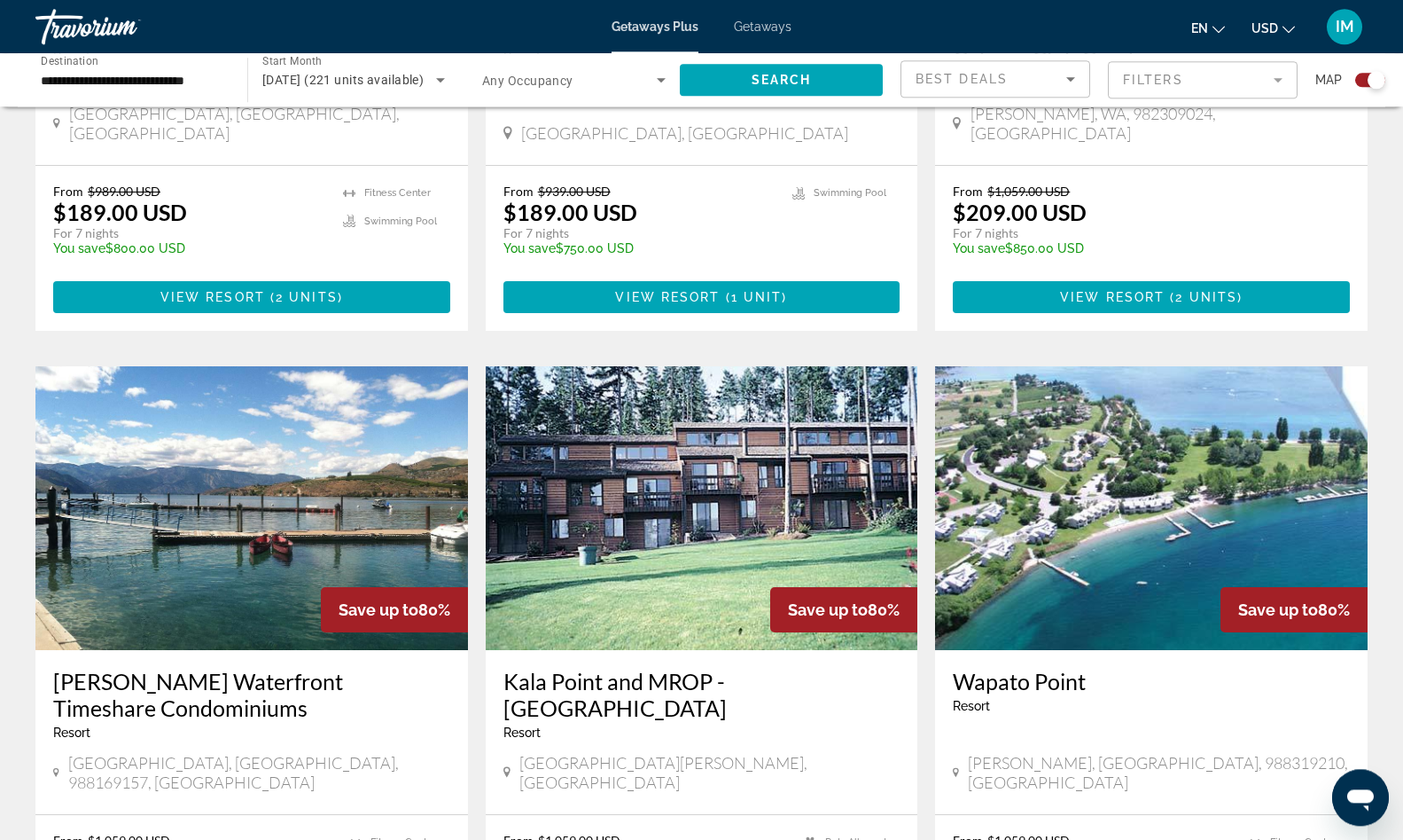
scroll to position [2270, 0]
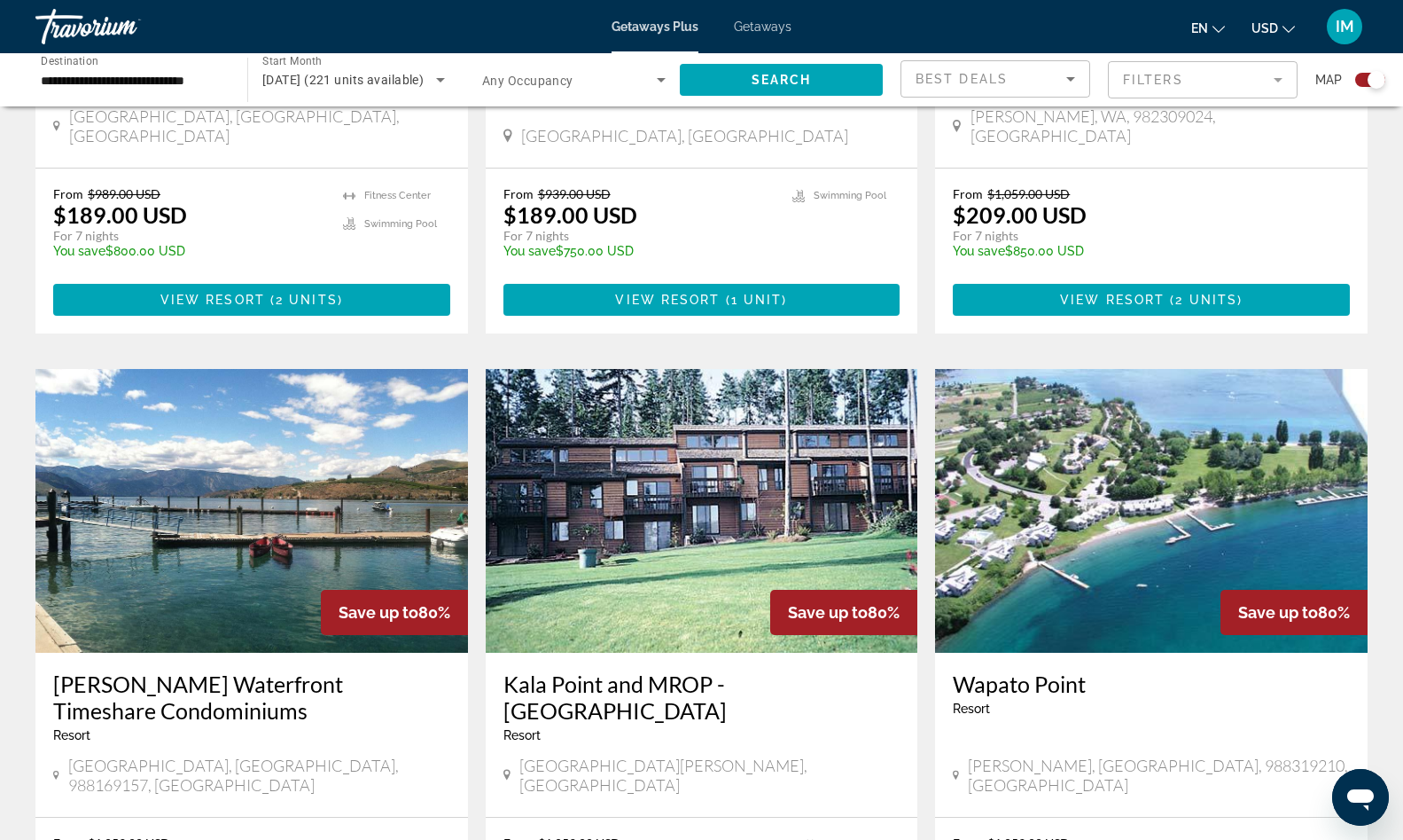
click at [1163, 443] on img "Main content" at bounding box center [1151, 510] width 432 height 283
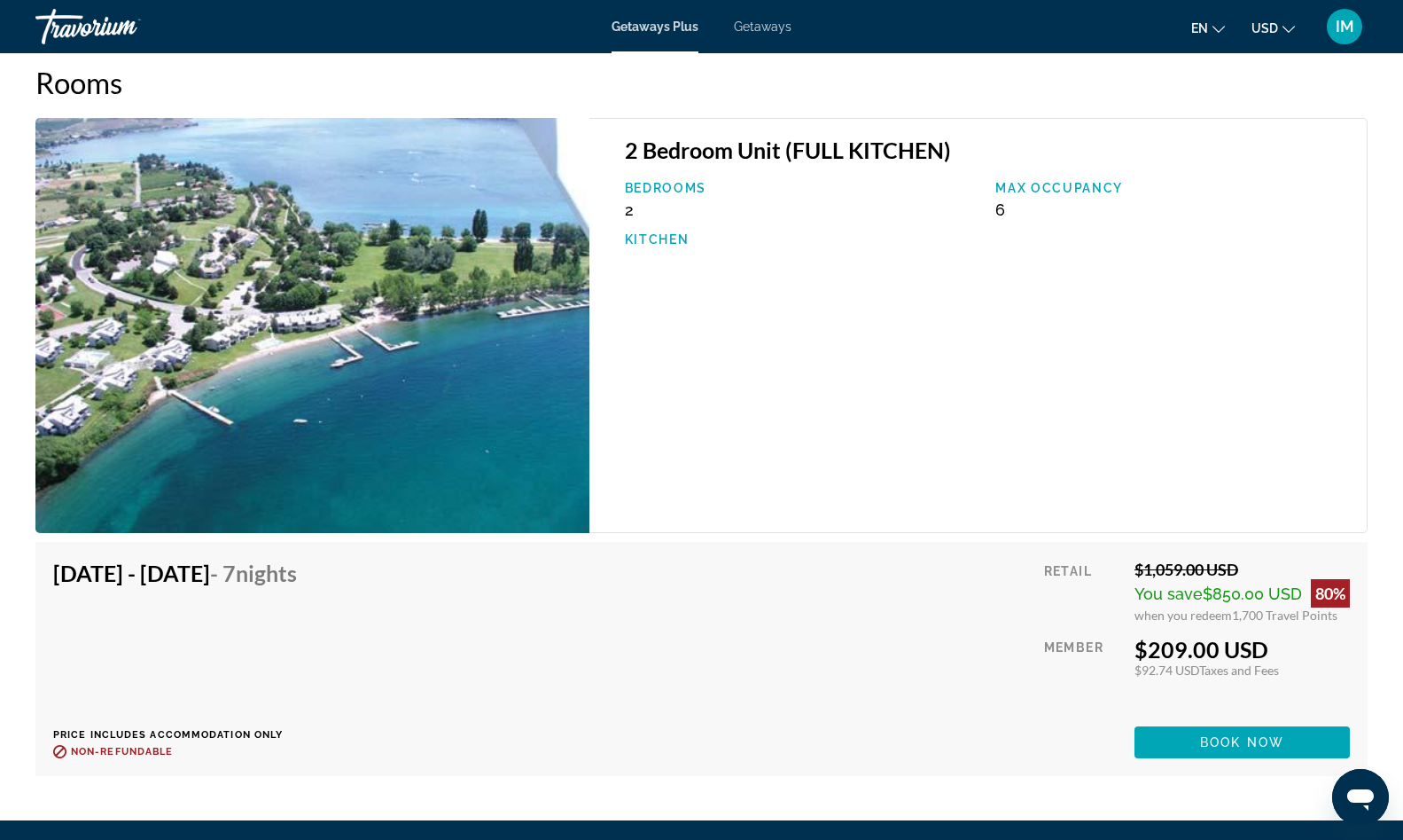
scroll to position [2693, 0]
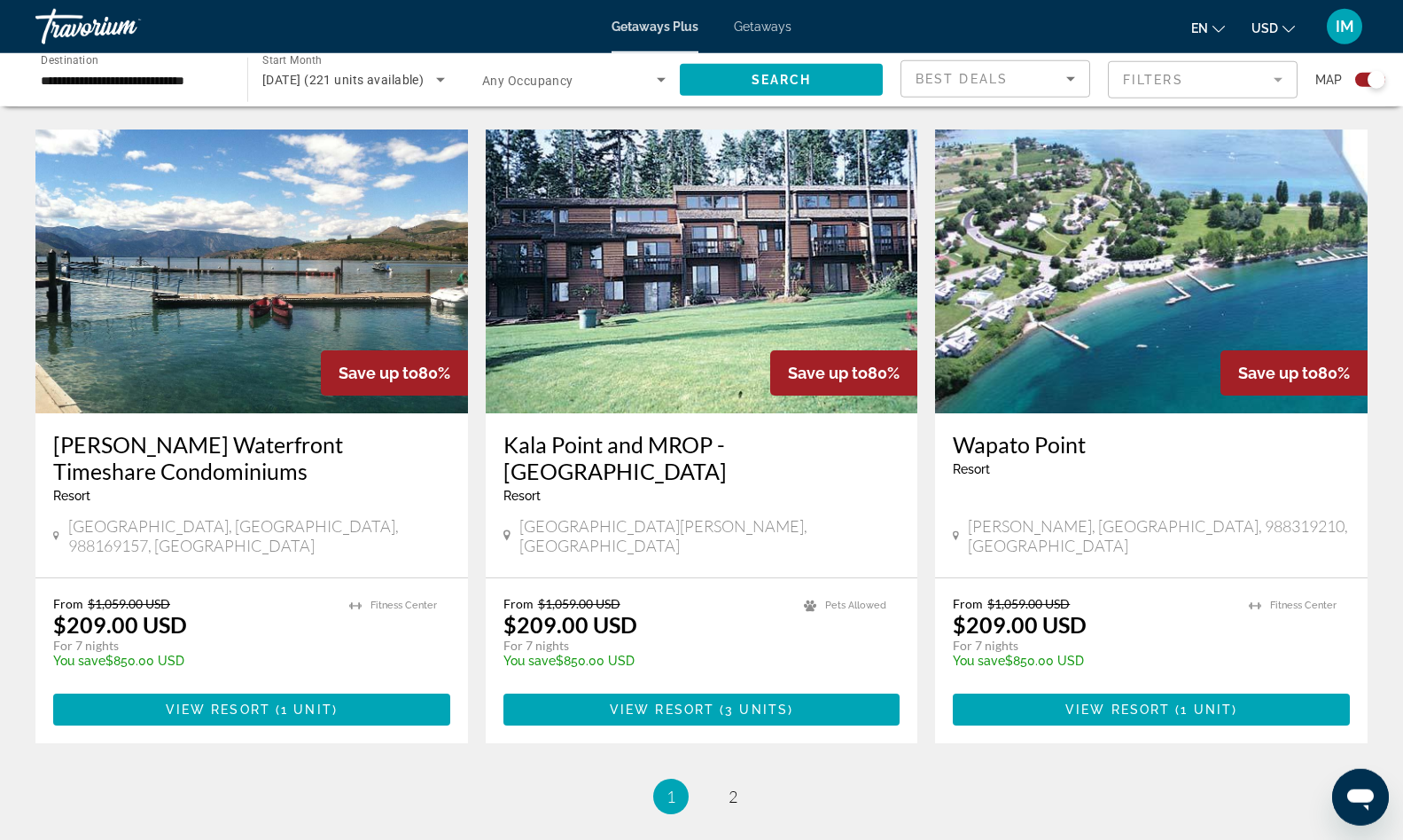
scroll to position [2623, 0]
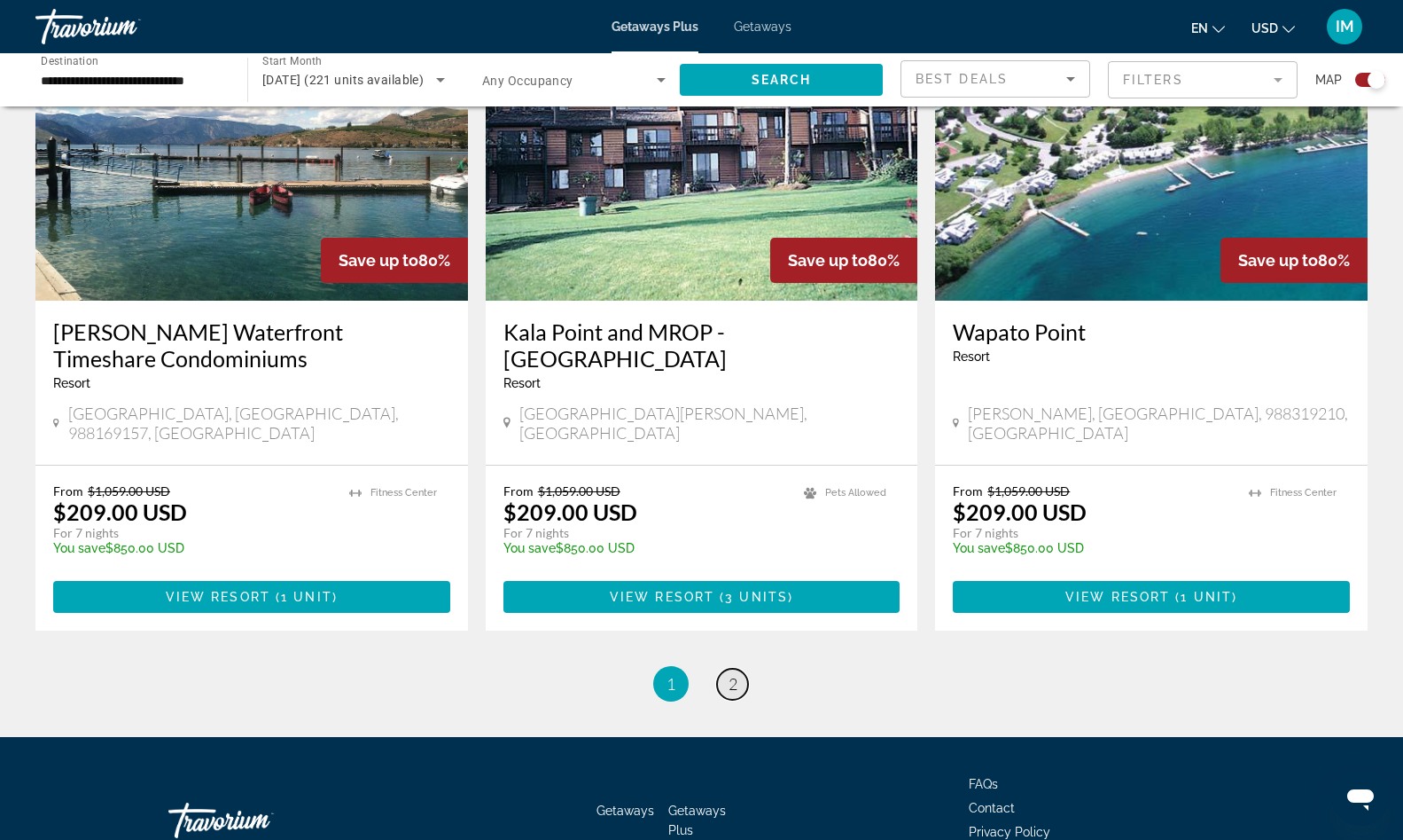
click at [728, 669] on link "page 2" at bounding box center [733, 684] width 31 height 31
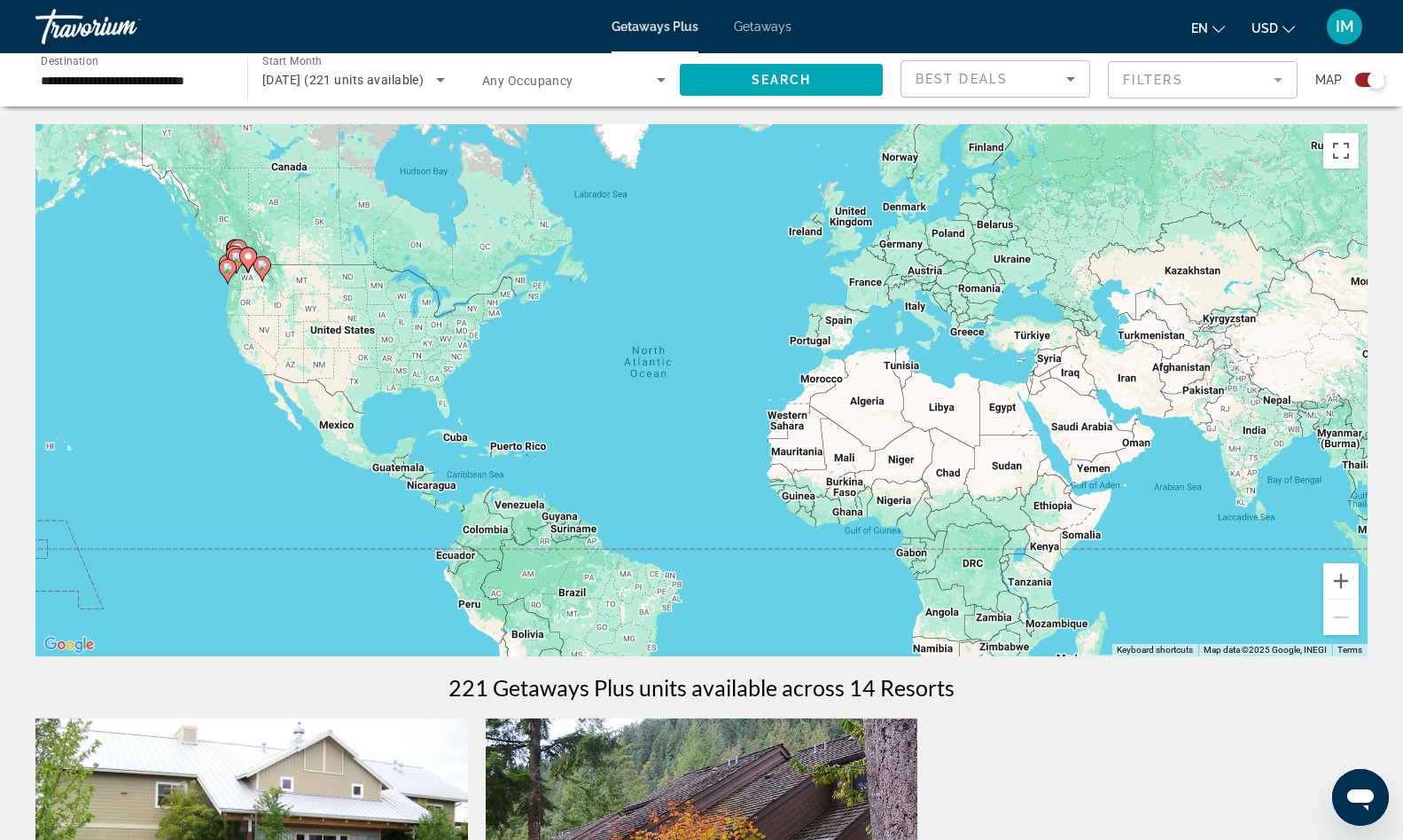
click at [167, 92] on div "**********" at bounding box center [132, 80] width 184 height 51
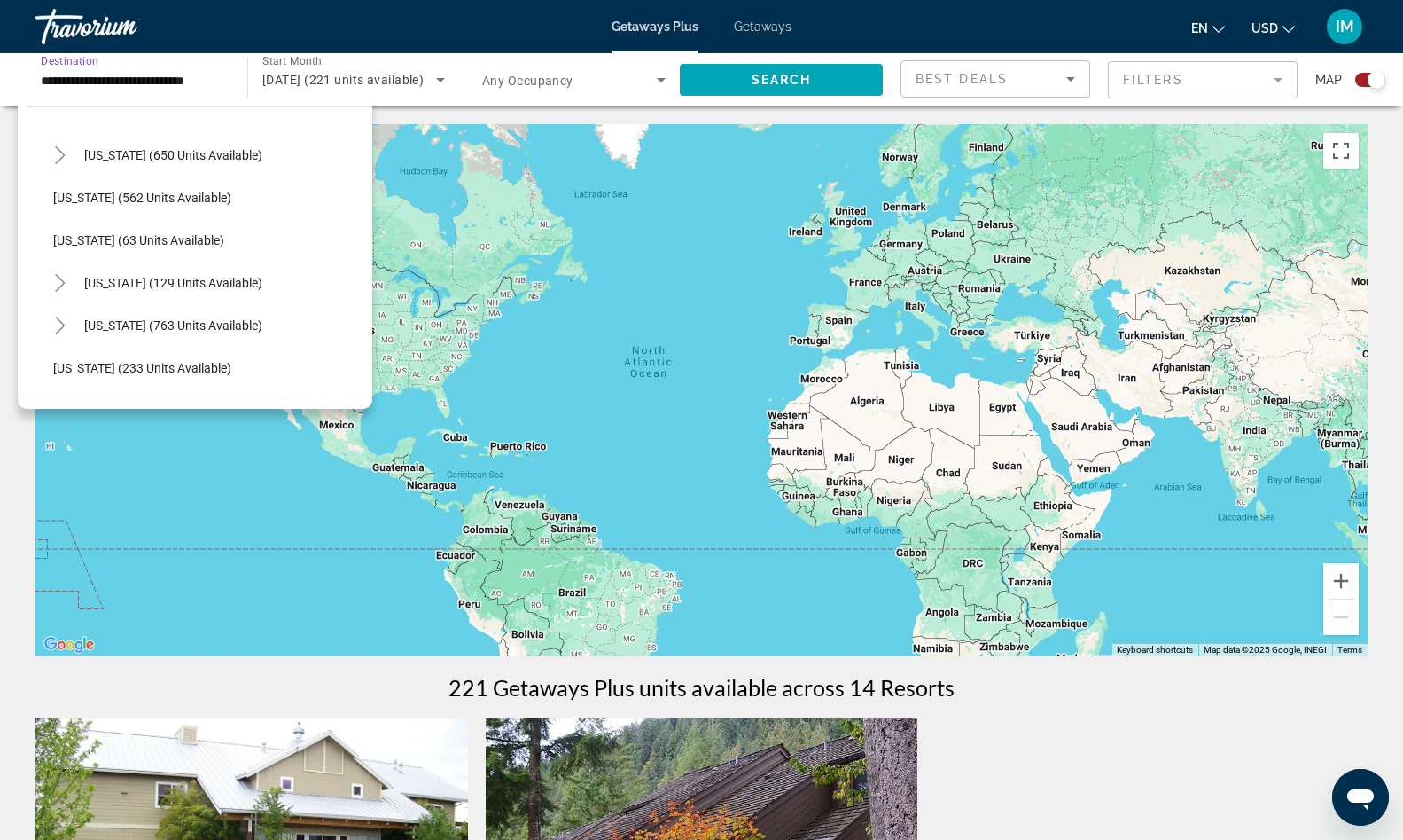
scroll to position [1022, 0]
click at [121, 278] on span "[US_STATE] (233 units available)" at bounding box center [141, 283] width 178 height 14
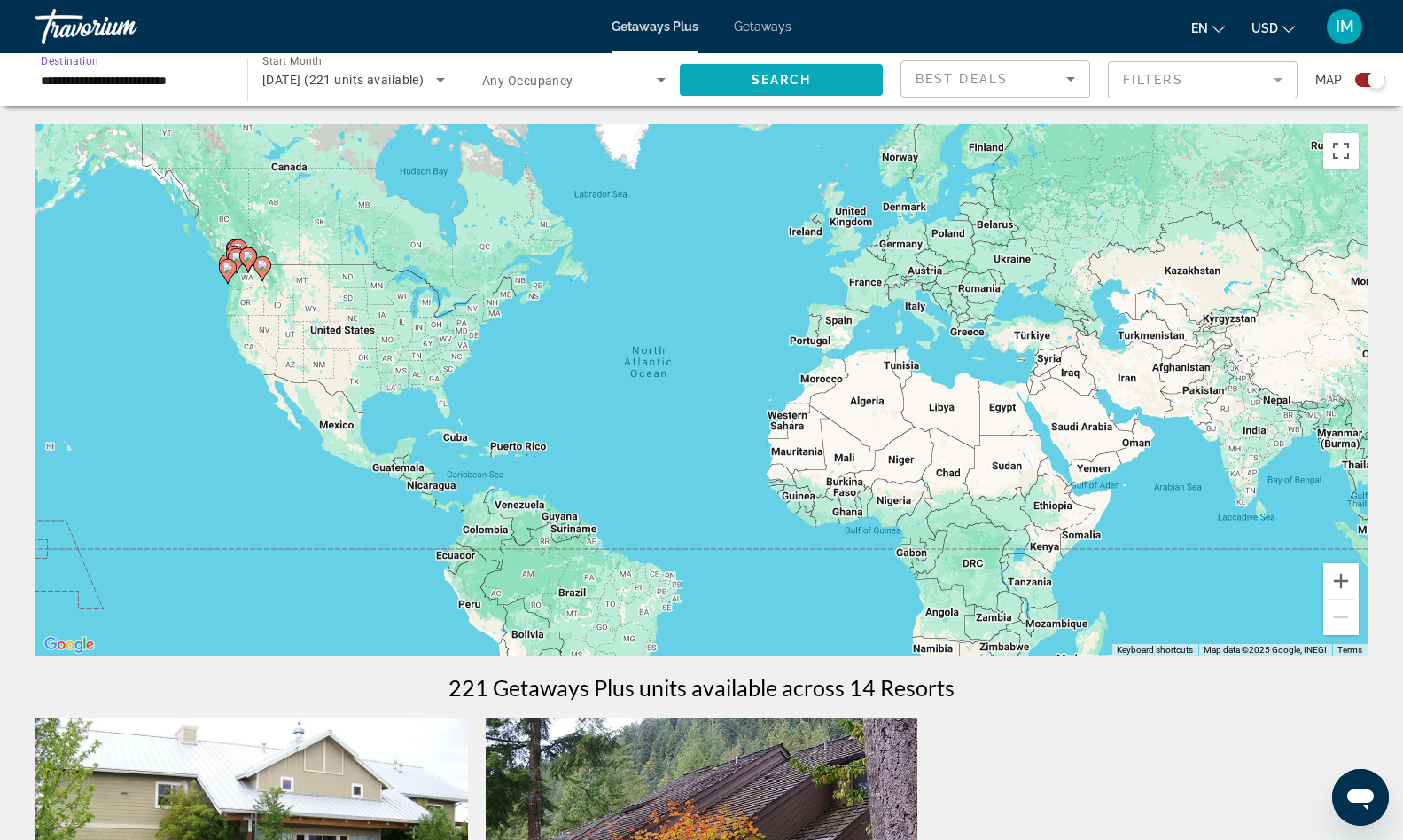
click at [798, 72] on span "Search widget" at bounding box center [782, 79] width 203 height 42
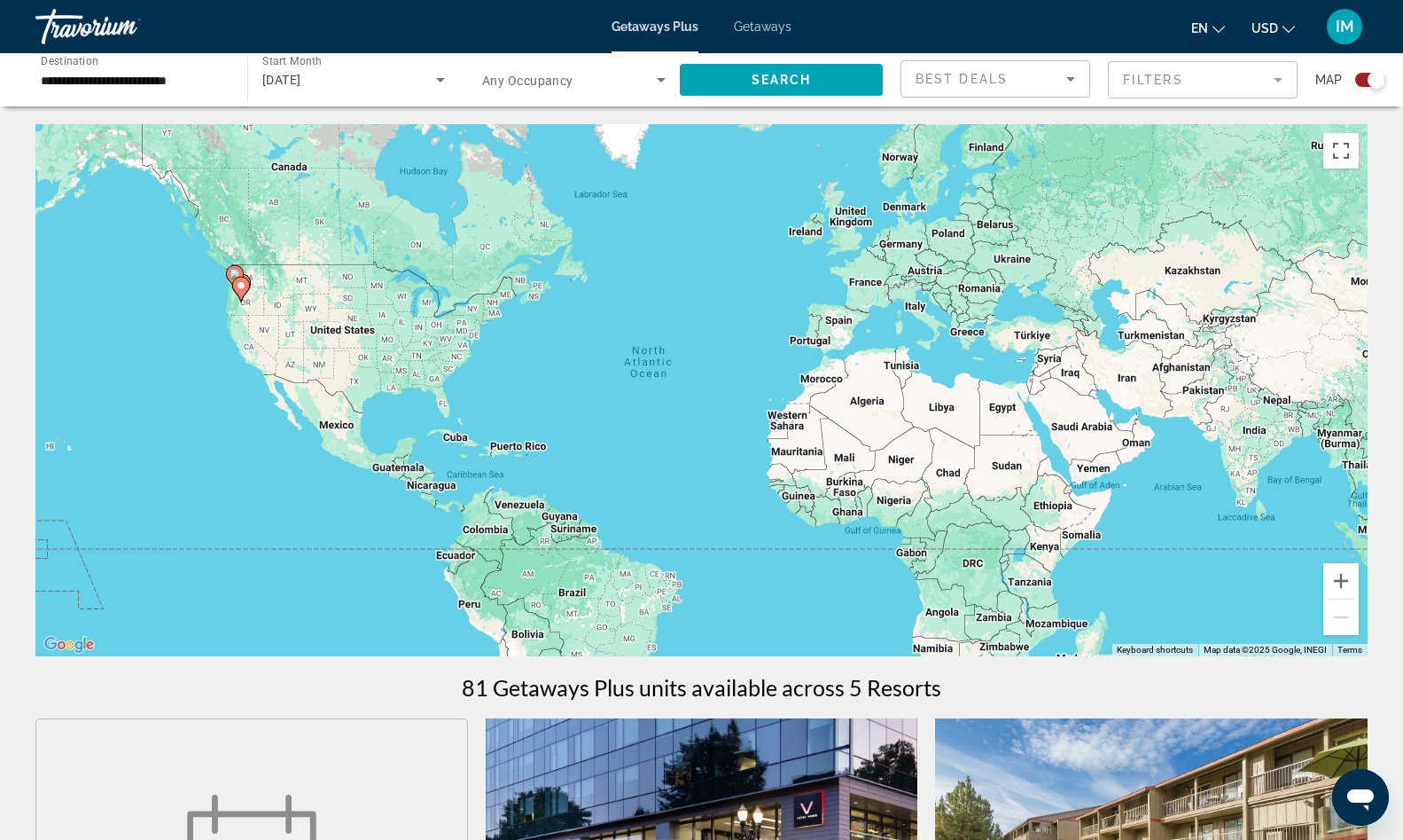
click at [175, 77] on input "**********" at bounding box center [132, 80] width 184 height 22
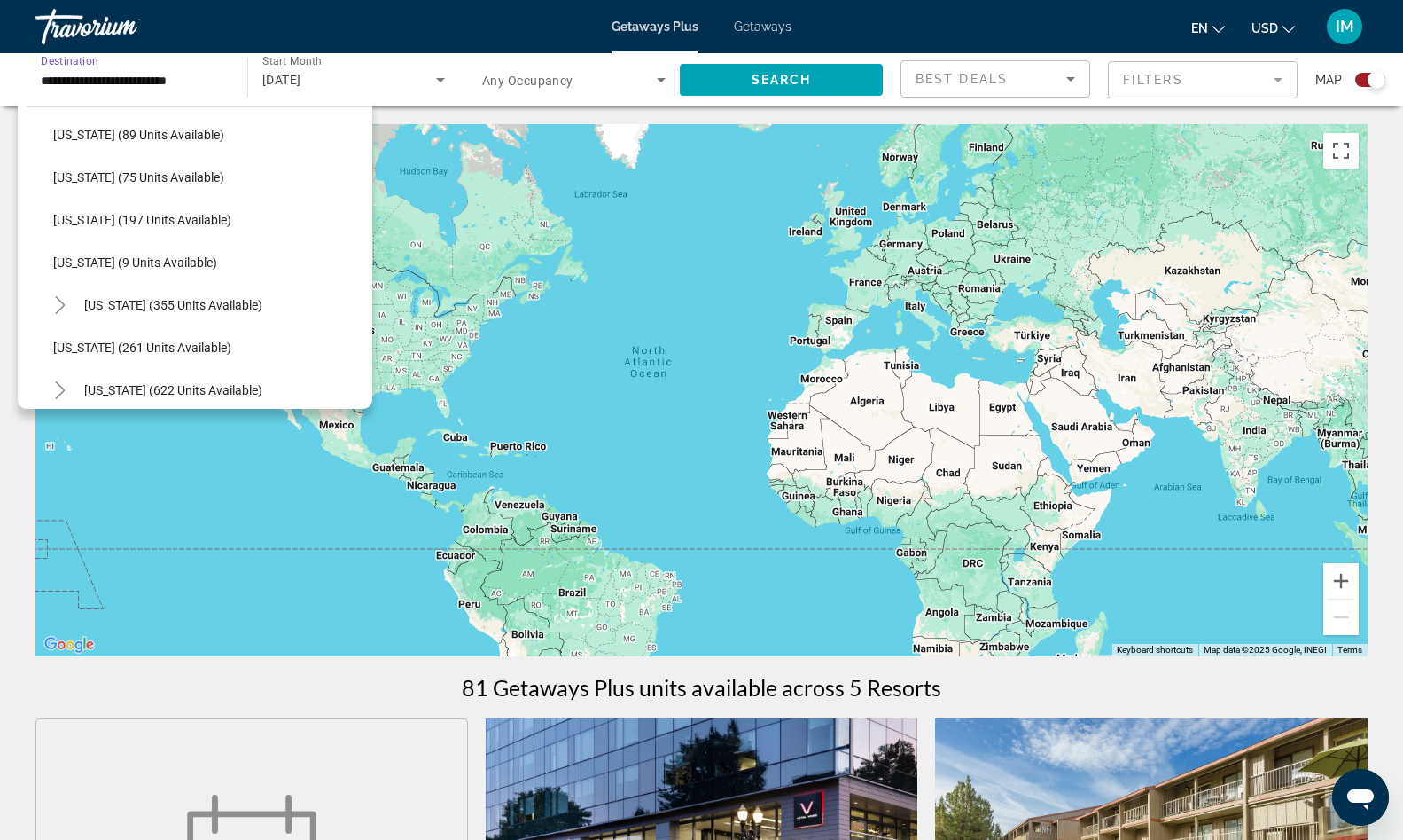
scroll to position [361, 0]
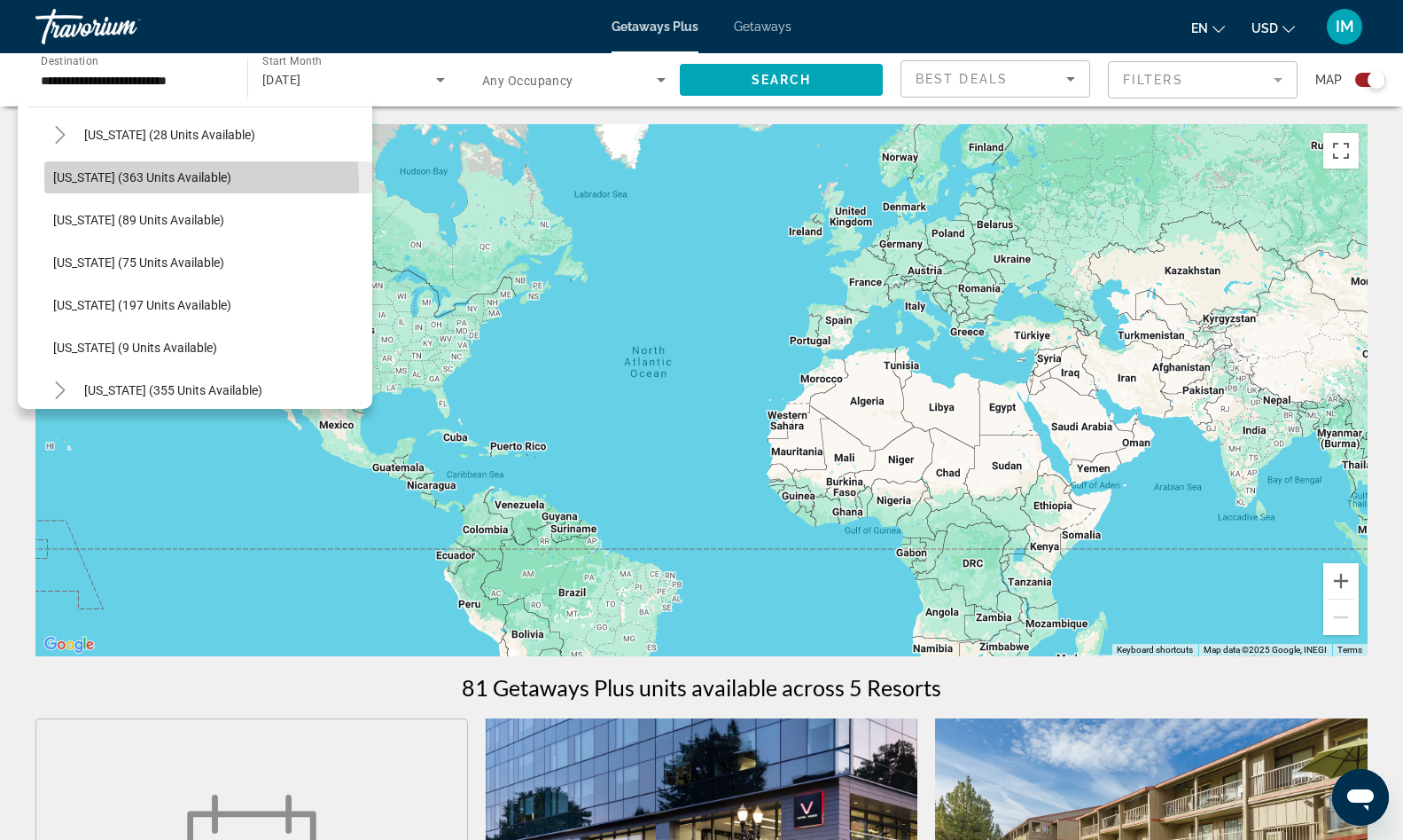
click at [133, 186] on span "Search widget" at bounding box center [208, 177] width 328 height 42
type input "**********"
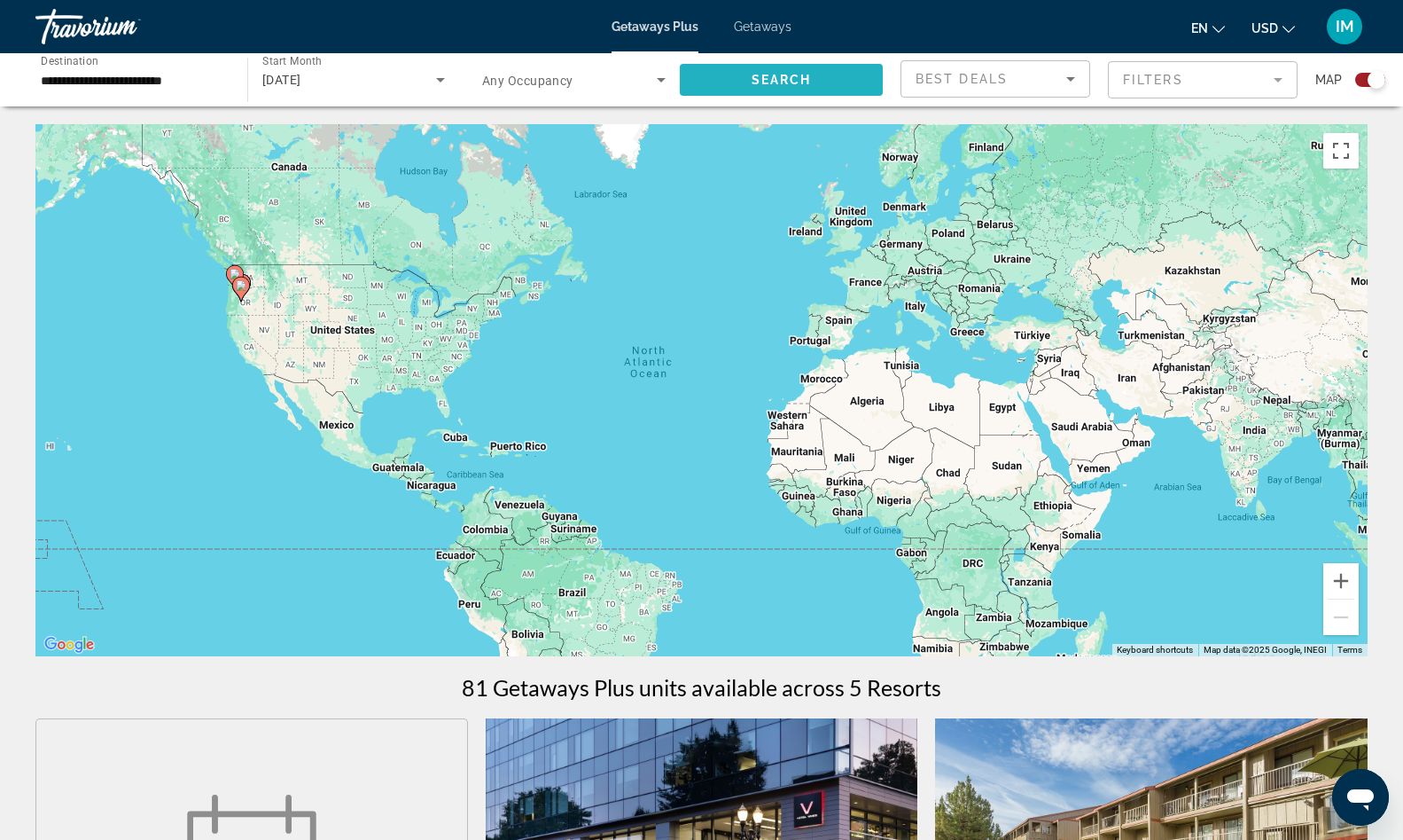
click at [782, 80] on span "Search" at bounding box center [782, 79] width 60 height 14
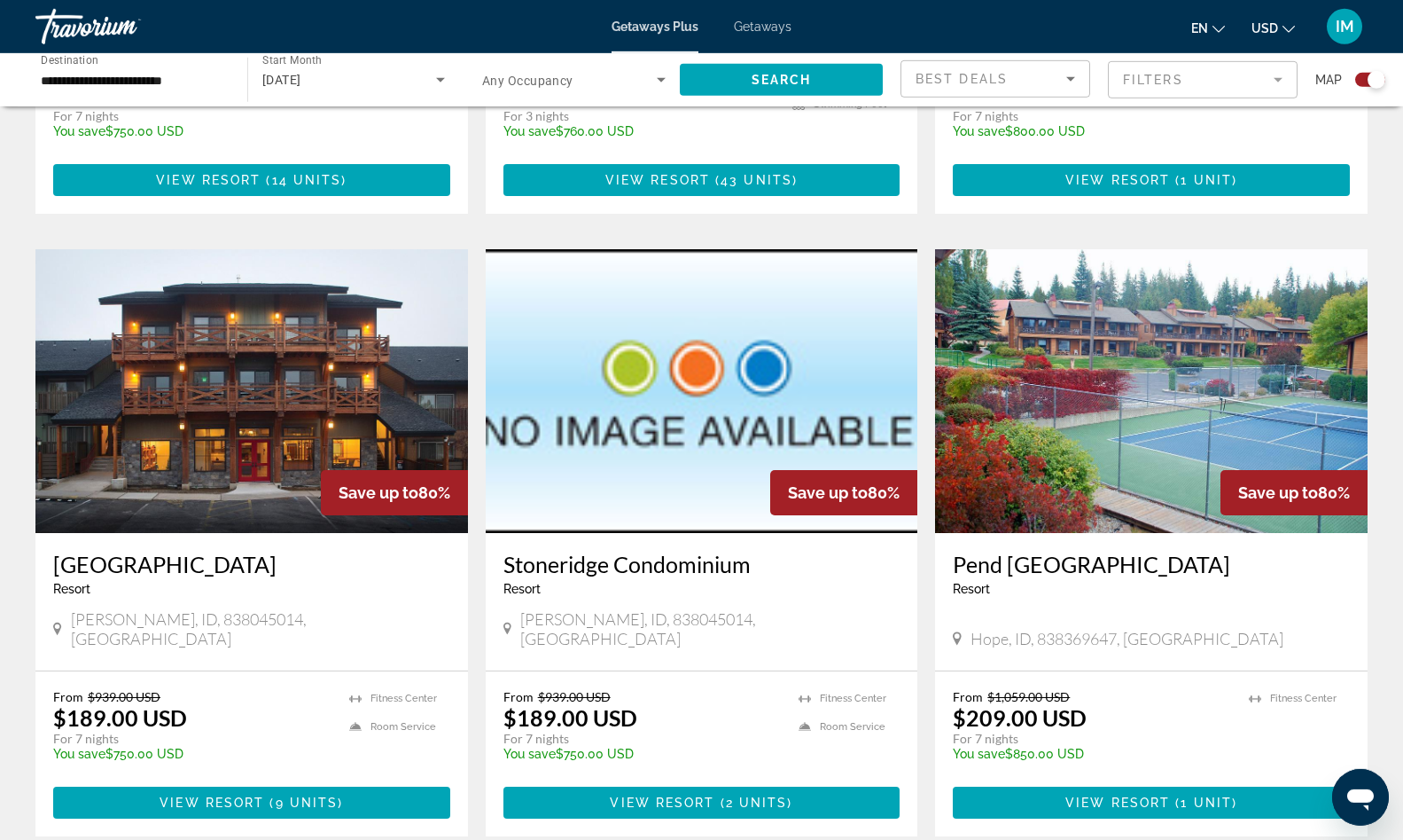
scroll to position [1175, 0]
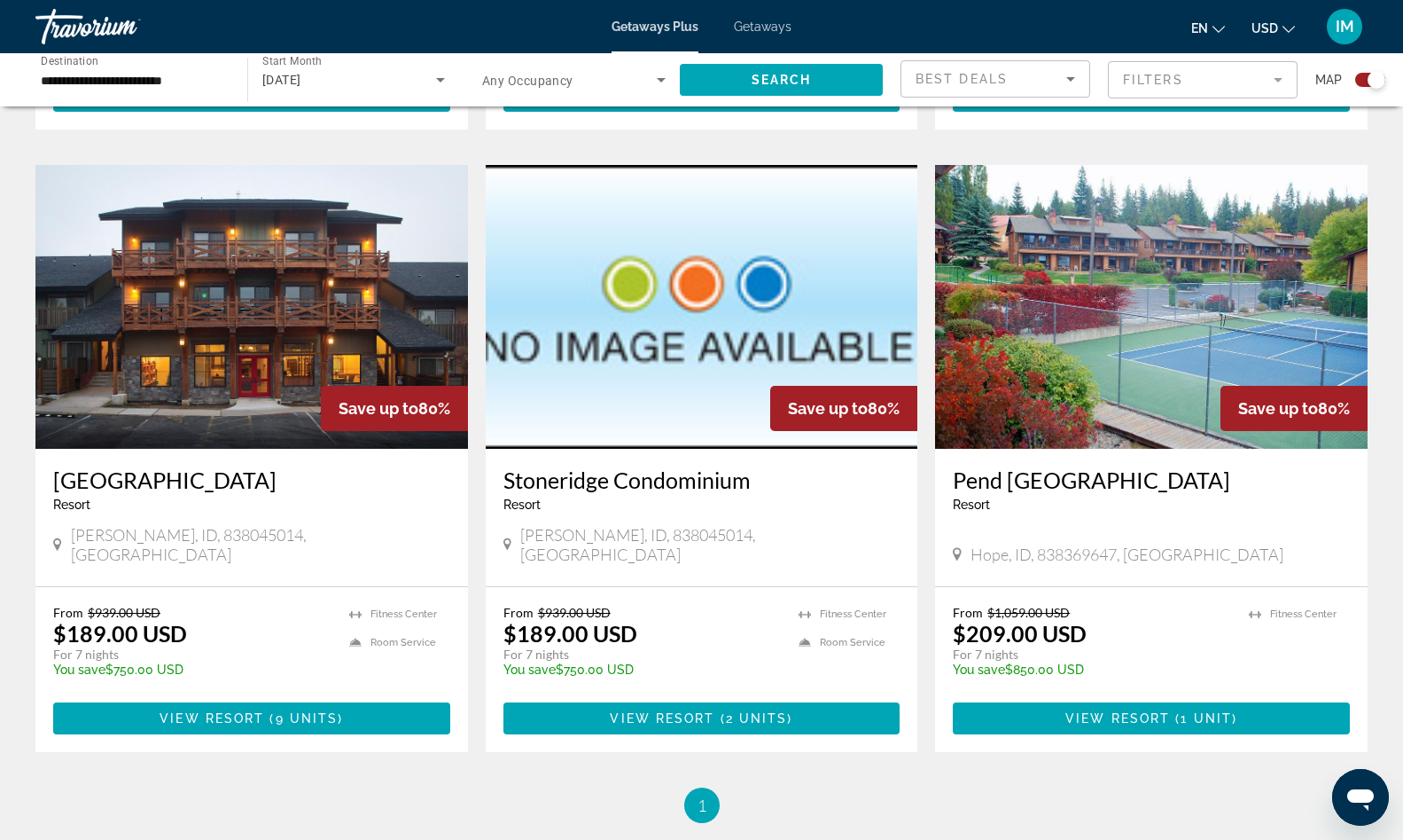
click at [214, 372] on img "Main content" at bounding box center [251, 306] width 432 height 283
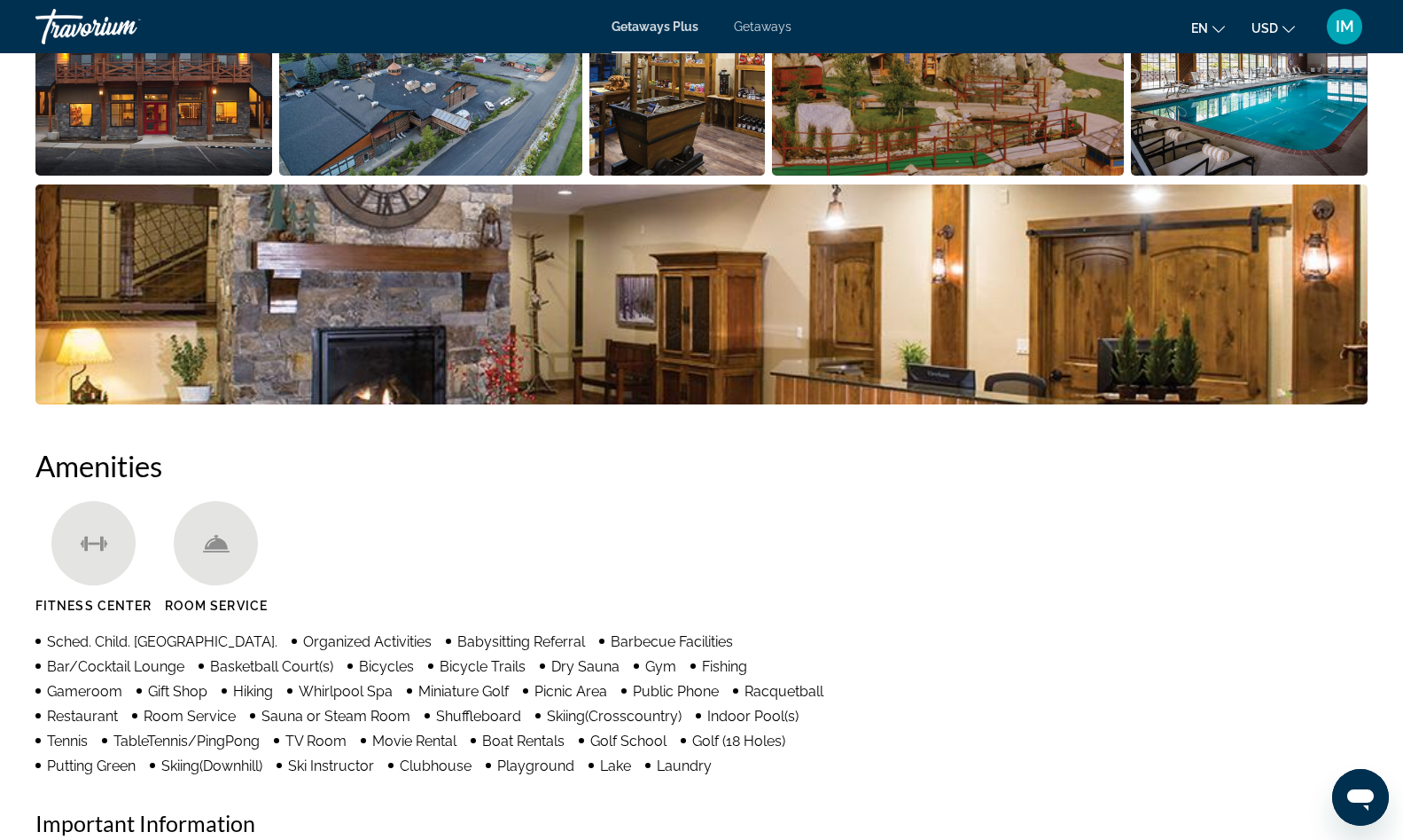
scroll to position [723, 0]
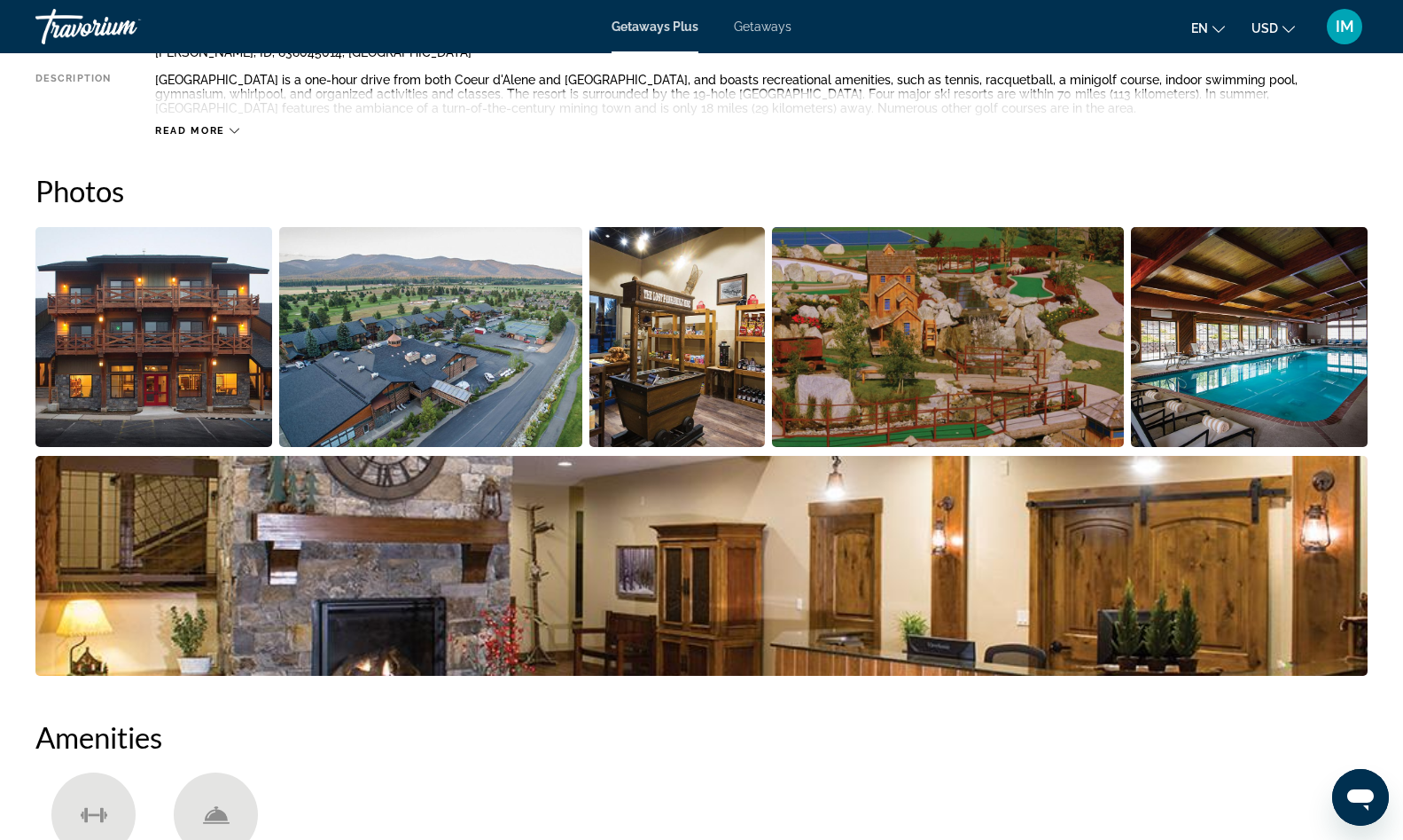
click at [951, 386] on img "Open full-screen image slider" at bounding box center [948, 336] width 352 height 219
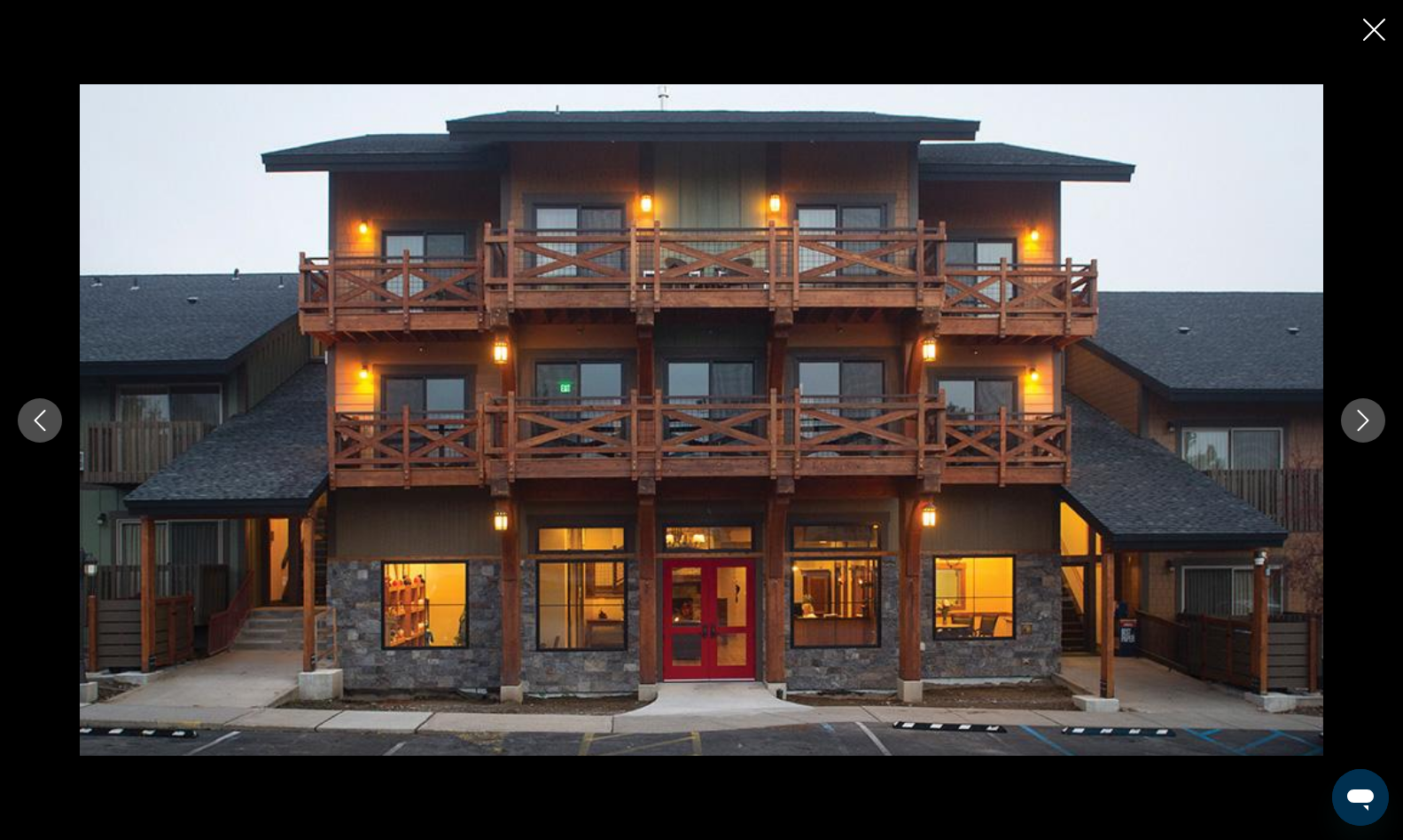
click at [1362, 414] on icon "Next image" at bounding box center [1363, 420] width 11 height 22
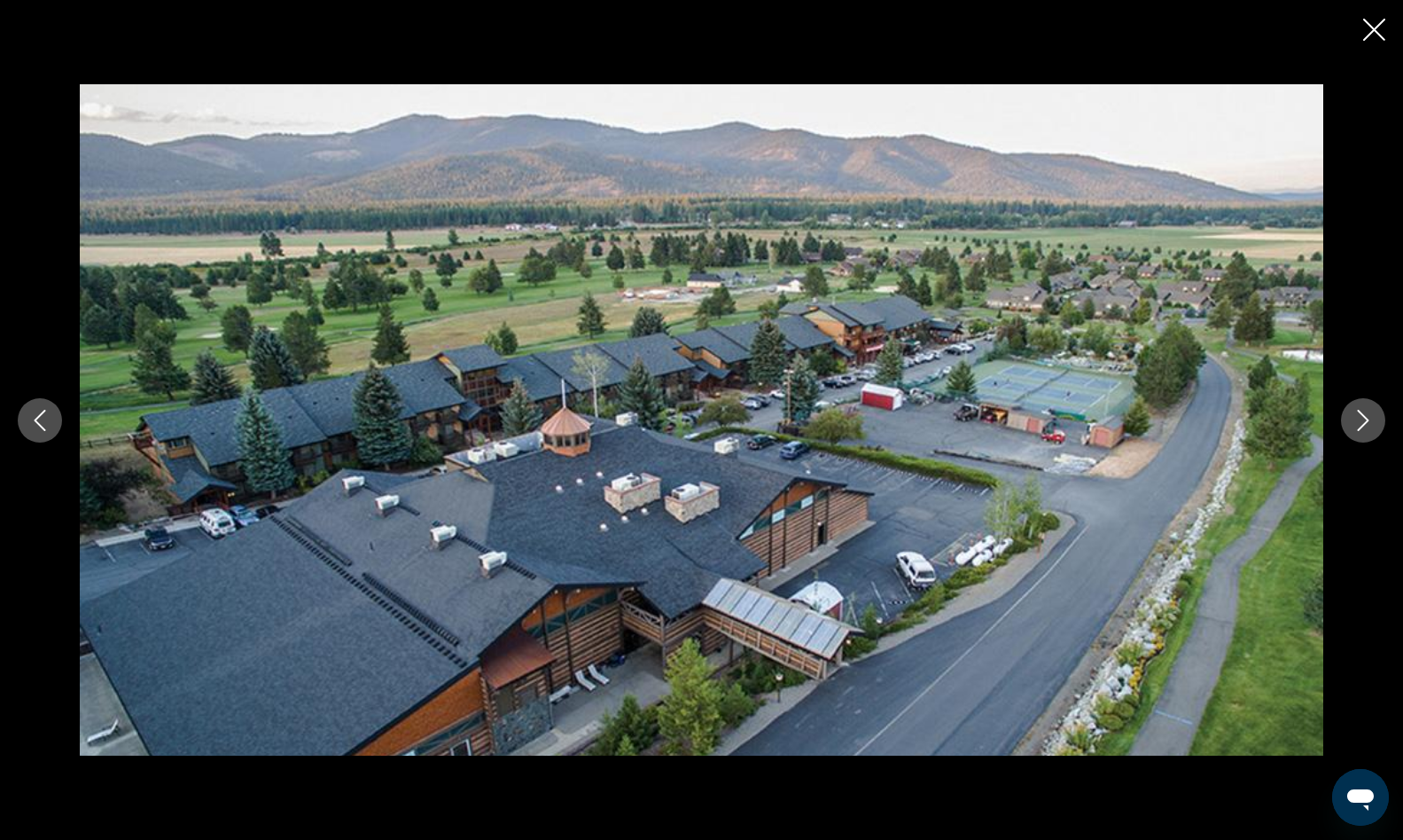
click at [1361, 414] on icon "Next image" at bounding box center [1363, 420] width 22 height 22
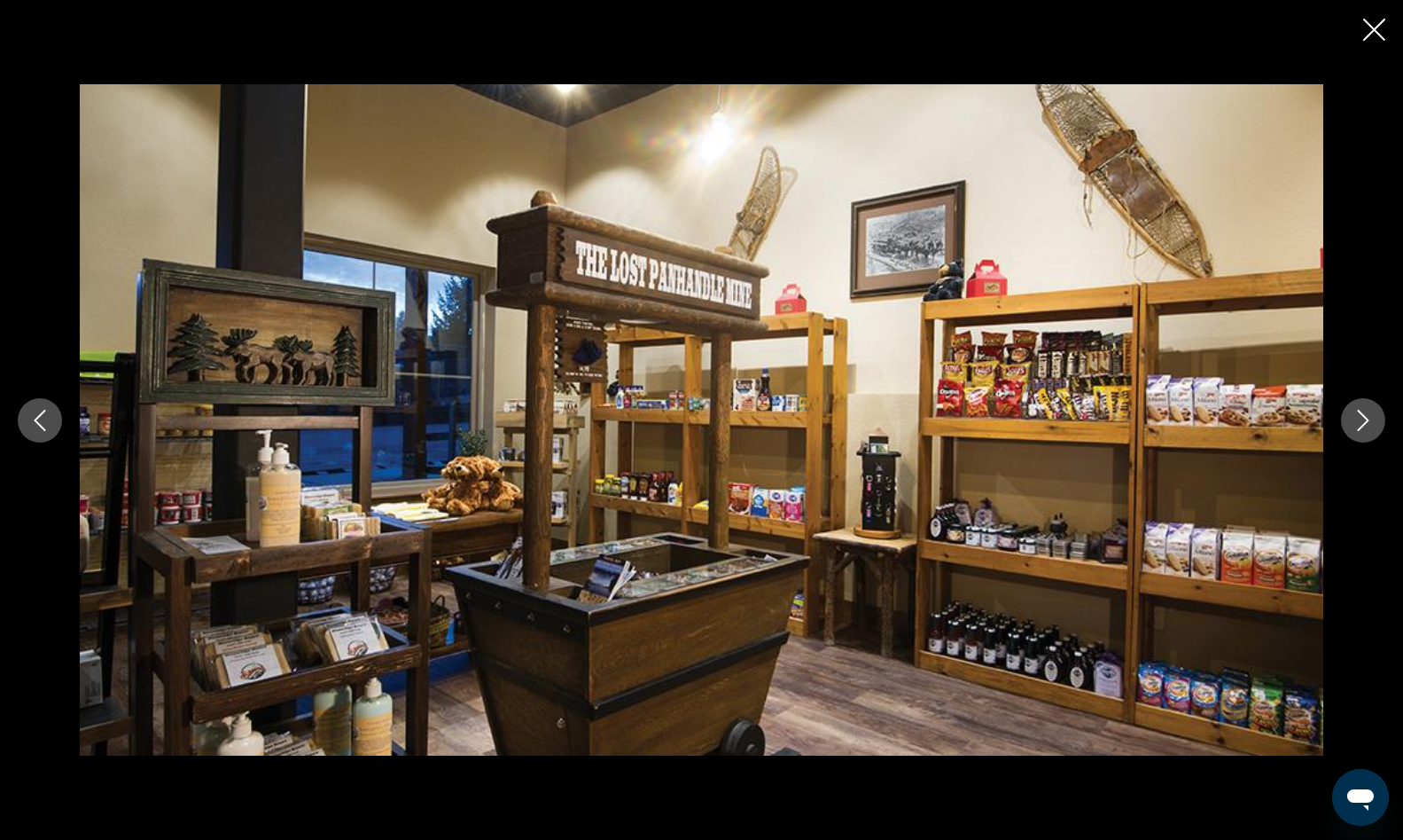
click at [1361, 414] on icon "Next image" at bounding box center [1363, 420] width 22 height 22
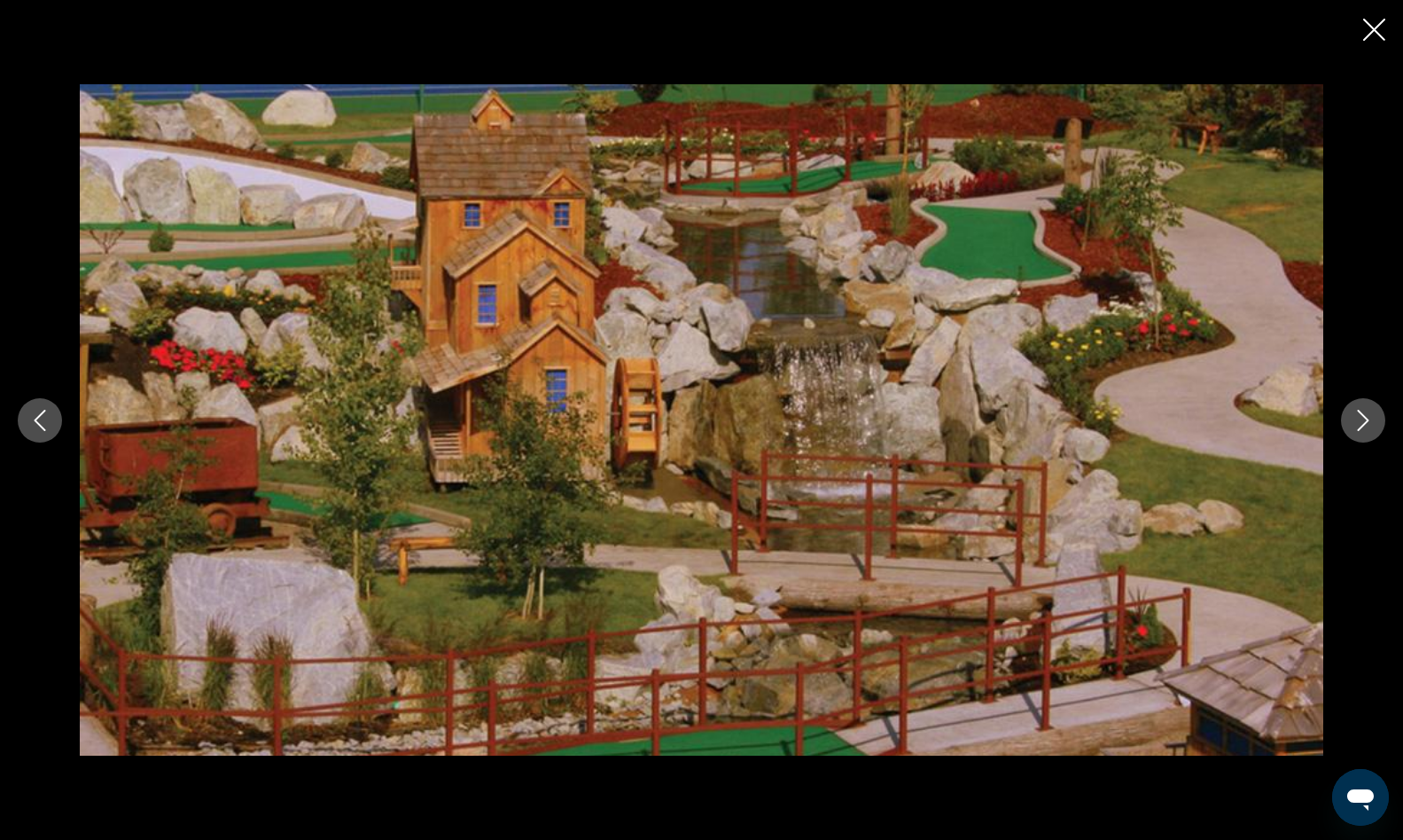
click at [1361, 414] on icon "Next image" at bounding box center [1363, 420] width 22 height 22
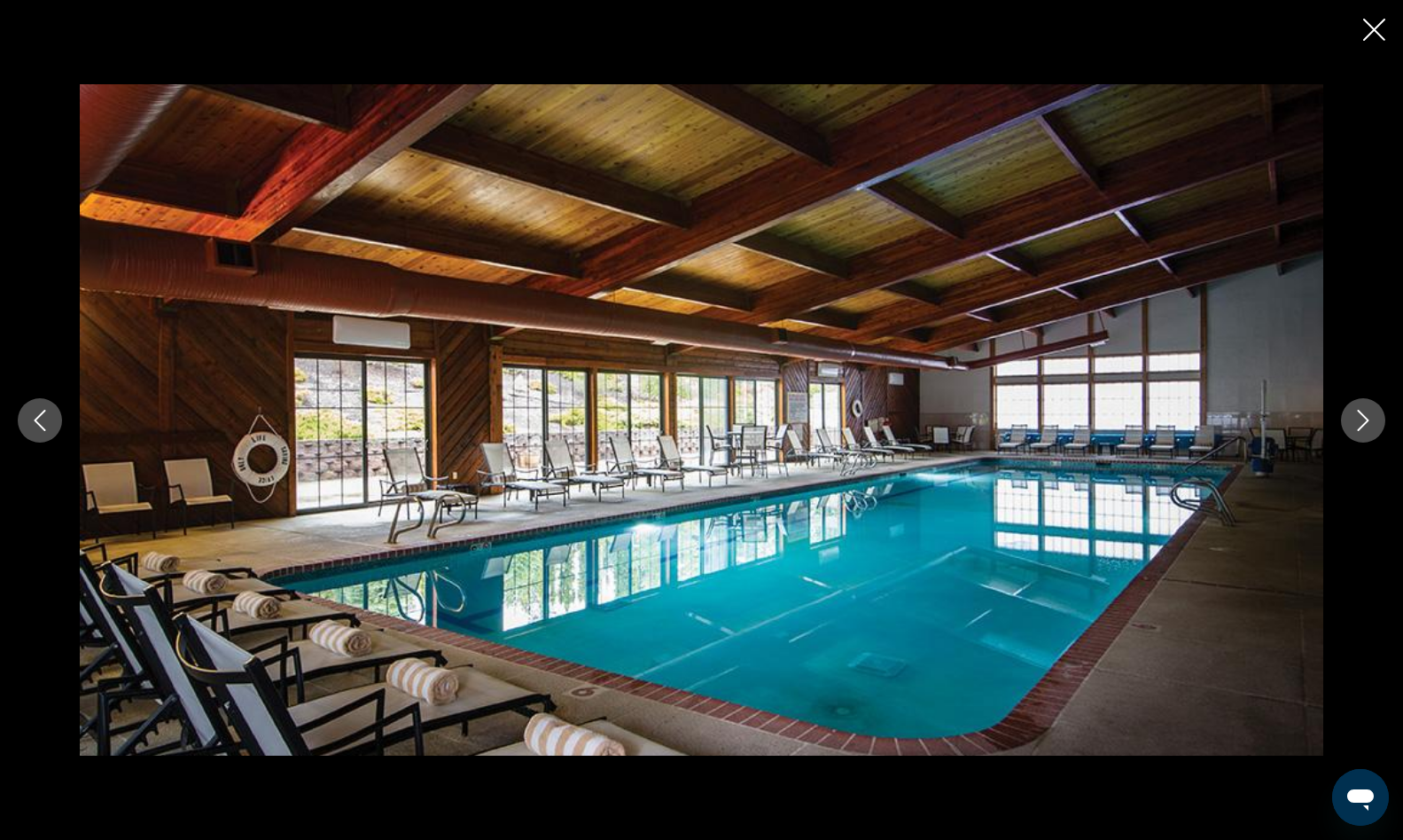
click at [1361, 414] on icon "Next image" at bounding box center [1363, 420] width 22 height 22
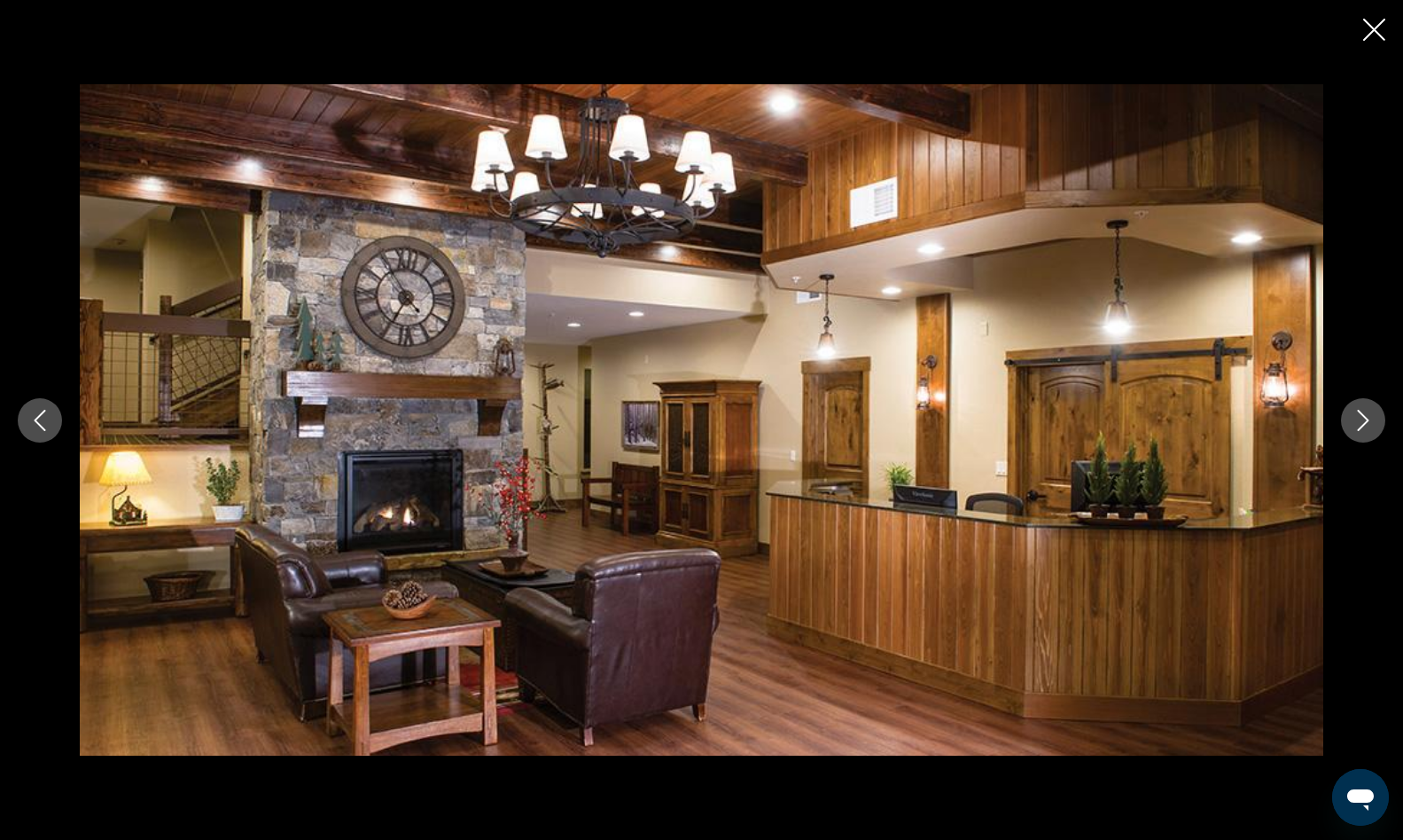
click at [1361, 414] on icon "Next image" at bounding box center [1363, 420] width 22 height 22
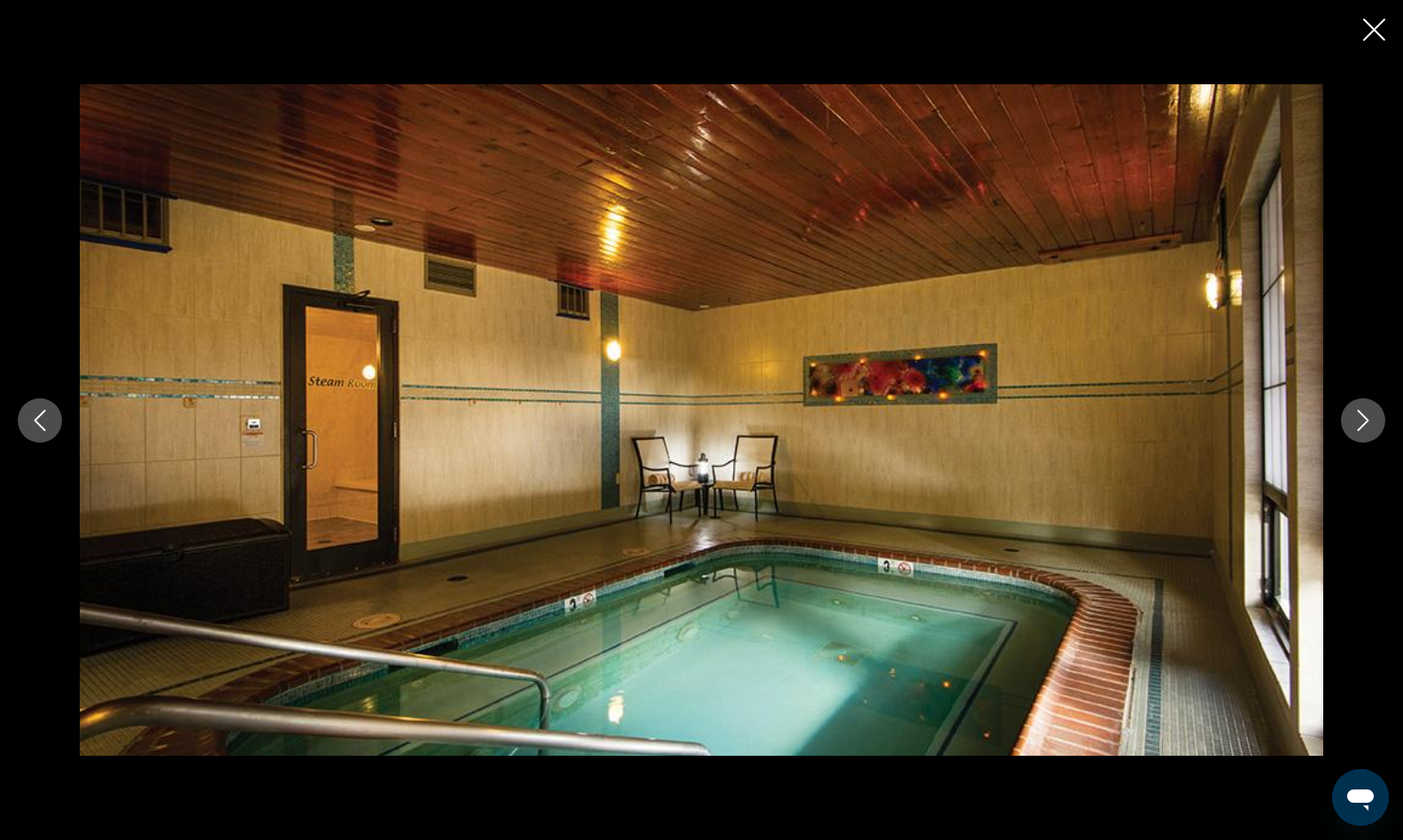
click at [1361, 414] on icon "Next image" at bounding box center [1363, 420] width 22 height 22
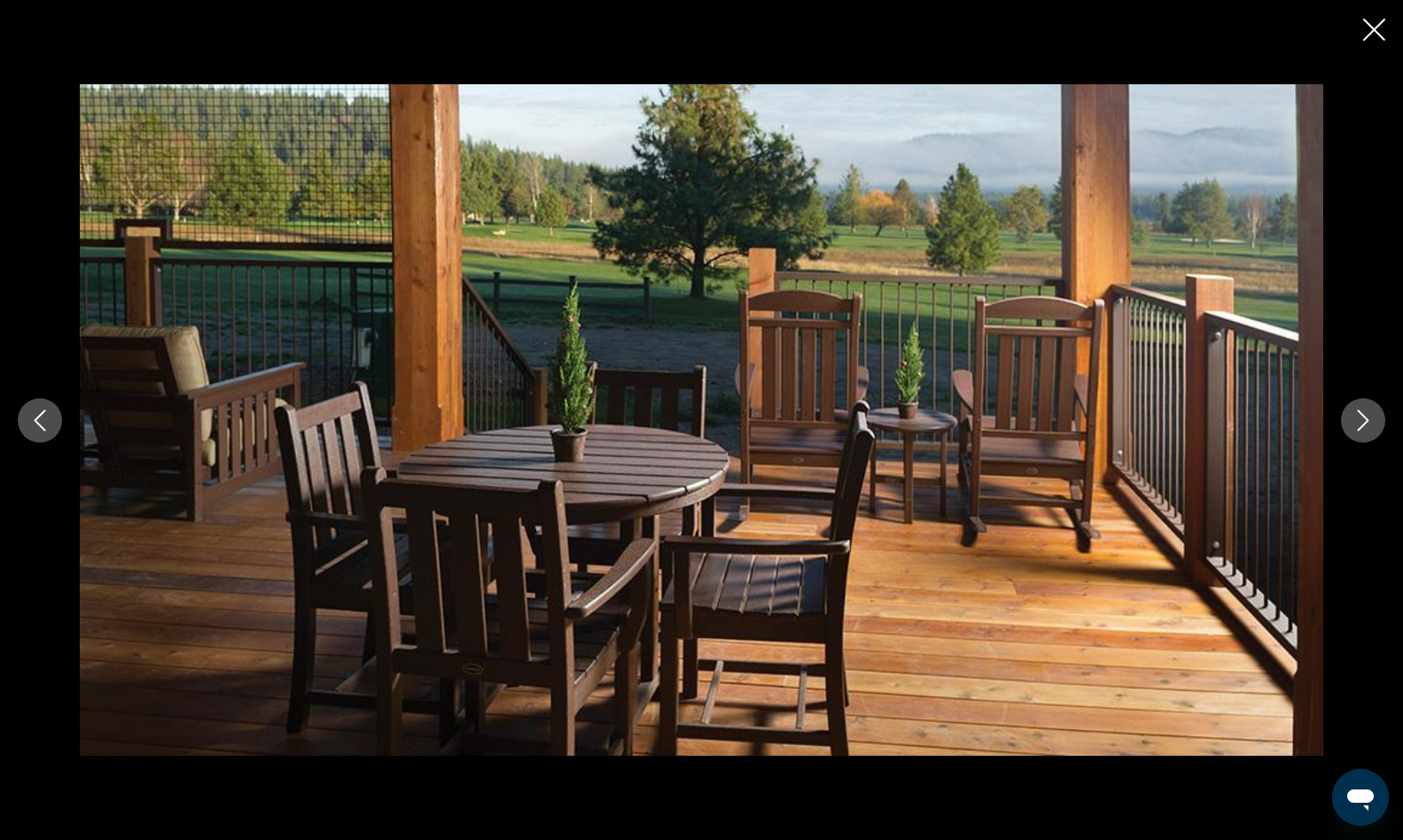
click at [1361, 414] on icon "Next image" at bounding box center [1363, 420] width 22 height 22
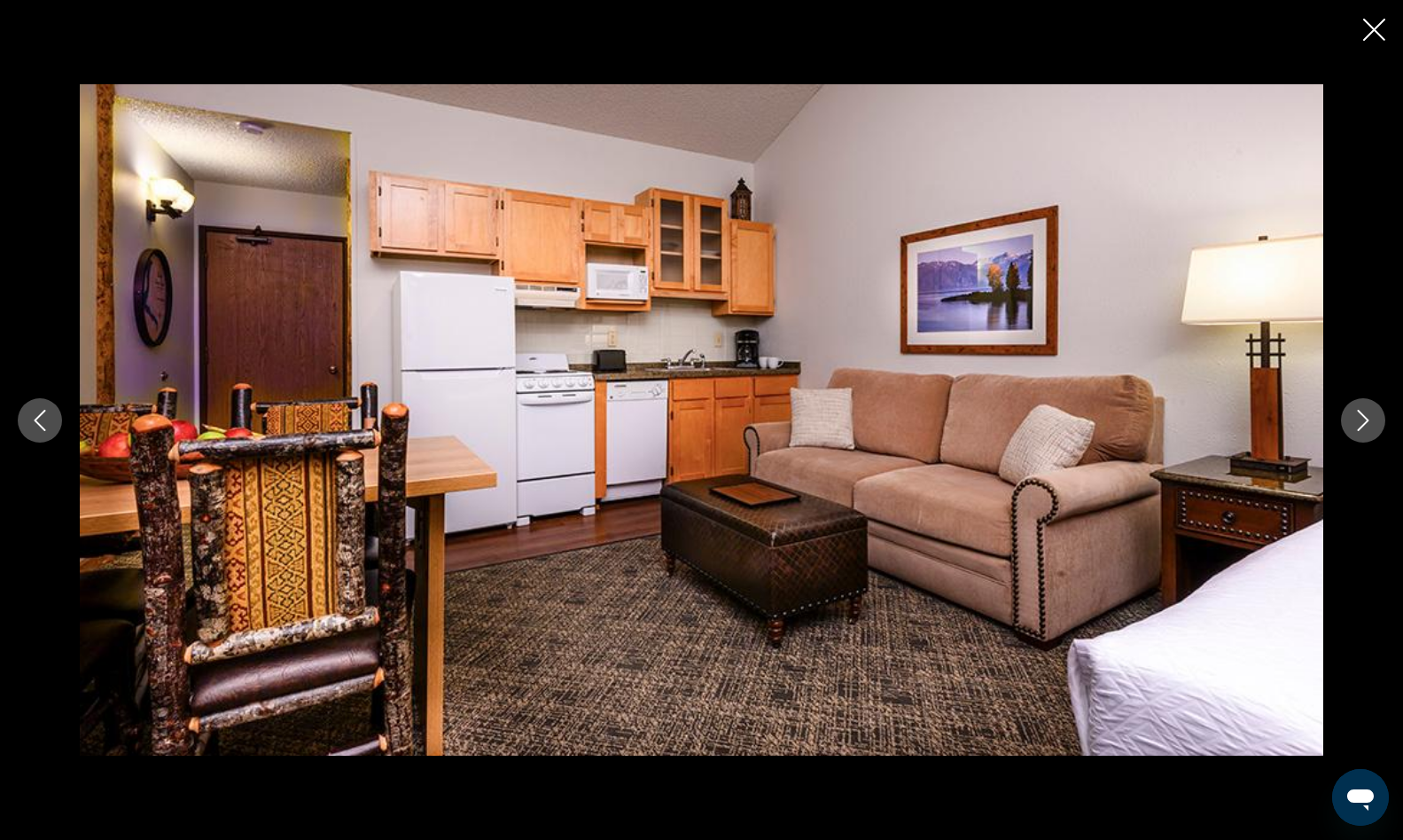
click at [1361, 414] on icon "Next image" at bounding box center [1363, 420] width 22 height 22
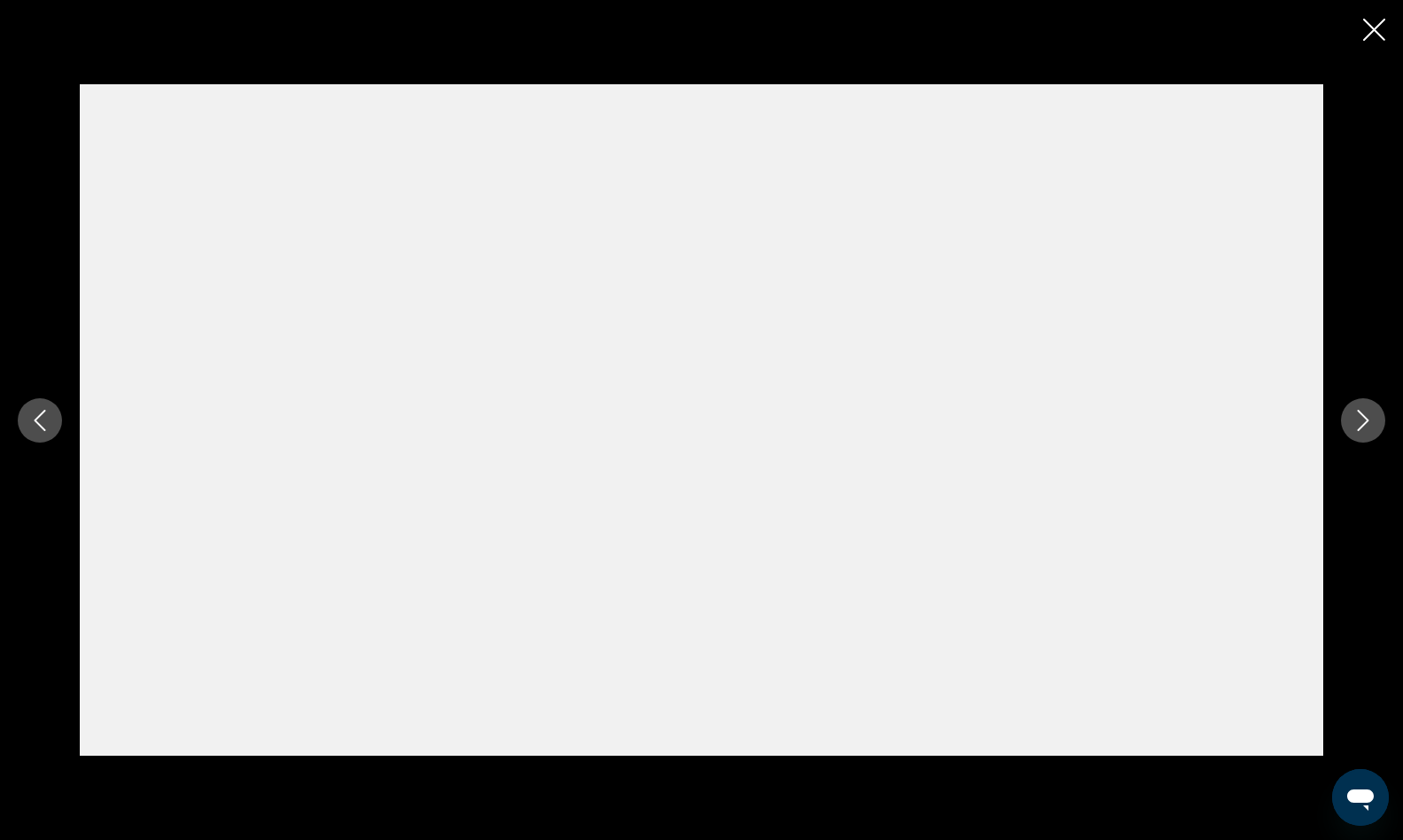
click at [1361, 414] on icon "Next image" at bounding box center [1363, 420] width 22 height 22
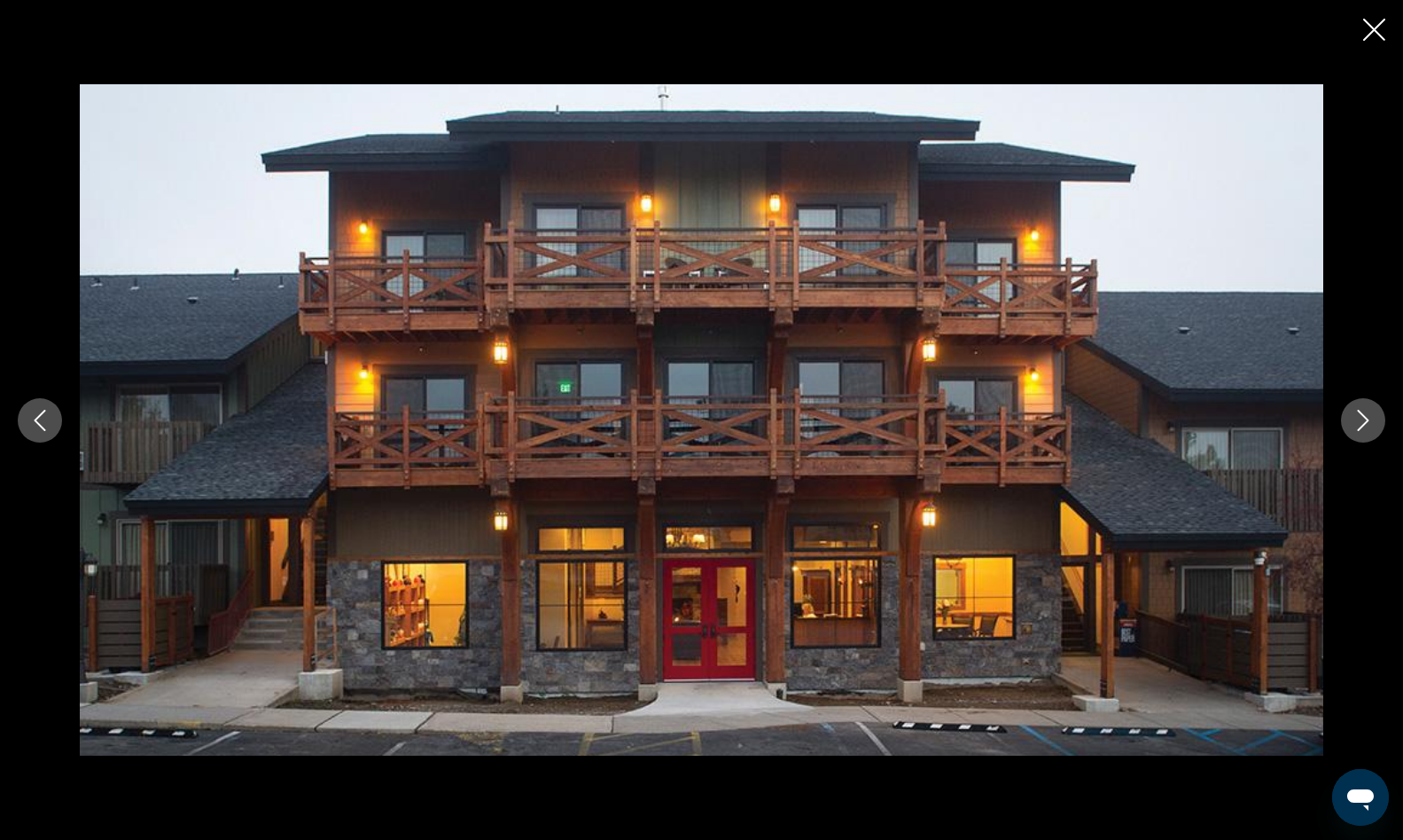
click at [1374, 36] on icon "Close slideshow" at bounding box center [1375, 30] width 23 height 23
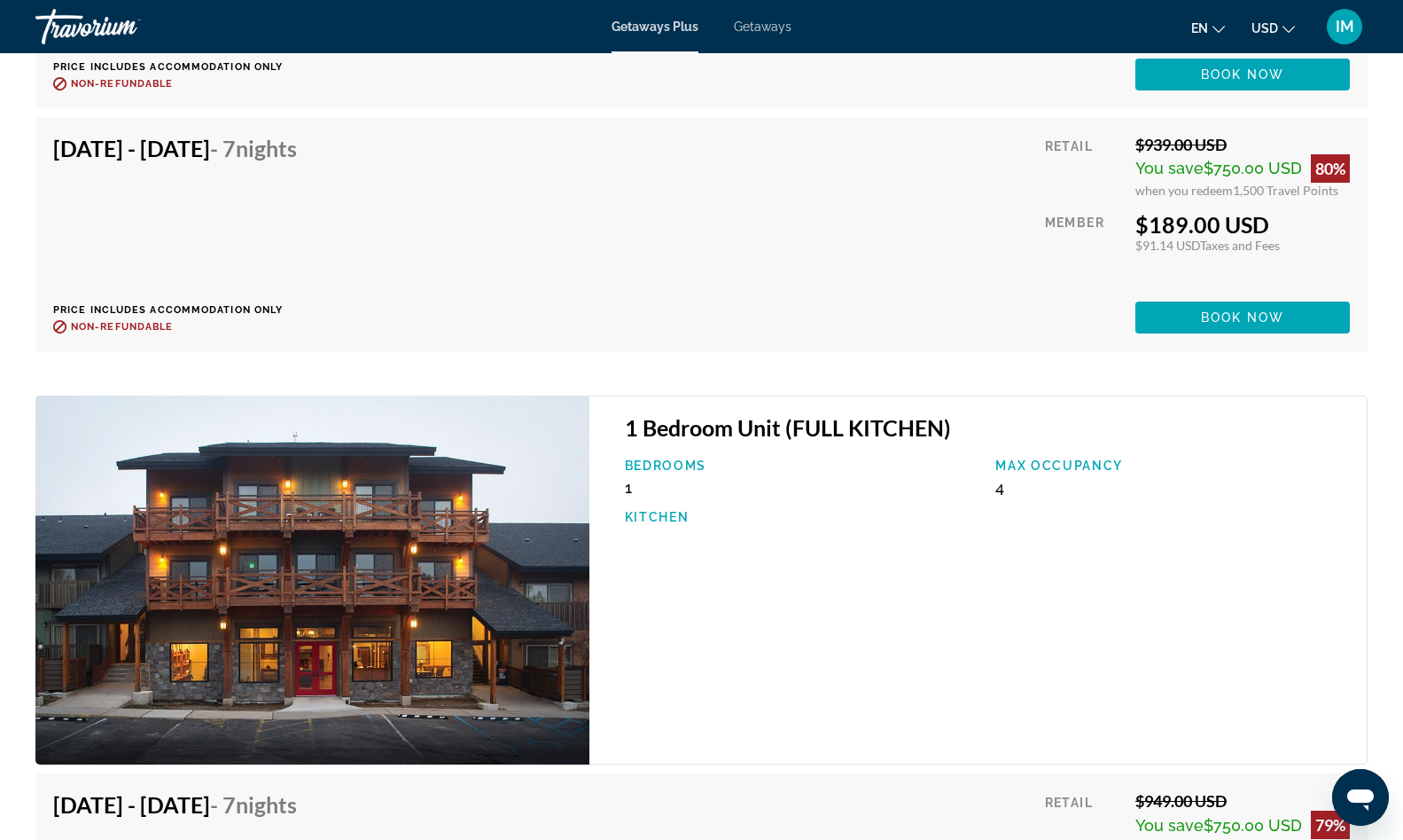
scroll to position [3702, 0]
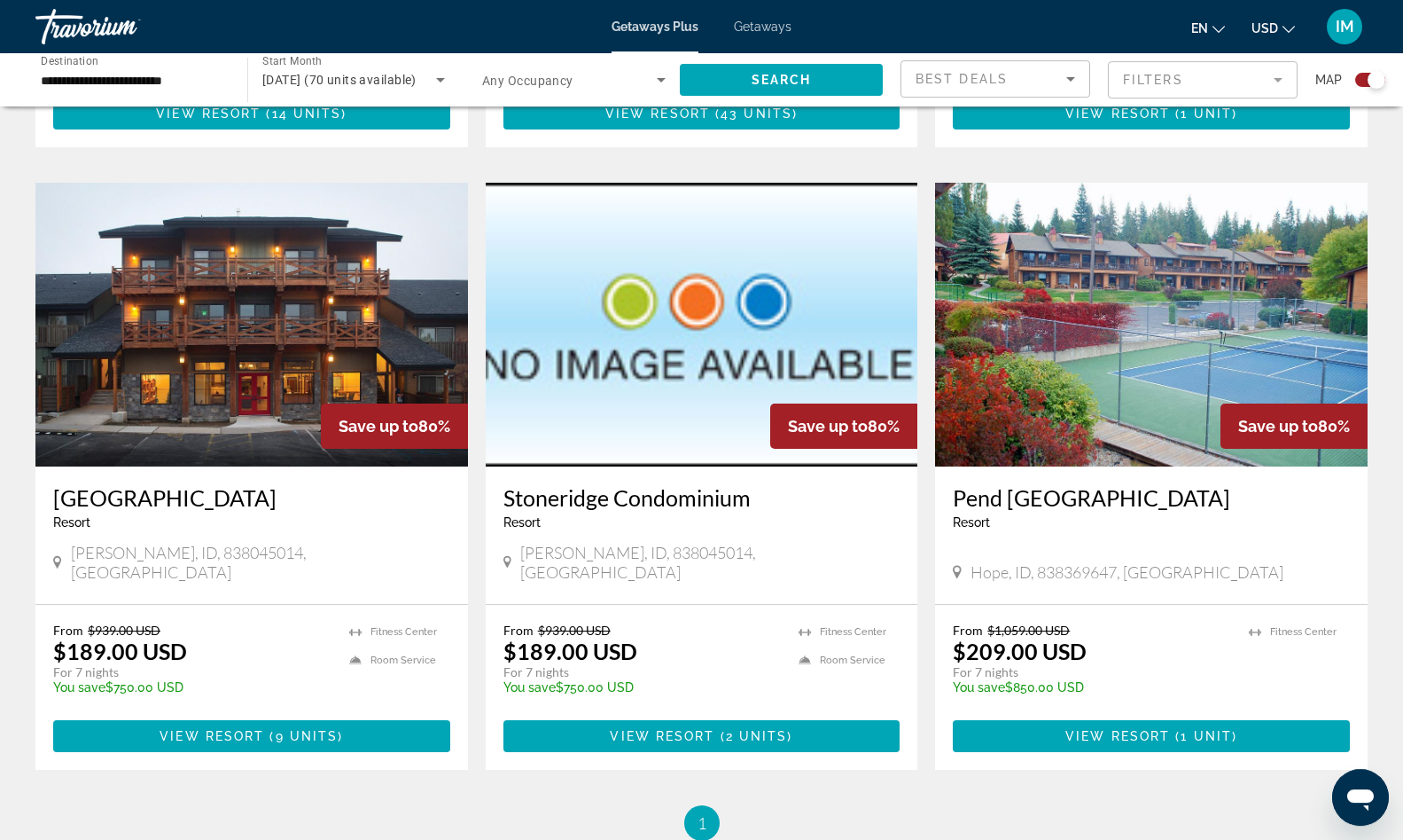
scroll to position [1101, 0]
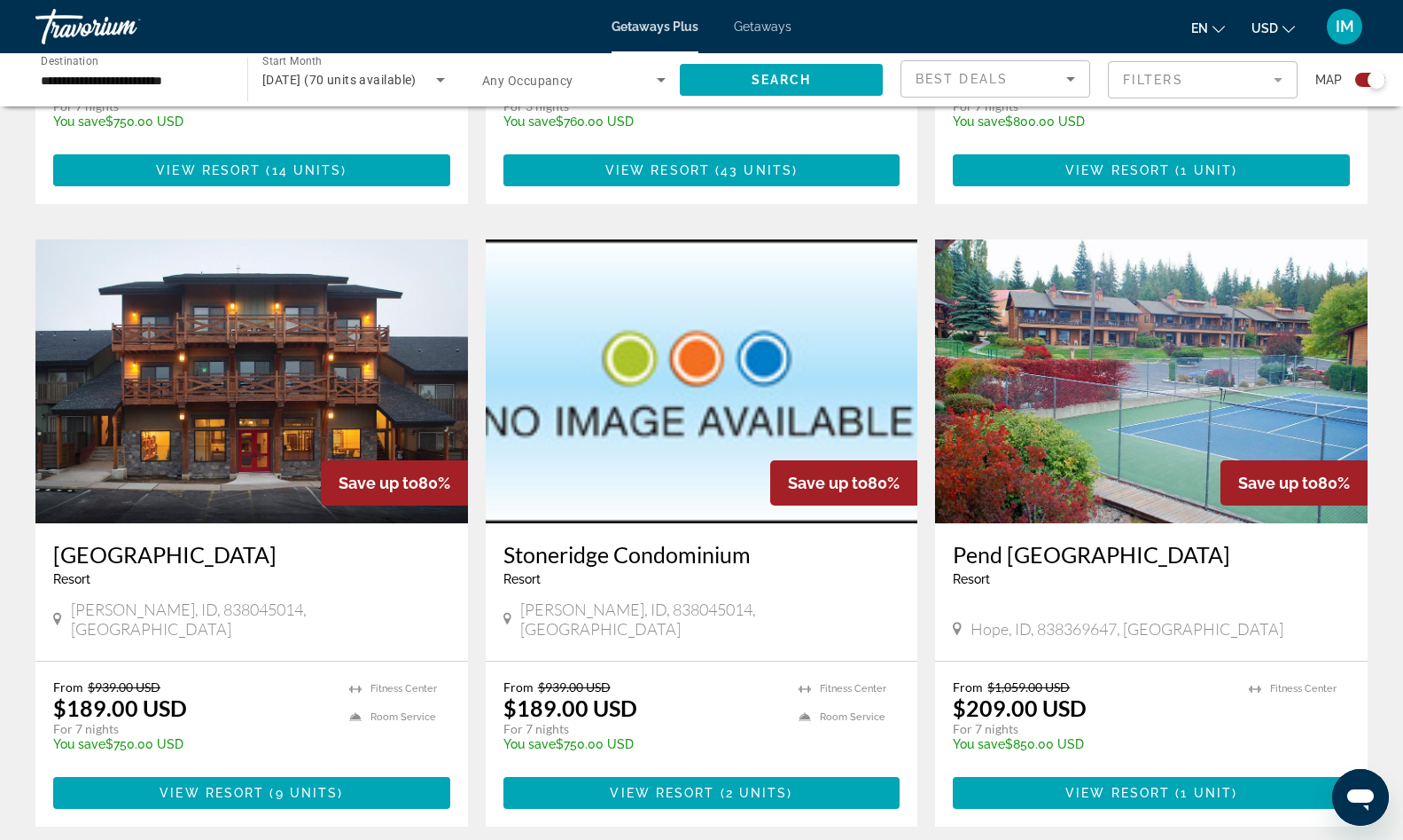
click at [1099, 359] on img "Main content" at bounding box center [1151, 380] width 432 height 283
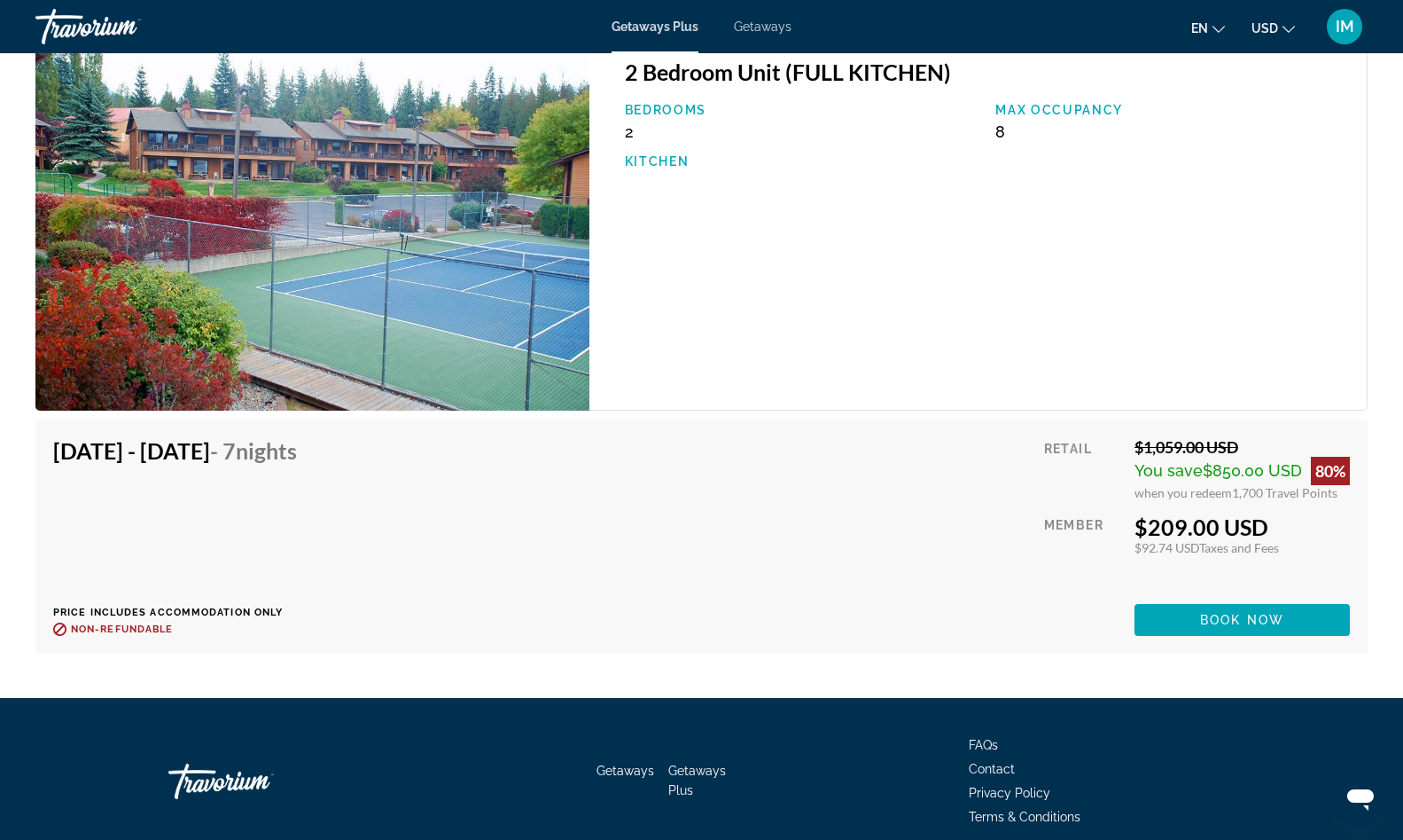
scroll to position [2609, 0]
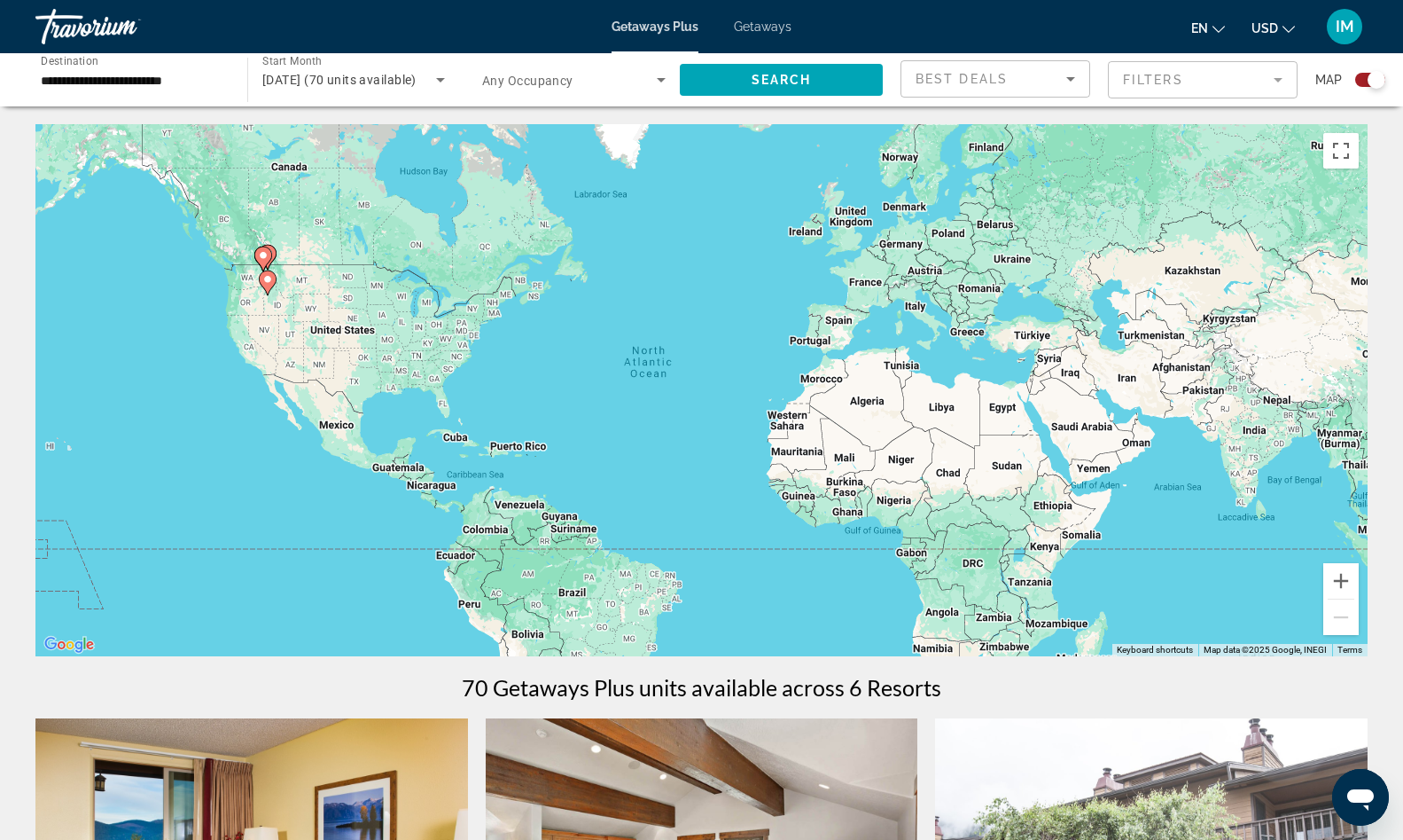
click at [169, 81] on input "**********" at bounding box center [132, 80] width 184 height 22
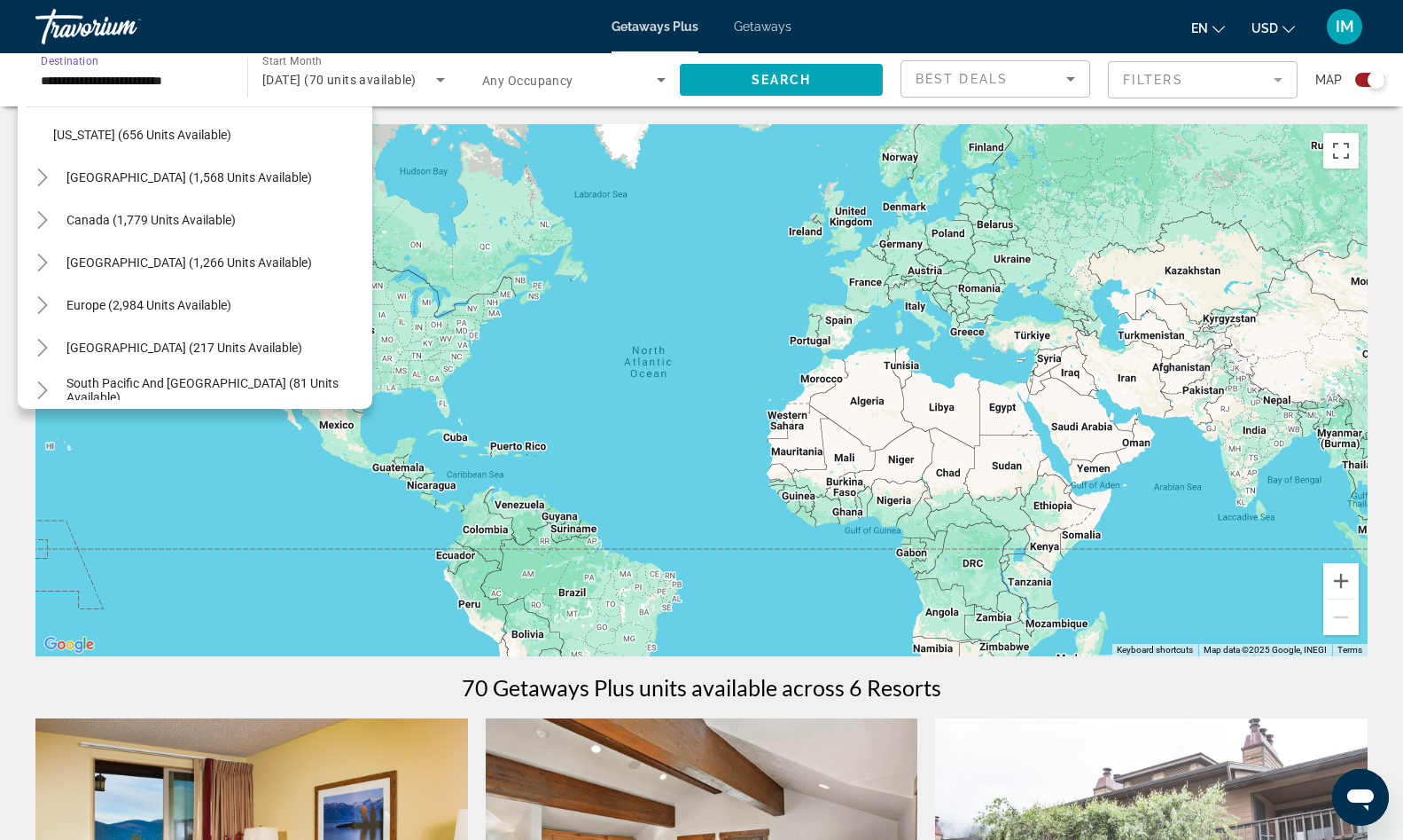
scroll to position [1553, 0]
click at [399, 79] on span "[DATE] (70 units available)" at bounding box center [340, 79] width 154 height 14
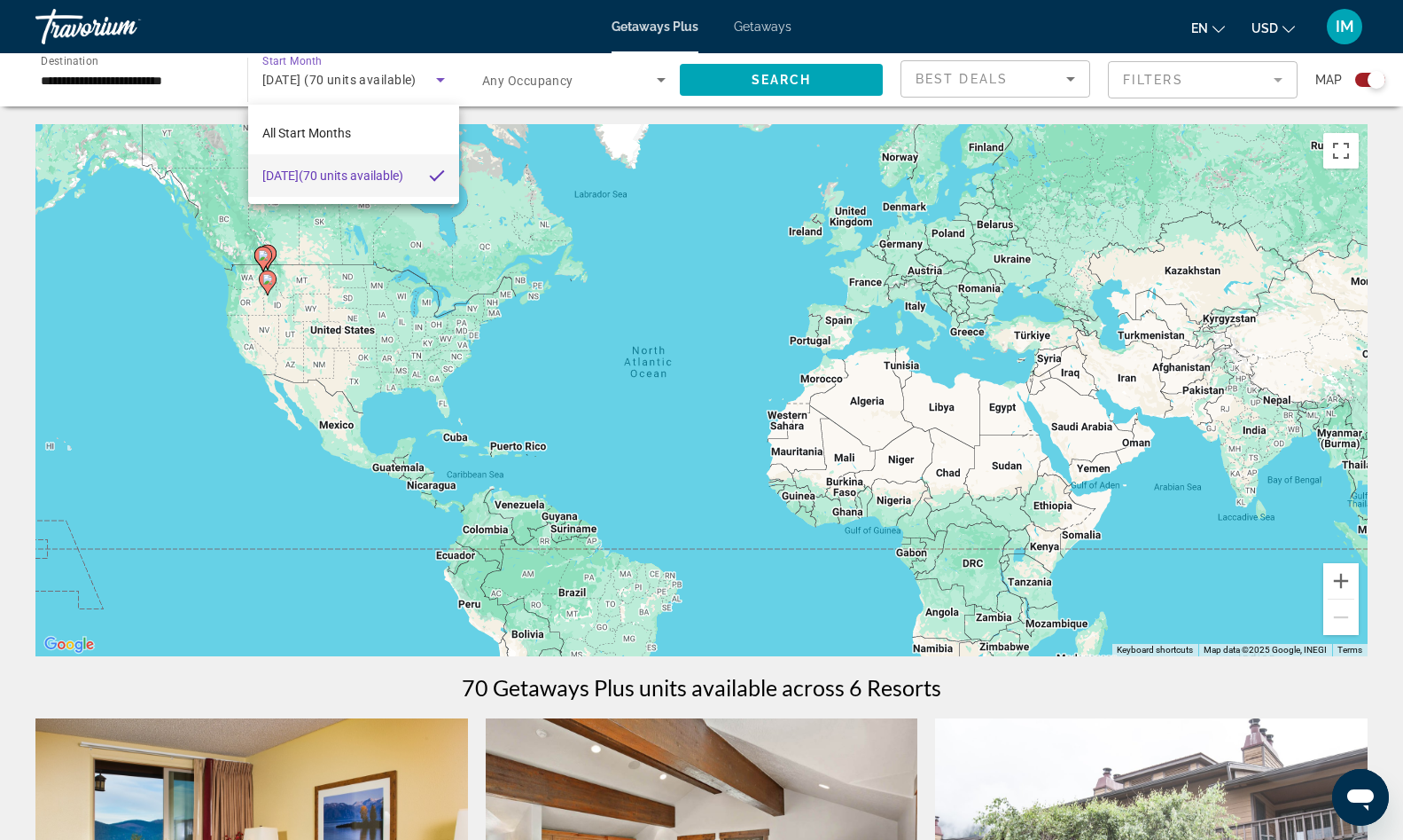
click at [134, 82] on div at bounding box center [702, 420] width 1403 height 840
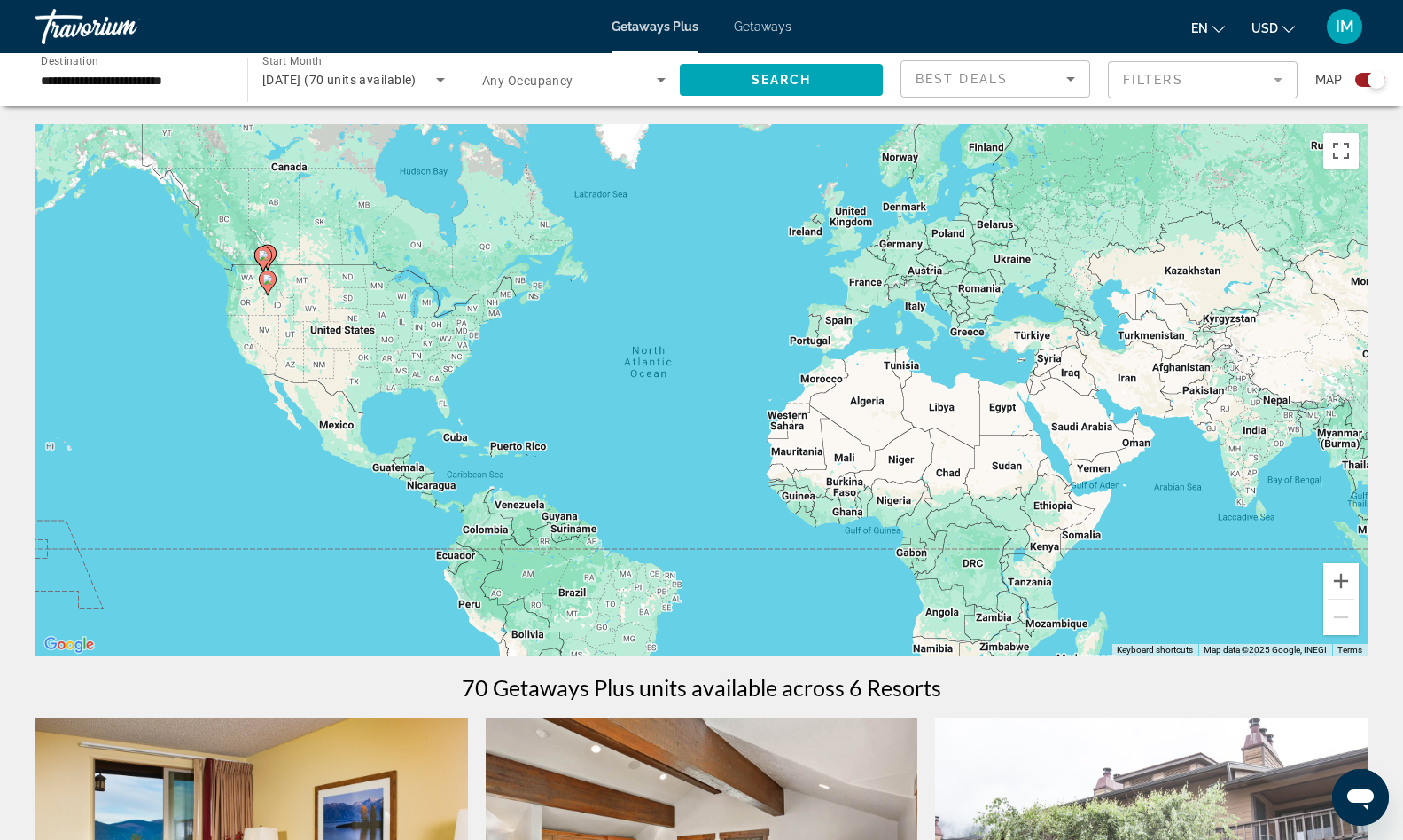
click at [111, 89] on input "**********" at bounding box center [132, 80] width 184 height 22
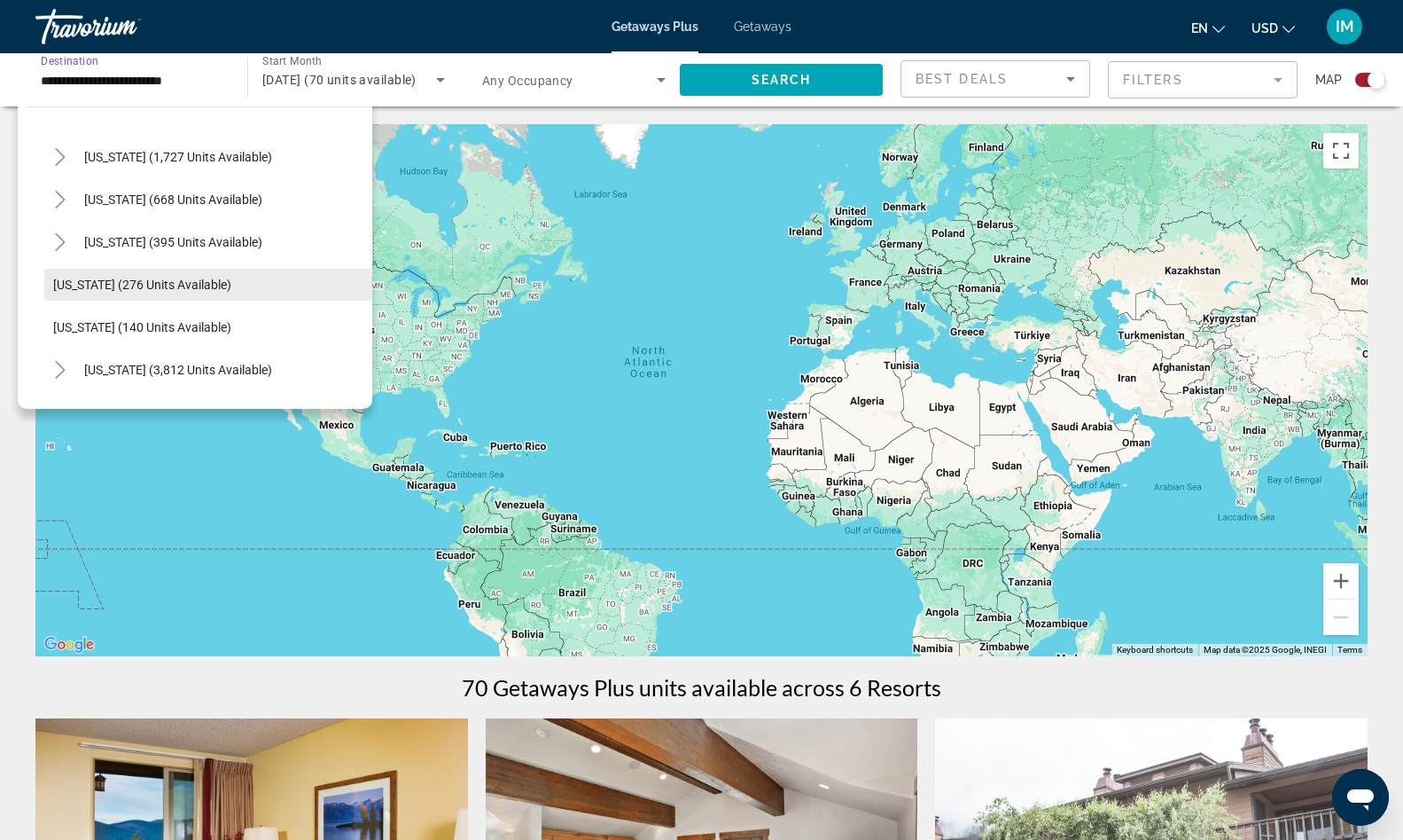
scroll to position [1297, 0]
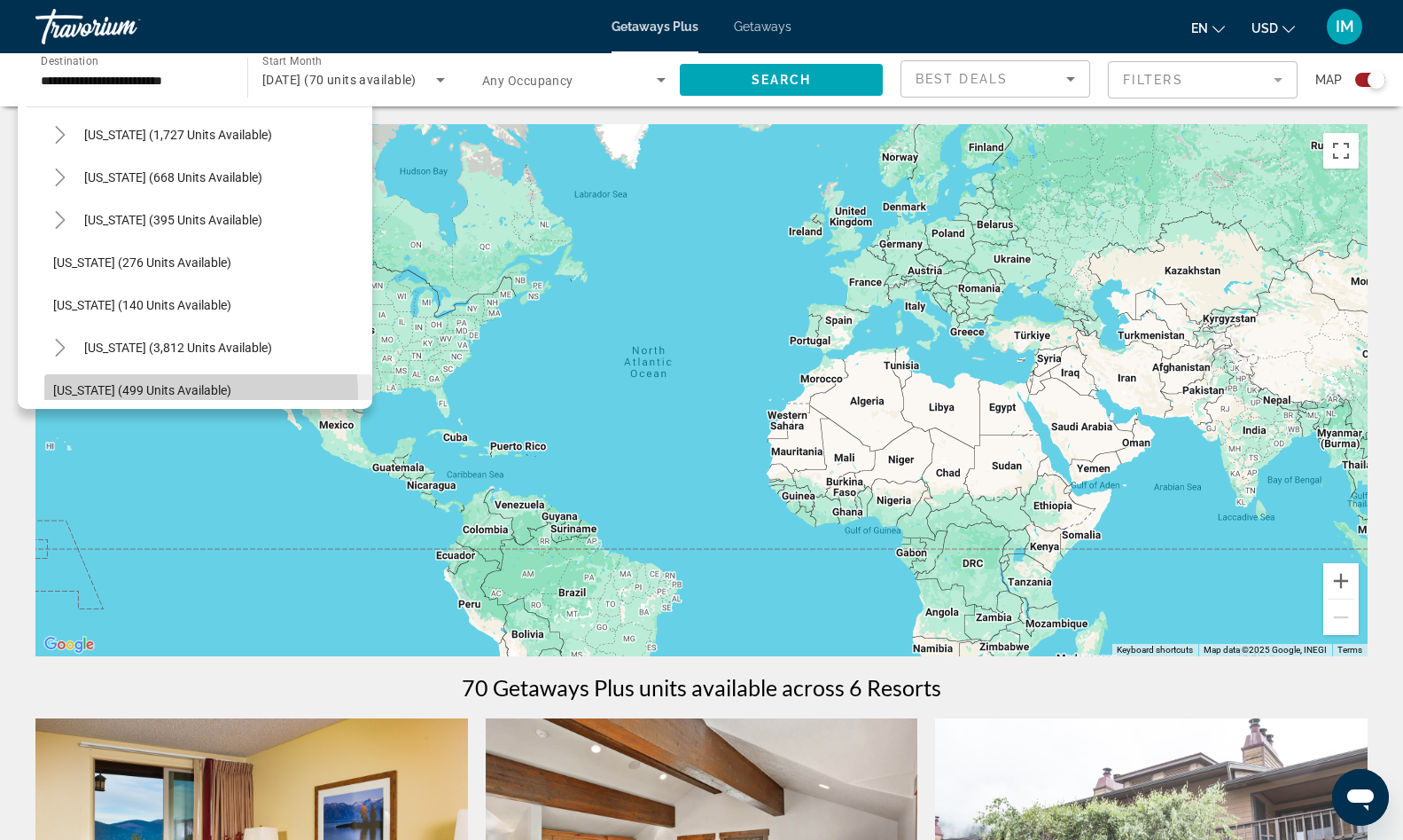
click at [146, 396] on span "[US_STATE] (499 units available)" at bounding box center [141, 390] width 178 height 14
type input "**********"
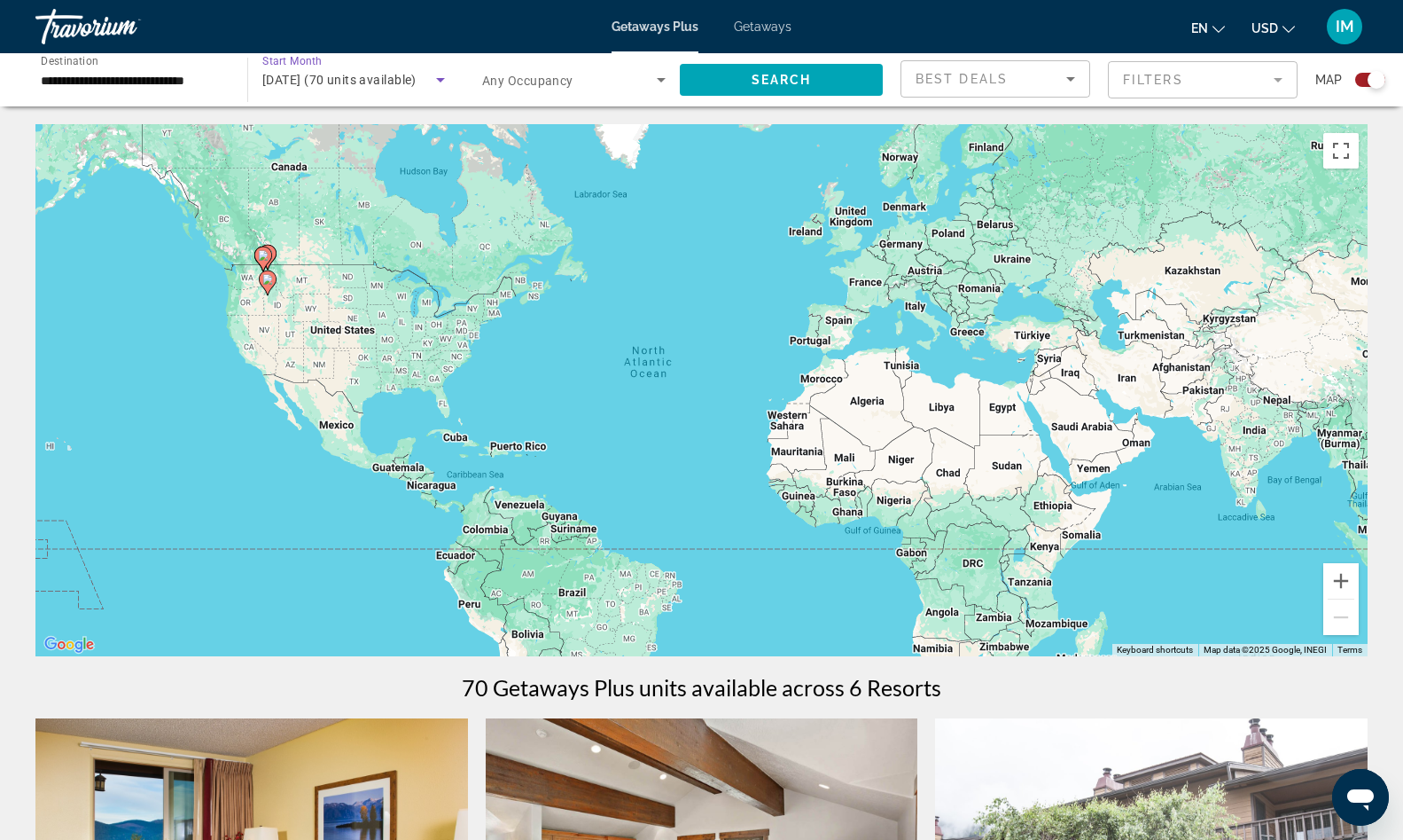
click at [416, 79] on span "[DATE] (70 units available)" at bounding box center [340, 79] width 154 height 14
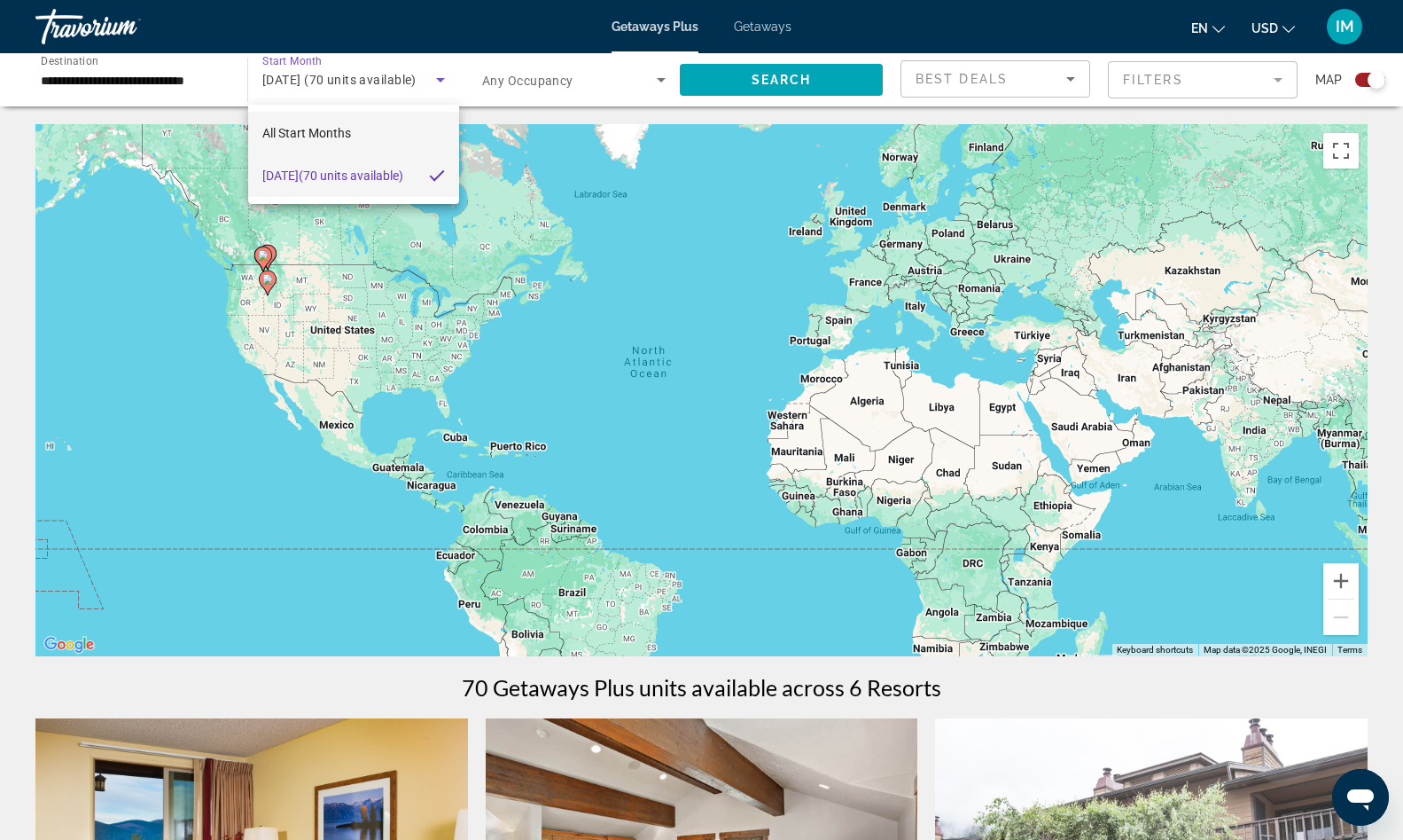
click at [328, 135] on span "All Start Months" at bounding box center [307, 133] width 89 height 14
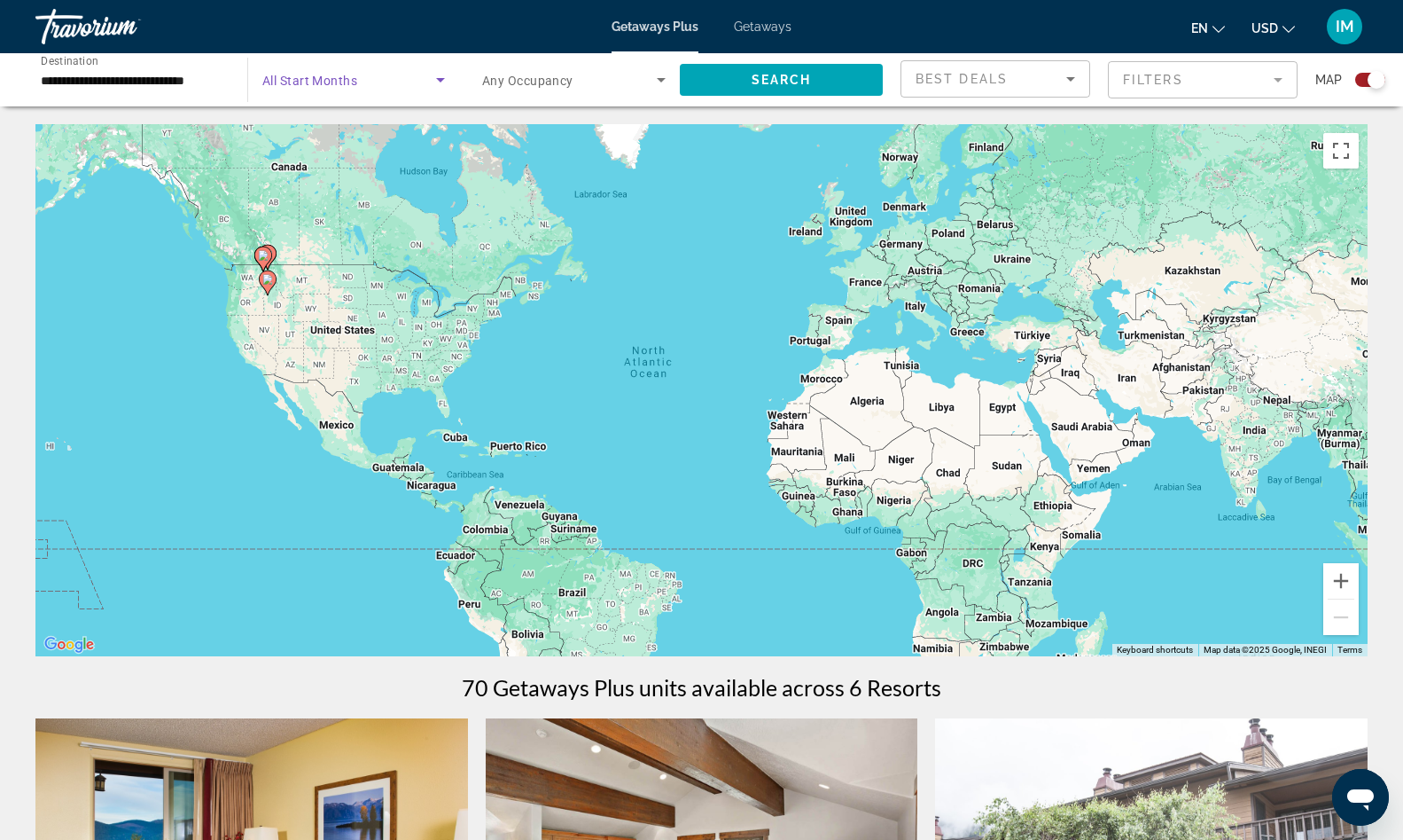
click at [372, 95] on div "Search widget" at bounding box center [354, 79] width 183 height 50
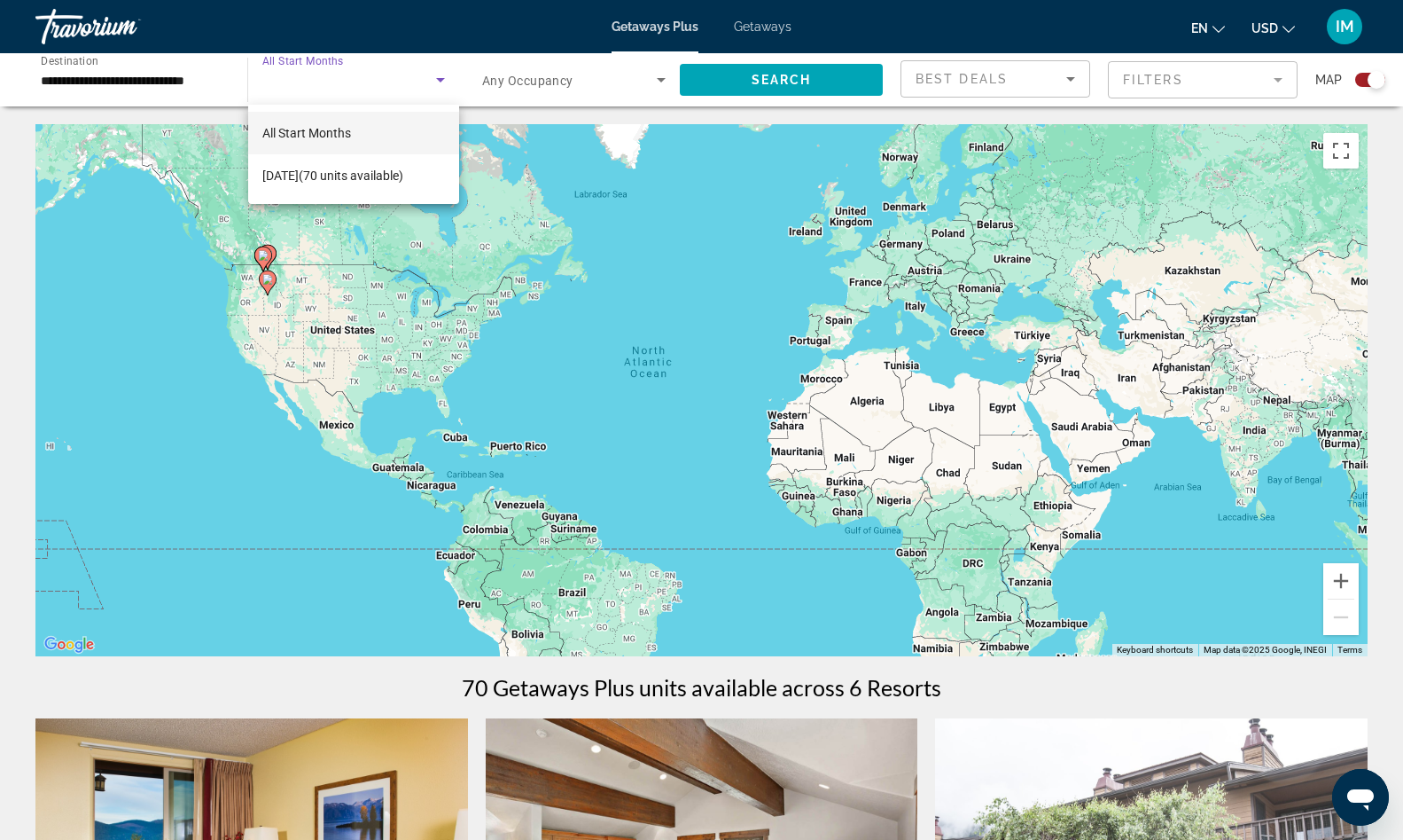
click at [309, 78] on div at bounding box center [702, 420] width 1403 height 840
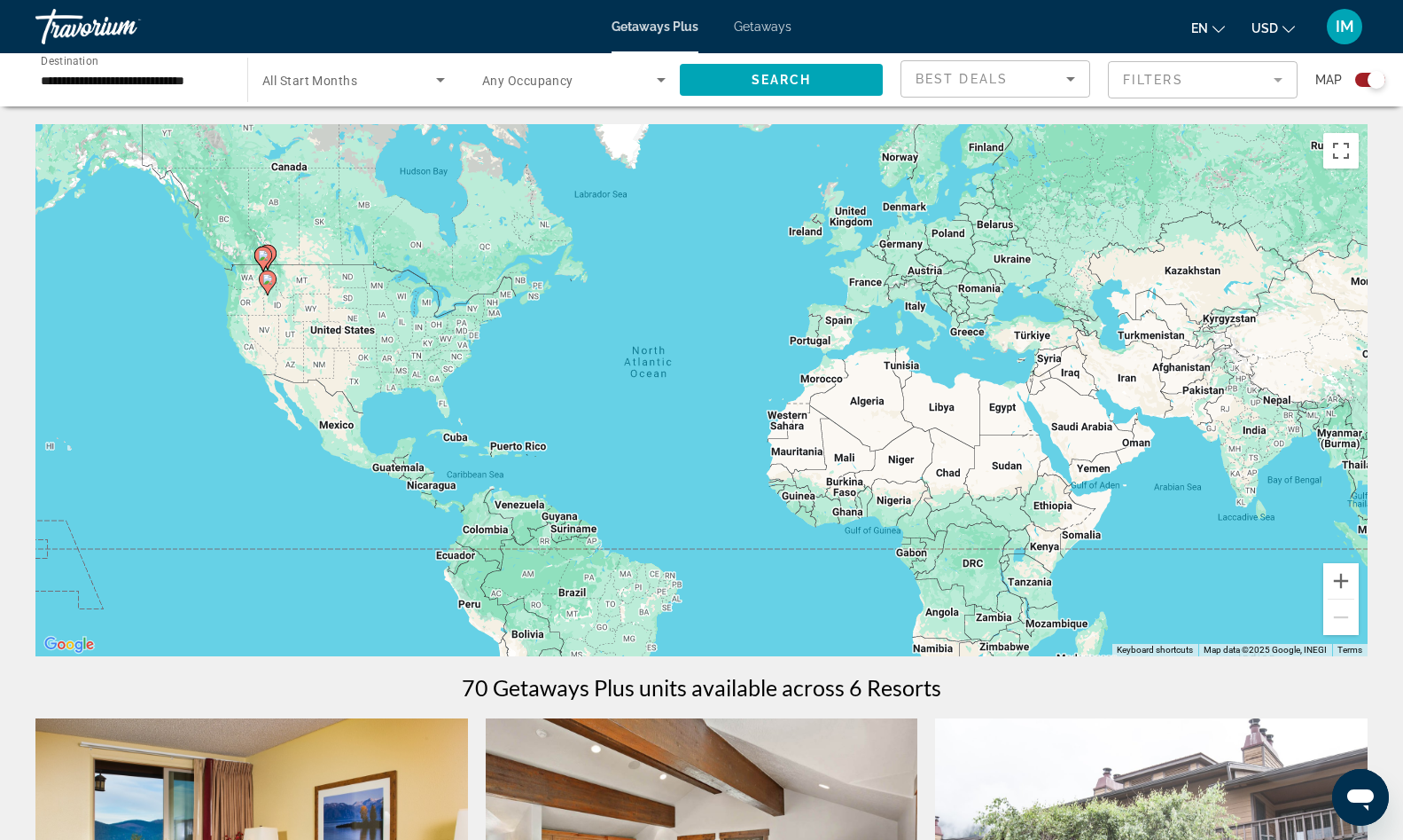
click at [441, 88] on icon "Search widget" at bounding box center [441, 79] width 22 height 22
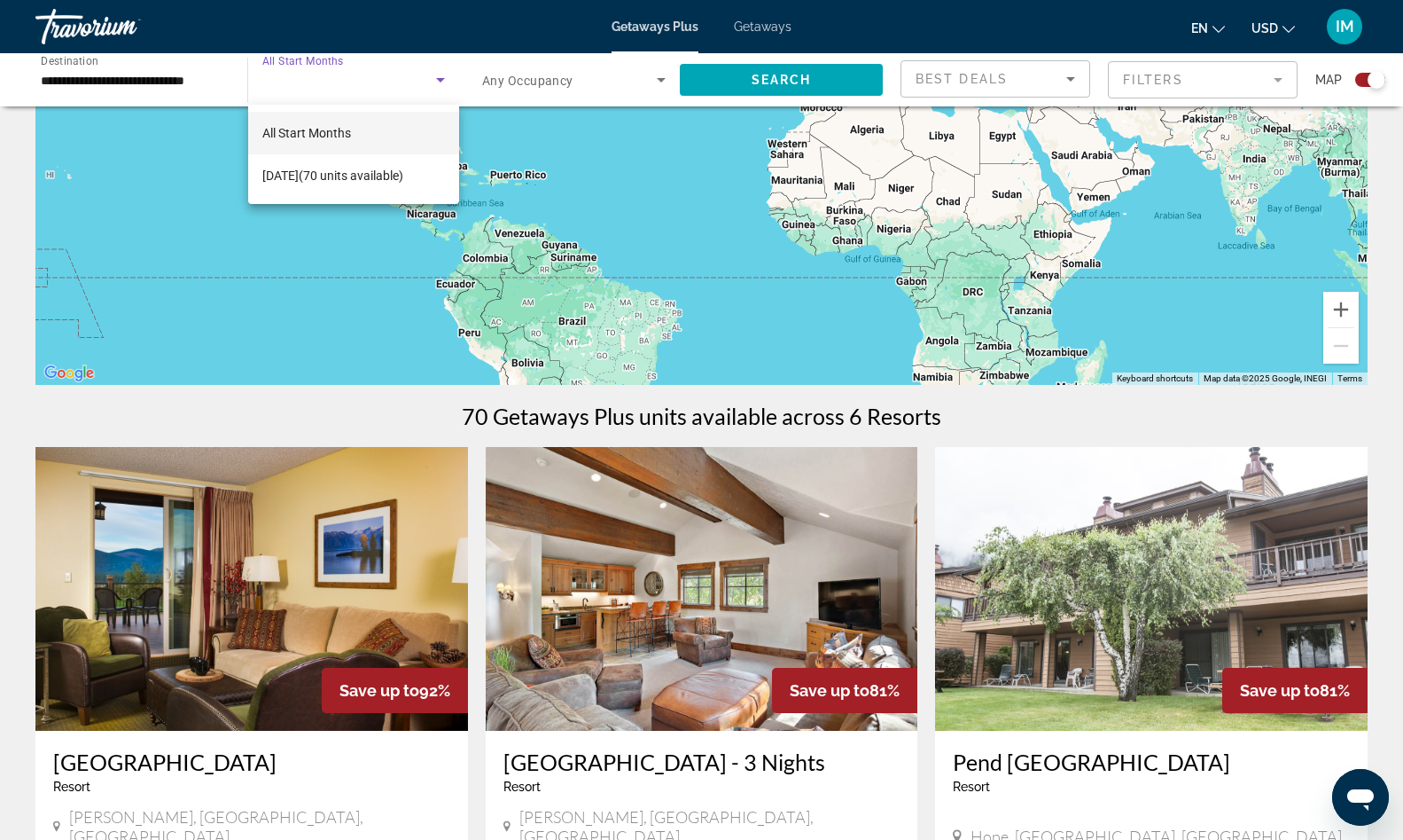
scroll to position [0, 0]
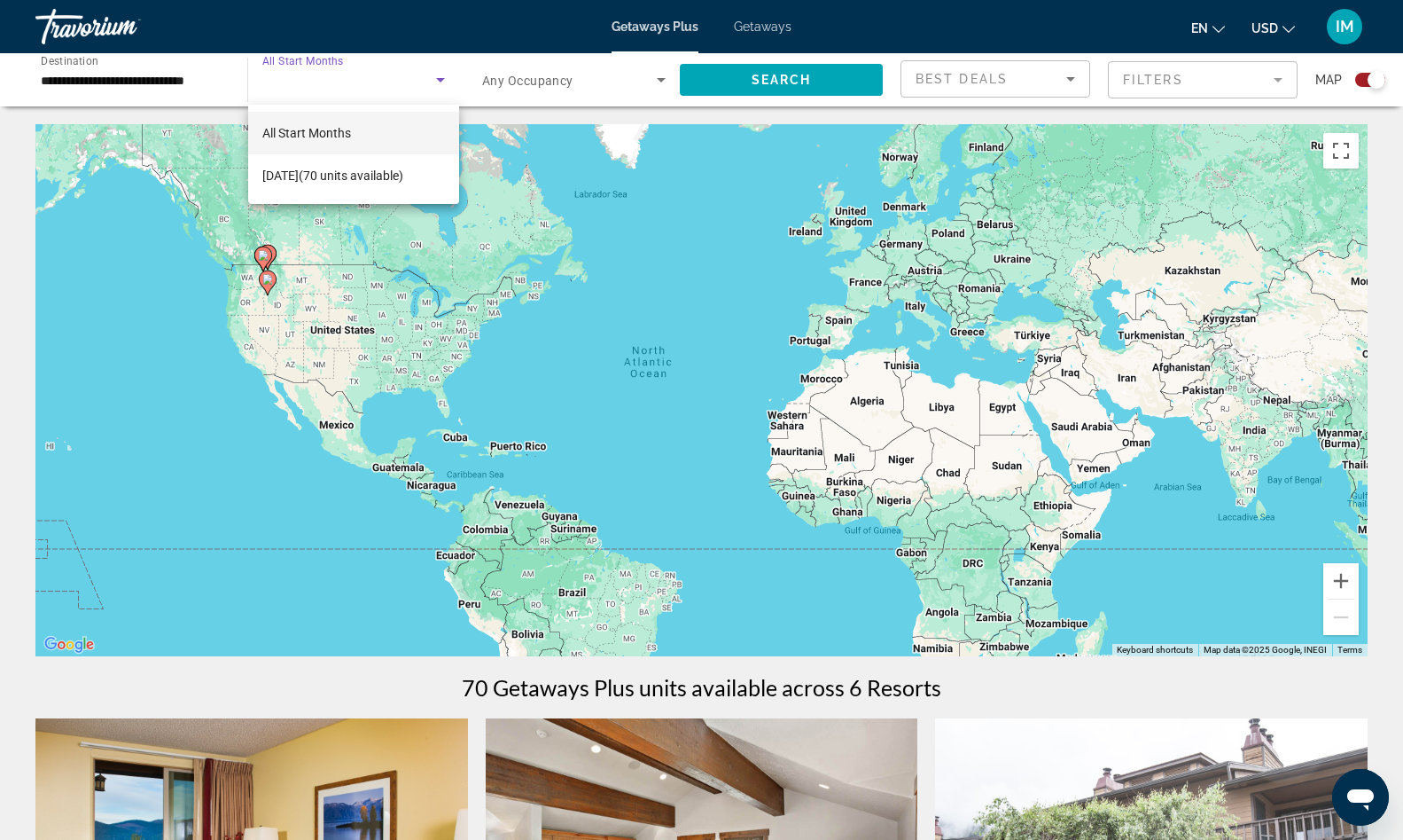
click at [369, 74] on div at bounding box center [702, 420] width 1403 height 840
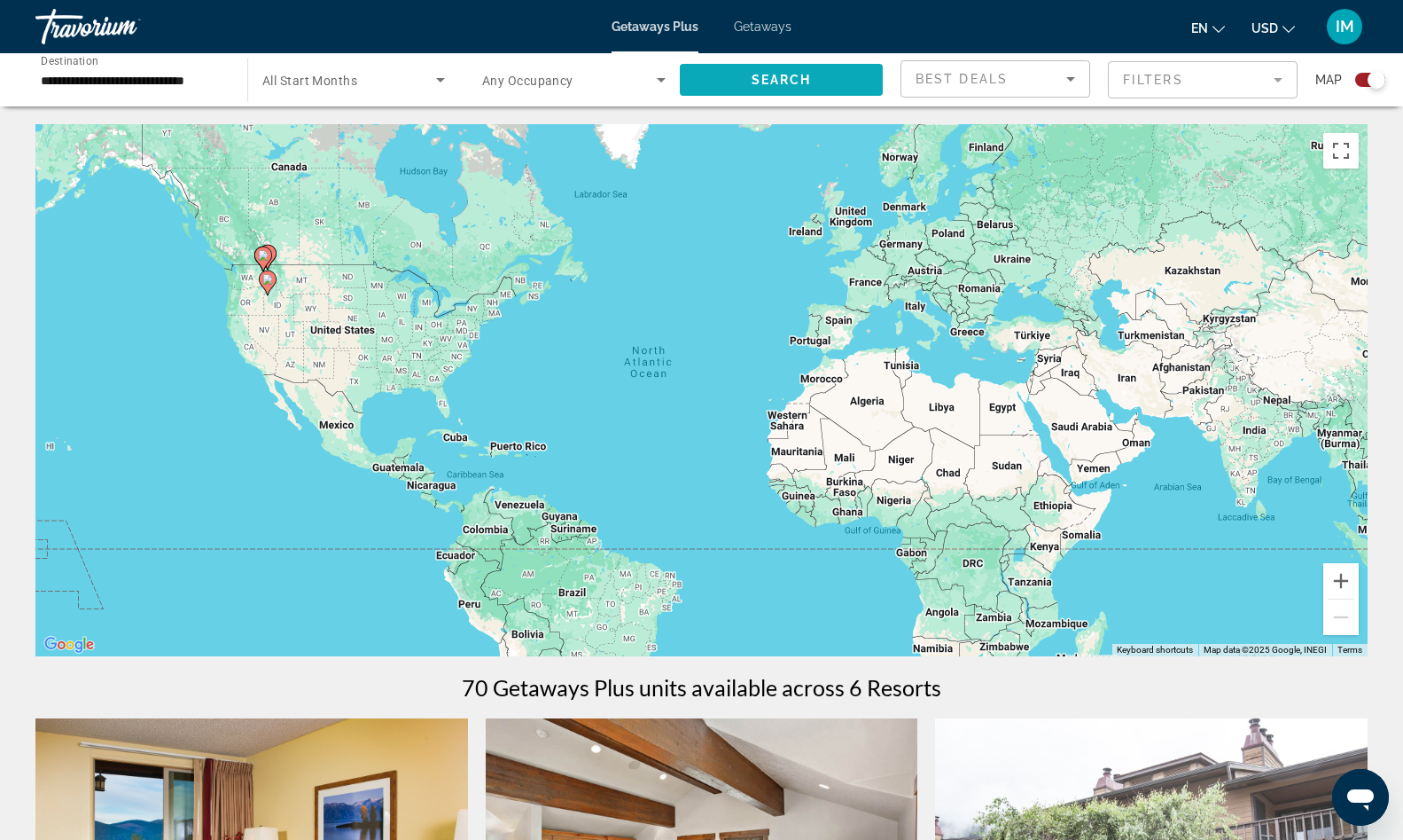
click at [755, 84] on span "Search" at bounding box center [782, 79] width 60 height 14
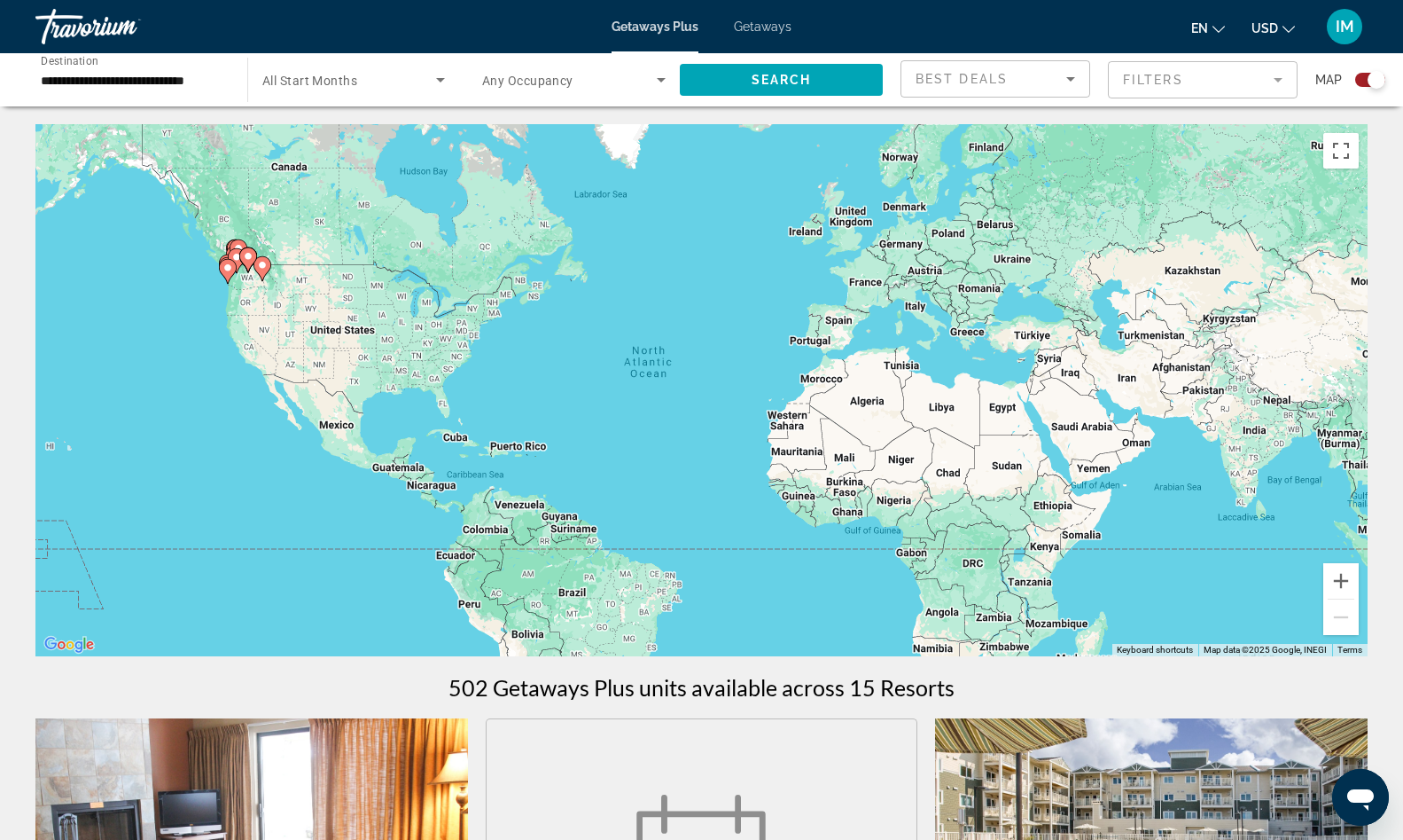
click at [385, 89] on span "Search widget" at bounding box center [349, 79] width 174 height 22
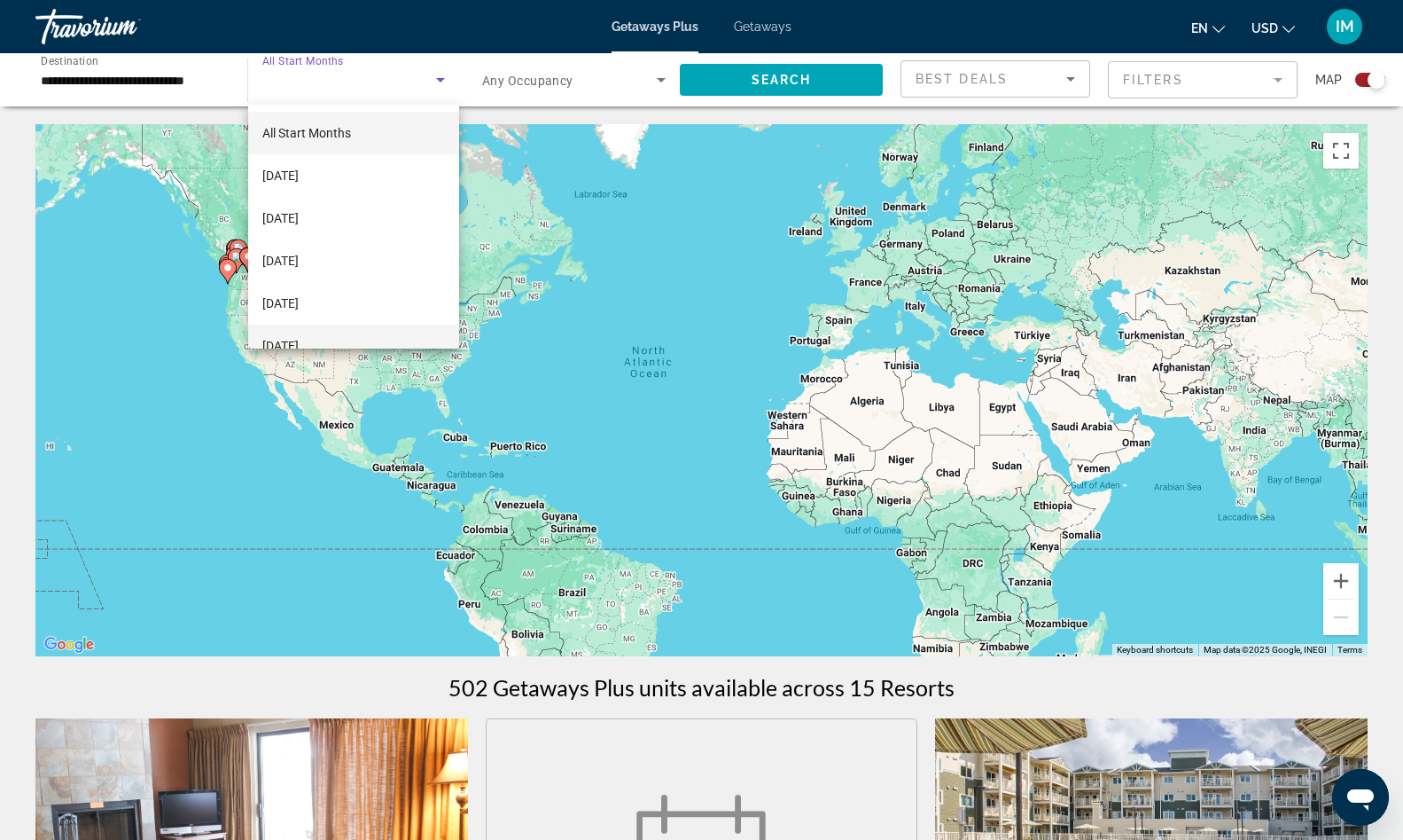
click at [298, 337] on span "[DATE]" at bounding box center [281, 346] width 37 height 22
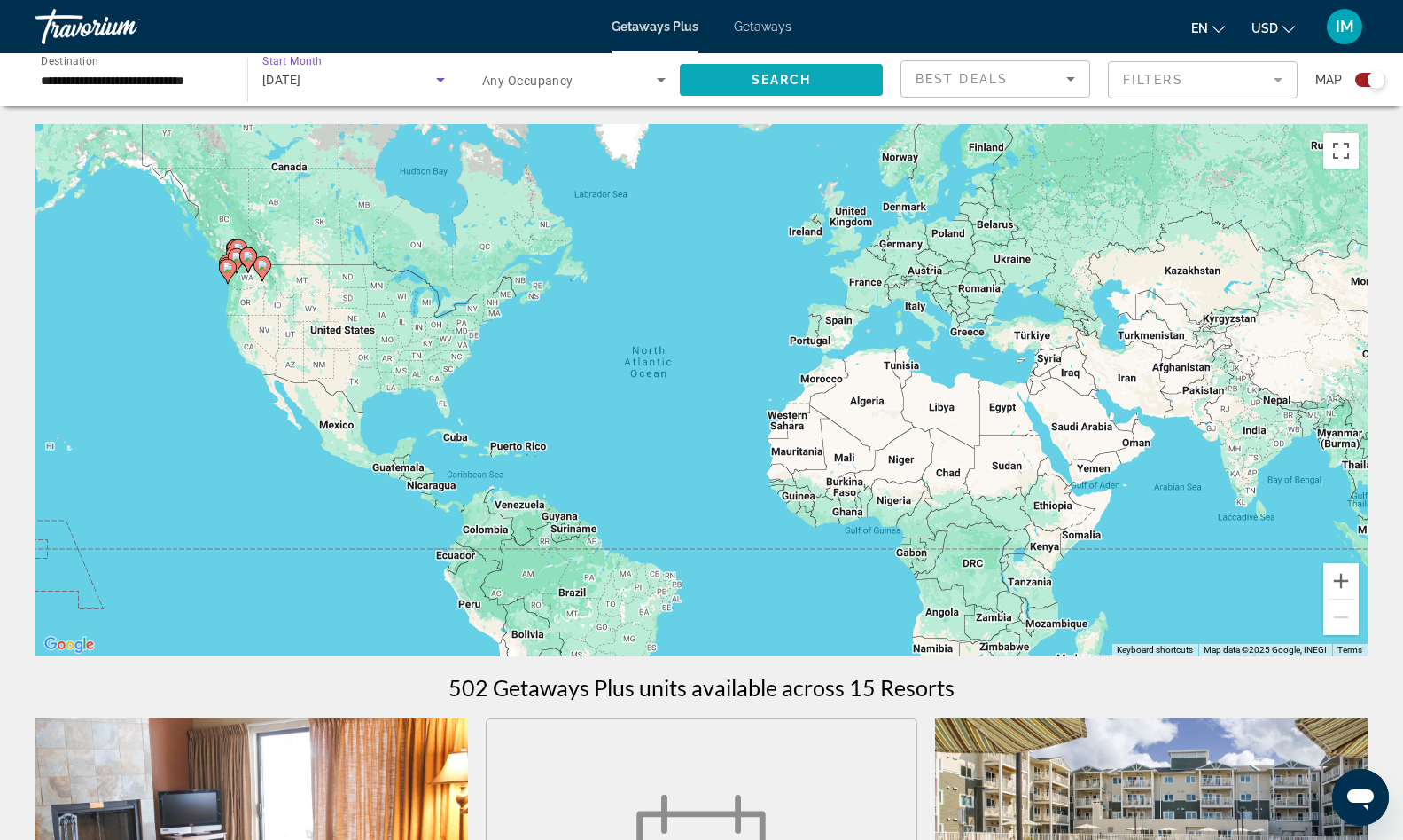
click at [715, 80] on span "Search widget" at bounding box center [782, 79] width 203 height 42
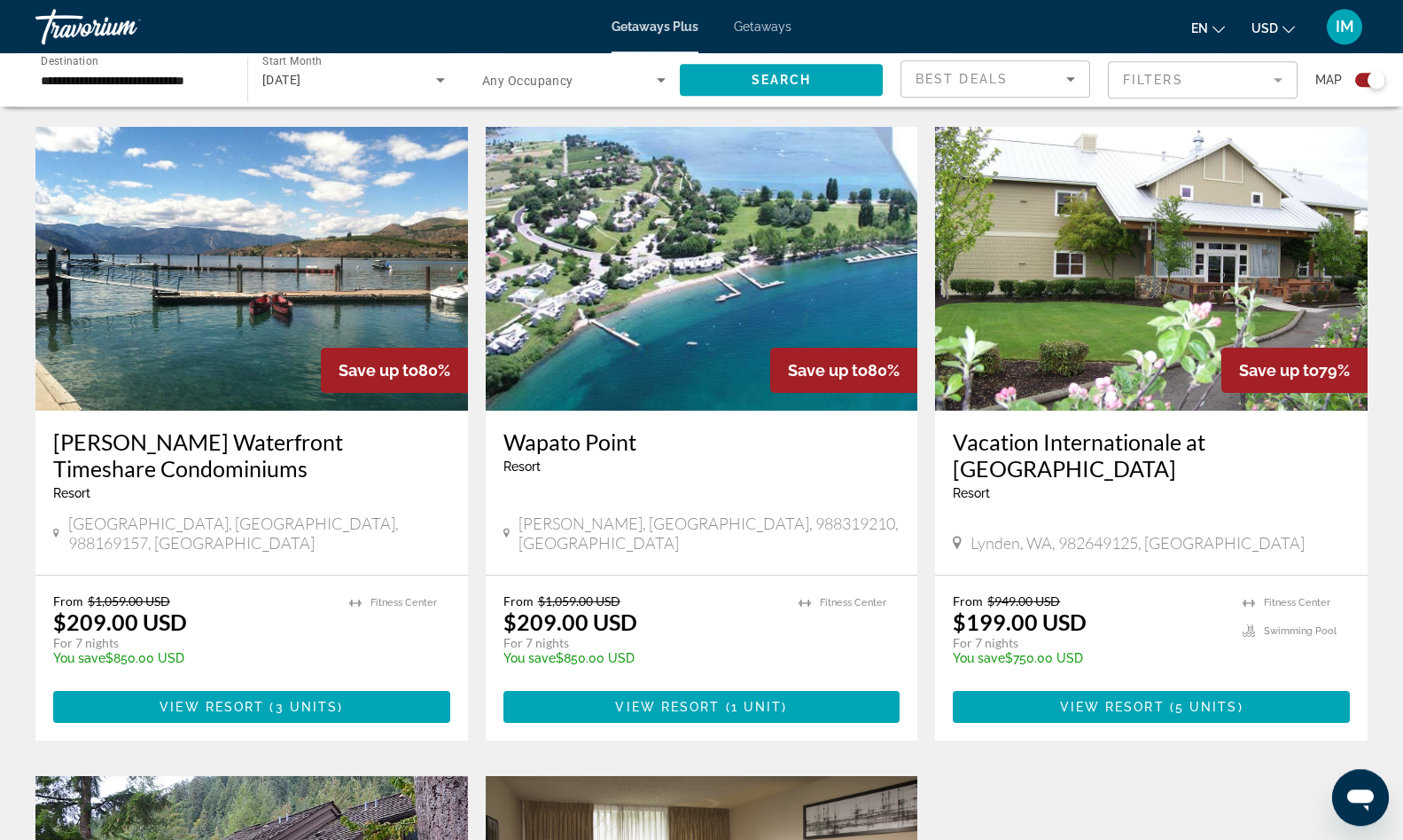
scroll to position [1899, 0]
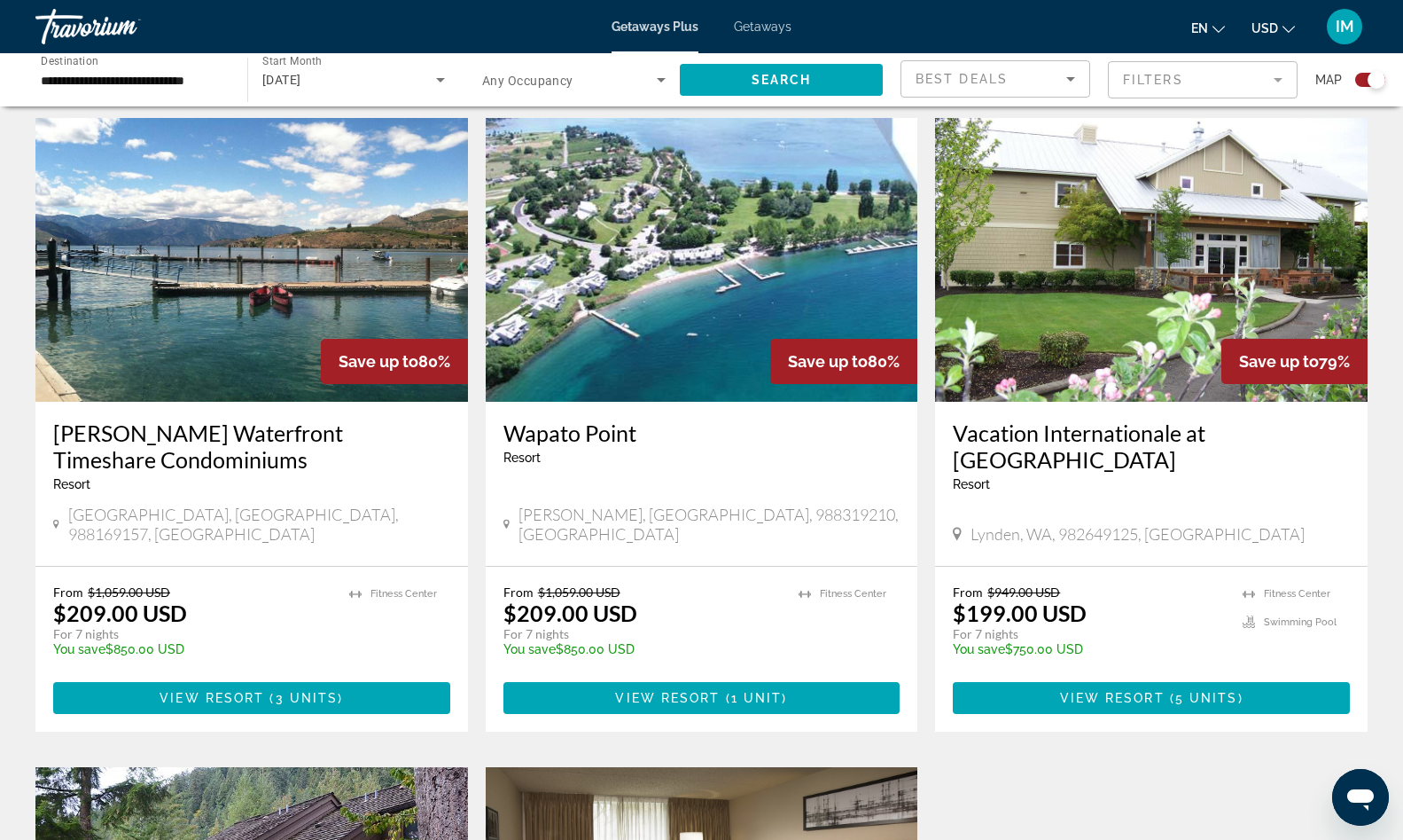
click at [219, 279] on img "Main content" at bounding box center [251, 259] width 432 height 283
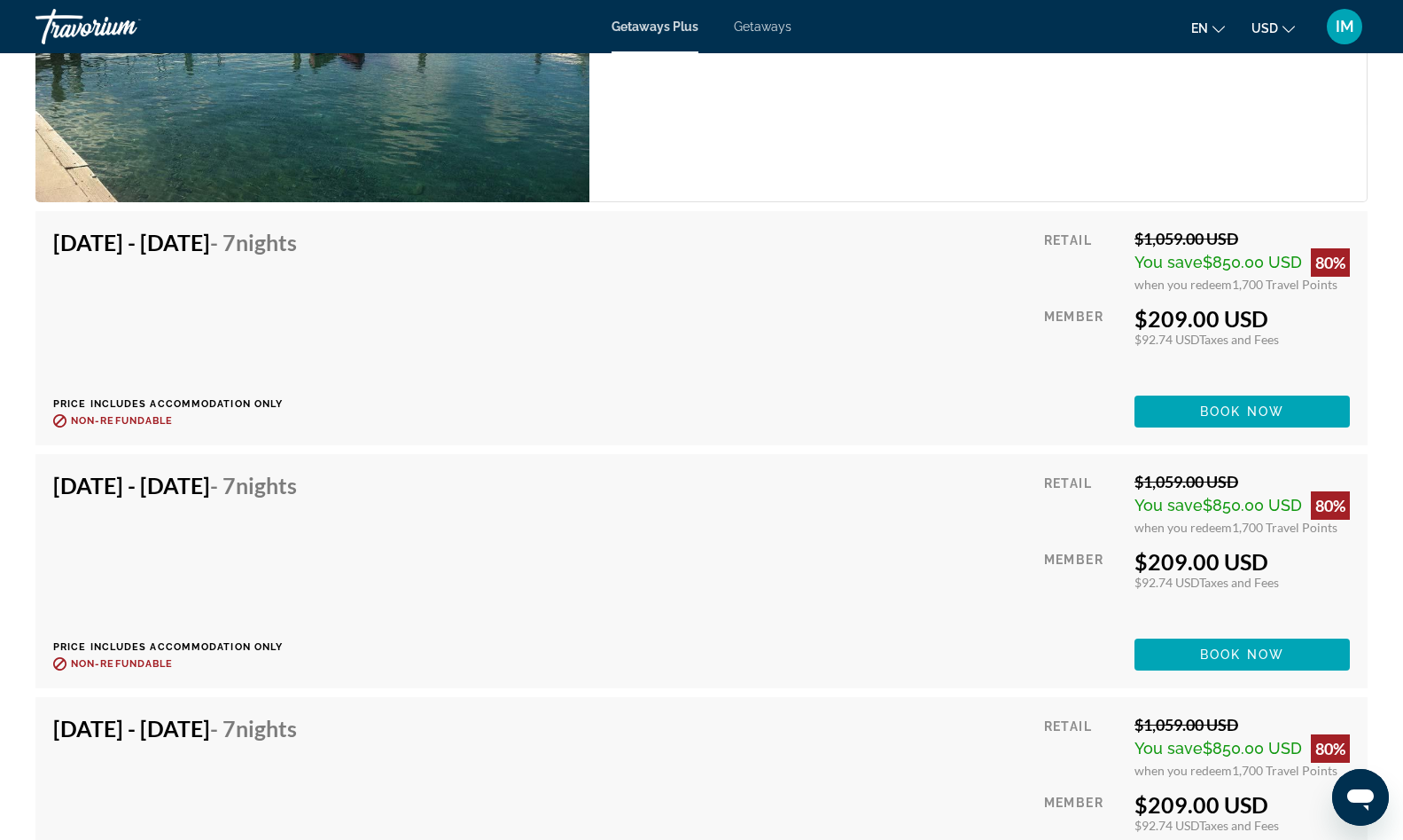
scroll to position [3158, 0]
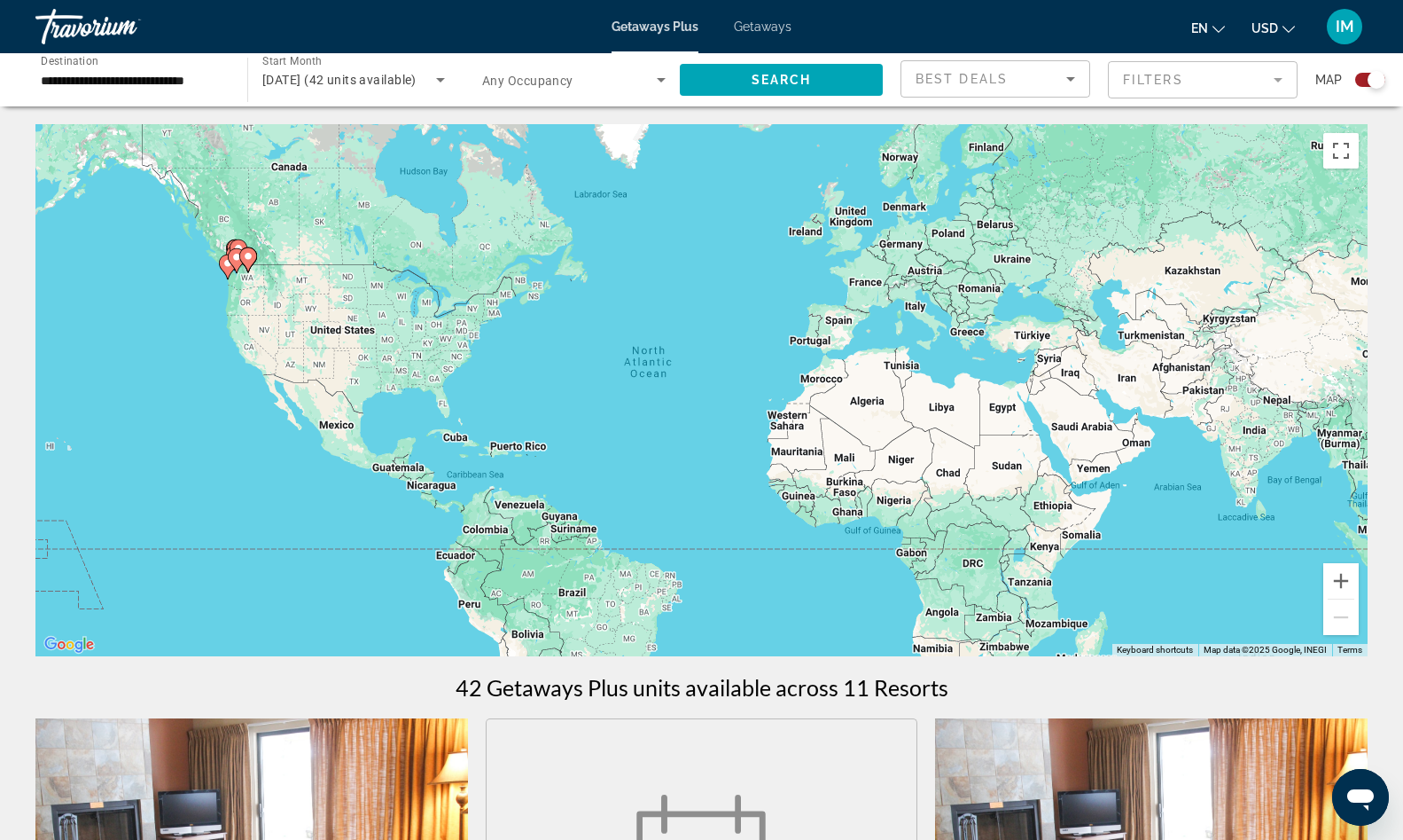
click at [767, 28] on span "Getaways" at bounding box center [763, 26] width 57 height 14
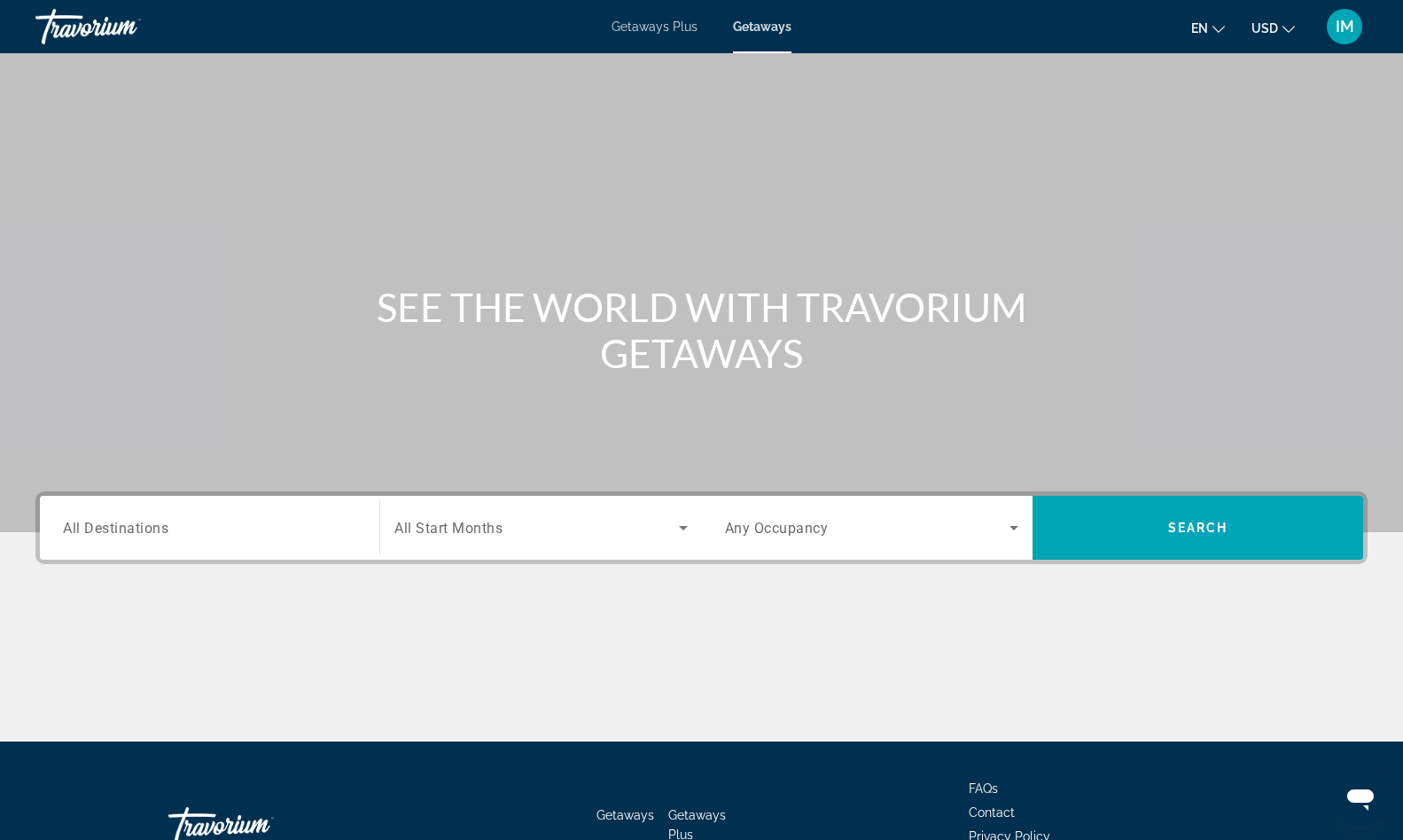
click at [189, 525] on input "Destination All Destinations" at bounding box center [210, 528] width 294 height 22
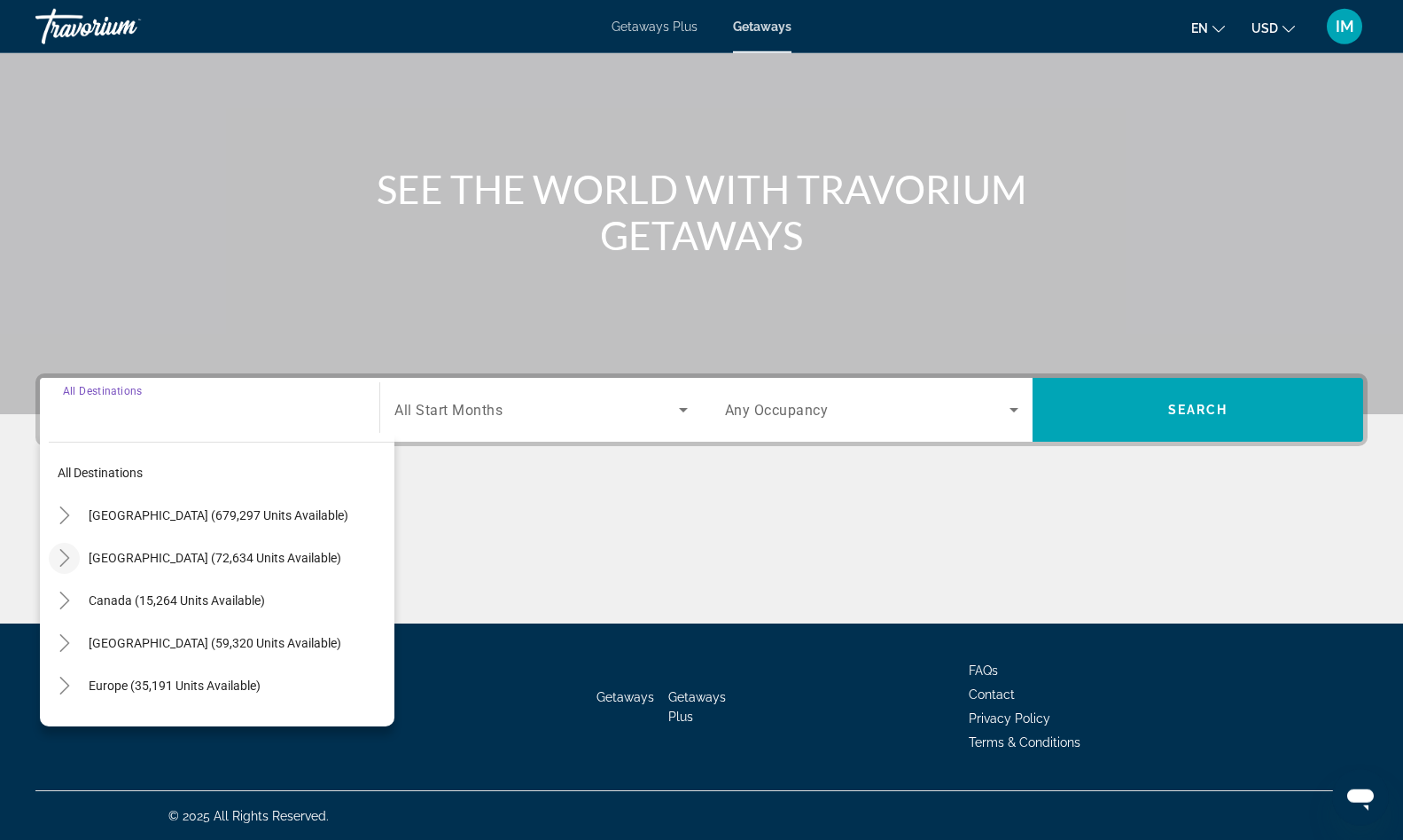
scroll to position [119, 0]
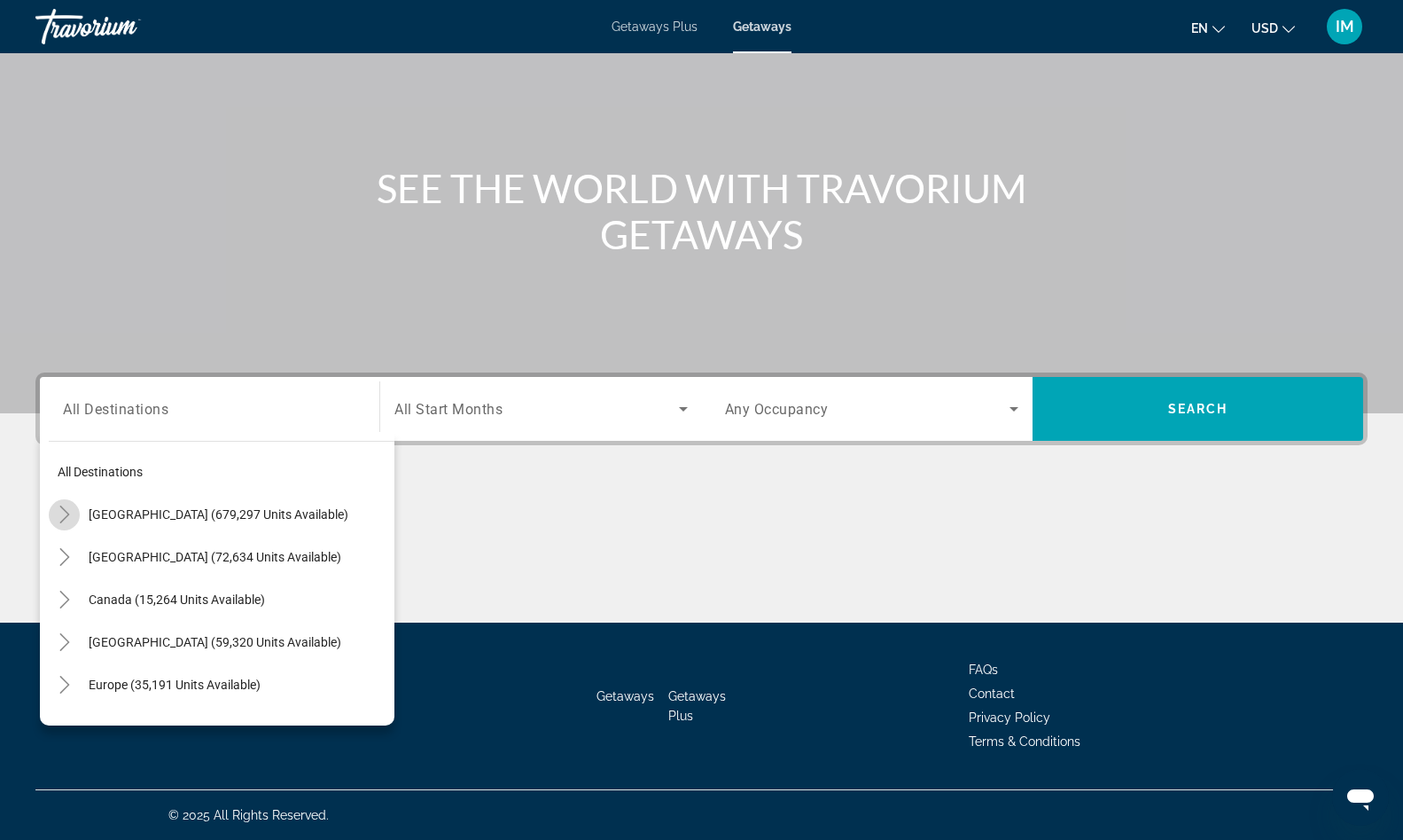
click at [66, 519] on icon "Toggle United States (679,297 units available)" at bounding box center [64, 514] width 18 height 18
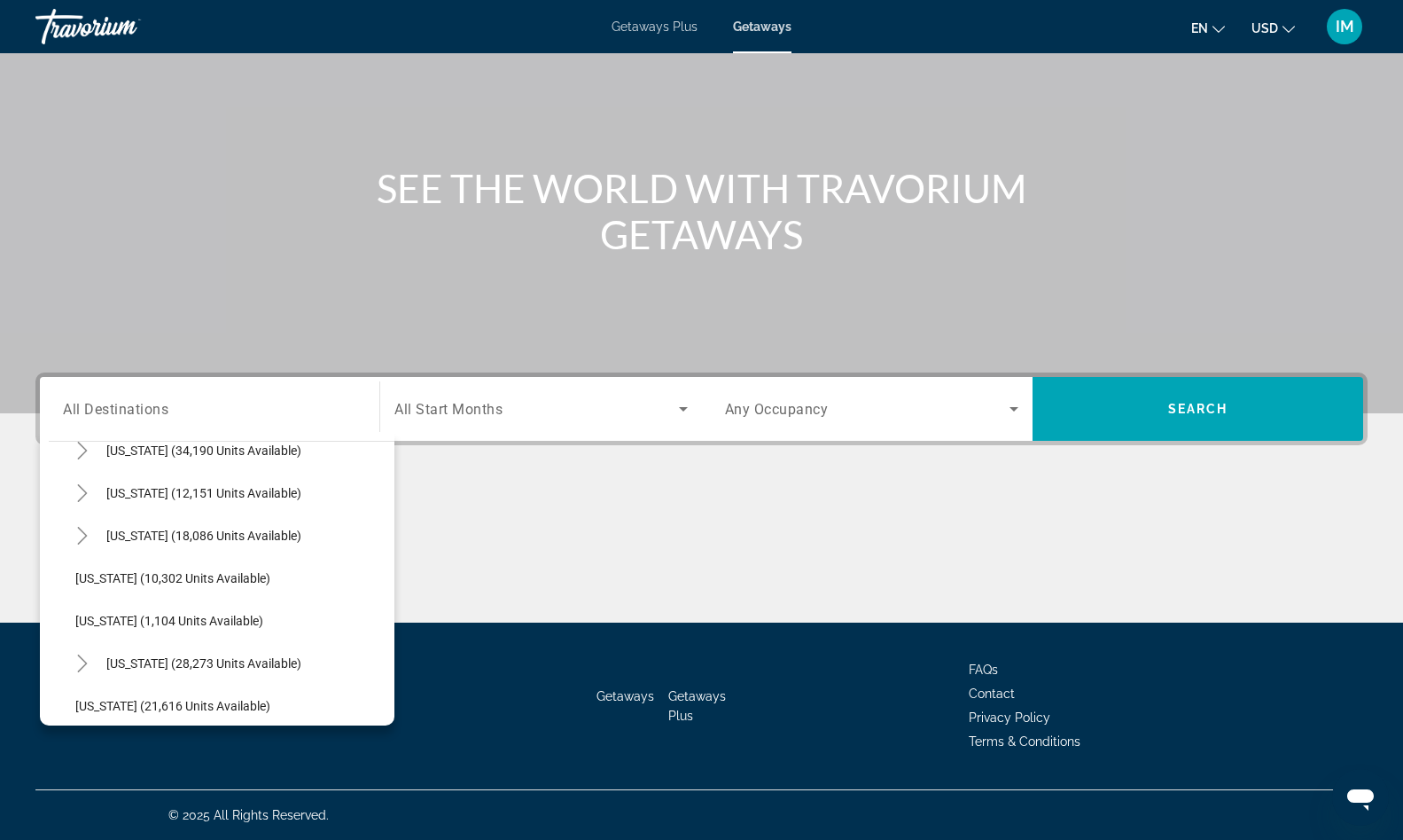
scroll to position [1617, 0]
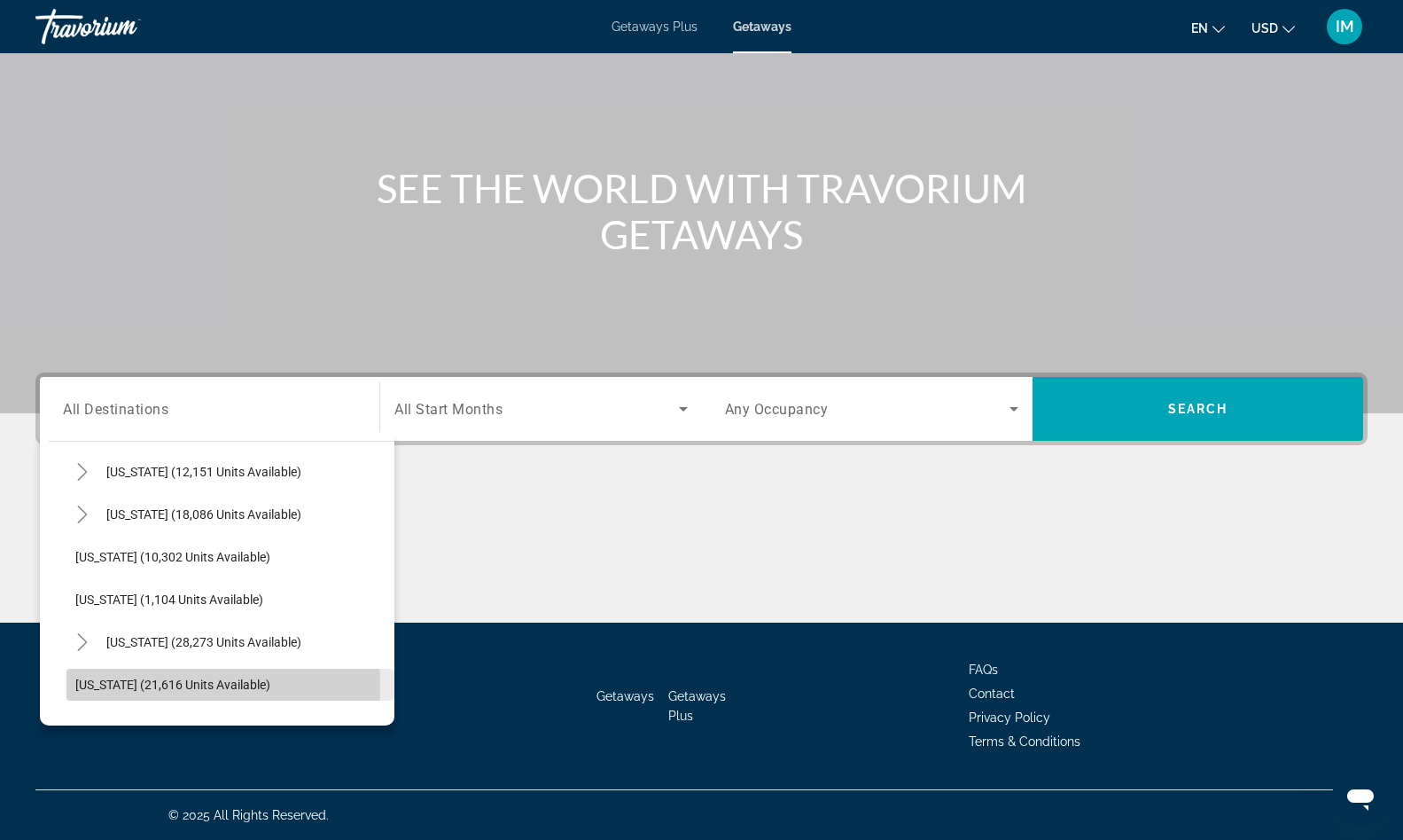
click at [144, 686] on span "[US_STATE] (21,616 units available)" at bounding box center [172, 684] width 195 height 14
type input "**********"
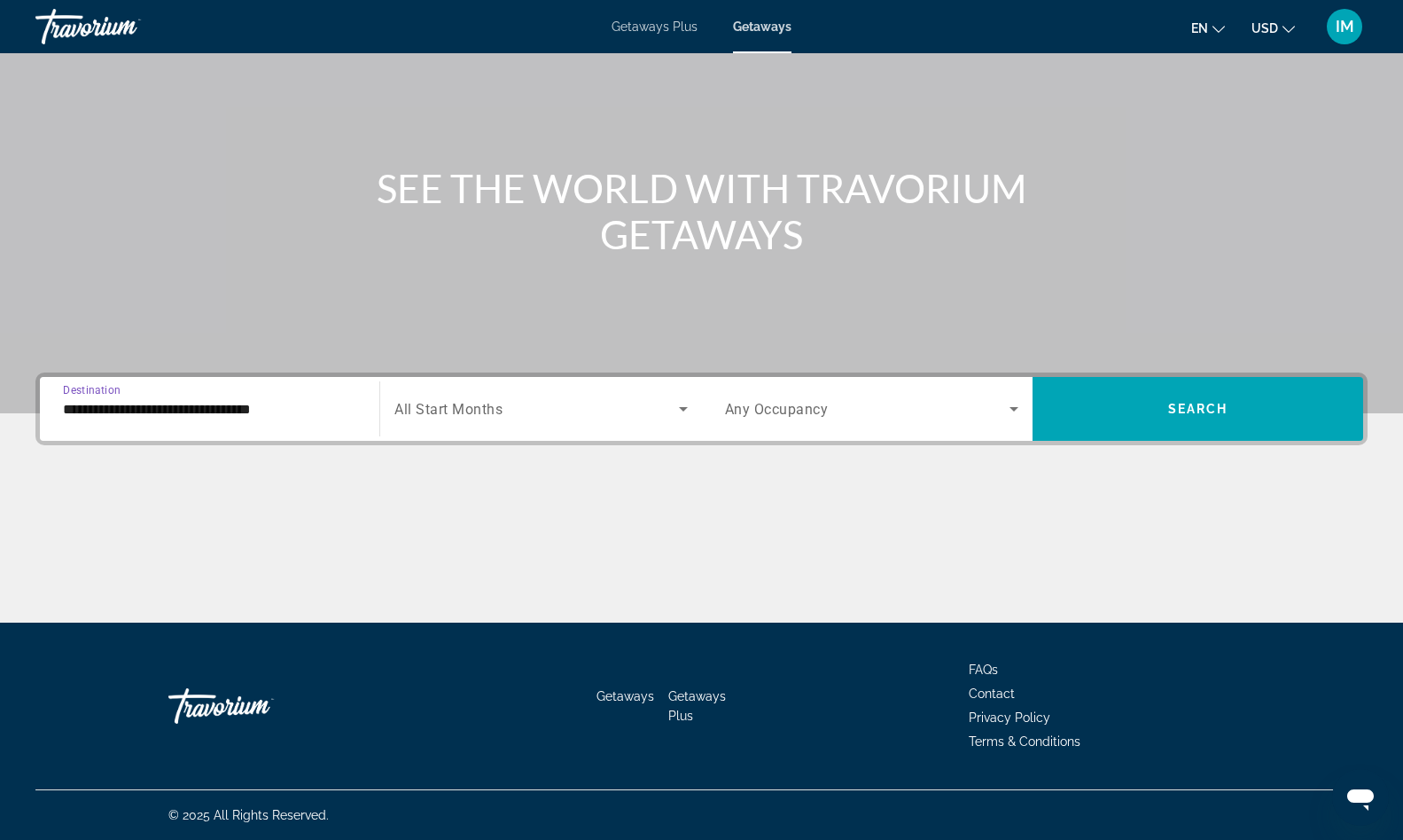
click at [480, 411] on span "All Start Months" at bounding box center [448, 410] width 108 height 17
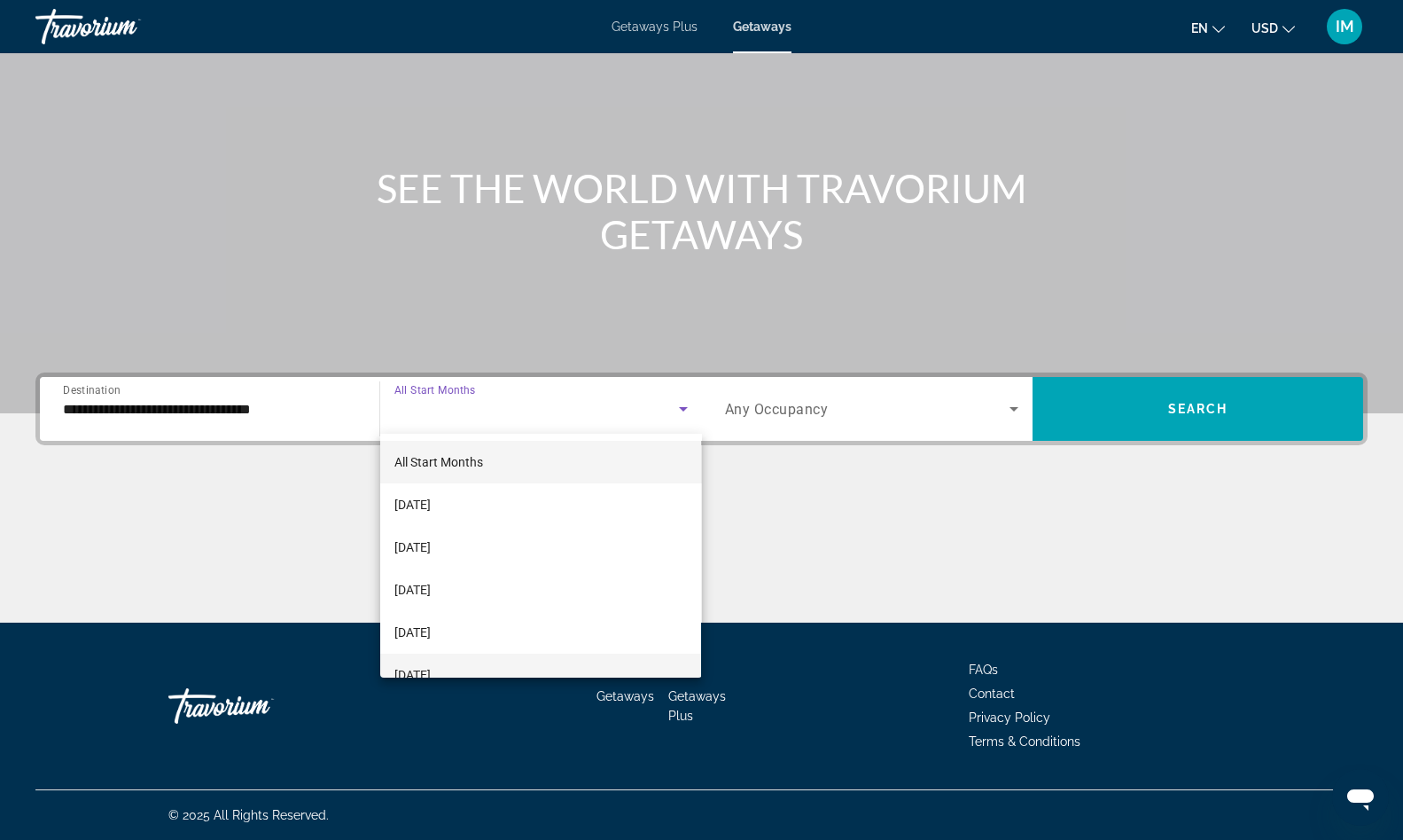
click at [431, 670] on span "[DATE]" at bounding box center [412, 674] width 37 height 22
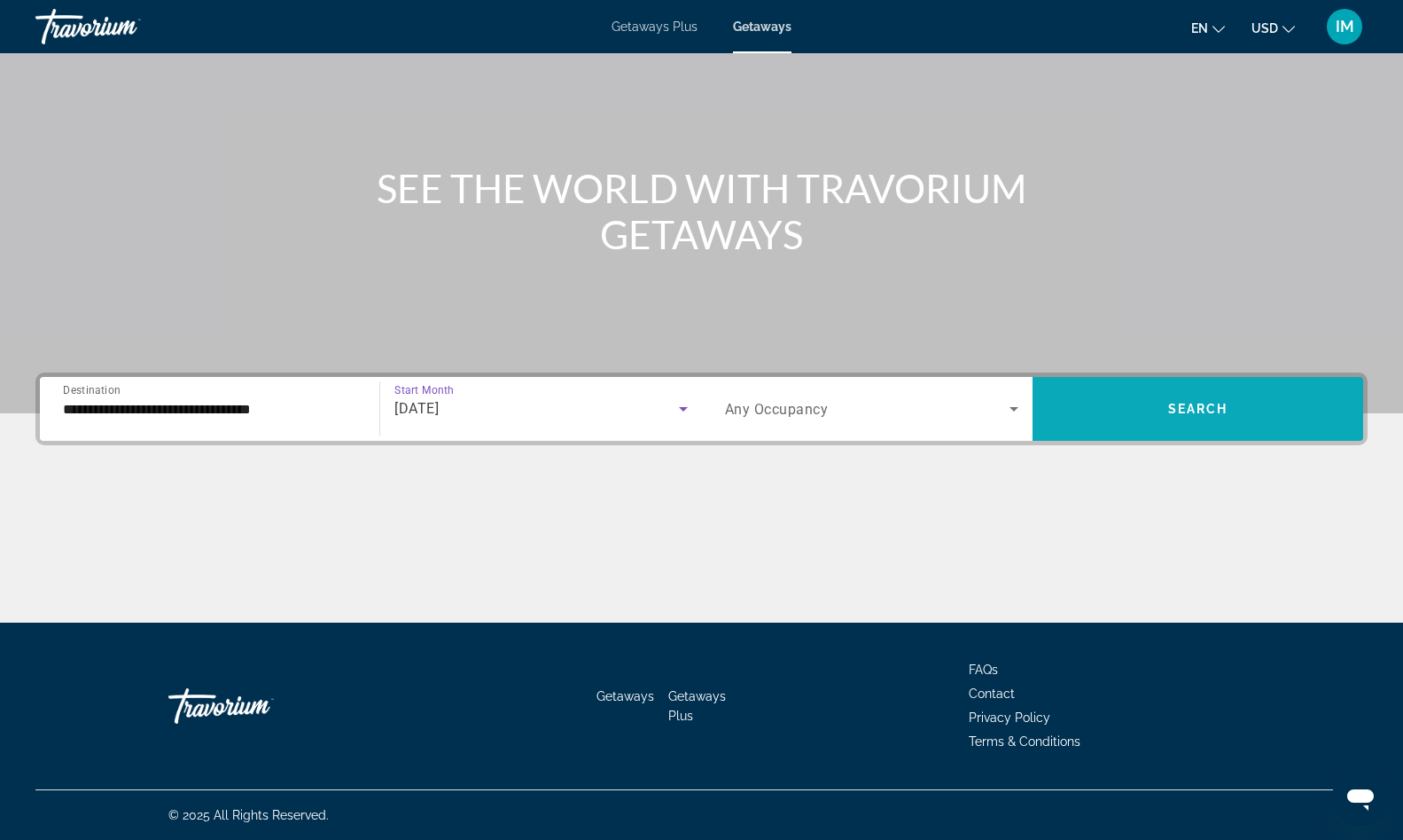
click at [1114, 397] on span "Search widget" at bounding box center [1198, 408] width 331 height 42
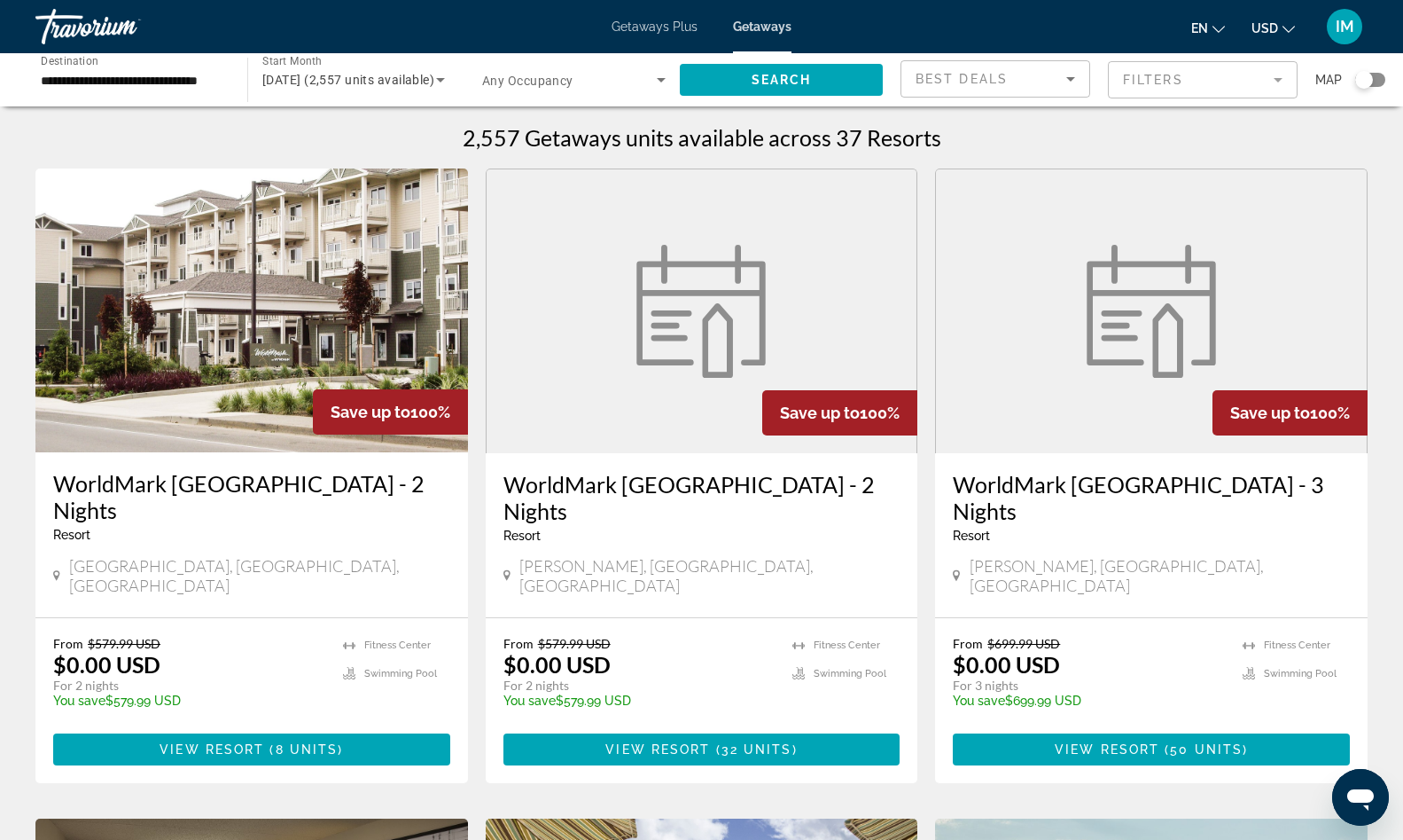
click at [267, 341] on img "Main content" at bounding box center [251, 310] width 432 height 283
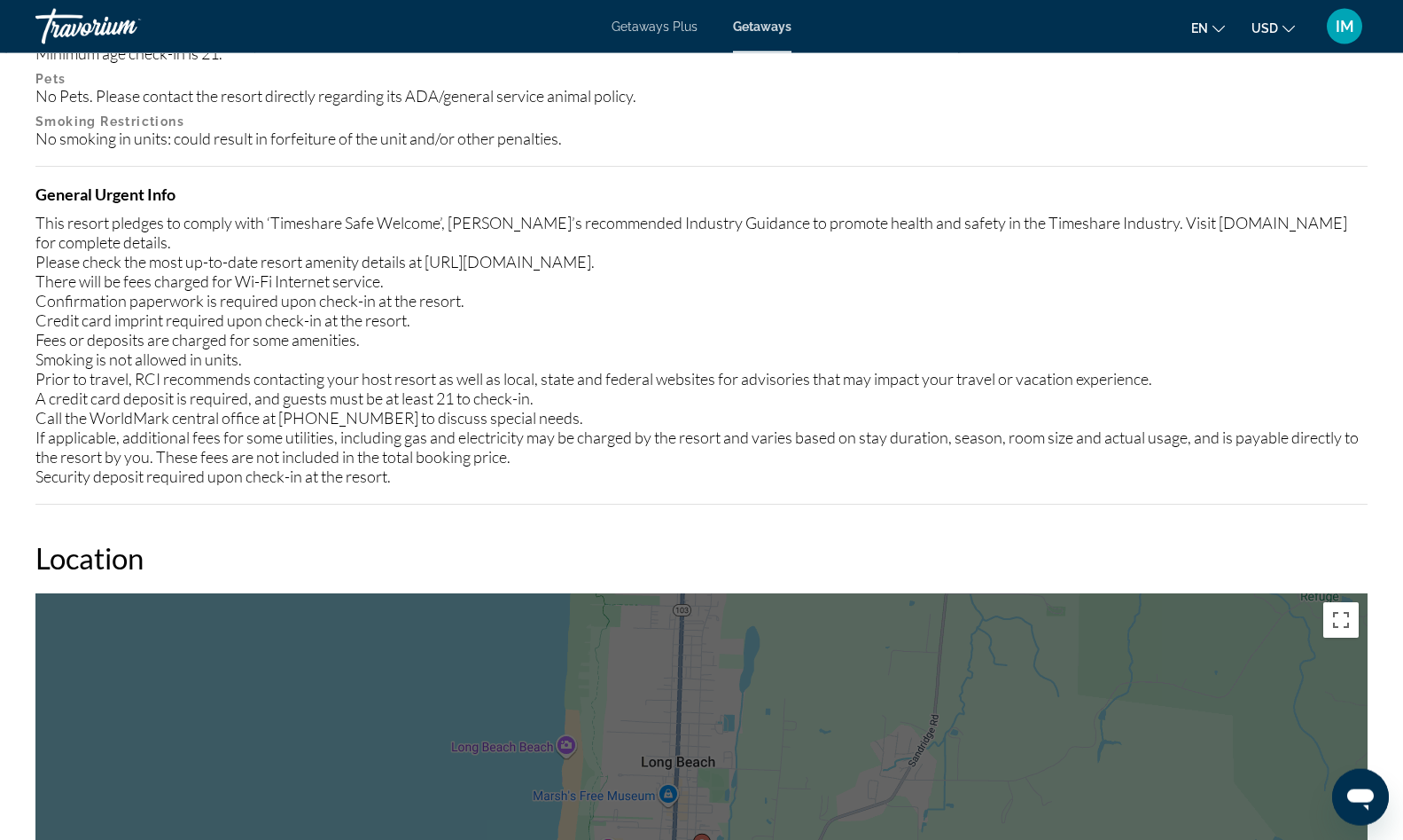
scroll to position [2032, 0]
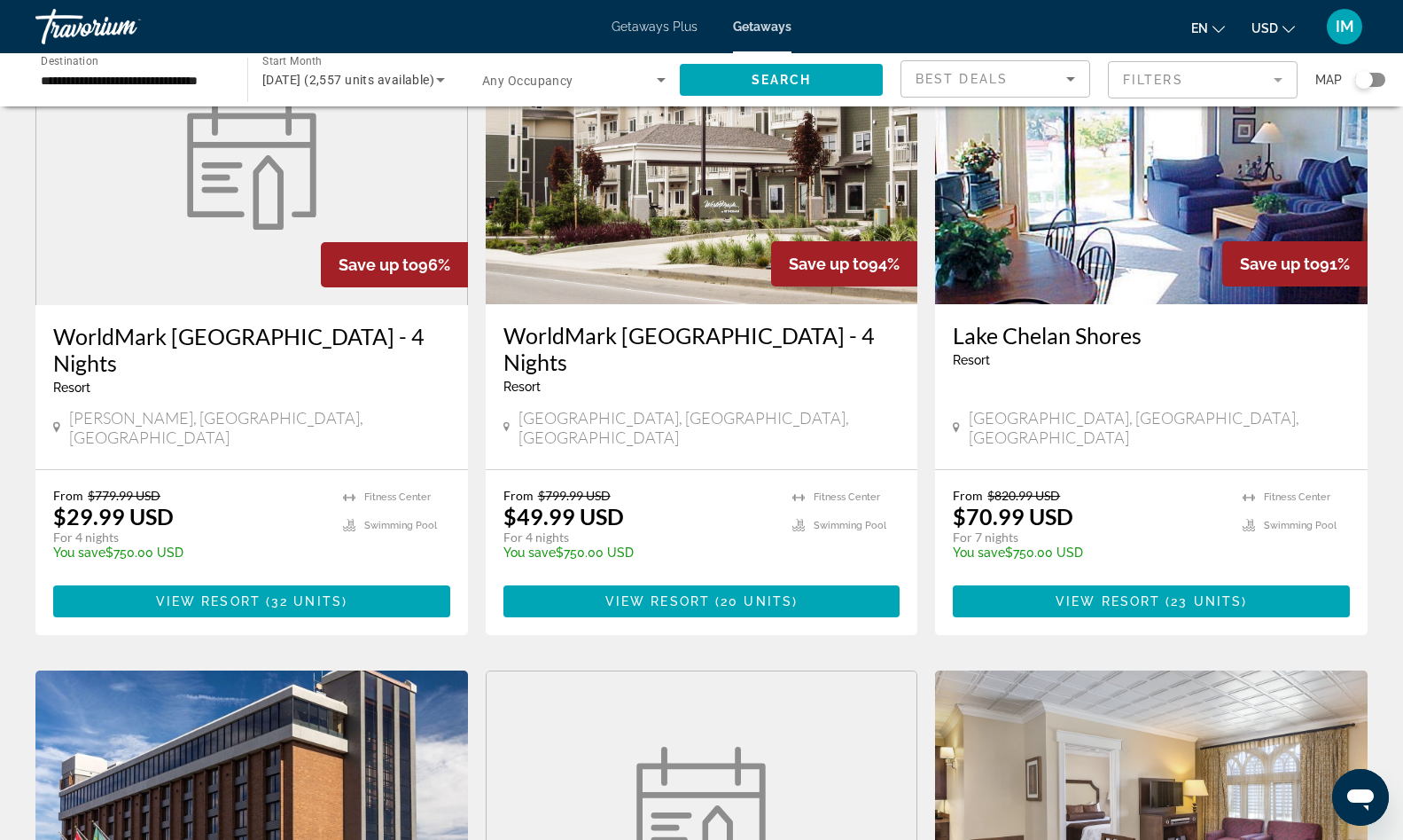
scroll to position [1266, 0]
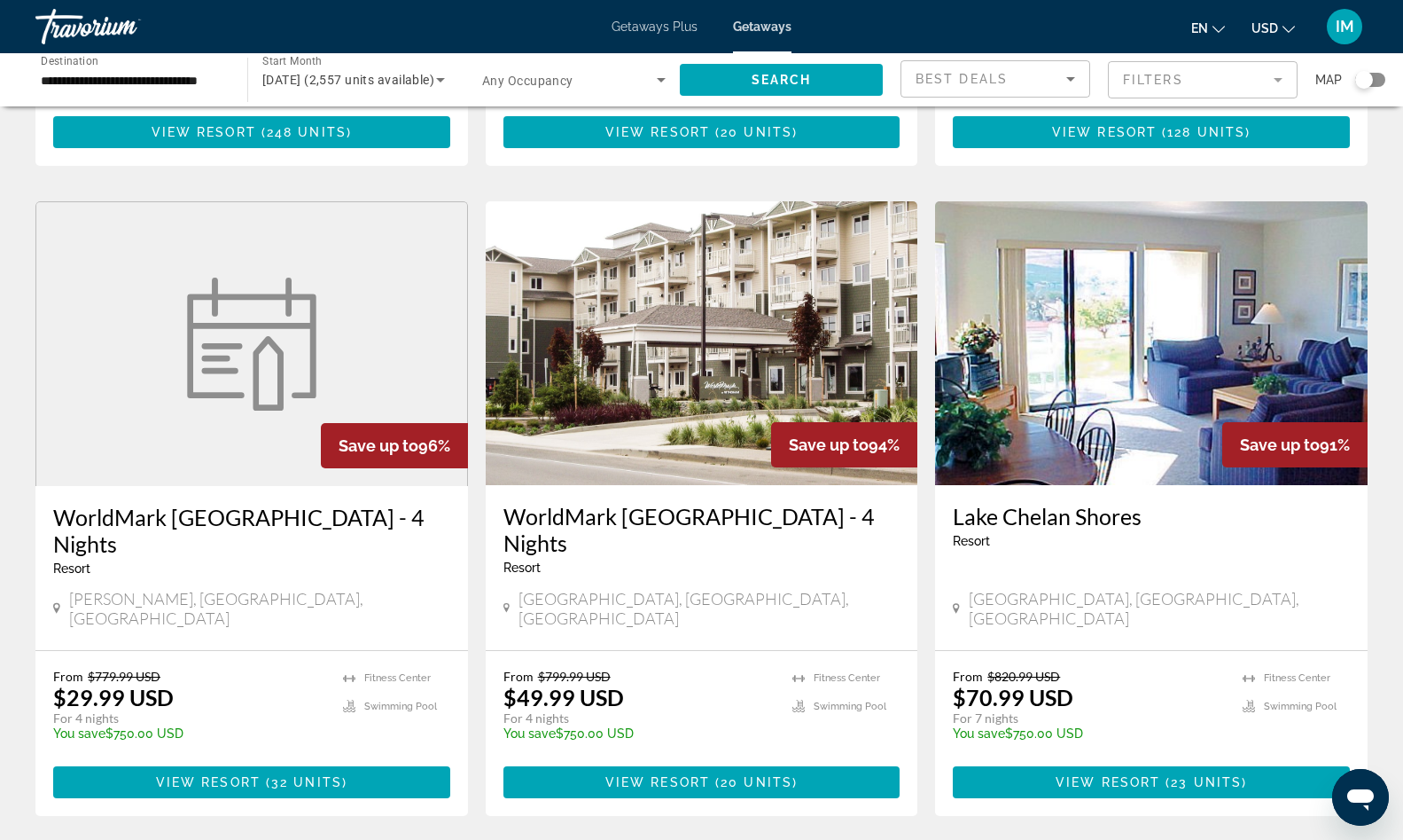
click at [1155, 298] on img "Main content" at bounding box center [1151, 343] width 432 height 283
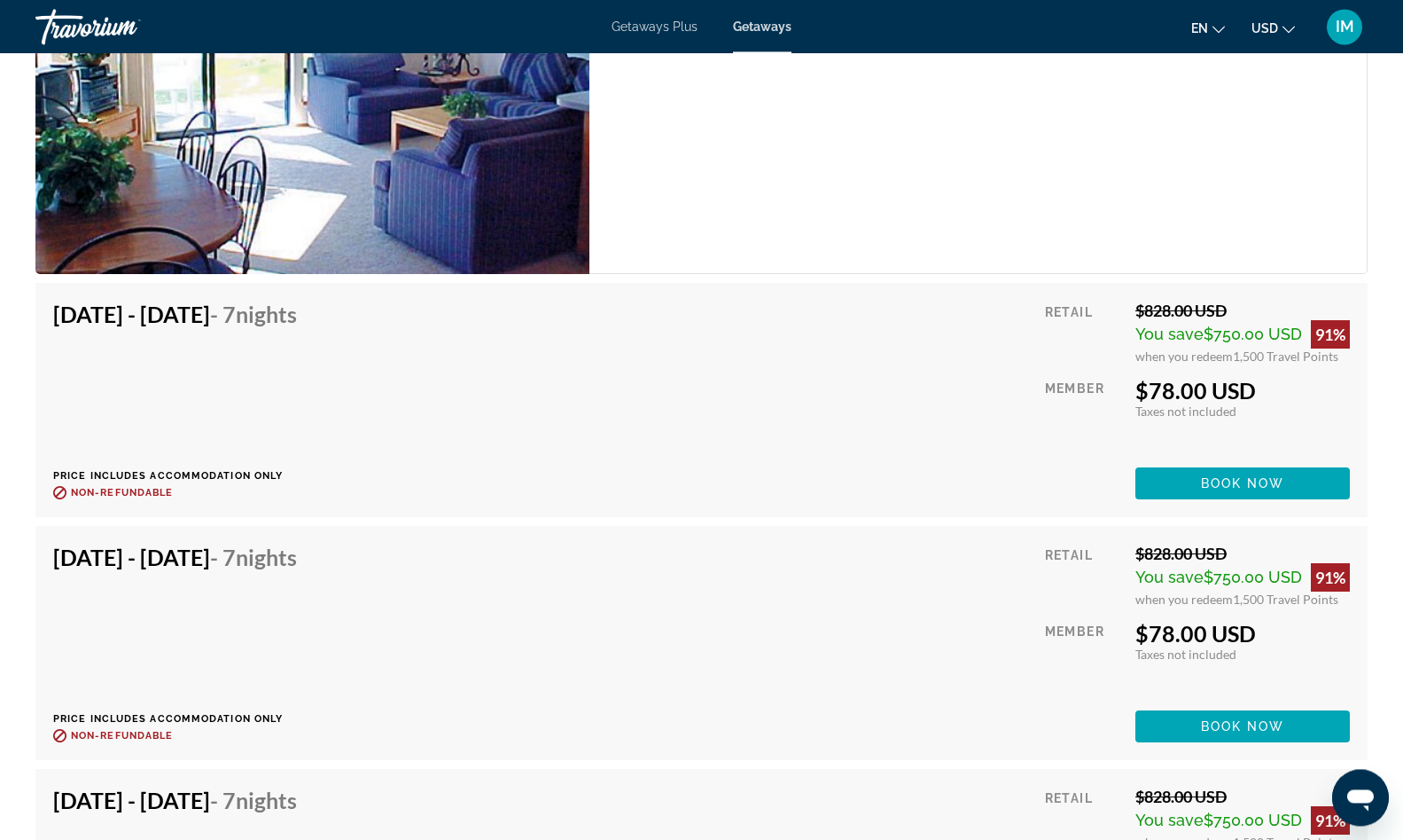
scroll to position [3165, 0]
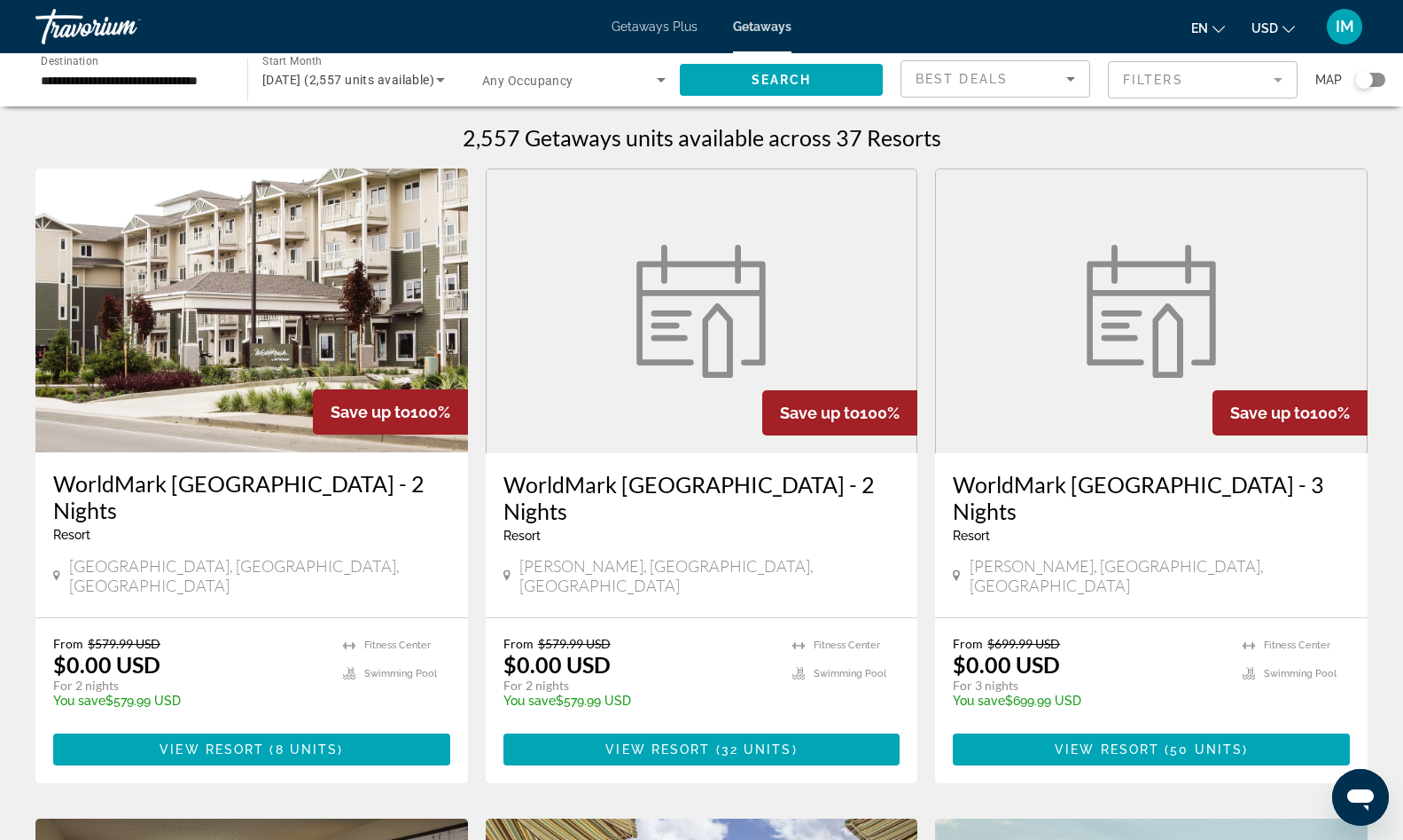
click at [354, 68] on div "[DATE] (2,557 units available)" at bounding box center [354, 79] width 183 height 50
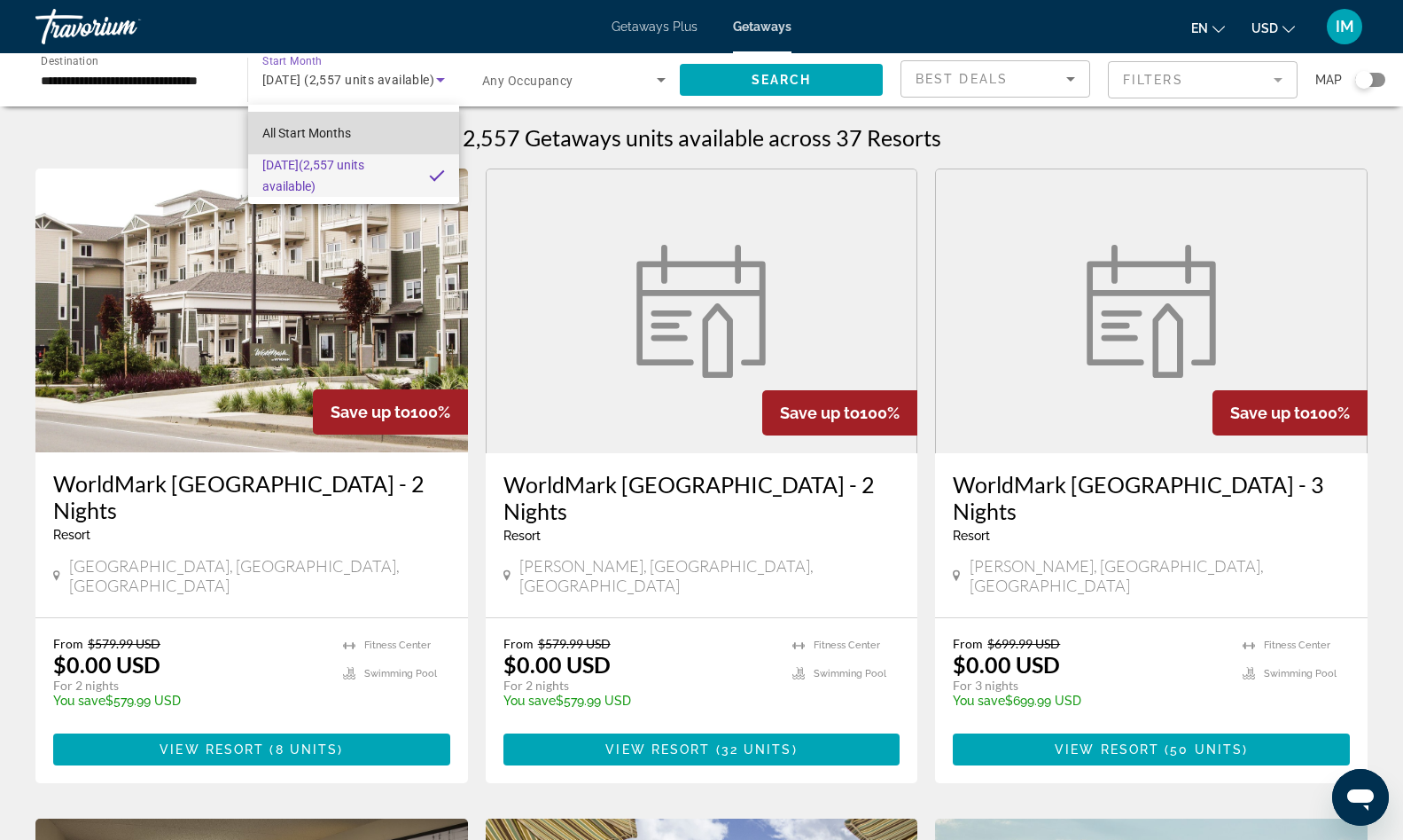
click at [367, 130] on mat-option "All Start Months" at bounding box center [354, 133] width 211 height 42
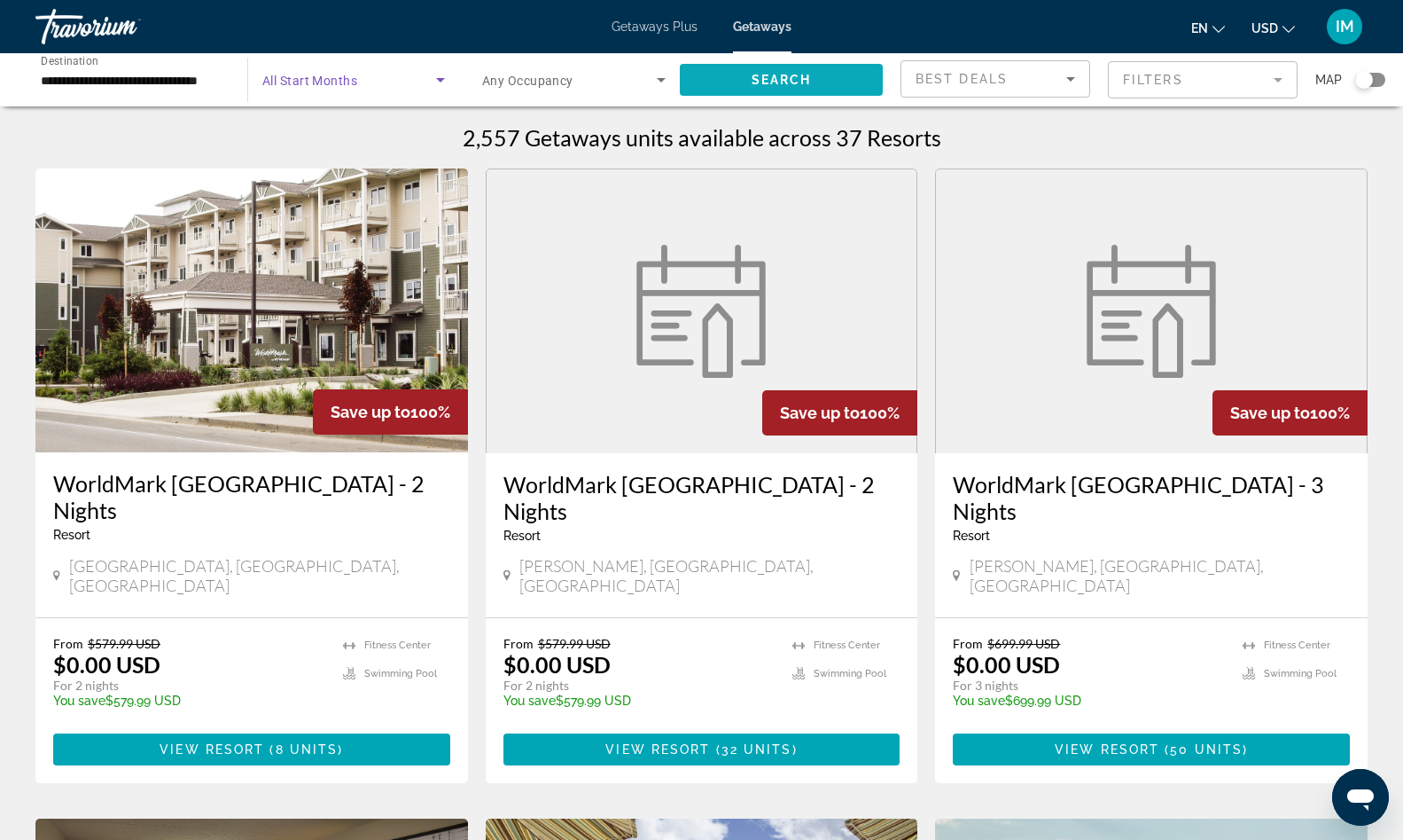
click at [811, 76] on span "Search" at bounding box center [782, 79] width 60 height 14
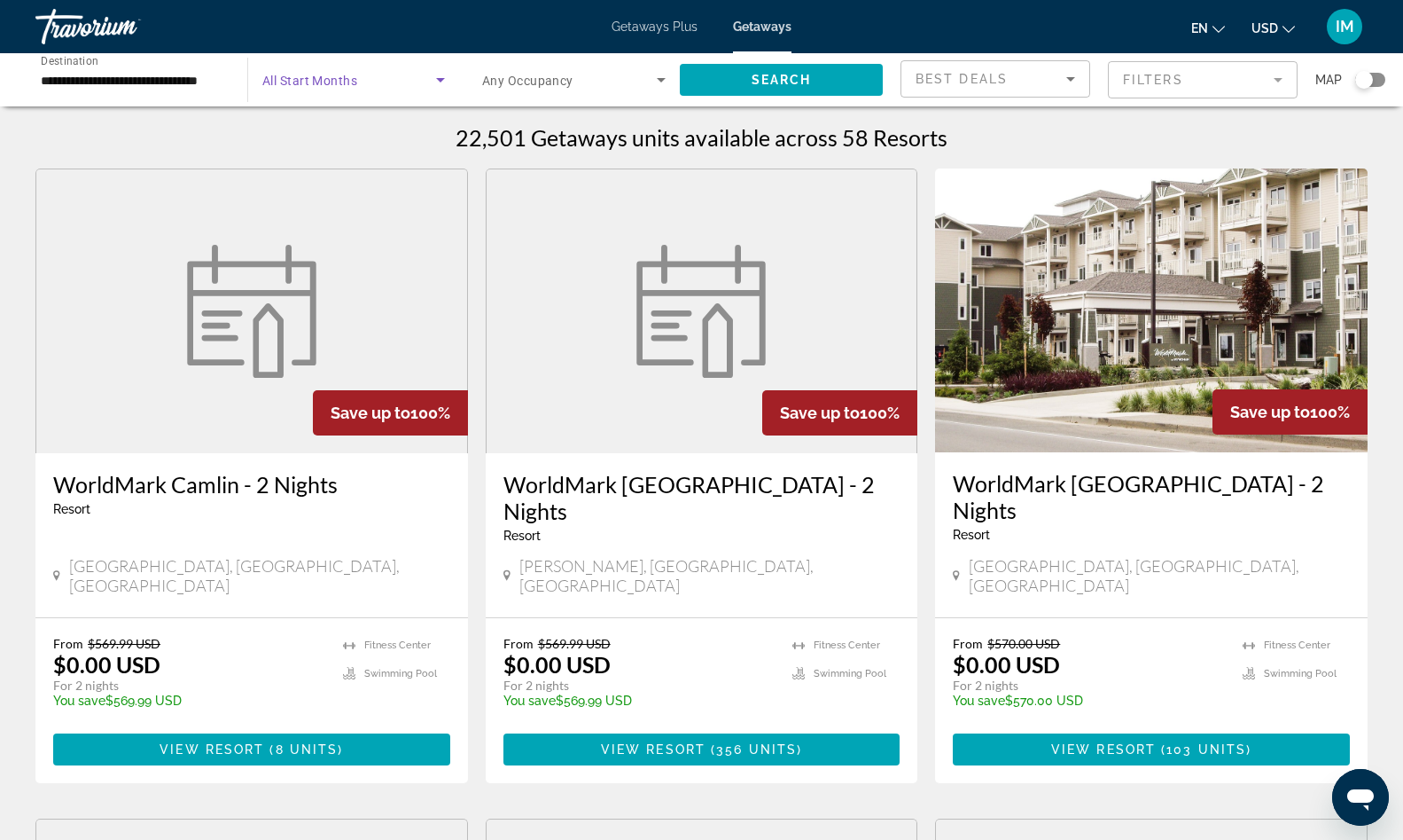
click at [436, 84] on icon "Search widget" at bounding box center [441, 79] width 22 height 22
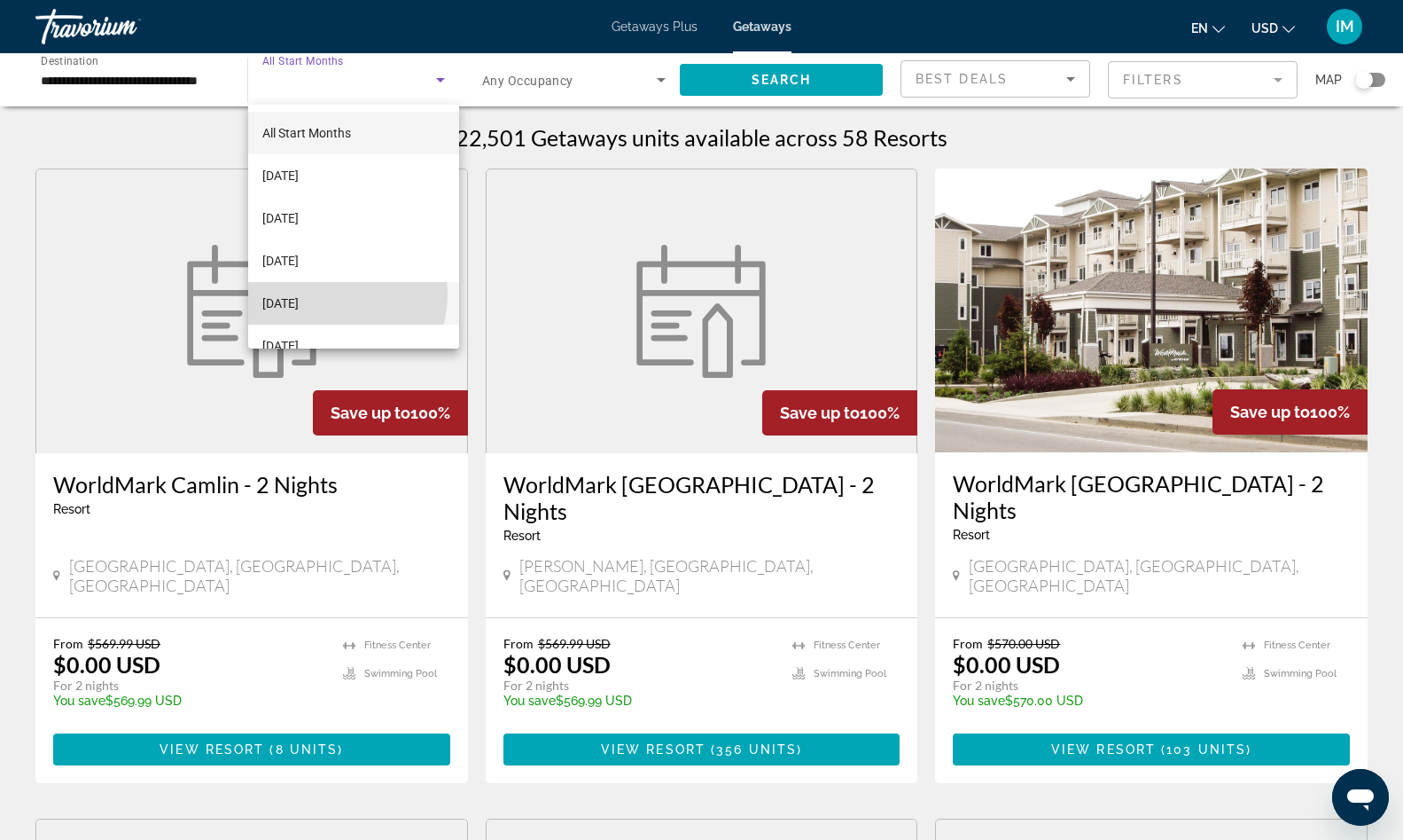
click at [298, 294] on span "[DATE]" at bounding box center [281, 303] width 37 height 22
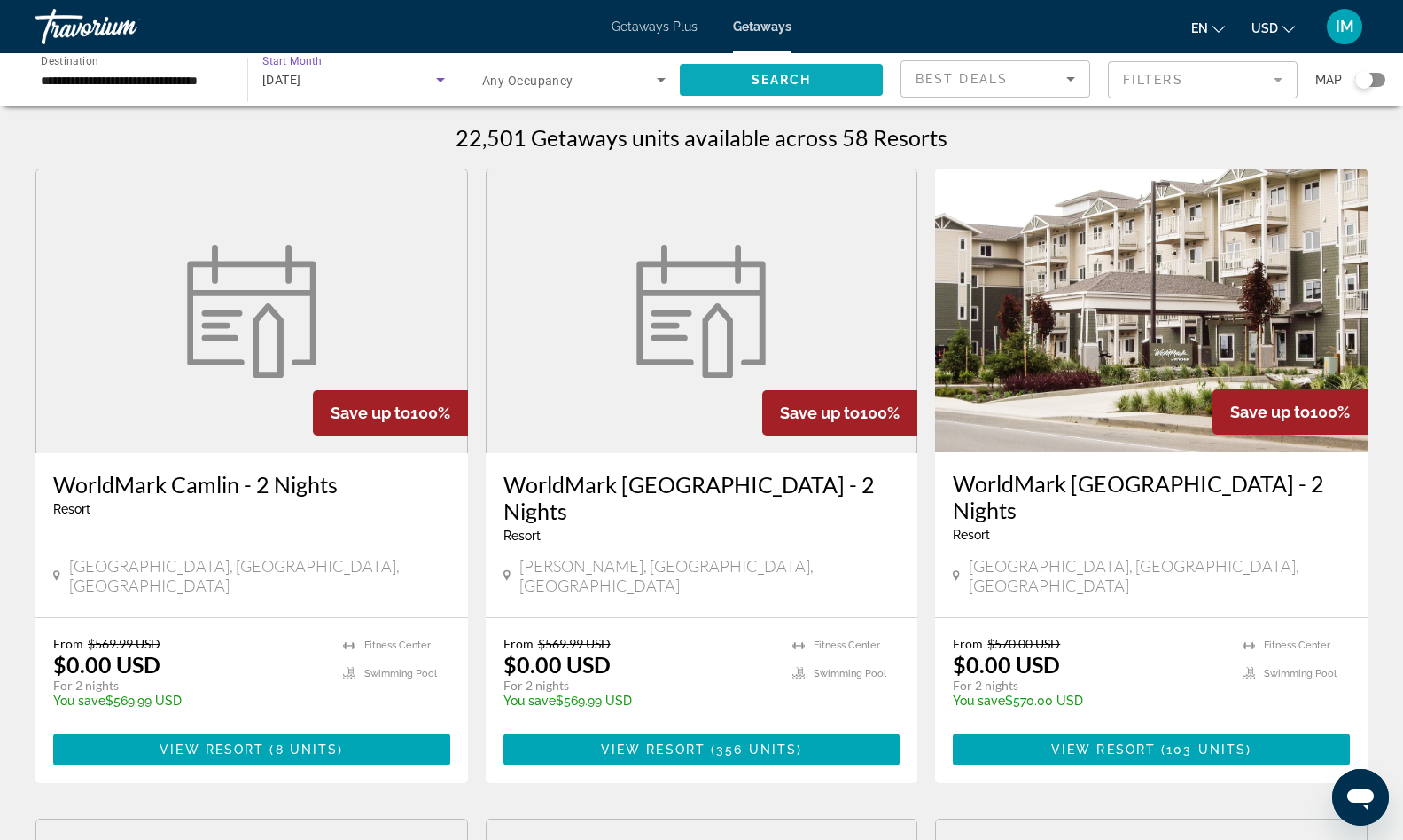
click at [771, 73] on span "Search" at bounding box center [782, 79] width 60 height 14
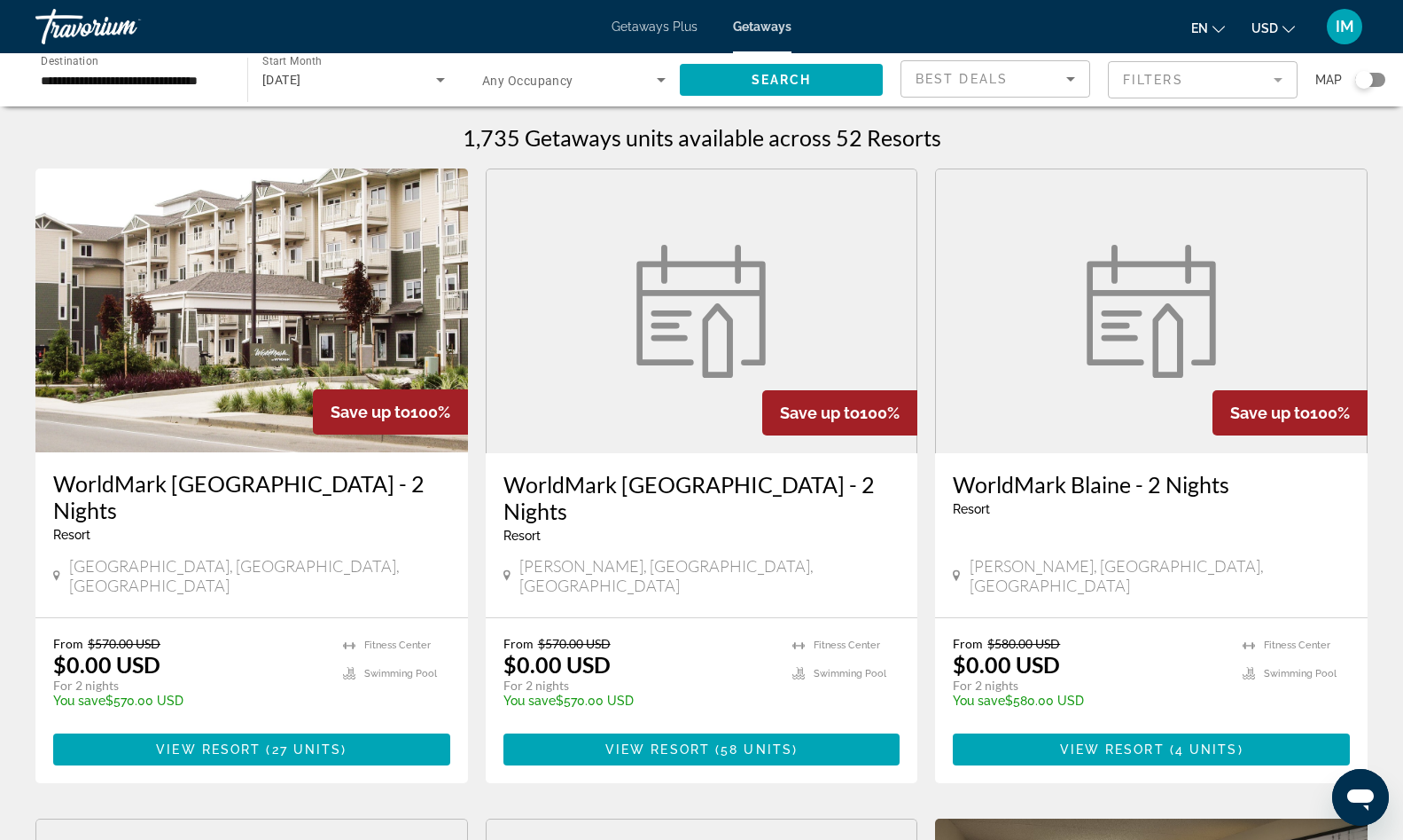
click at [273, 287] on img "Main content" at bounding box center [251, 310] width 432 height 283
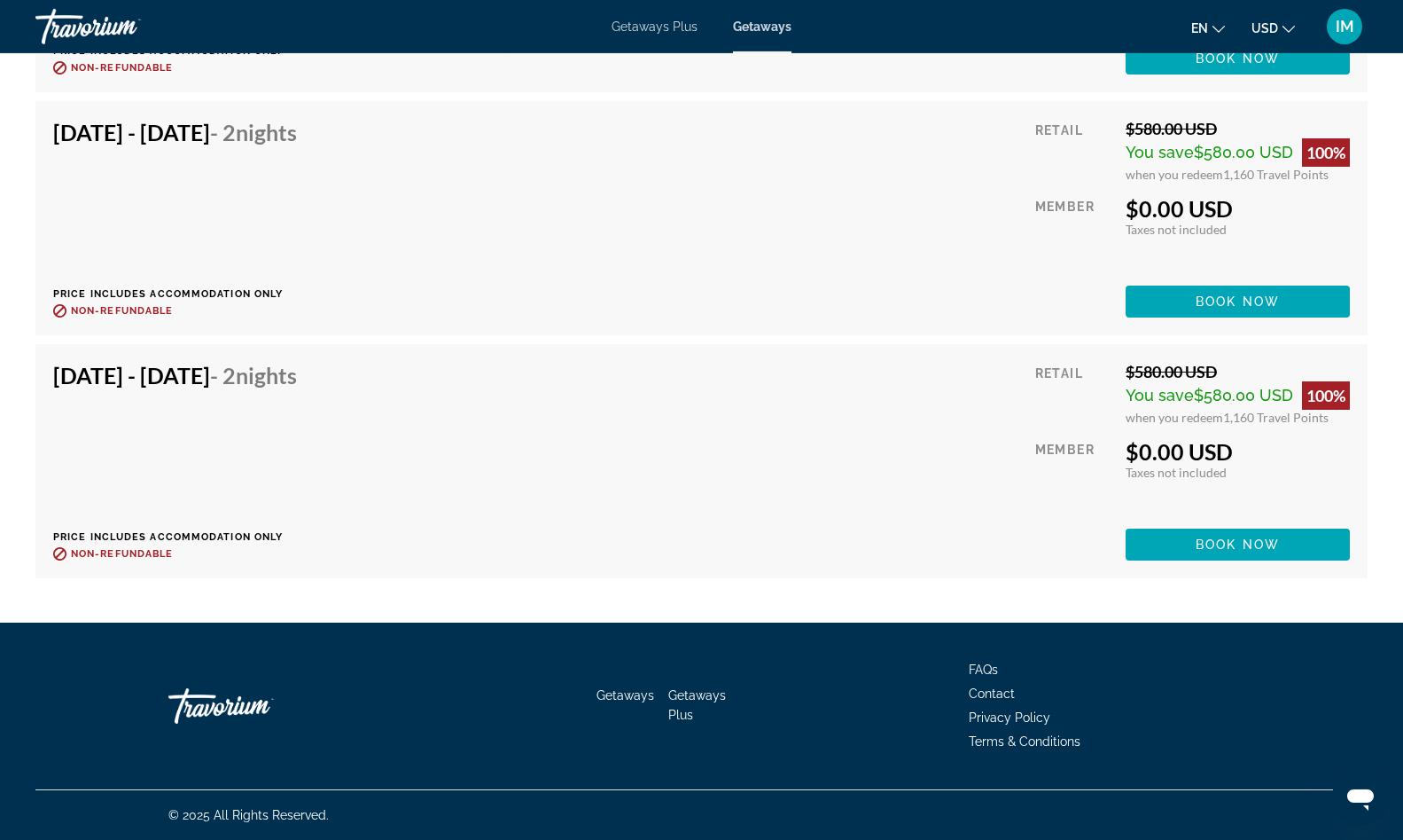
scroll to position [7584, 0]
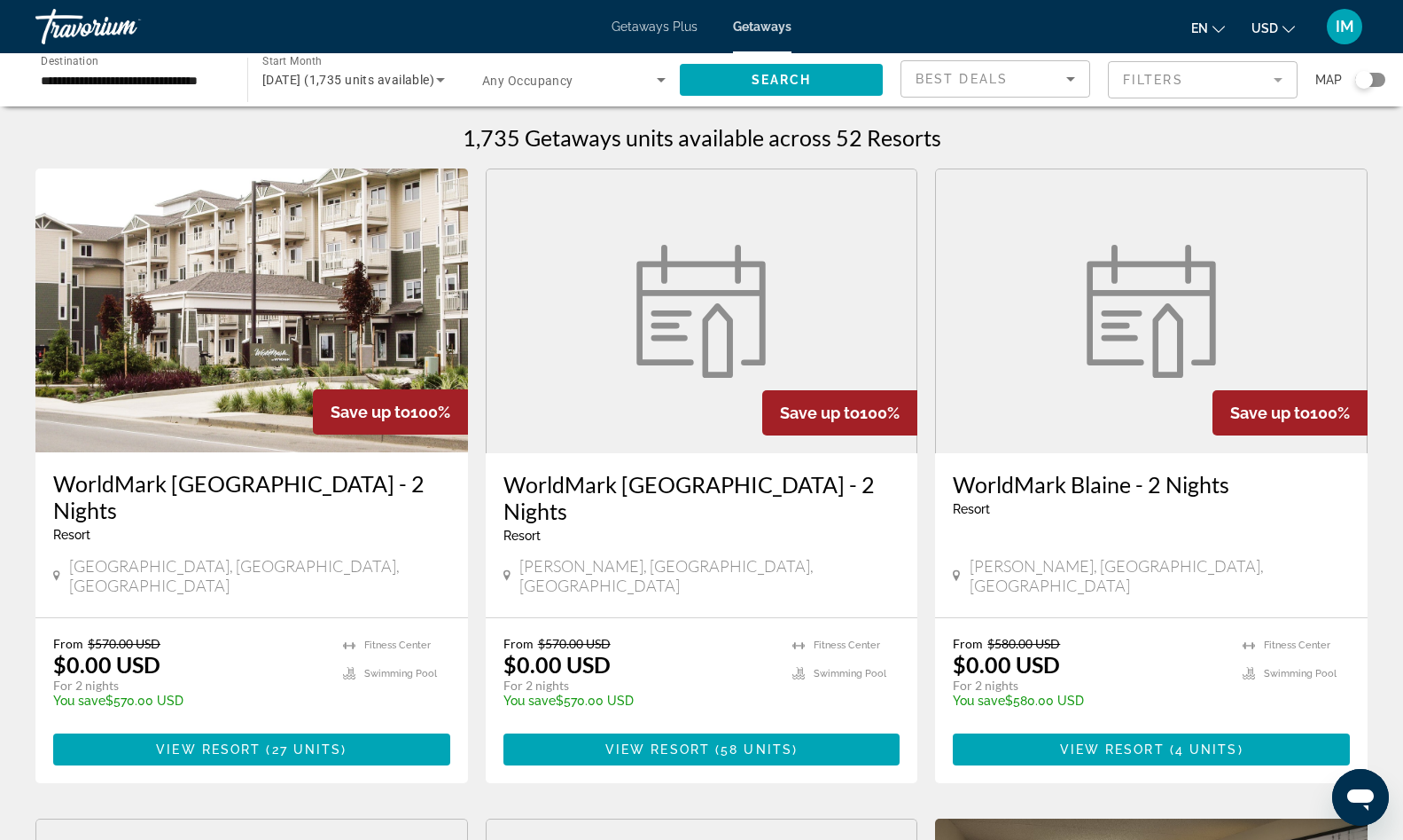
click at [670, 384] on figure "Main content" at bounding box center [702, 311] width 431 height 283
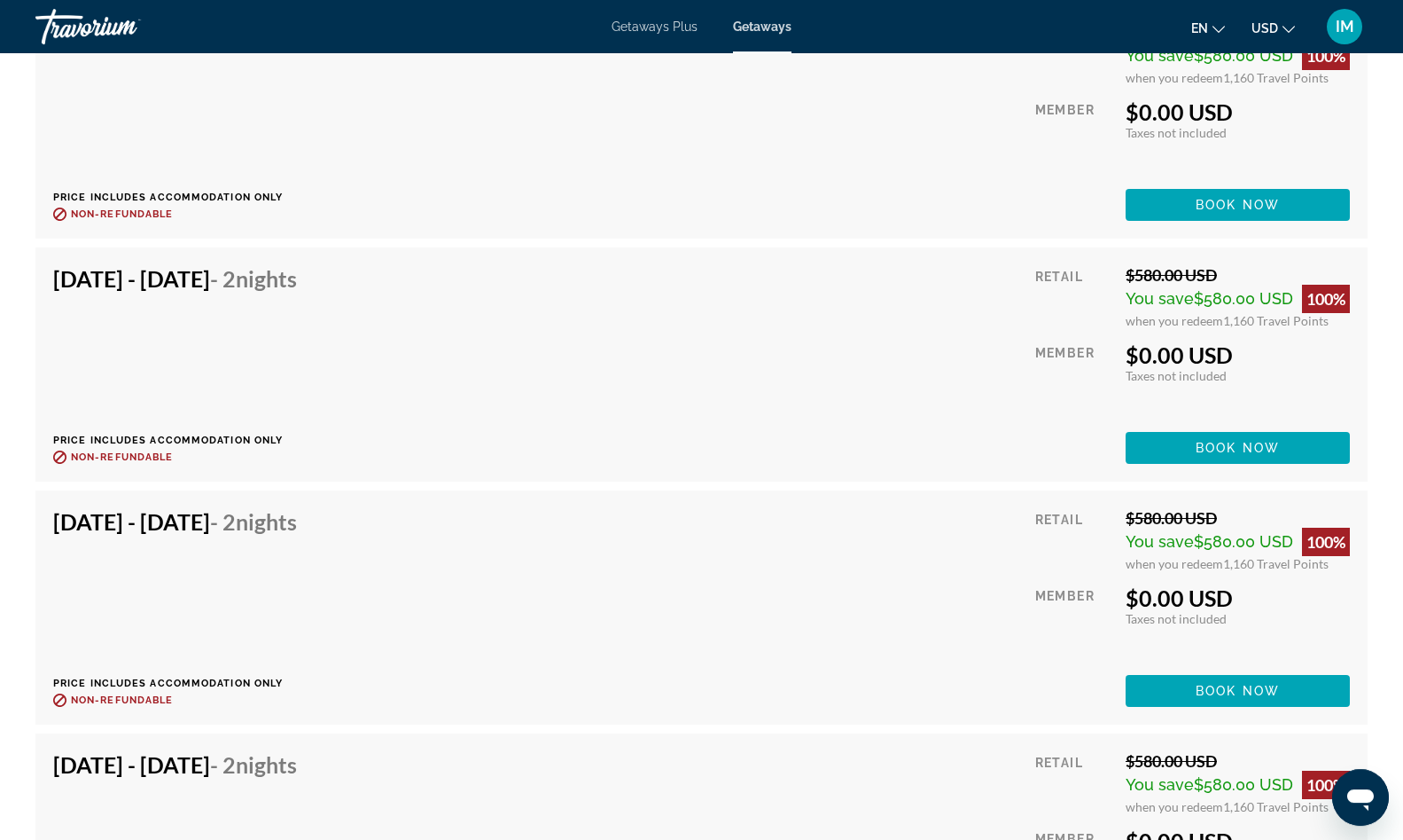
scroll to position [8616, 0]
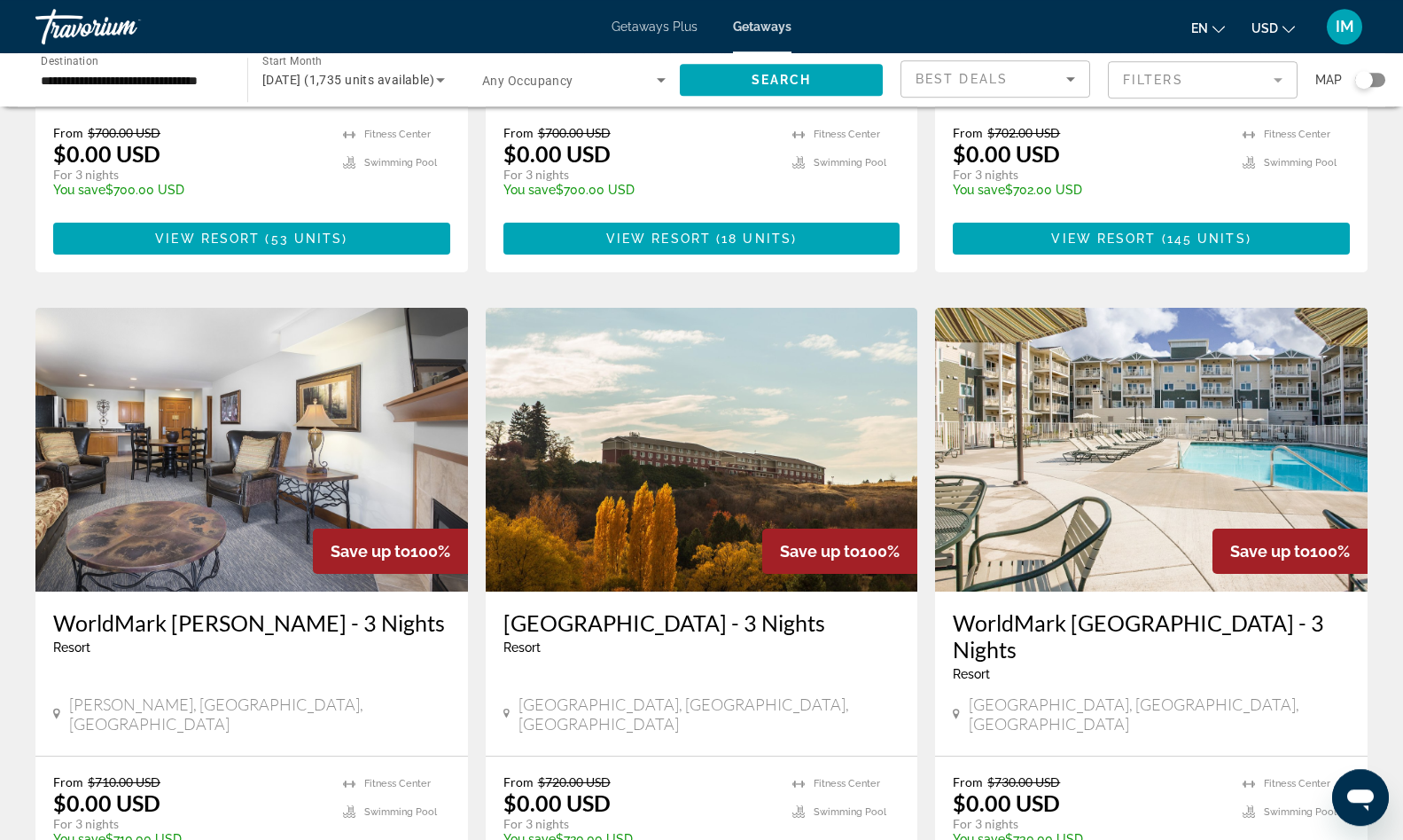
scroll to position [1175, 0]
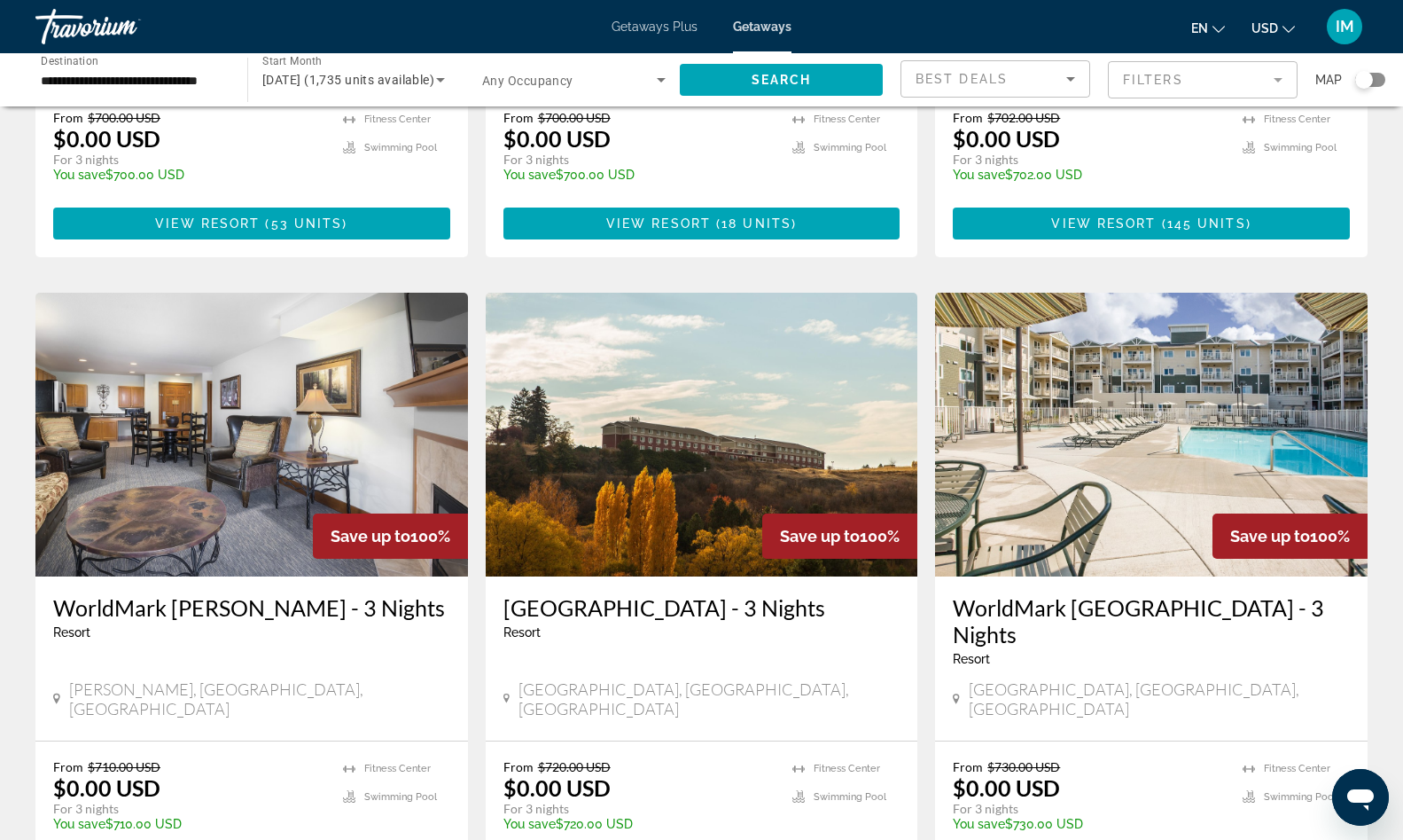
click at [319, 293] on img "Main content" at bounding box center [251, 434] width 432 height 283
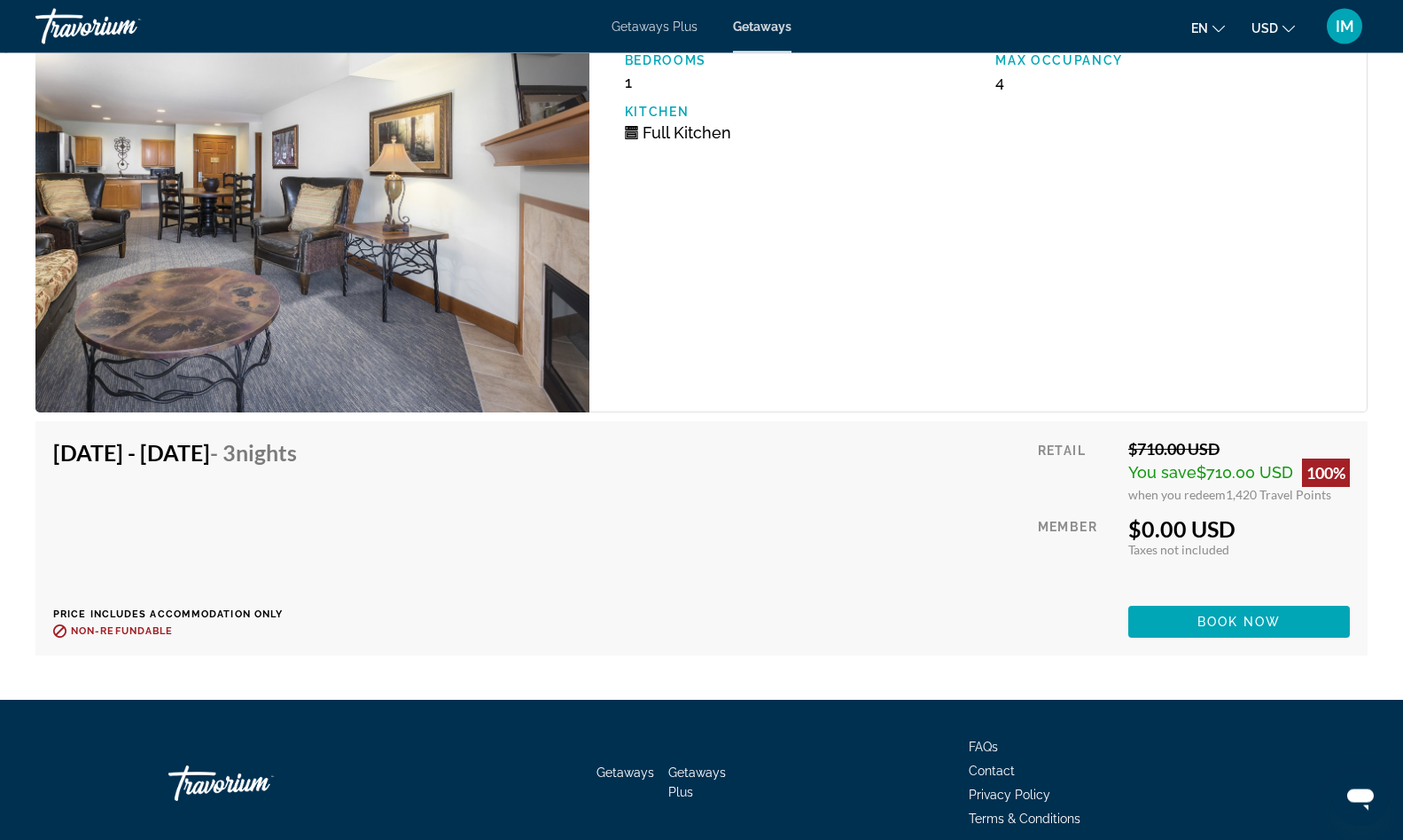
scroll to position [3052, 0]
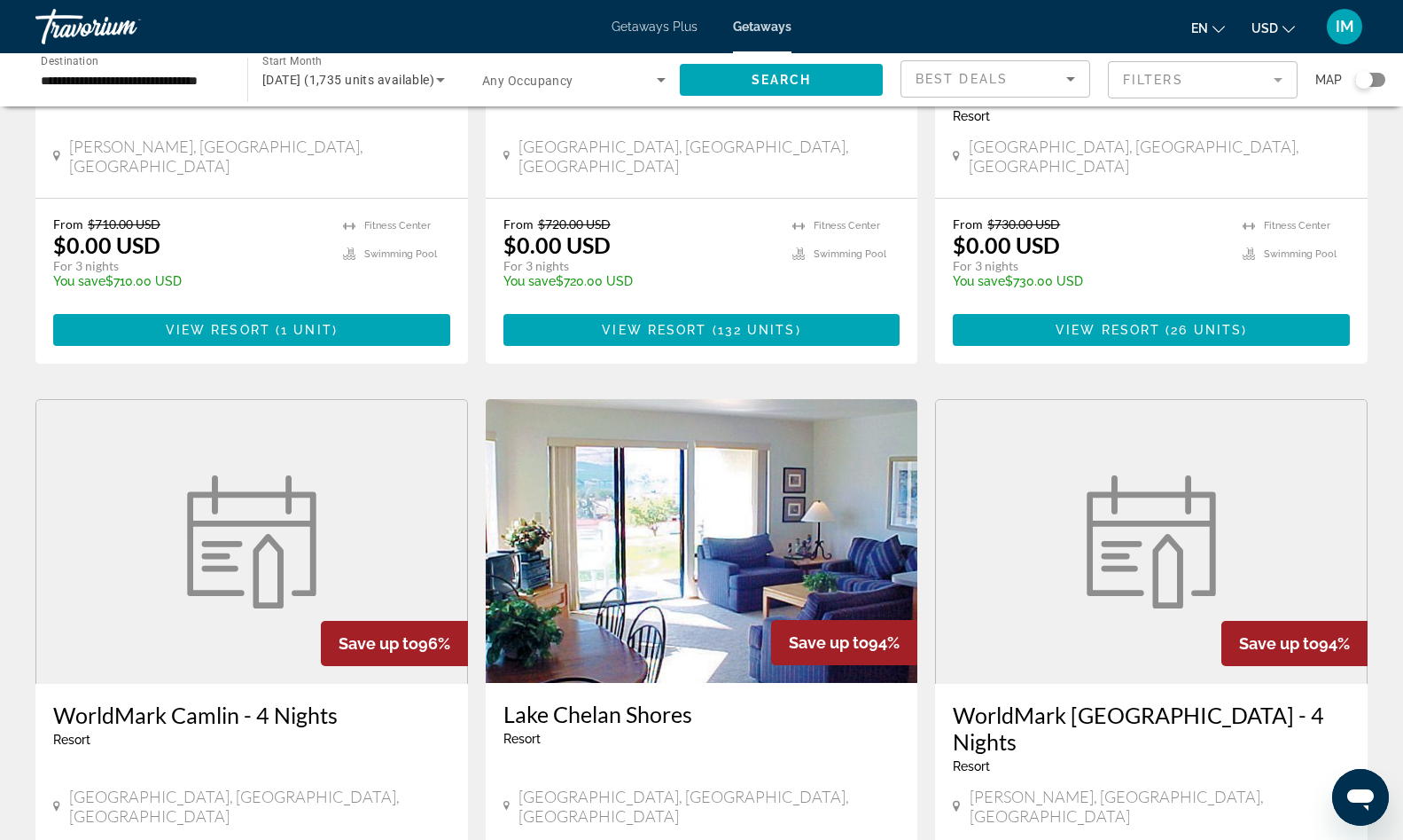
scroll to position [2031, 0]
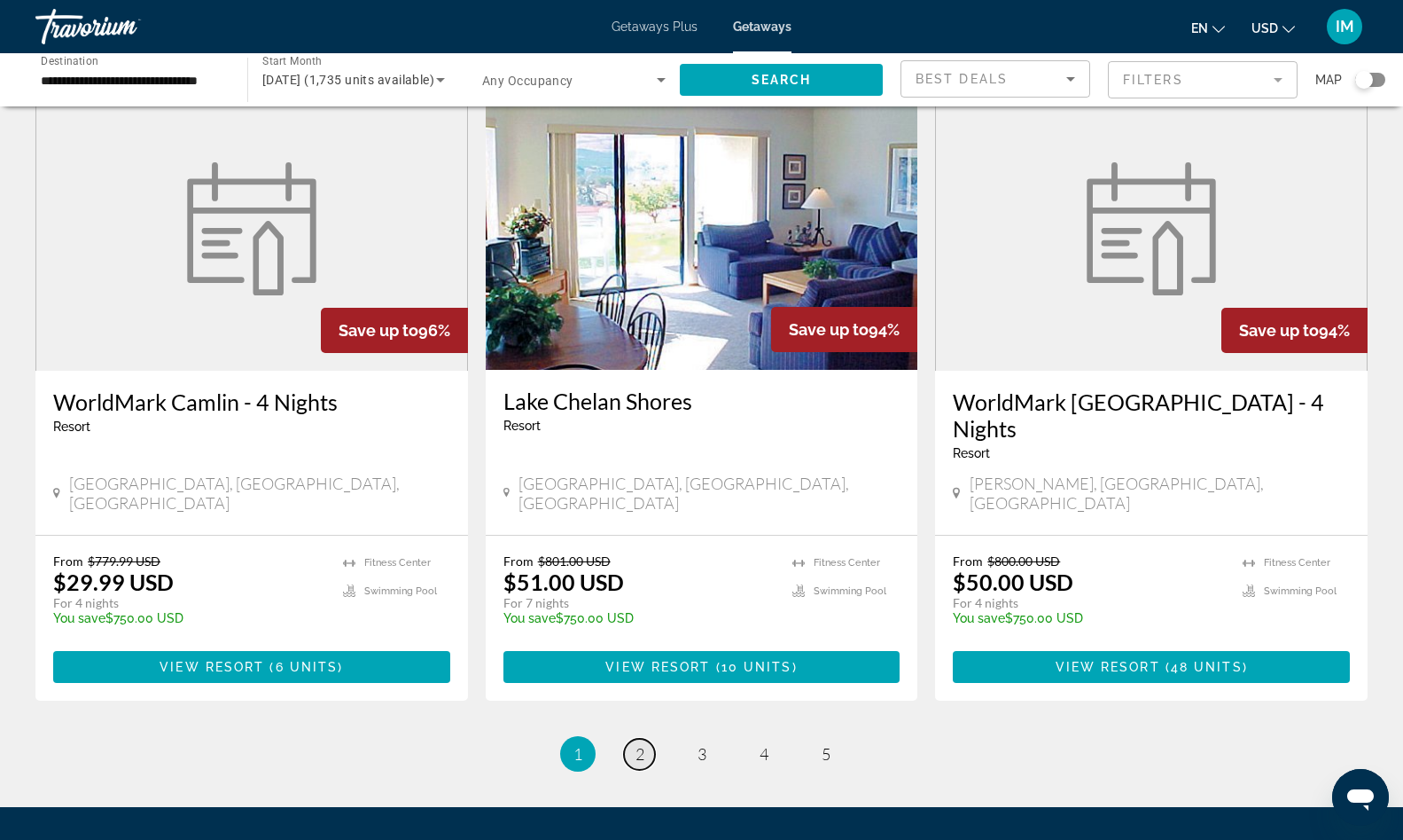
click at [633, 738] on link "page 2" at bounding box center [639, 753] width 31 height 31
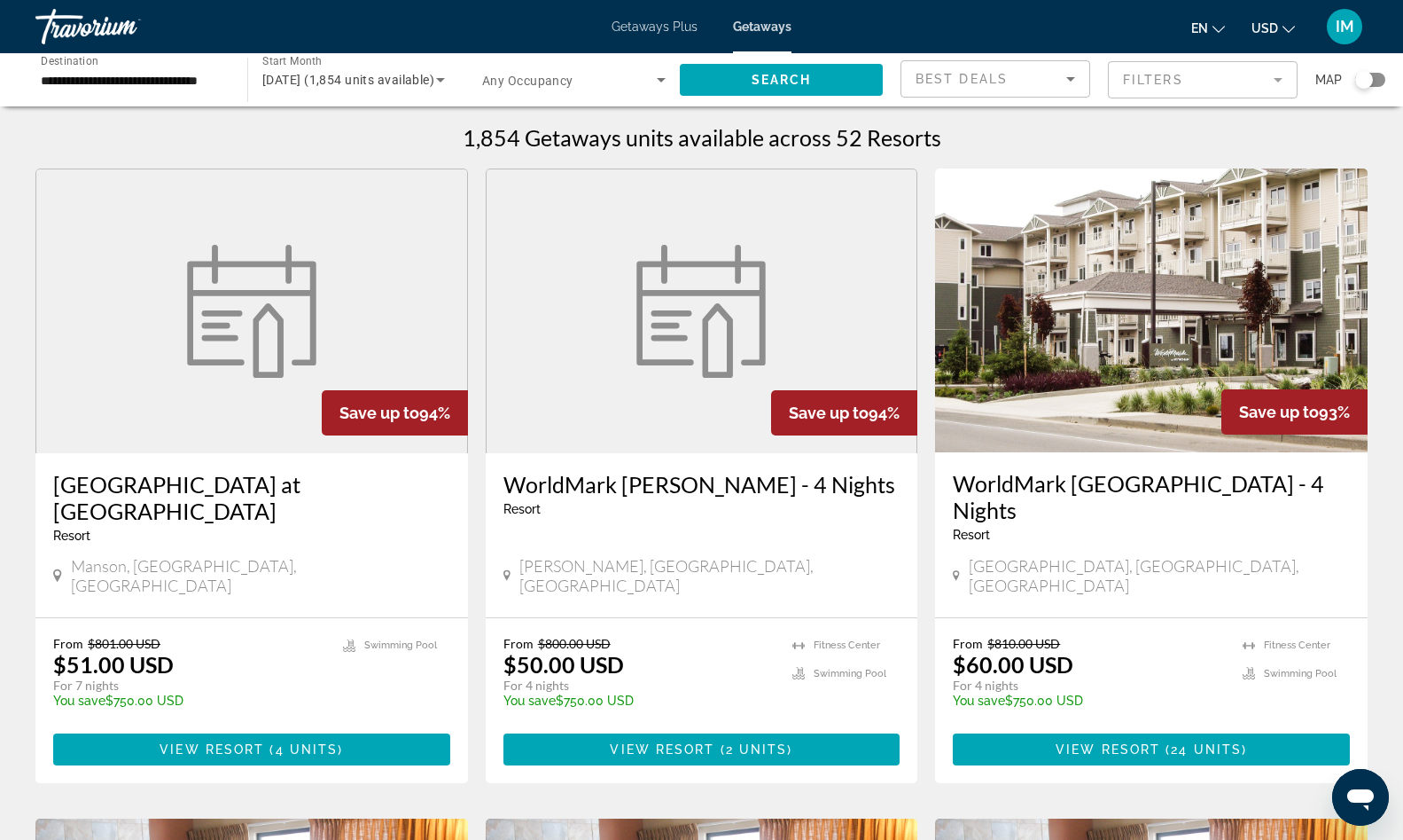
click at [194, 333] on img "Main content" at bounding box center [251, 311] width 151 height 133
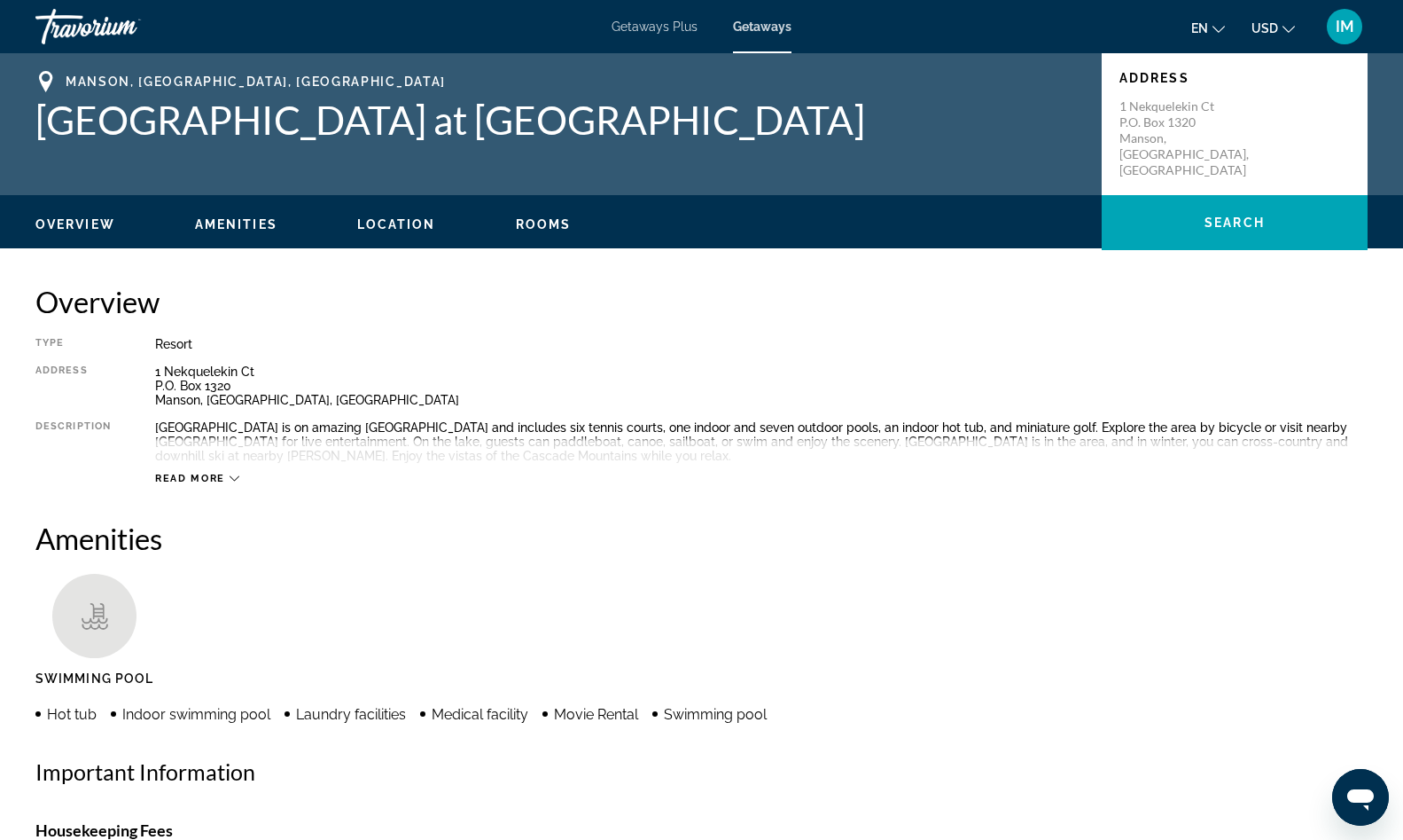
click at [233, 481] on icon "Main content" at bounding box center [234, 478] width 9 height 9
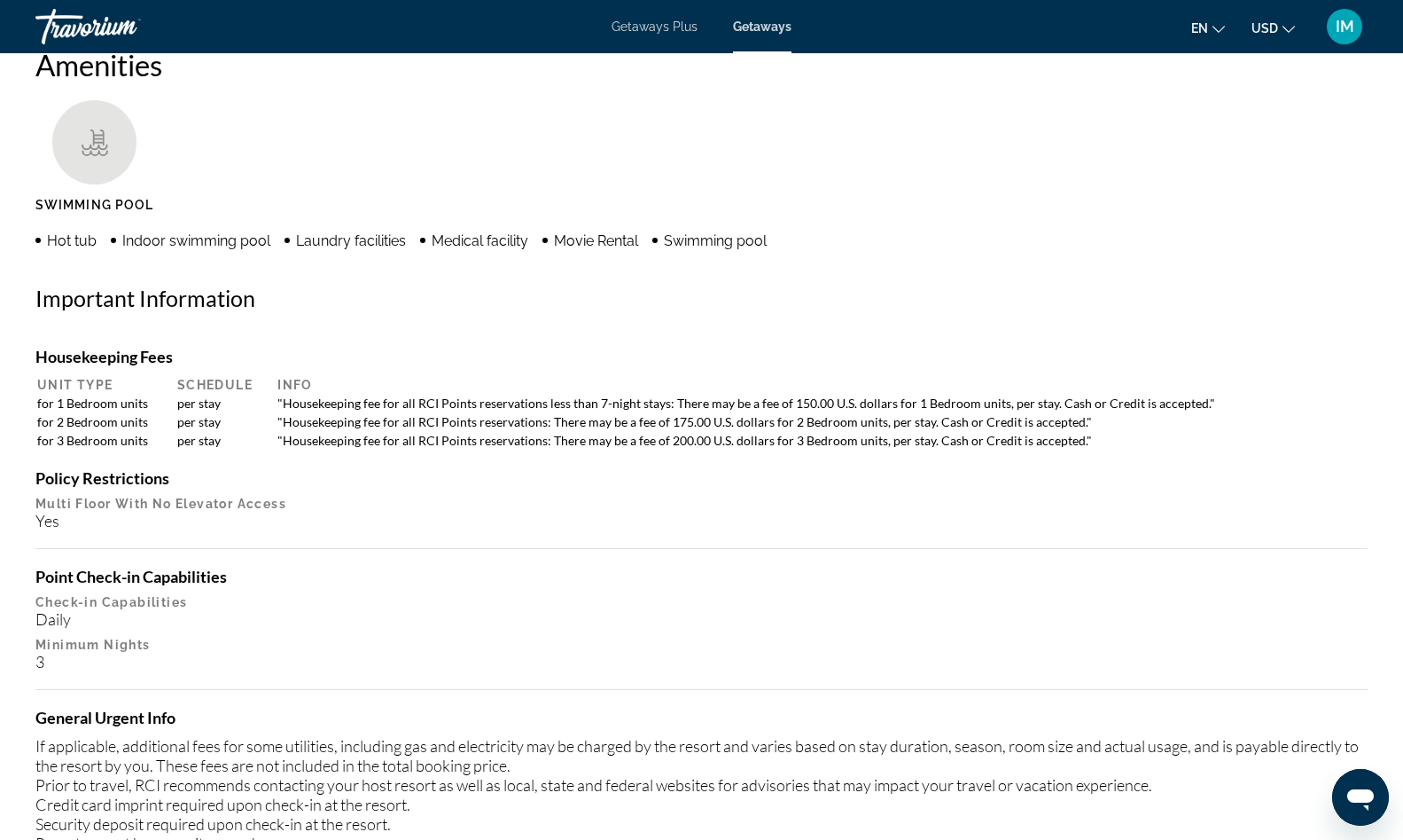
scroll to position [22, 0]
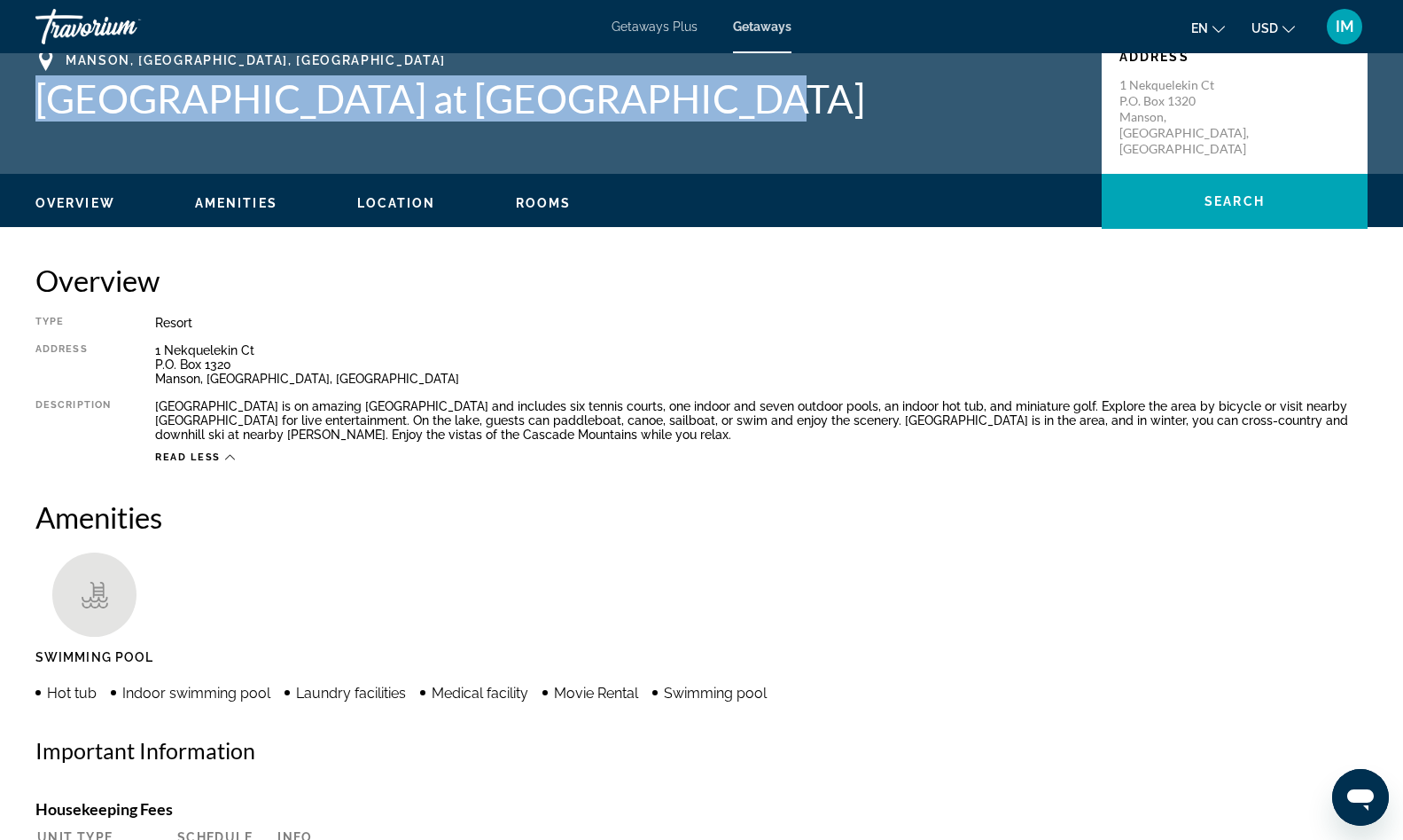
drag, startPoint x: 50, startPoint y: 95, endPoint x: 661, endPoint y: 103, distance: 611.1
click at [661, 103] on h1 "[GEOGRAPHIC_DATA] at [GEOGRAPHIC_DATA]" at bounding box center [560, 98] width 1049 height 46
copy h1 "[GEOGRAPHIC_DATA] at [GEOGRAPHIC_DATA]"
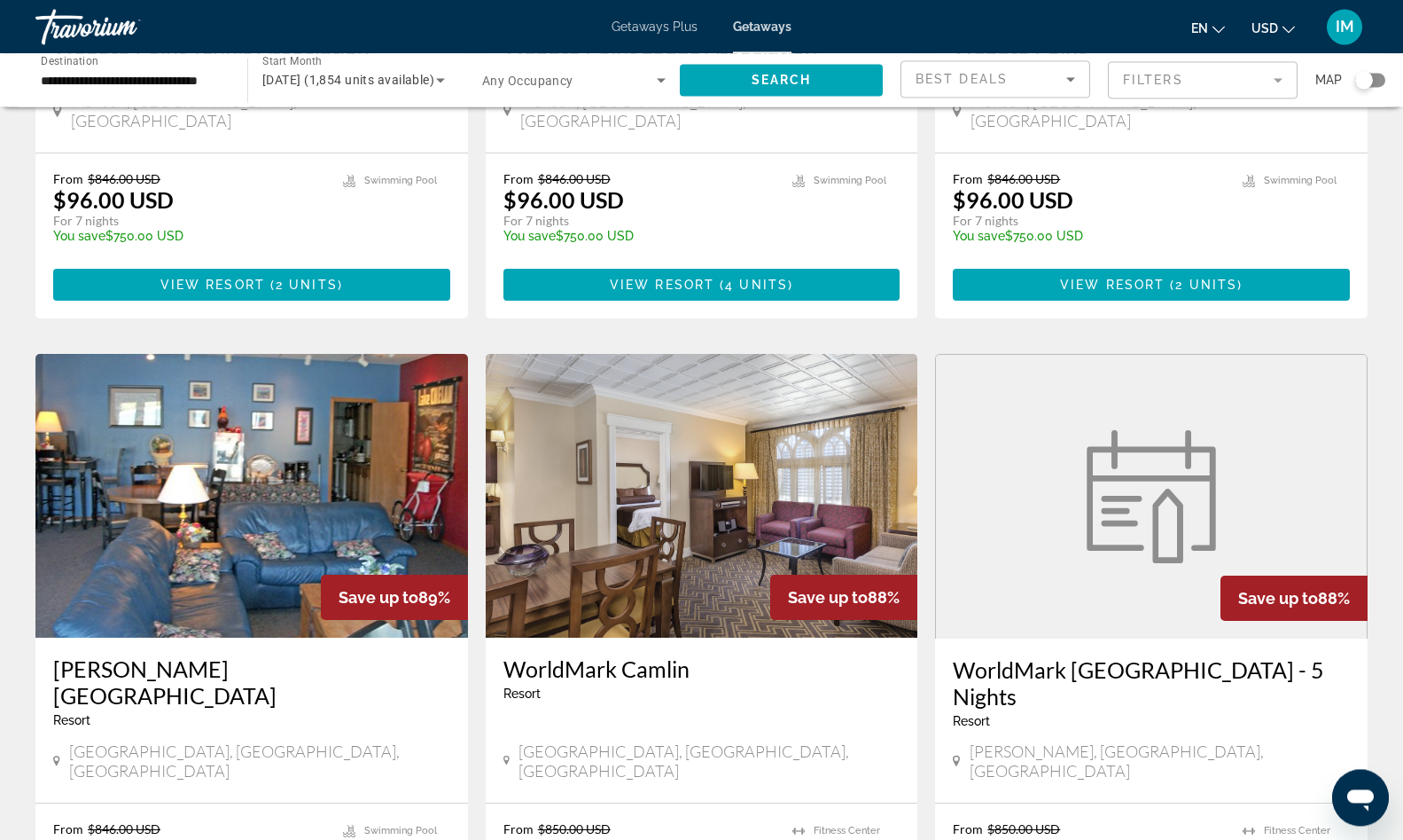
scroll to position [1266, 0]
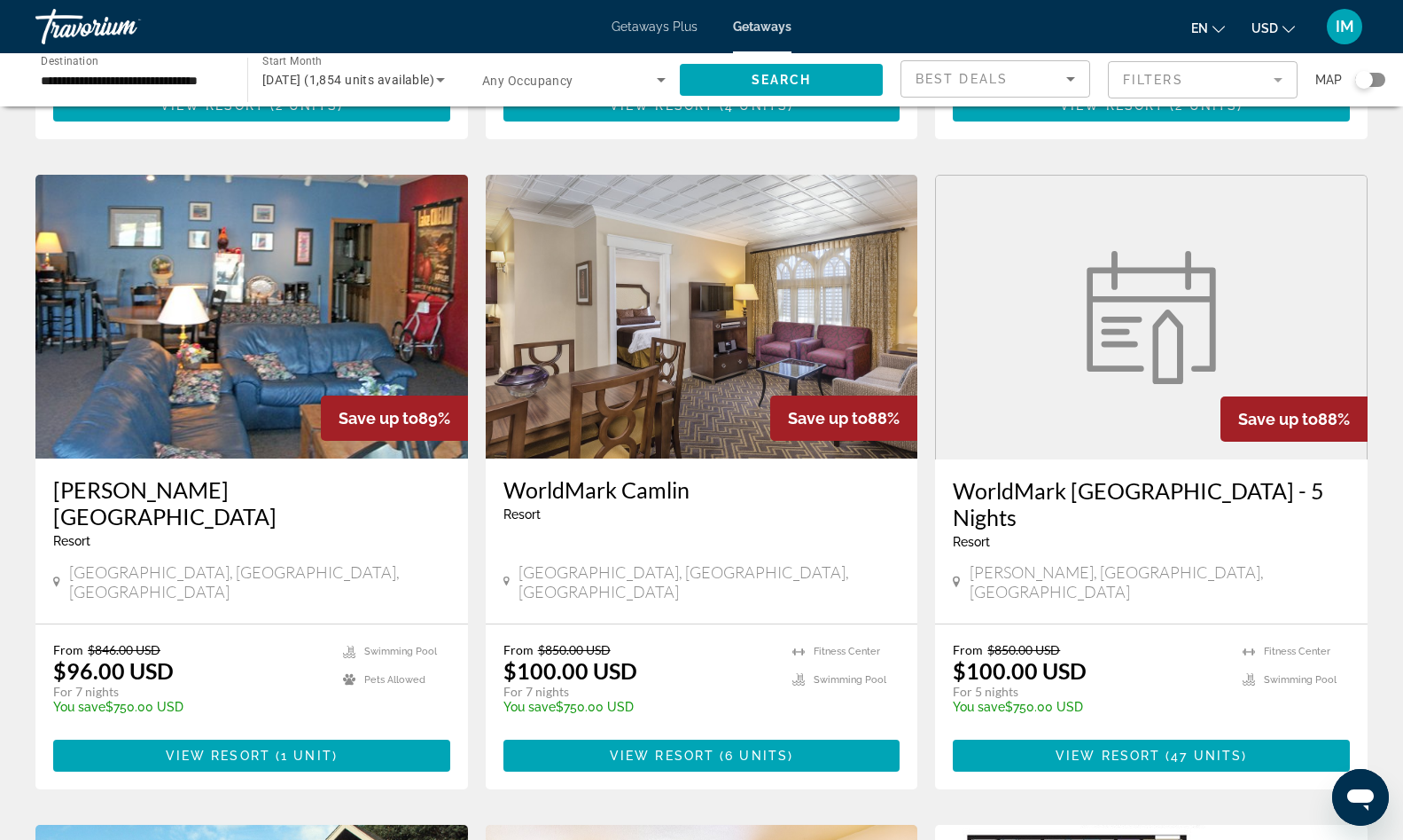
click at [1061, 289] on figure "Main content" at bounding box center [1152, 316] width 431 height 283
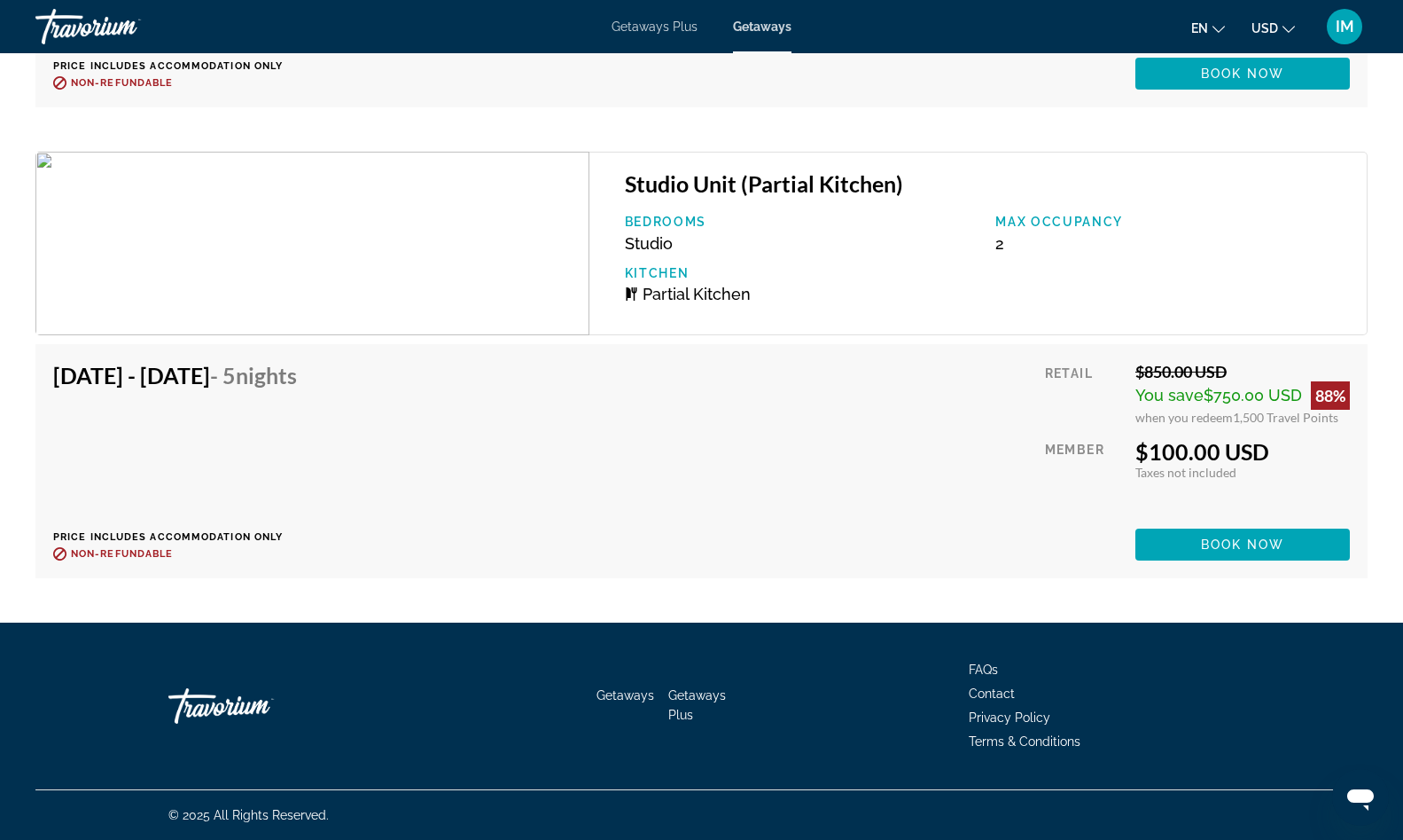
scroll to position [10659, 0]
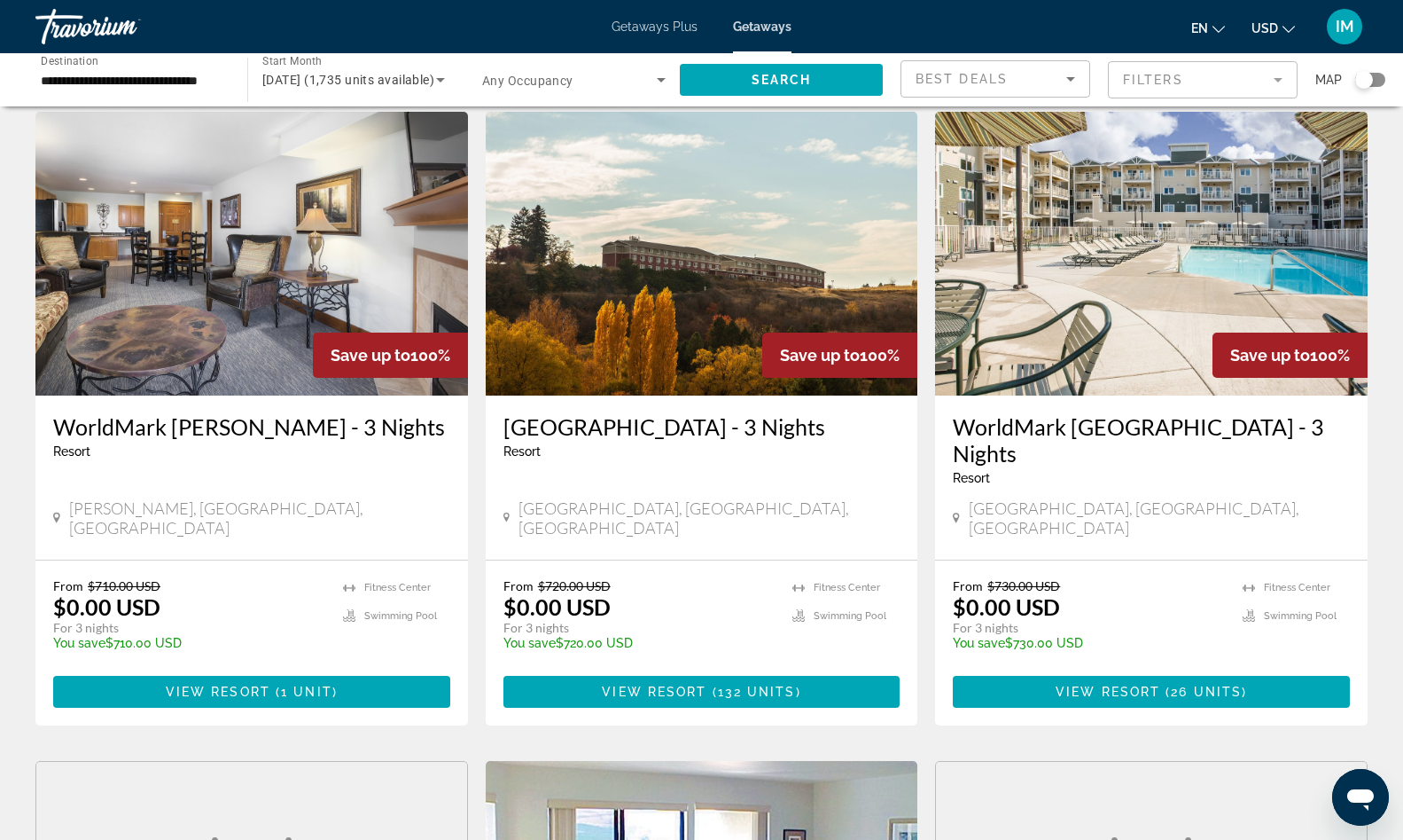
scroll to position [2031, 0]
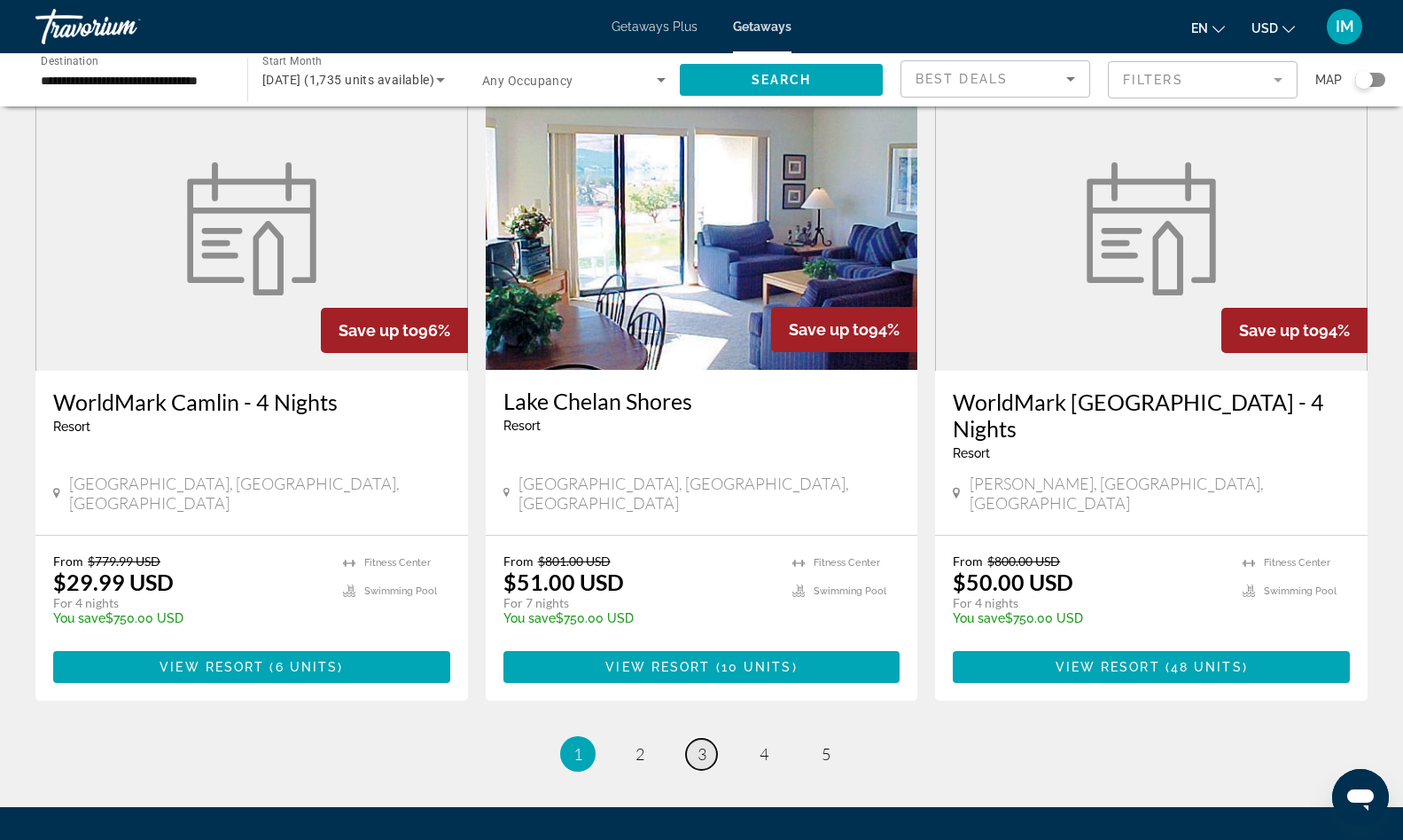
click at [698, 744] on span "3" at bounding box center [702, 753] width 8 height 20
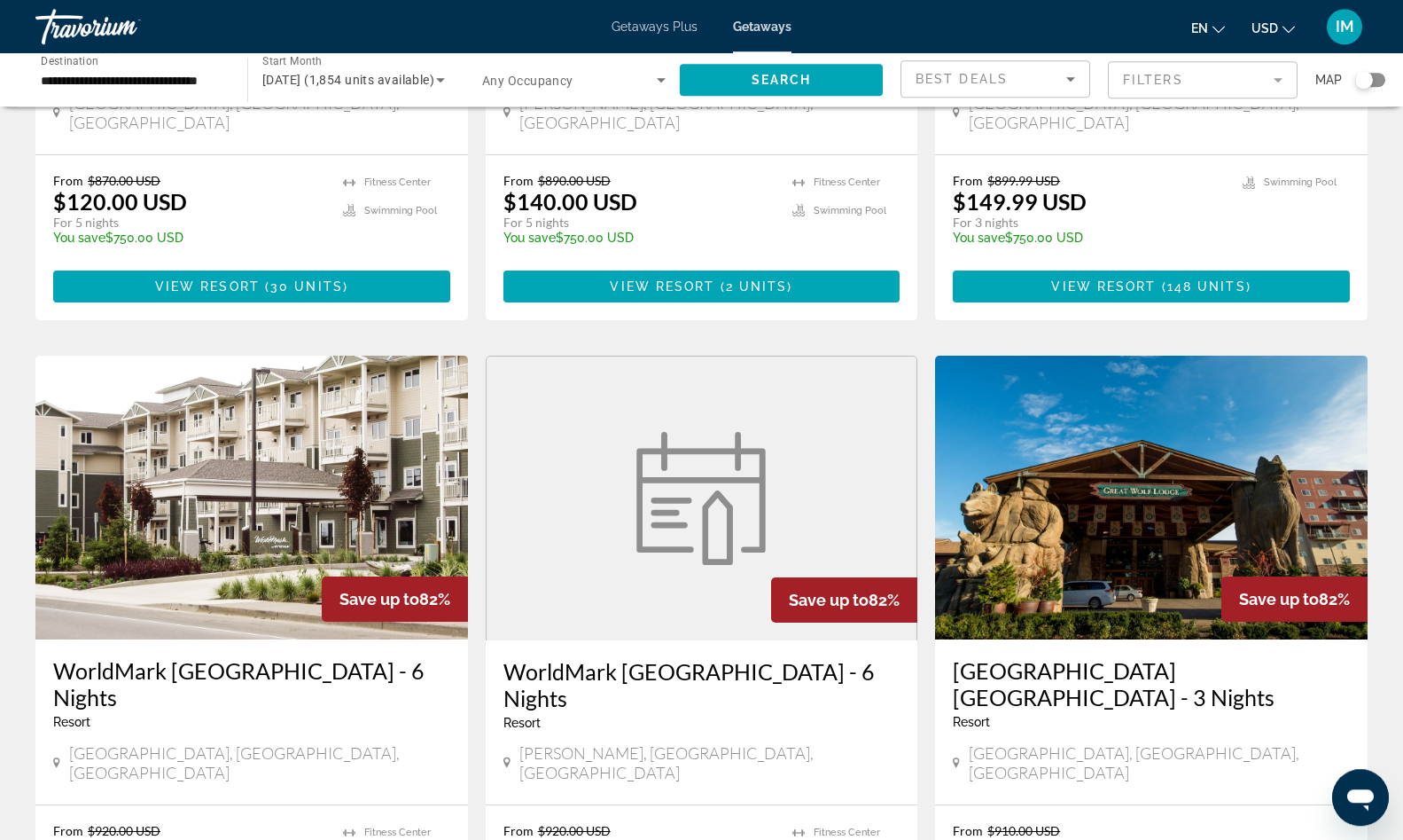
scroll to position [994, 0]
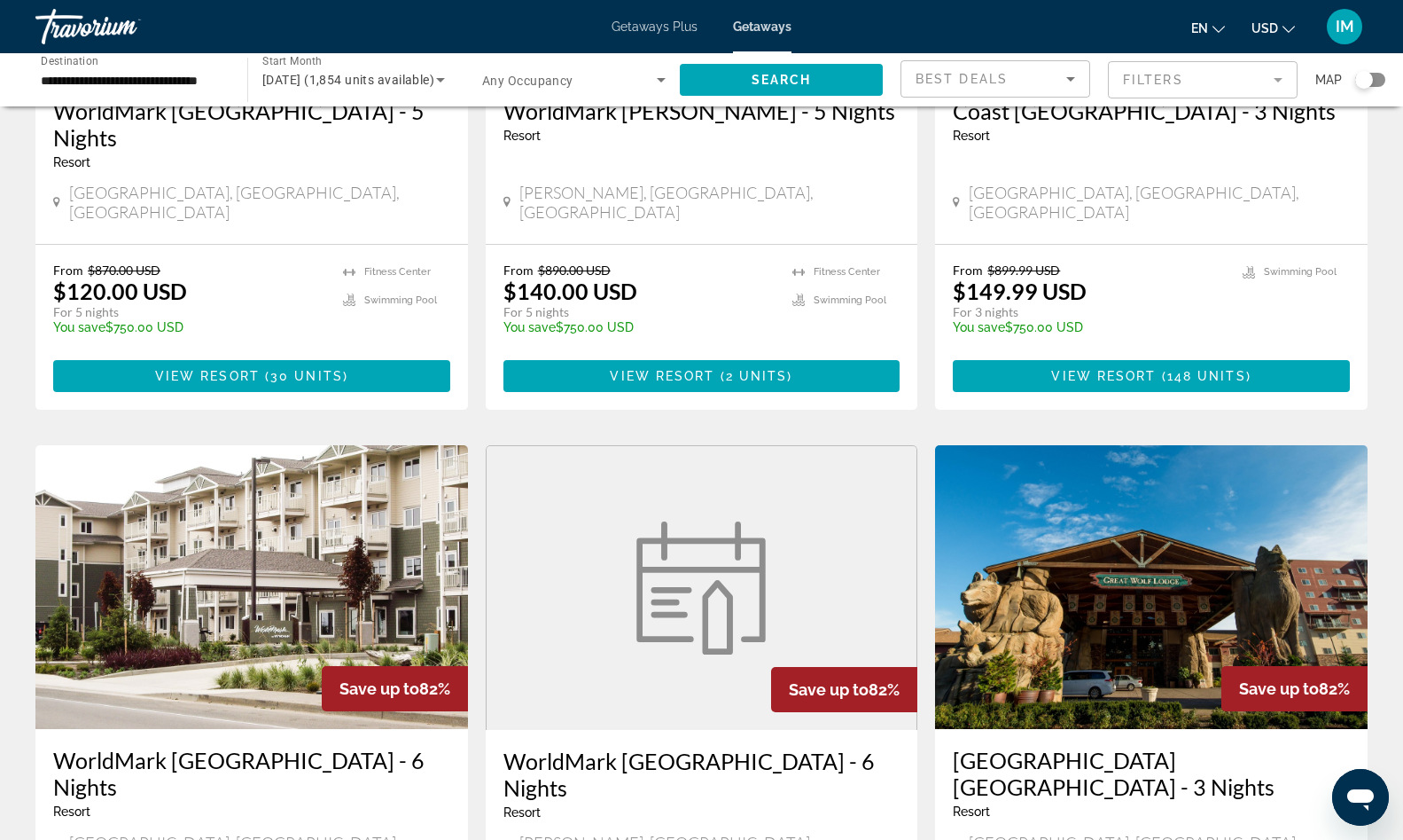
click at [239, 508] on img "Main content" at bounding box center [251, 587] width 432 height 283
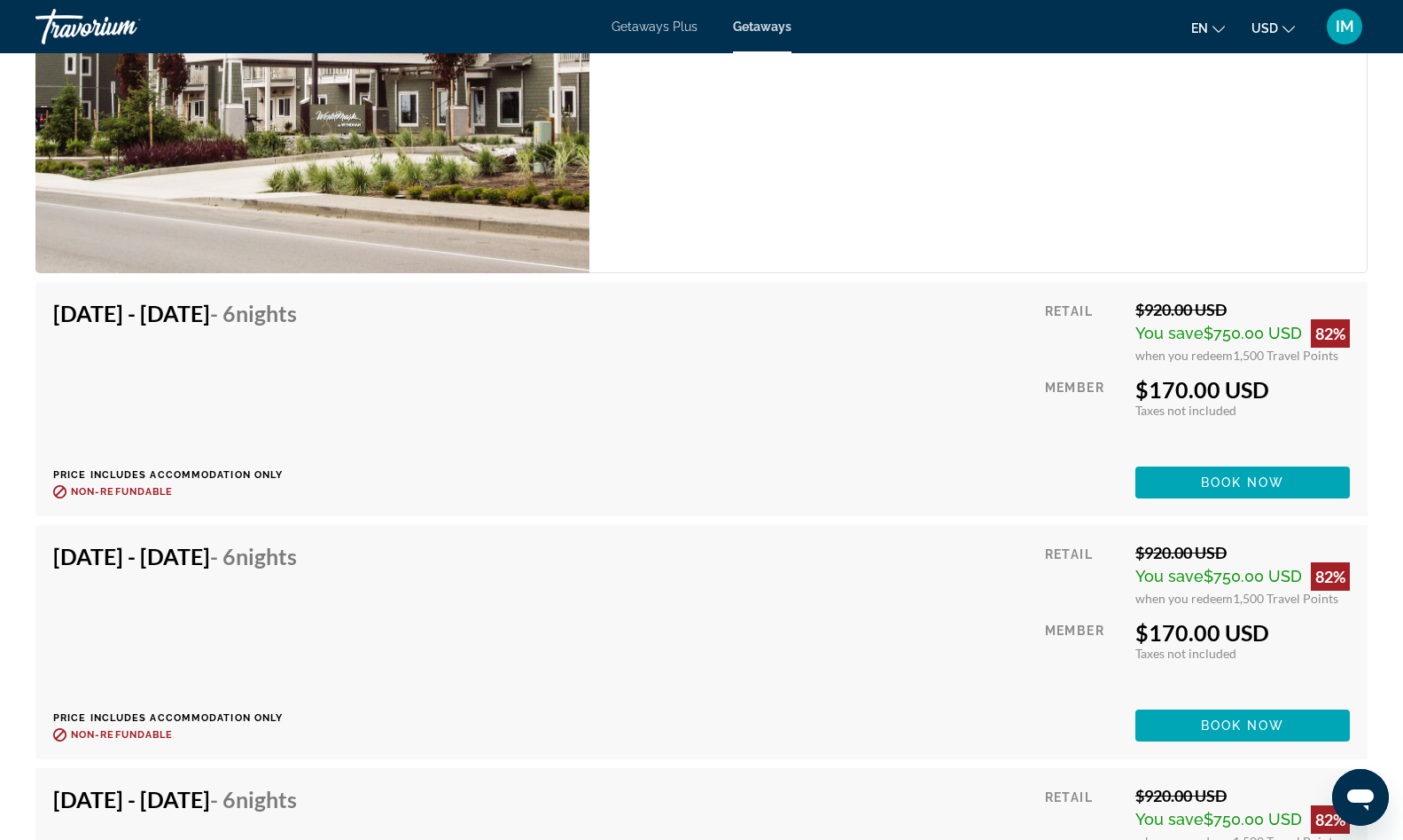
scroll to position [7117, 0]
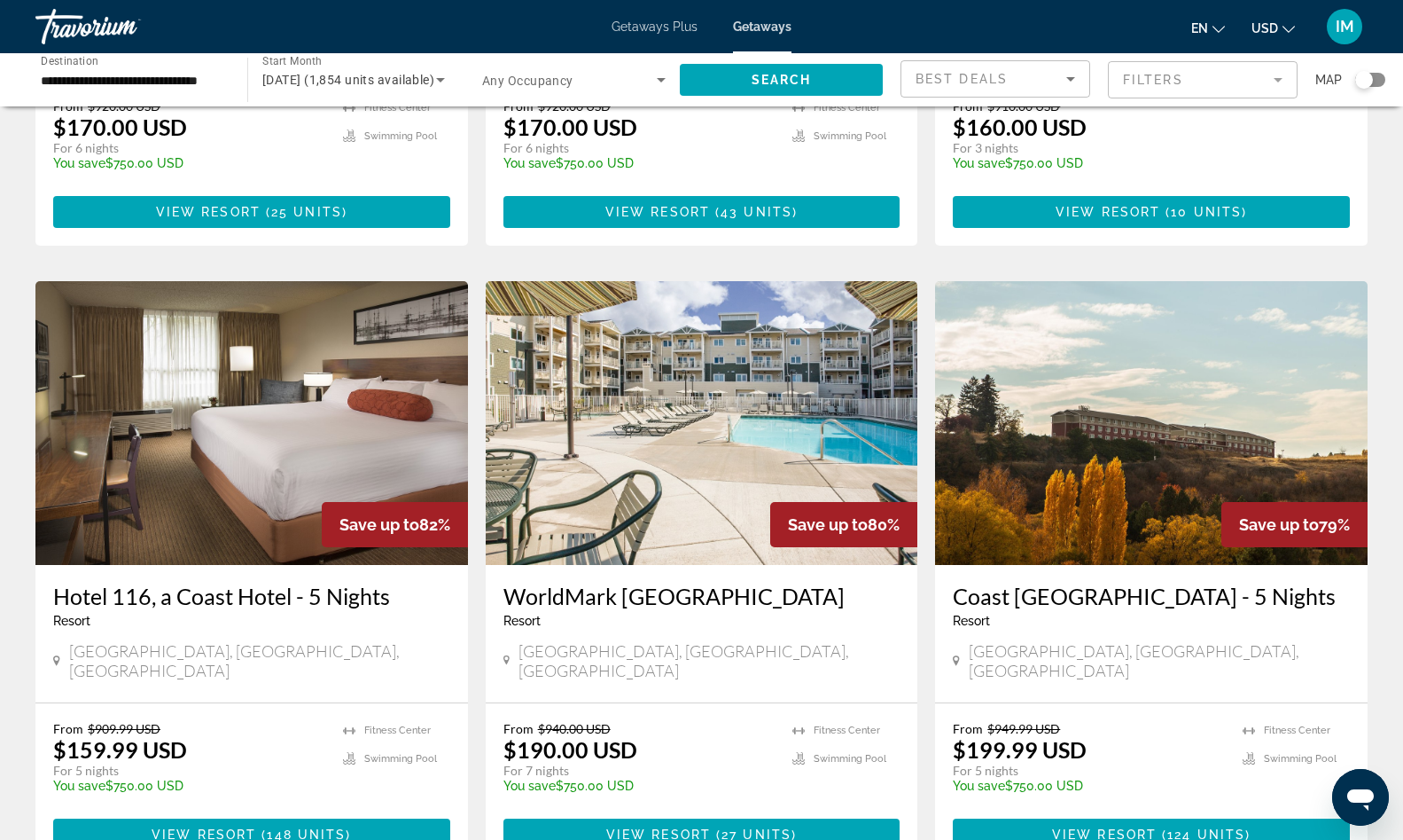
scroll to position [2082, 0]
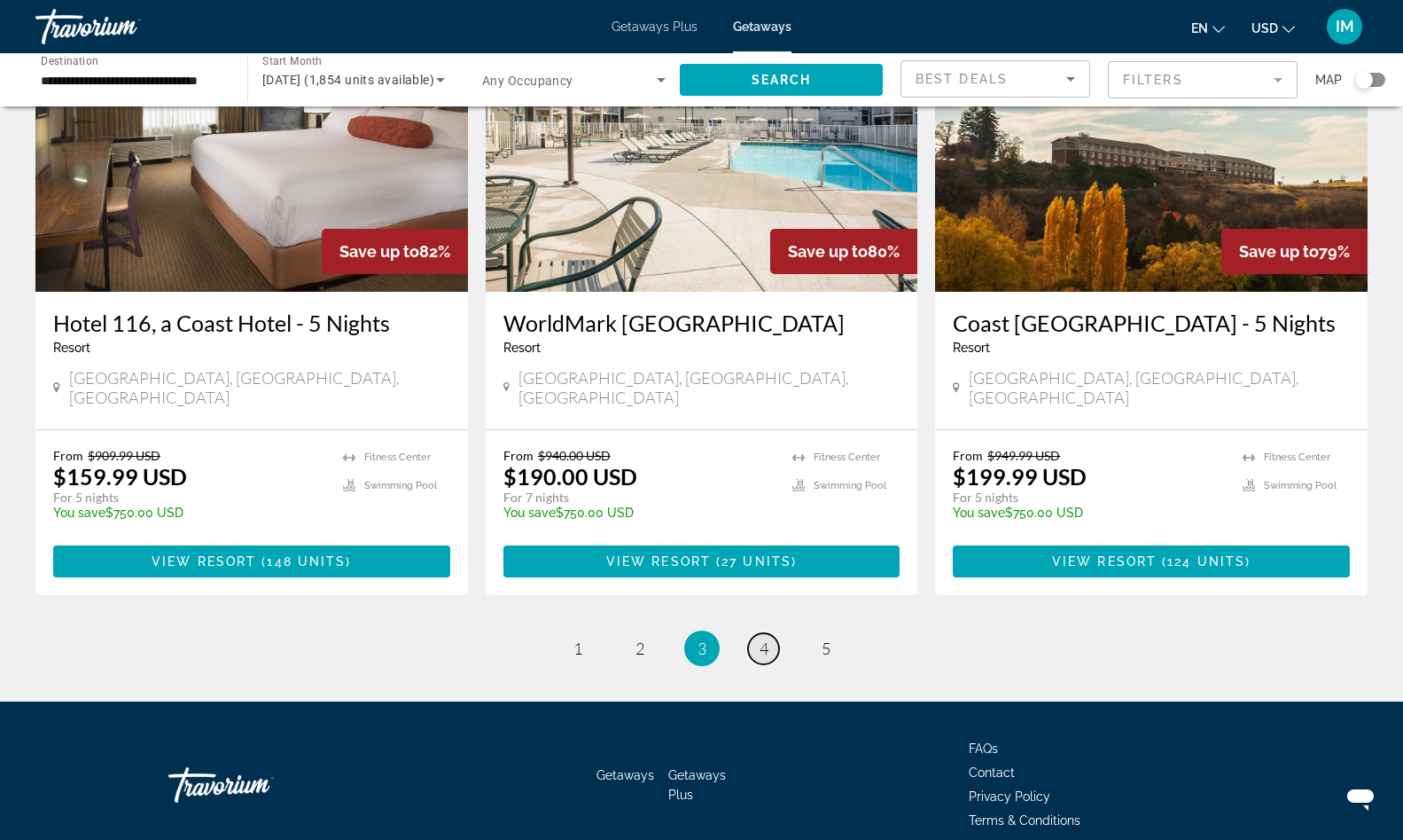
click at [763, 638] on span "4" at bounding box center [764, 648] width 8 height 20
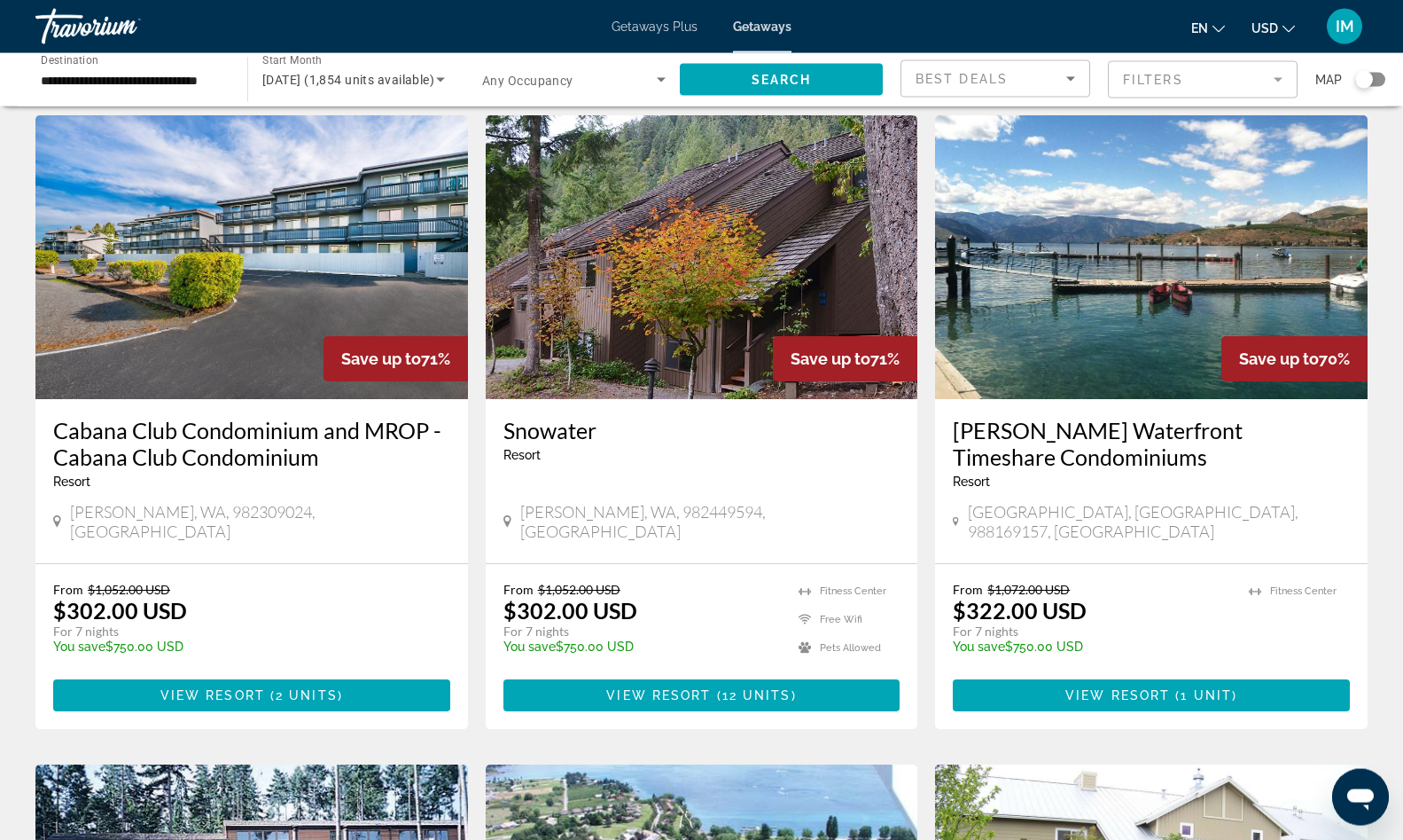
scroll to position [814, 0]
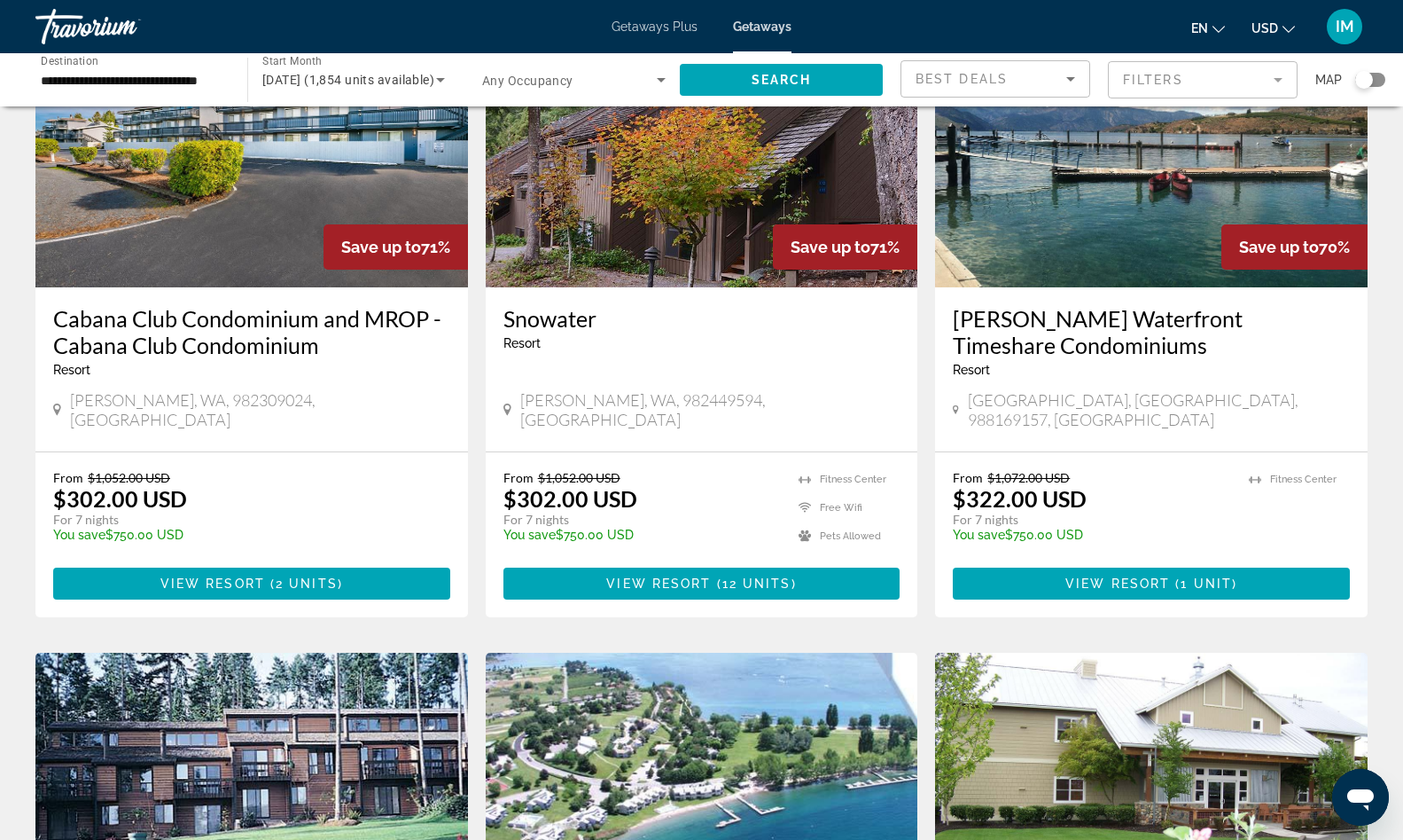
click at [1109, 194] on img "Main content" at bounding box center [1151, 145] width 432 height 283
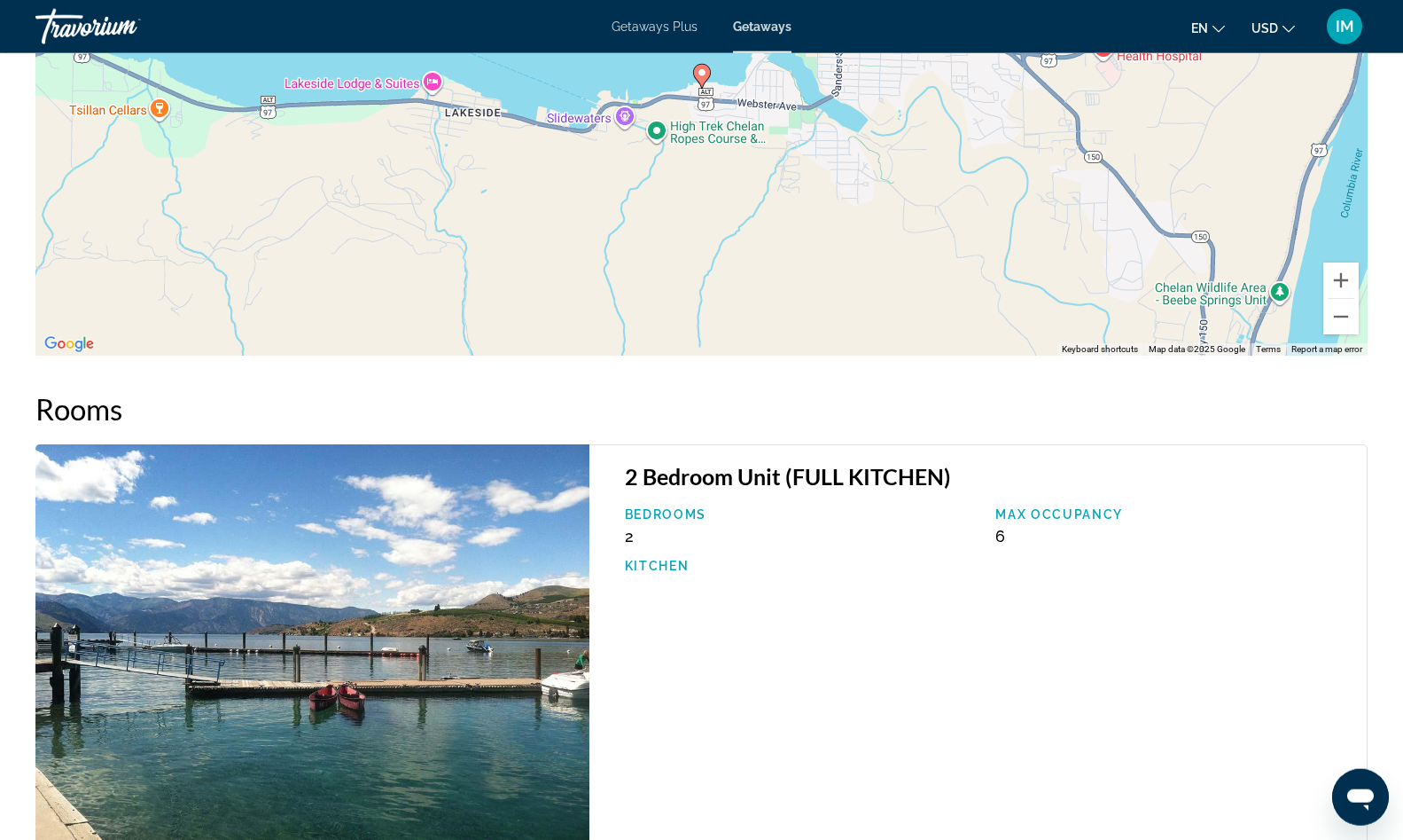
scroll to position [2129, 0]
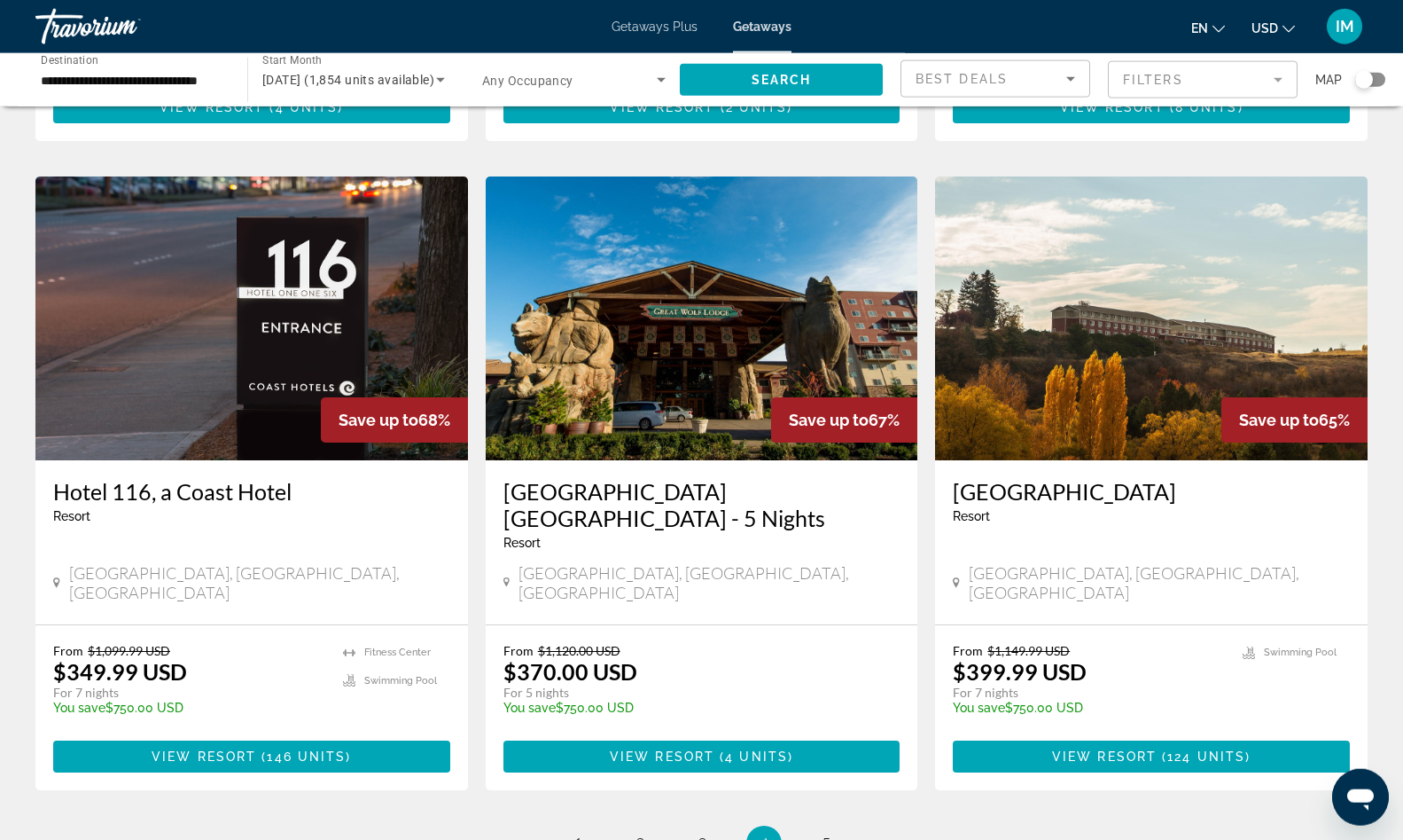
scroll to position [1928, 0]
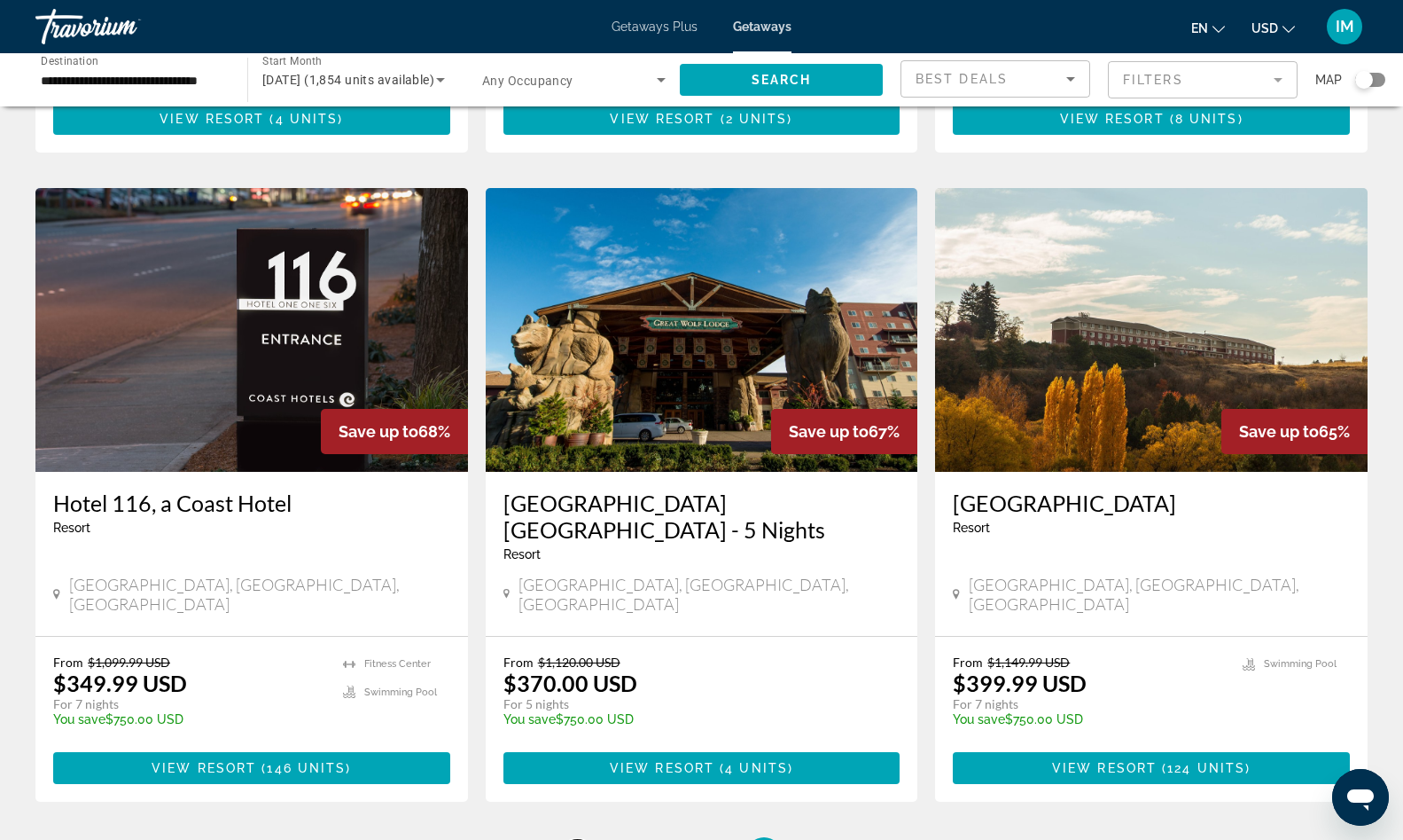
click at [575, 839] on span "1" at bounding box center [577, 854] width 8 height 20
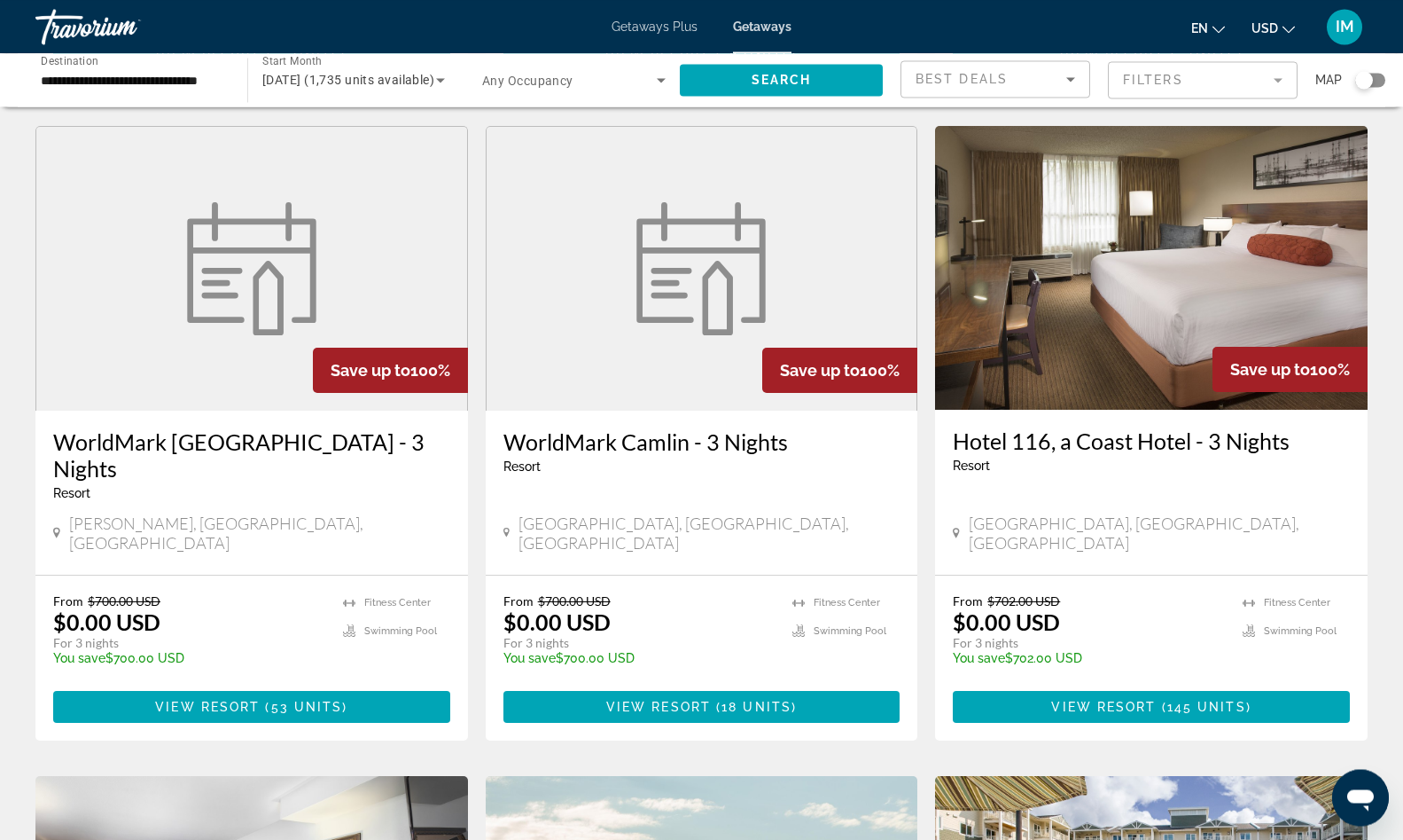
scroll to position [723, 0]
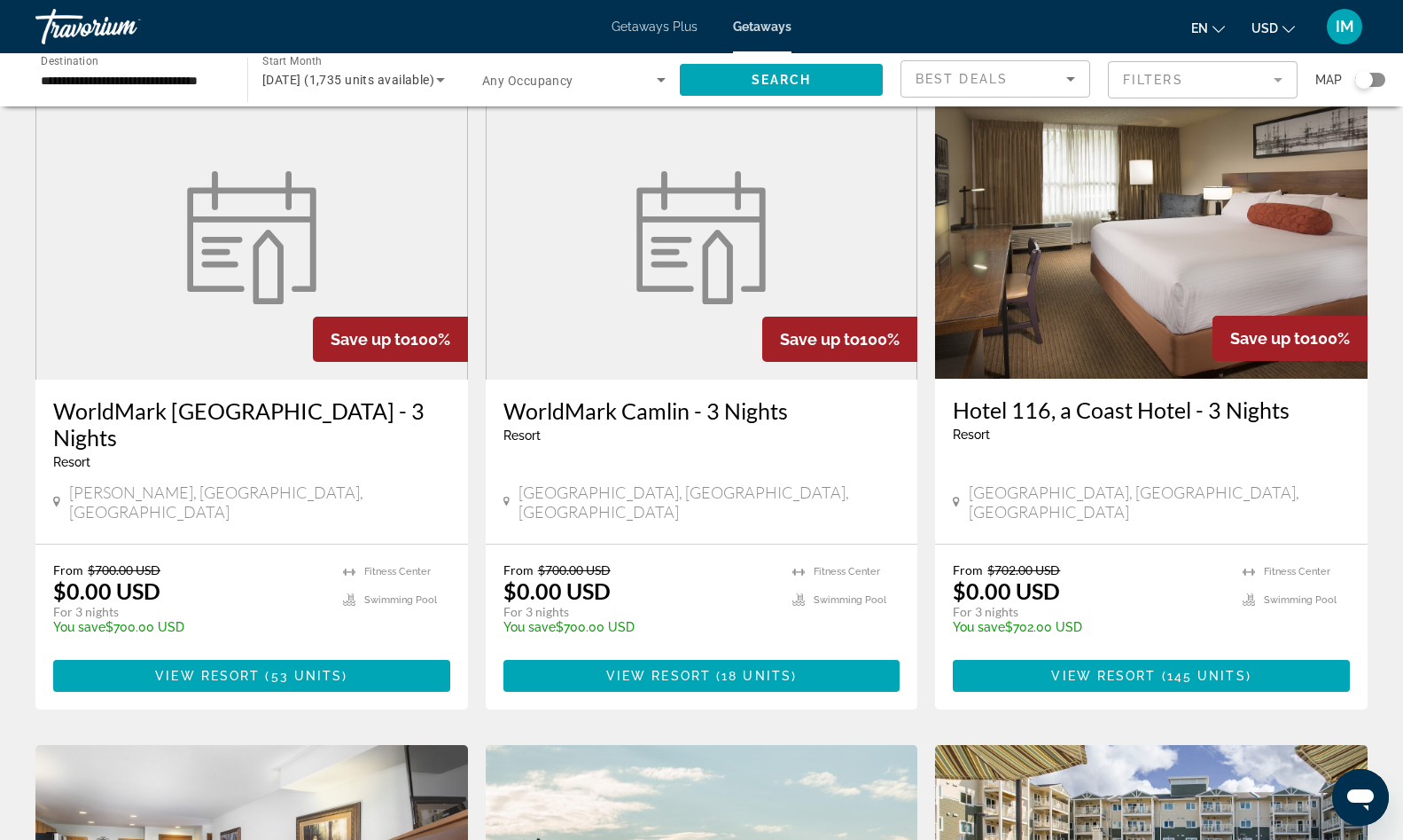
click at [669, 272] on figure "Main content" at bounding box center [702, 237] width 431 height 283
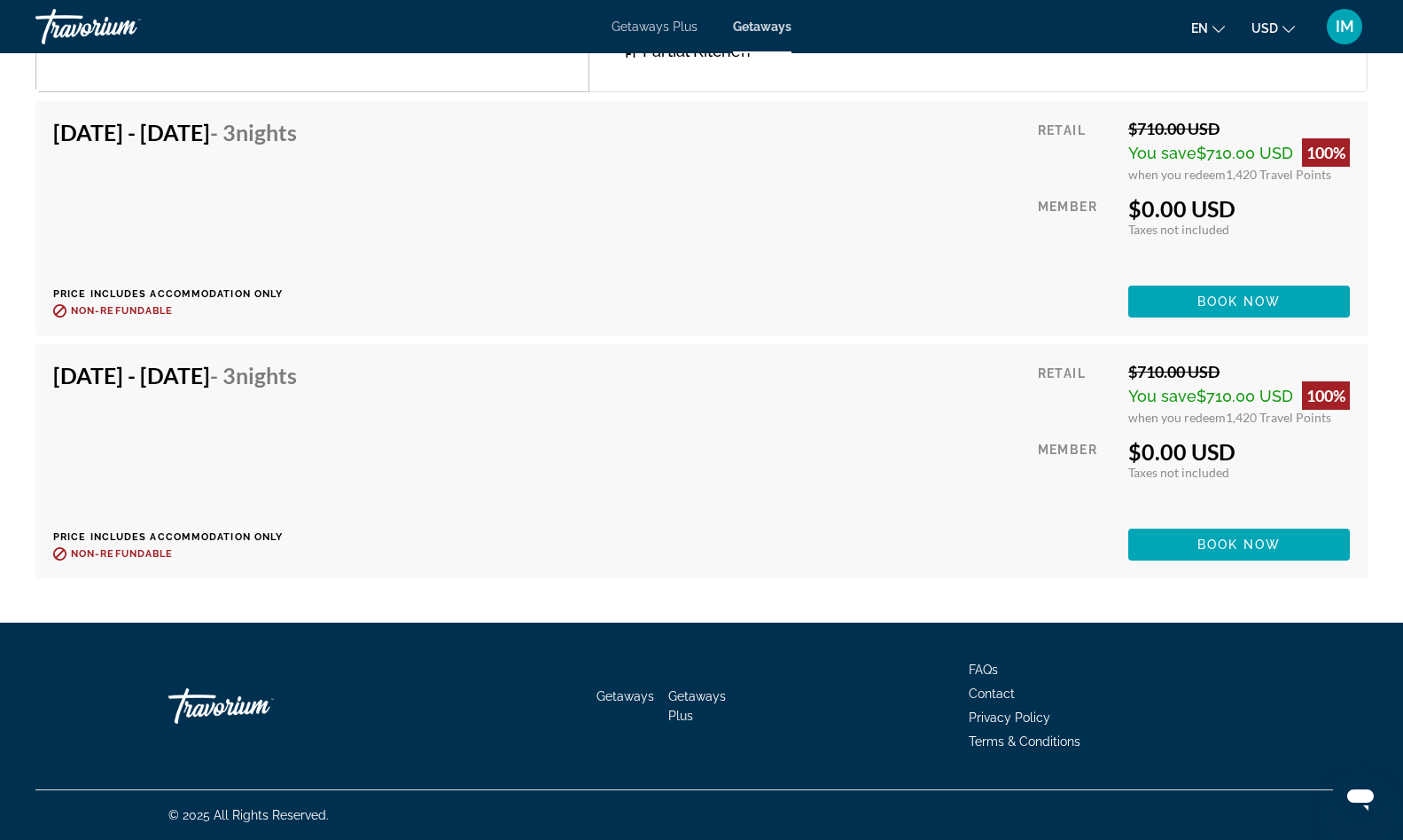
scroll to position [6394, 0]
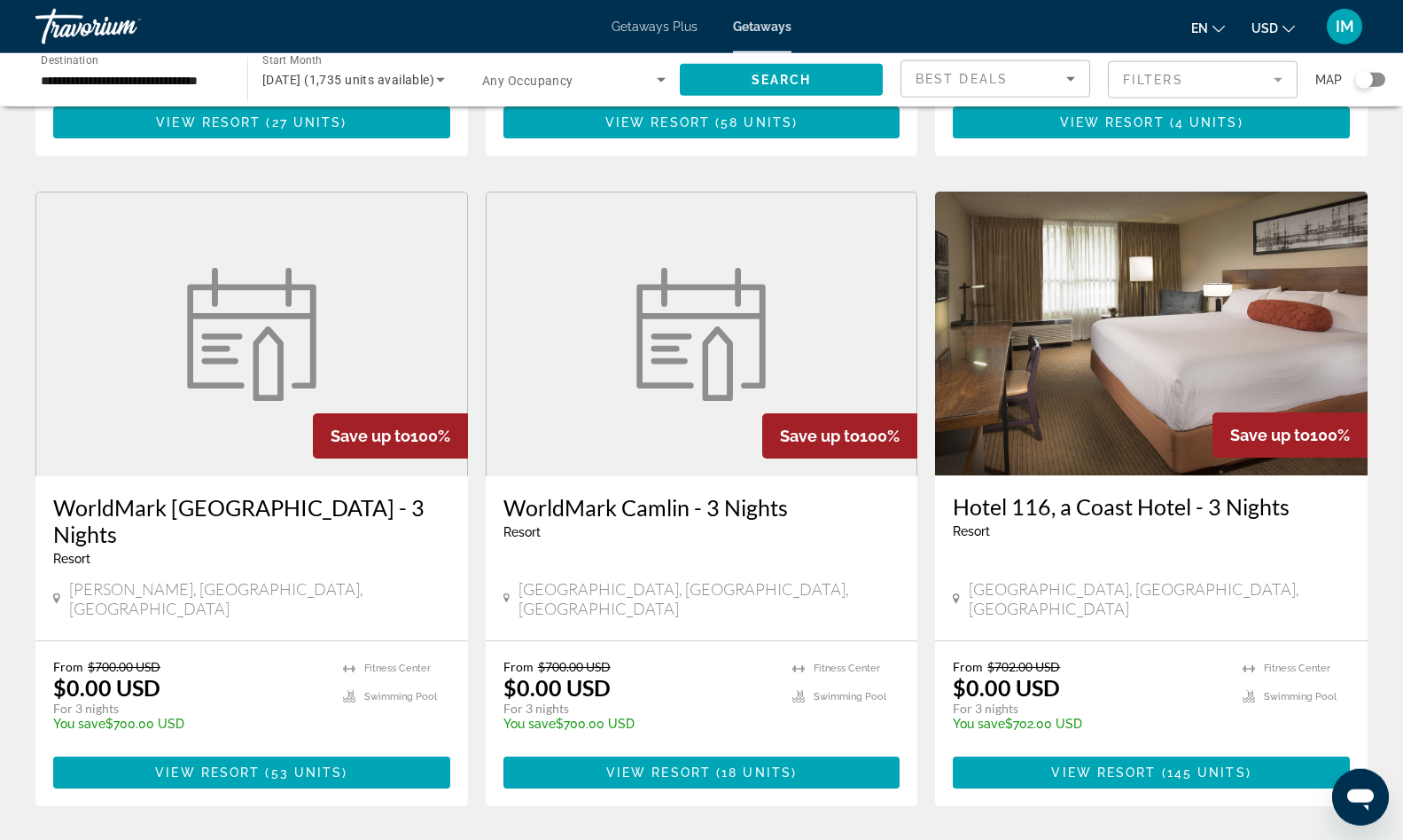
scroll to position [542, 0]
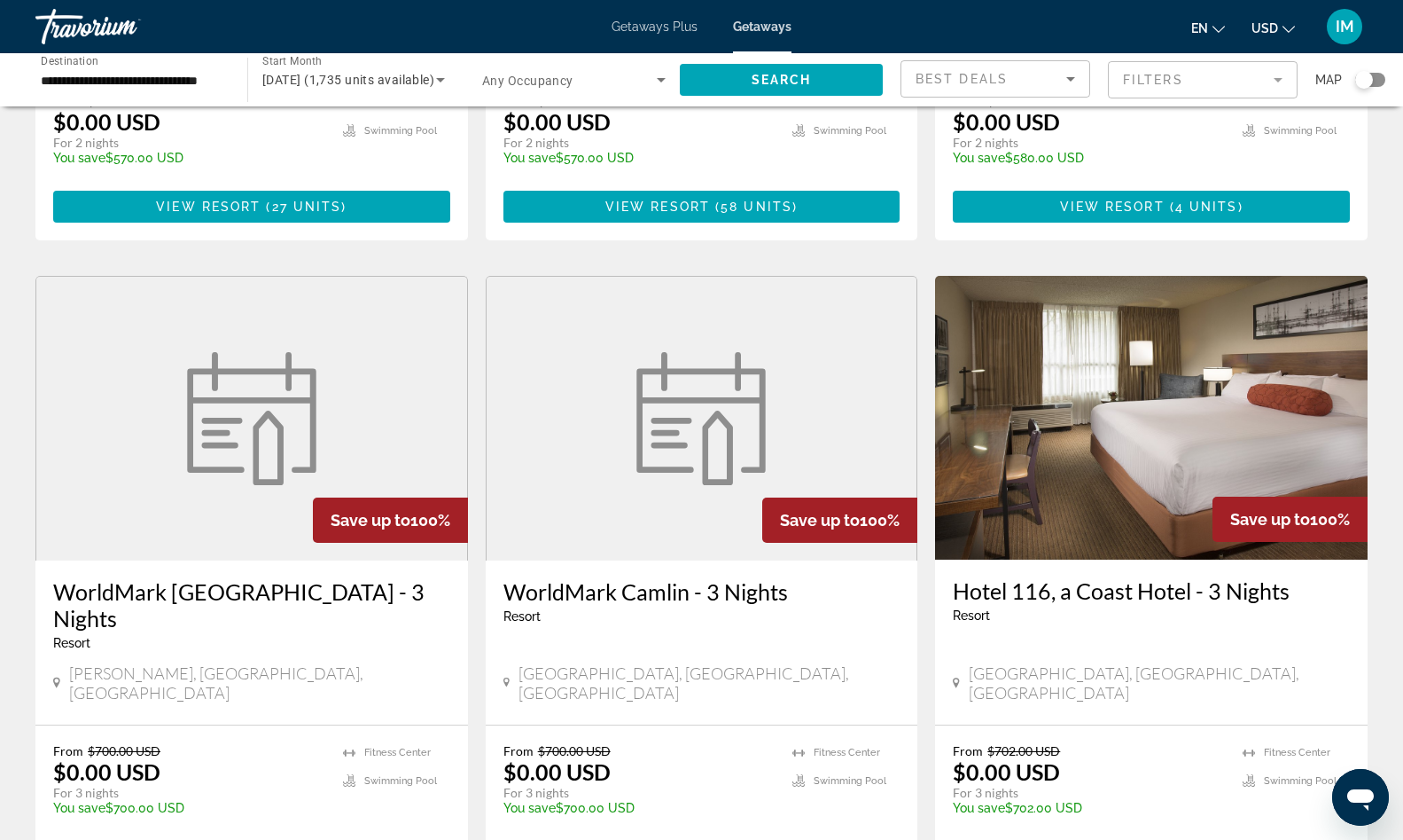
click at [180, 83] on input "**********" at bounding box center [132, 80] width 184 height 22
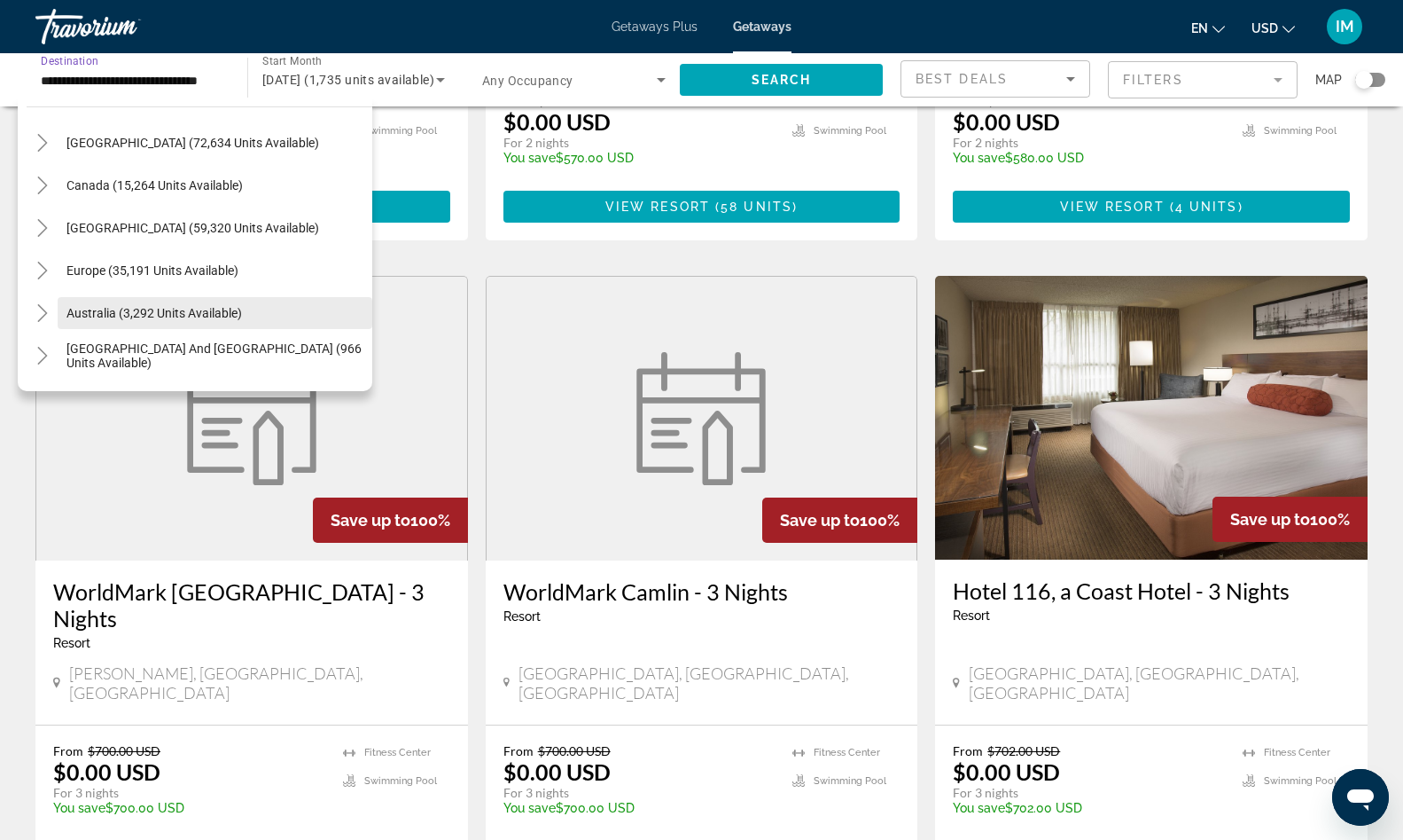
scroll to position [2043, 0]
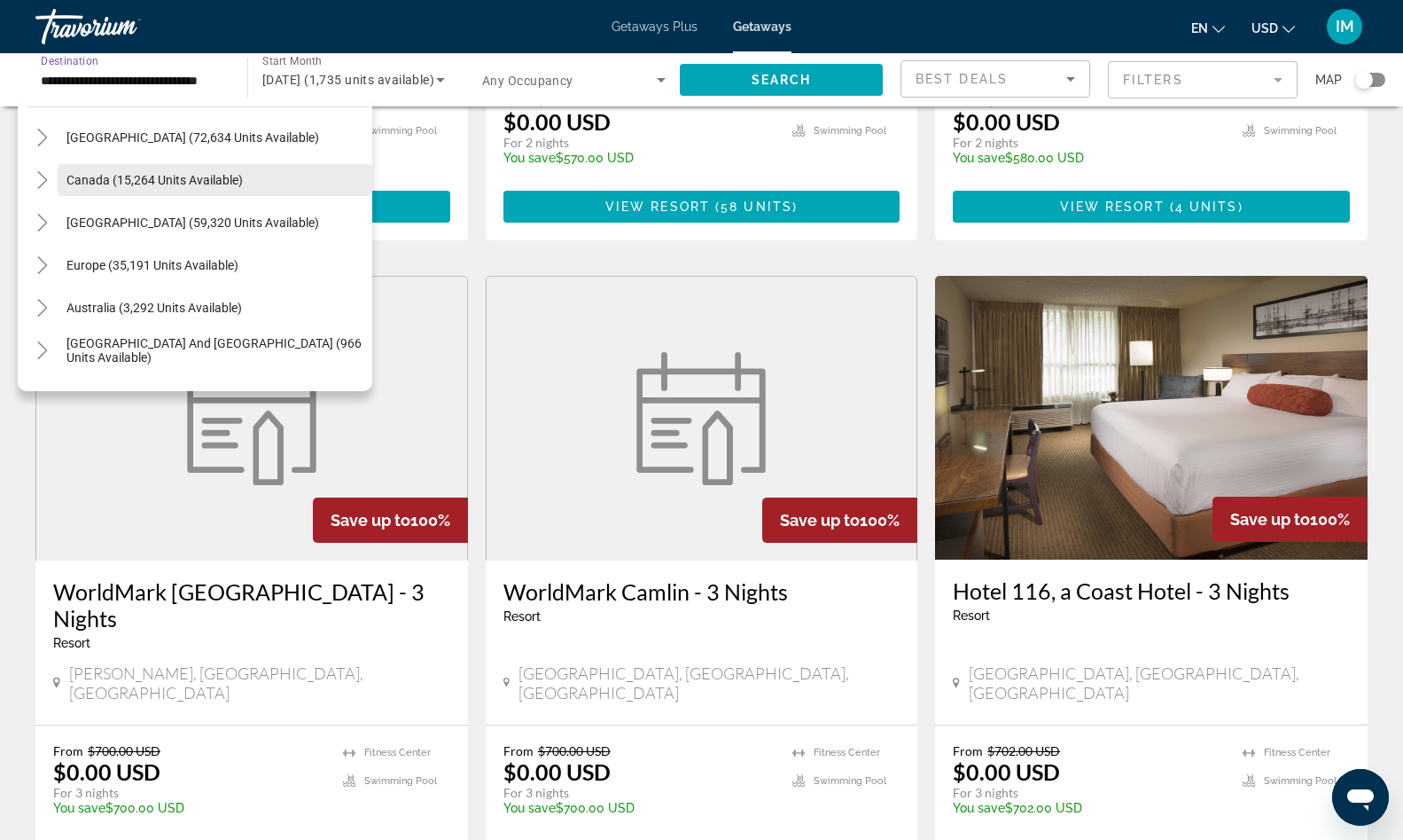
click at [124, 184] on span "Canada (15,264 units available)" at bounding box center [154, 180] width 176 height 14
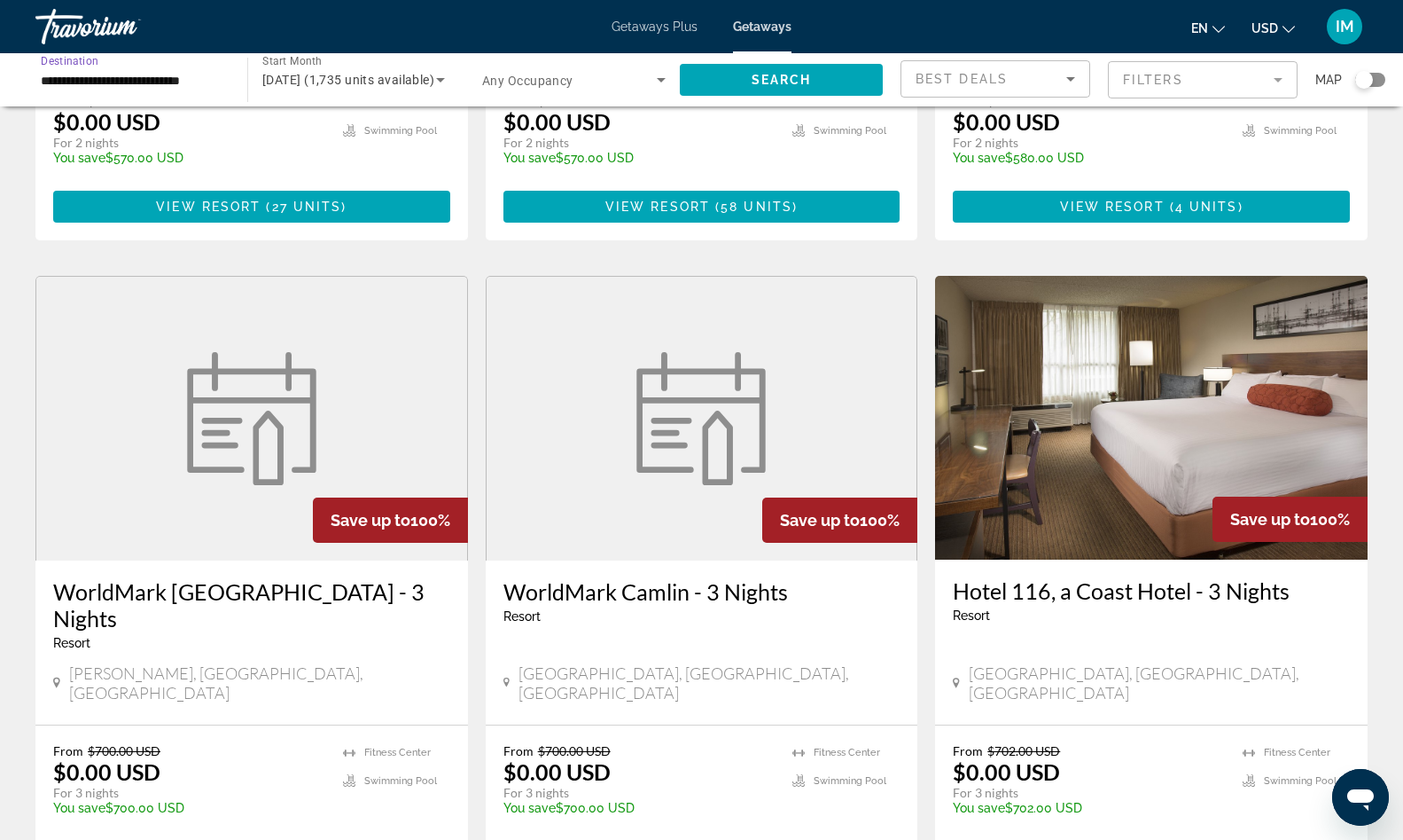
click at [197, 77] on input "**********" at bounding box center [132, 80] width 184 height 22
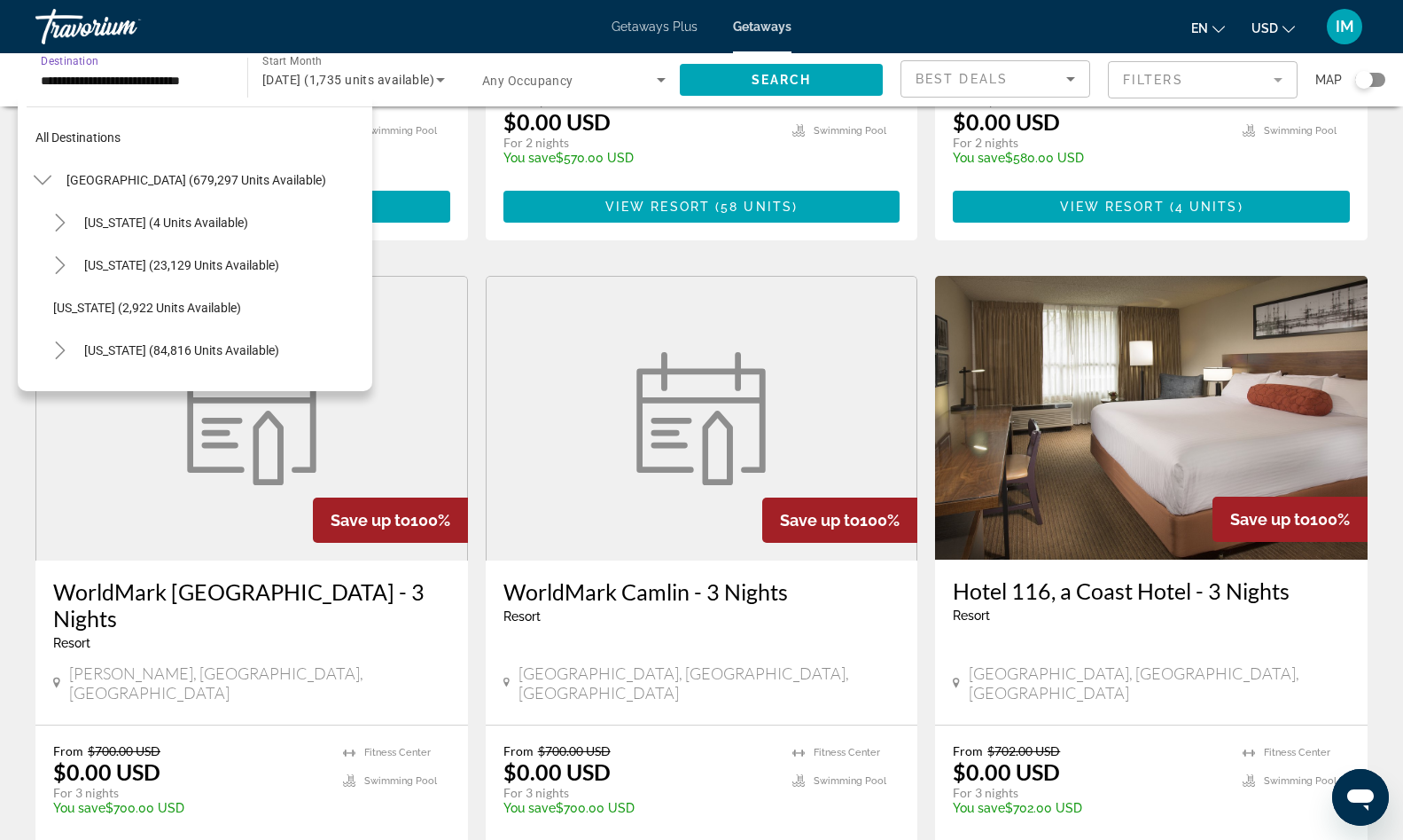
scroll to position [1978, 0]
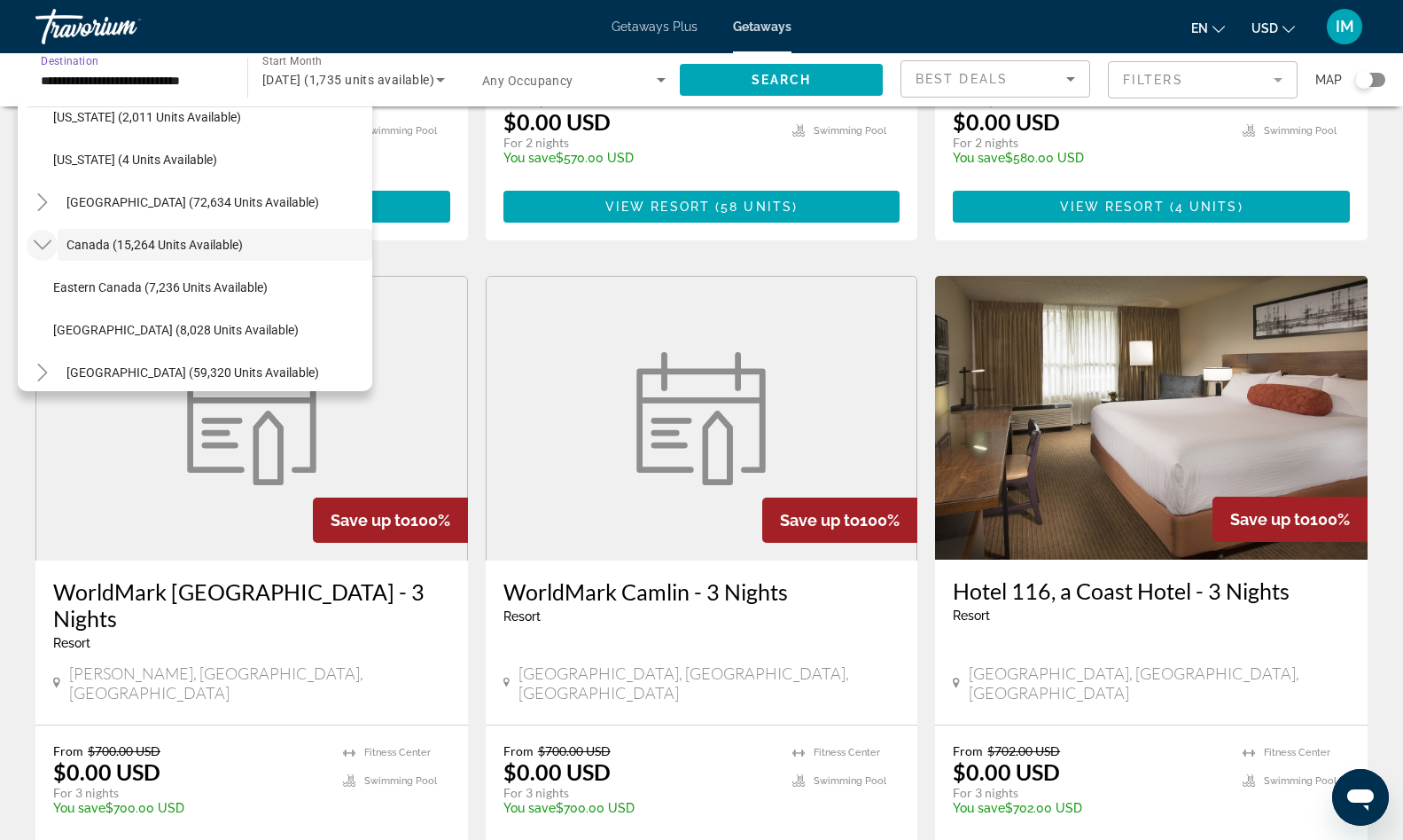
click at [45, 247] on icon "Toggle Canada (15,264 units available)" at bounding box center [41, 245] width 18 height 9
click at [41, 246] on icon "Toggle Canada (15,264 units available)" at bounding box center [42, 244] width 18 height 18
click at [132, 331] on span "[GEOGRAPHIC_DATA] (8,028 units available)" at bounding box center [175, 330] width 246 height 14
type input "**********"
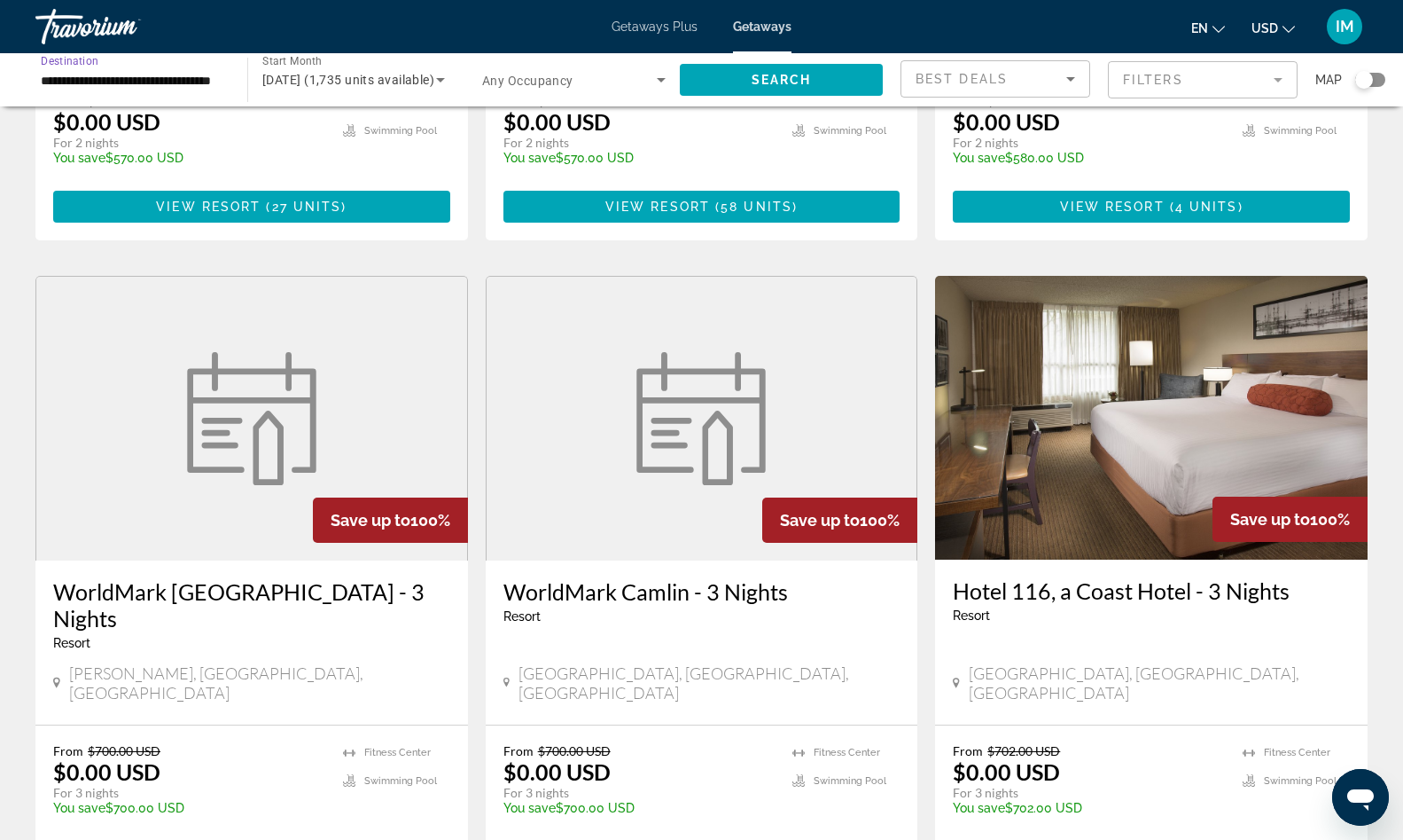
scroll to position [0, 46]
click at [734, 82] on span "Search widget" at bounding box center [782, 79] width 203 height 42
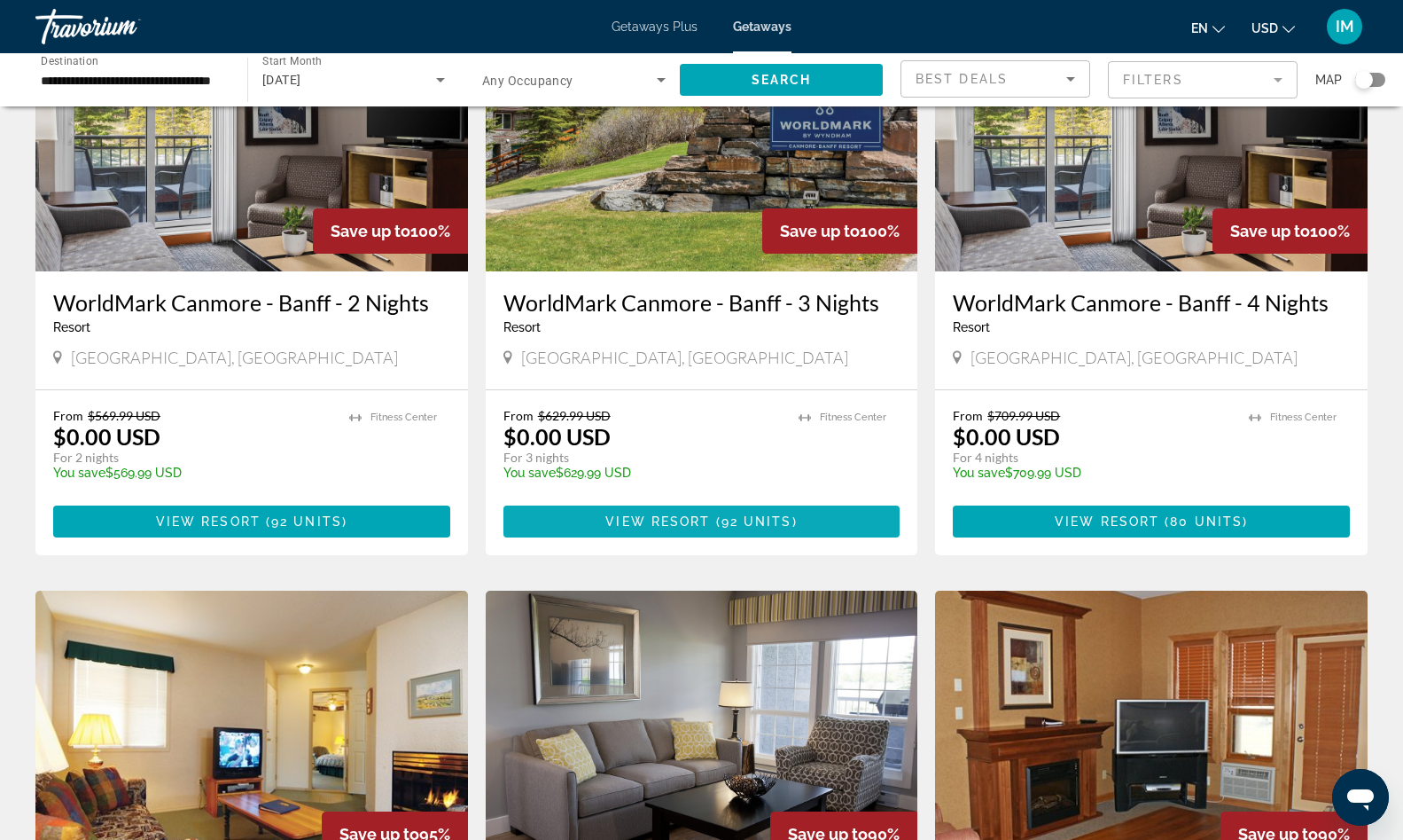
scroll to position [90, 0]
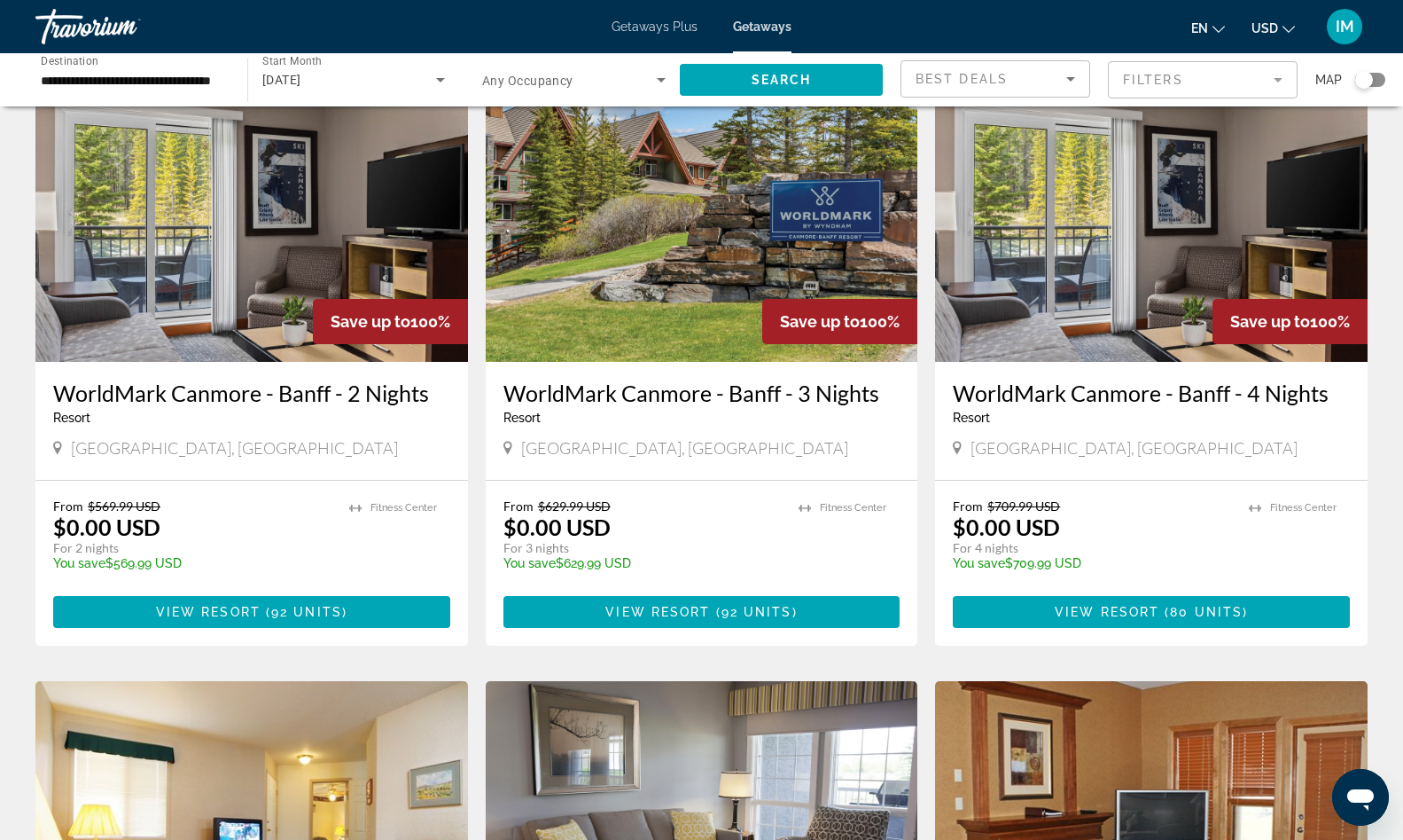
click at [231, 255] on img "Main content" at bounding box center [251, 219] width 432 height 283
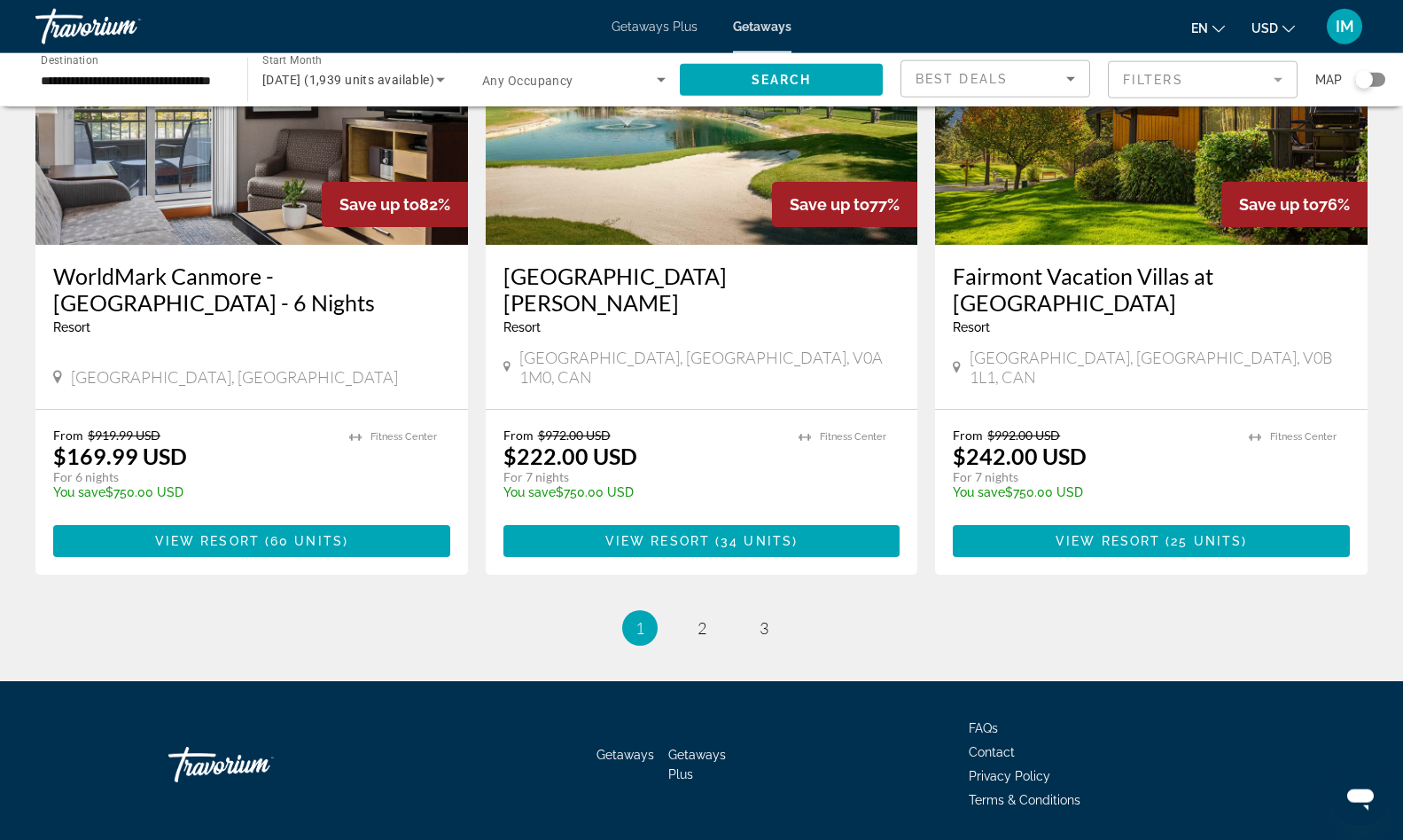
scroll to position [2082, 0]
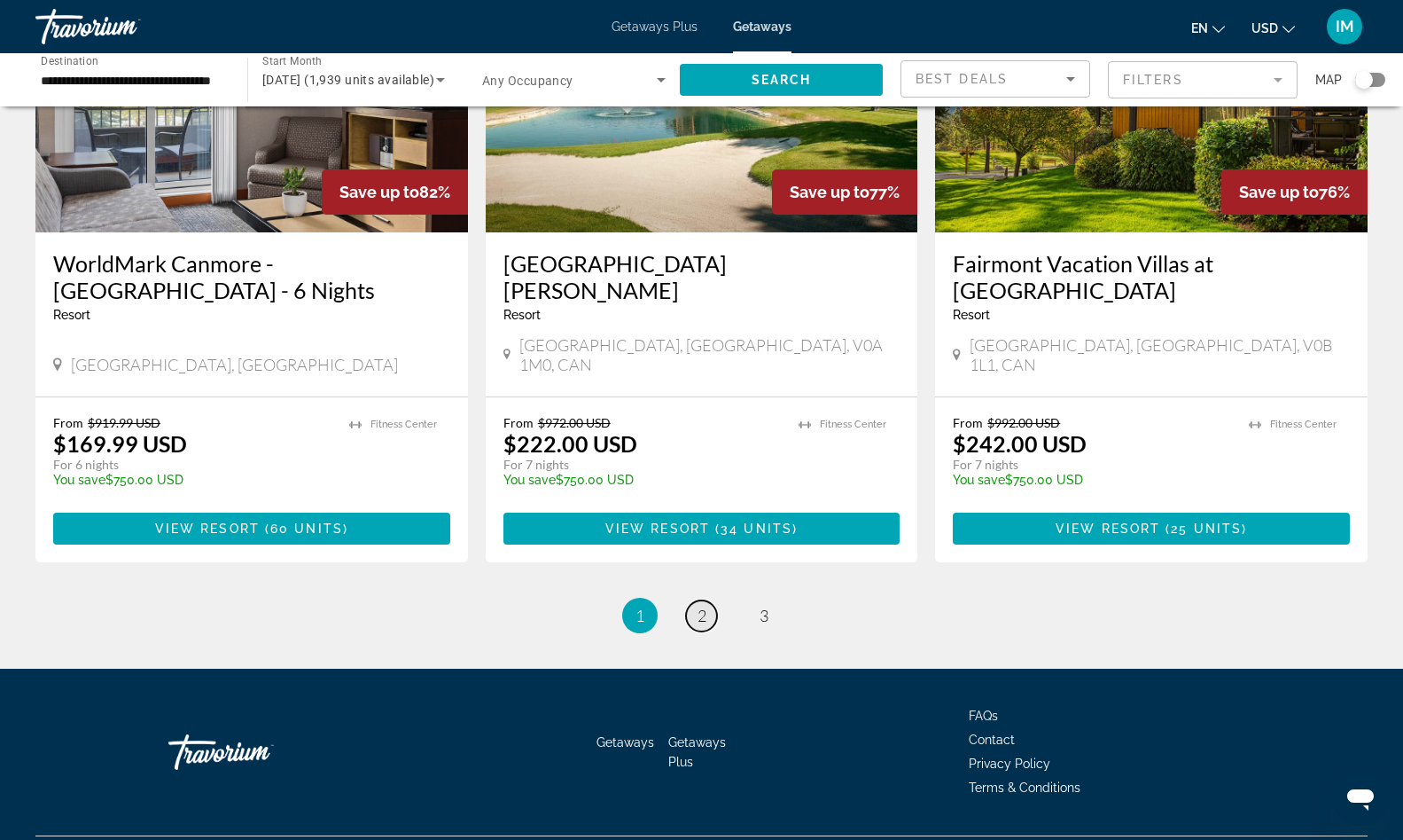
click at [697, 600] on link "page 2" at bounding box center [702, 615] width 31 height 31
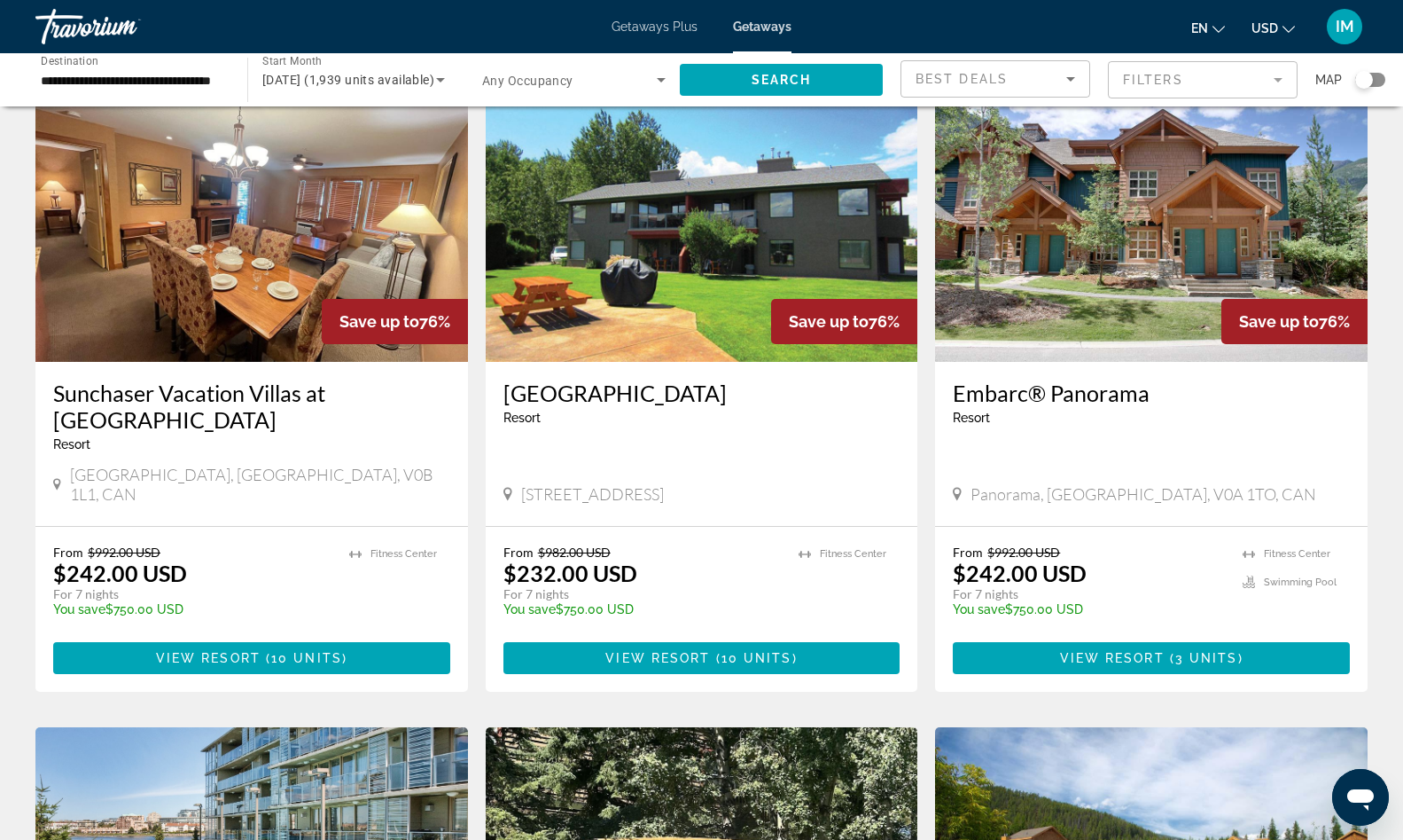
scroll to position [542, 0]
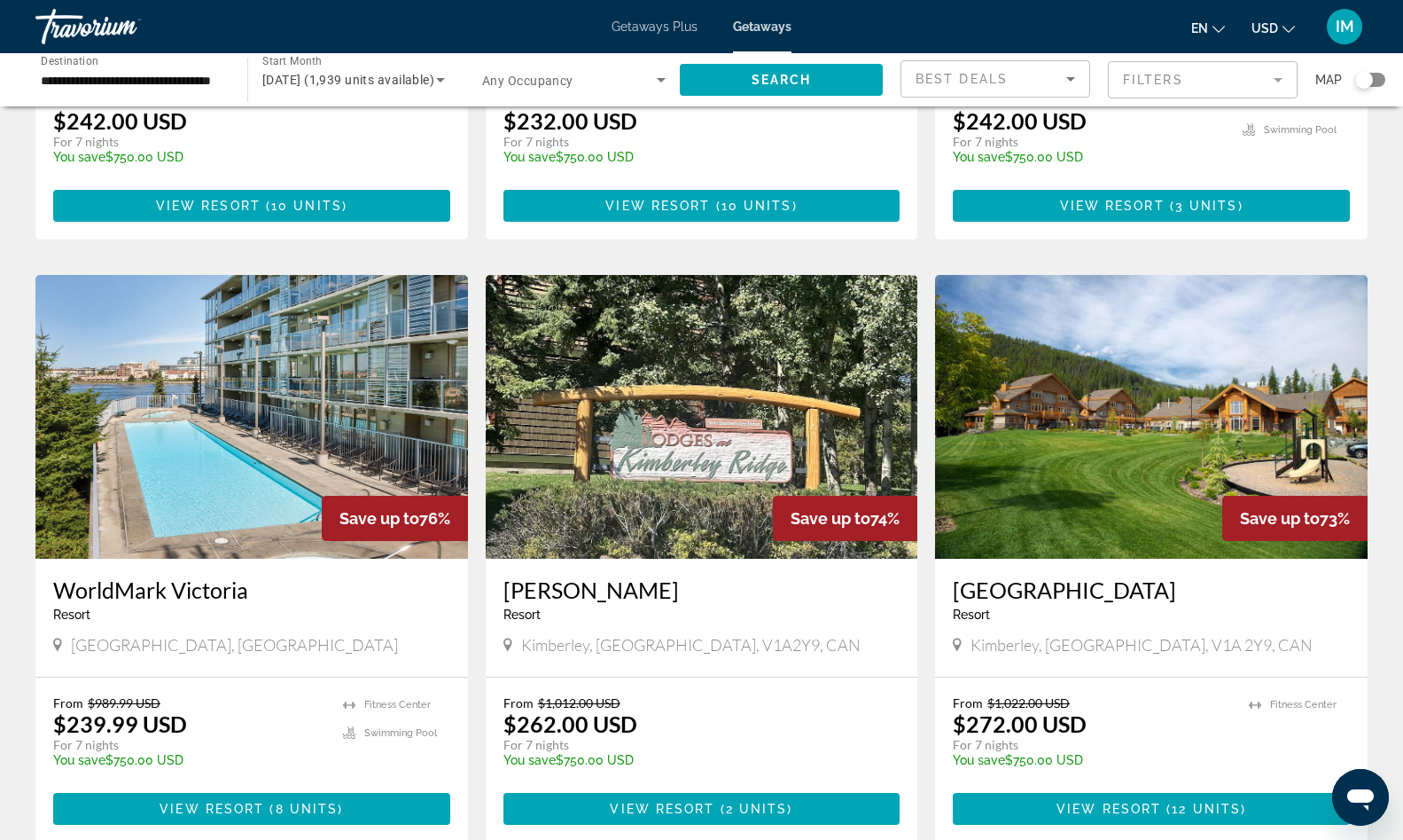
click at [156, 427] on img "Main content" at bounding box center [251, 416] width 432 height 283
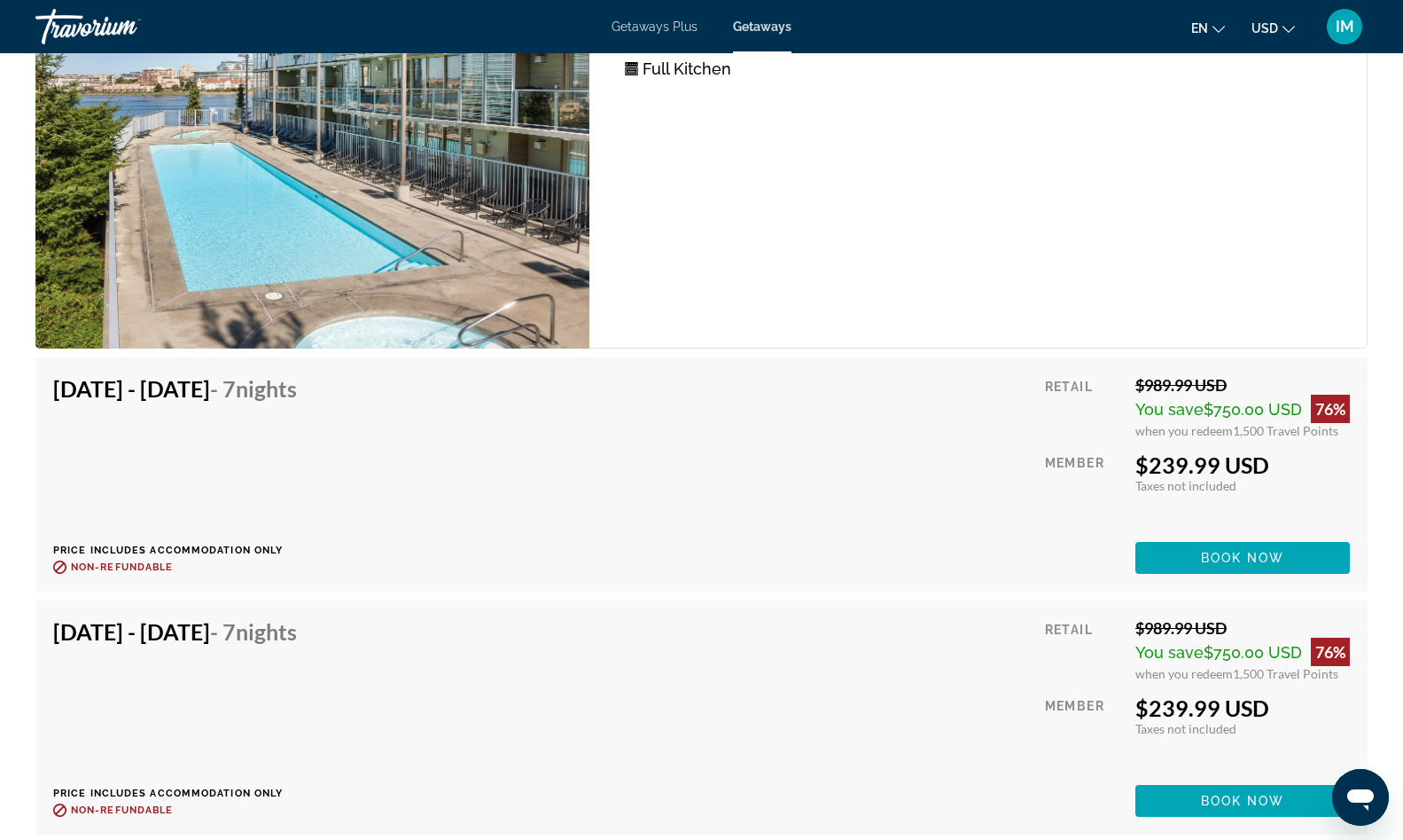
scroll to position [3333, 0]
